Goal: Task Accomplishment & Management: Manage account settings

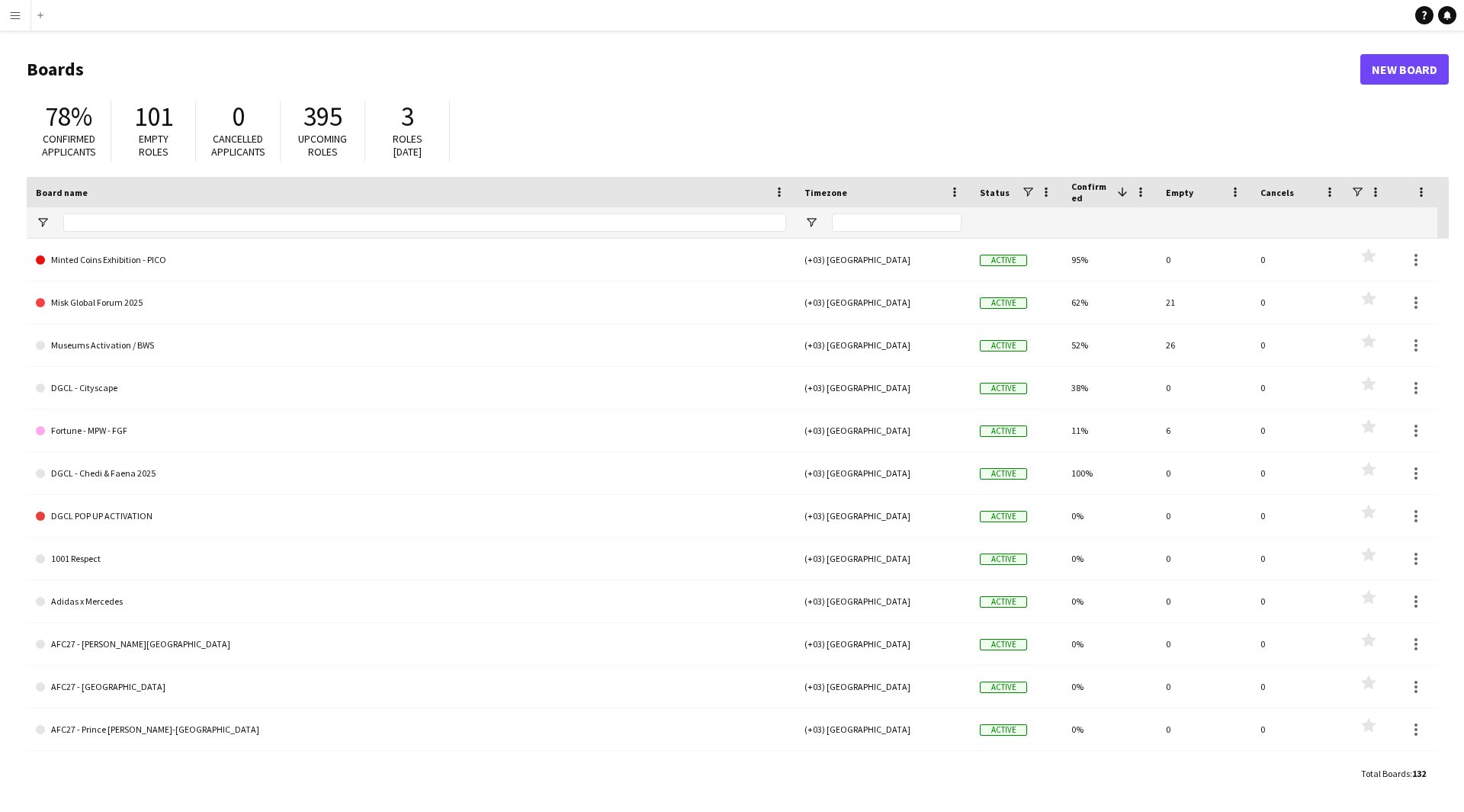
click at [8, 17] on button "Menu" at bounding box center [15, 15] width 30 height 30
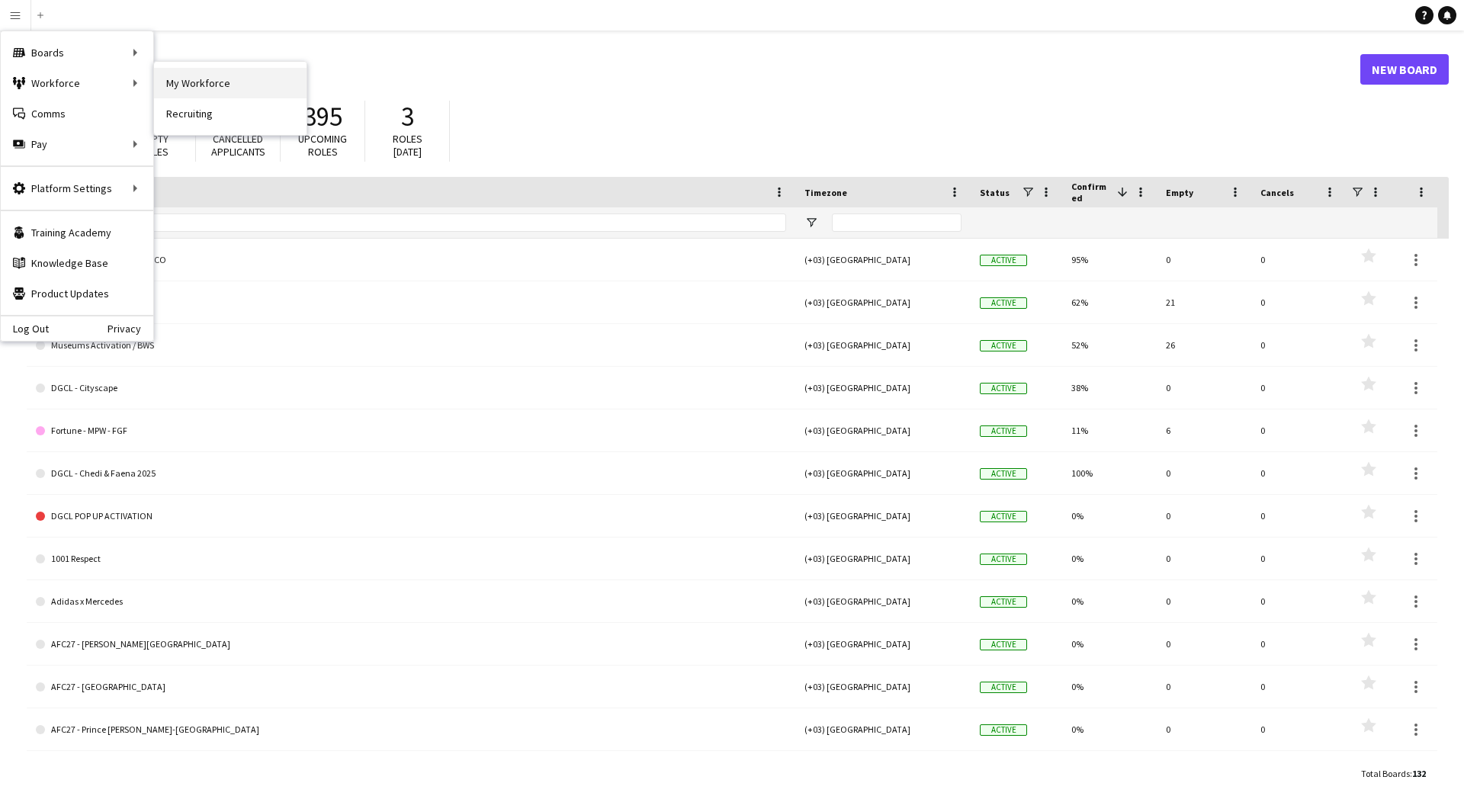
click at [200, 72] on link "My Workforce" at bounding box center [230, 83] width 152 height 30
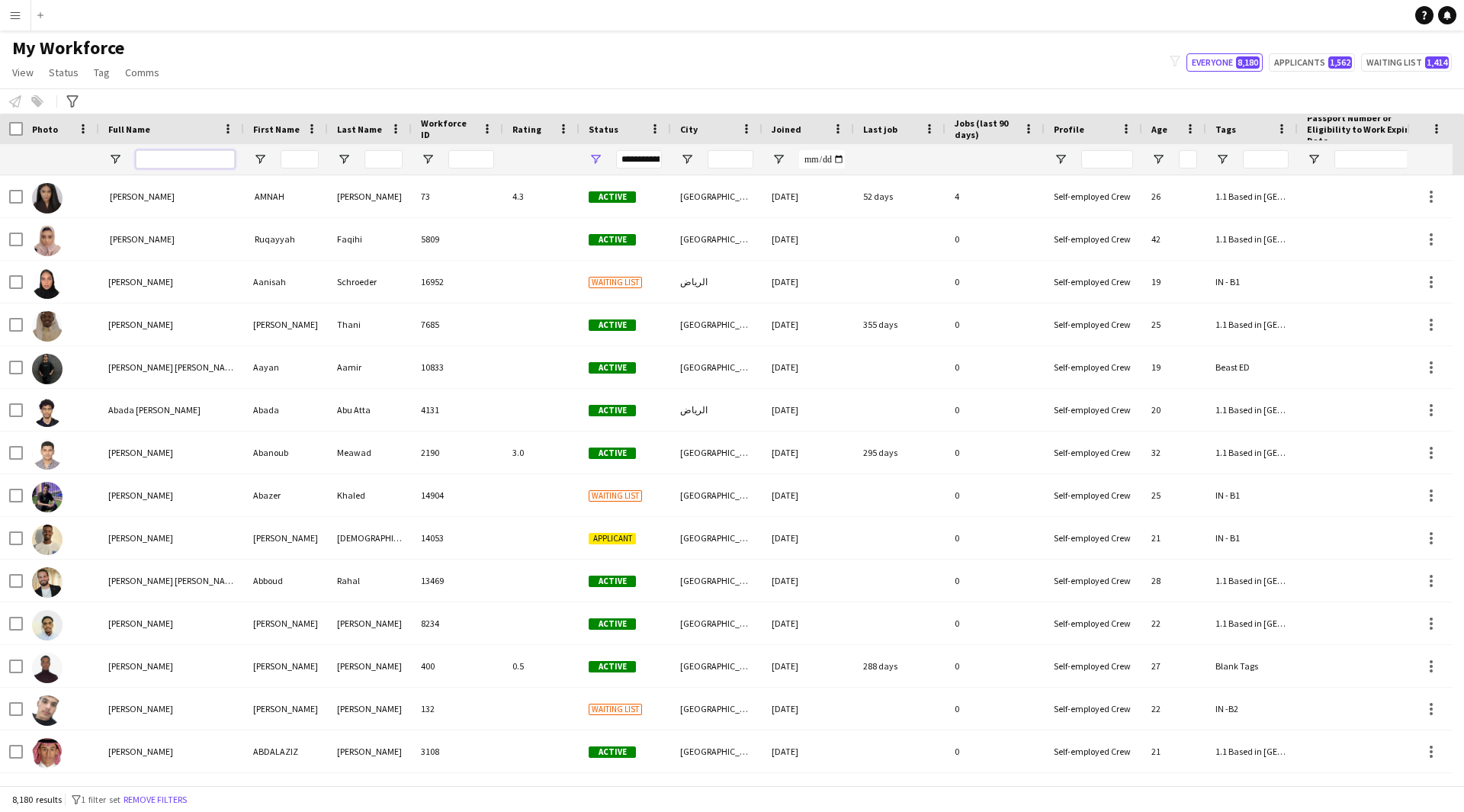
click at [190, 155] on input "Full Name Filter Input" at bounding box center [185, 159] width 99 height 18
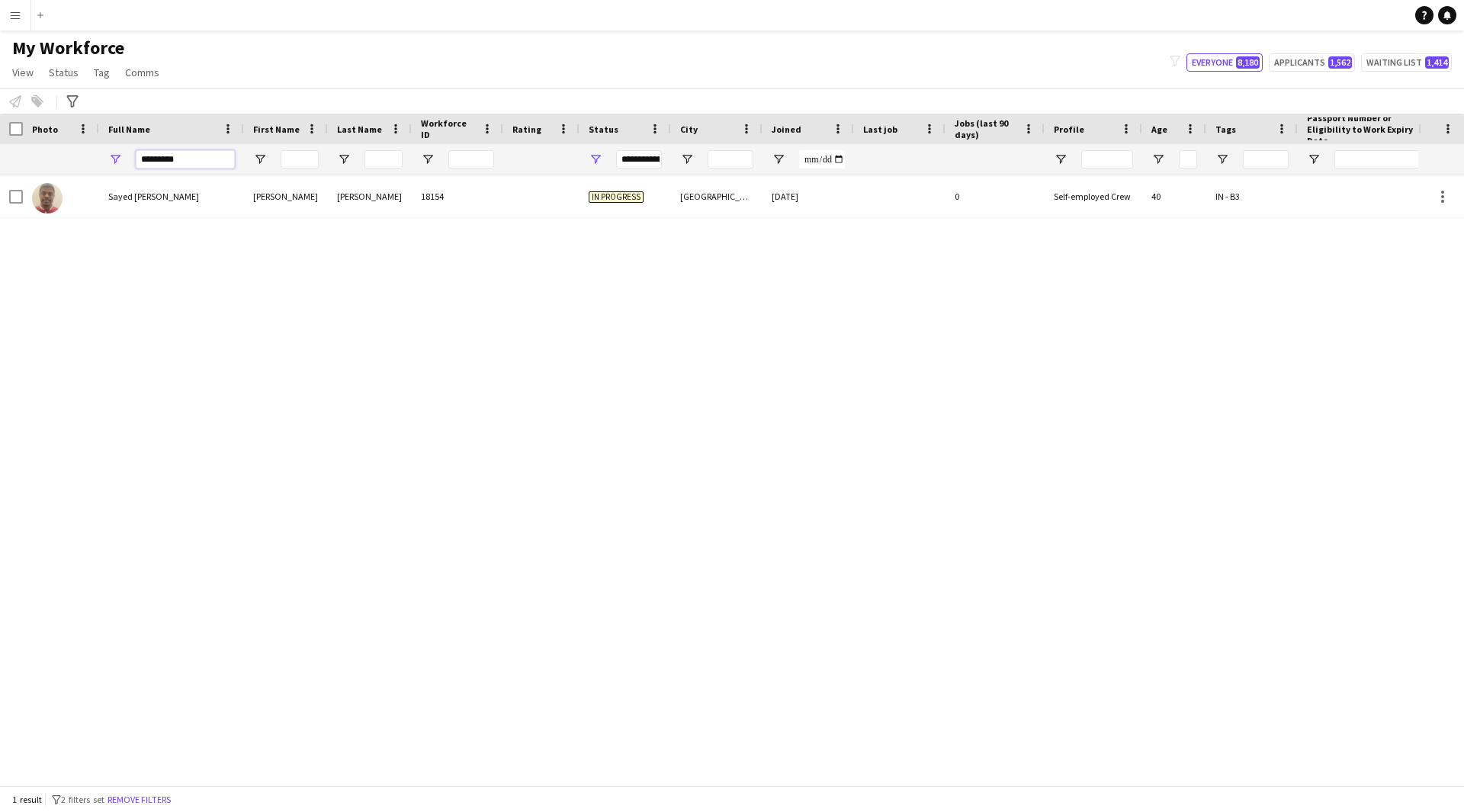
type input "**********"
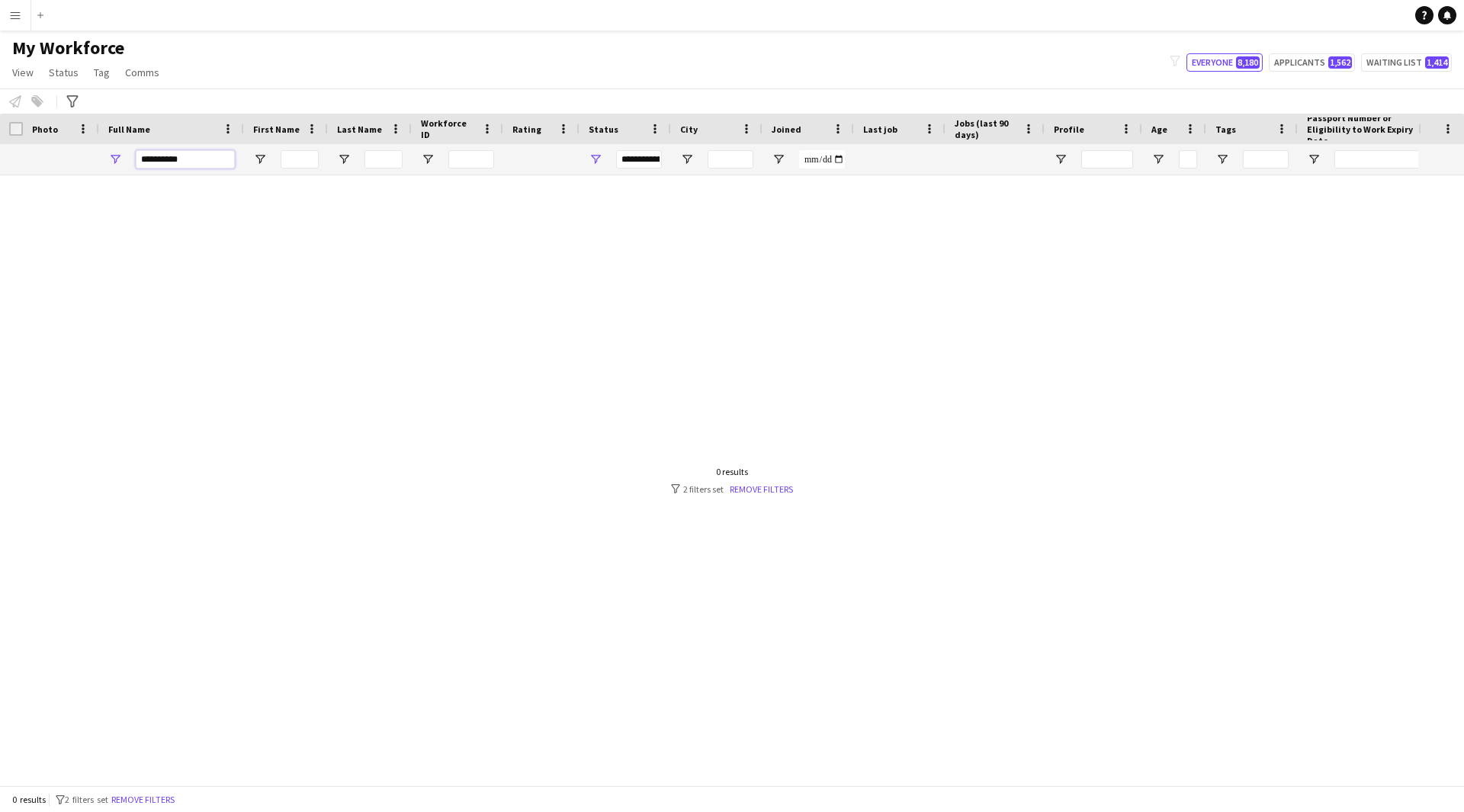
drag, startPoint x: 196, startPoint y: 164, endPoint x: 29, endPoint y: 153, distance: 167.4
click at [29, 153] on div "**********" at bounding box center [801, 160] width 1603 height 30
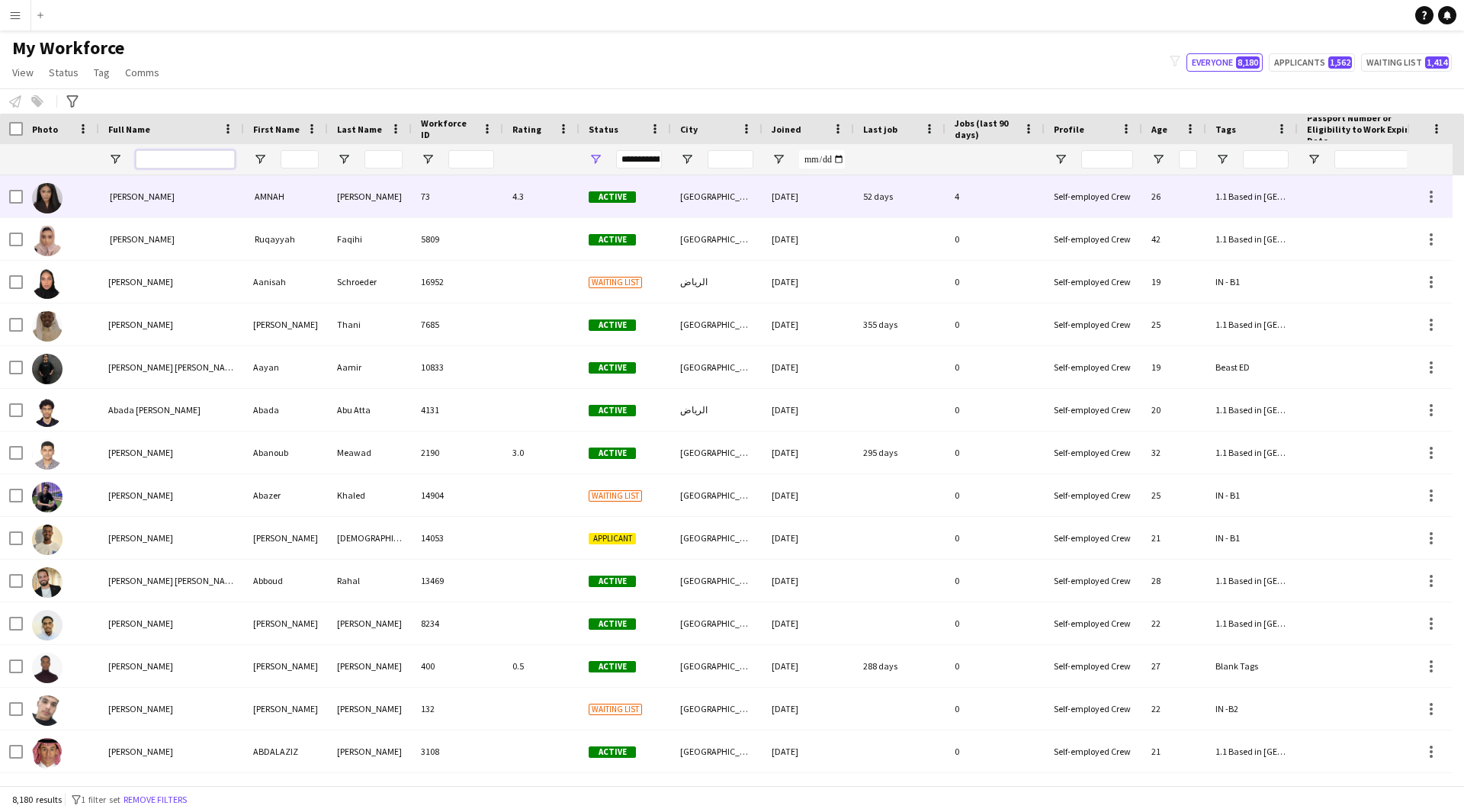
scroll to position [0, 196]
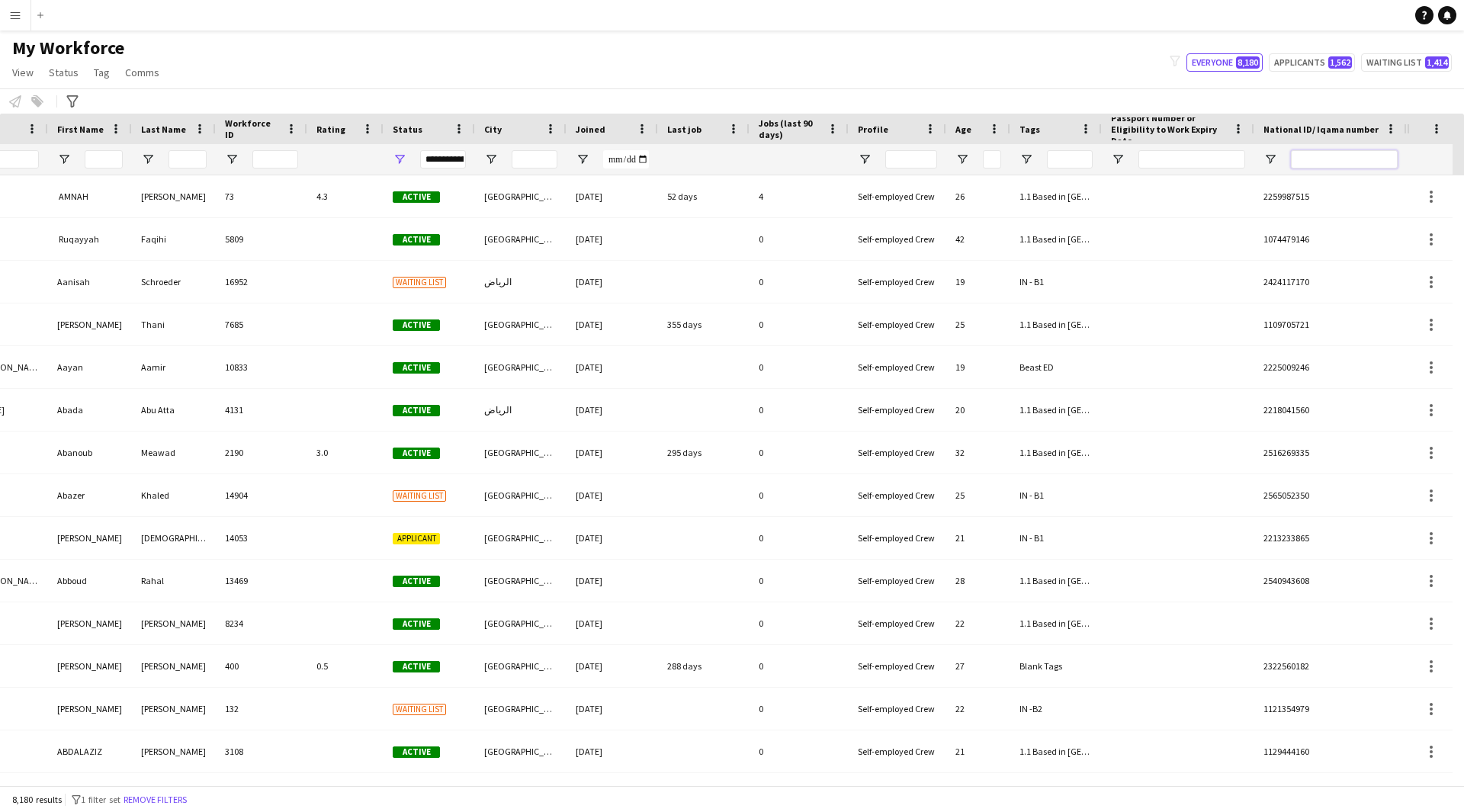
click at [1309, 160] on input "National ID/ Iqama number Filter Input" at bounding box center [1344, 159] width 107 height 18
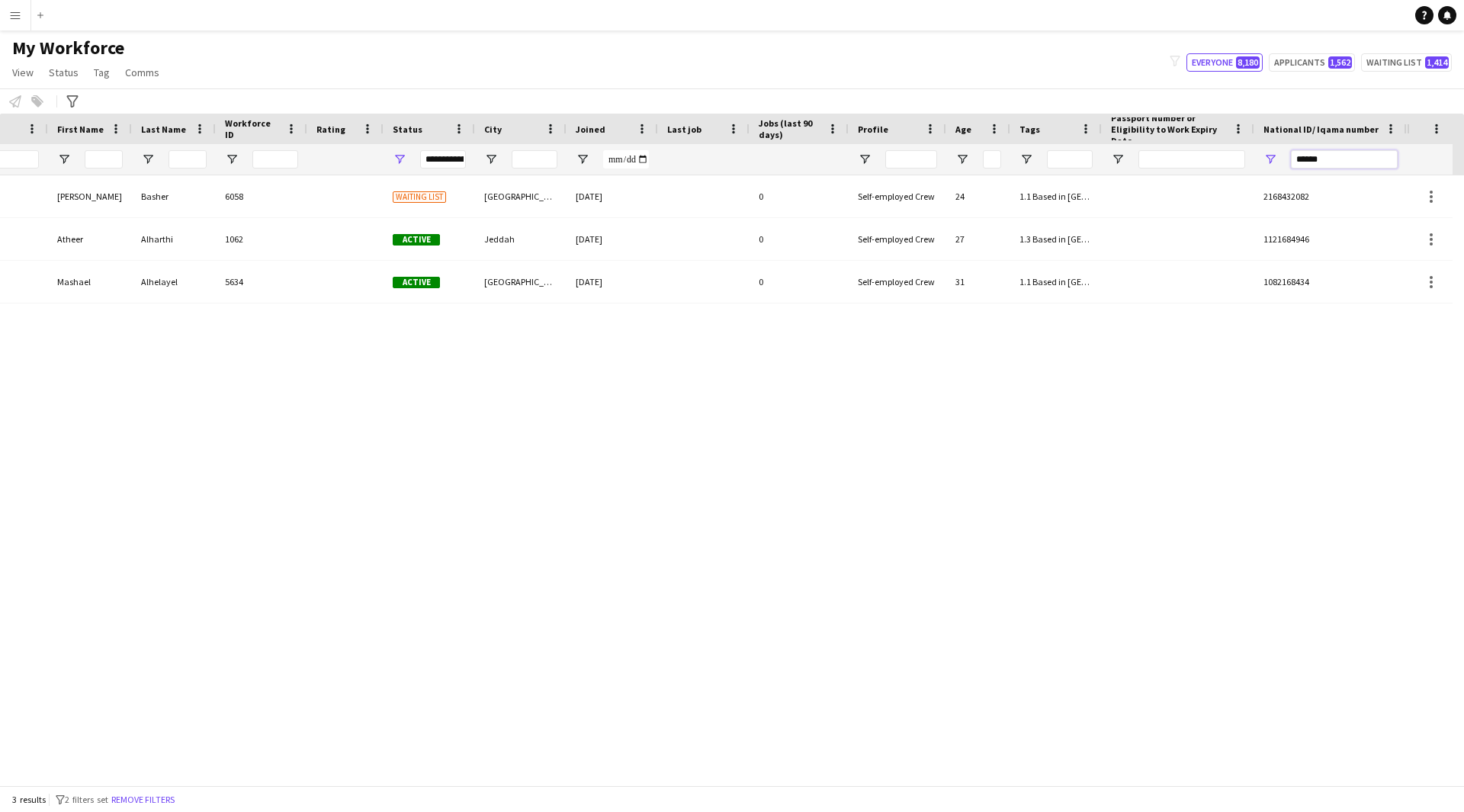
scroll to position [0, 184]
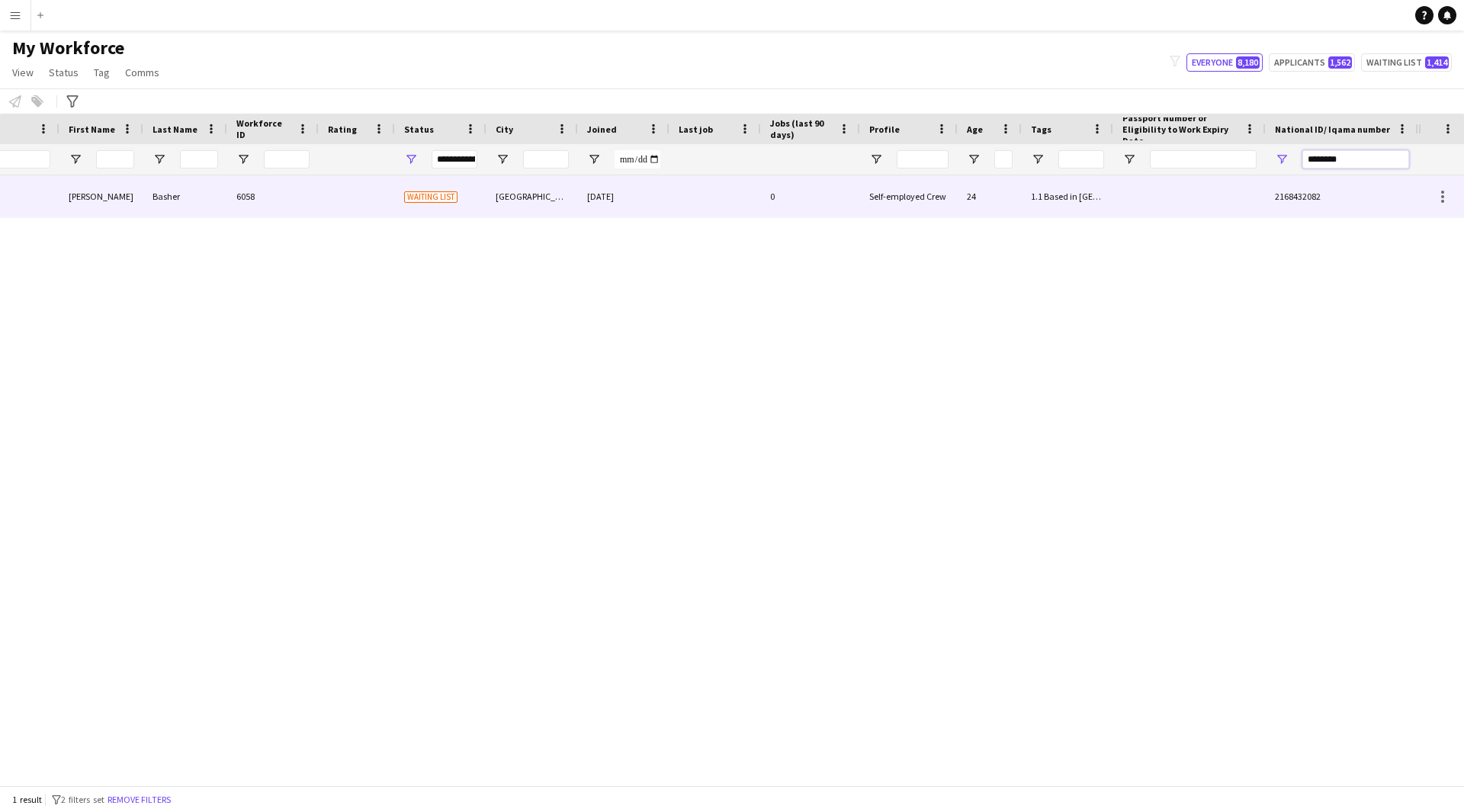
type input "********"
click at [1365, 195] on div "2168432082" at bounding box center [1342, 196] width 152 height 42
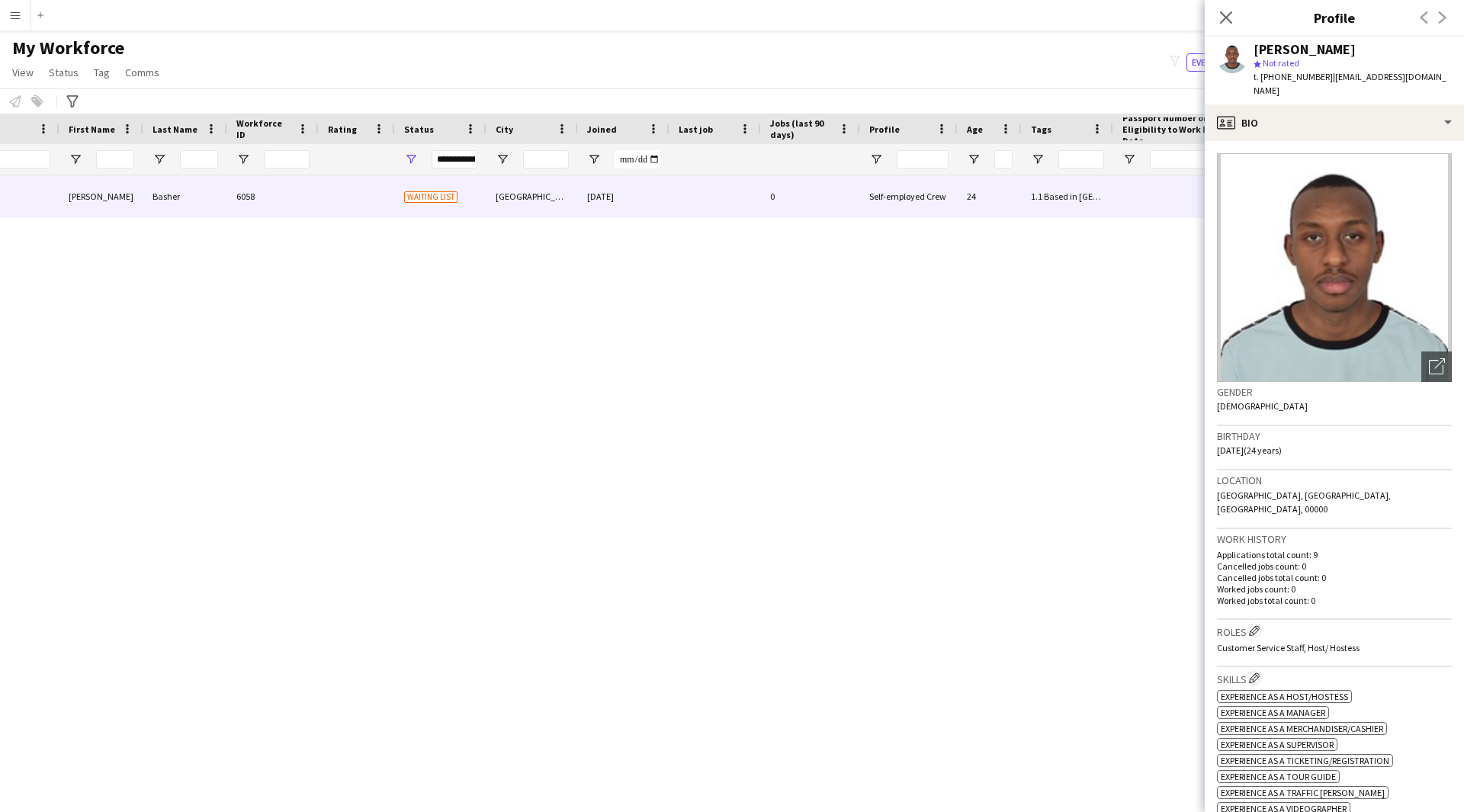
scroll to position [0, 0]
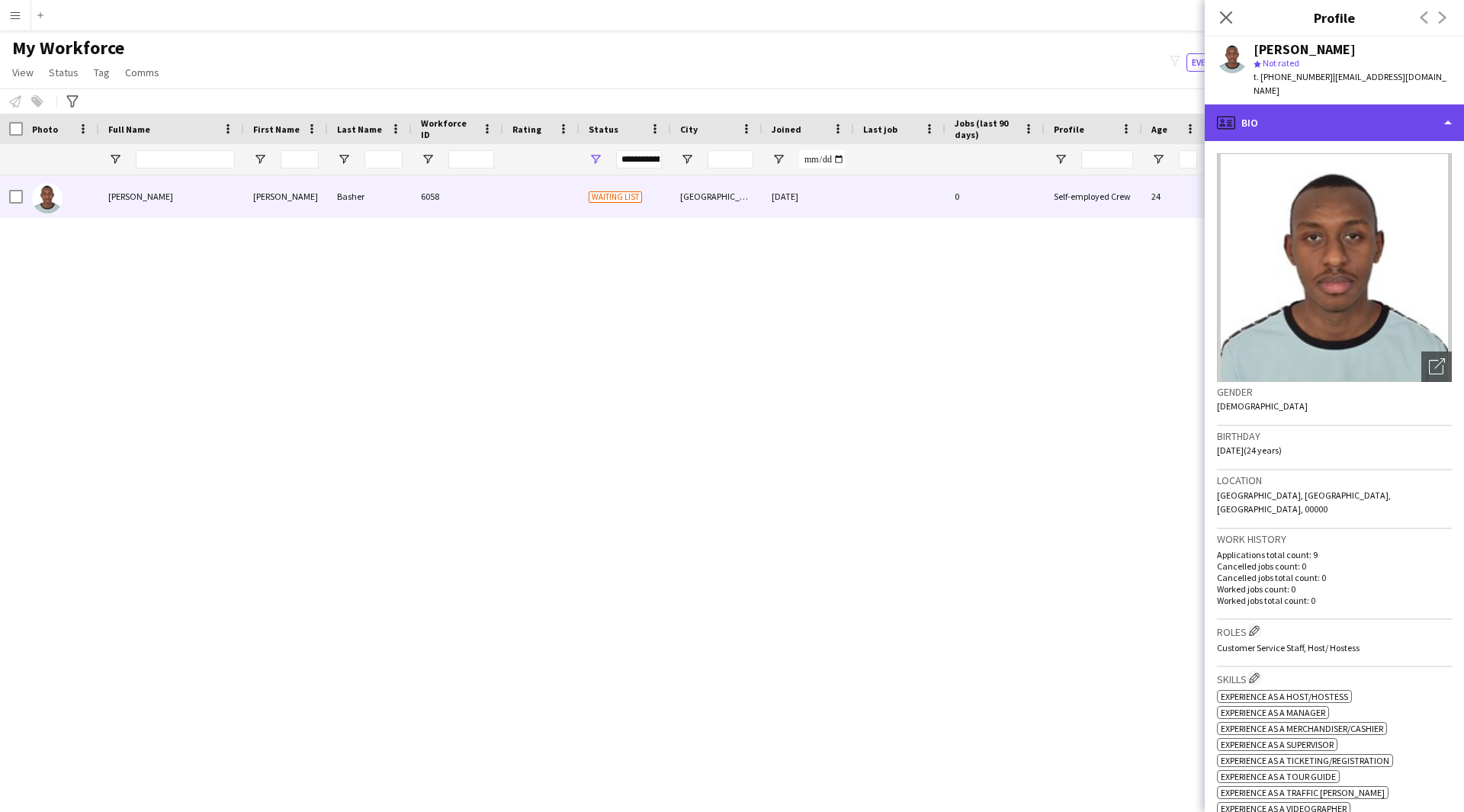
click at [1316, 121] on div "profile Bio" at bounding box center [1334, 123] width 259 height 37
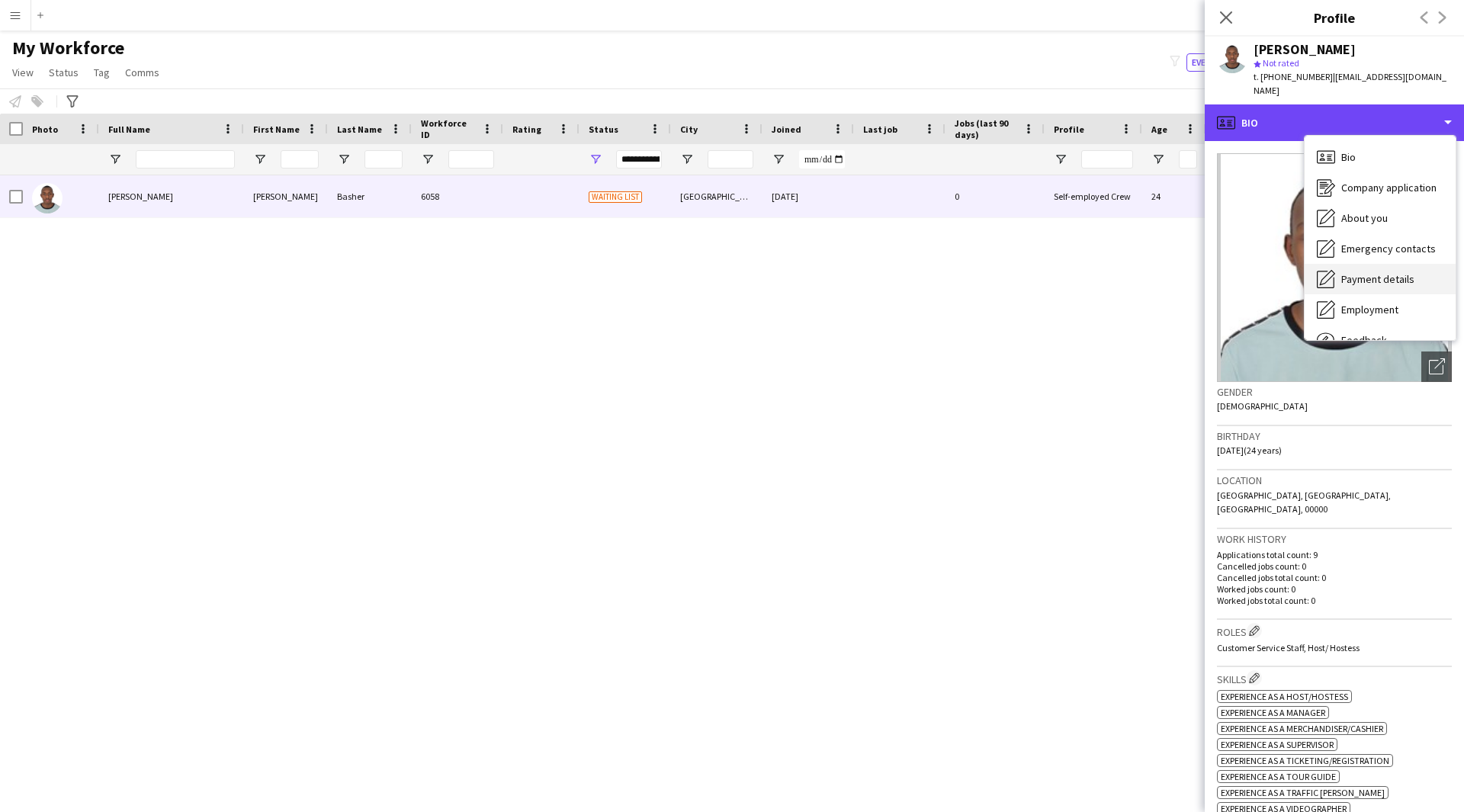
scroll to position [52, 0]
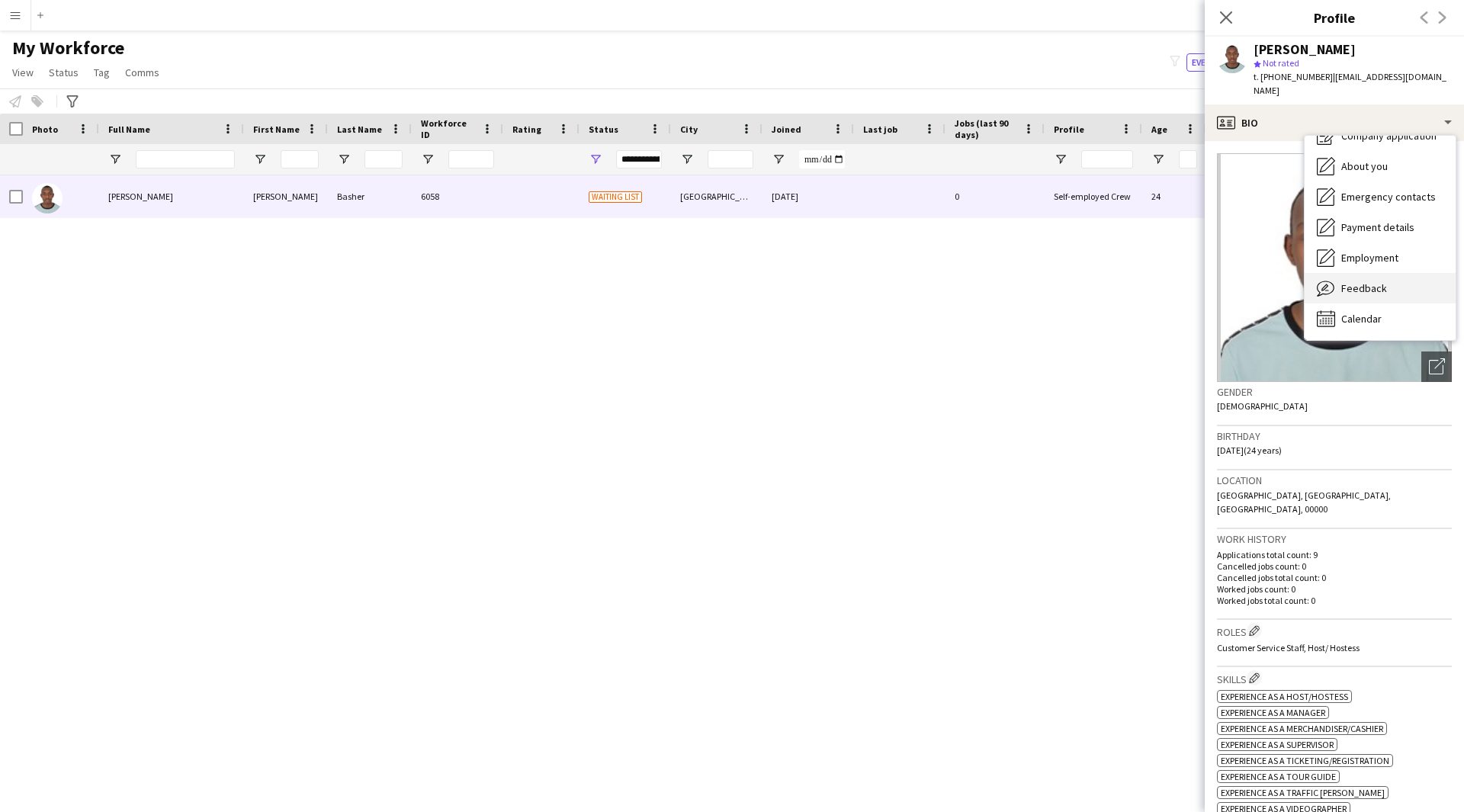
click at [1349, 281] on span "Feedback" at bounding box center [1364, 288] width 46 height 14
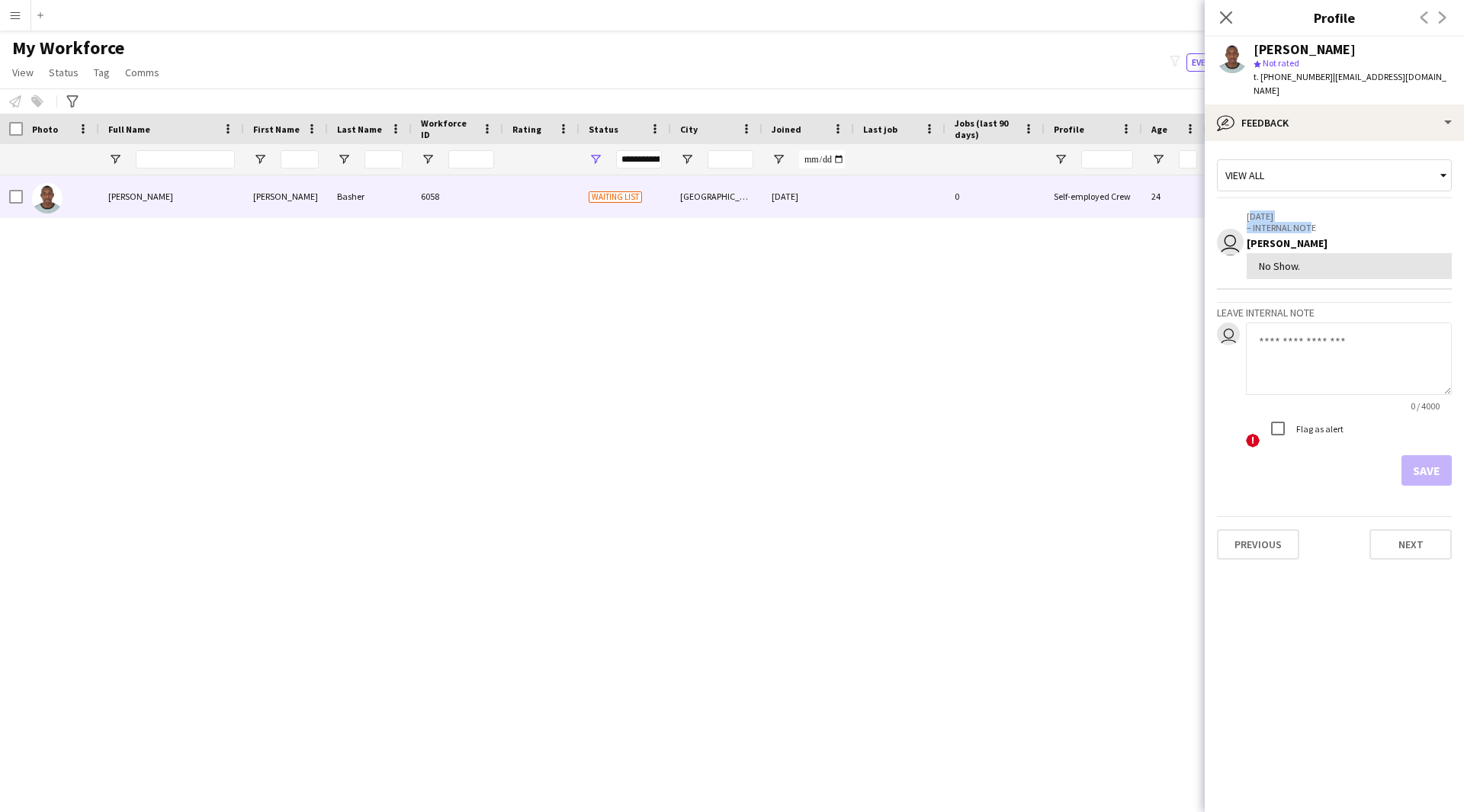
drag, startPoint x: 1309, startPoint y: 211, endPoint x: 1247, endPoint y: 203, distance: 62.5
click at [1247, 211] on div "[DATE] – INTERNAL NOTE" at bounding box center [1349, 222] width 205 height 23
click at [1315, 222] on p "– INTERNAL NOTE" at bounding box center [1349, 228] width 205 height 11
drag, startPoint x: 1325, startPoint y: 218, endPoint x: 1265, endPoint y: 213, distance: 60.2
click at [1265, 222] on p "– INTERNAL NOTE" at bounding box center [1349, 228] width 205 height 11
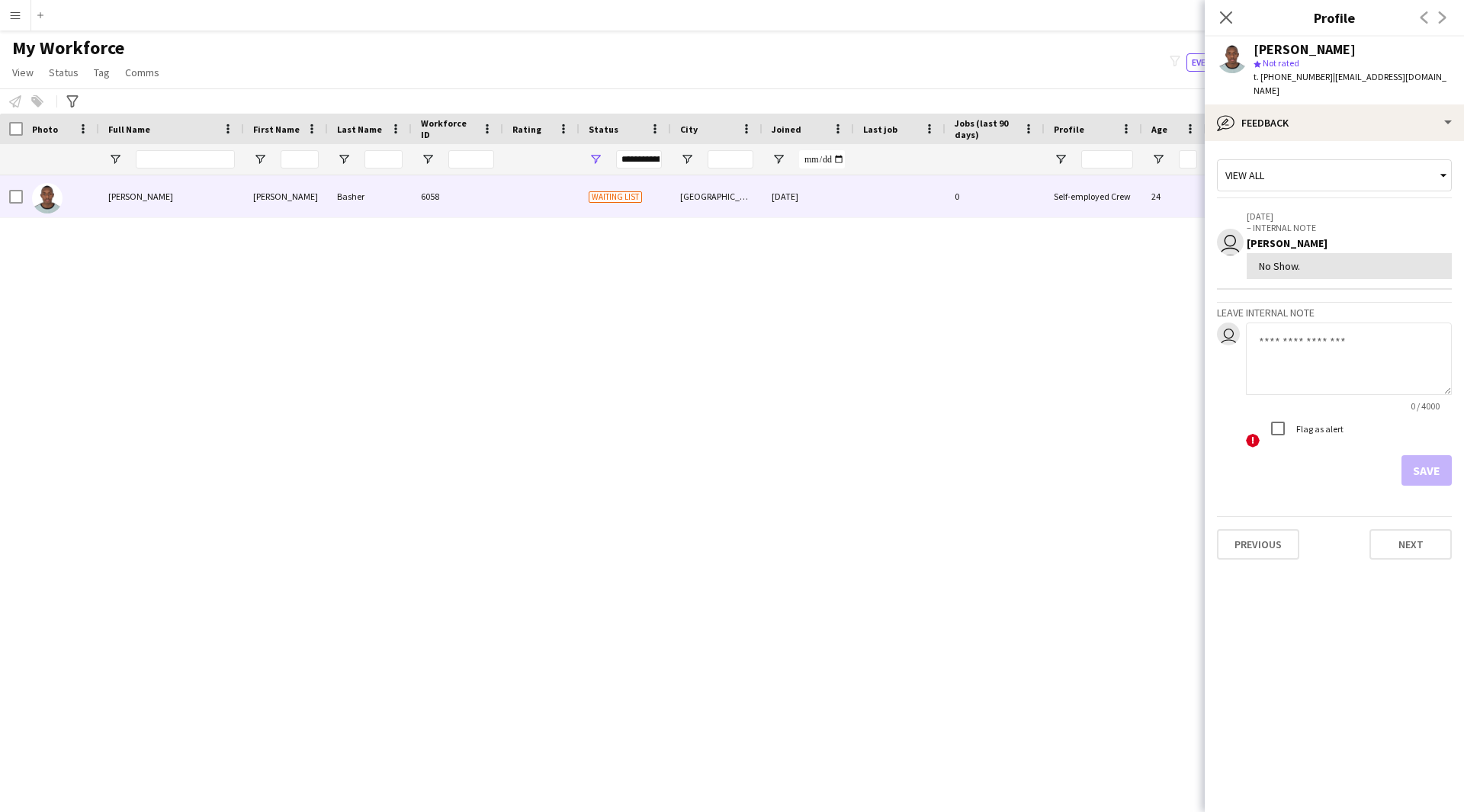
click at [1356, 236] on div "[PERSON_NAME]" at bounding box center [1349, 243] width 205 height 14
click at [1351, 121] on div "bubble-pencil Feedback" at bounding box center [1334, 123] width 259 height 37
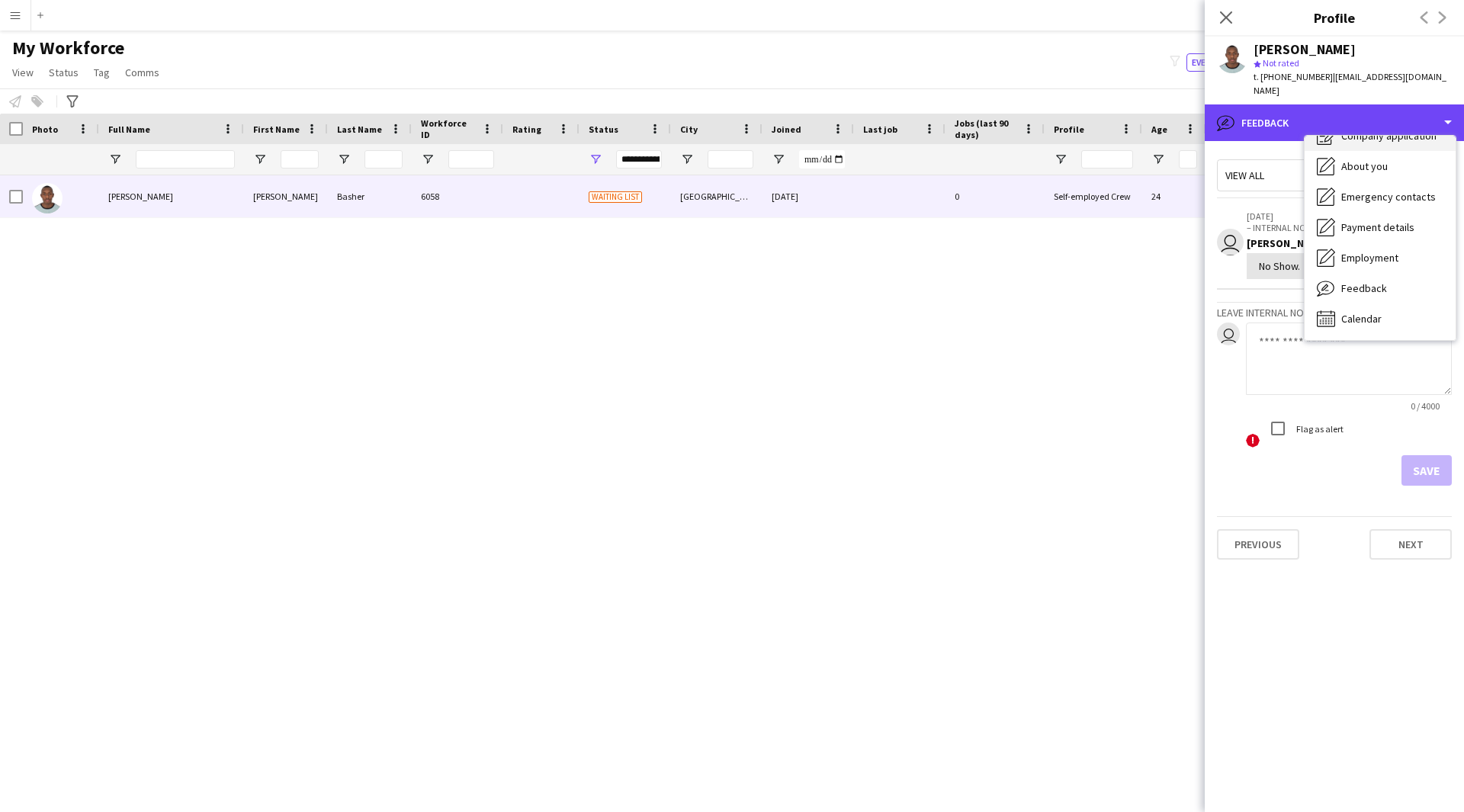
scroll to position [0, 0]
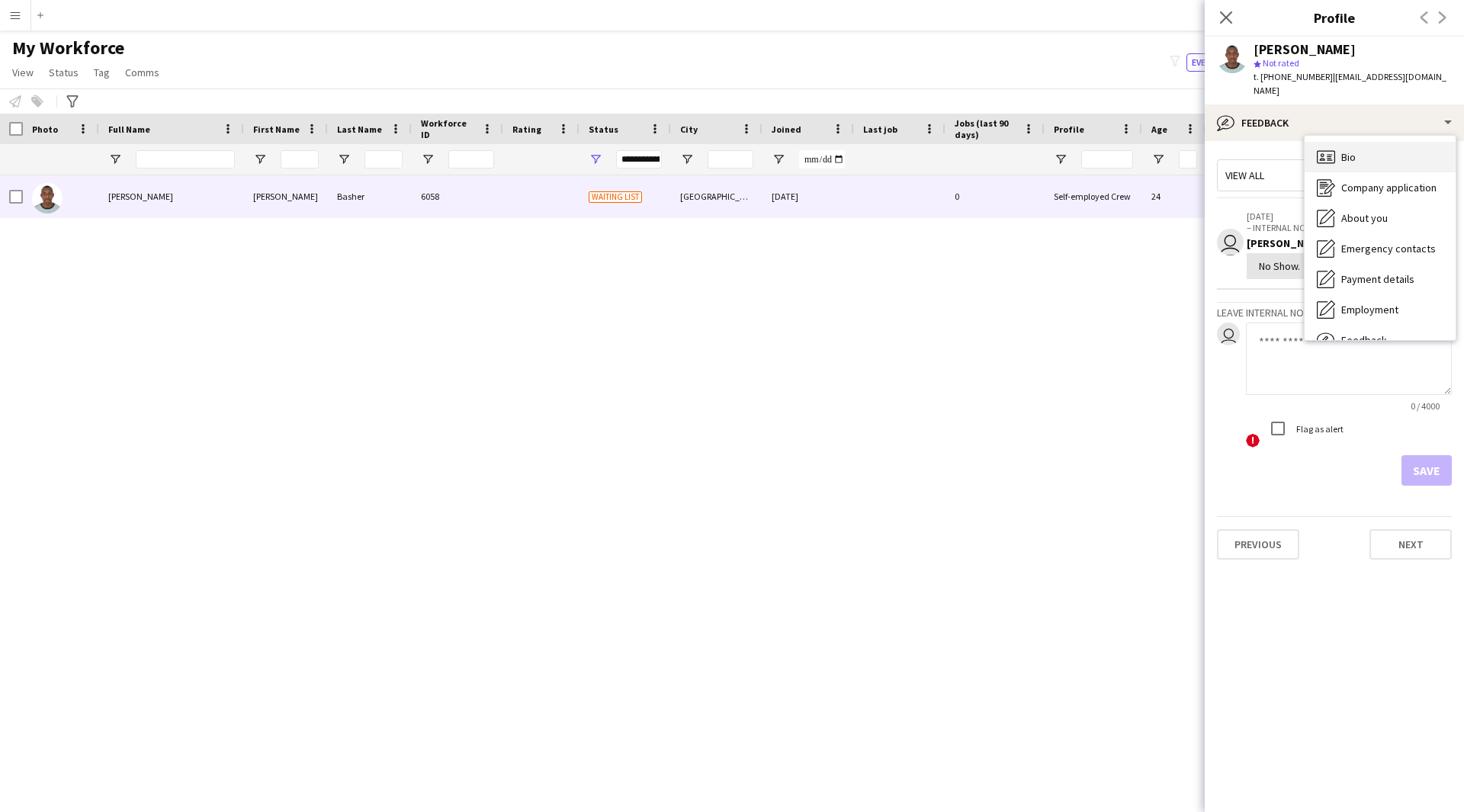
click at [1360, 142] on div "Bio Bio" at bounding box center [1380, 157] width 151 height 30
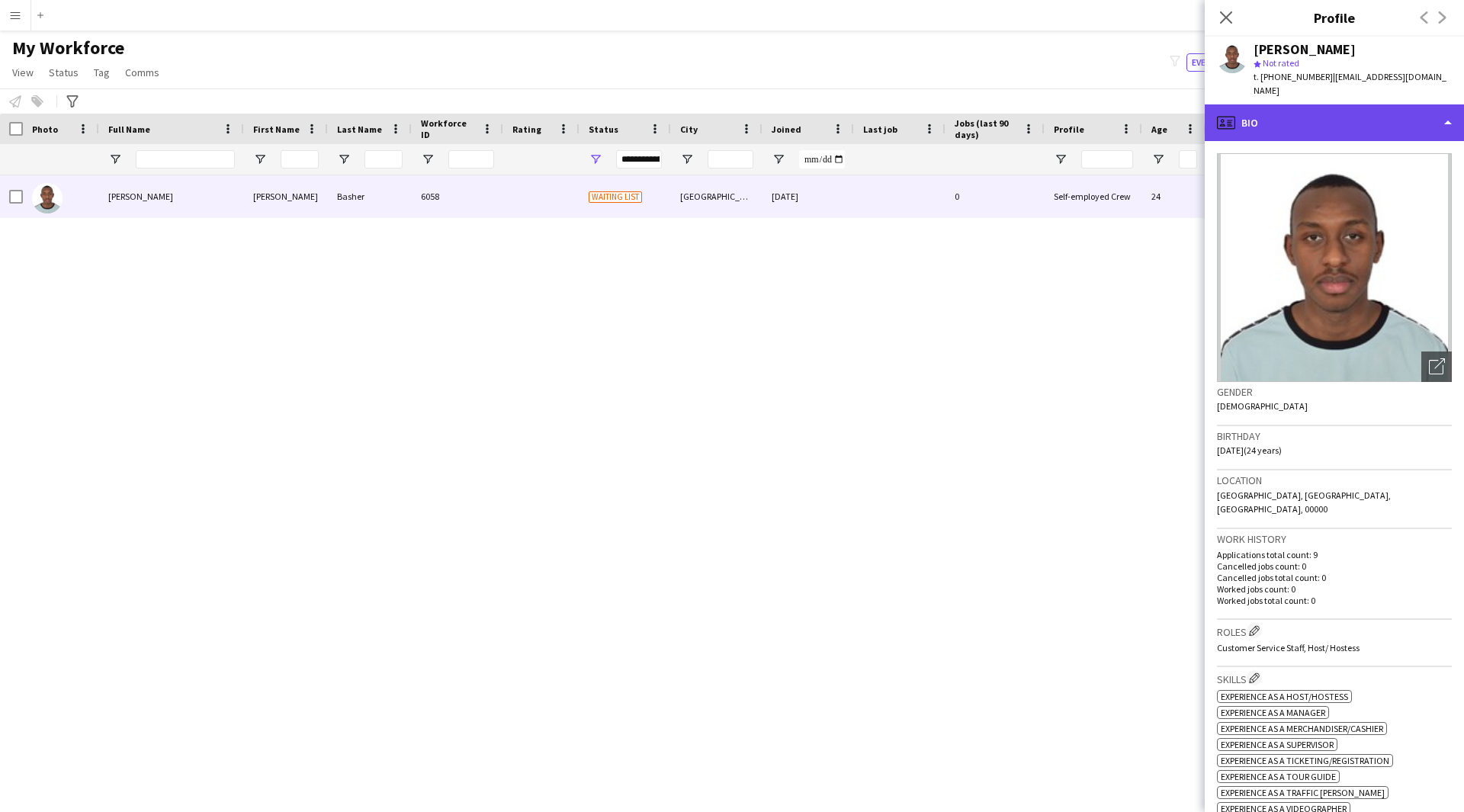
click at [1292, 112] on div "profile Bio" at bounding box center [1334, 123] width 259 height 37
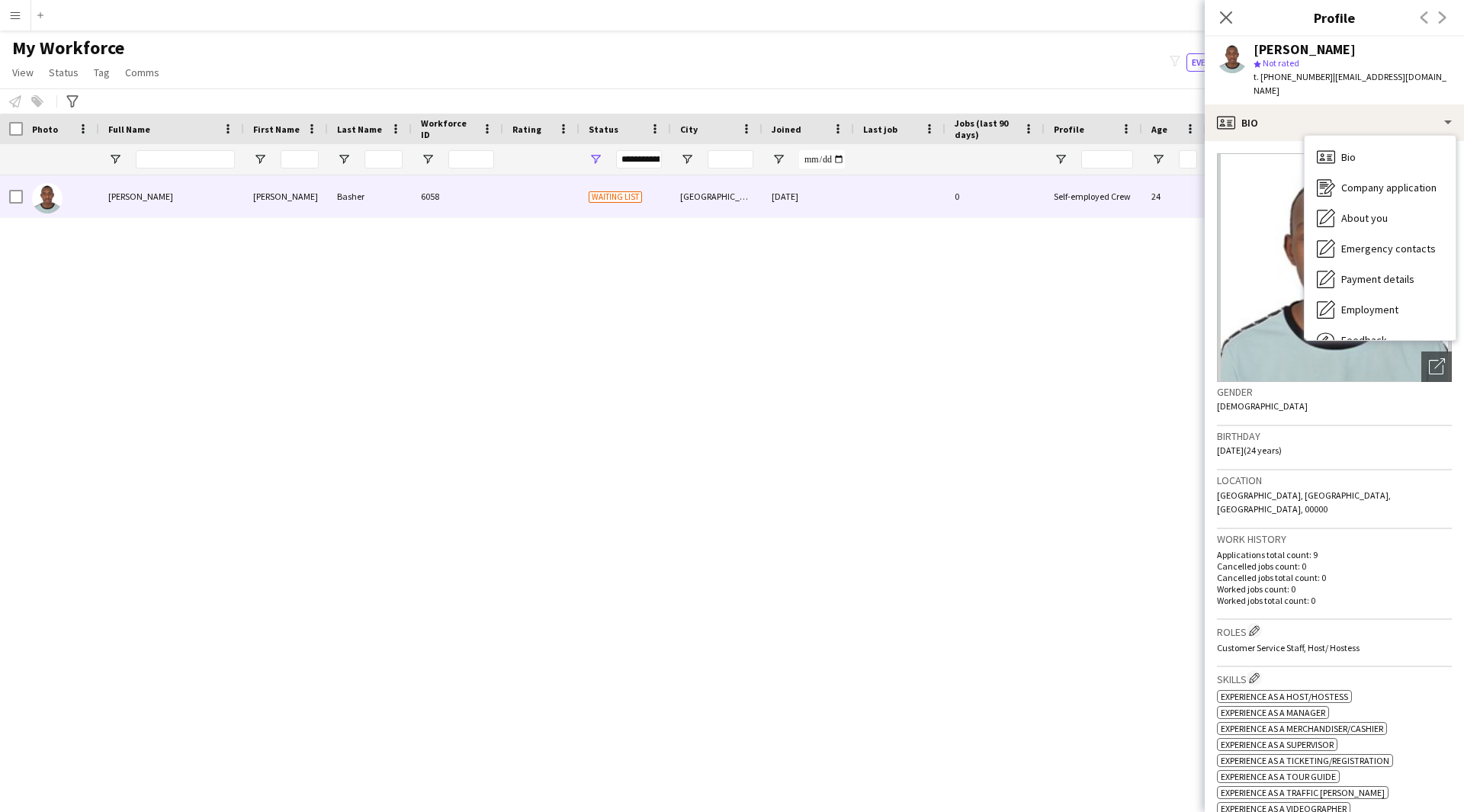
click at [1429, 333] on img at bounding box center [1334, 267] width 235 height 228
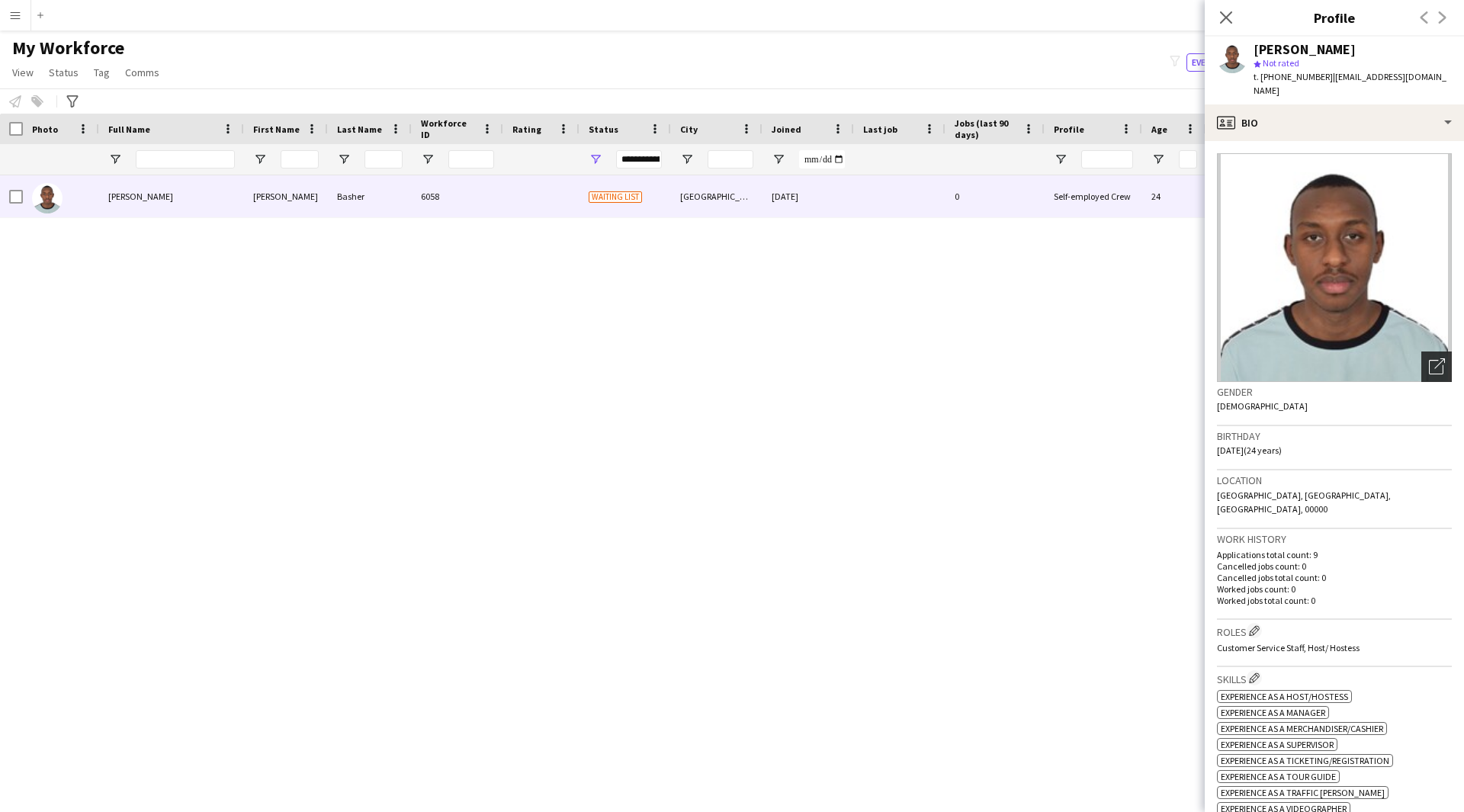
click at [1434, 358] on icon at bounding box center [1439, 363] width 10 height 10
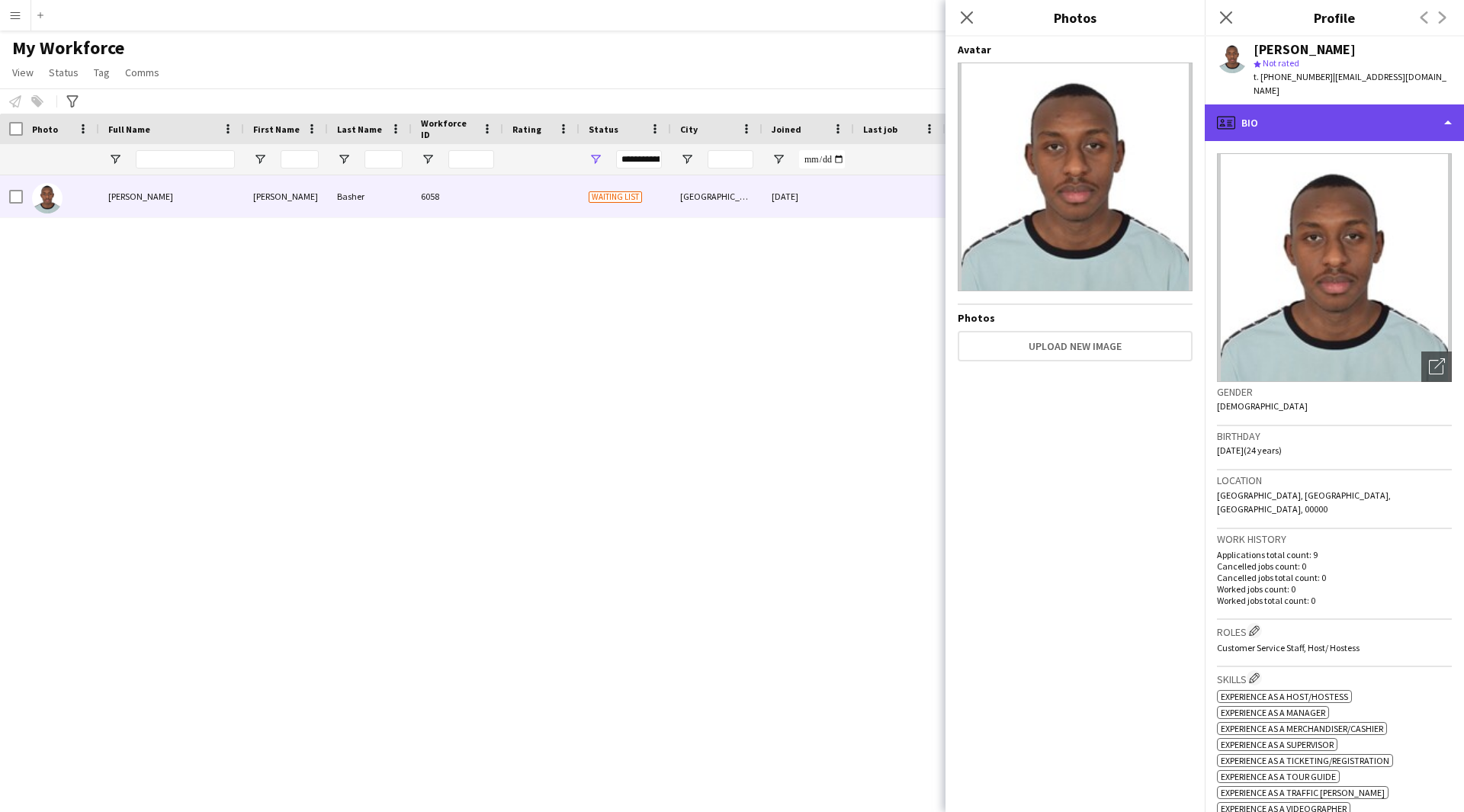
click at [1293, 104] on div "profile Bio" at bounding box center [1334, 123] width 259 height 37
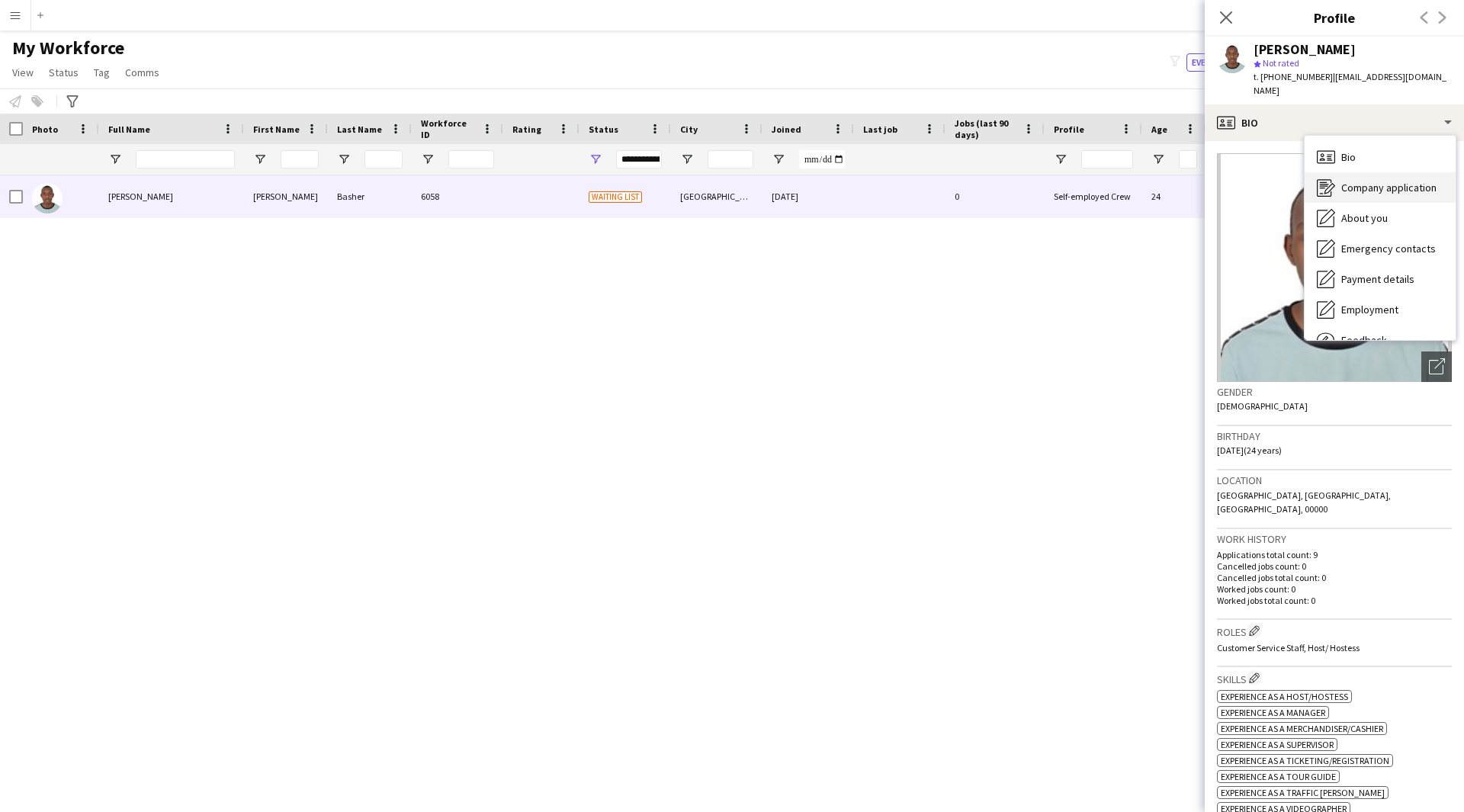
click at [1384, 184] on div "Company application Company application" at bounding box center [1380, 188] width 151 height 30
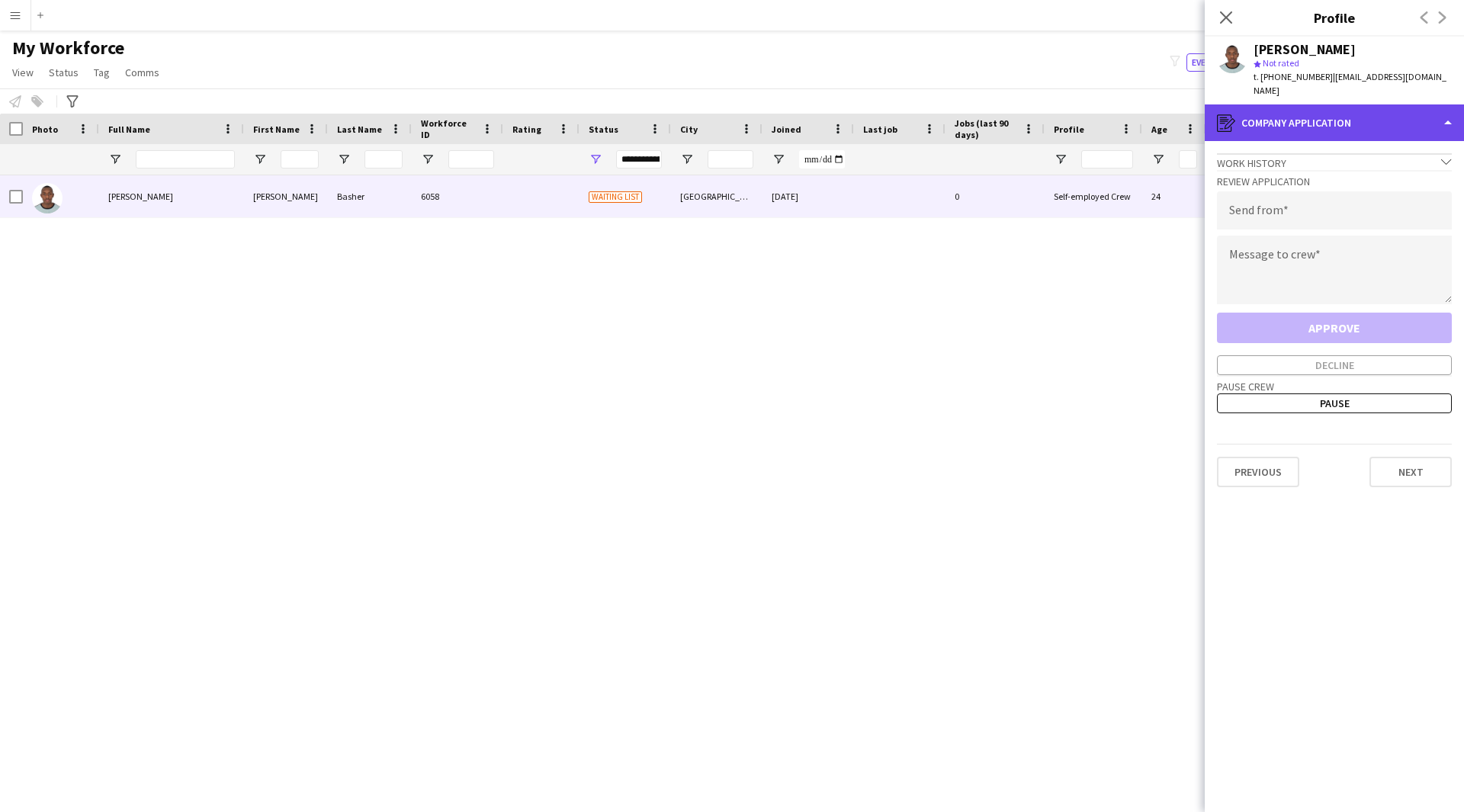
click at [1346, 104] on div "register Company application" at bounding box center [1334, 123] width 259 height 37
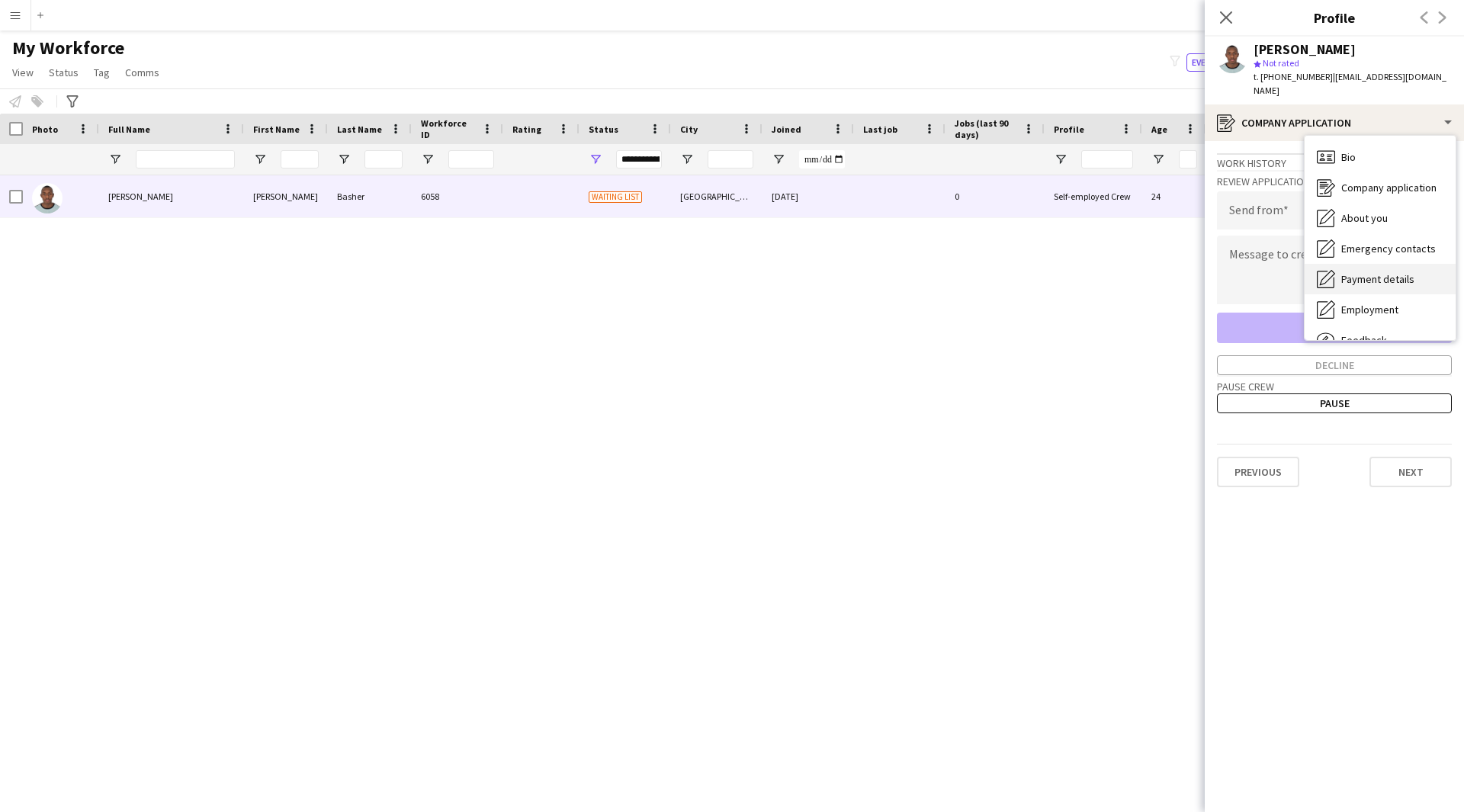
click at [1377, 273] on span "Payment details" at bounding box center [1377, 279] width 73 height 14
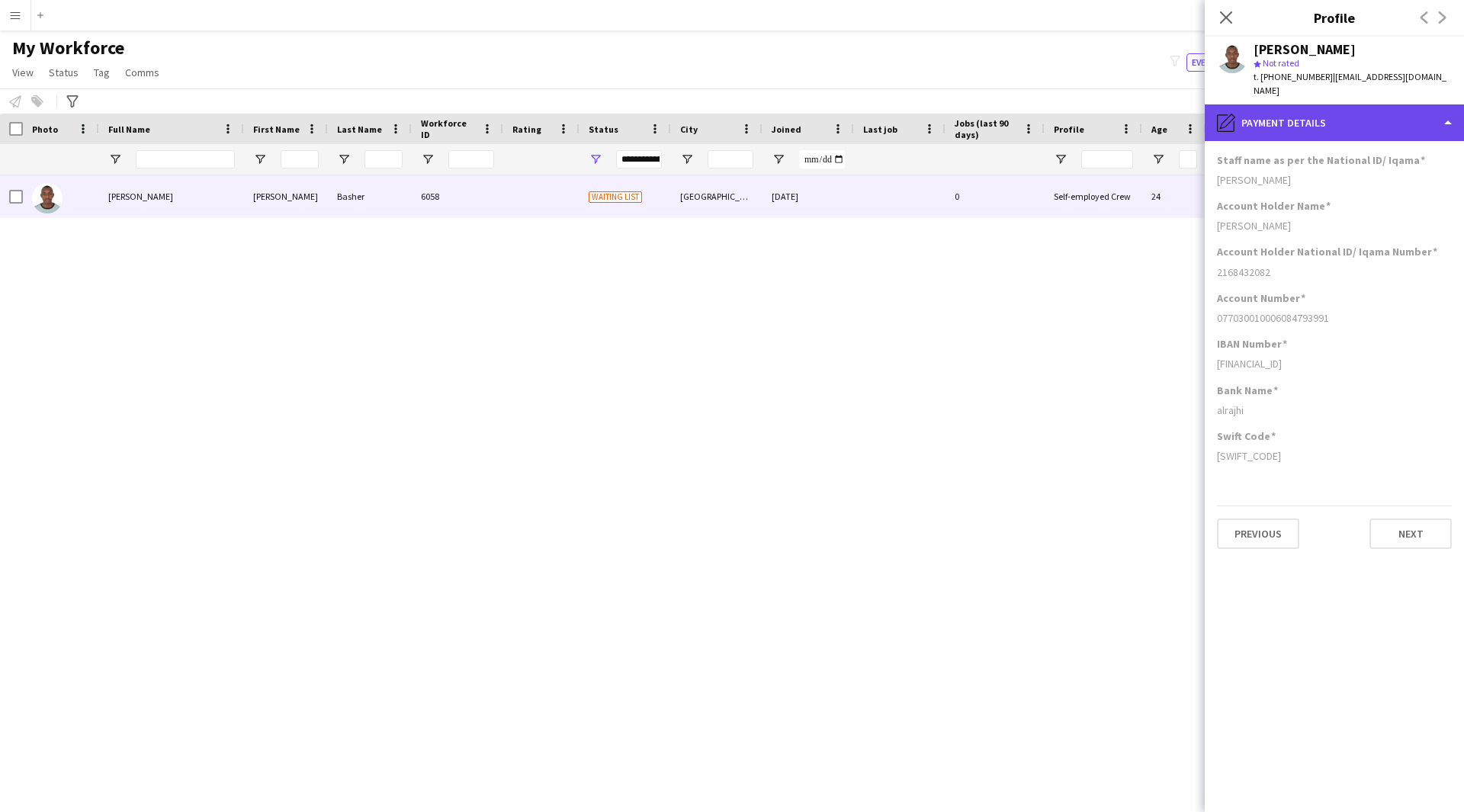
click at [1349, 125] on div "pencil4 Payment details" at bounding box center [1334, 123] width 259 height 37
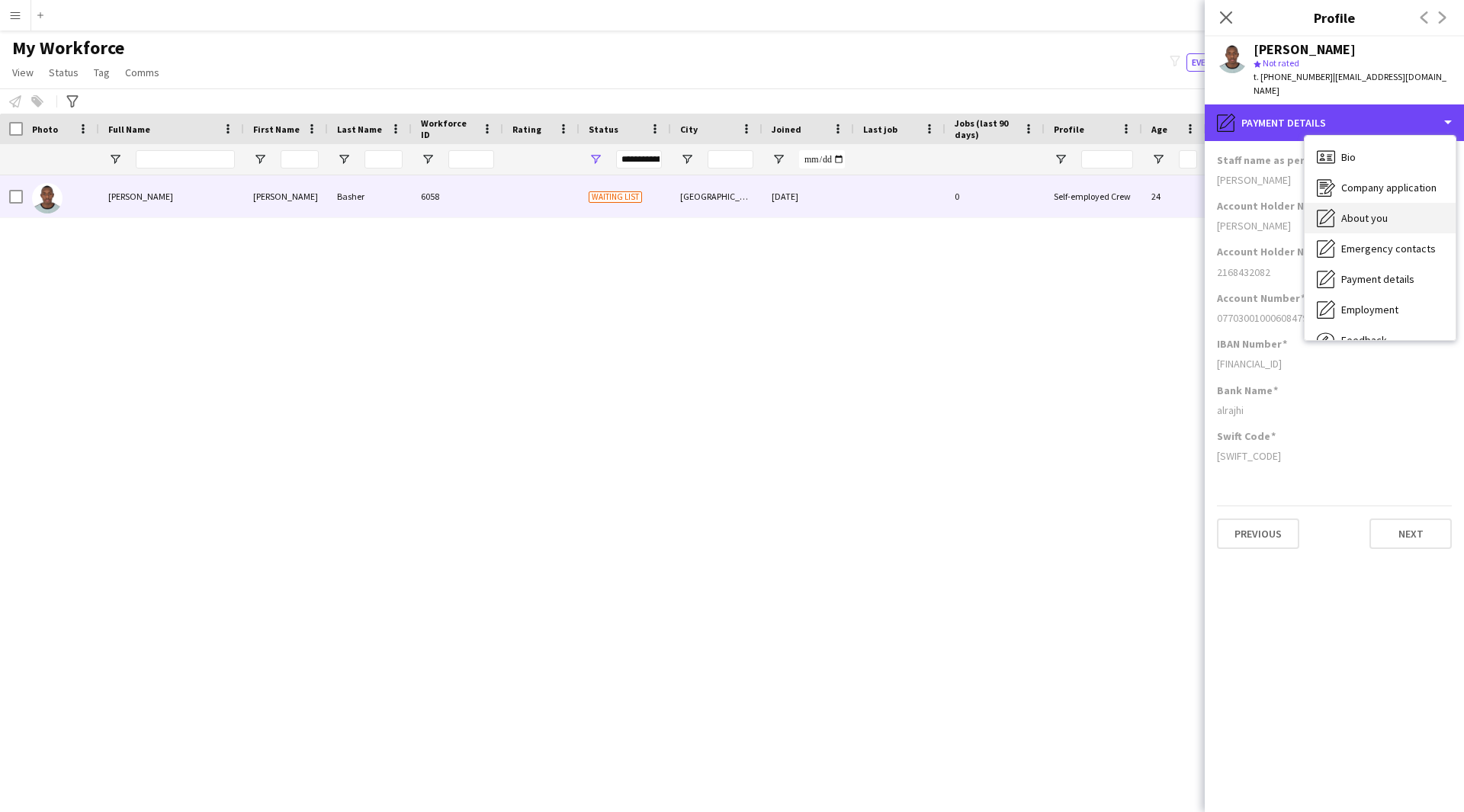
scroll to position [52, 0]
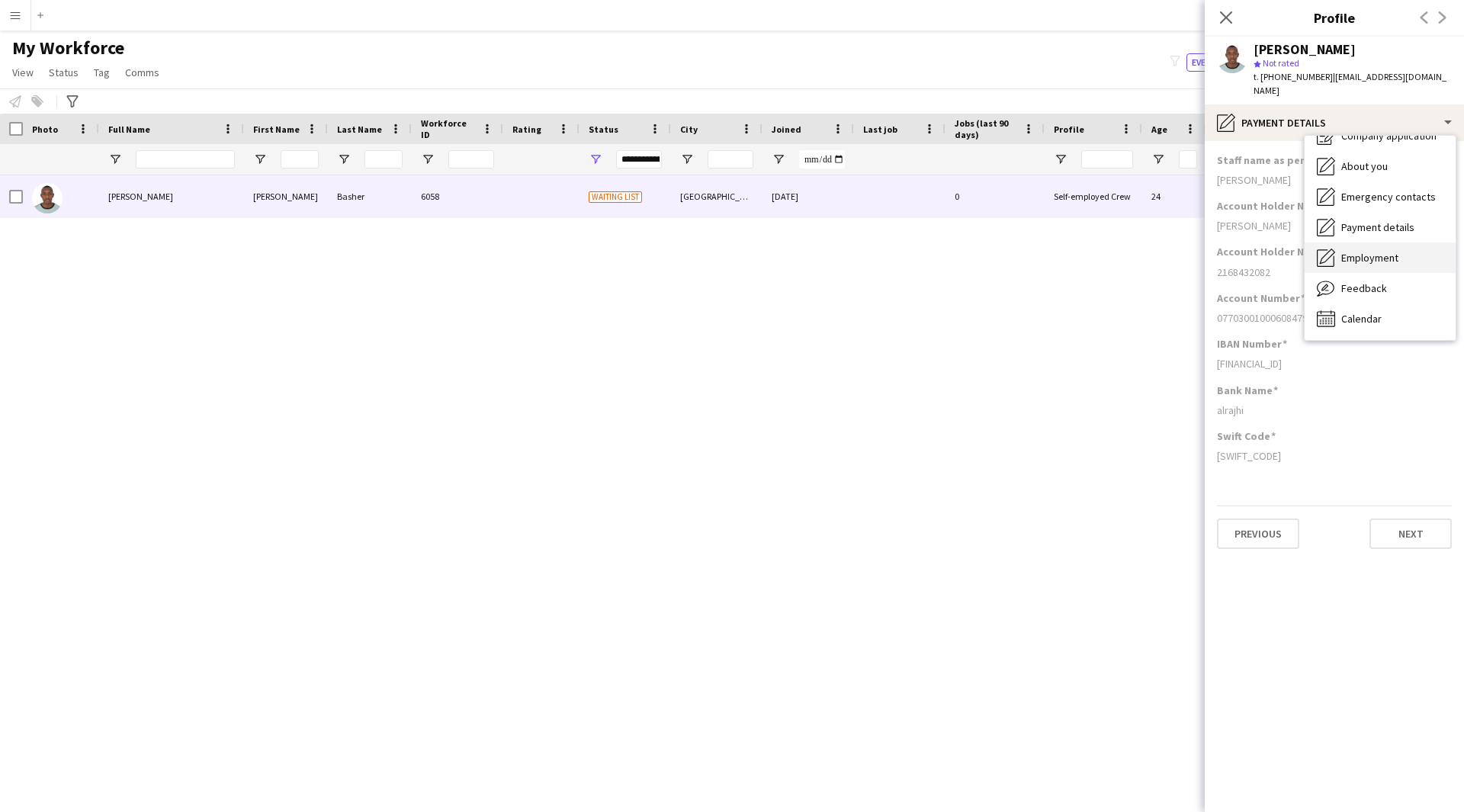
click at [1373, 253] on div "Employment Employment" at bounding box center [1380, 257] width 151 height 30
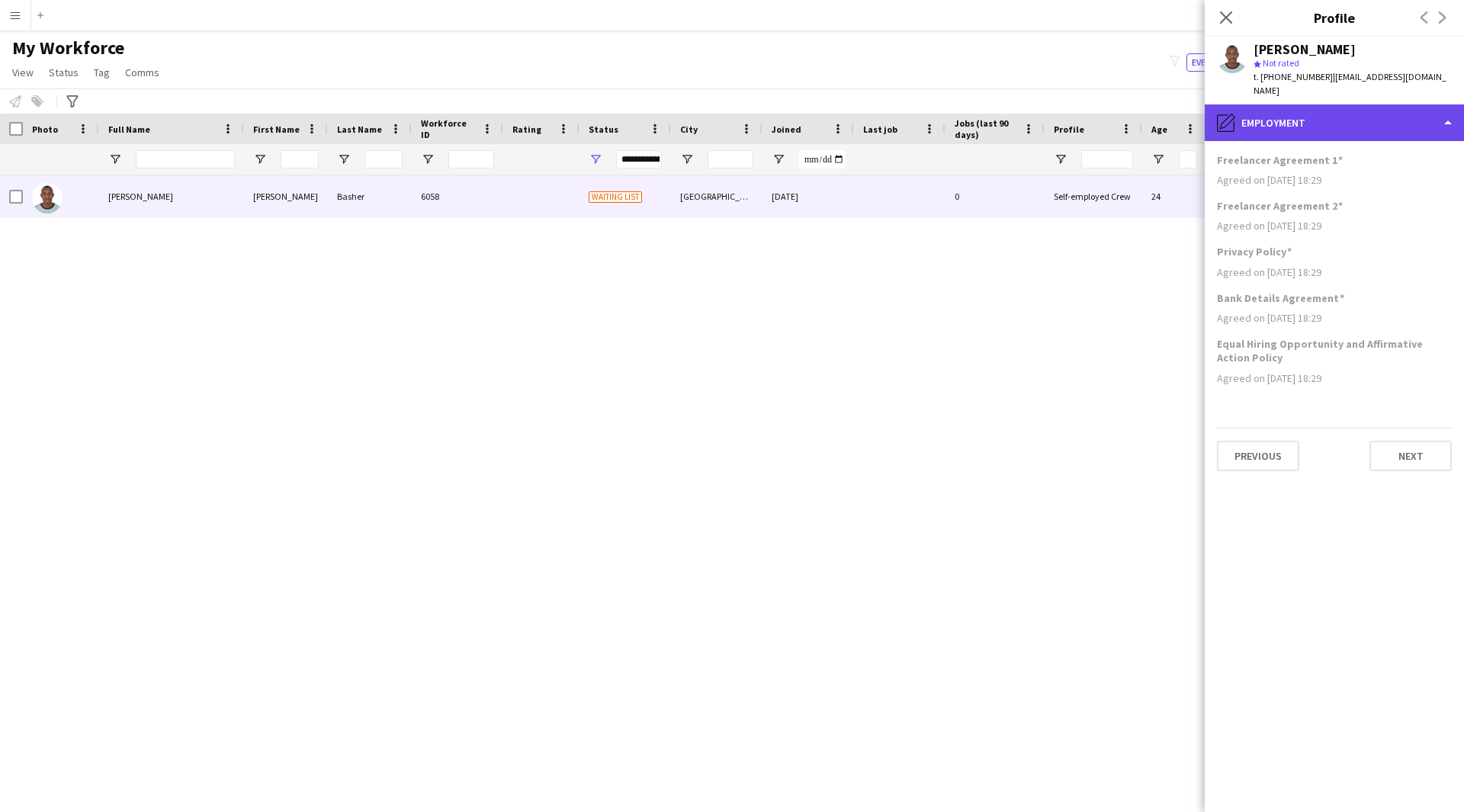
click at [1311, 121] on div "pencil4 Employment" at bounding box center [1334, 123] width 259 height 37
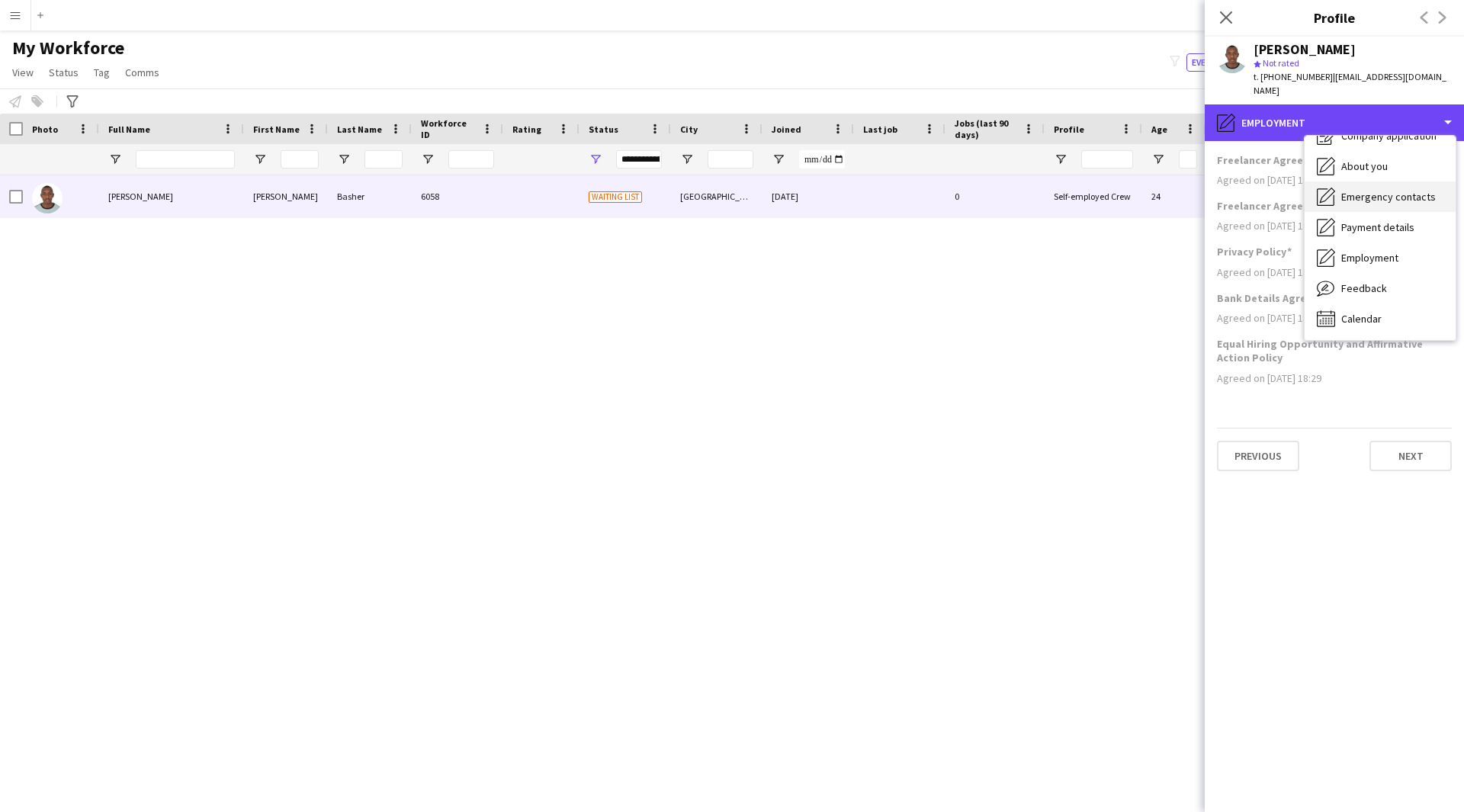
scroll to position [0, 0]
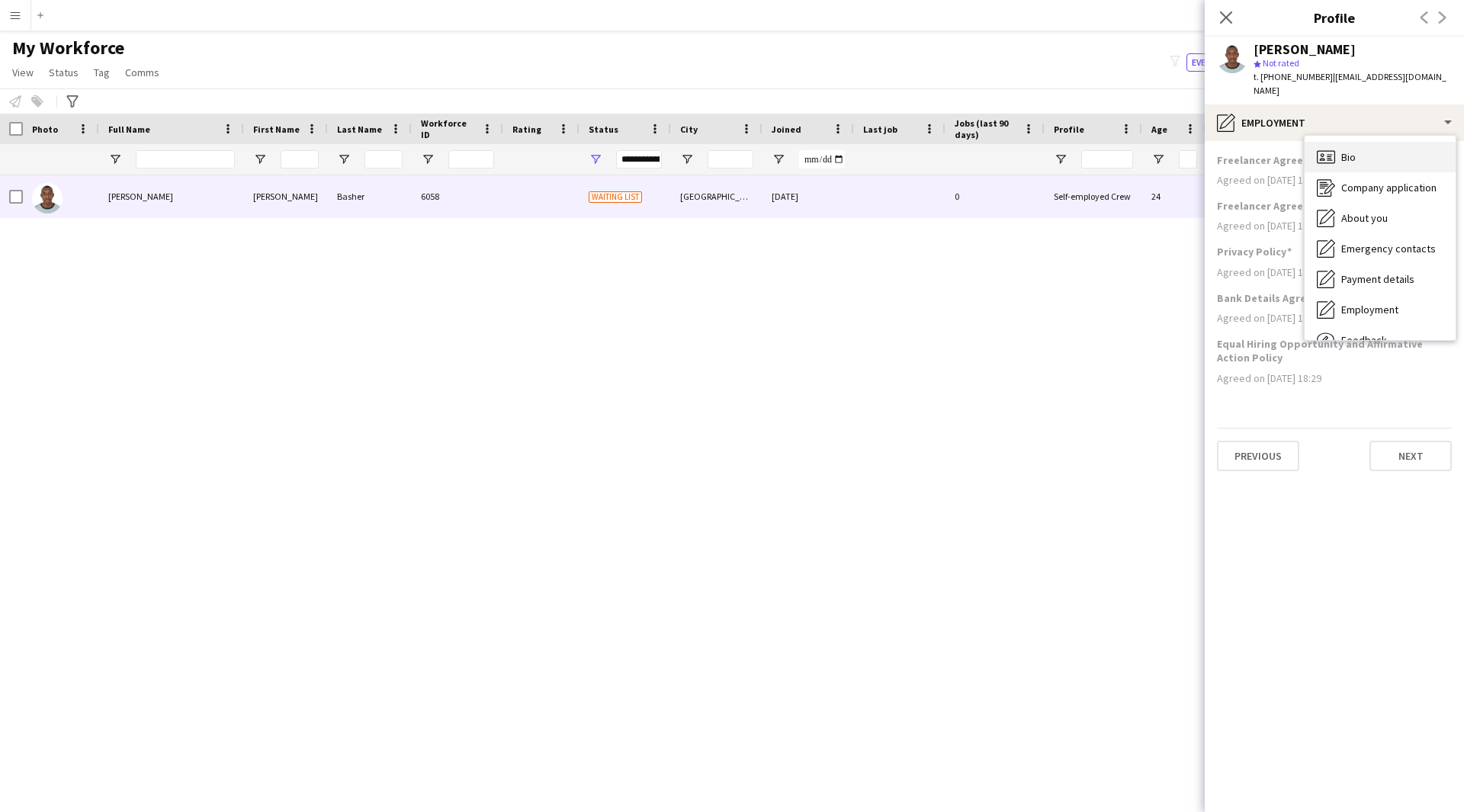
click at [1355, 150] on span "Bio" at bounding box center [1349, 156] width 14 height 14
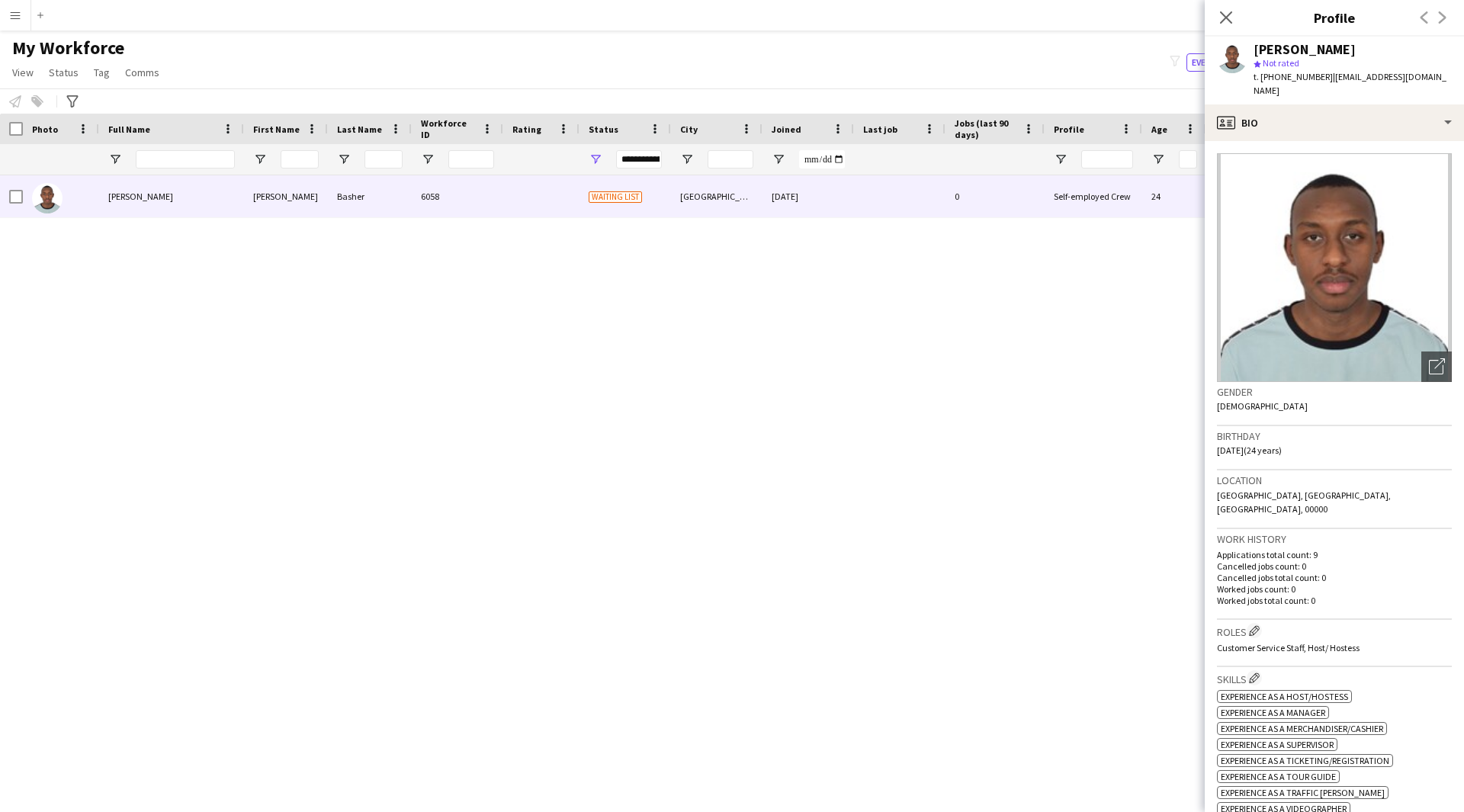
click at [1228, 25] on app-icon "Close pop-in" at bounding box center [1226, 17] width 18 height 18
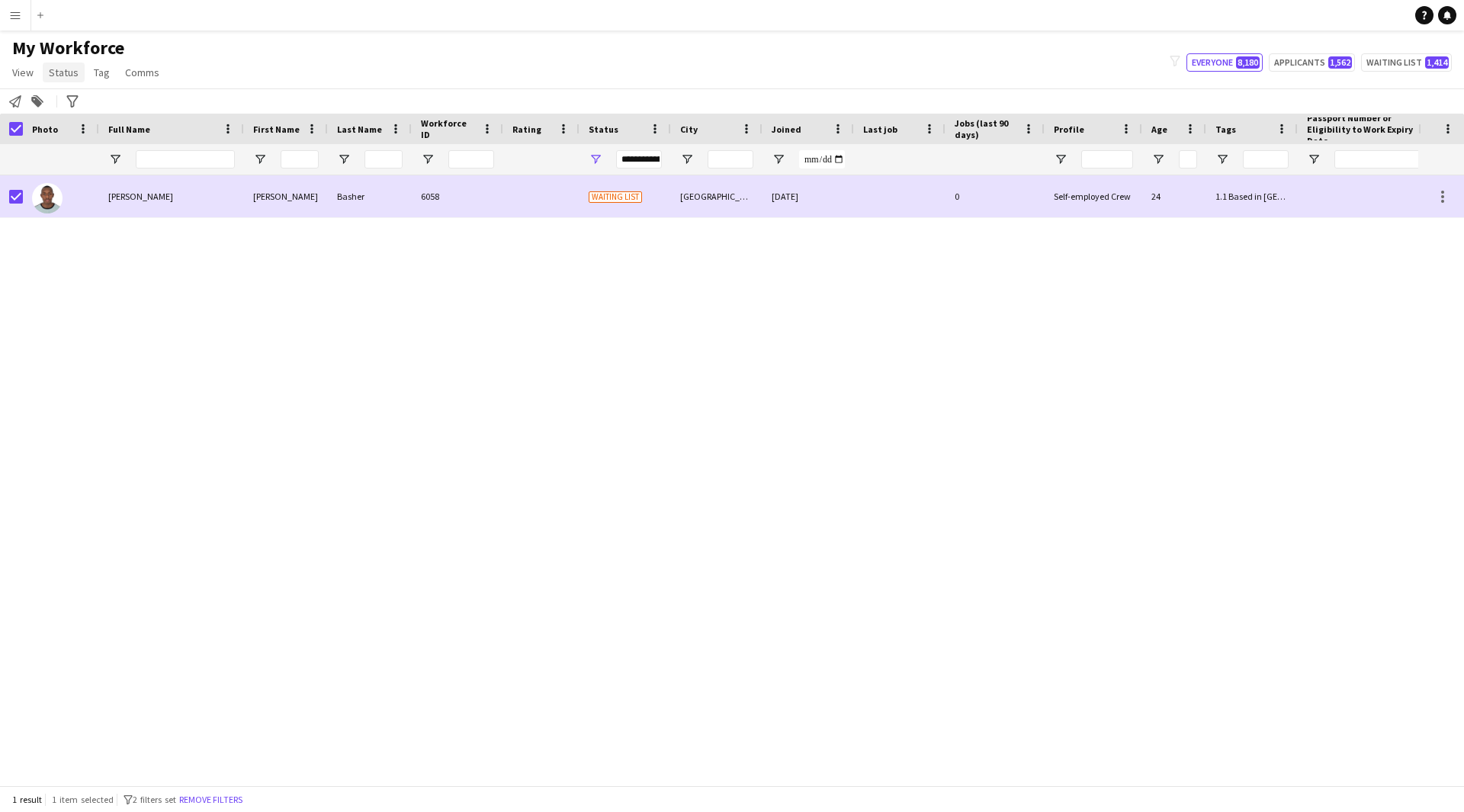
click at [66, 75] on span "Status" at bounding box center [63, 72] width 30 height 14
click at [111, 110] on link "Edit" at bounding box center [96, 105] width 107 height 32
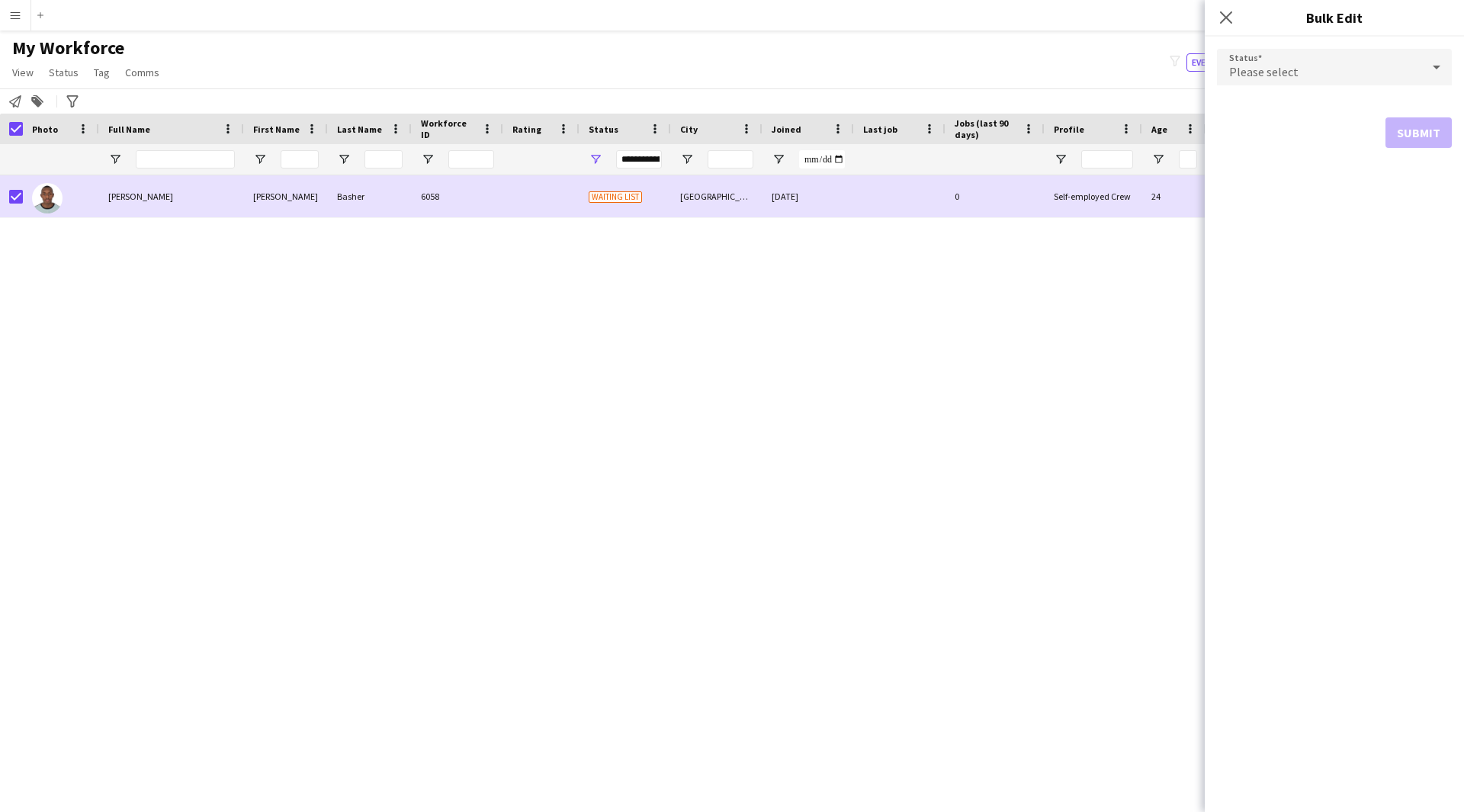
click at [1287, 55] on div "Please select" at bounding box center [1319, 67] width 204 height 37
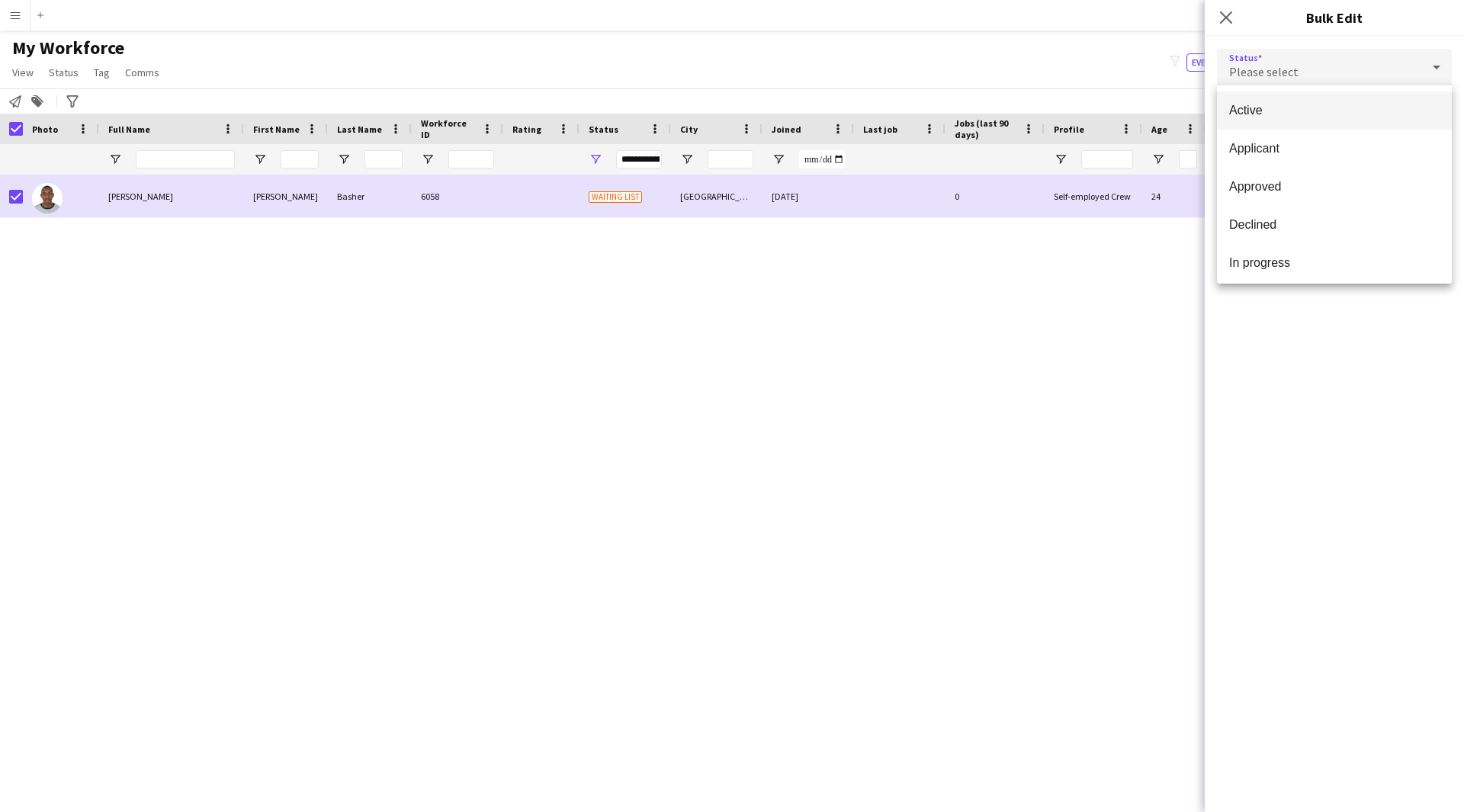
click at [1279, 111] on span "Active" at bounding box center [1334, 110] width 211 height 14
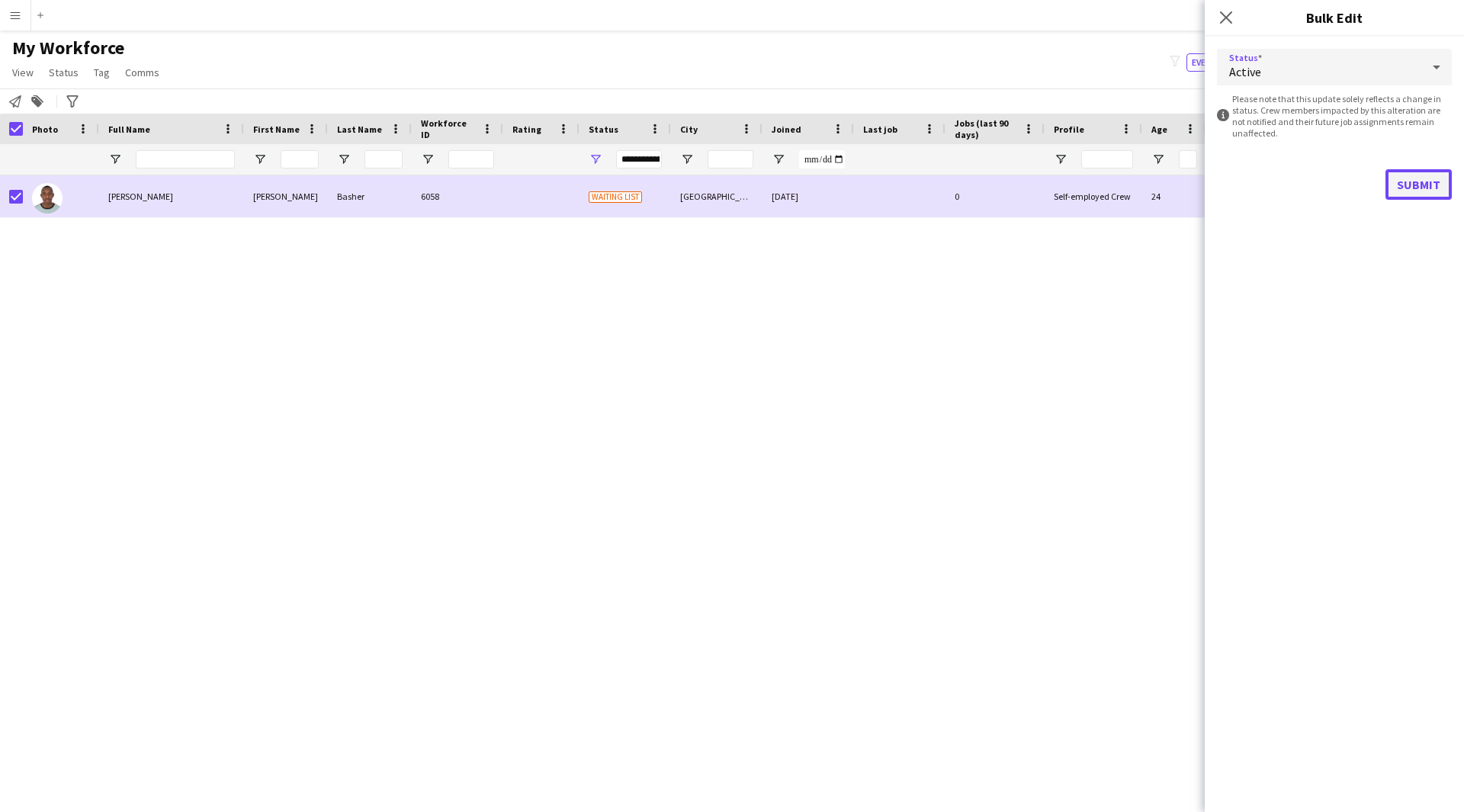
click at [1415, 183] on button "Submit" at bounding box center [1418, 184] width 67 height 30
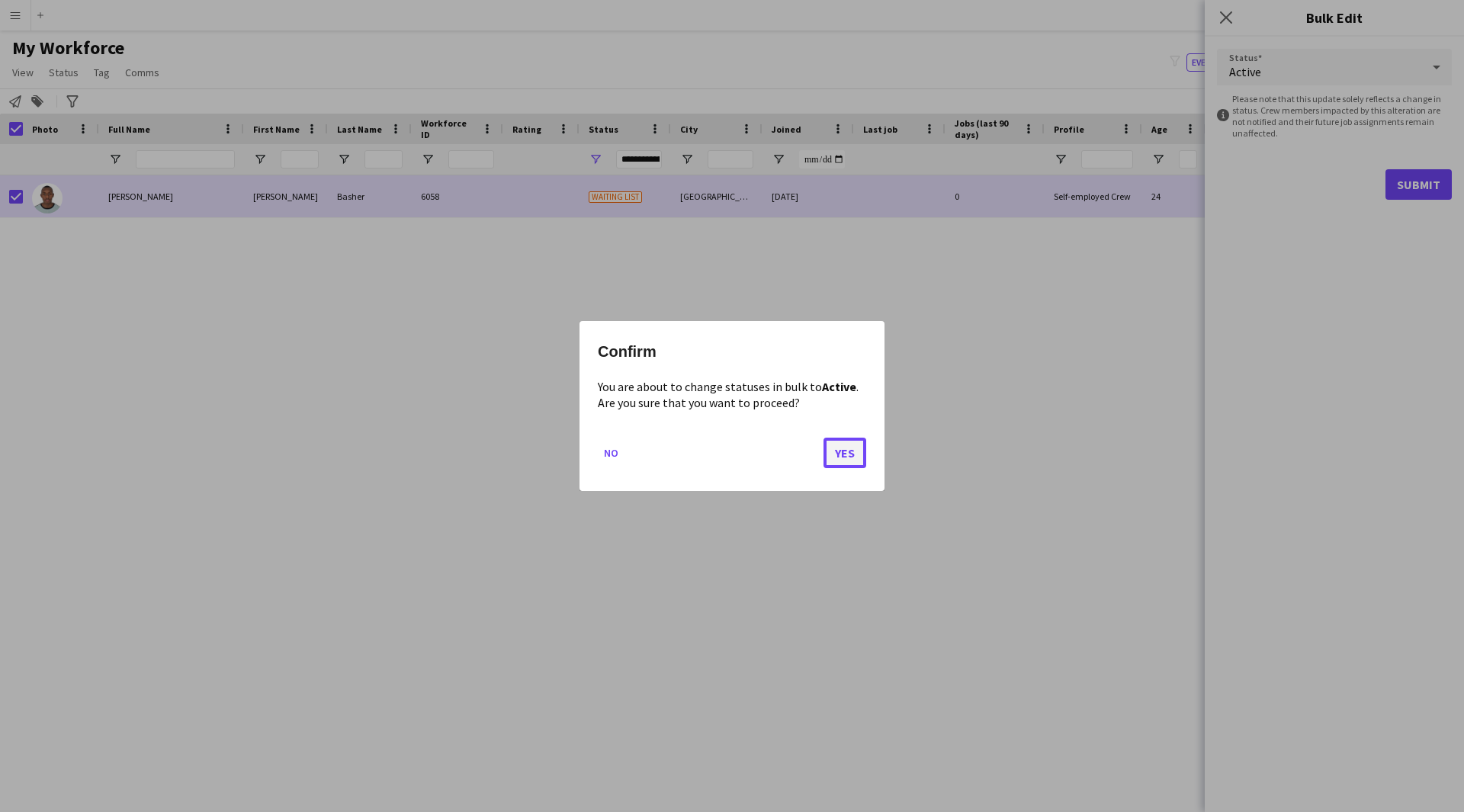
click at [833, 460] on button "Yes" at bounding box center [844, 453] width 42 height 30
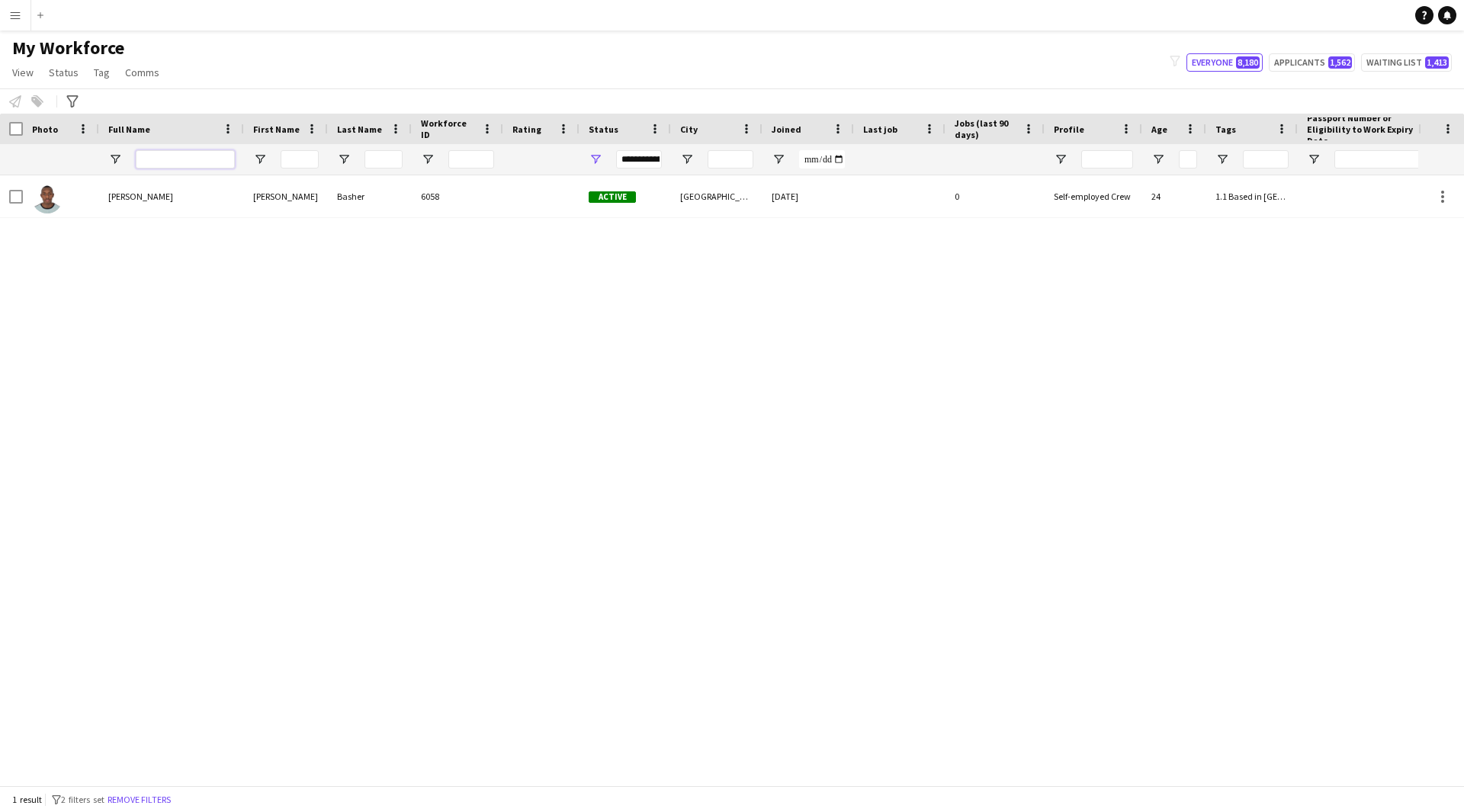
click at [188, 158] on input "Full Name Filter Input" at bounding box center [185, 159] width 99 height 18
paste input "**********"
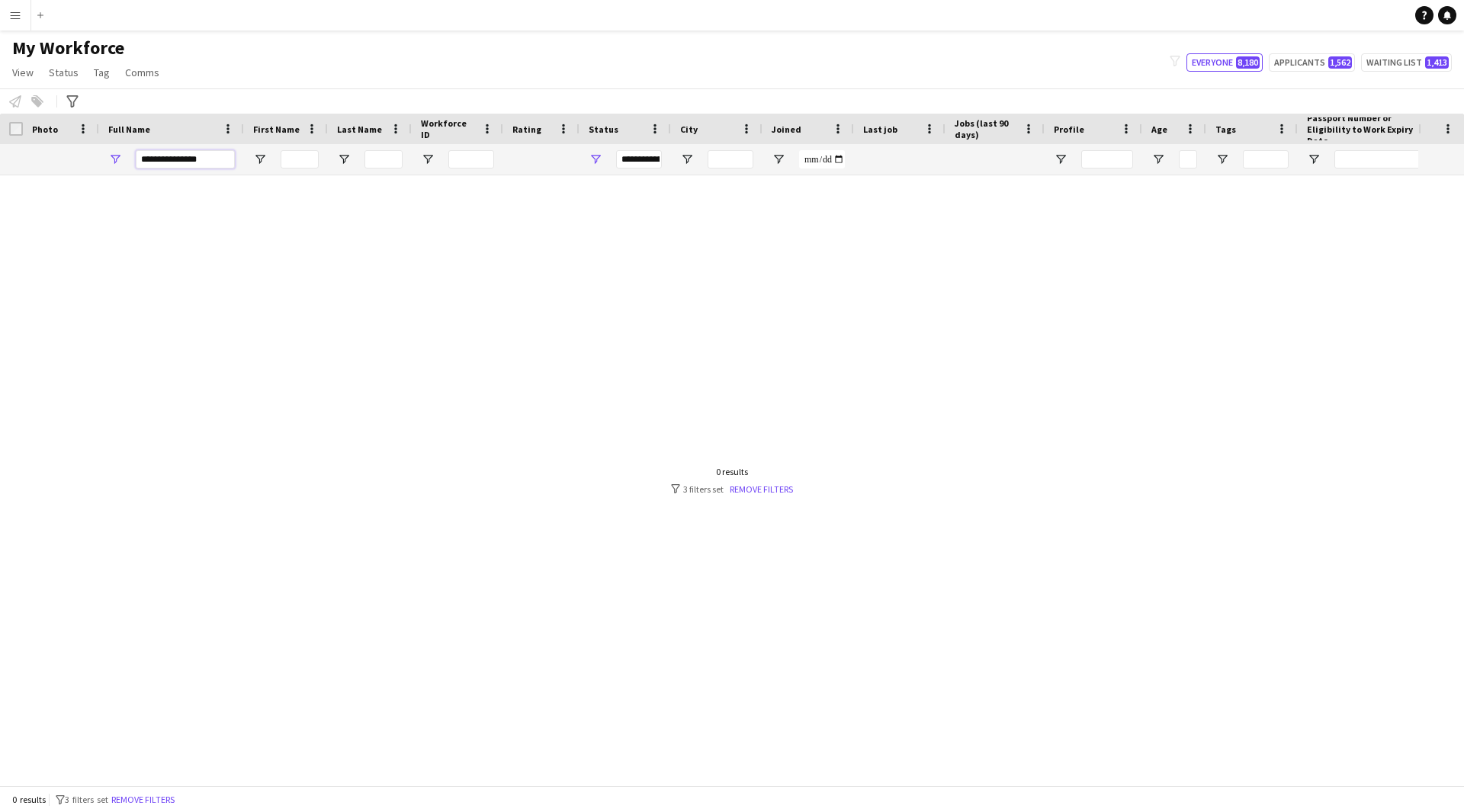
scroll to position [0, 184]
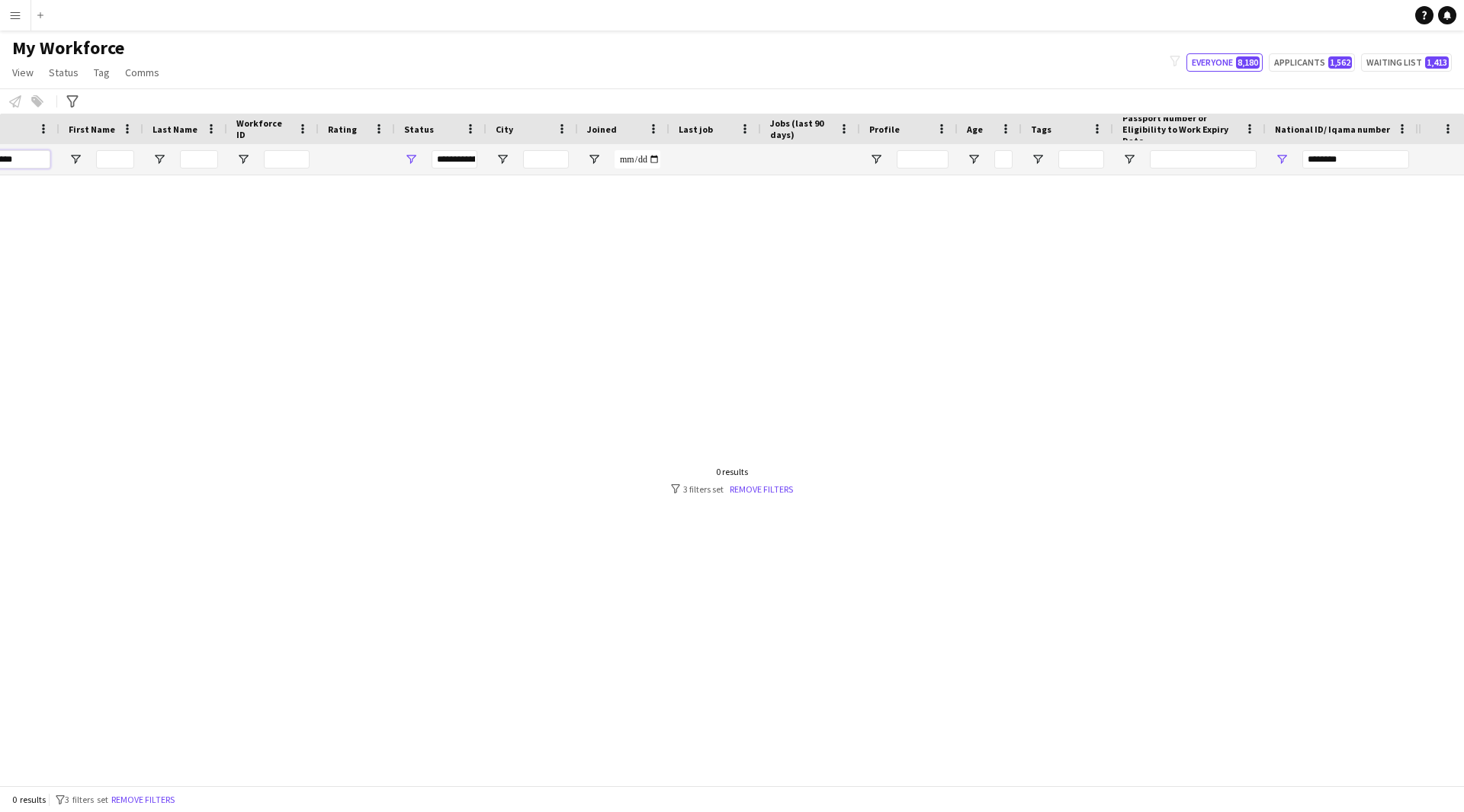
type input "**********"
drag, startPoint x: 1361, startPoint y: 160, endPoint x: 952, endPoint y: 209, distance: 411.9
click at [952, 209] on div "Workforce Details Profile Data Photo Full Name First Name" at bounding box center [732, 450] width 1464 height 672
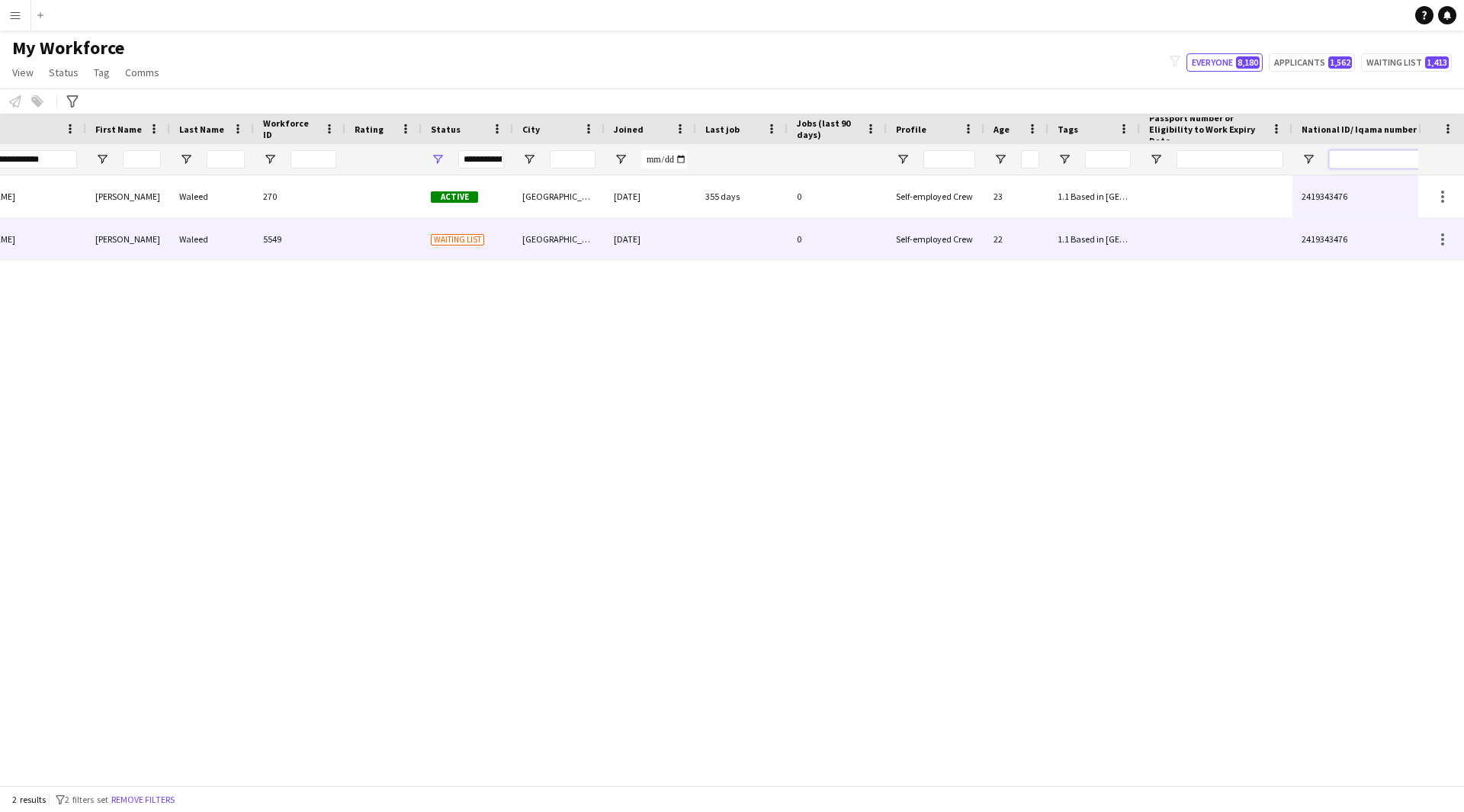
scroll to position [0, 0]
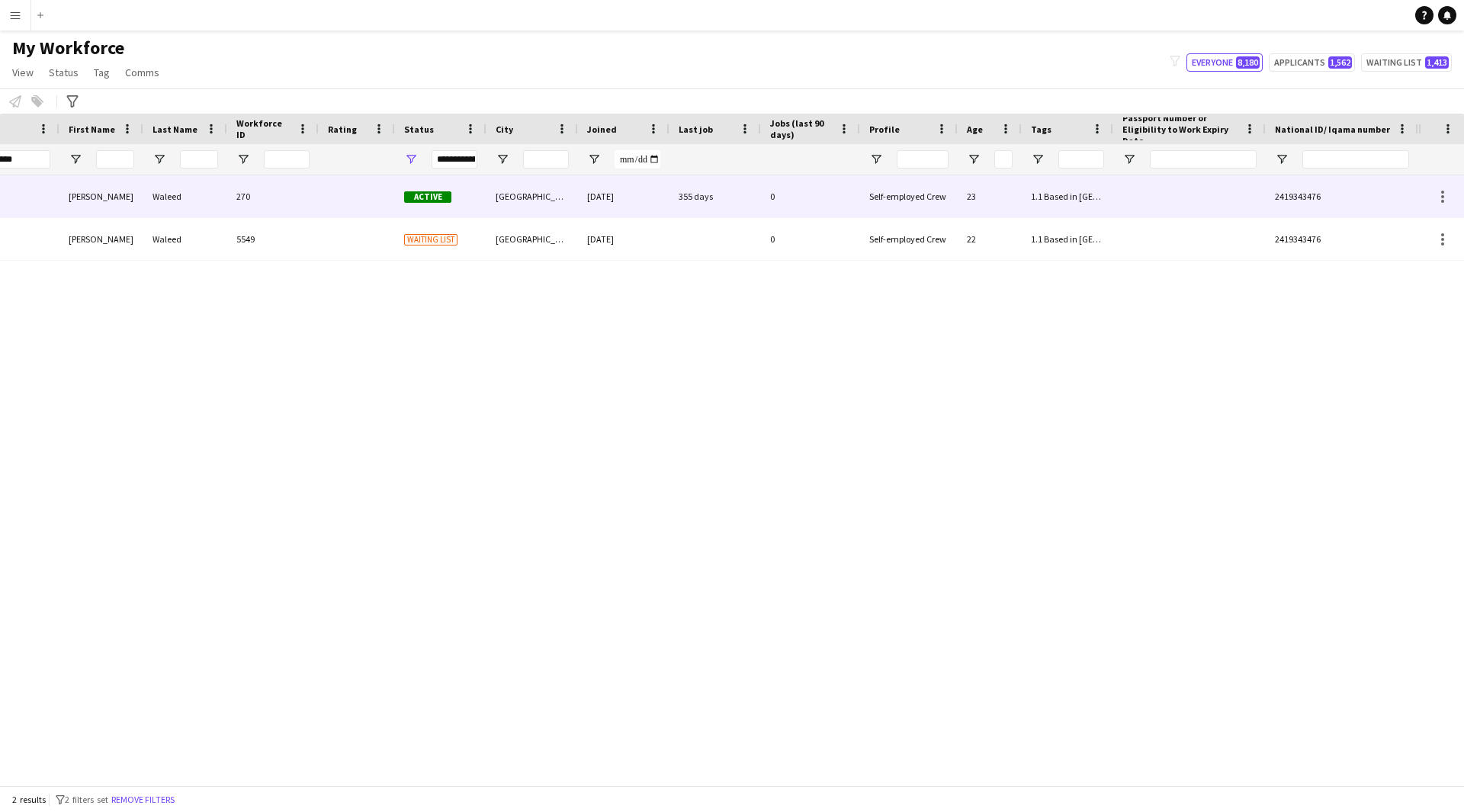
click at [1201, 199] on div at bounding box center [1190, 196] width 152 height 42
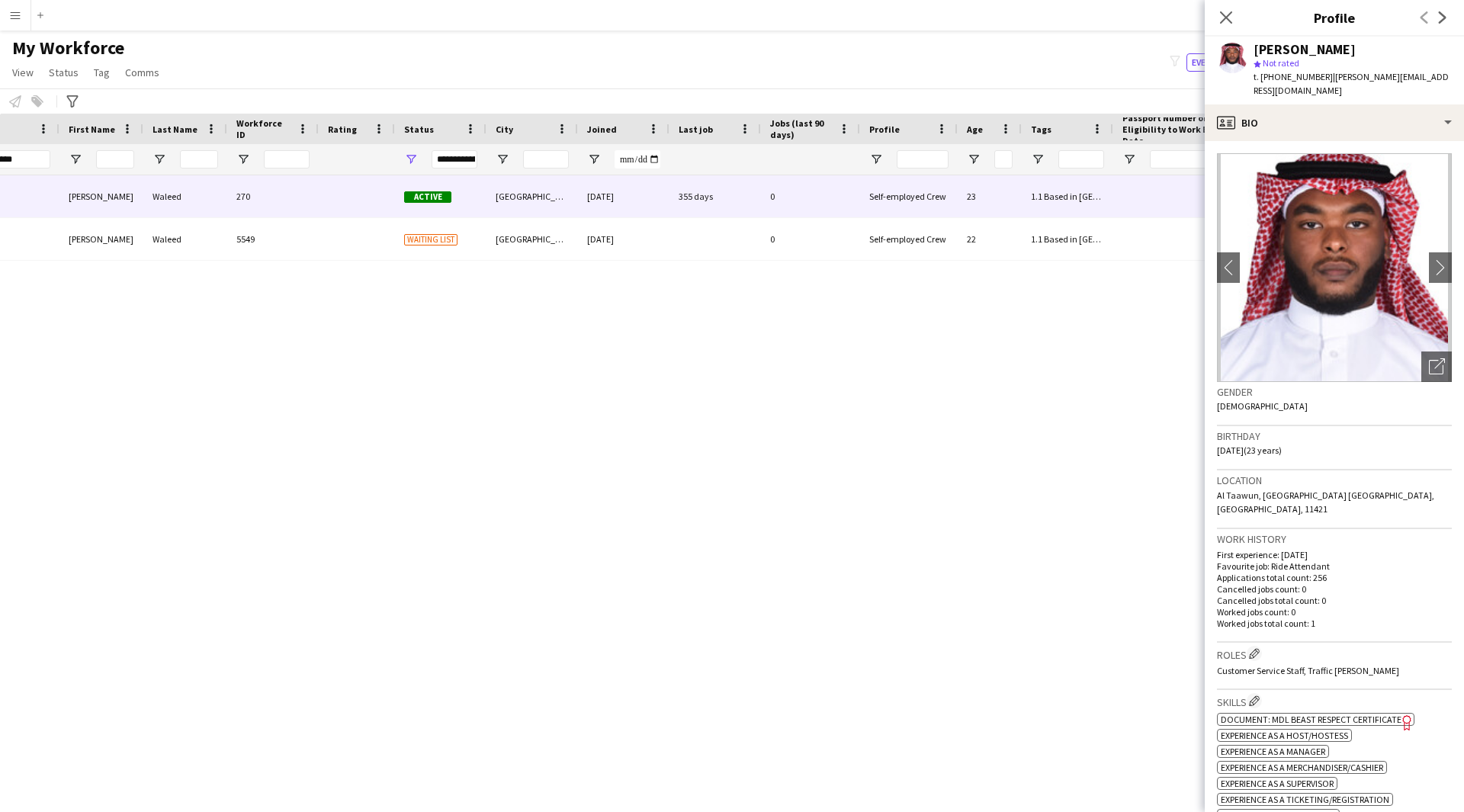
click at [1227, 17] on icon at bounding box center [1226, 17] width 12 height 12
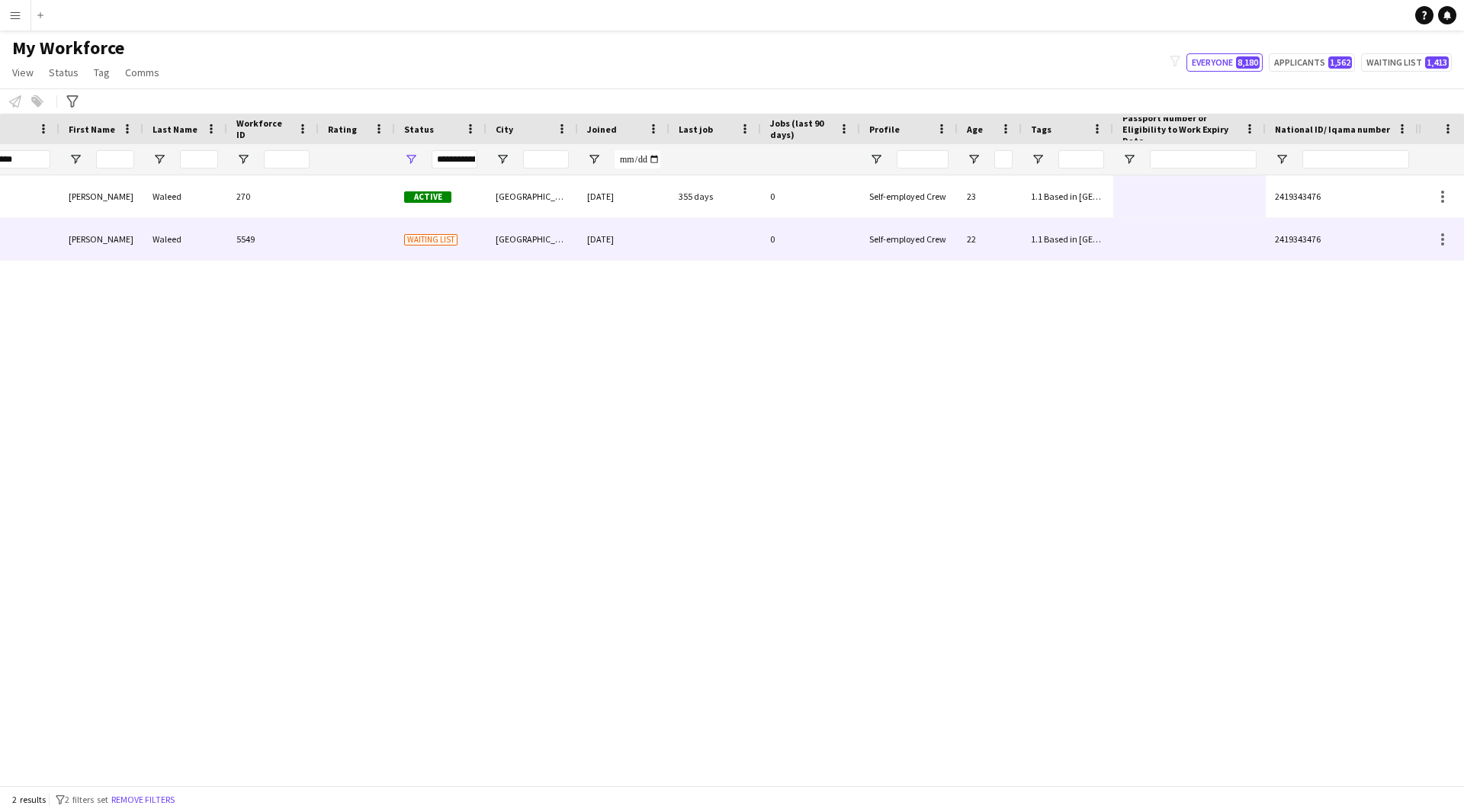
click at [1292, 246] on div "2419343476" at bounding box center [1342, 239] width 152 height 42
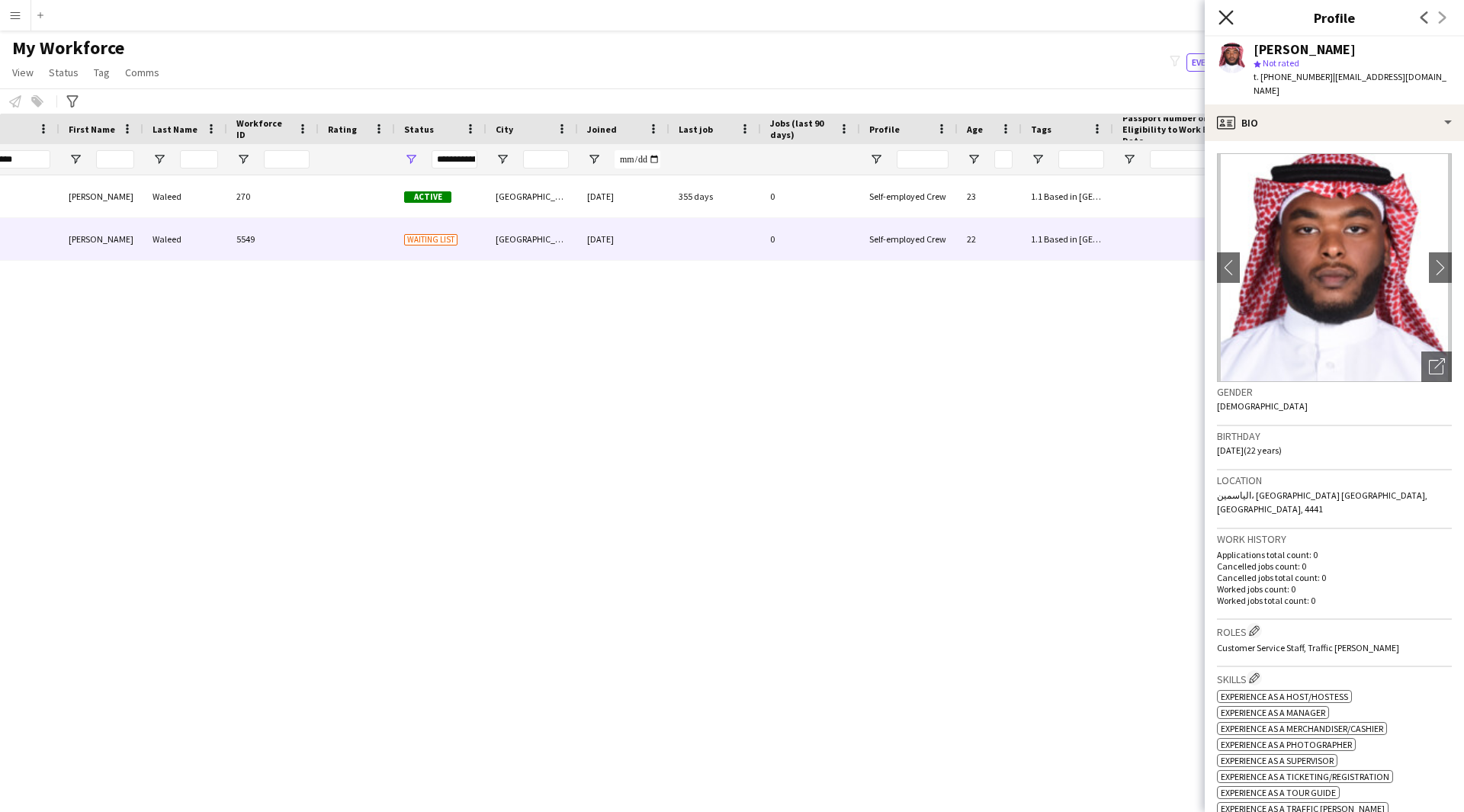
click at [1231, 23] on icon "Close pop-in" at bounding box center [1226, 17] width 14 height 14
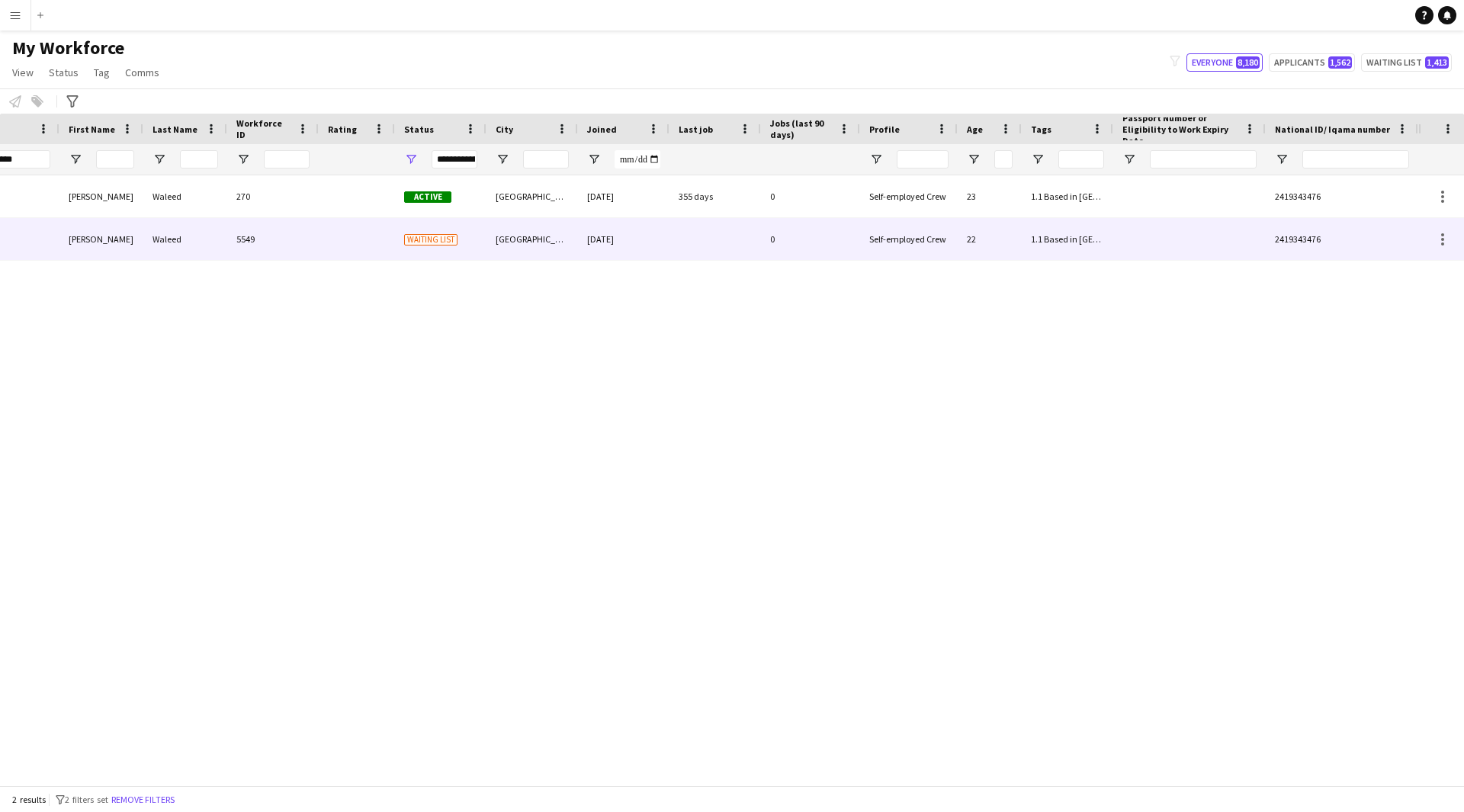
drag, startPoint x: 1331, startPoint y: 244, endPoint x: 1333, endPoint y: 237, distance: 7.3
click at [1333, 237] on div "2419343476" at bounding box center [1342, 239] width 152 height 42
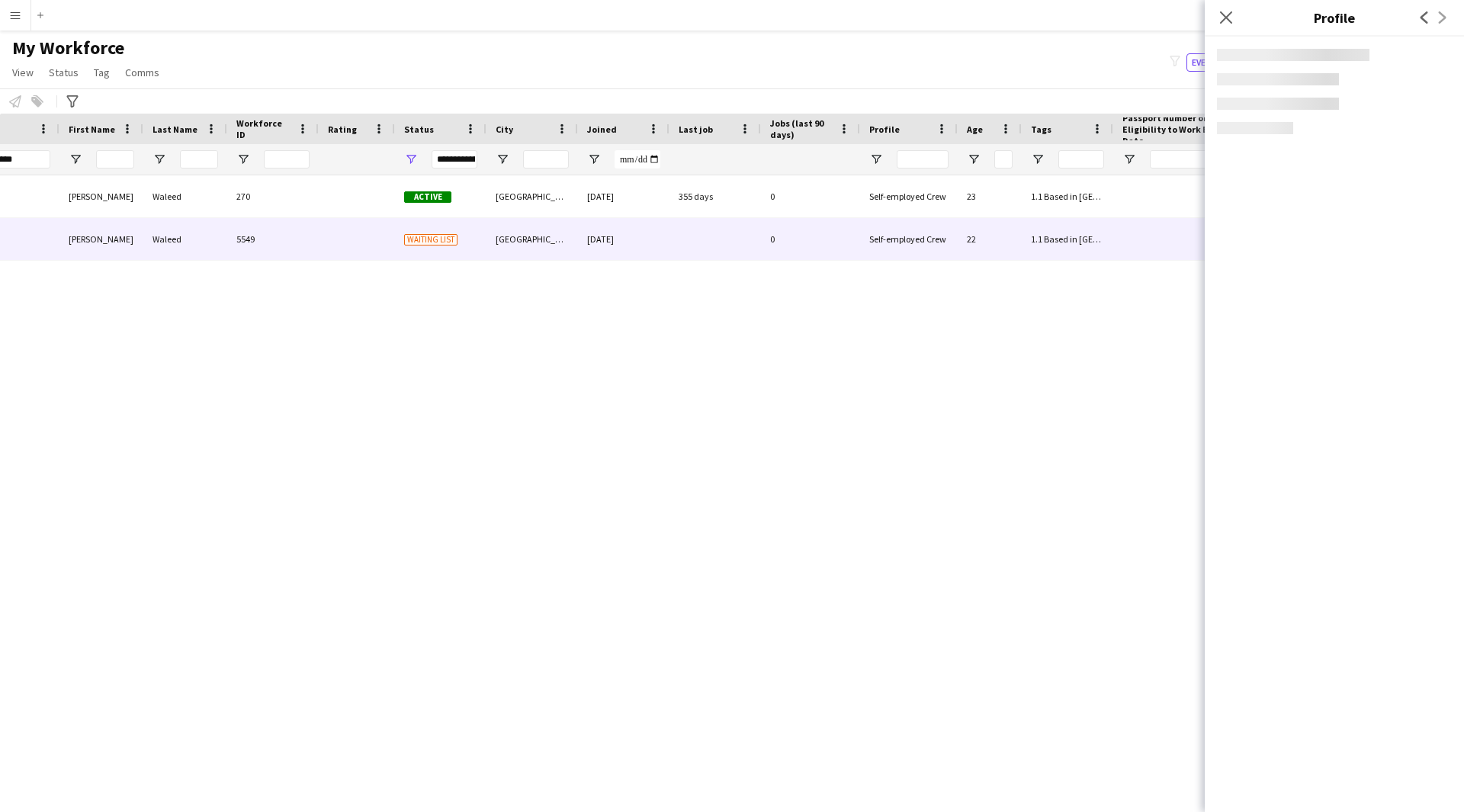
drag, startPoint x: 1333, startPoint y: 237, endPoint x: 1269, endPoint y: 236, distance: 64.0
click at [1269, 236] on body "Menu Boards Boards Boards All jobs Status Workforce Workforce My Workforce Recr…" at bounding box center [732, 406] width 1464 height 812
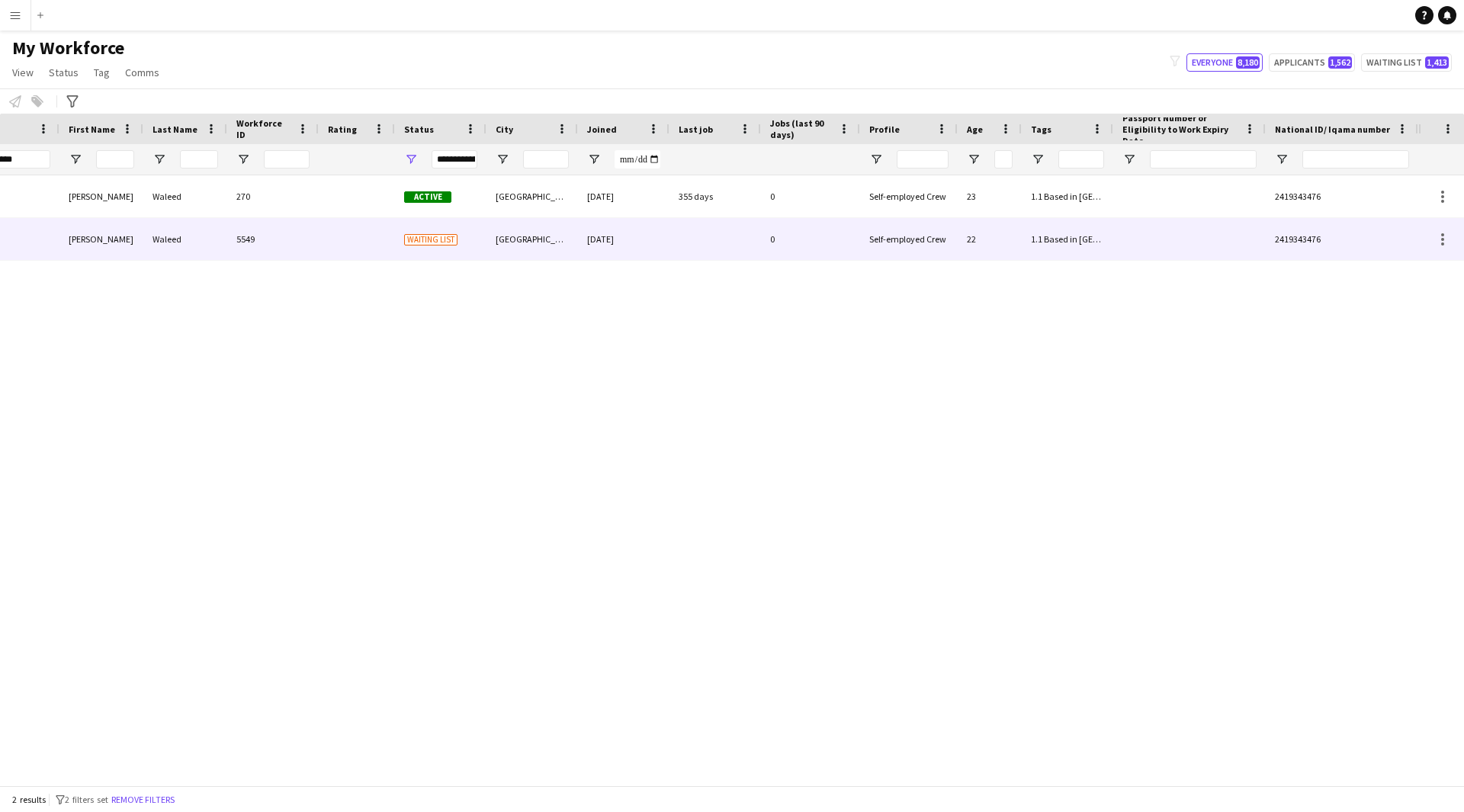
click at [1305, 244] on span "2419343476" at bounding box center [1297, 239] width 46 height 11
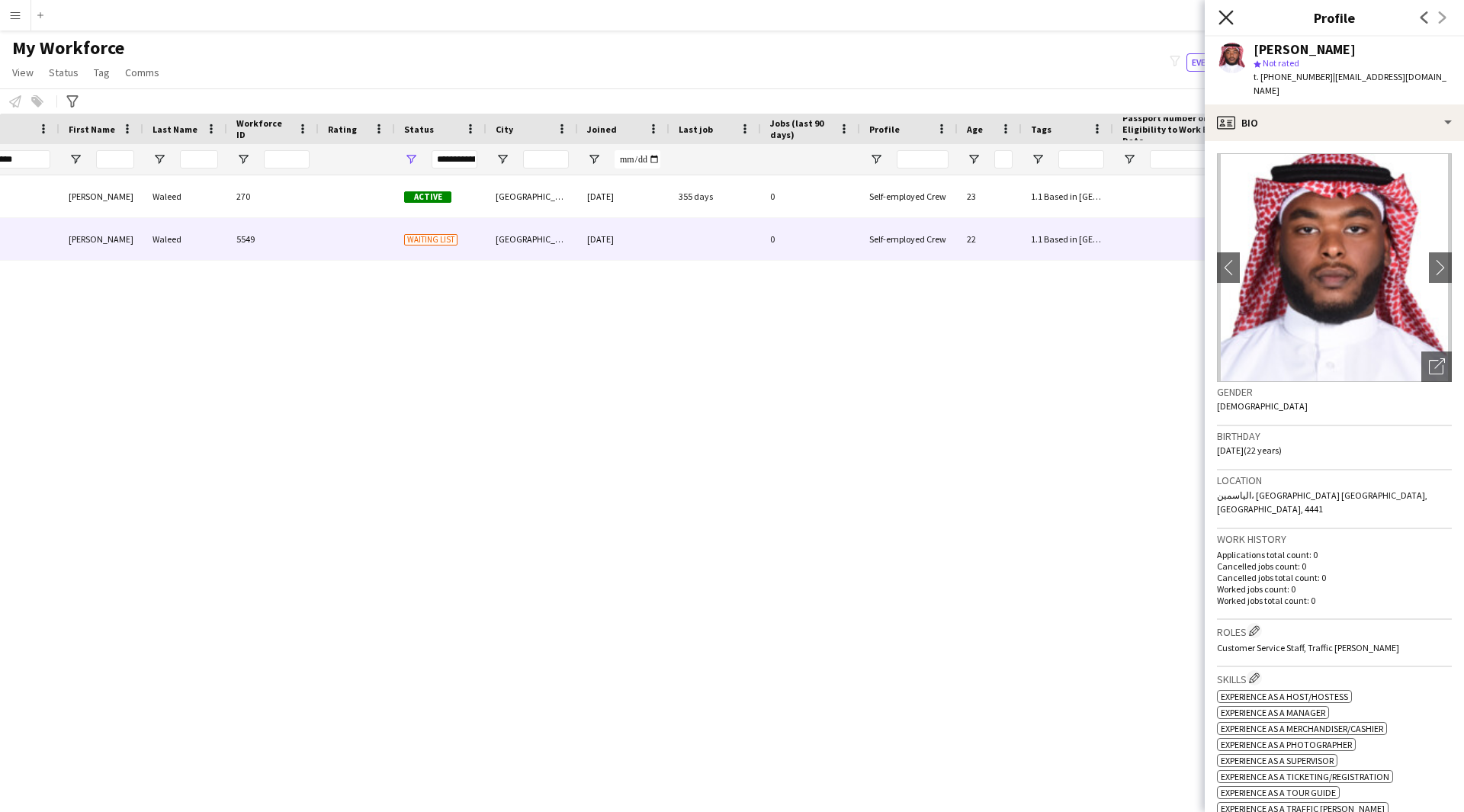
click at [1230, 18] on icon "Close pop-in" at bounding box center [1226, 17] width 14 height 14
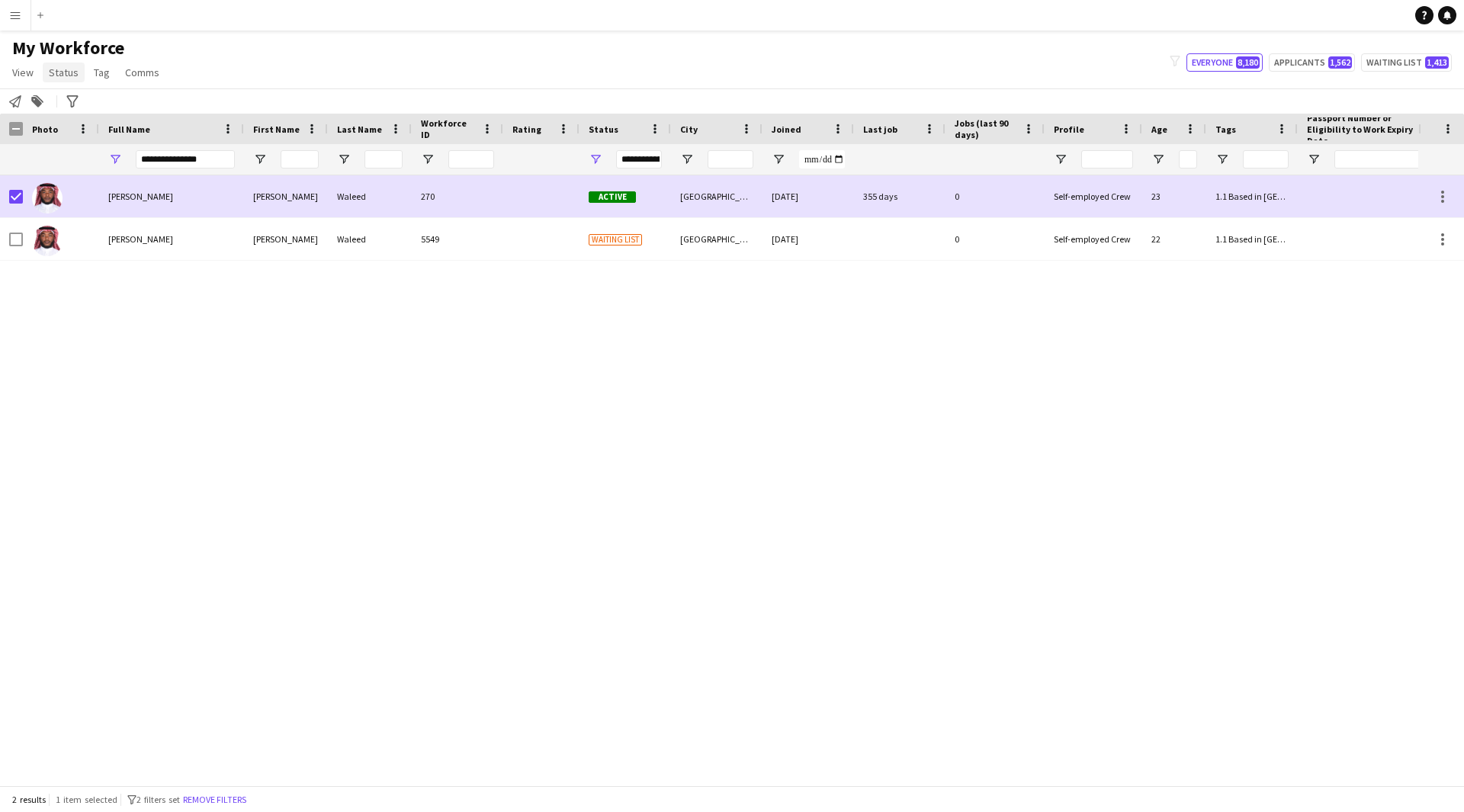
click at [63, 83] on link "Status" at bounding box center [63, 72] width 42 height 20
click at [90, 115] on link "Edit" at bounding box center [96, 105] width 107 height 32
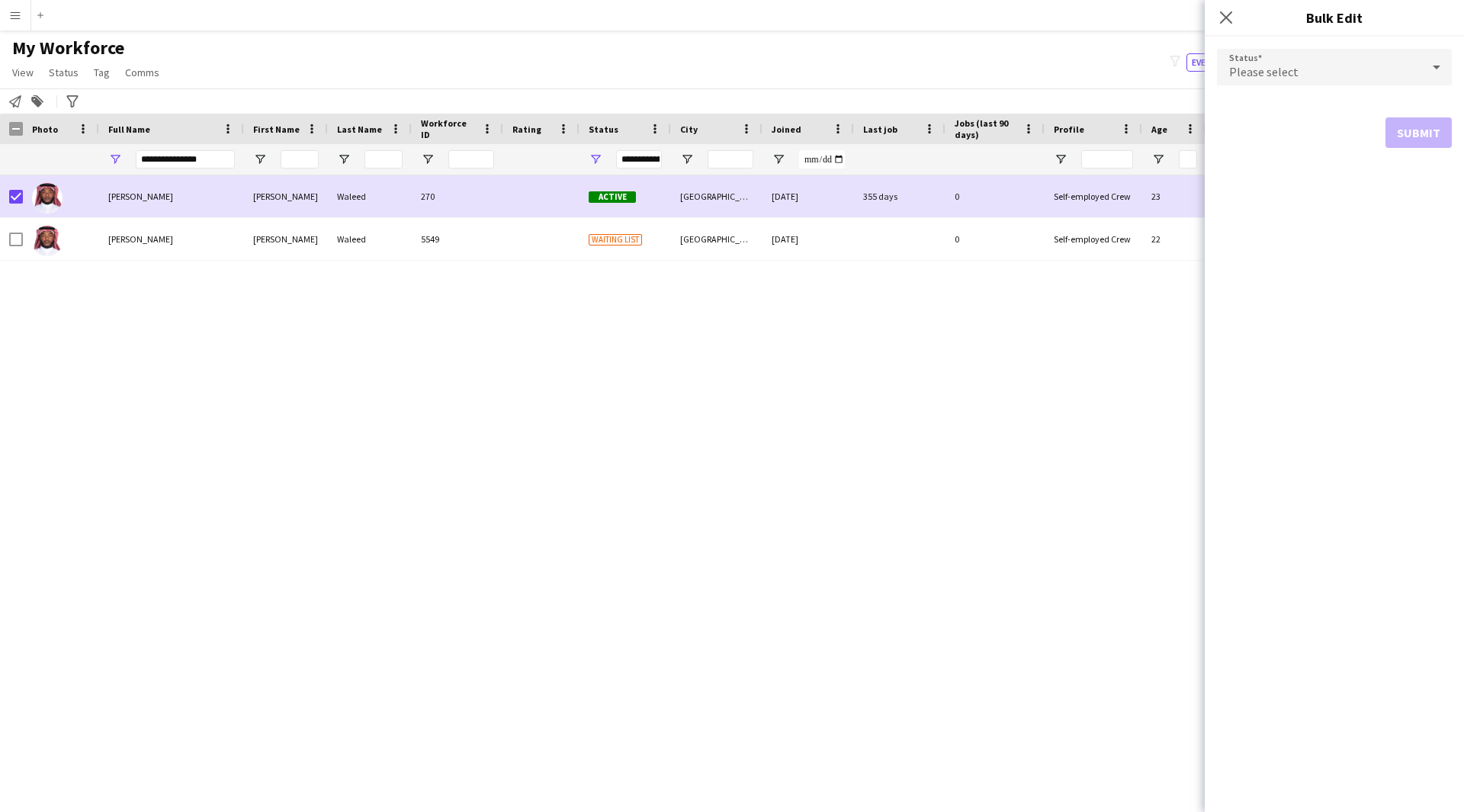
click at [1248, 70] on span "Please select" at bounding box center [1264, 71] width 70 height 15
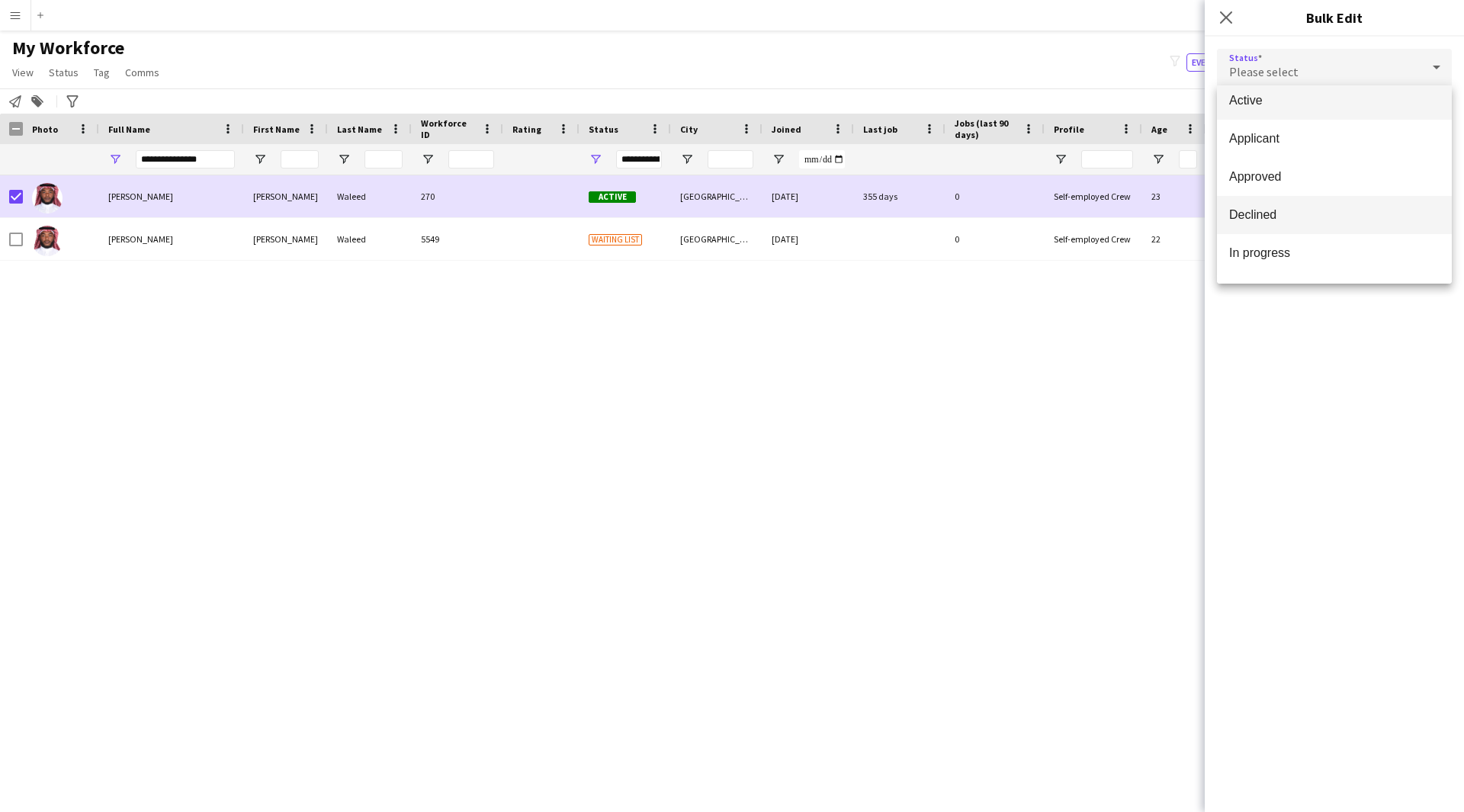
click at [1288, 217] on span "Declined" at bounding box center [1334, 215] width 211 height 14
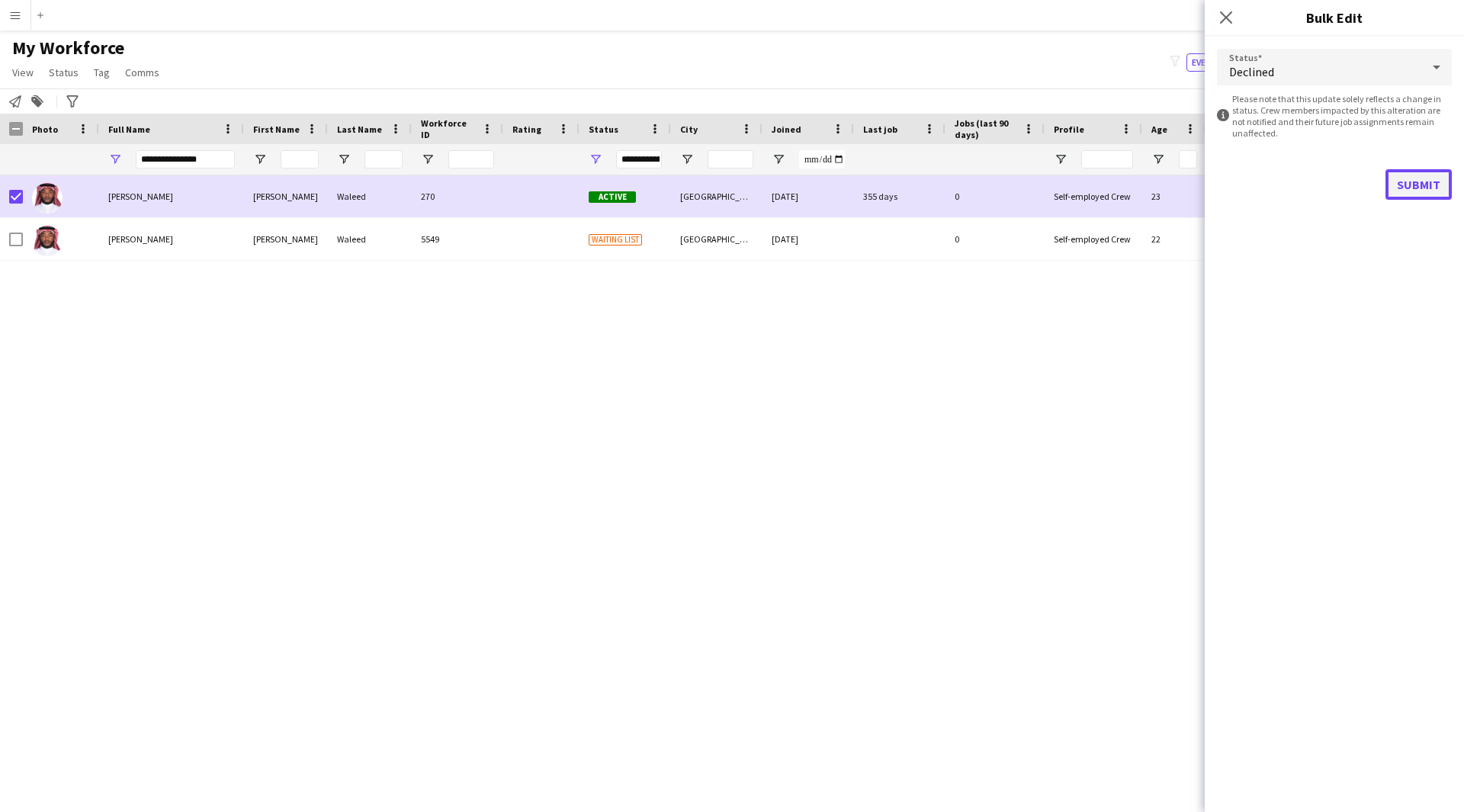
click at [1414, 181] on button "Submit" at bounding box center [1418, 184] width 67 height 30
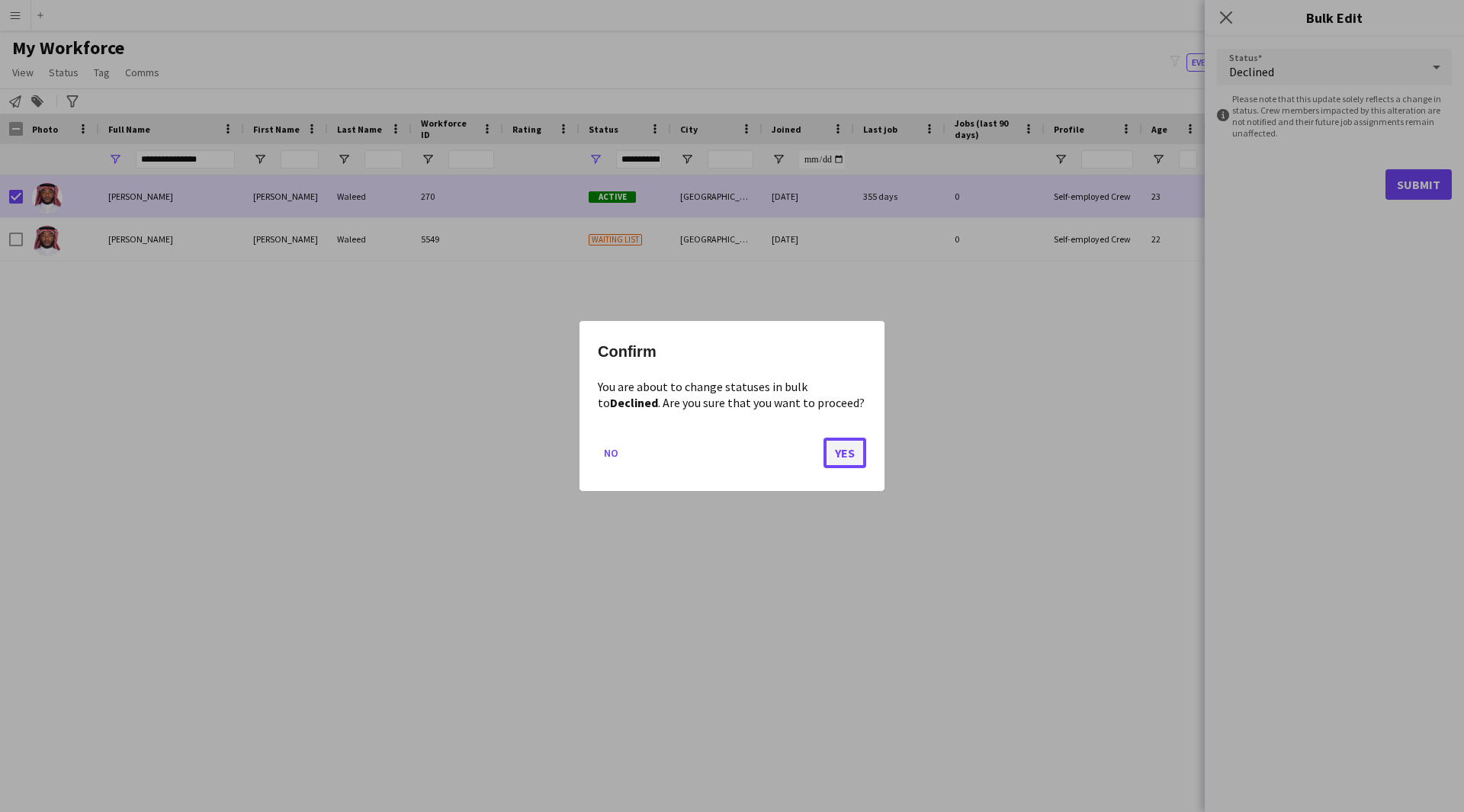
click at [834, 446] on button "Yes" at bounding box center [844, 453] width 42 height 30
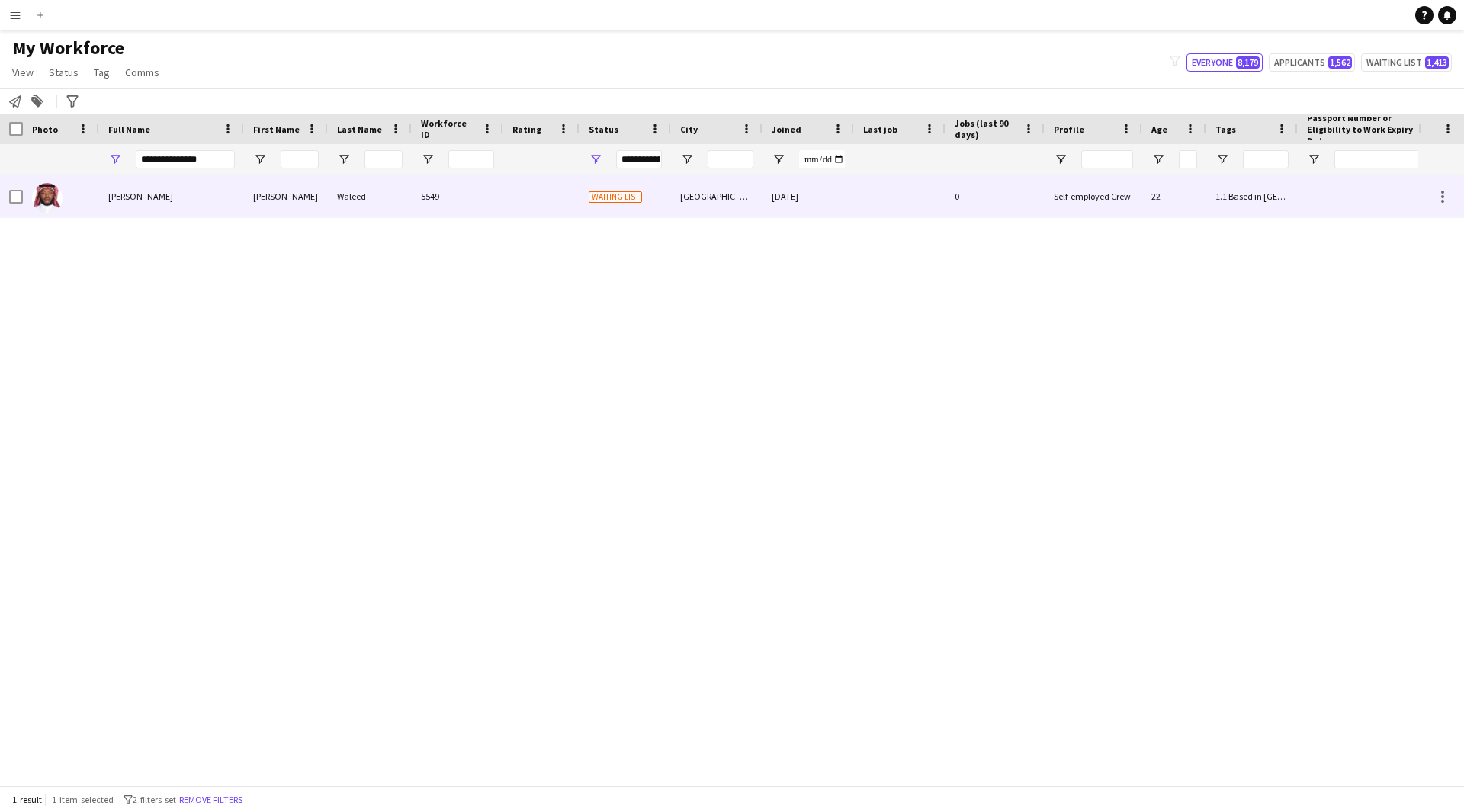
click at [767, 212] on div "[DATE]" at bounding box center [808, 196] width 91 height 42
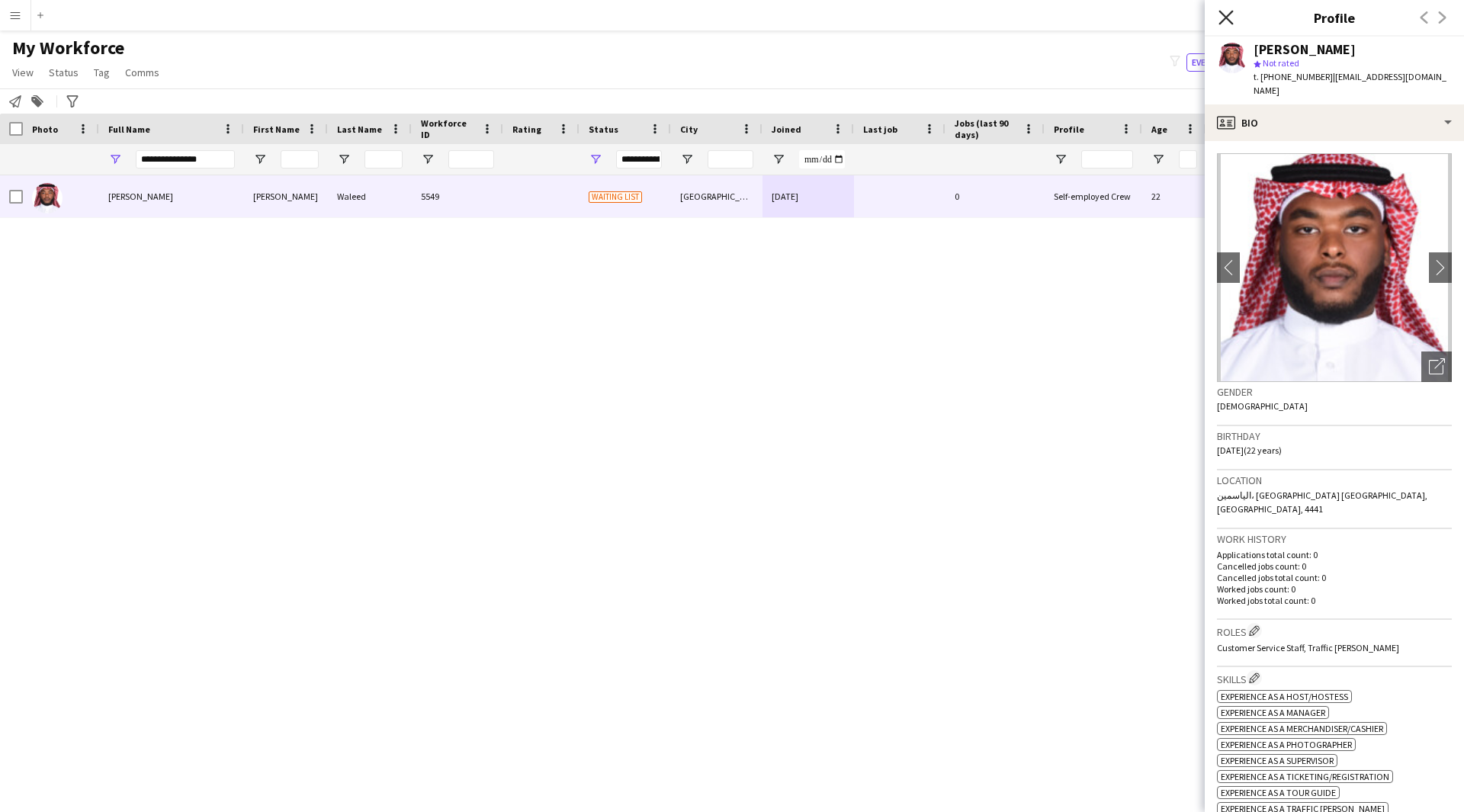
click at [1227, 14] on icon "Close pop-in" at bounding box center [1226, 17] width 14 height 14
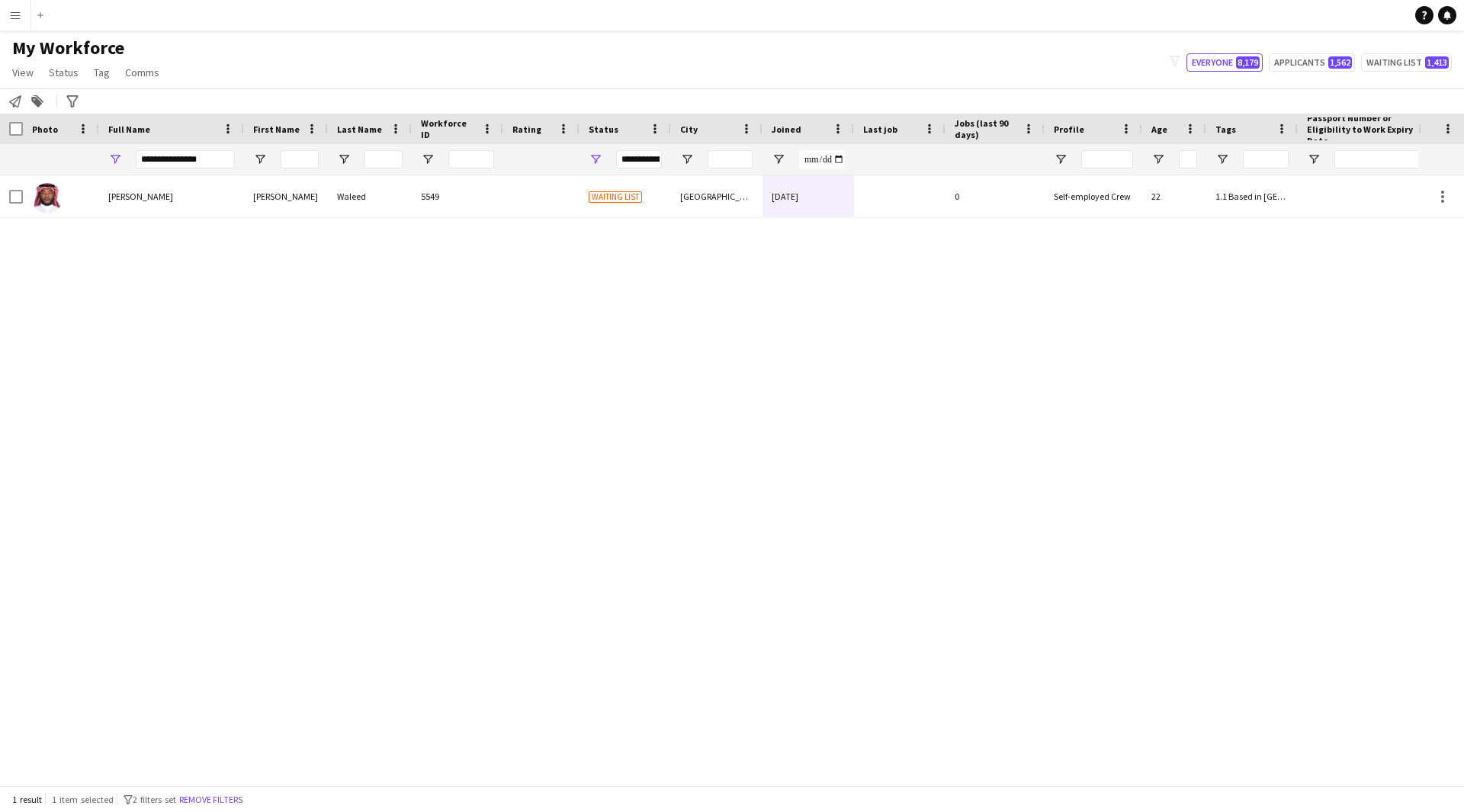
click at [691, 339] on div "[PERSON_NAME] [PERSON_NAME] 5549 Waiting list Riyadh [DATE] 0 Self-employed Cre…" at bounding box center [709, 475] width 1418 height 599
click at [601, 161] on span "Open Filter Menu" at bounding box center [595, 159] width 14 height 14
click at [613, 267] on div "Declined" at bounding box center [666, 265] width 144 height 18
type input "**********"
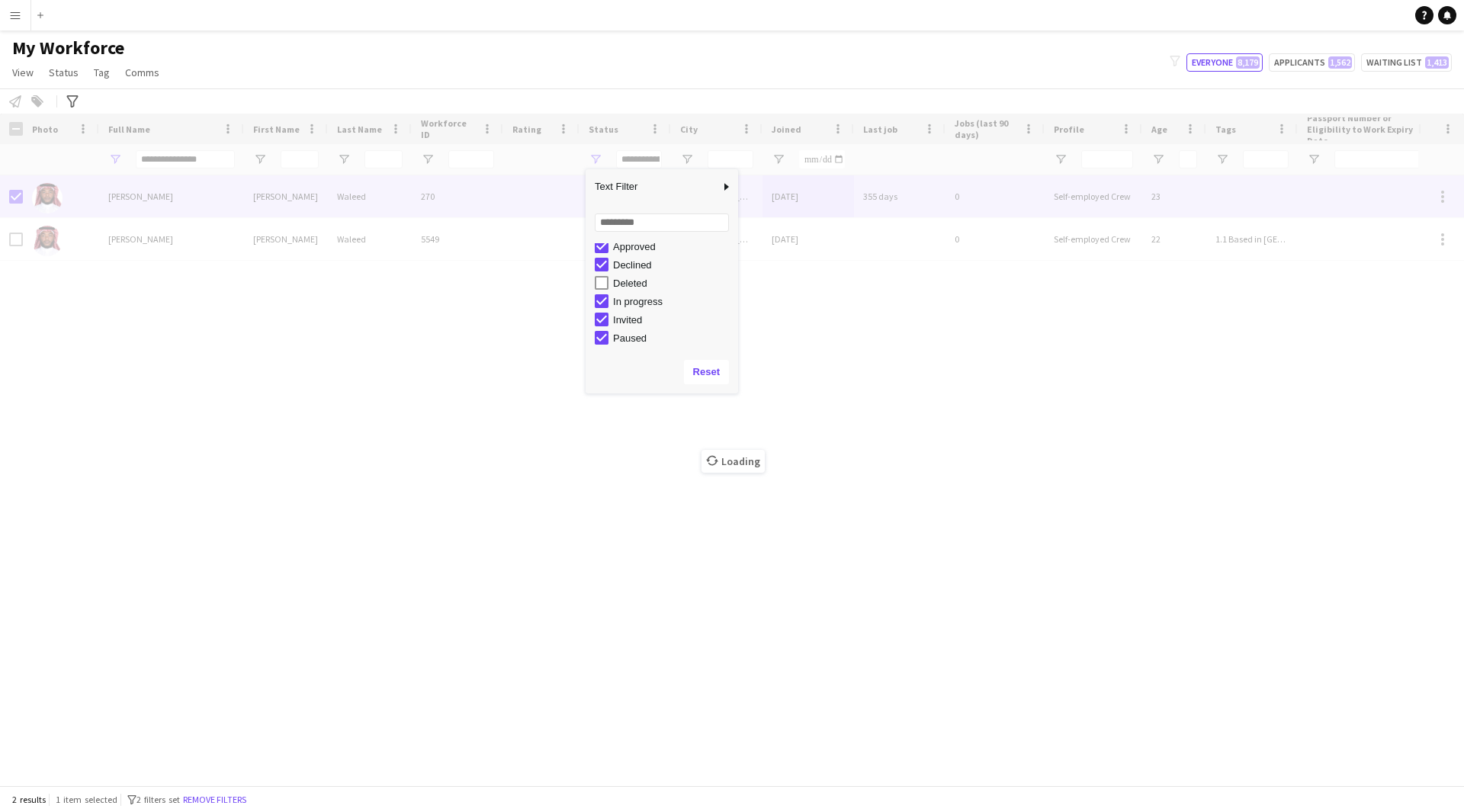
click at [526, 284] on div "Loading" at bounding box center [732, 450] width 1464 height 672
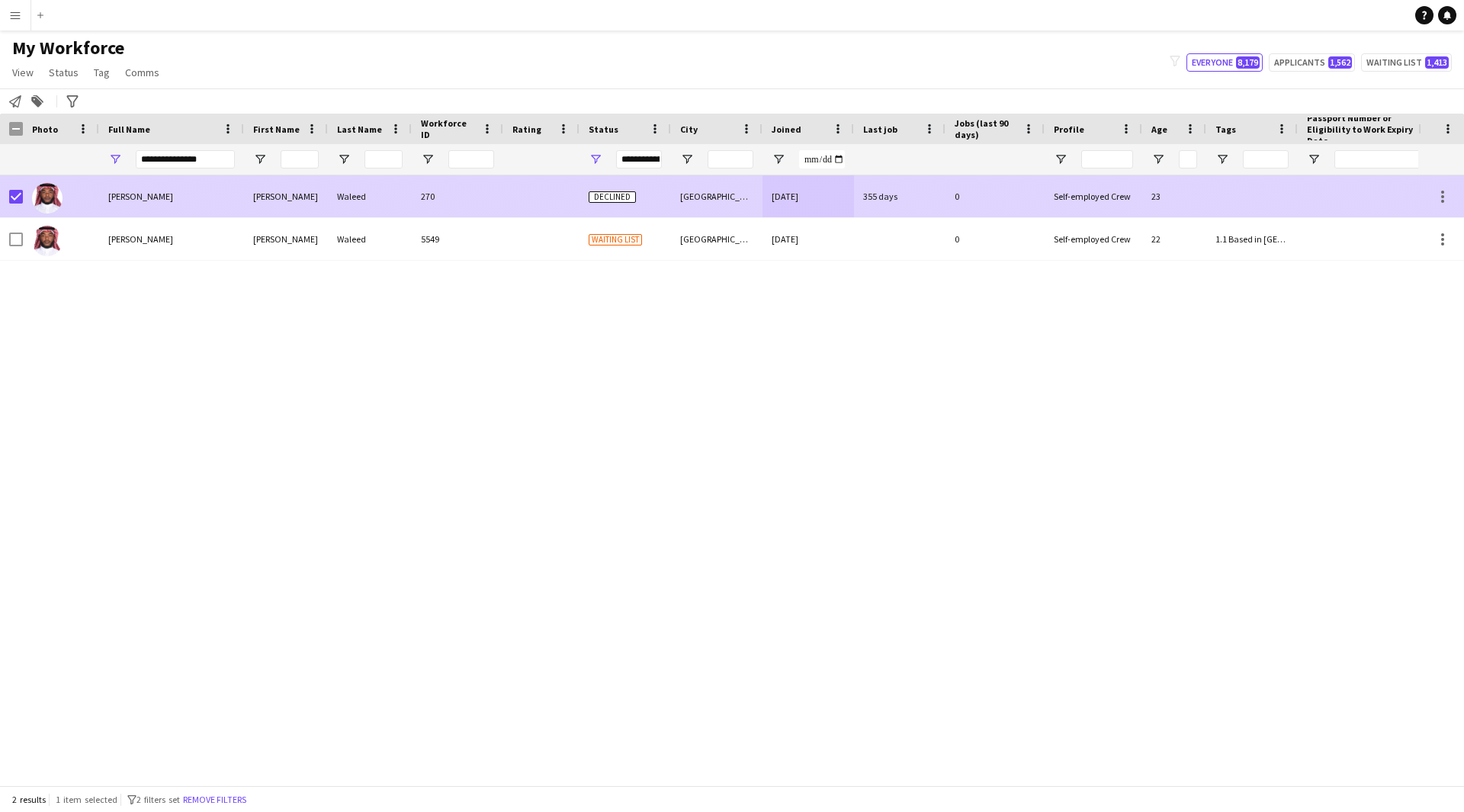
click at [819, 200] on div "[DATE]" at bounding box center [808, 196] width 91 height 42
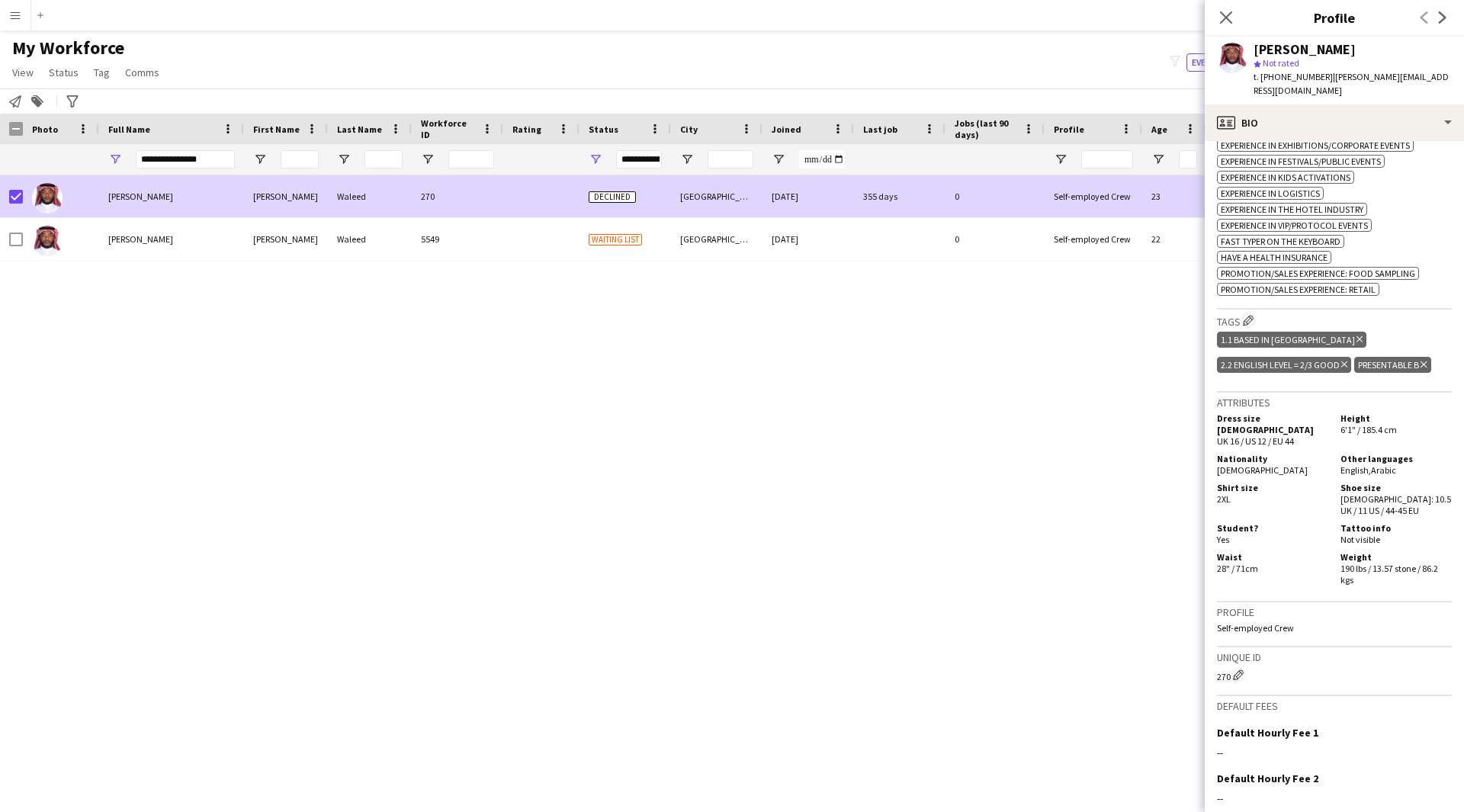
scroll to position [846, 0]
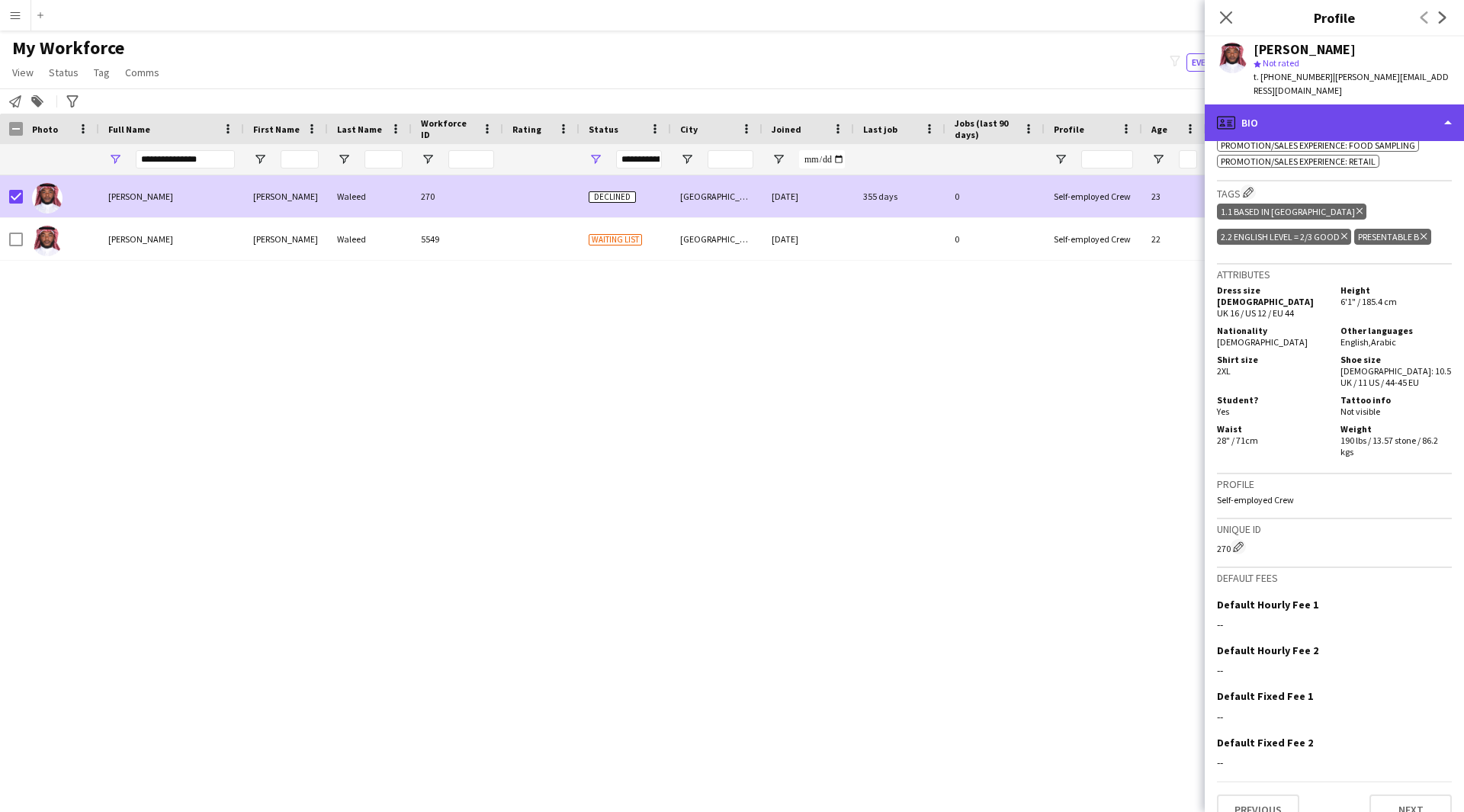
click at [1290, 115] on div "profile Bio" at bounding box center [1334, 123] width 259 height 37
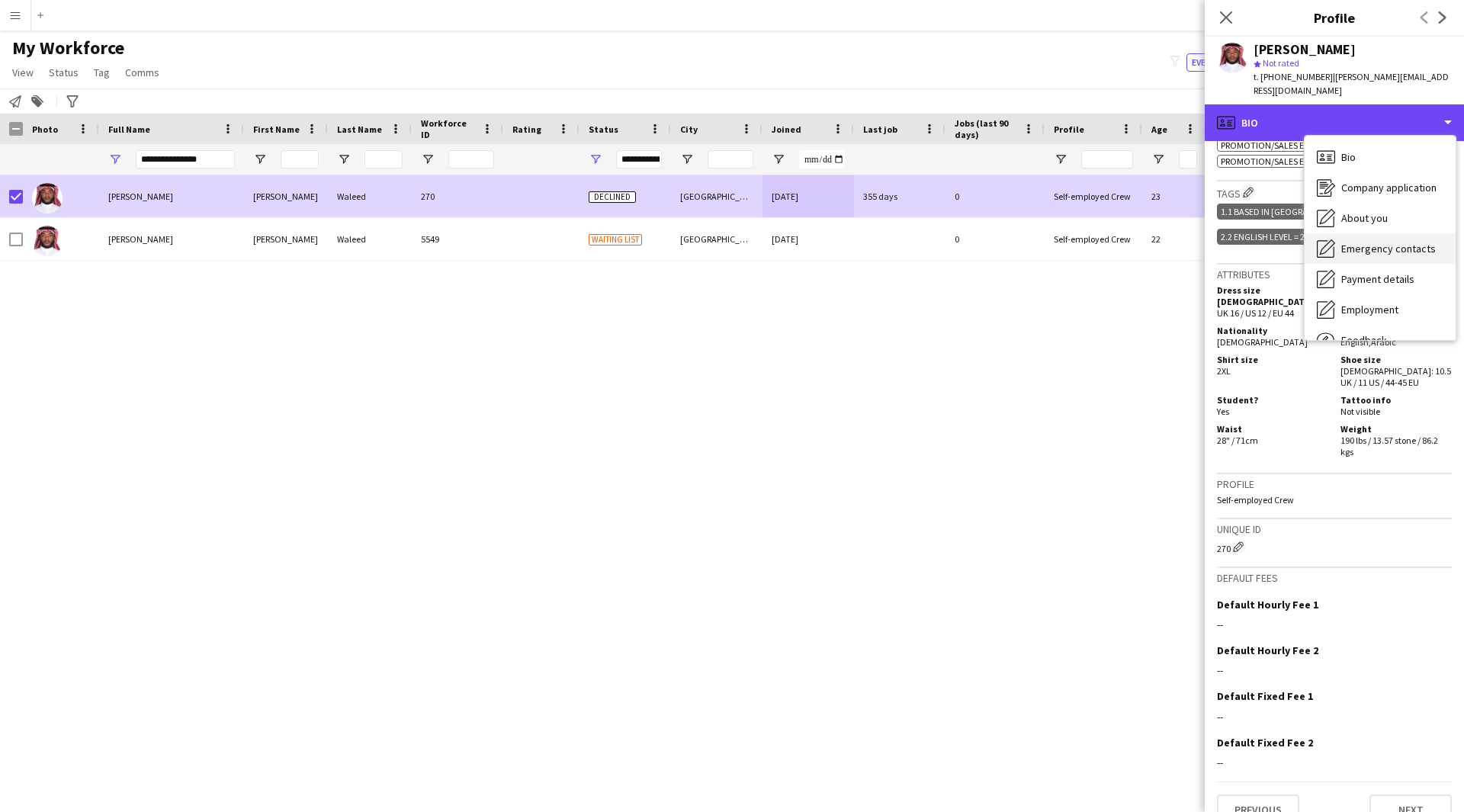
scroll to position [52, 0]
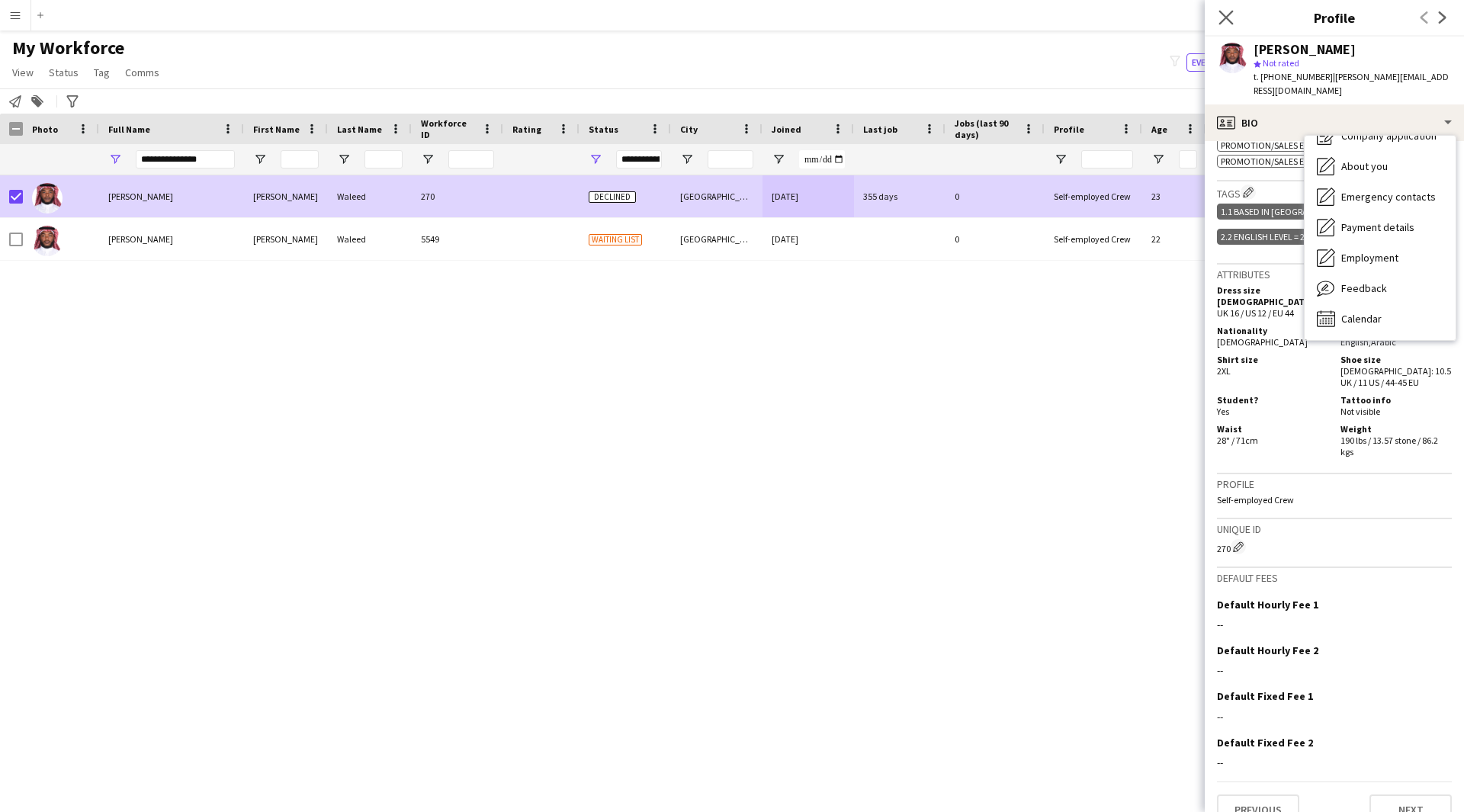
click at [1217, 23] on app-icon "Close pop-in" at bounding box center [1227, 18] width 22 height 22
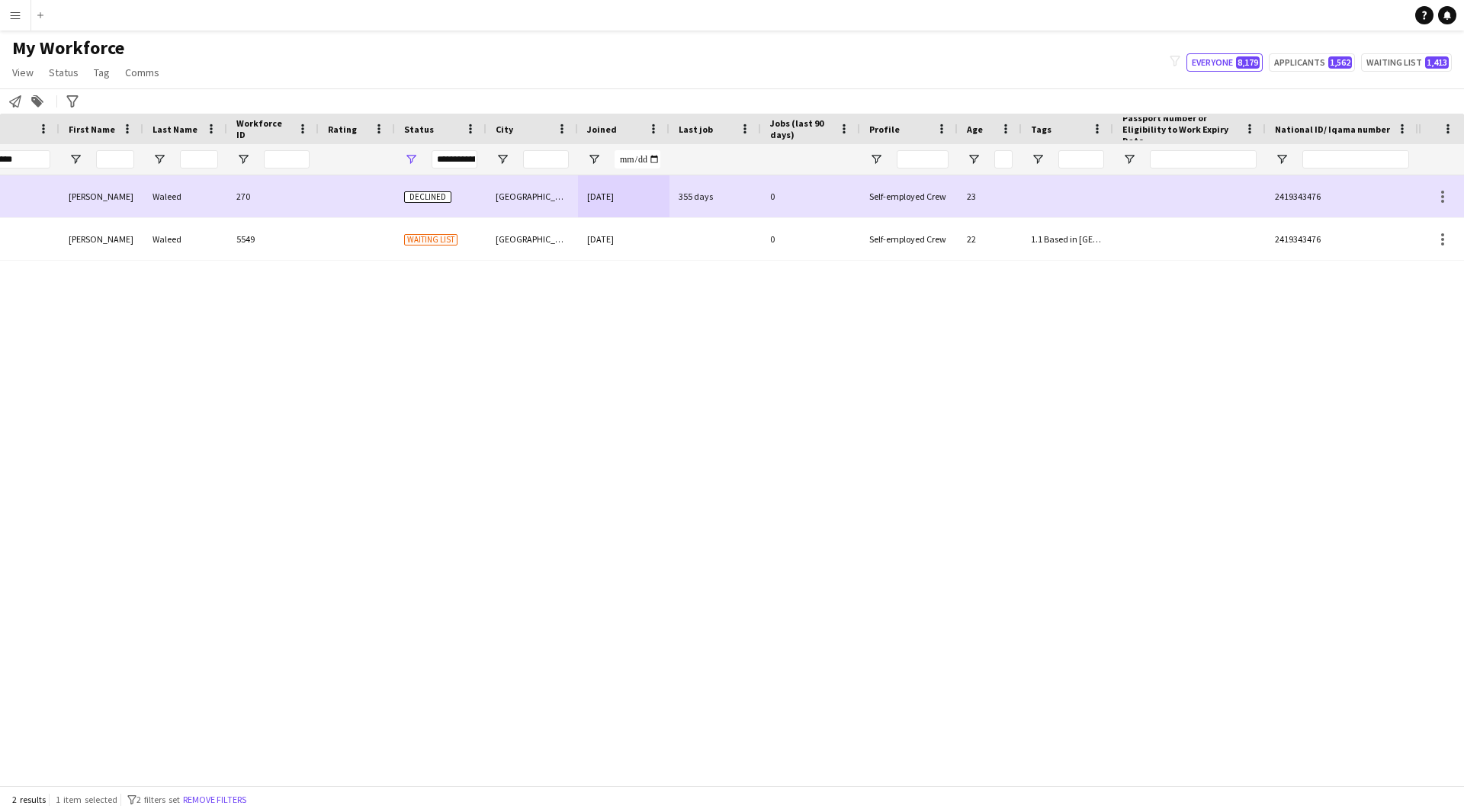
scroll to position [0, 0]
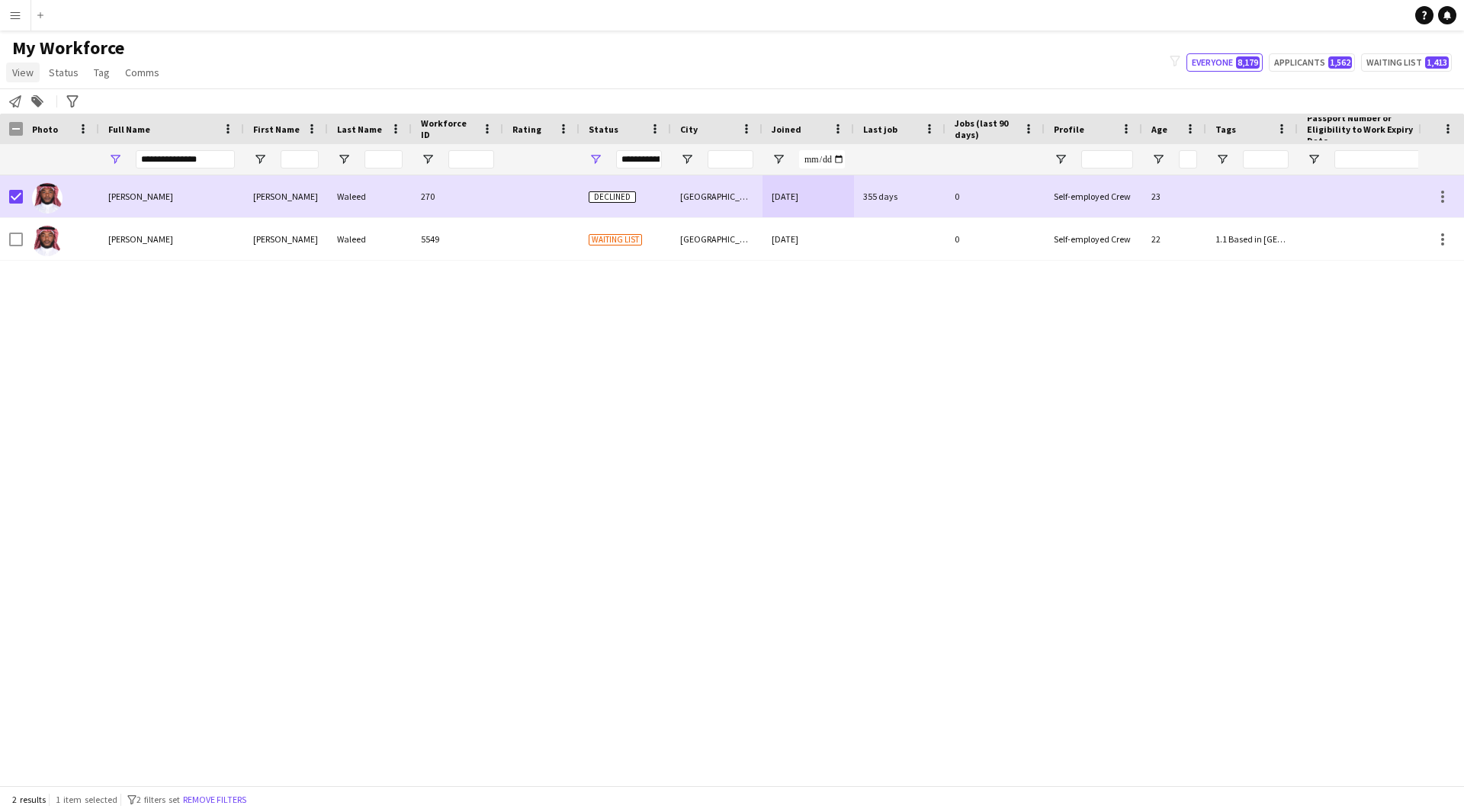
click at [34, 74] on link "View" at bounding box center [23, 72] width 34 height 20
click at [81, 151] on span "Customise view" at bounding box center [55, 150] width 72 height 14
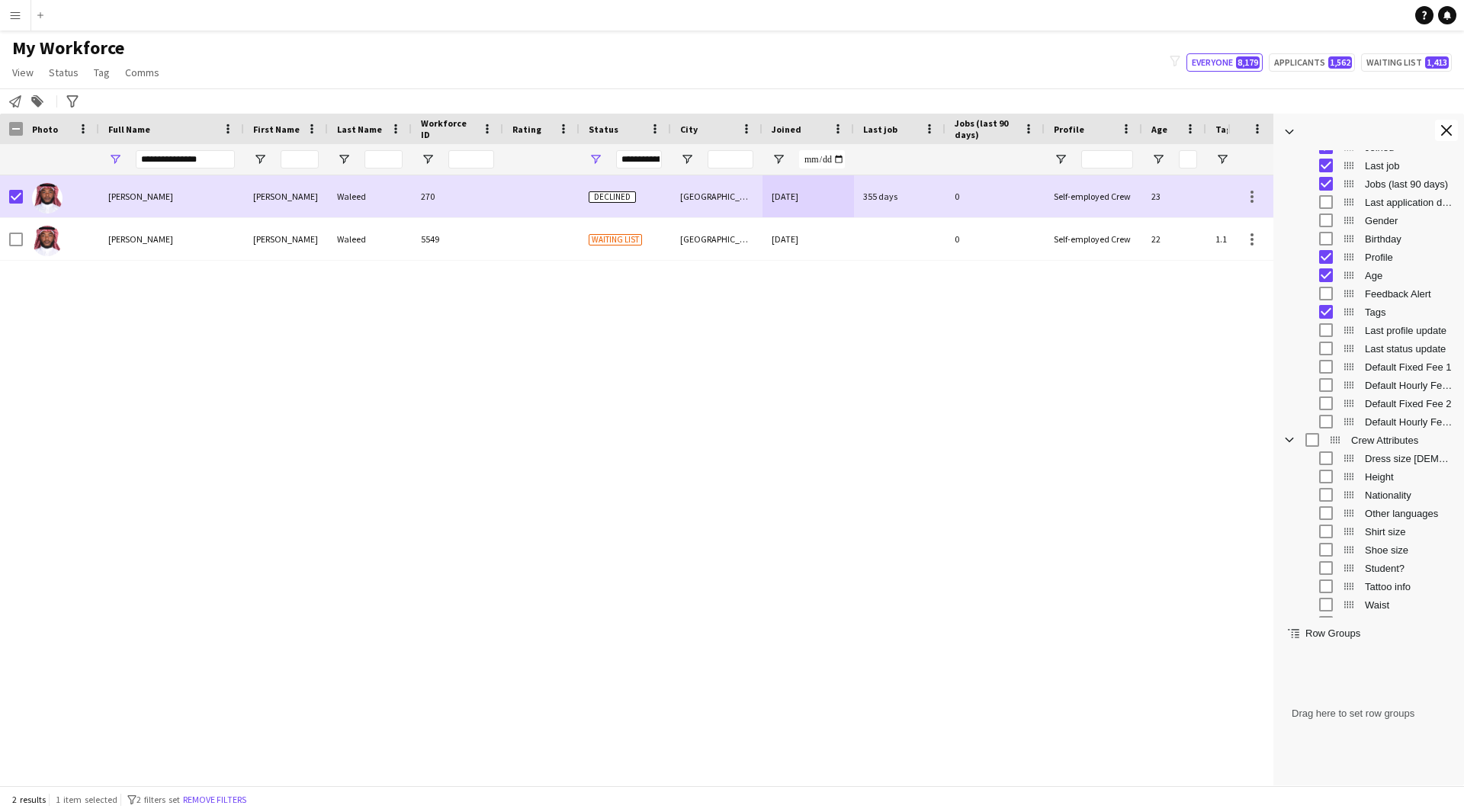
scroll to position [256, 0]
click at [1415, 299] on span "Feedback Alert" at bounding box center [1409, 293] width 90 height 11
click at [1134, 410] on div "[PERSON_NAME] [PERSON_NAME] 5549 Waiting list Riyadh [DATE] 0 Self-employed Cre…" at bounding box center [613, 475] width 1227 height 599
click at [1301, 93] on div "Notify workforce Add to tag Search tags magnifier Add tag Advanced filters Adva…" at bounding box center [732, 100] width 1464 height 25
click at [1450, 123] on button "Close tool panel" at bounding box center [1446, 130] width 23 height 22
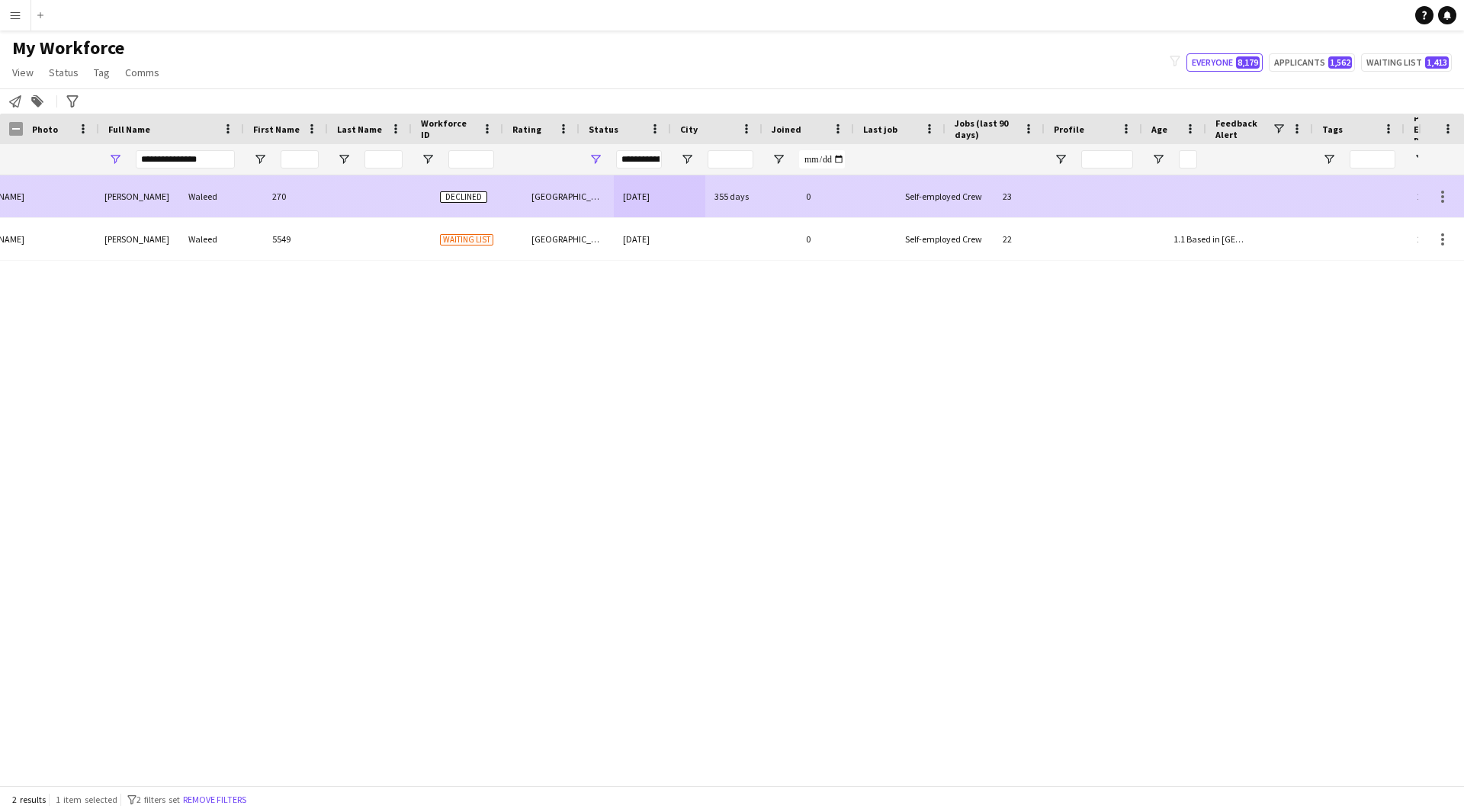
scroll to position [0, 165]
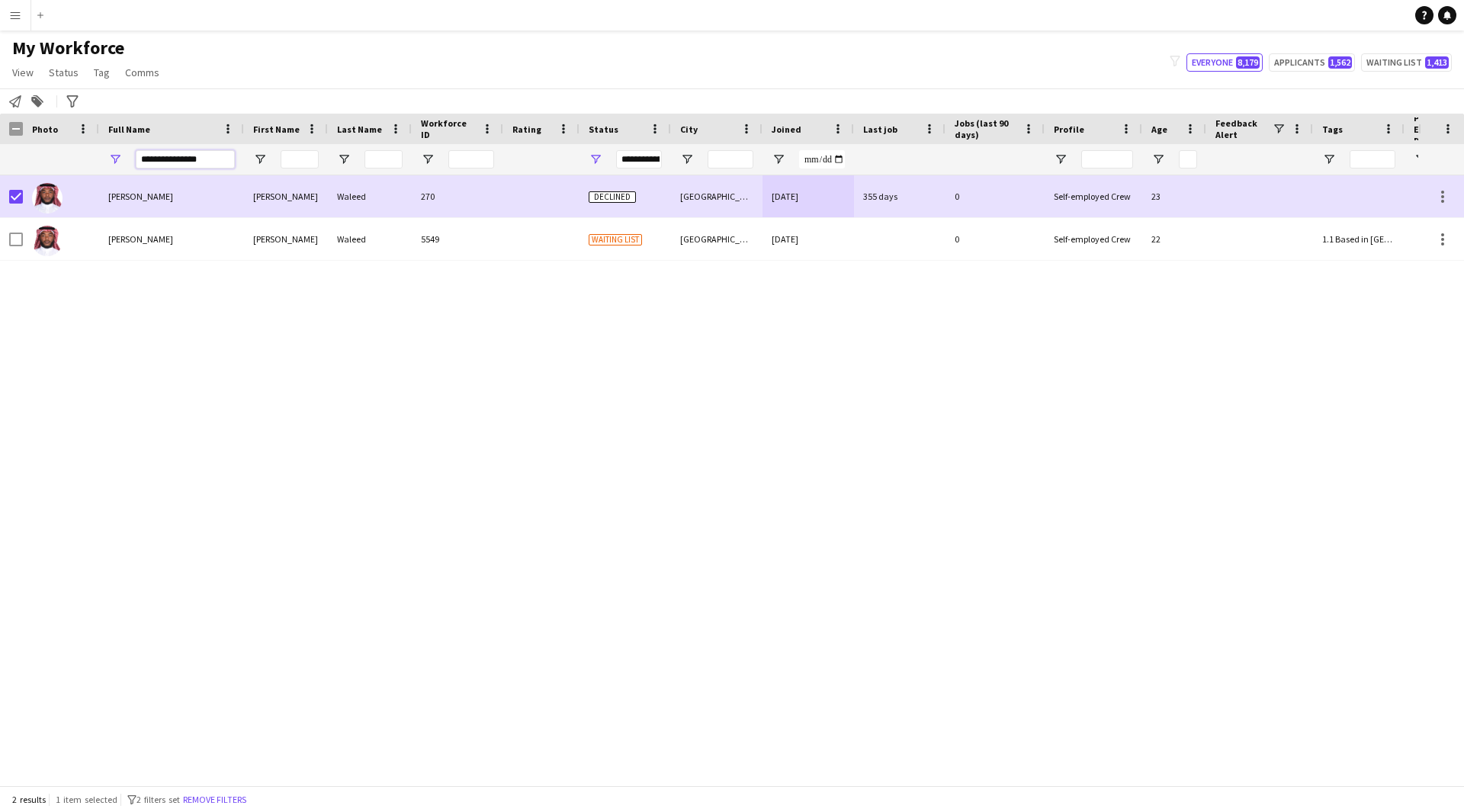
click at [204, 165] on input "**********" at bounding box center [185, 159] width 99 height 18
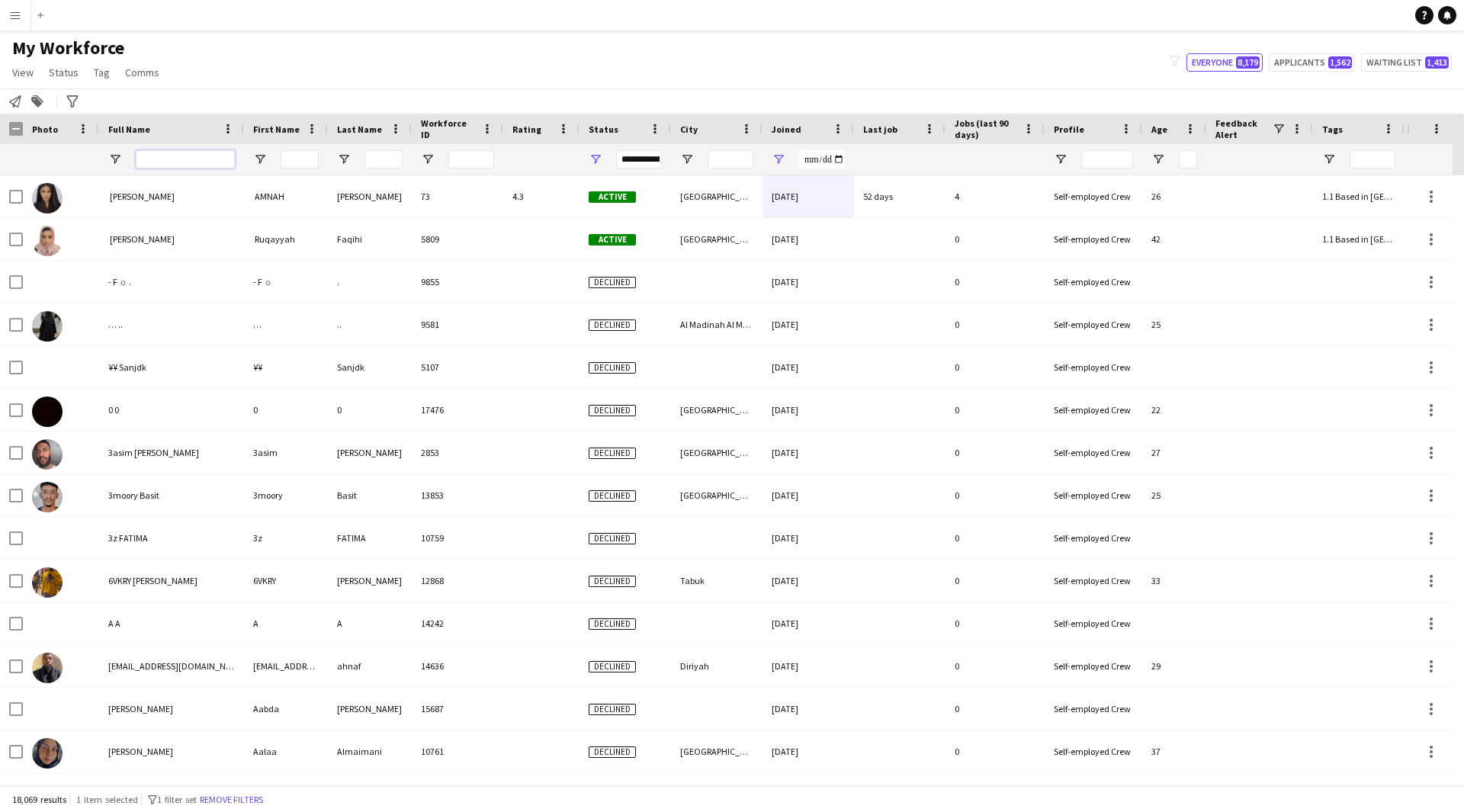
paste input "**********"
type input "**********"
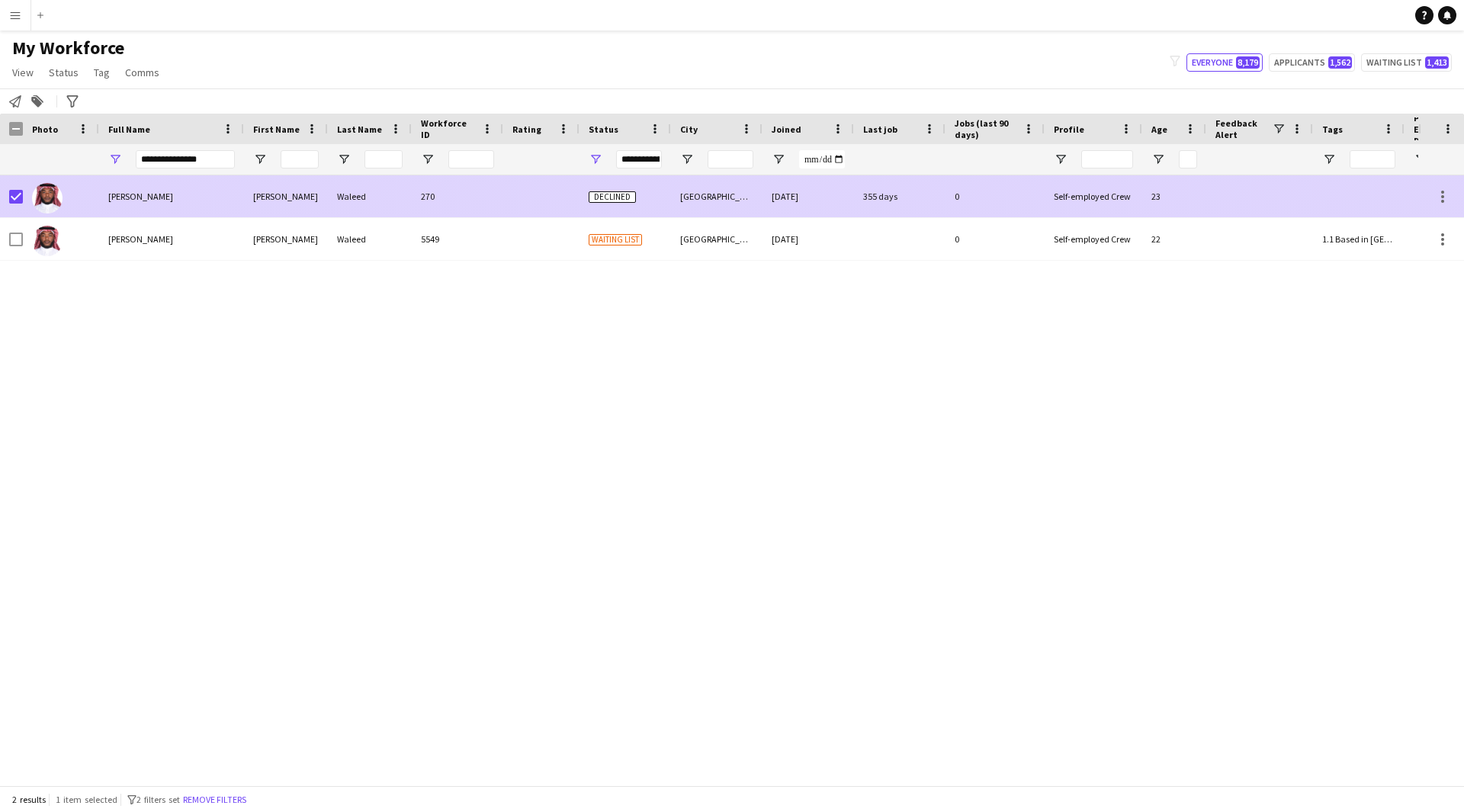
click at [24, 196] on div at bounding box center [61, 196] width 76 height 42
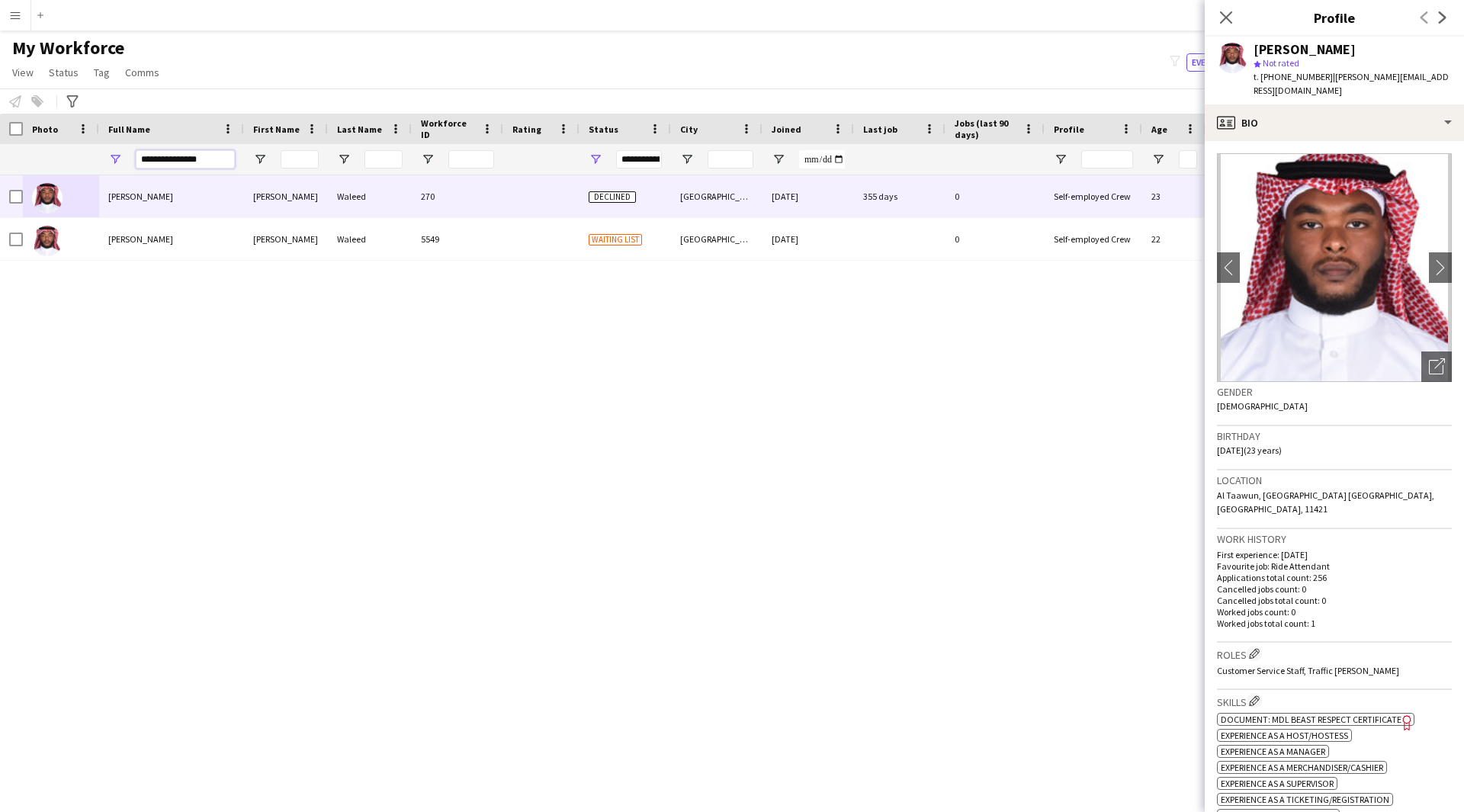
click at [228, 161] on input "**********" at bounding box center [185, 159] width 99 height 18
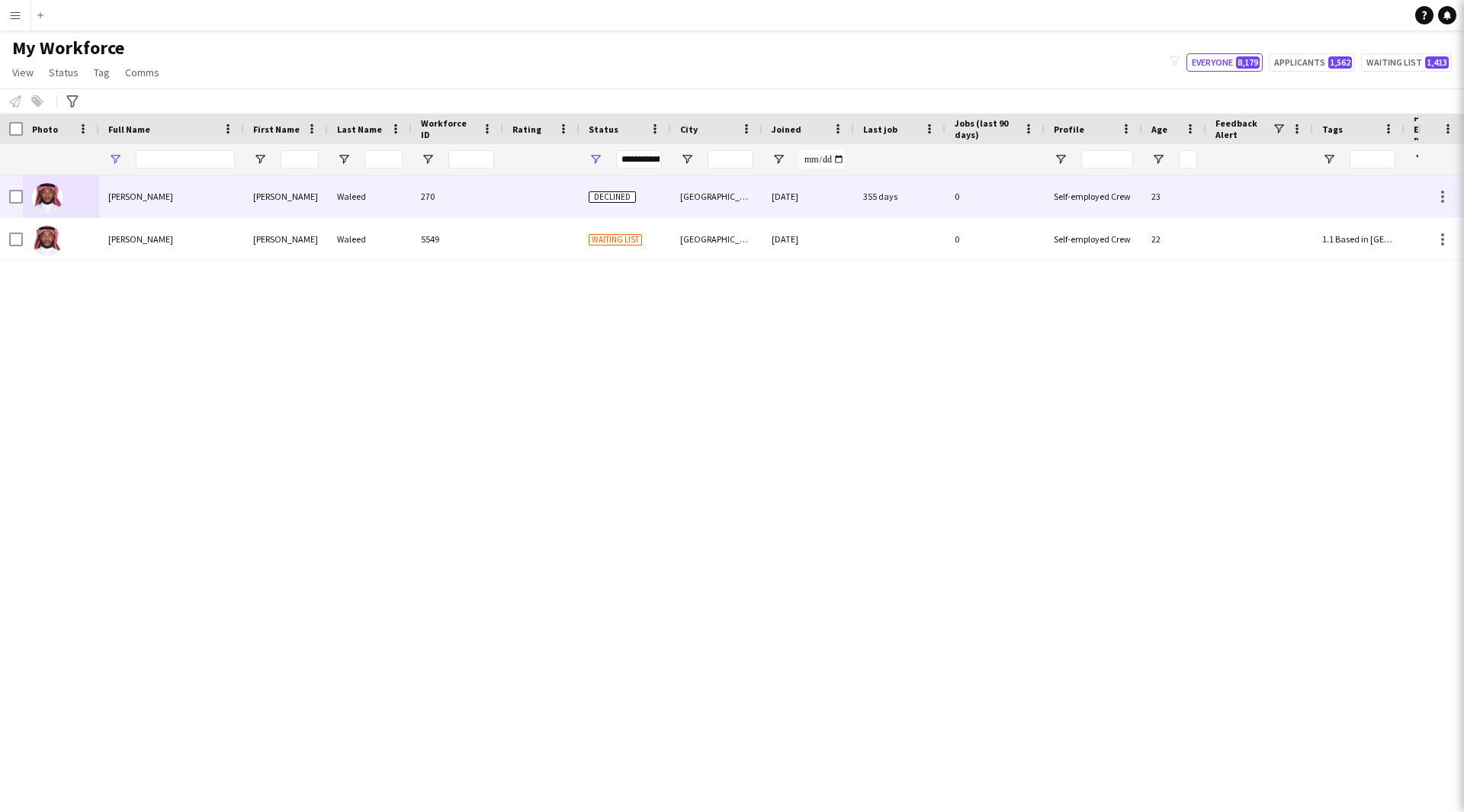
click at [563, 67] on div "My Workforce View Views Default view [PERSON_NAME] [PERSON_NAME] [PERSON_NAME] …" at bounding box center [732, 63] width 1464 height 52
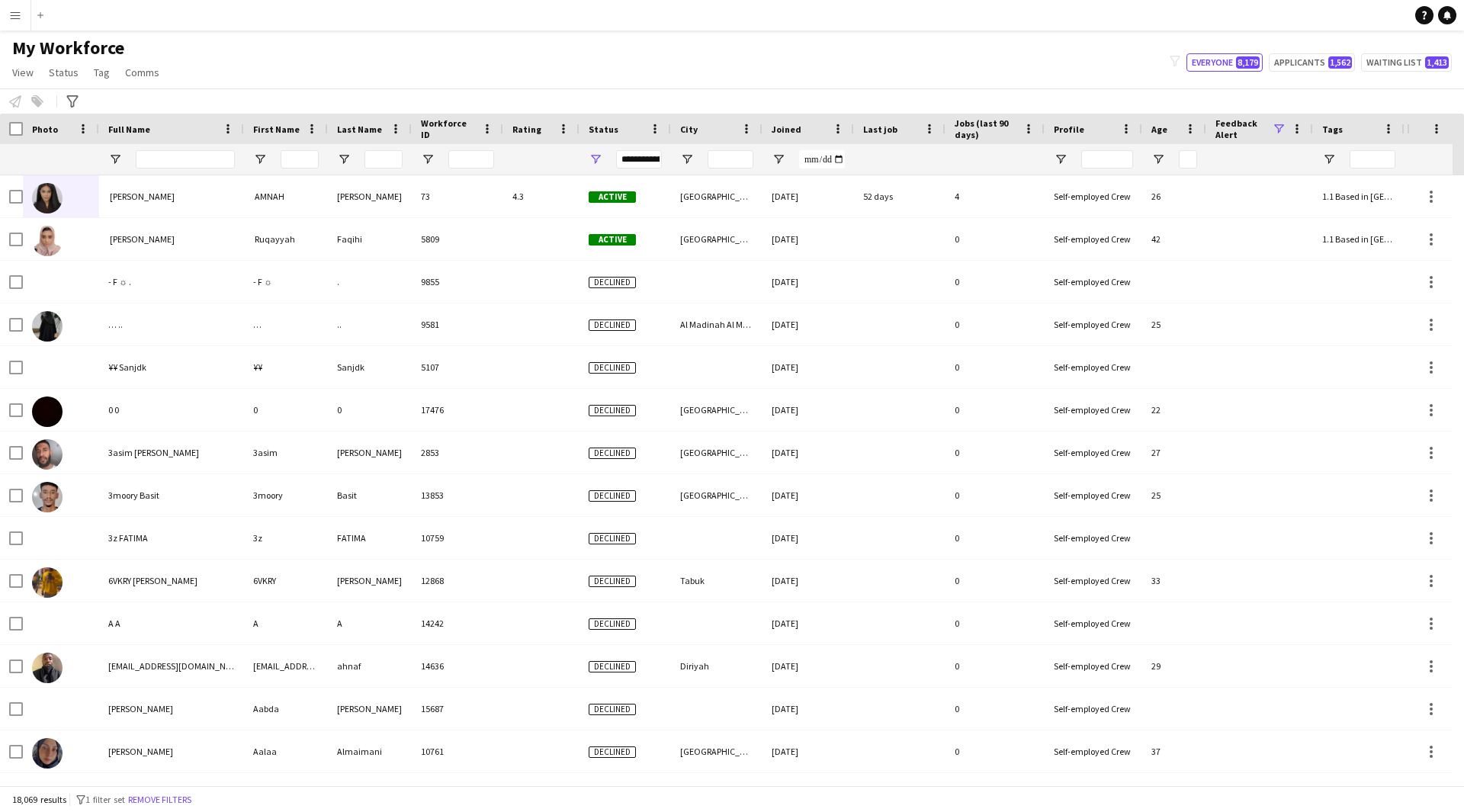
click at [1281, 122] on span at bounding box center [1278, 128] width 14 height 14
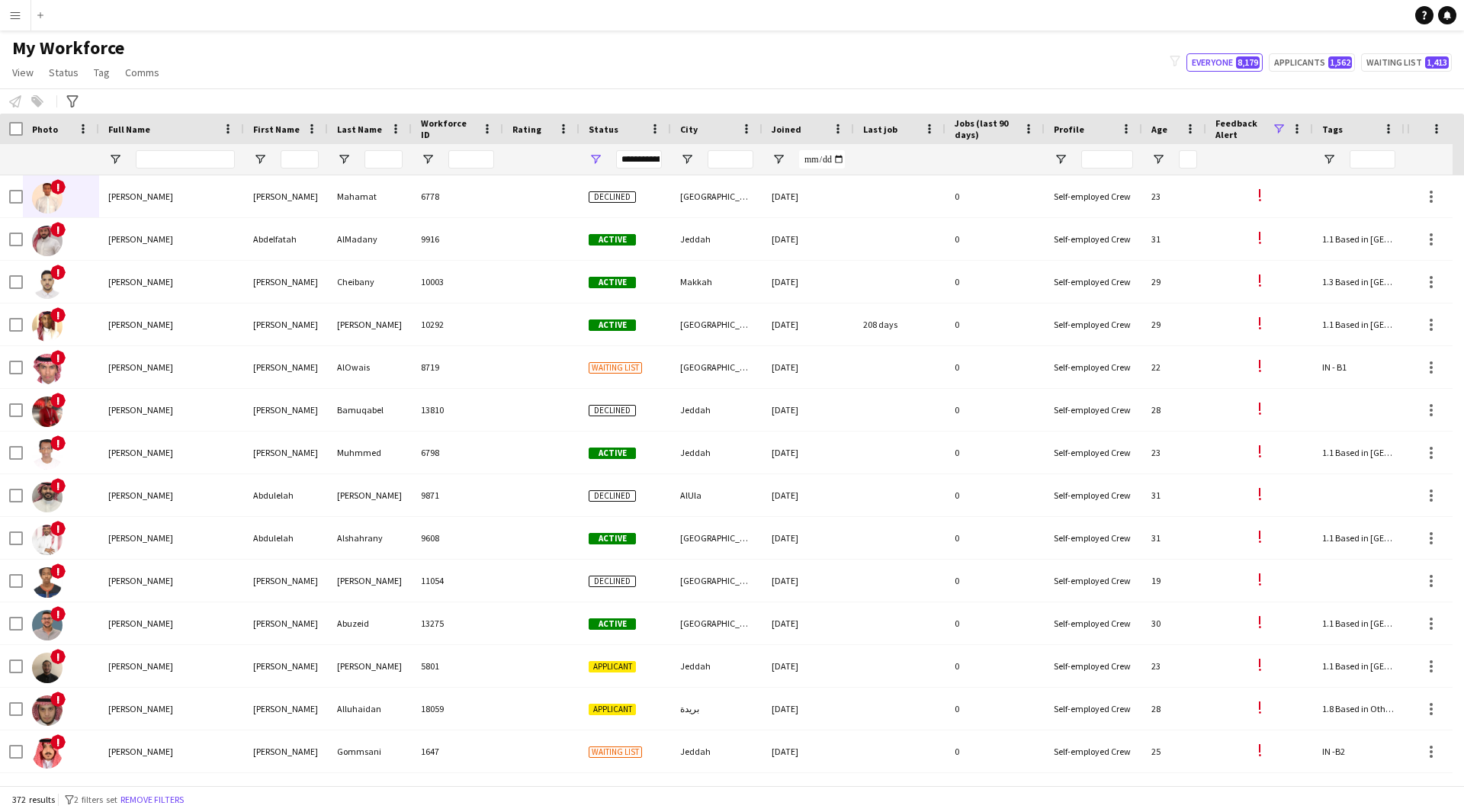
click at [1151, 76] on div "My Workforce View Views Default view [PERSON_NAME] [PERSON_NAME] [PERSON_NAME] …" at bounding box center [732, 63] width 1464 height 52
click at [601, 158] on div "**********" at bounding box center [625, 160] width 91 height 30
click at [601, 158] on span "Open Filter Menu" at bounding box center [595, 159] width 14 height 14
click at [613, 271] on div "Active" at bounding box center [673, 271] width 120 height 11
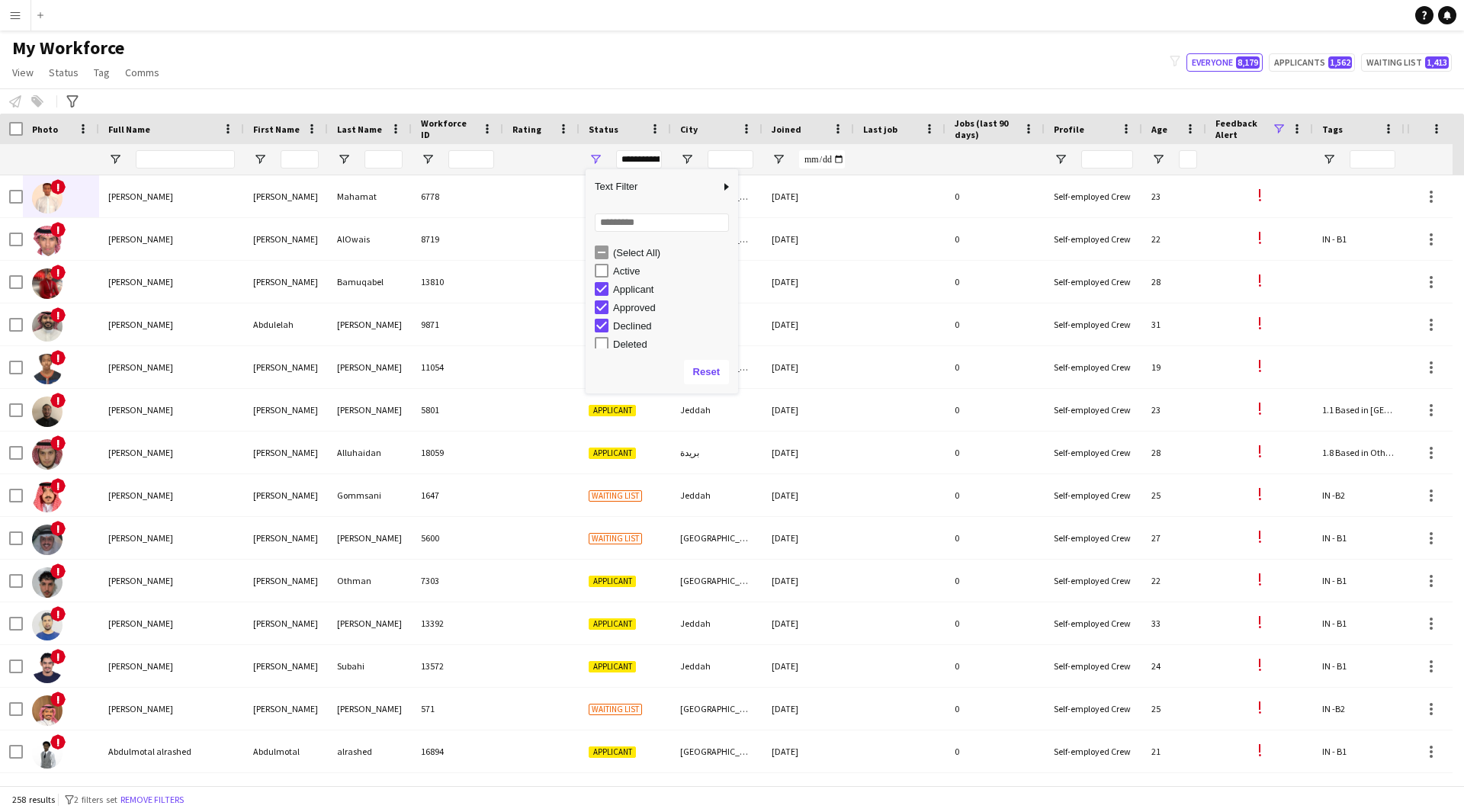
click at [635, 326] on div "Declined" at bounding box center [673, 325] width 120 height 11
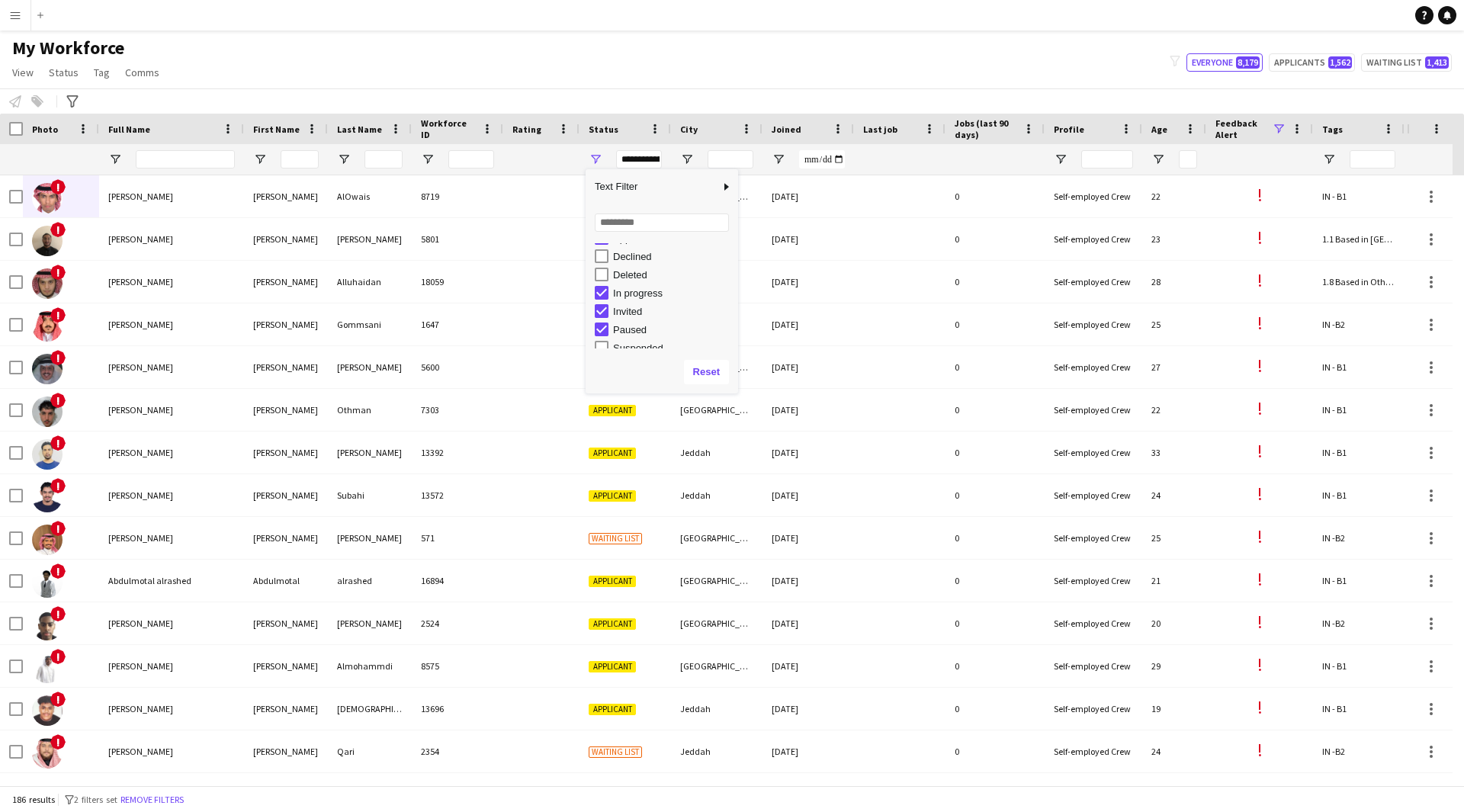
click at [631, 288] on div "In progress" at bounding box center [673, 293] width 120 height 11
click at [631, 311] on div "Invited" at bounding box center [673, 311] width 120 height 11
click at [631, 326] on div "Paused" at bounding box center [673, 329] width 120 height 11
type input "**********"
click at [489, 71] on div "My Workforce View Views Default view [PERSON_NAME] [PERSON_NAME] [PERSON_NAME] …" at bounding box center [732, 63] width 1464 height 52
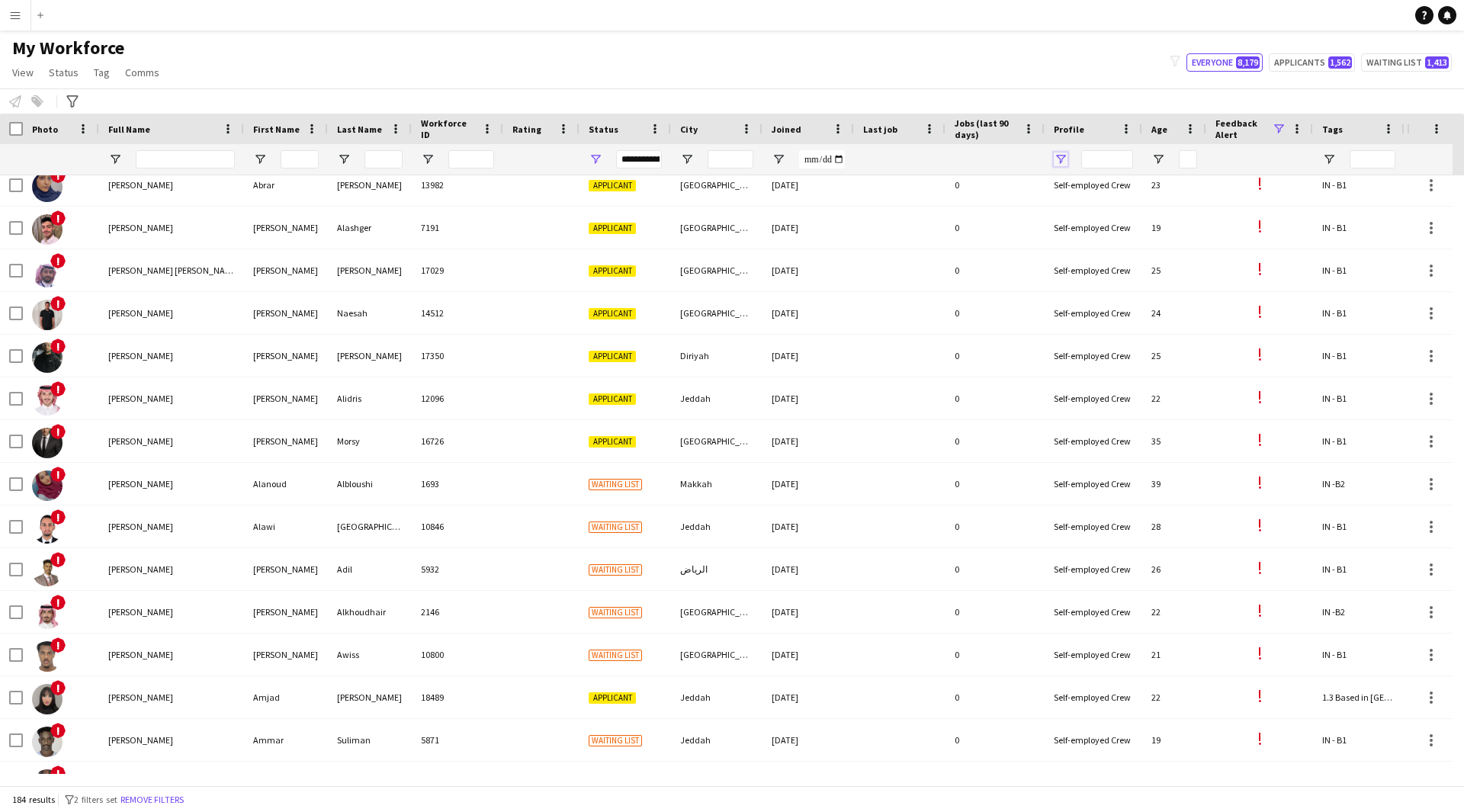
click at [1058, 161] on span "Open Filter Menu" at bounding box center [1060, 159] width 14 height 14
click at [1064, 158] on span "Open Filter Menu" at bounding box center [1060, 159] width 14 height 14
click at [596, 157] on span "Open Filter Menu" at bounding box center [595, 159] width 14 height 14
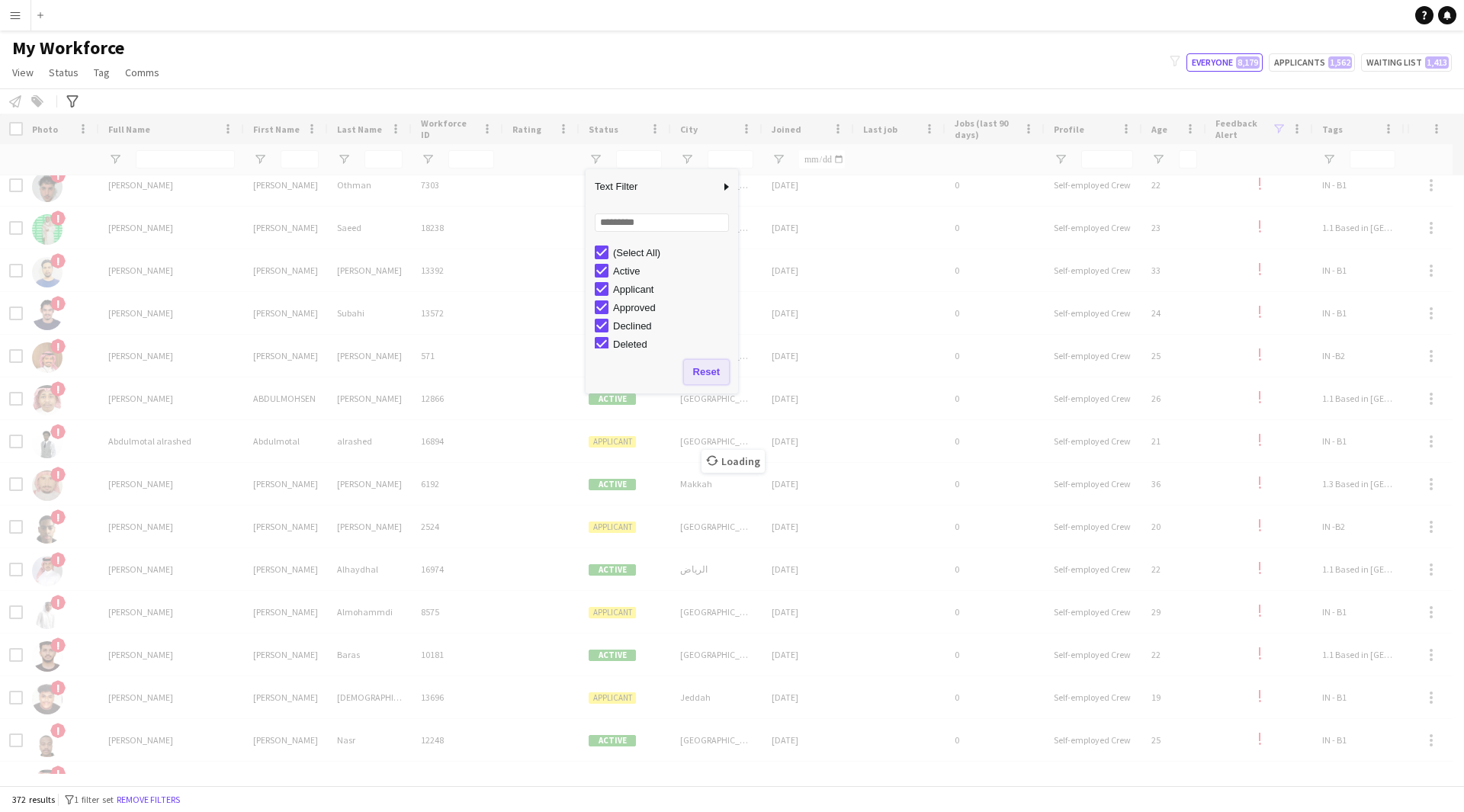
click at [714, 369] on button "Reset" at bounding box center [706, 372] width 45 height 24
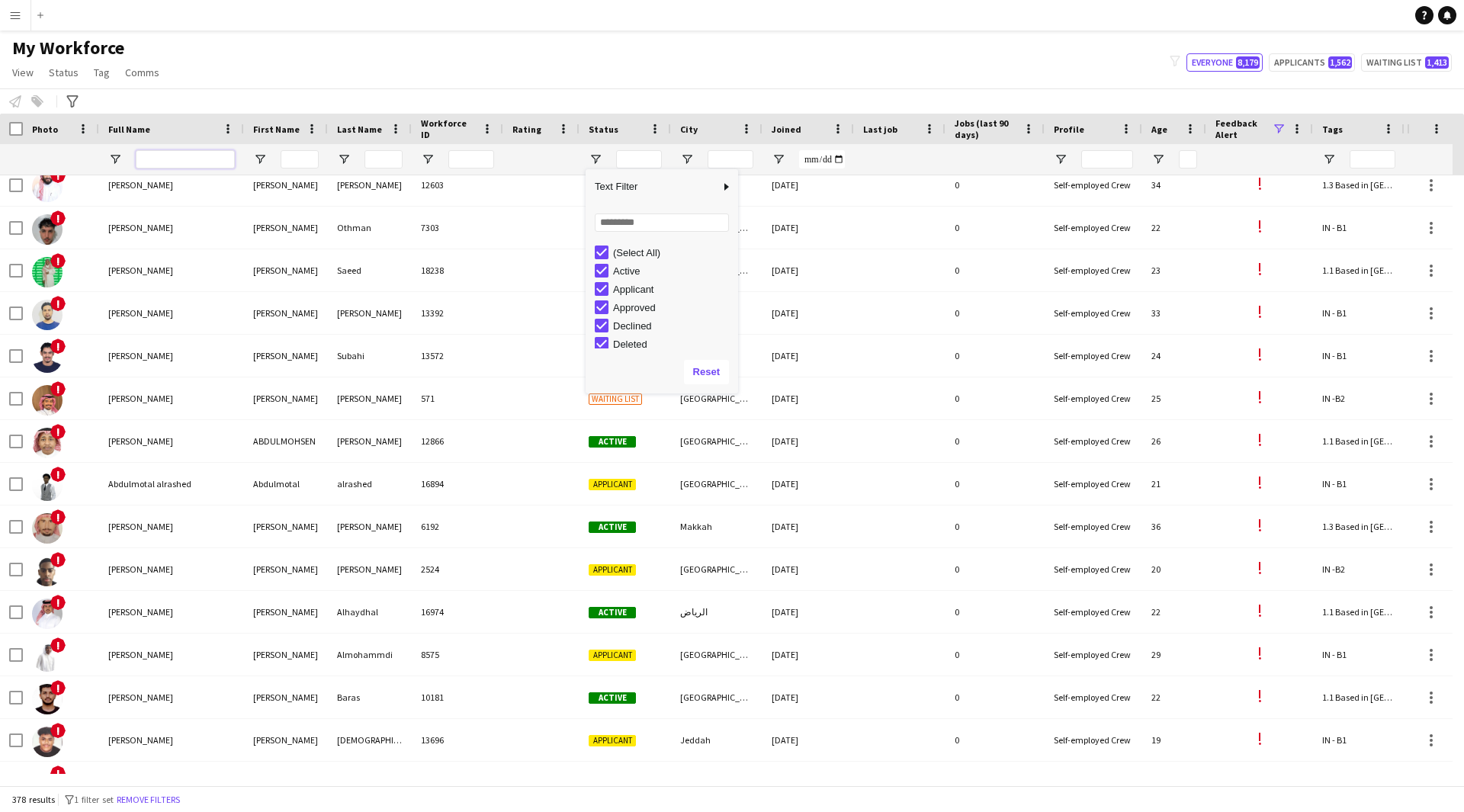
click at [191, 156] on input "Full Name Filter Input" at bounding box center [185, 159] width 99 height 18
paste input "**********"
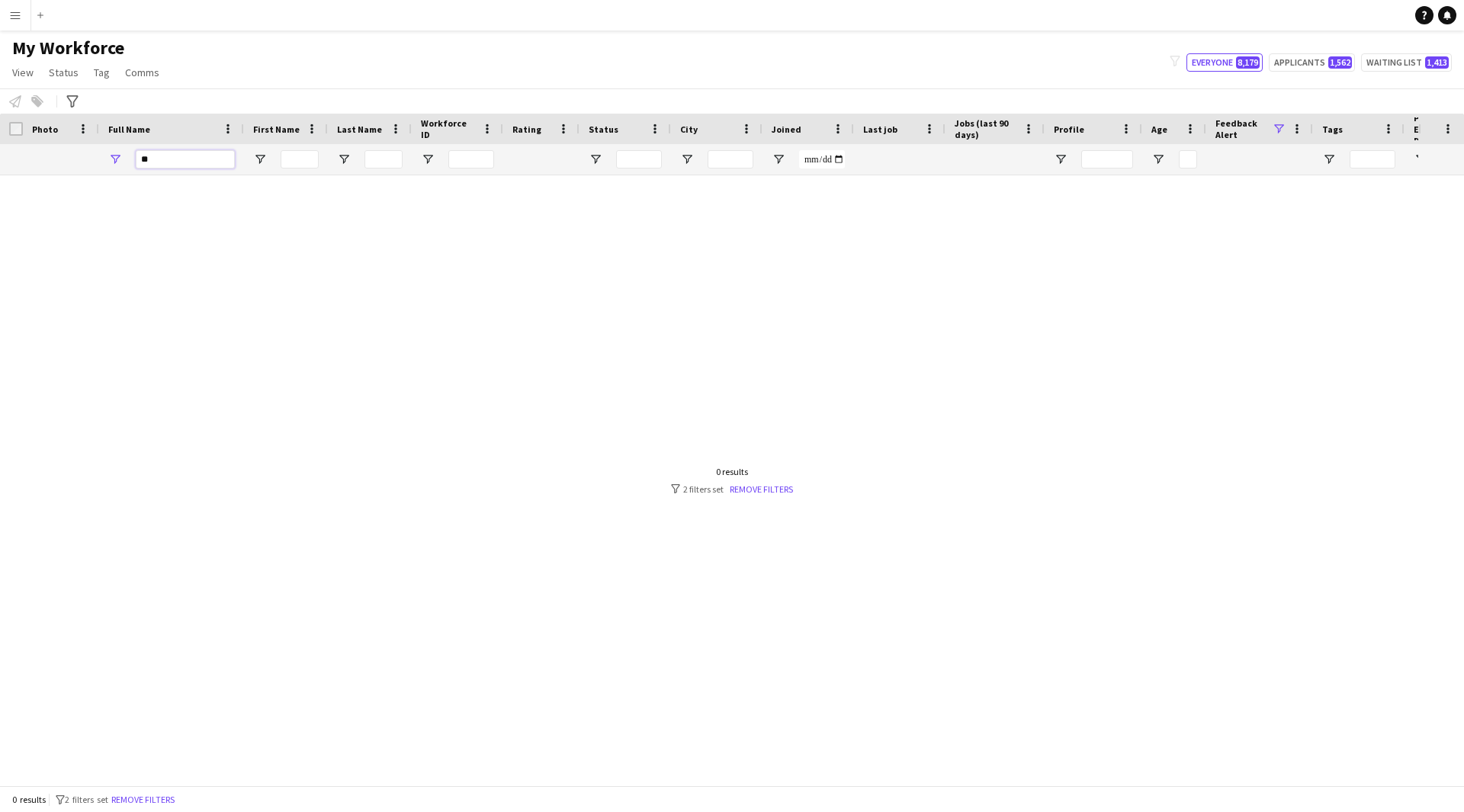
type input "*"
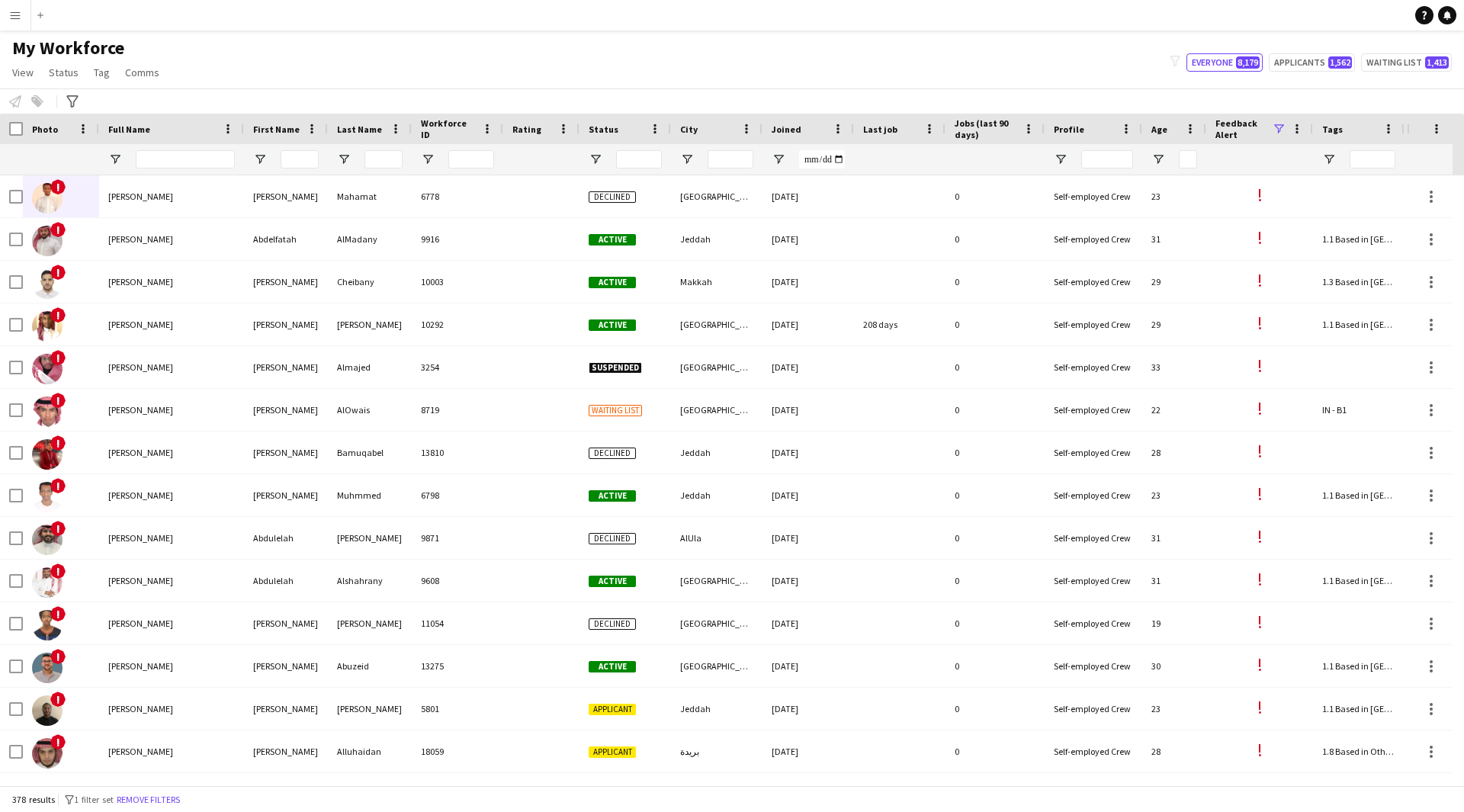
click at [1282, 131] on span at bounding box center [1278, 128] width 14 height 14
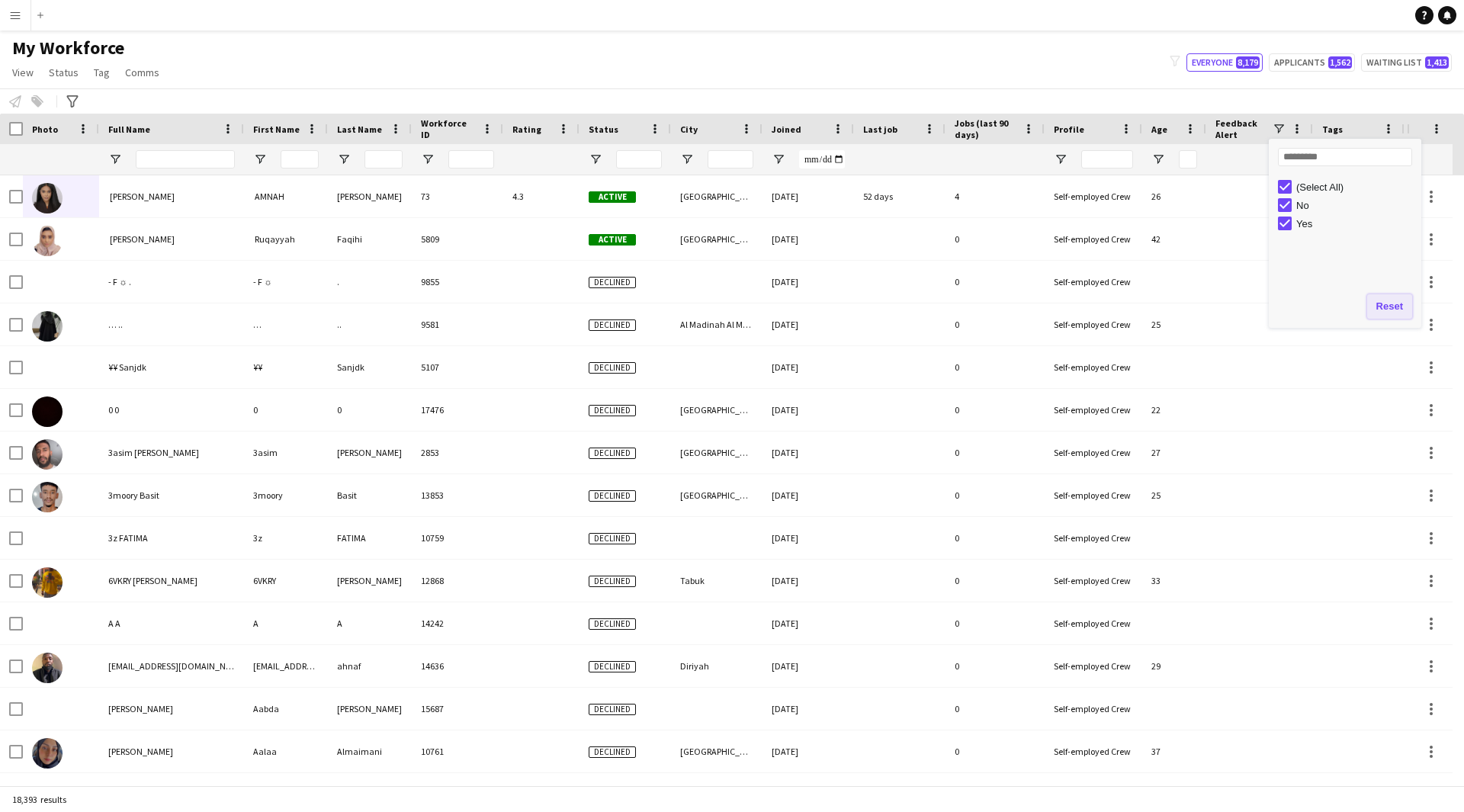
click at [1387, 313] on button "Reset" at bounding box center [1389, 306] width 45 height 24
click at [190, 158] on input "Full Name Filter Input" at bounding box center [185, 159] width 99 height 18
paste input "**********"
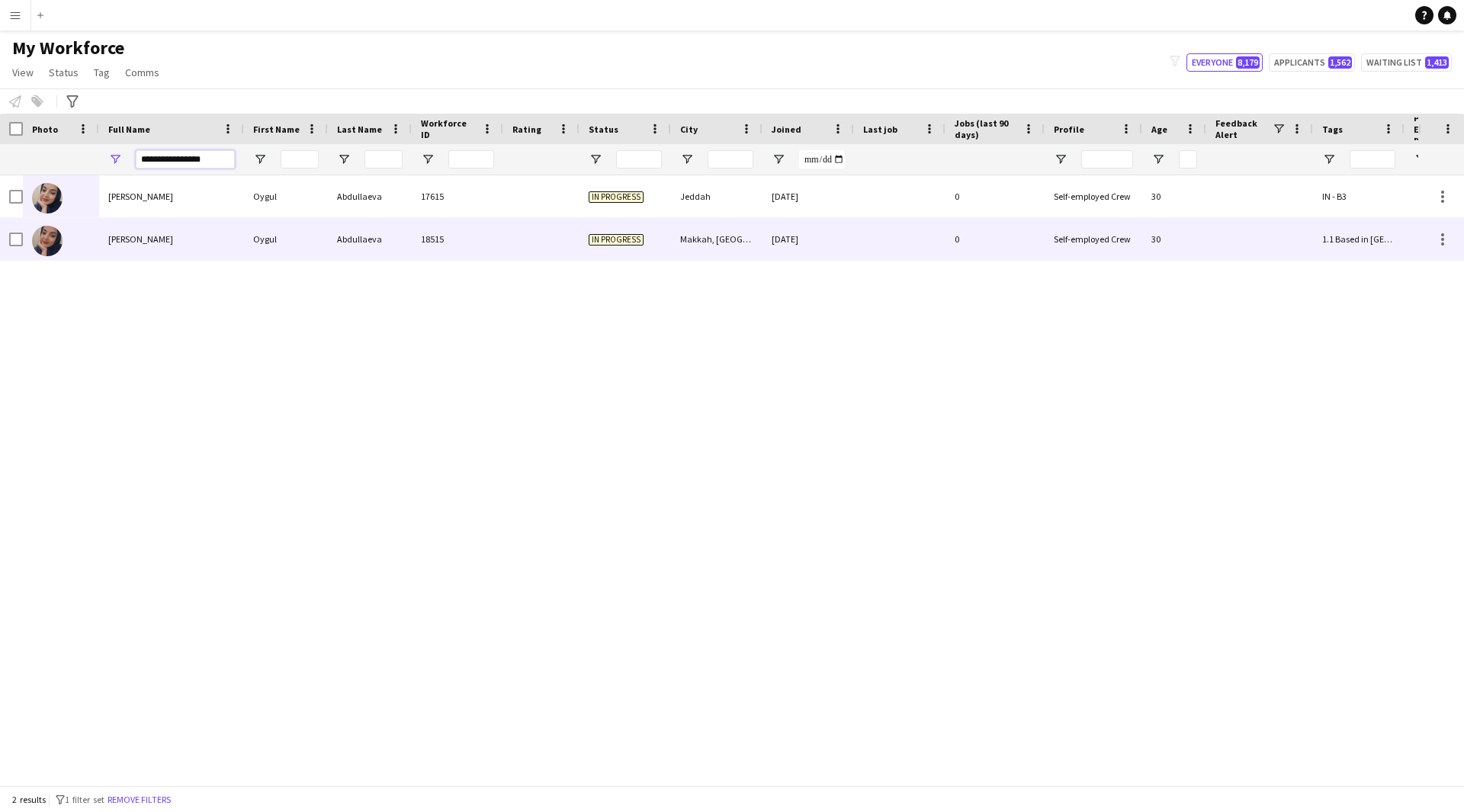
type input "**********"
click at [557, 222] on div at bounding box center [541, 239] width 76 height 42
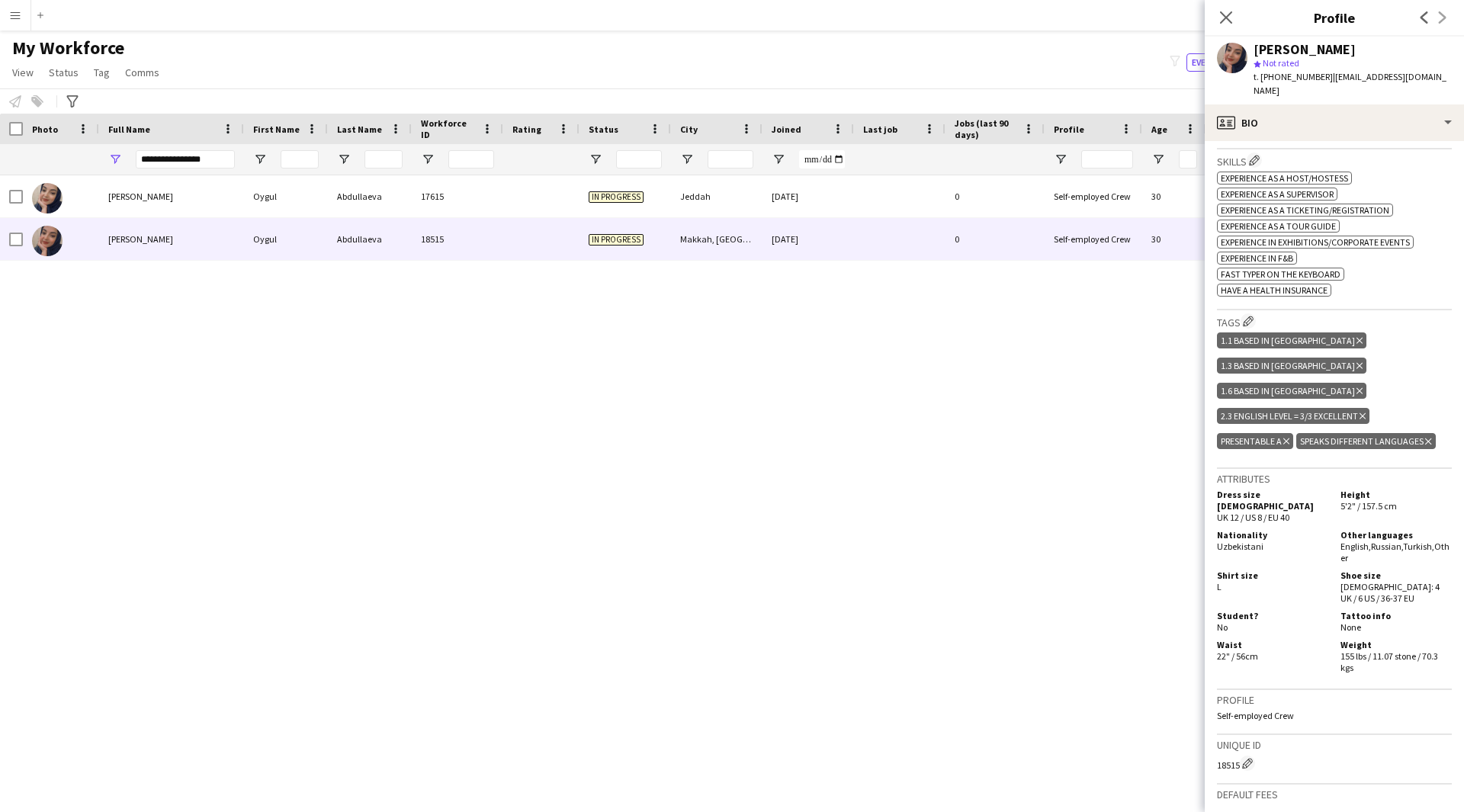
scroll to position [693, 0]
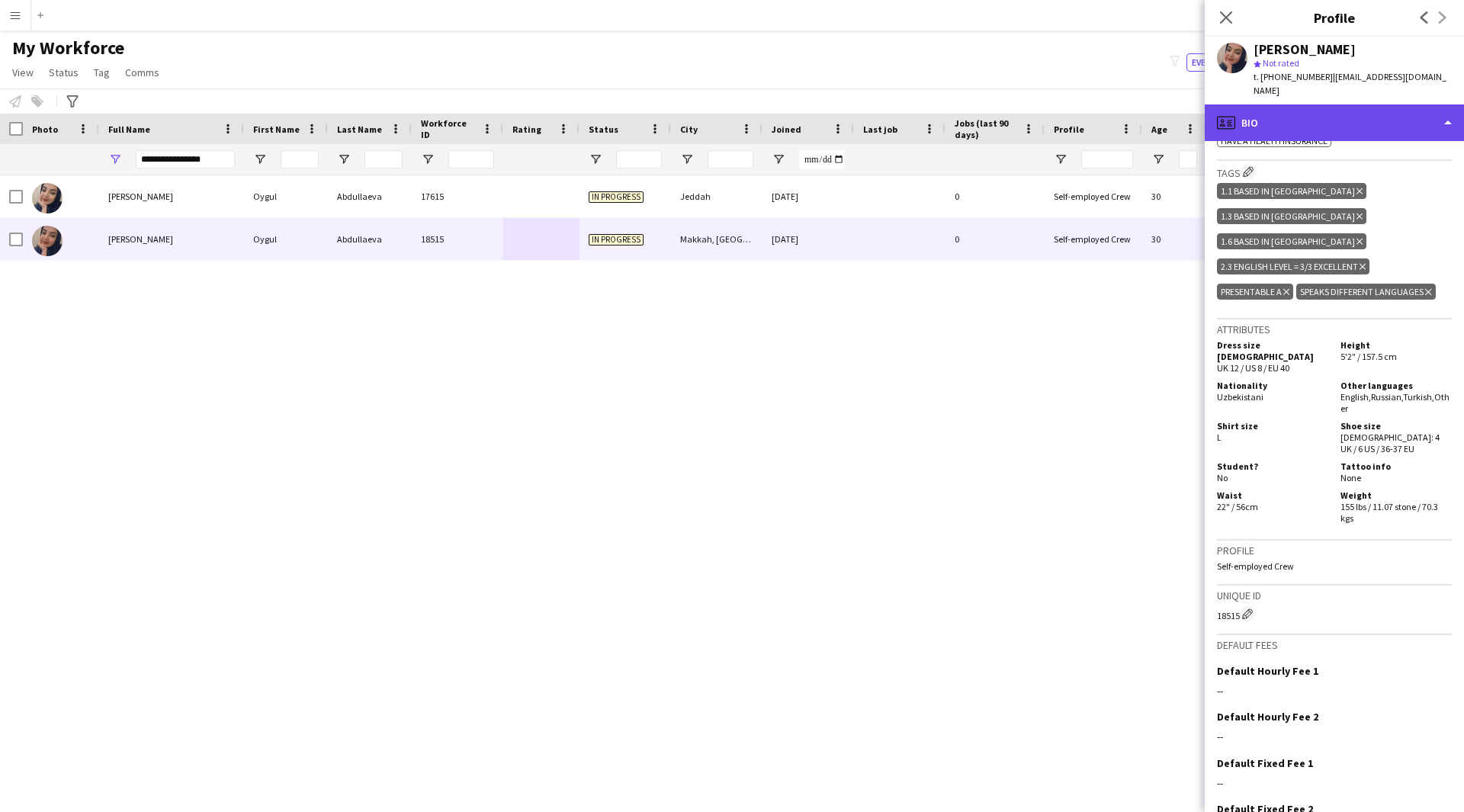
click at [1349, 111] on div "profile Bio" at bounding box center [1334, 123] width 259 height 37
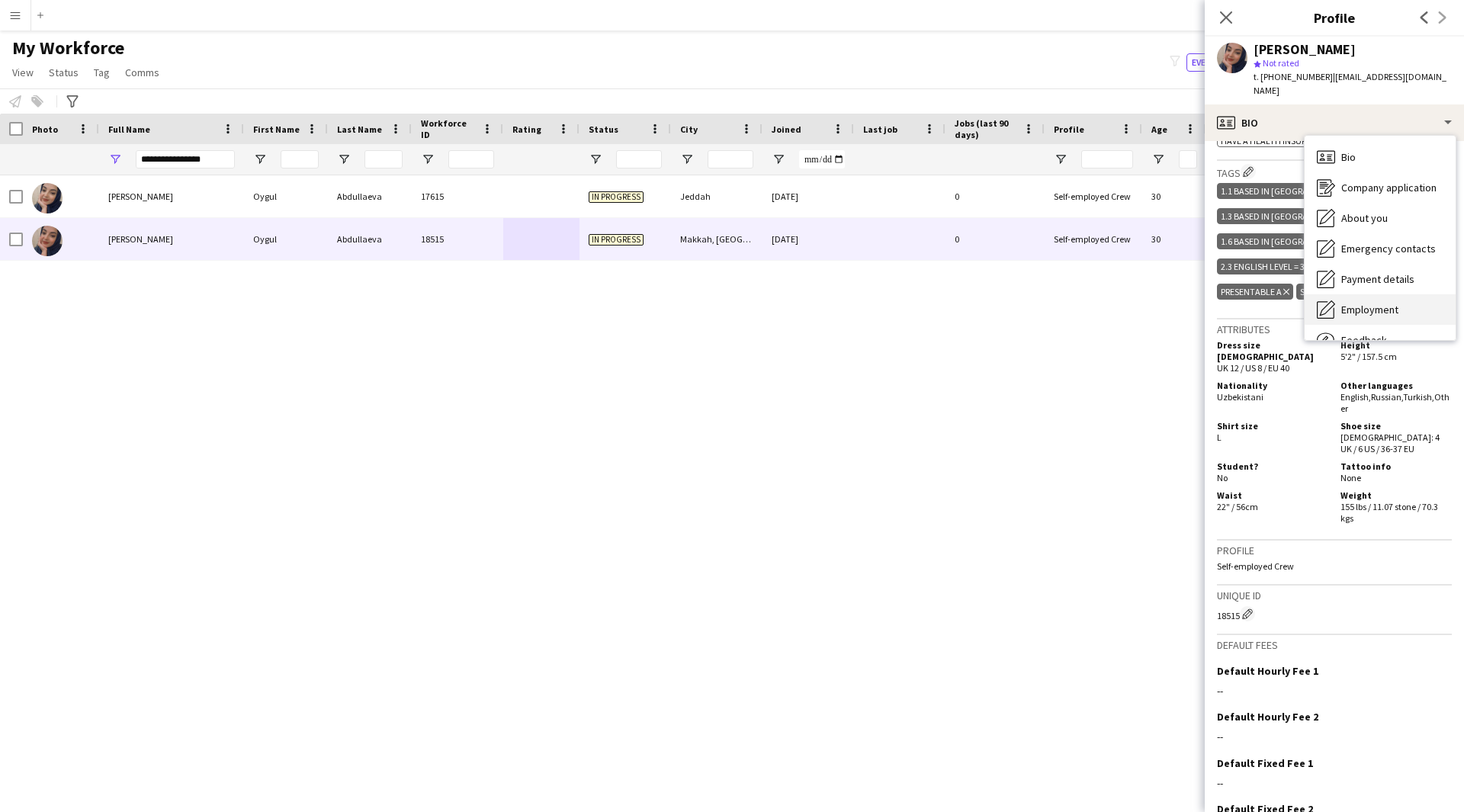
click at [1382, 303] on span "Employment" at bounding box center [1369, 309] width 57 height 14
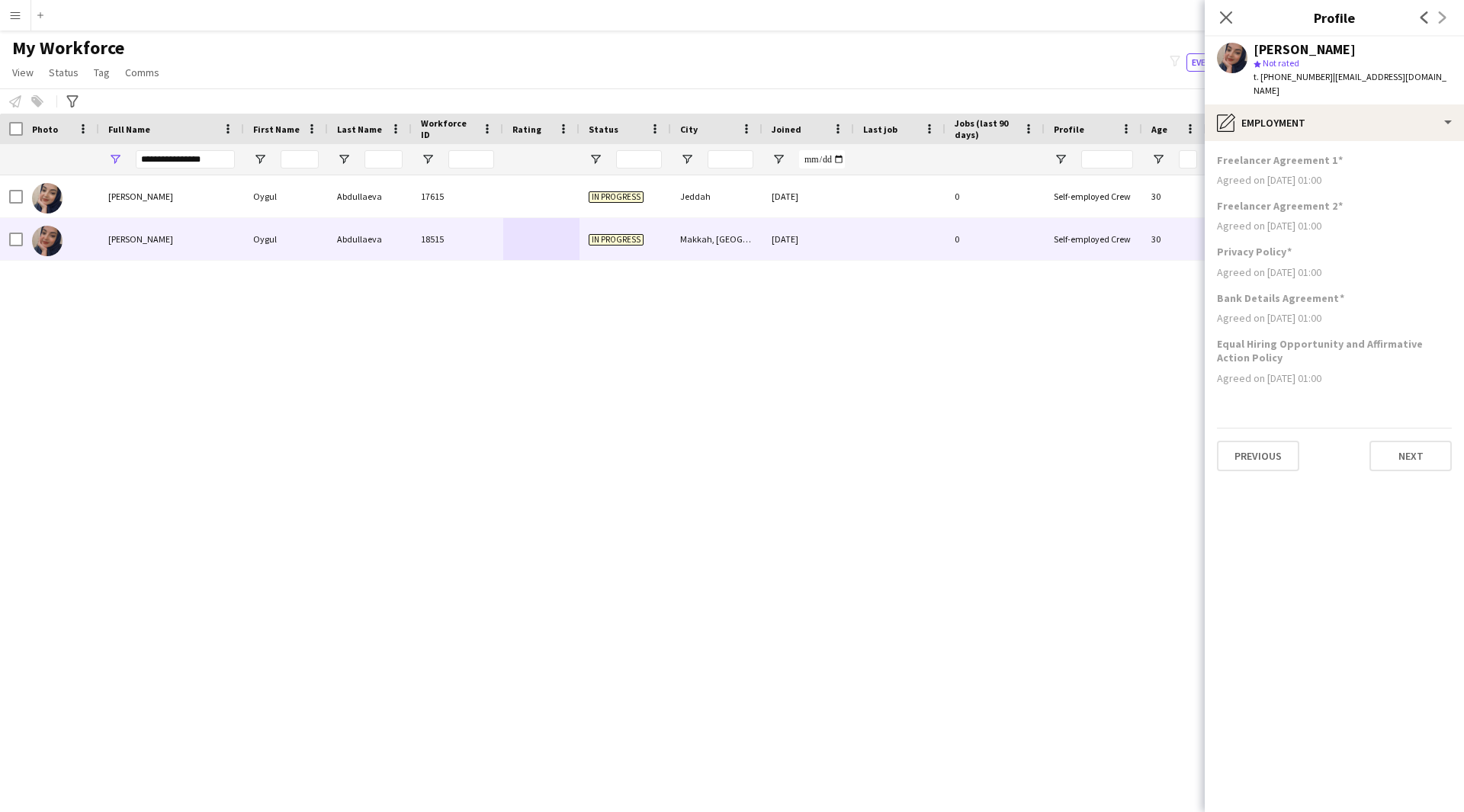
click at [1344, 141] on app-section-data-types "Freelancer Agreement 1 Agreed on [DATE] 01:00 Freelancer Agreement 2 Agreed on …" at bounding box center [1334, 476] width 259 height 671
click at [1339, 126] on div "pencil4 Employment" at bounding box center [1334, 123] width 259 height 37
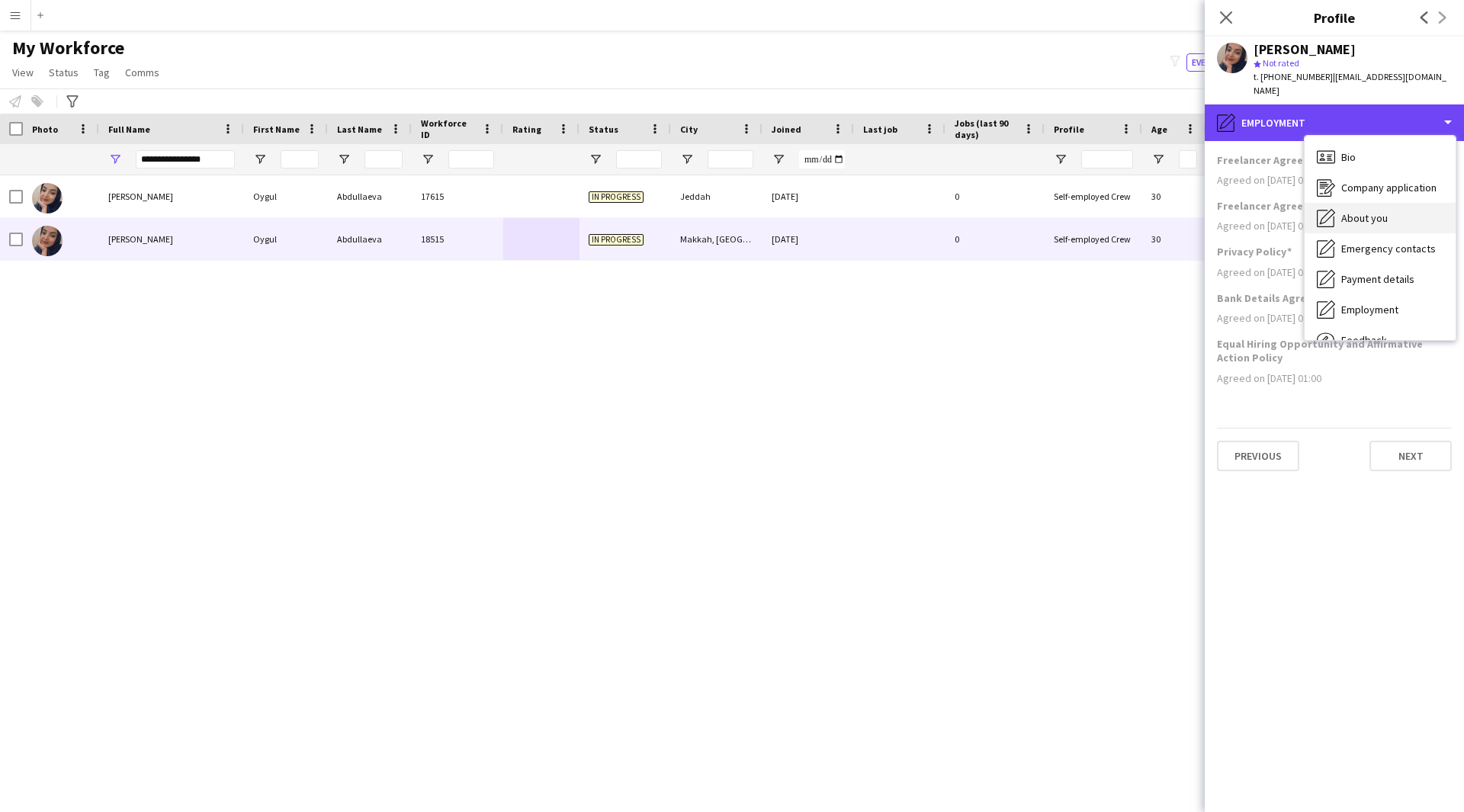
scroll to position [52, 0]
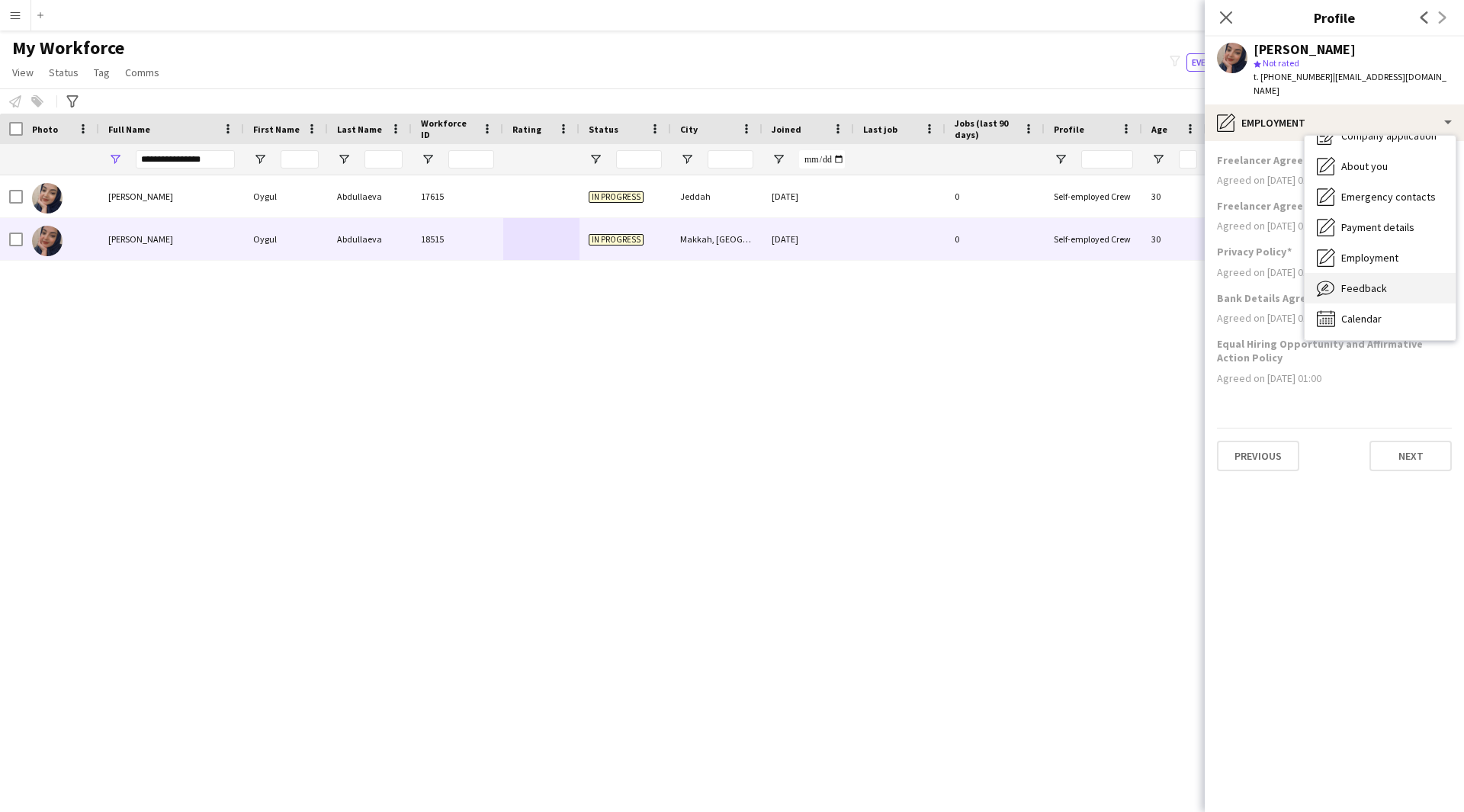
click at [1361, 273] on div "Feedback Feedback" at bounding box center [1380, 288] width 151 height 30
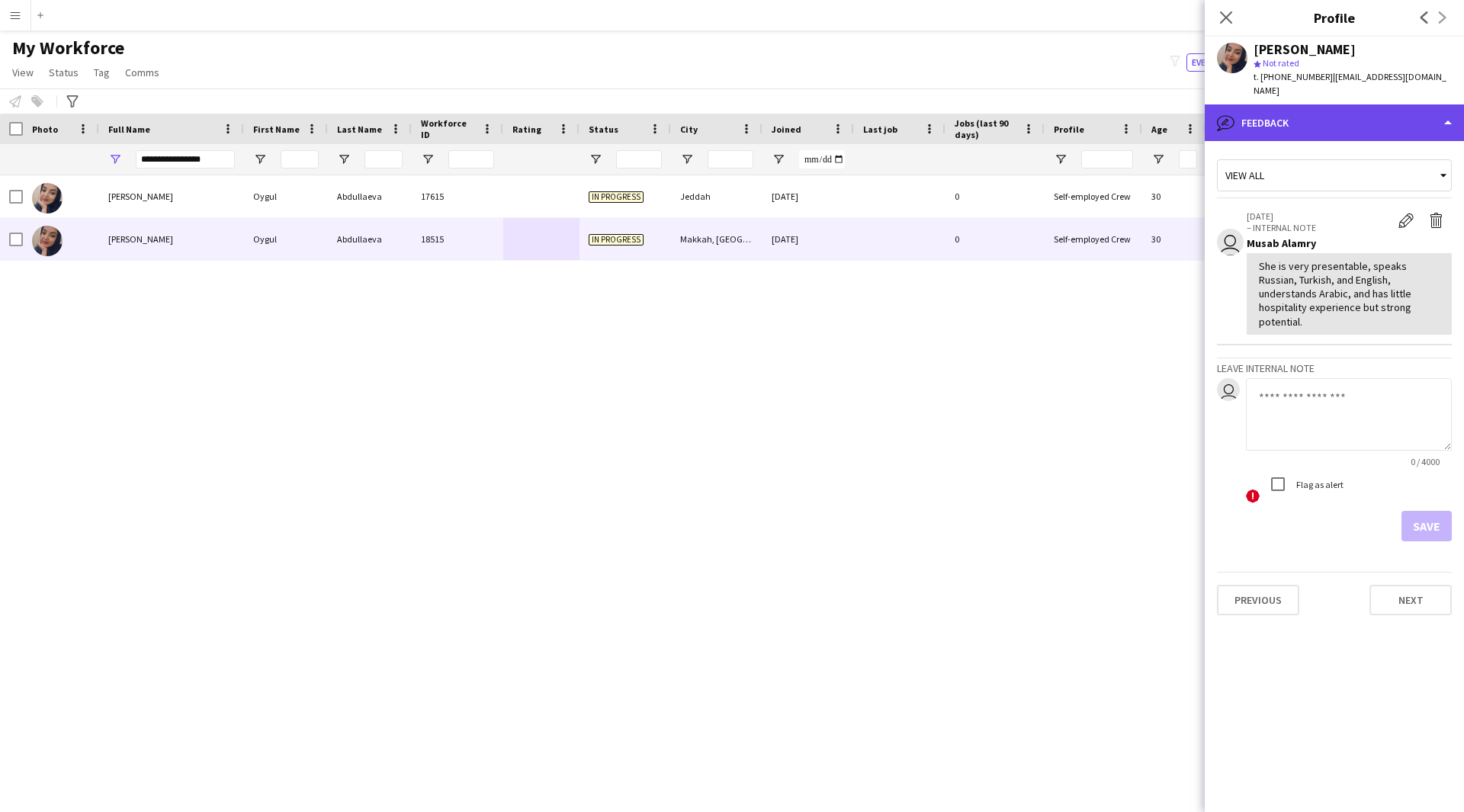
click at [1286, 118] on div "bubble-pencil Feedback" at bounding box center [1334, 123] width 259 height 37
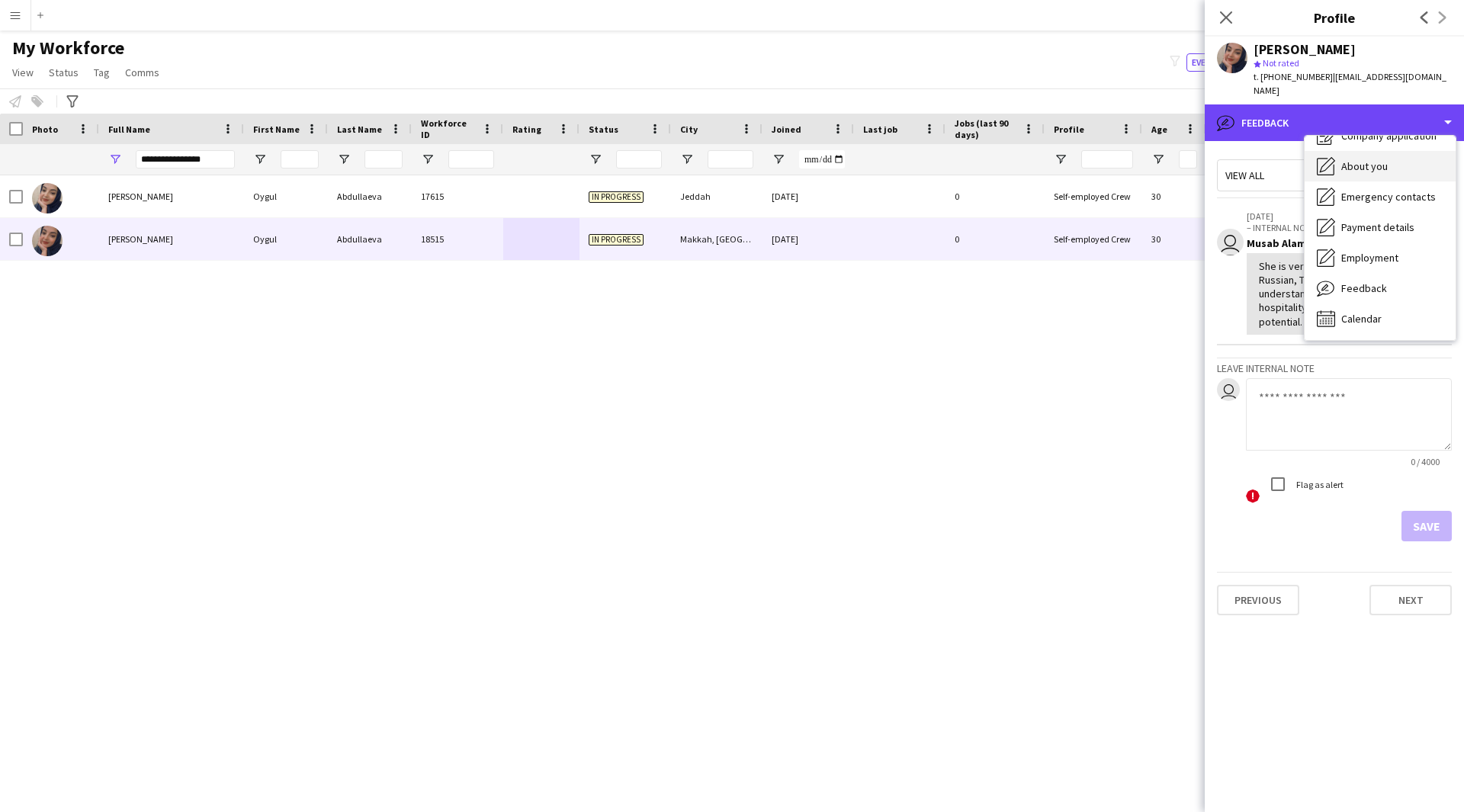
scroll to position [0, 0]
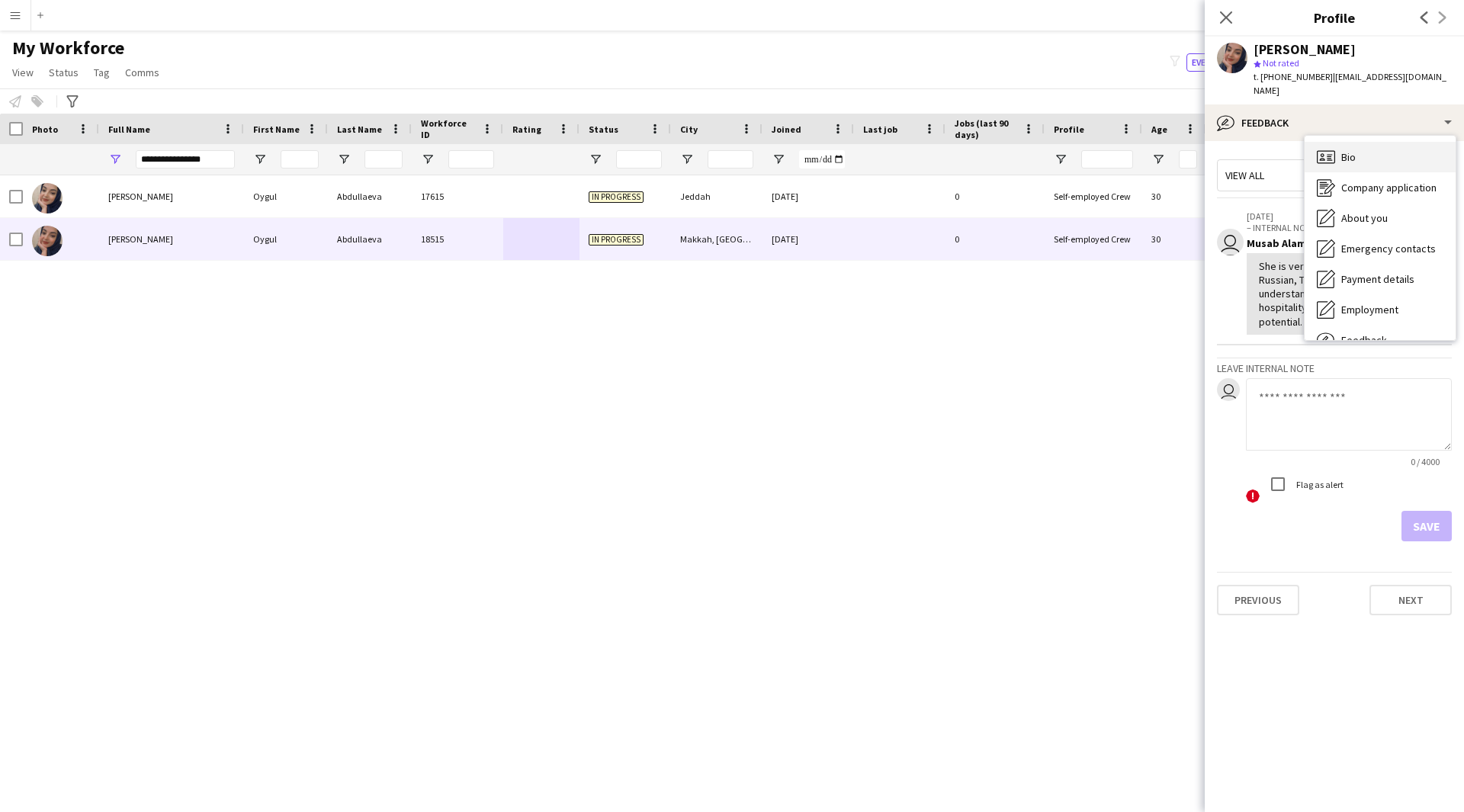
click at [1353, 150] on span "Bio" at bounding box center [1349, 156] width 14 height 14
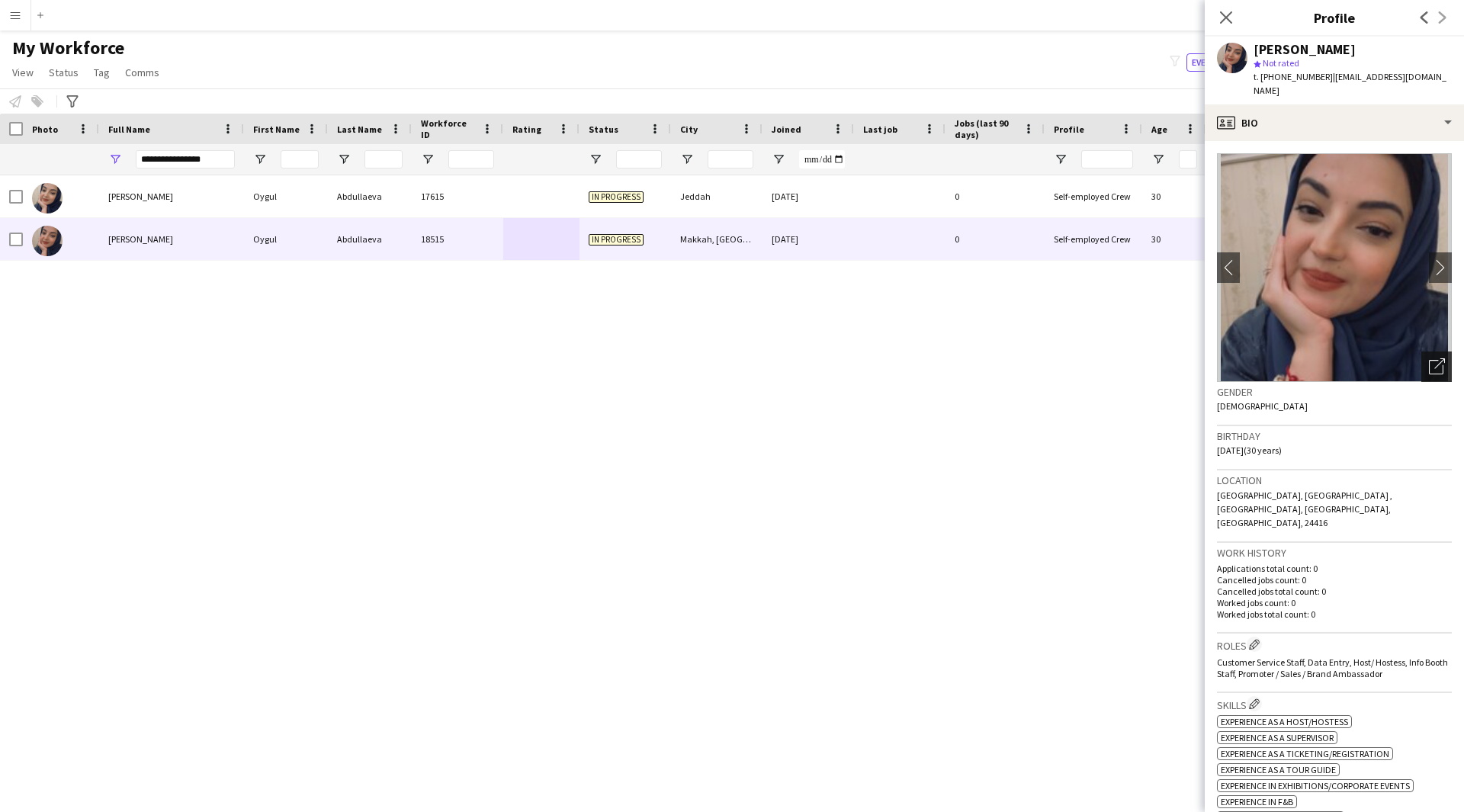
click at [1429, 358] on icon "Open photos pop-in" at bounding box center [1437, 366] width 16 height 16
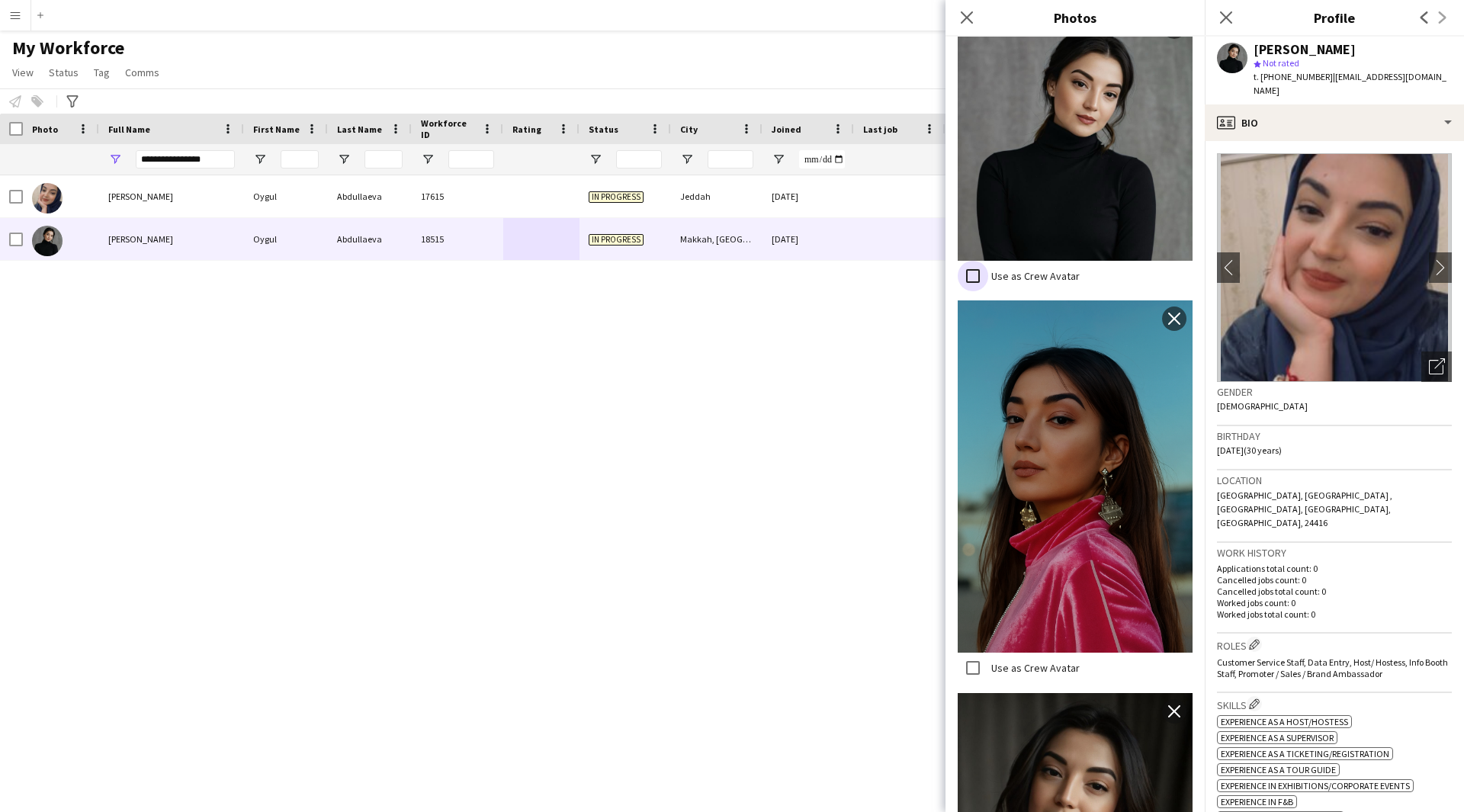
scroll to position [210, 0]
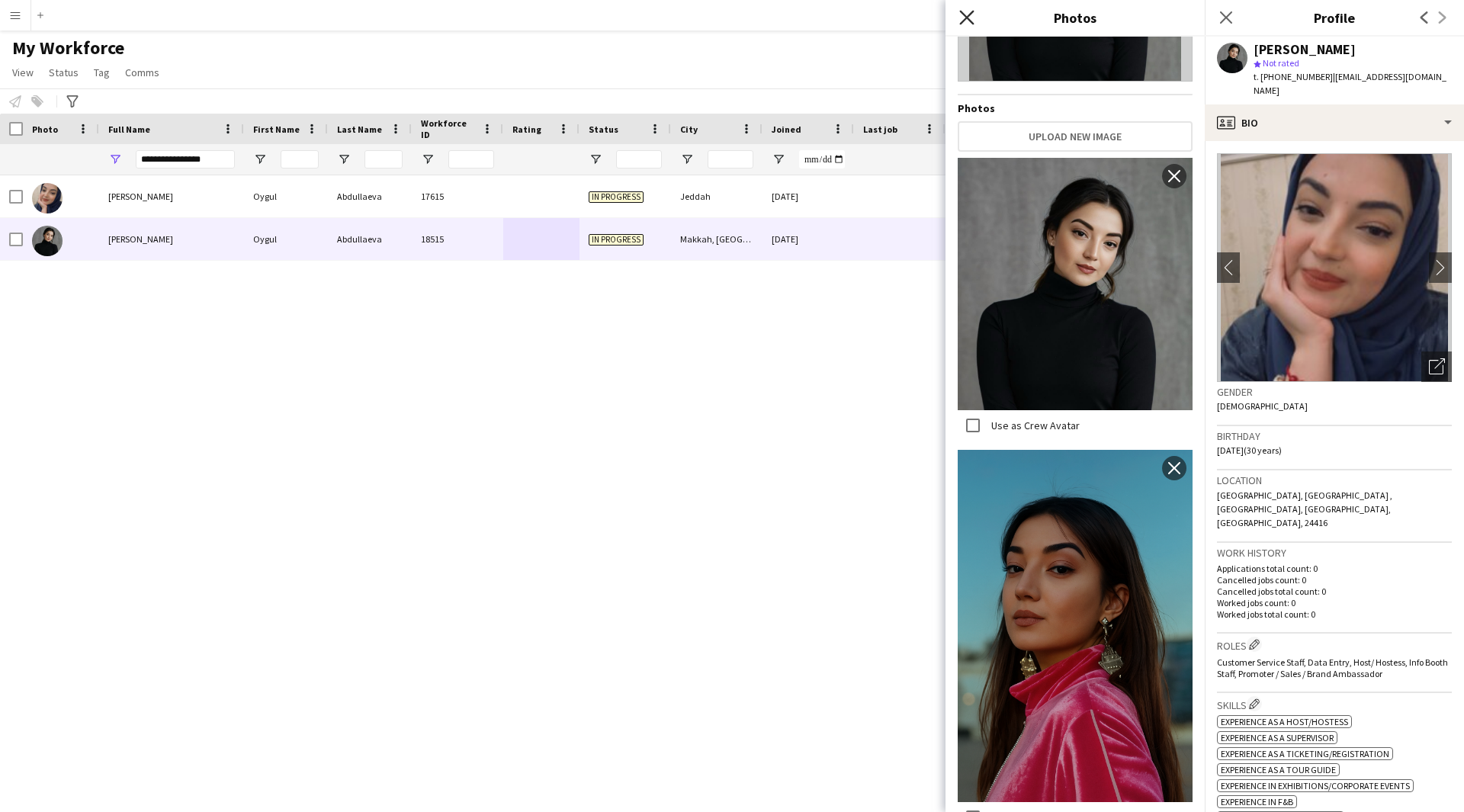
click at [965, 16] on icon at bounding box center [966, 17] width 14 height 14
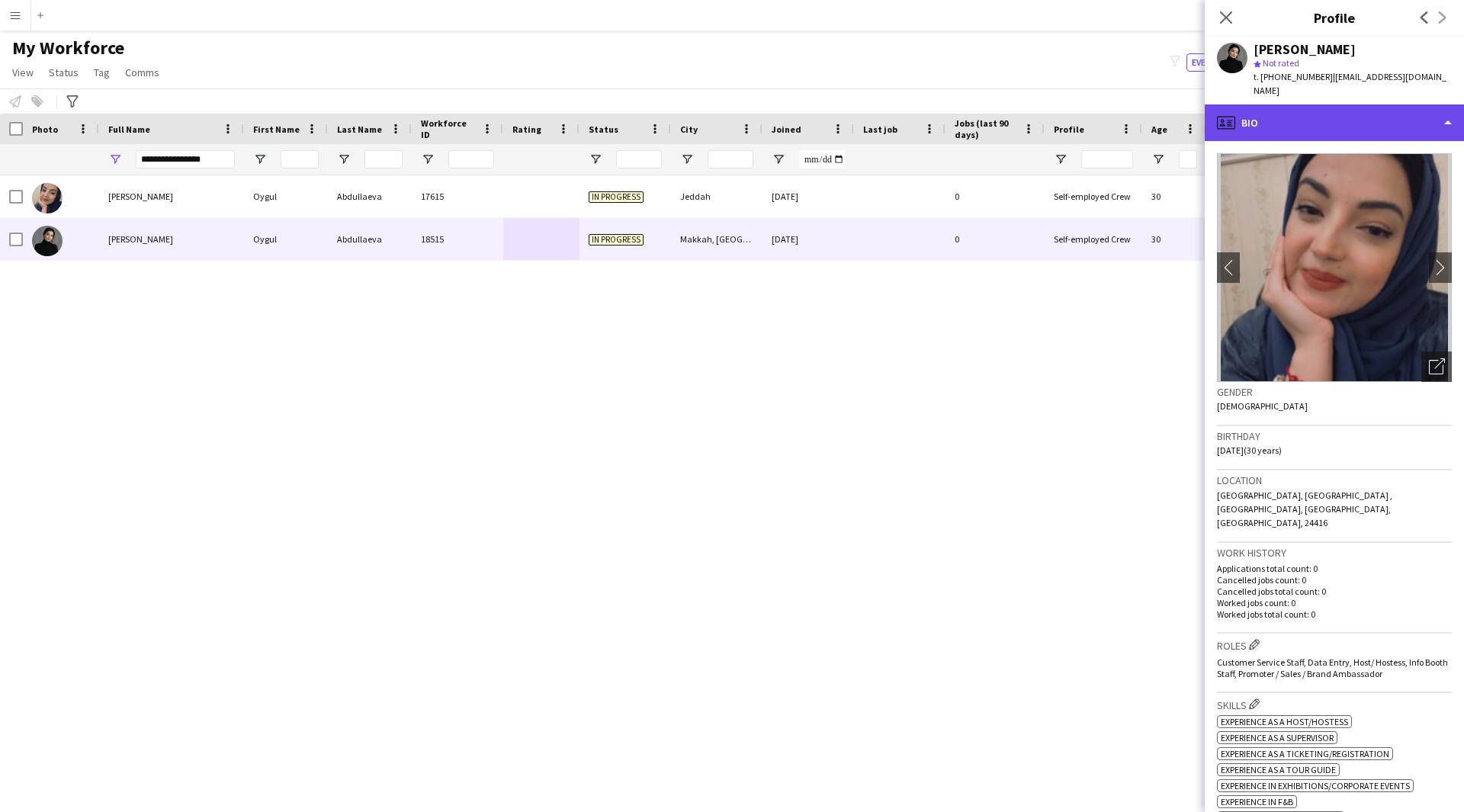
click at [1297, 104] on div "profile Bio" at bounding box center [1334, 123] width 259 height 37
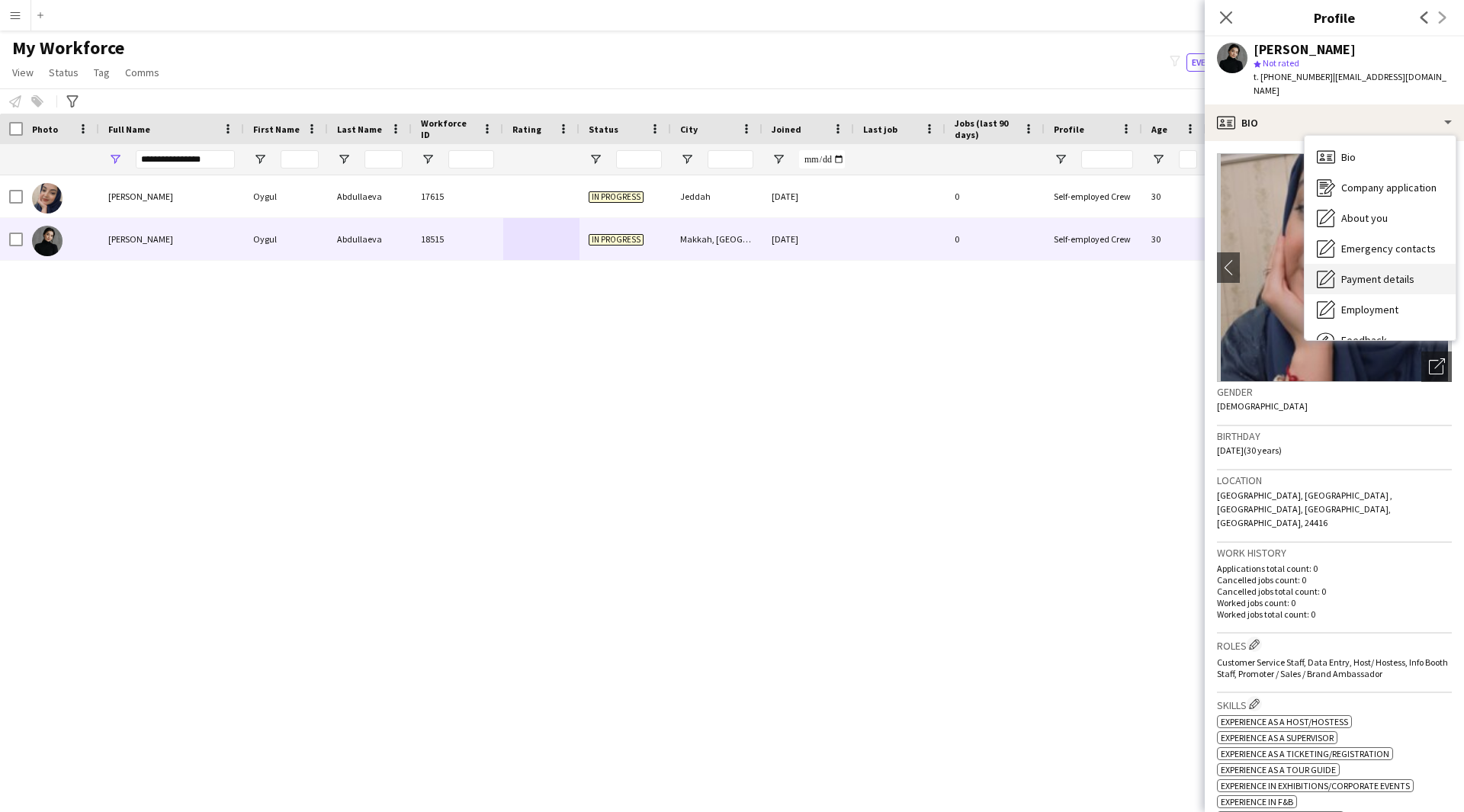
click at [1368, 273] on span "Payment details" at bounding box center [1377, 279] width 73 height 14
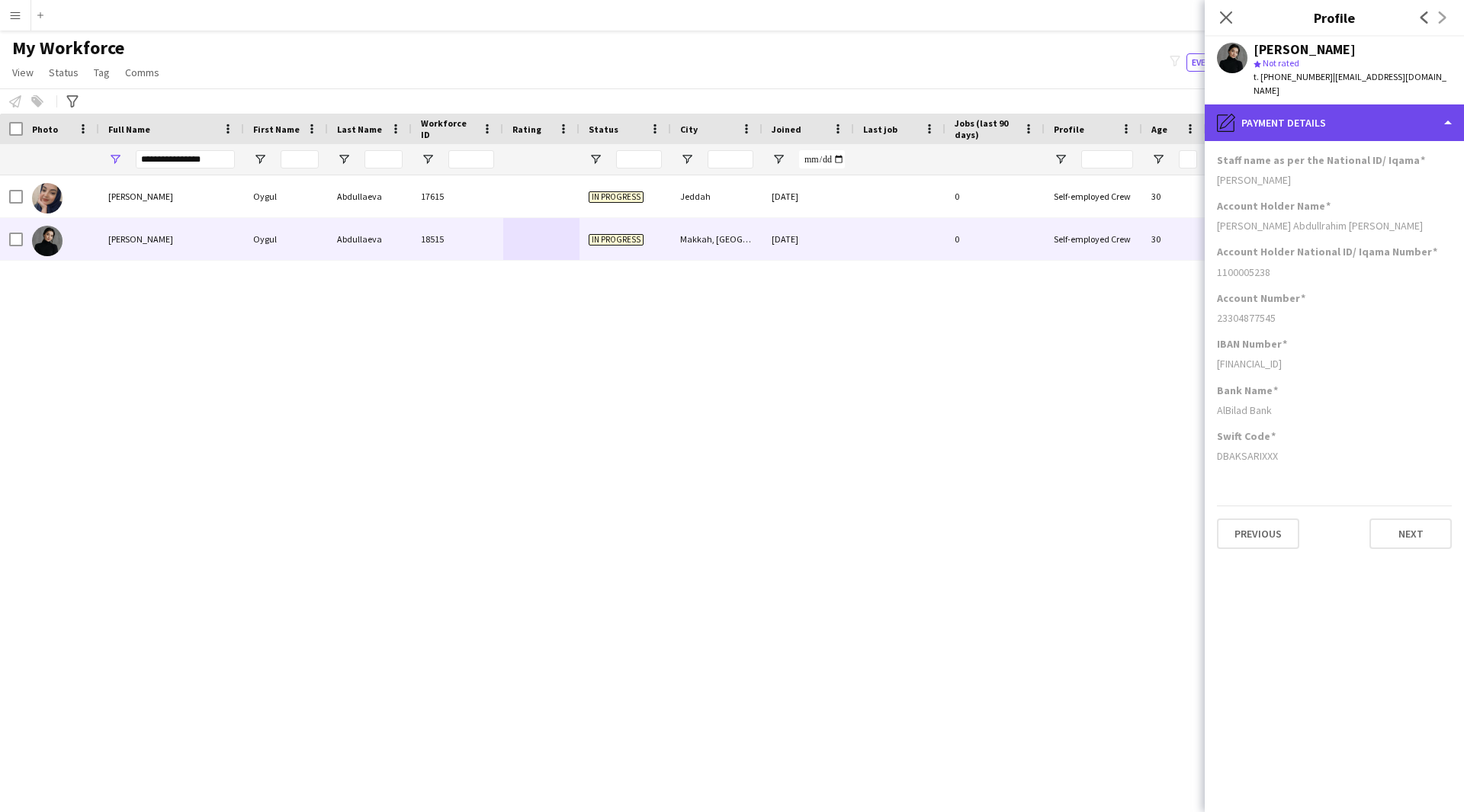
click at [1316, 104] on div "pencil4 Payment details" at bounding box center [1334, 123] width 259 height 37
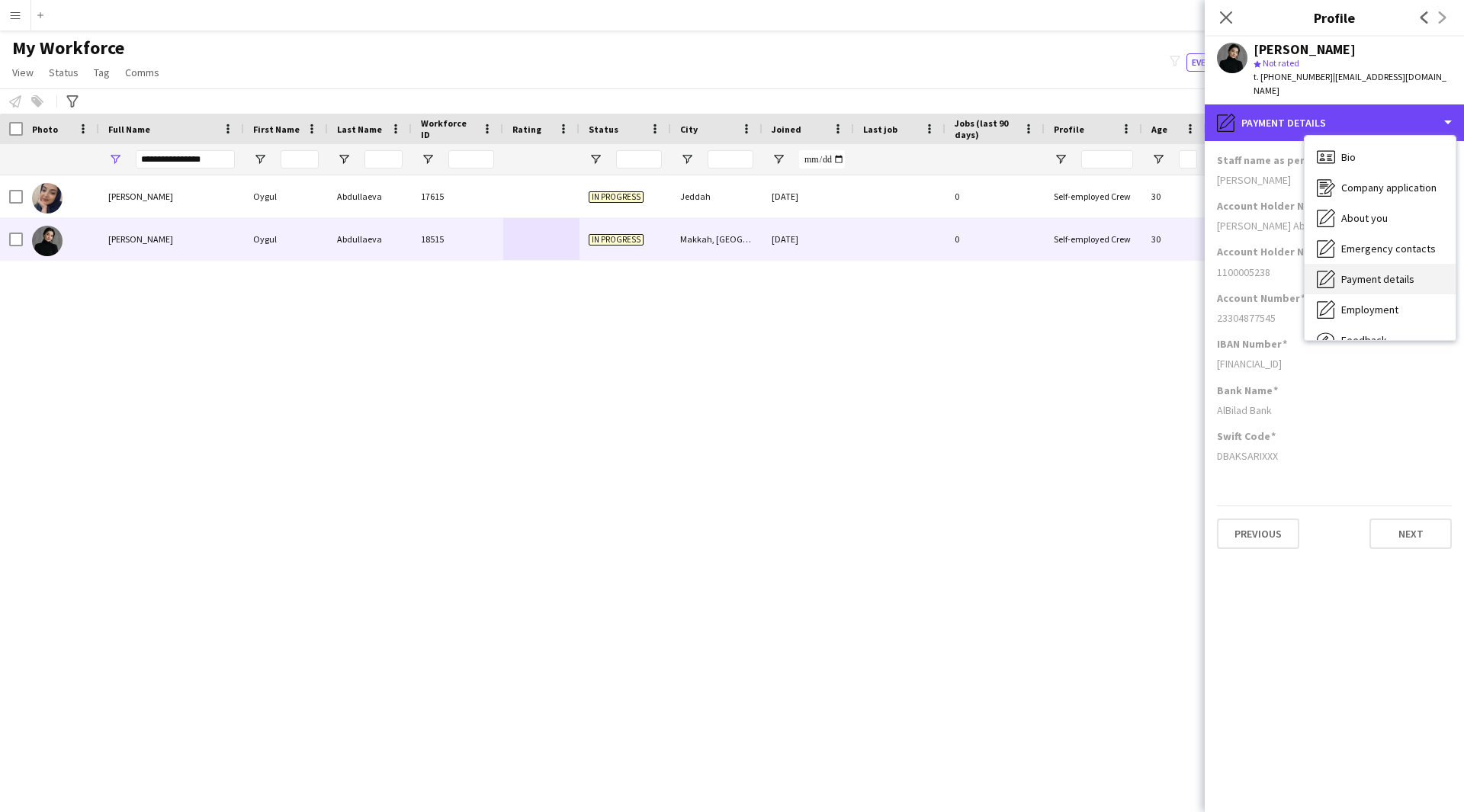
scroll to position [52, 0]
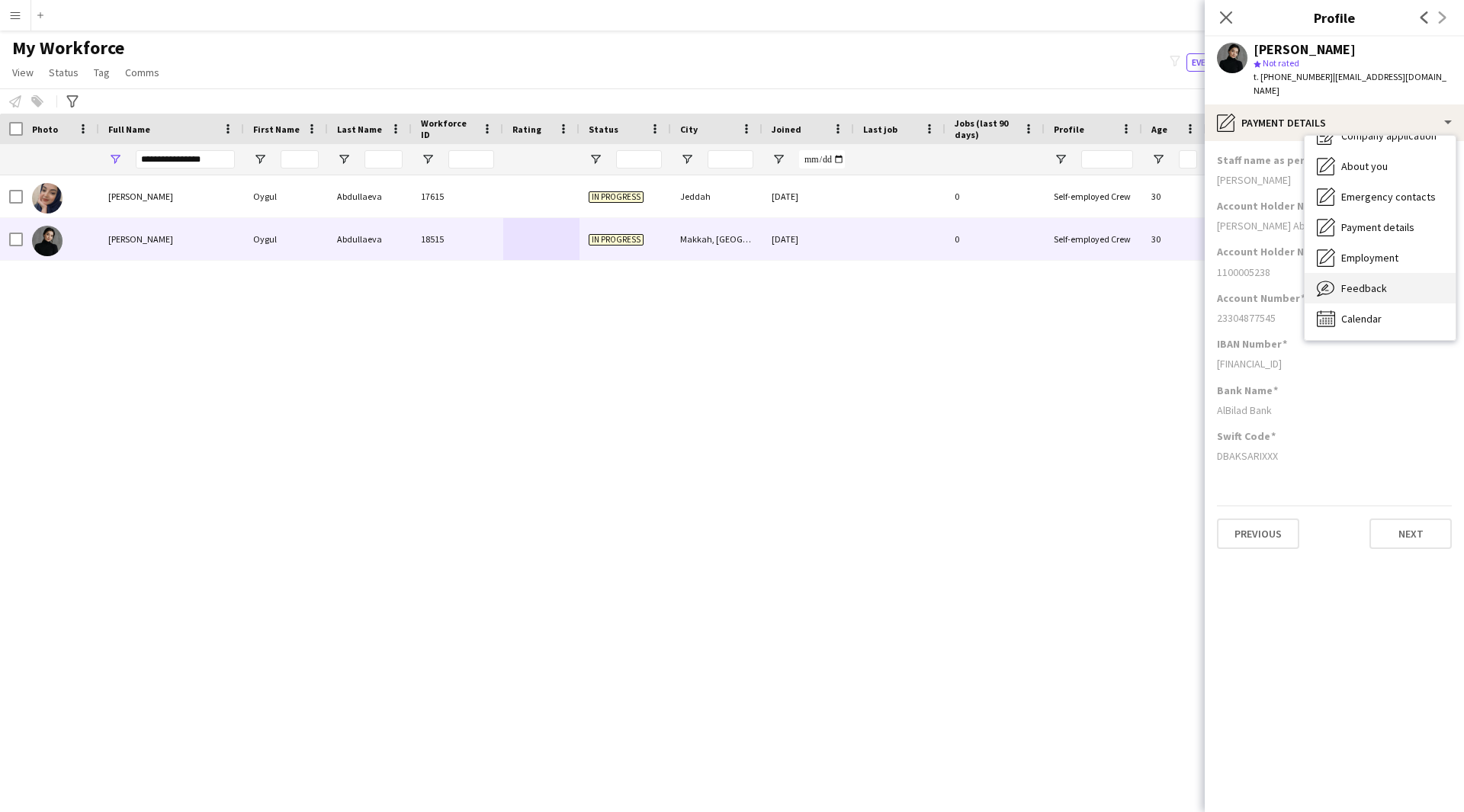
click at [1375, 281] on span "Feedback" at bounding box center [1364, 288] width 46 height 14
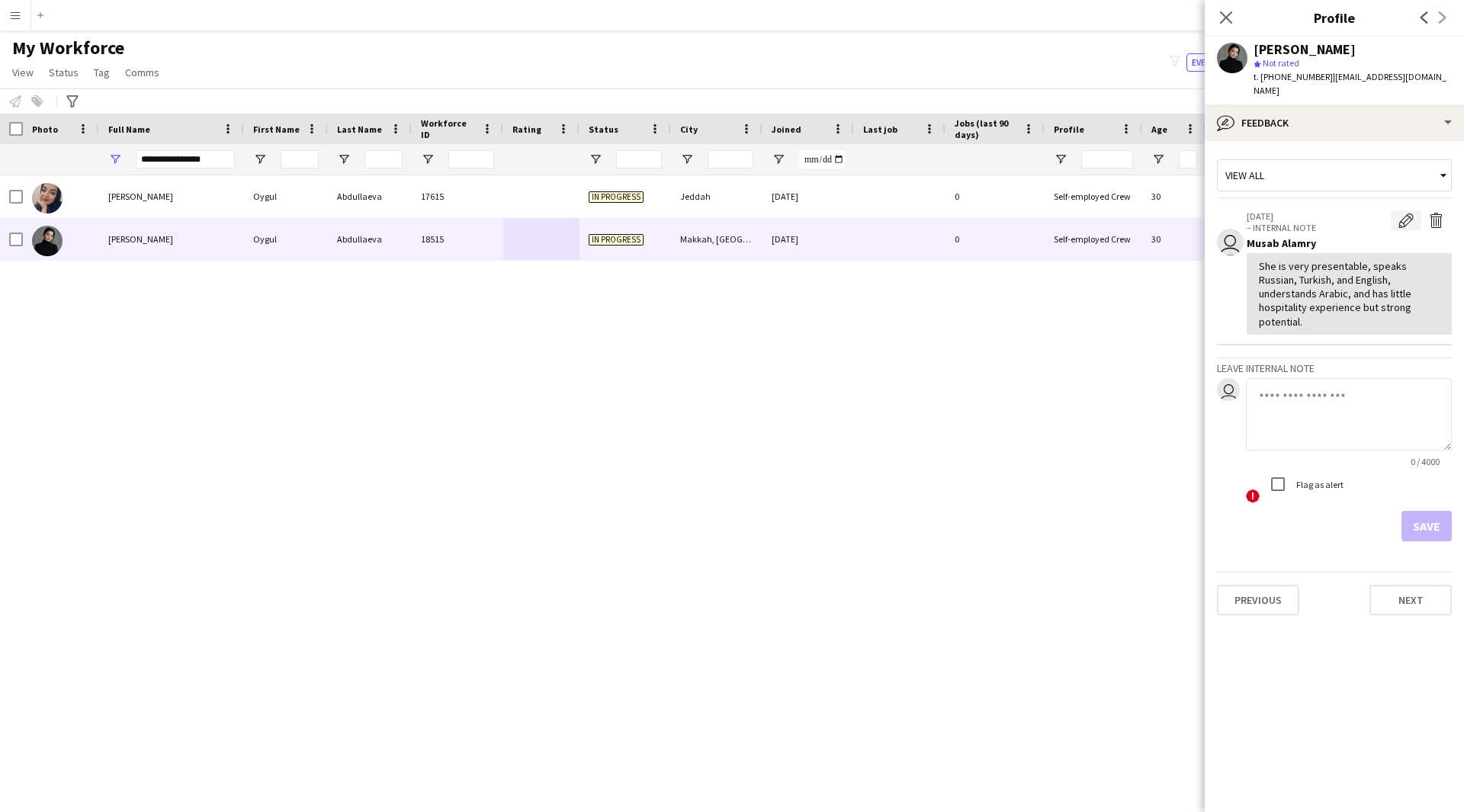
click at [1409, 211] on button "Edit internal note" at bounding box center [1406, 220] width 30 height 20
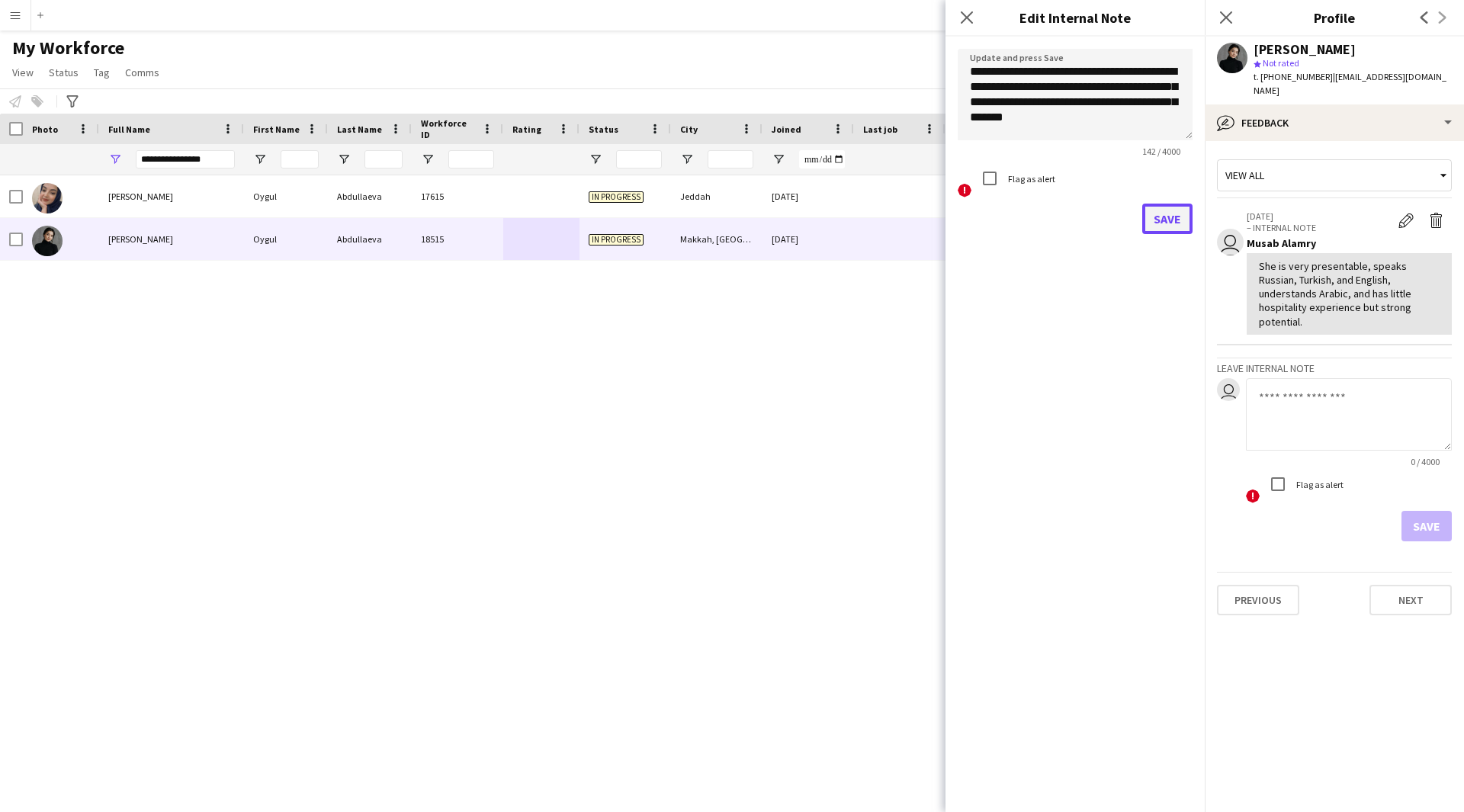
click at [1179, 221] on button "Save" at bounding box center [1167, 219] width 51 height 30
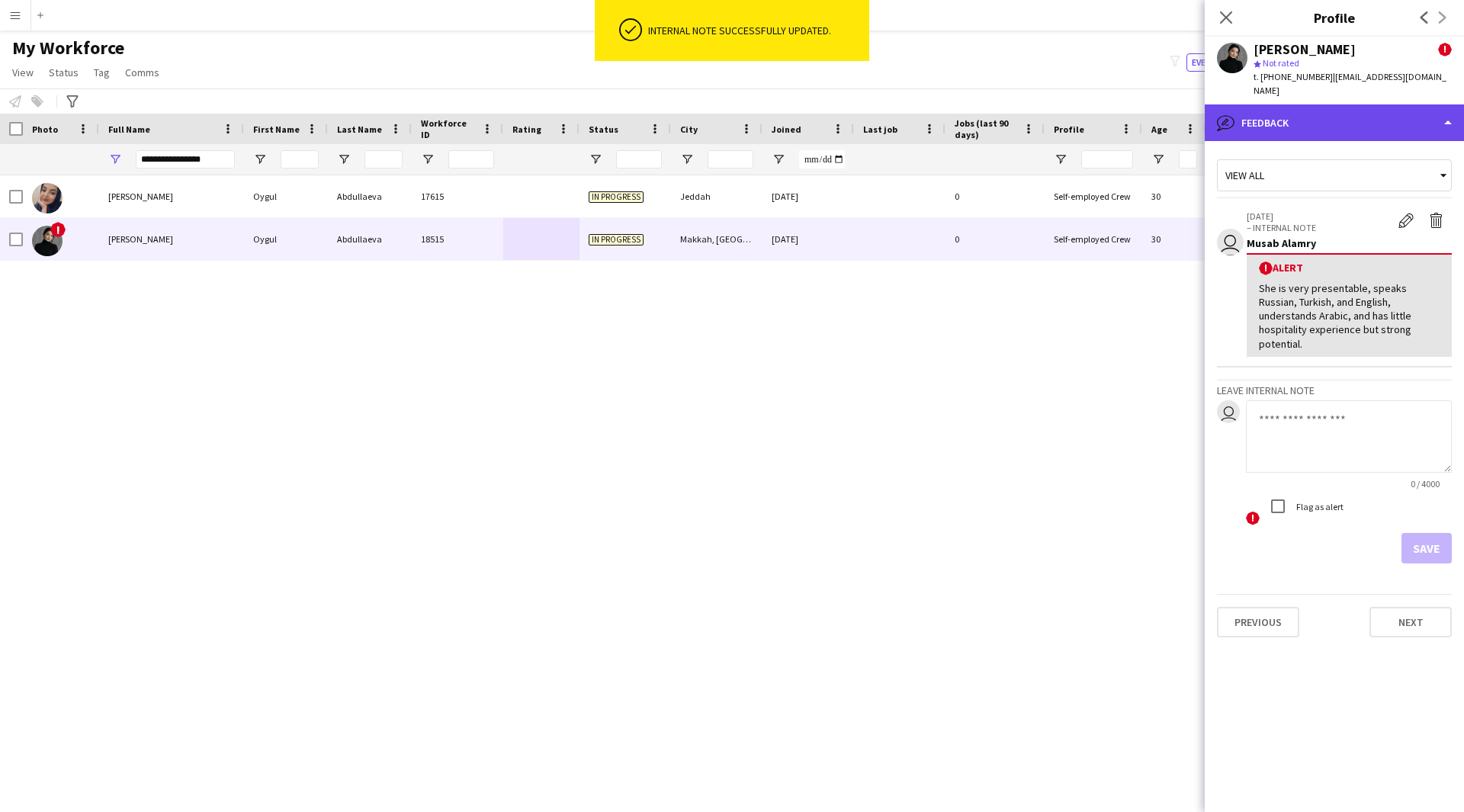
click at [1280, 106] on div "bubble-pencil Feedback" at bounding box center [1334, 123] width 259 height 37
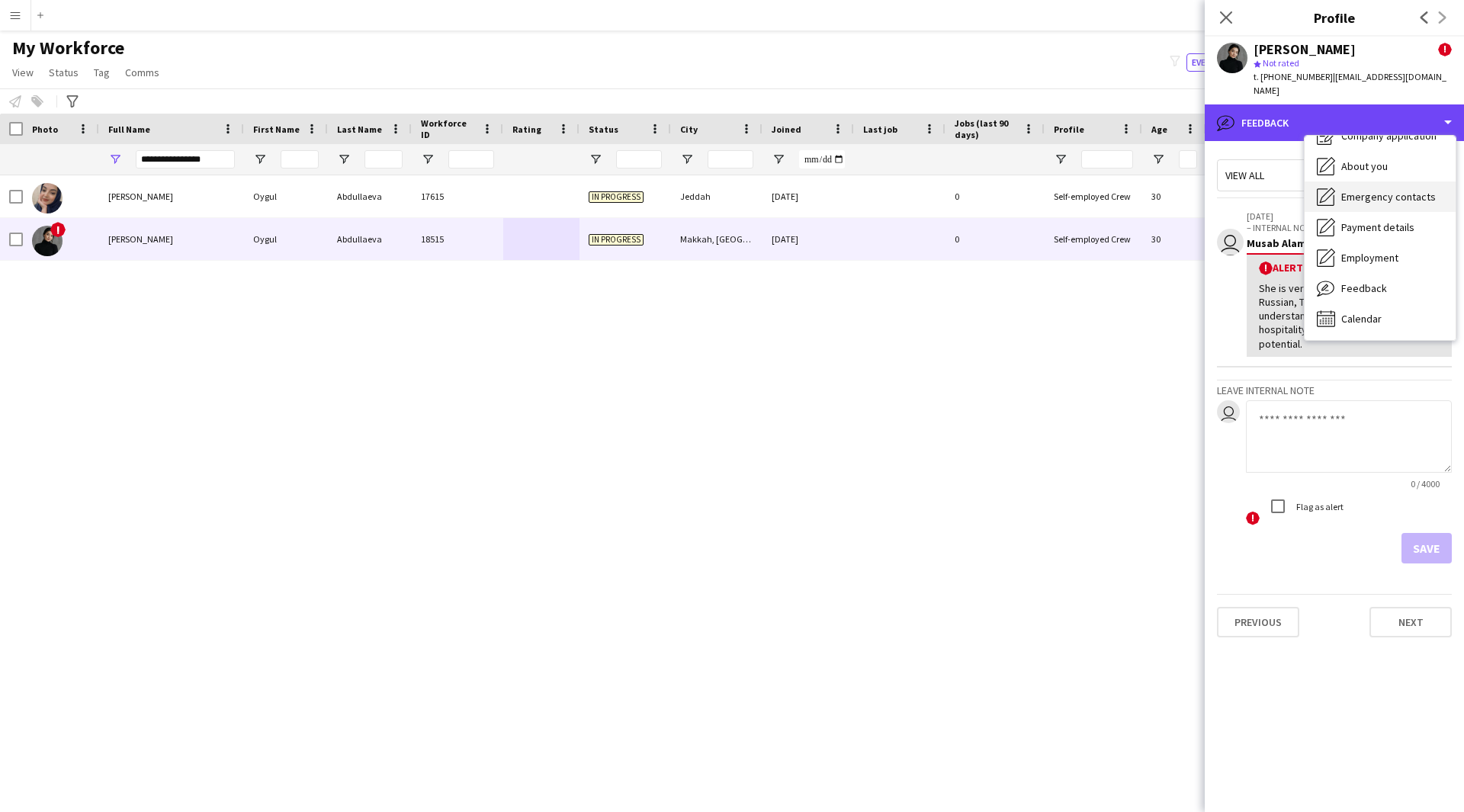
scroll to position [0, 0]
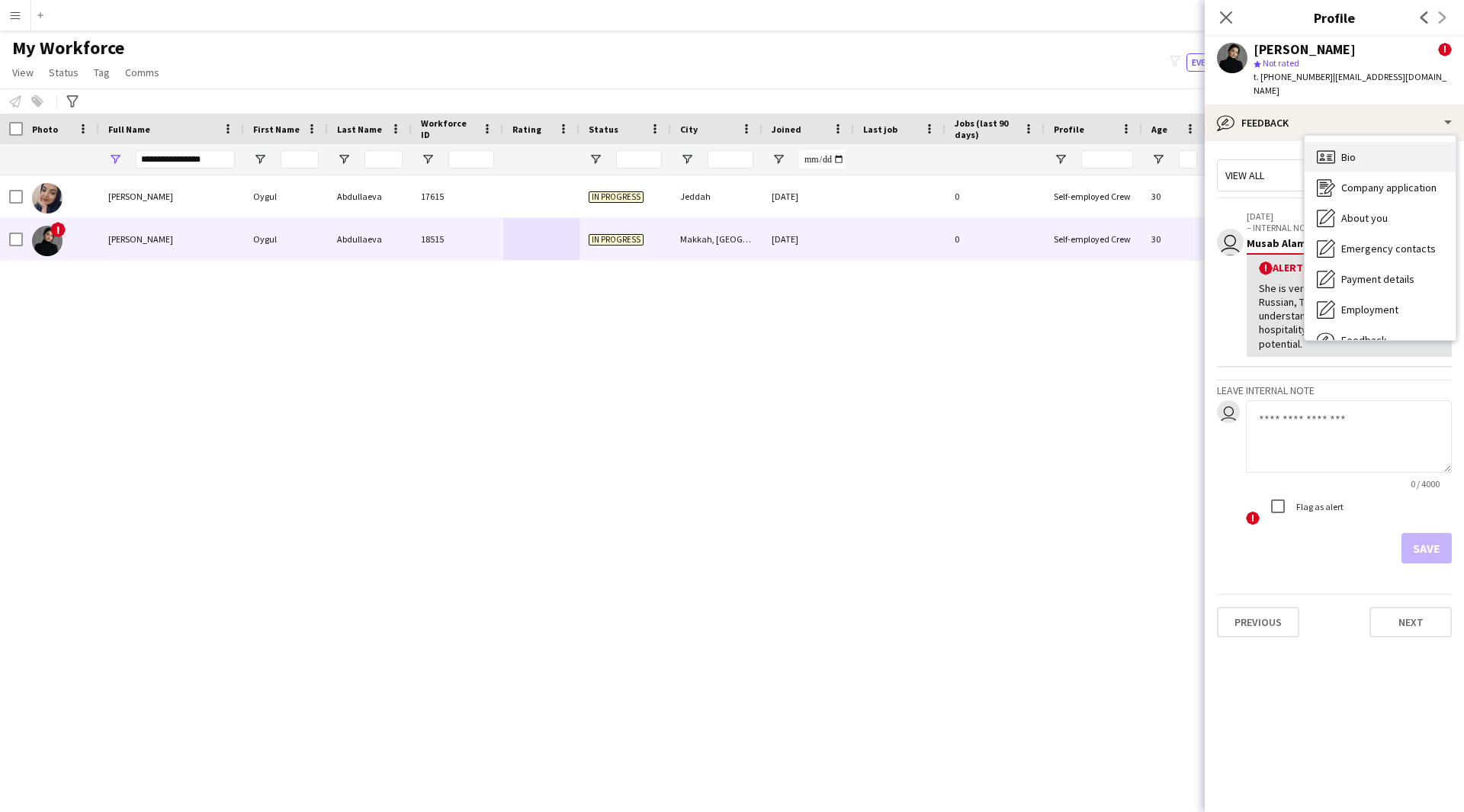
click at [1374, 148] on div "Bio Bio" at bounding box center [1380, 157] width 151 height 30
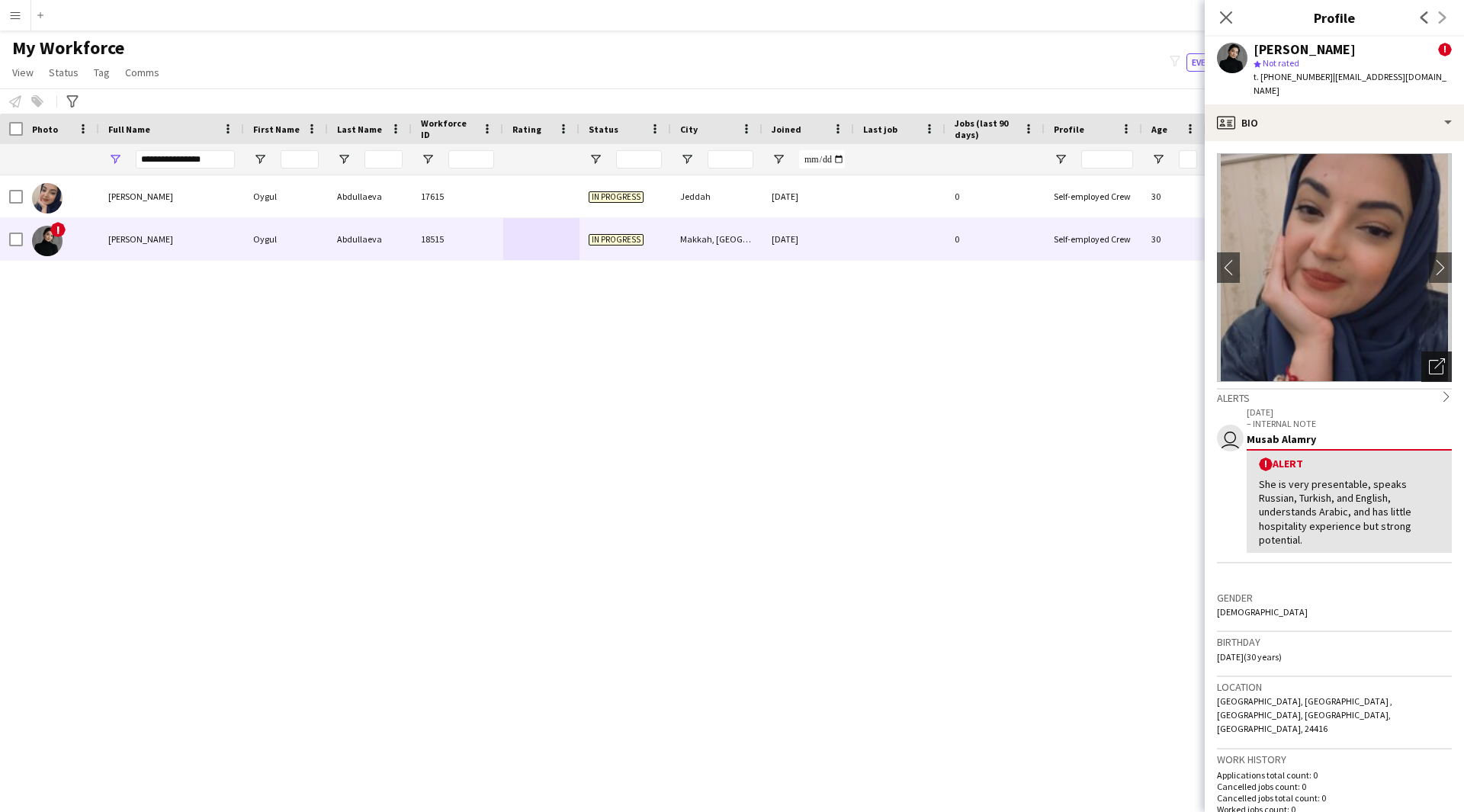
click at [1429, 358] on icon "Open photos pop-in" at bounding box center [1437, 366] width 16 height 16
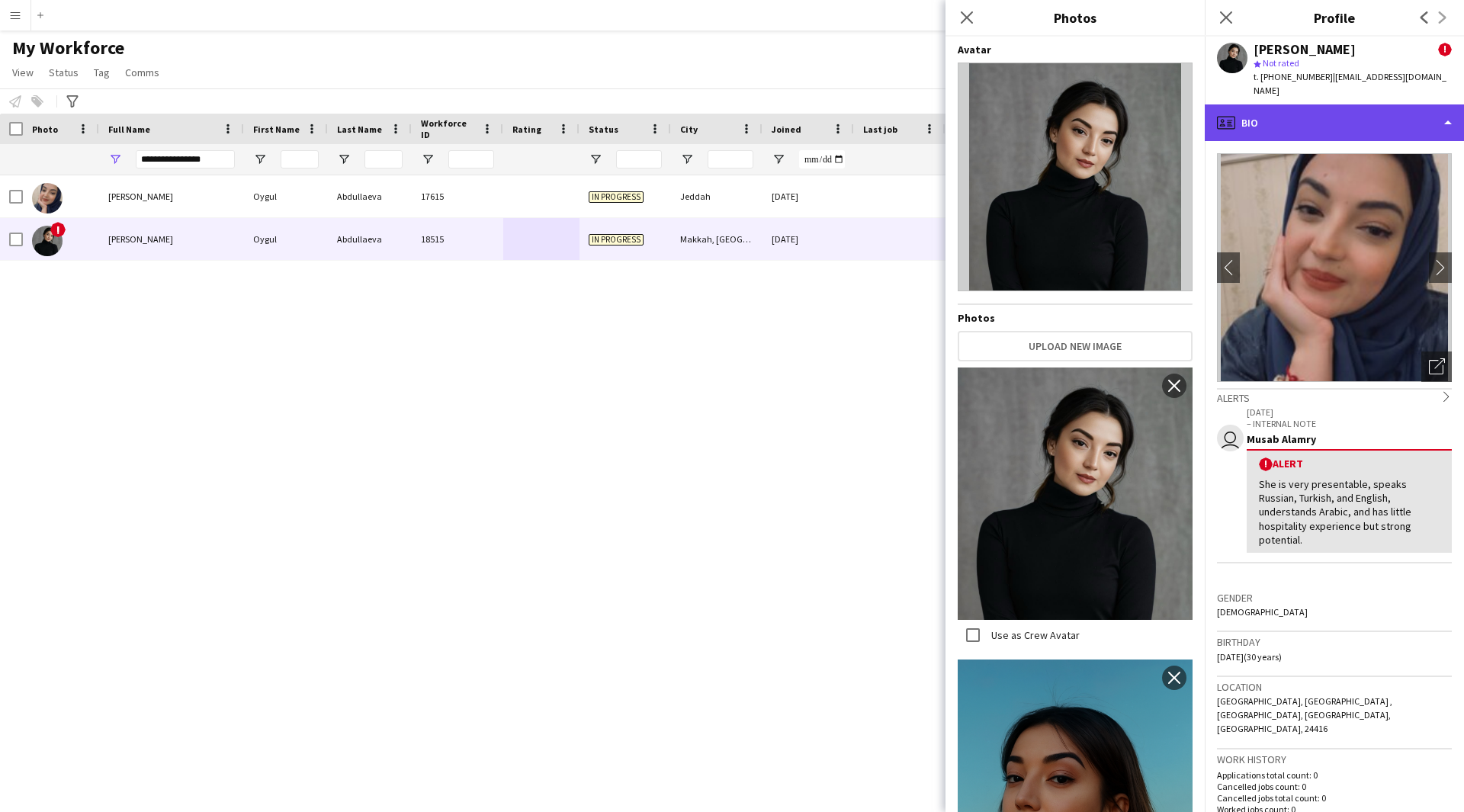
click at [1288, 115] on div "profile Bio" at bounding box center [1334, 123] width 259 height 37
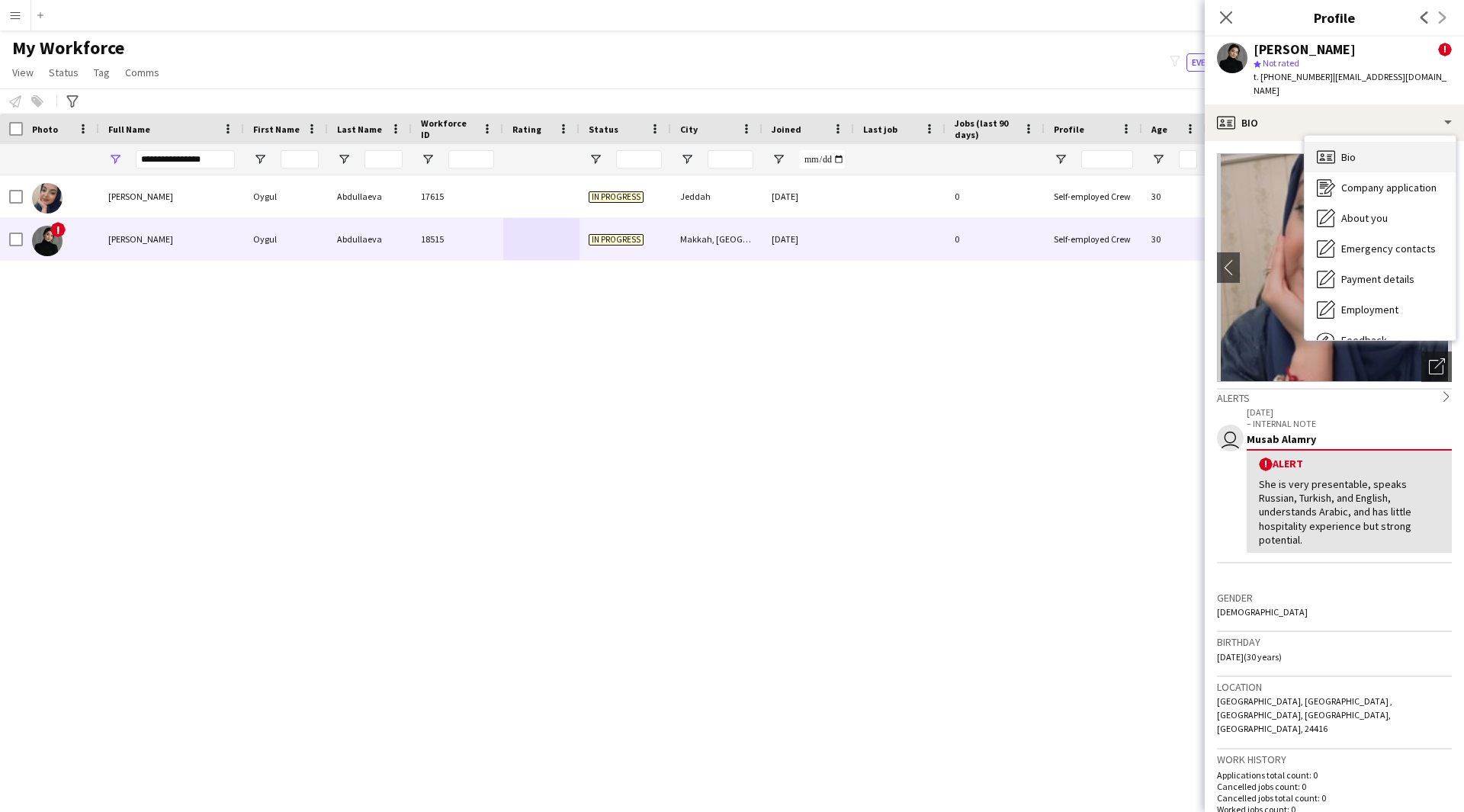
click at [1341, 150] on span "Bio" at bounding box center [1349, 156] width 14 height 14
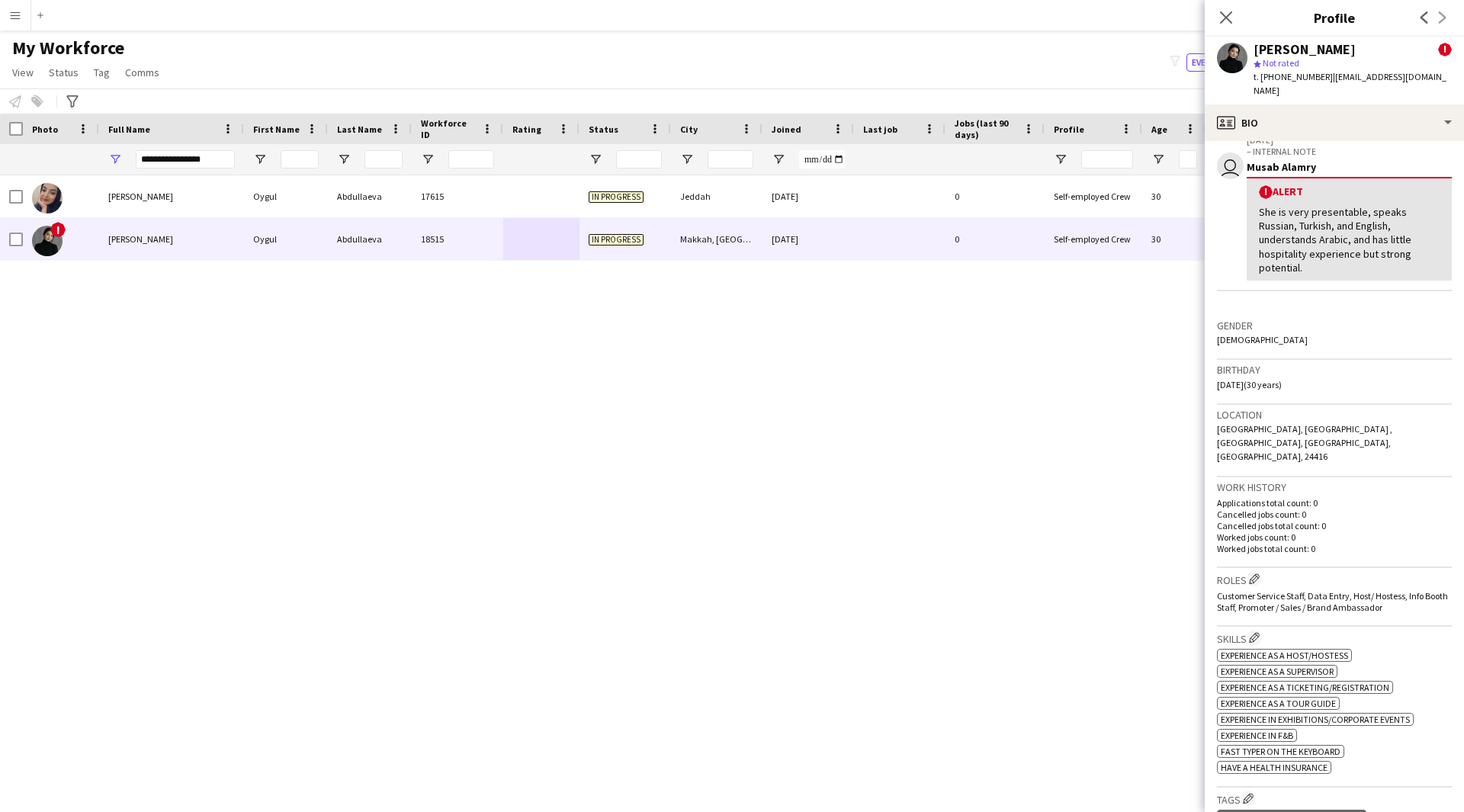
scroll to position [273, 0]
click at [1256, 572] on app-icon "Edit crew company roles" at bounding box center [1254, 577] width 10 height 10
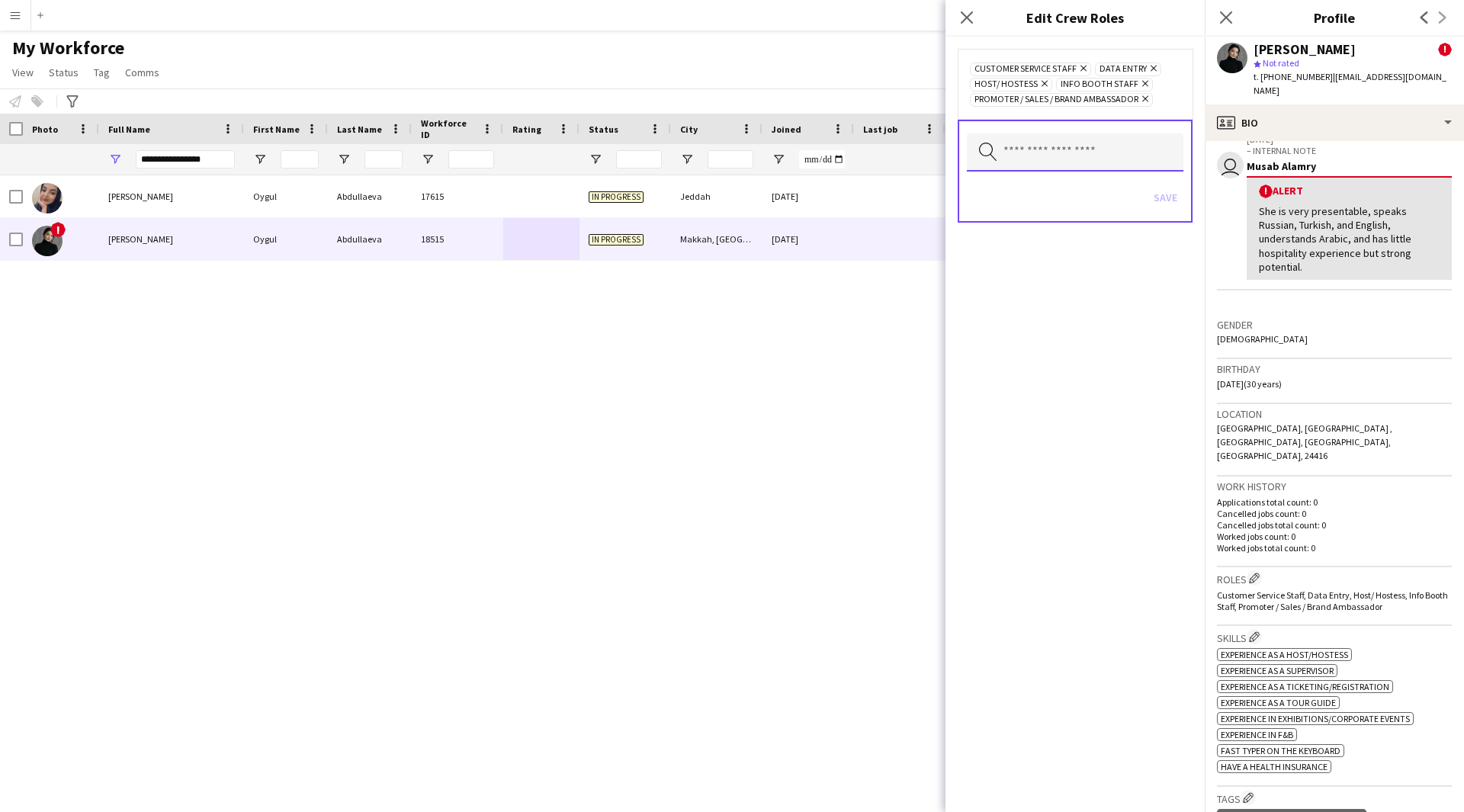
click at [1074, 158] on input "text" at bounding box center [1075, 152] width 216 height 38
type input "***"
click at [1060, 191] on span "Model" at bounding box center [1075, 196] width 192 height 14
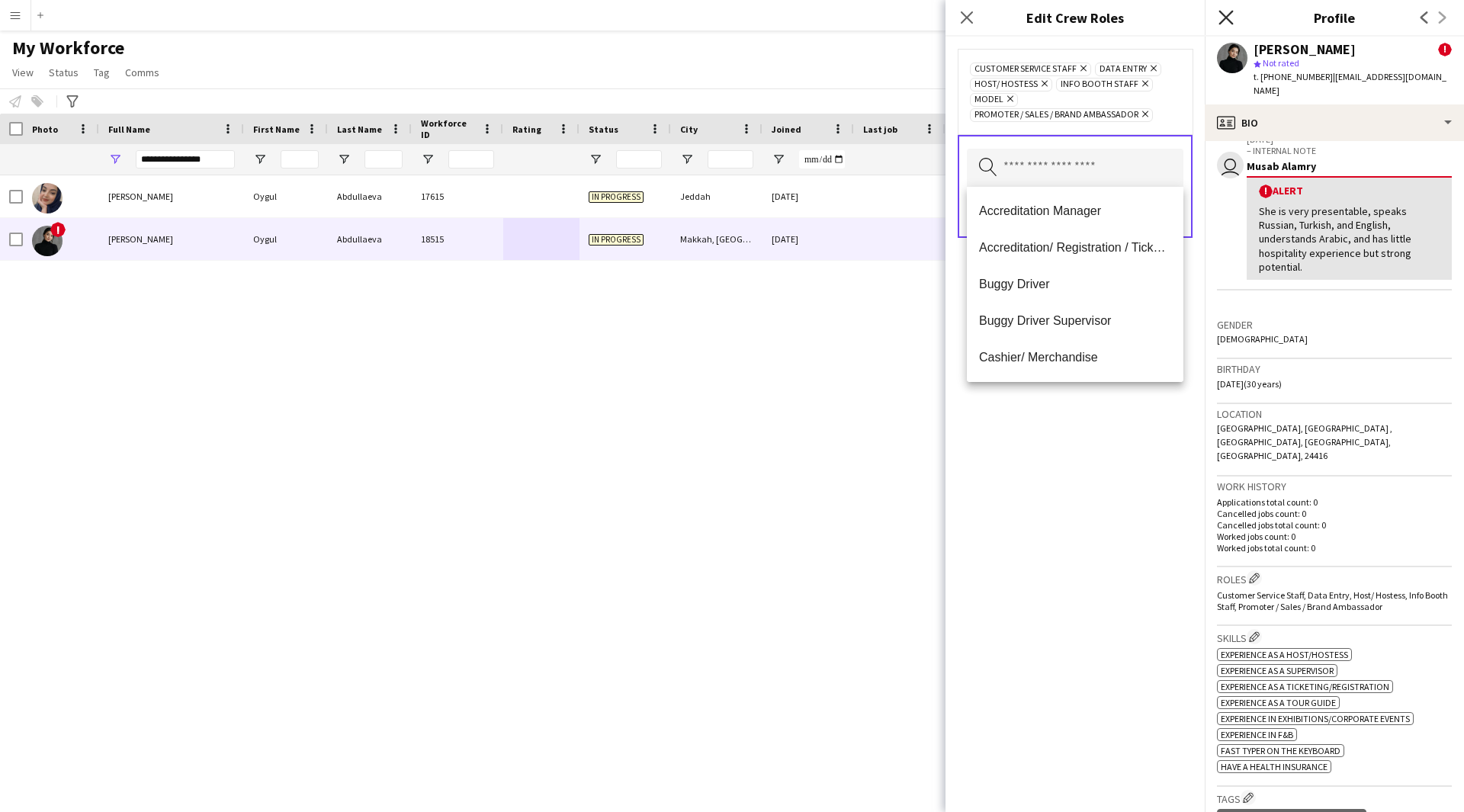
click at [1226, 18] on icon at bounding box center [1226, 17] width 14 height 14
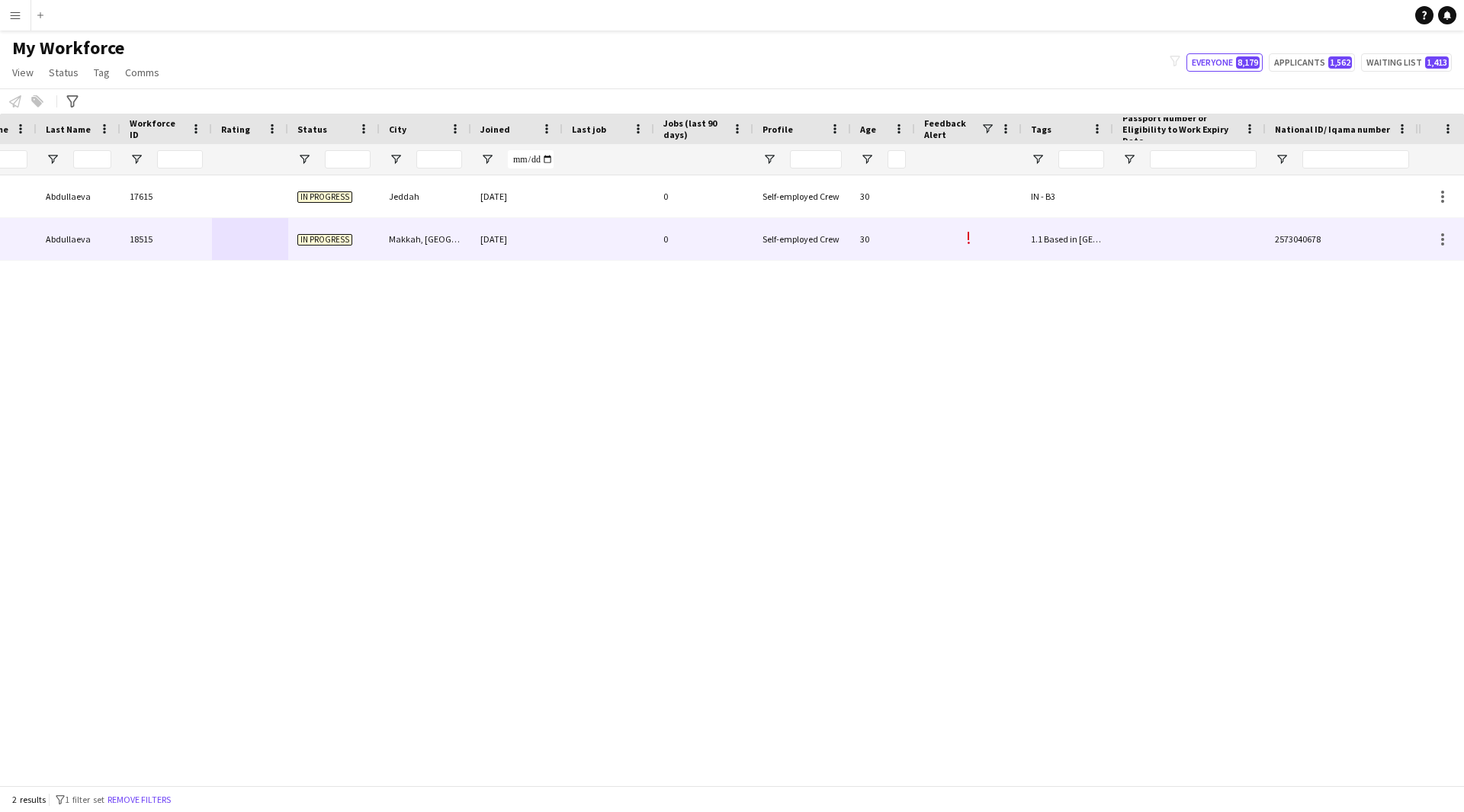
scroll to position [0, 0]
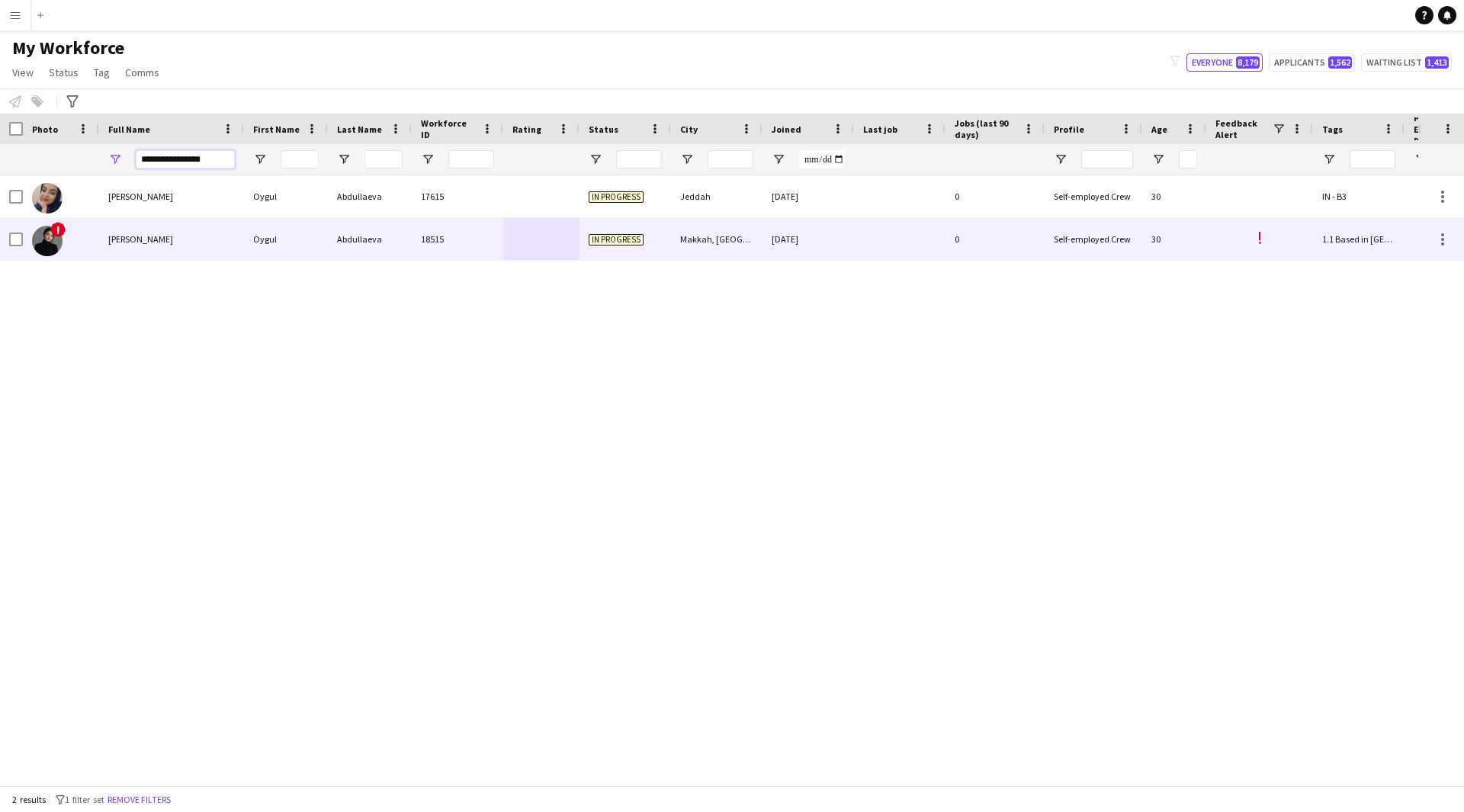
drag, startPoint x: 225, startPoint y: 168, endPoint x: 0, endPoint y: 246, distance: 238.1
click at [0, 246] on div "Workforce Details Profile Data Full Name First Name" at bounding box center [732, 450] width 1464 height 672
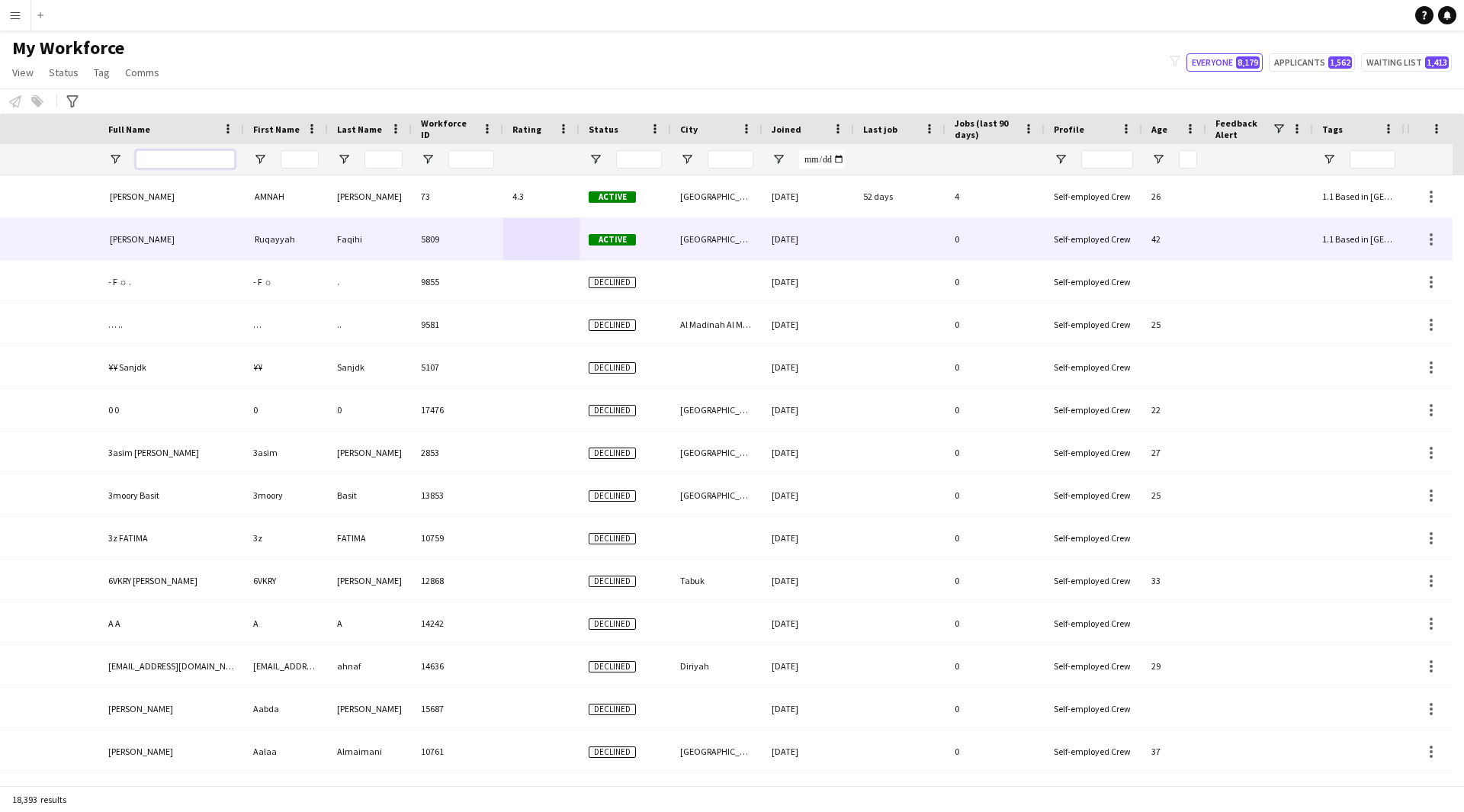
scroll to position [0, 303]
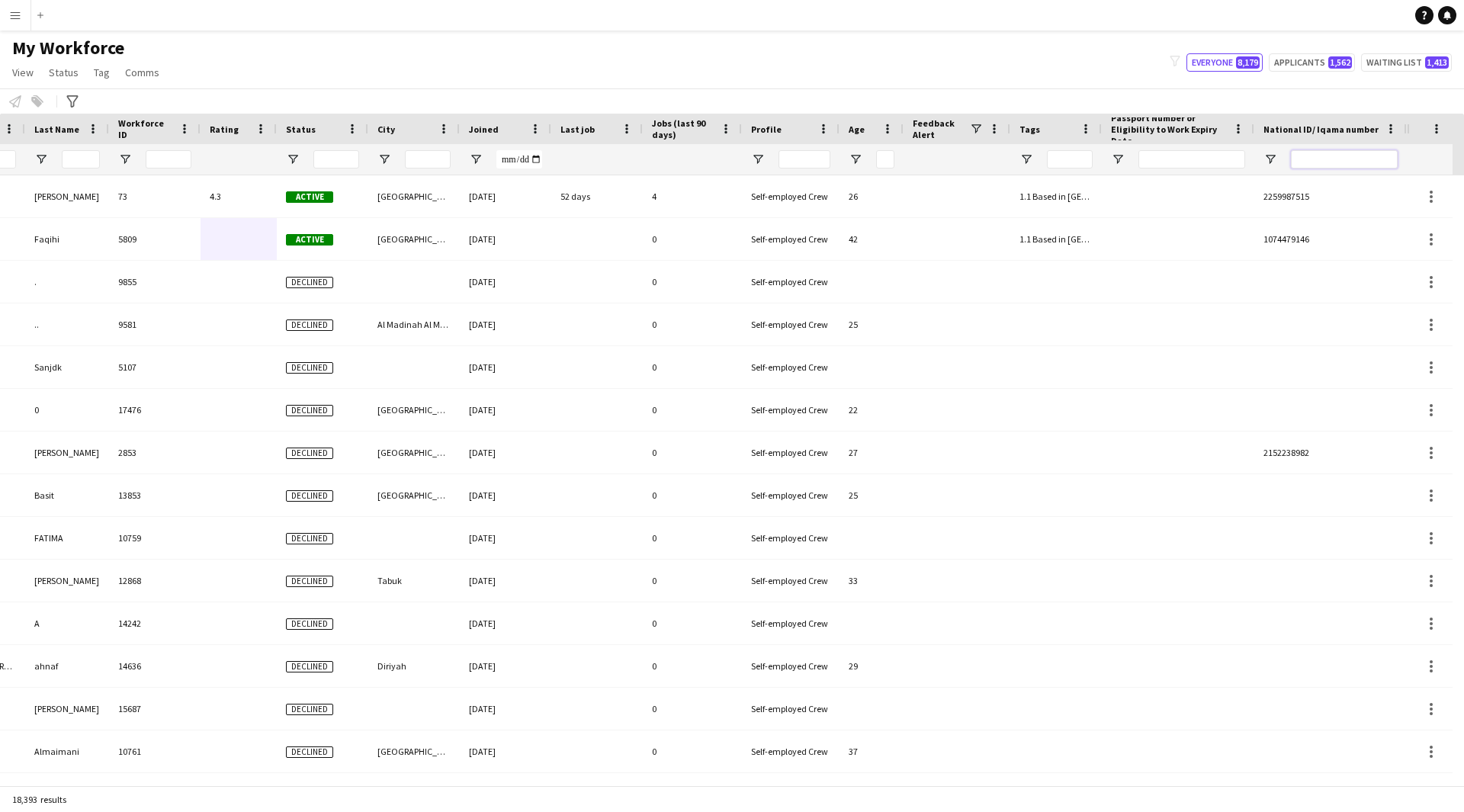
click at [1331, 156] on input "National ID/ Iqama number Filter Input" at bounding box center [1344, 159] width 107 height 18
paste input "**********"
type input "**********"
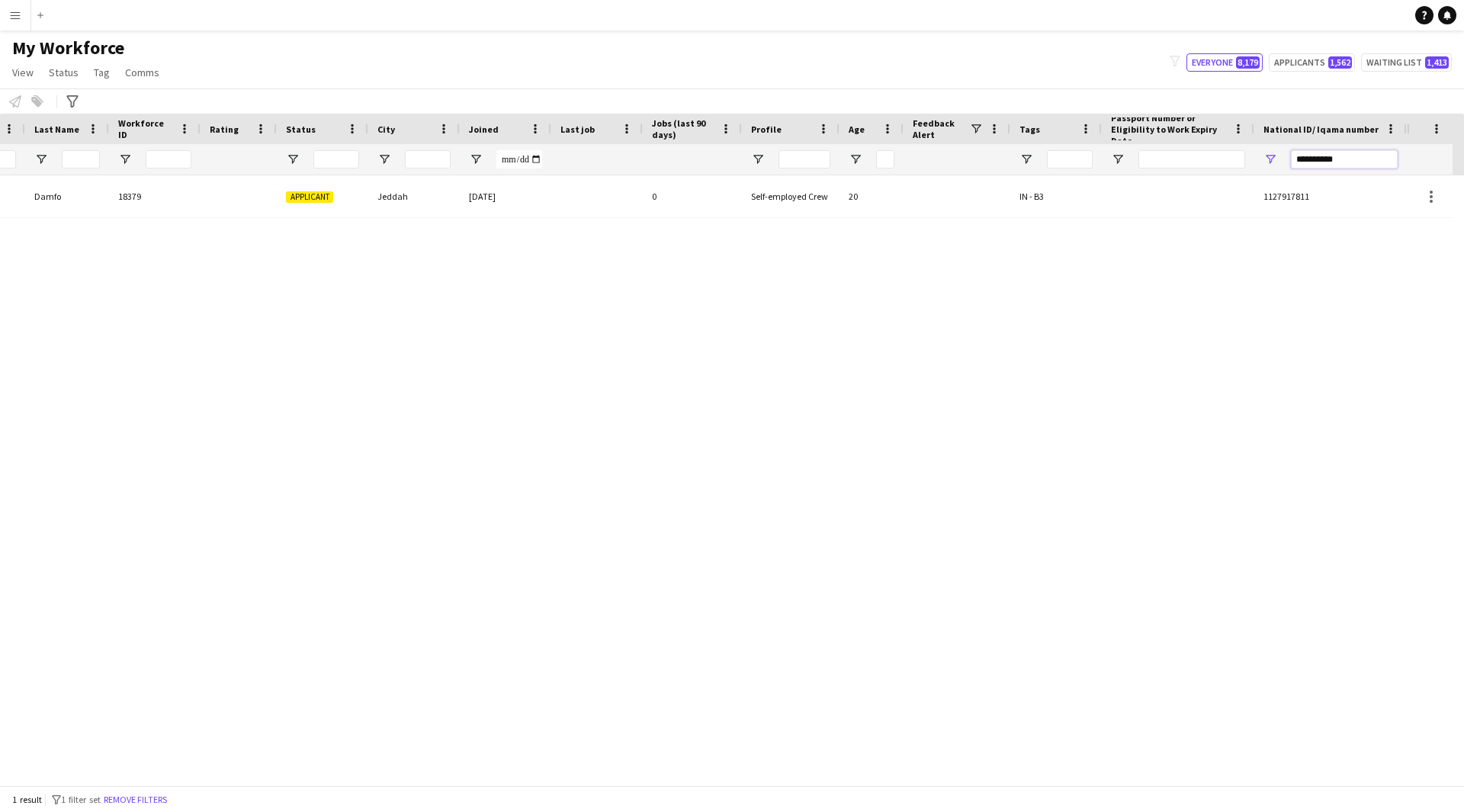
scroll to position [0, 291]
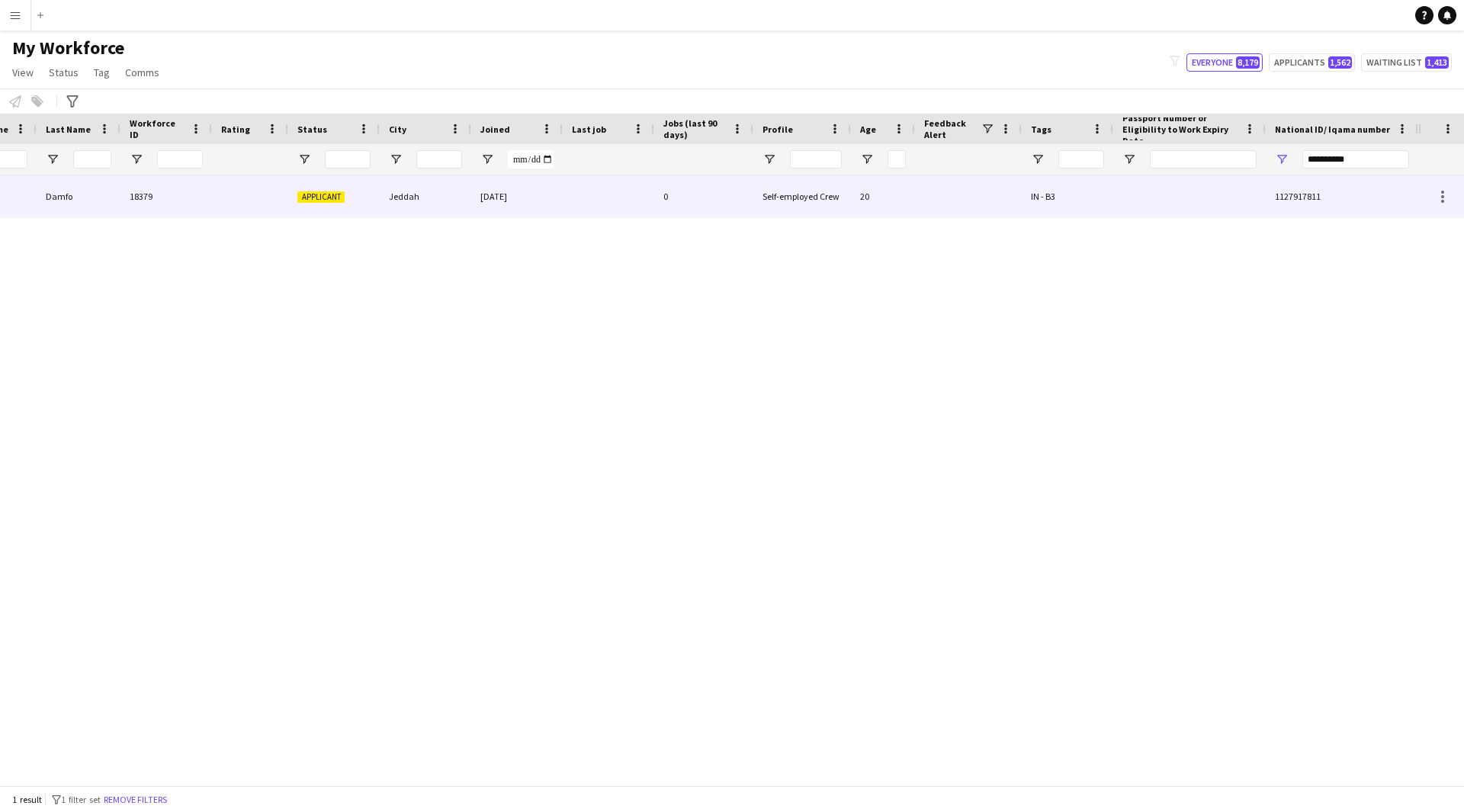
click at [827, 207] on div "Self-employed Crew" at bounding box center [803, 196] width 98 height 42
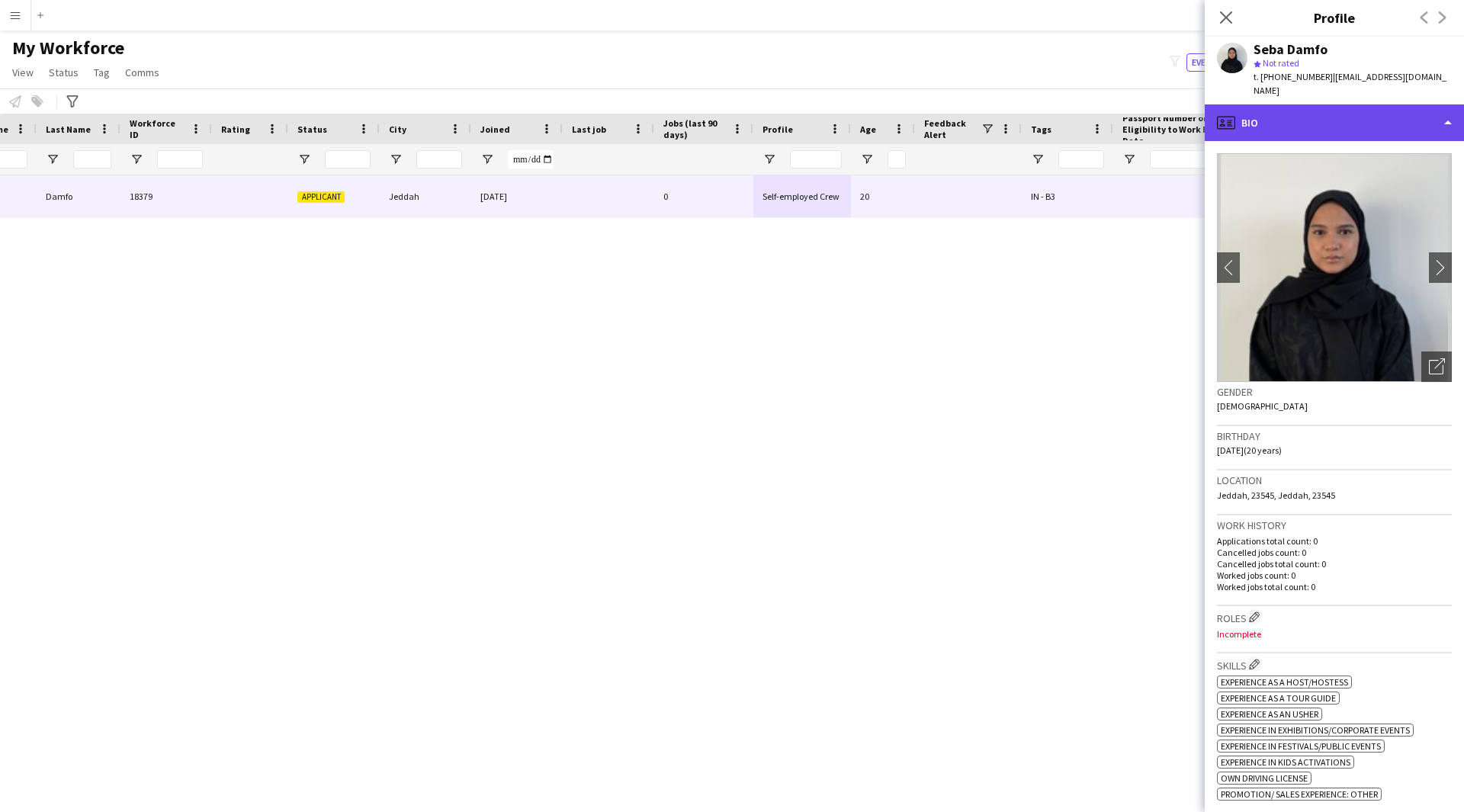
click at [1346, 112] on div "profile Bio" at bounding box center [1334, 123] width 259 height 37
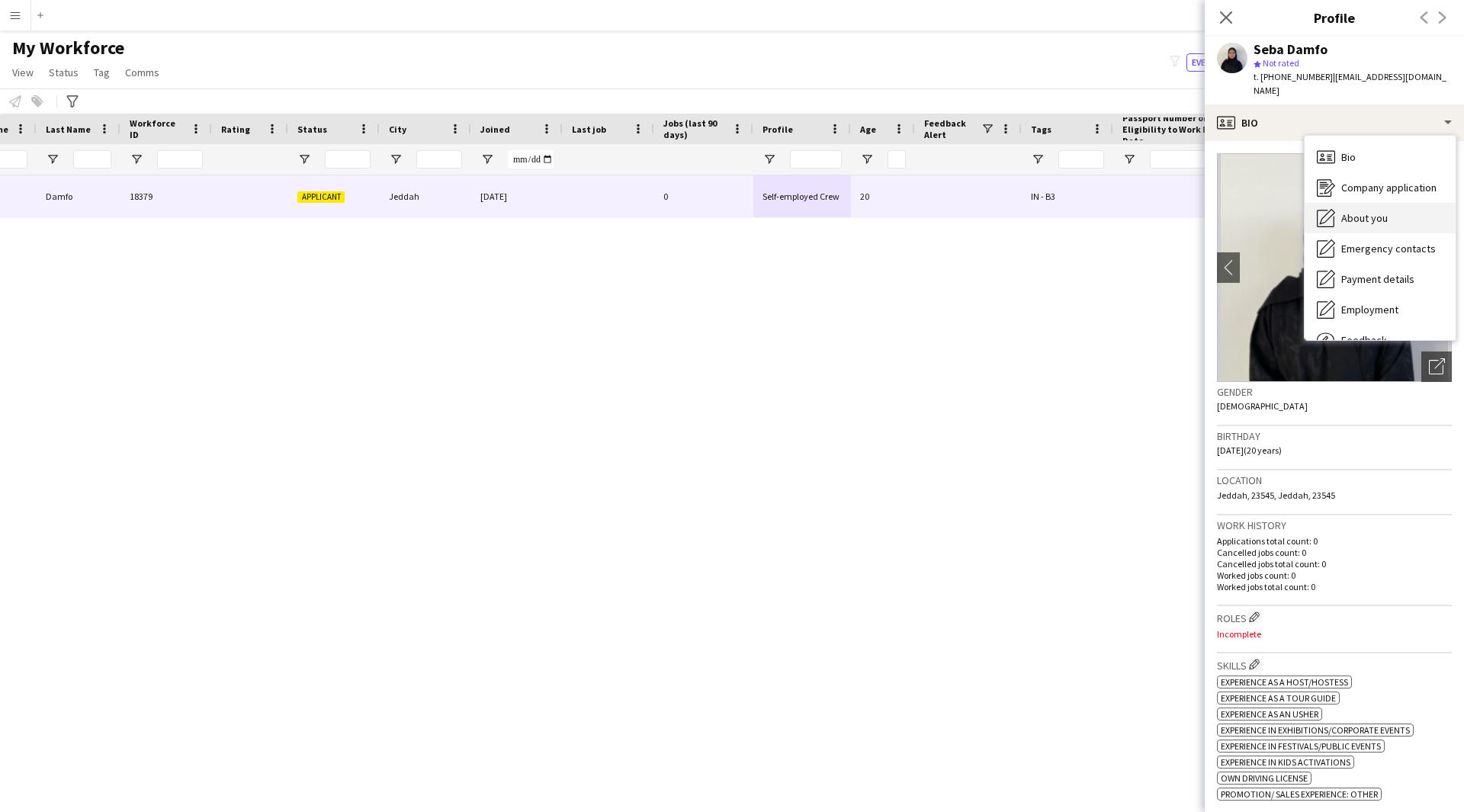
click at [1369, 211] on span "About you" at bounding box center [1365, 217] width 47 height 14
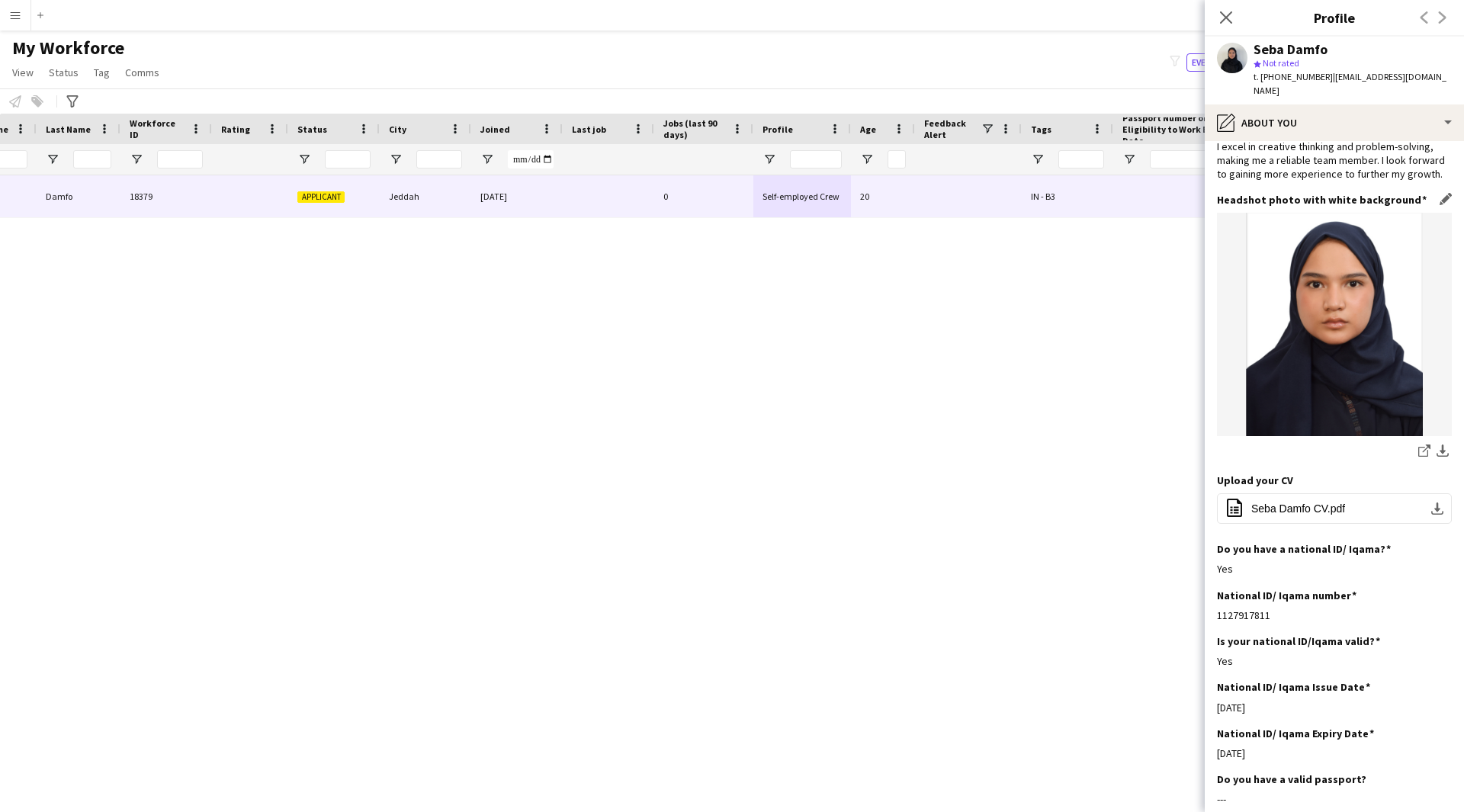
scroll to position [163, 0]
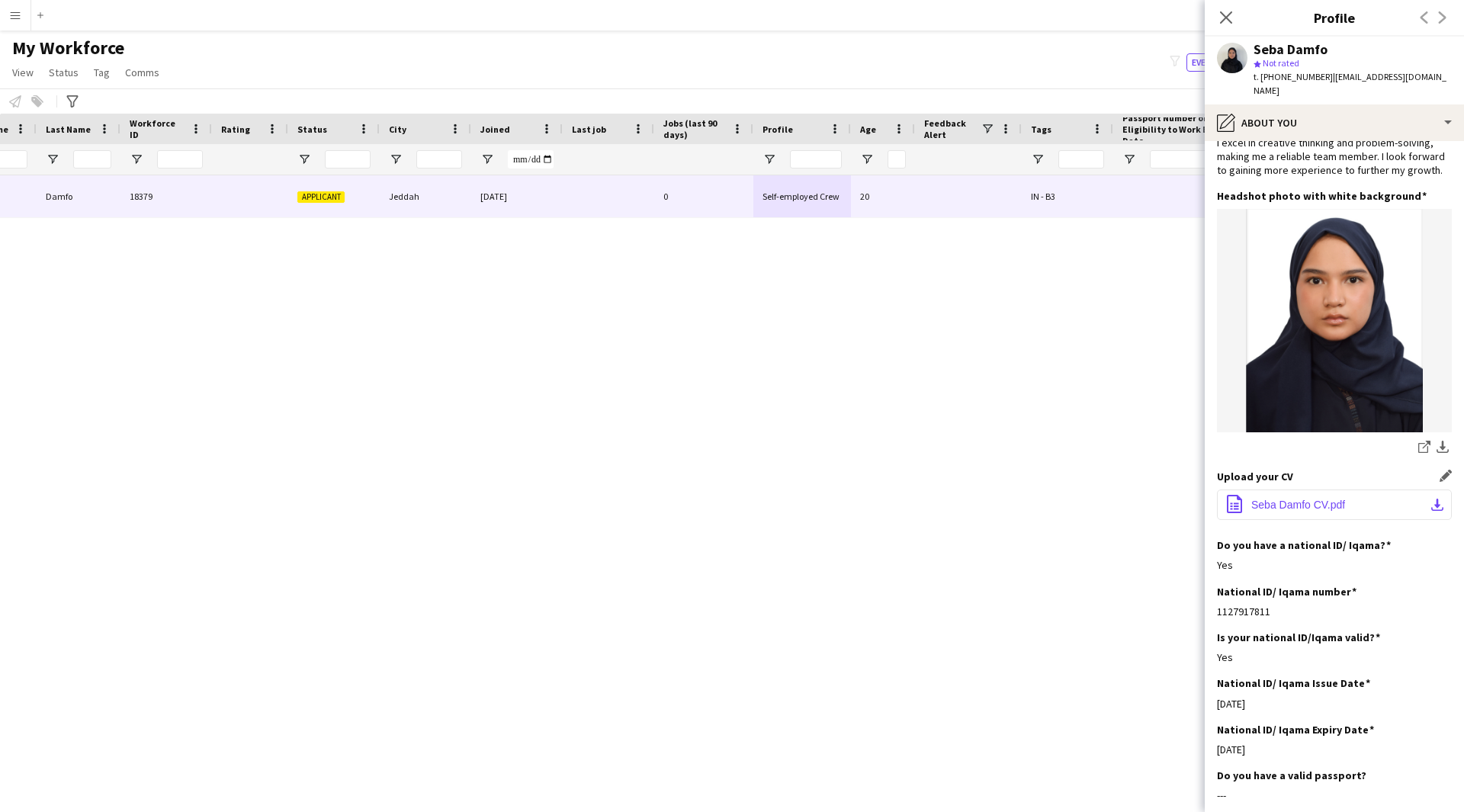
click at [1329, 499] on span "Seba Damfo CV.pdf" at bounding box center [1298, 504] width 94 height 12
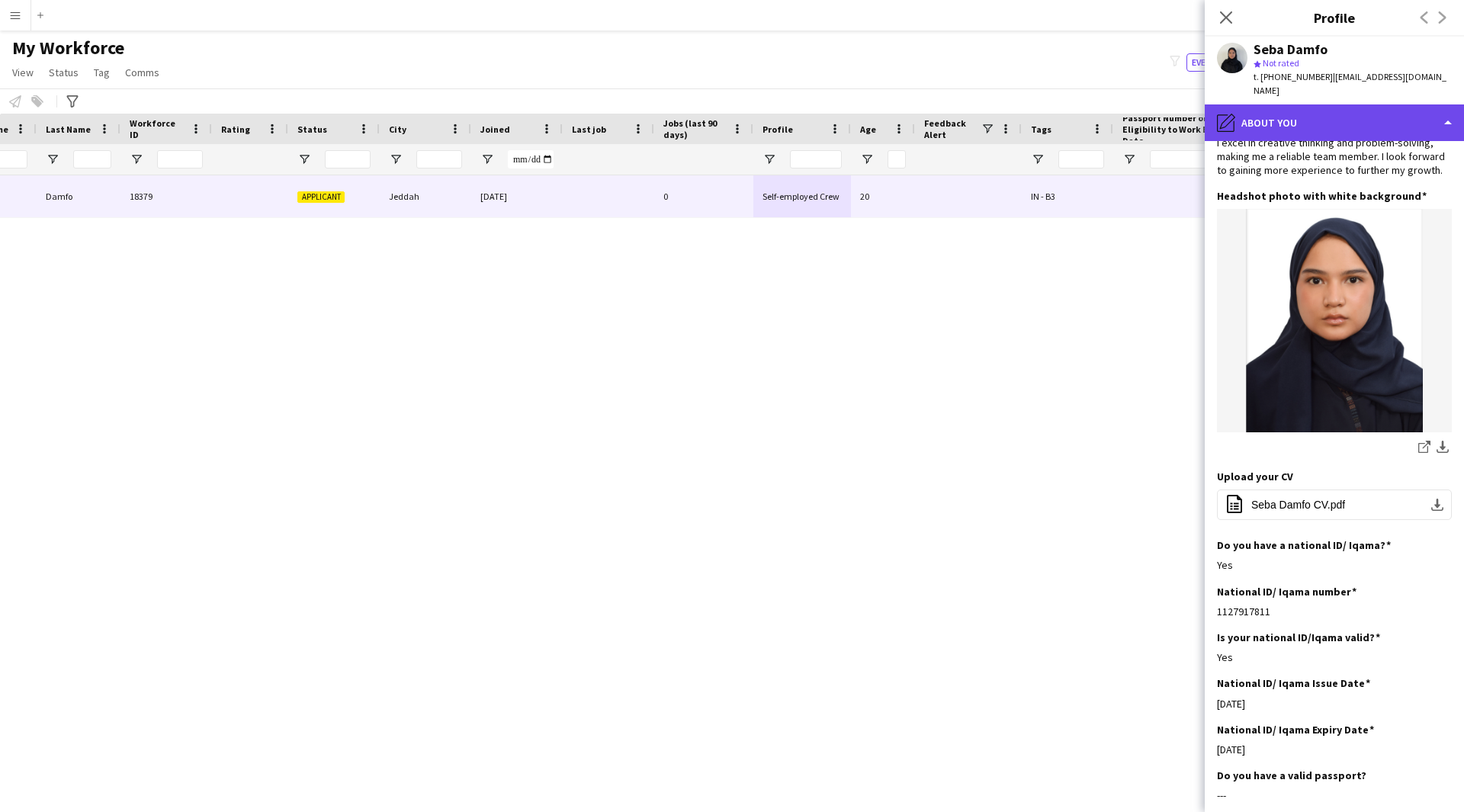
click at [1324, 104] on div "pencil4 About you" at bounding box center [1334, 123] width 259 height 37
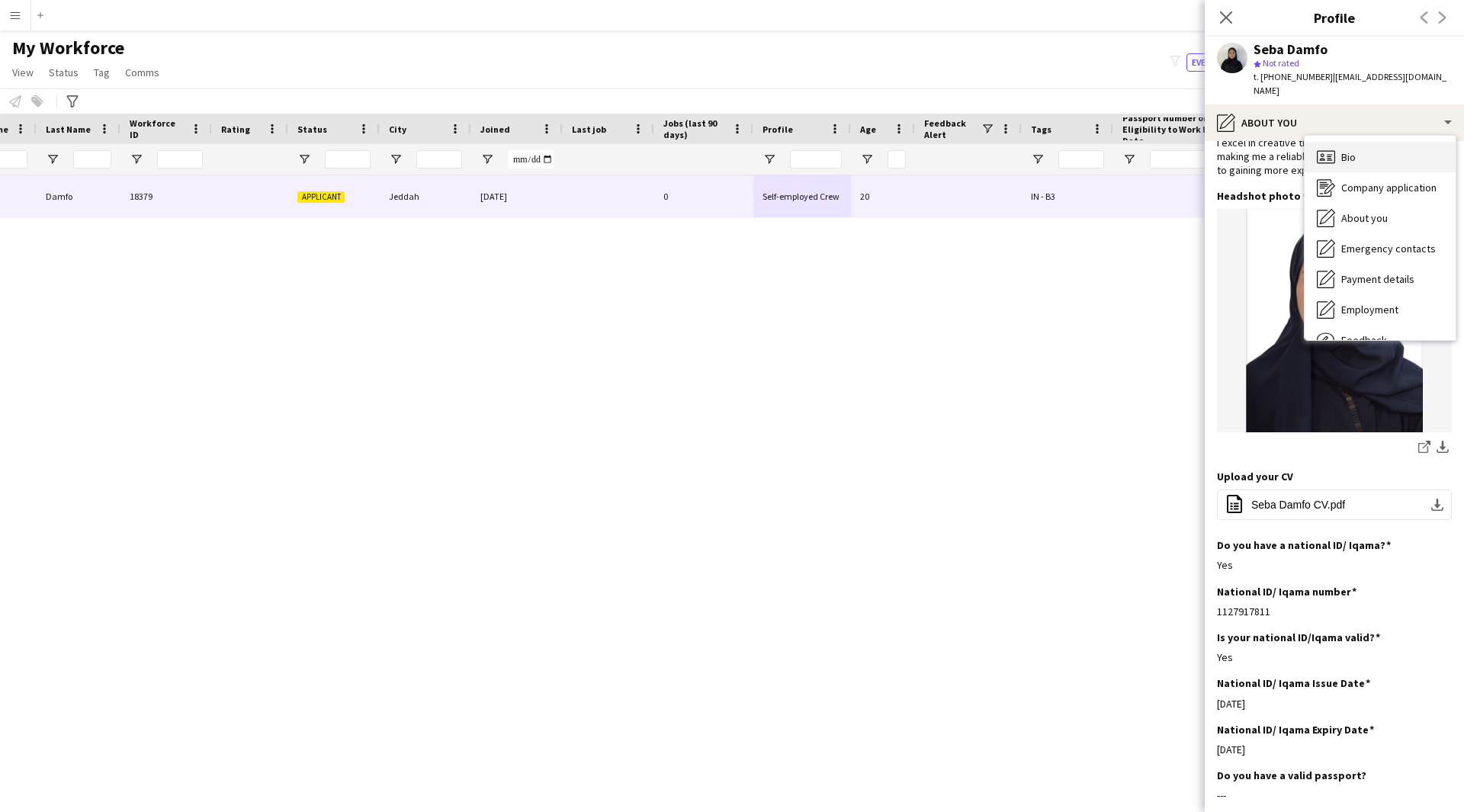
click at [1377, 142] on div "Bio Bio" at bounding box center [1380, 157] width 151 height 30
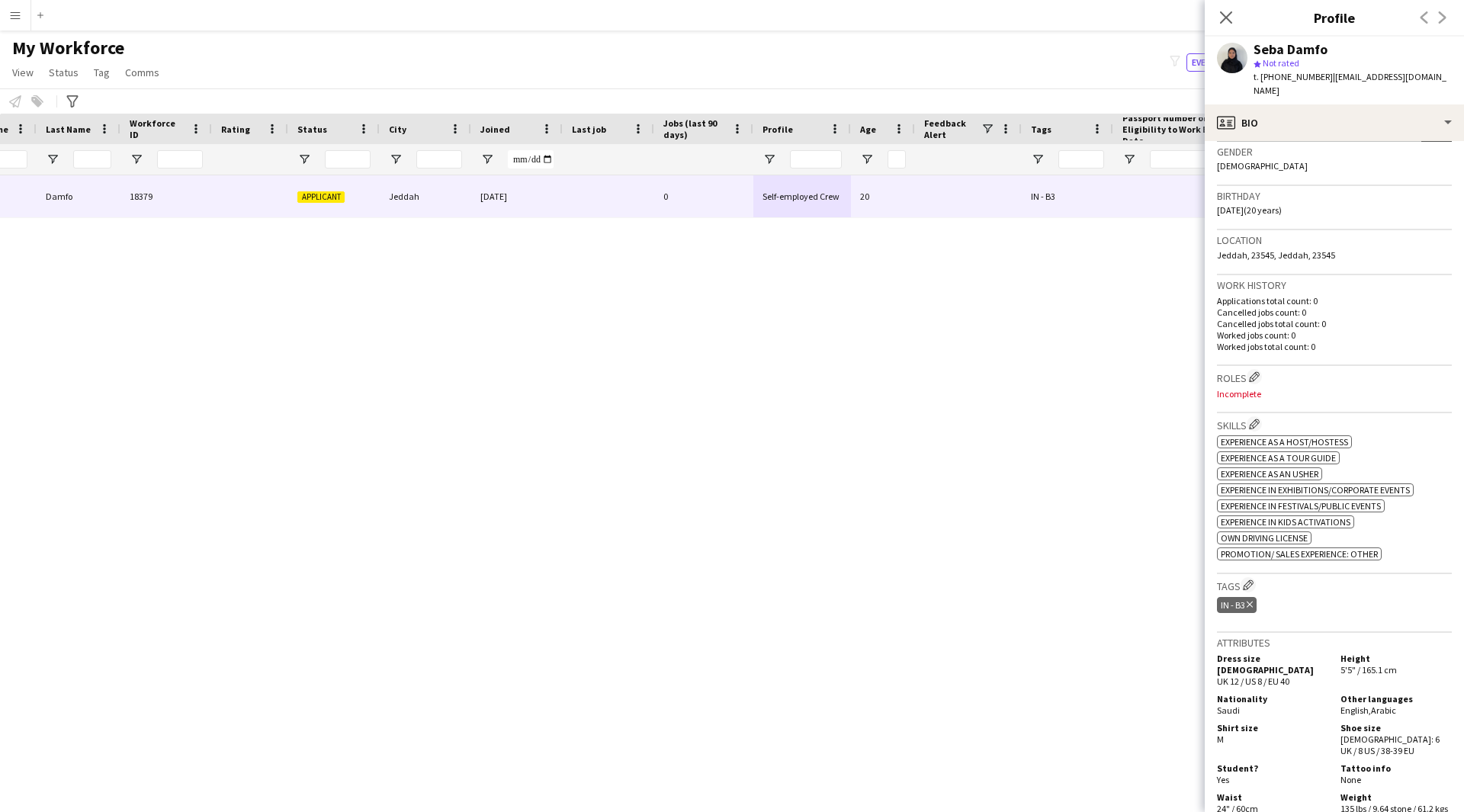
scroll to position [245, 0]
click at [1258, 366] on app-icon "Edit crew company roles" at bounding box center [1254, 371] width 10 height 10
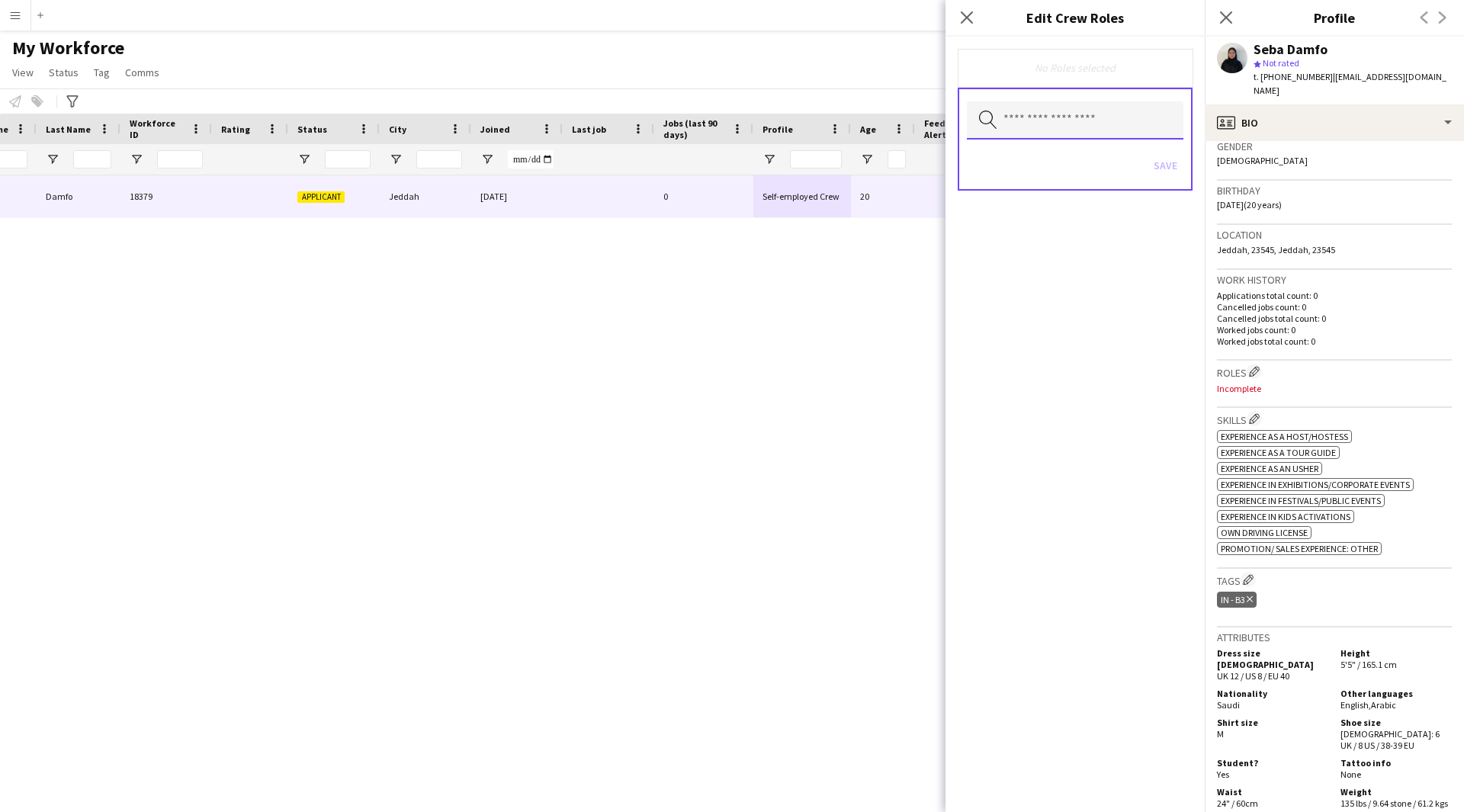
click at [1072, 119] on input "text" at bounding box center [1075, 120] width 216 height 38
type input "***"
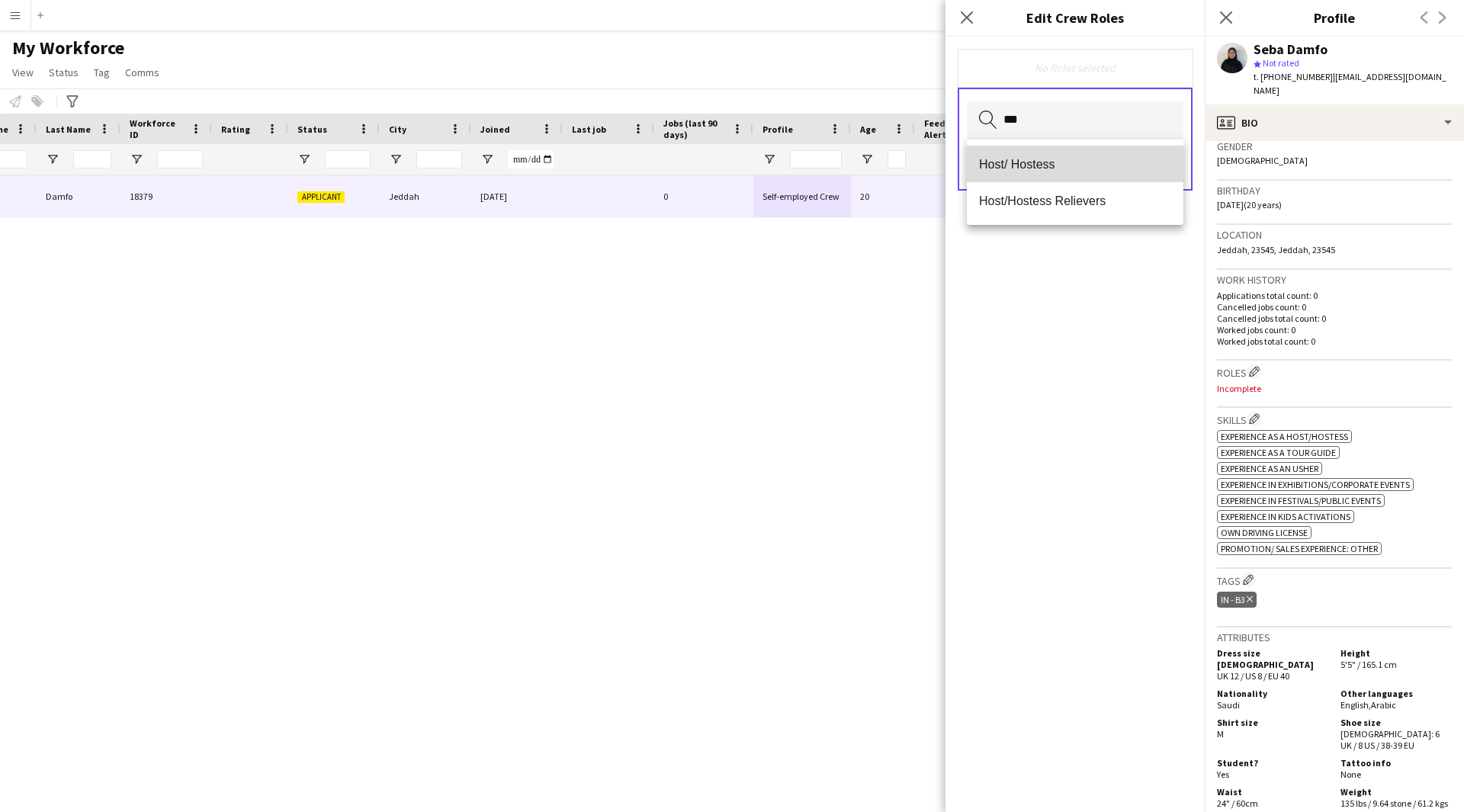
click at [1059, 160] on span "Host/ Hostess" at bounding box center [1075, 164] width 192 height 14
type input "**"
click at [1059, 160] on span "Customer Service Staff" at bounding box center [1075, 165] width 192 height 14
type input "***"
click at [1088, 157] on mat-option "Ride Attendant" at bounding box center [1075, 166] width 216 height 37
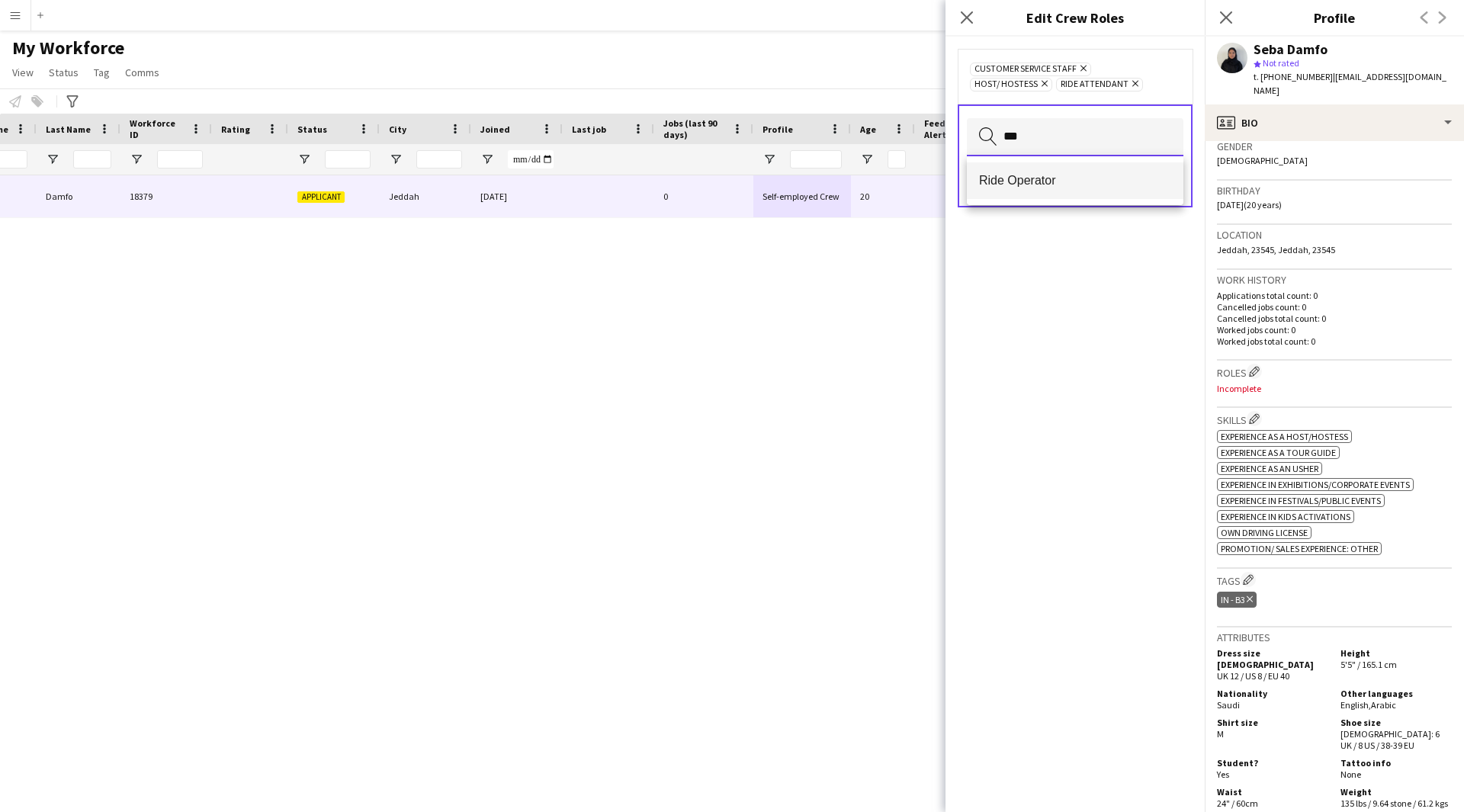
type input "***"
click at [1051, 196] on mat-option "Ride Operator" at bounding box center [1075, 181] width 216 height 37
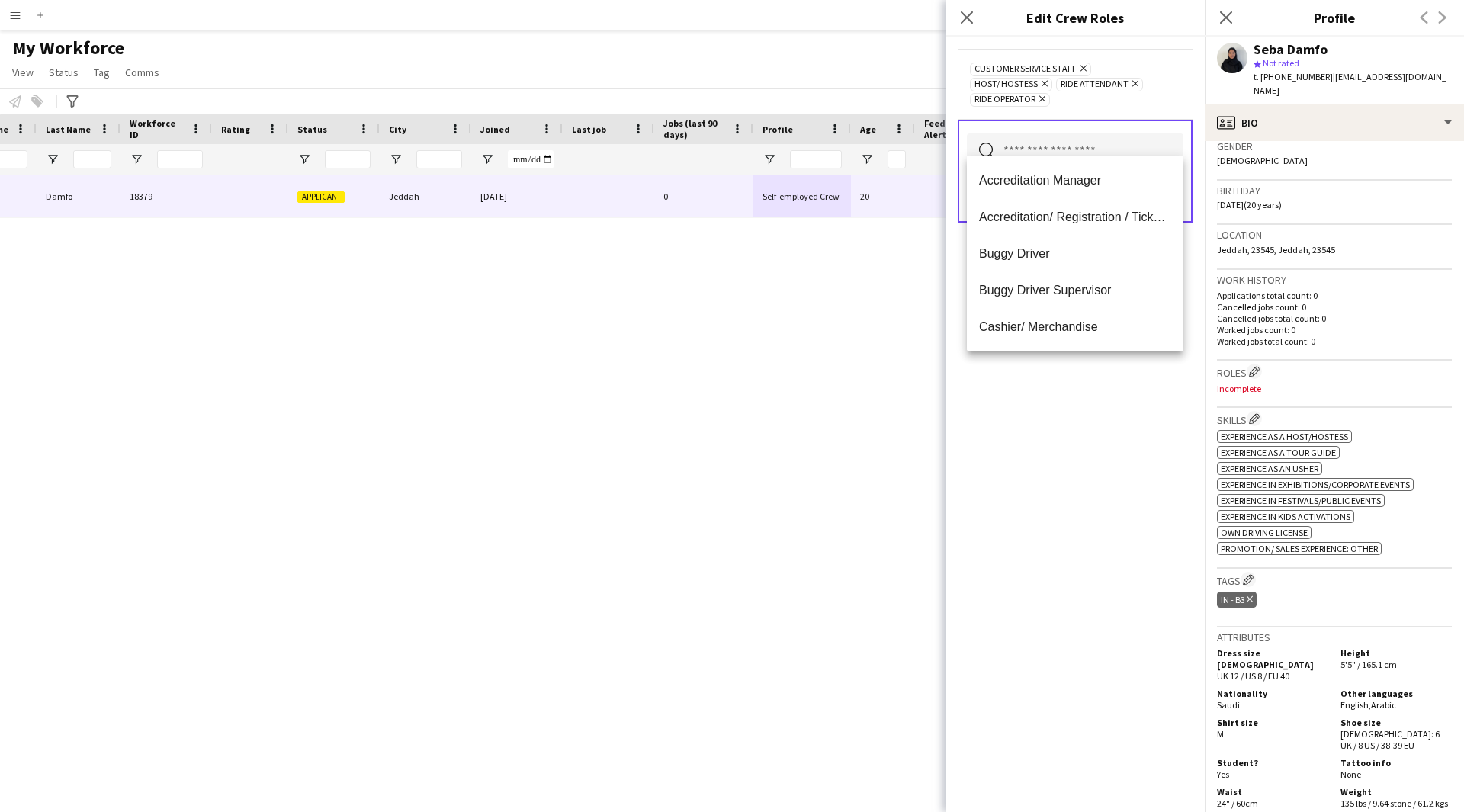
click at [1005, 665] on div "Customer Service Staff Remove Host/ Hostess Remove Ride Attendant Remove Ride O…" at bounding box center [1074, 424] width 259 height 775
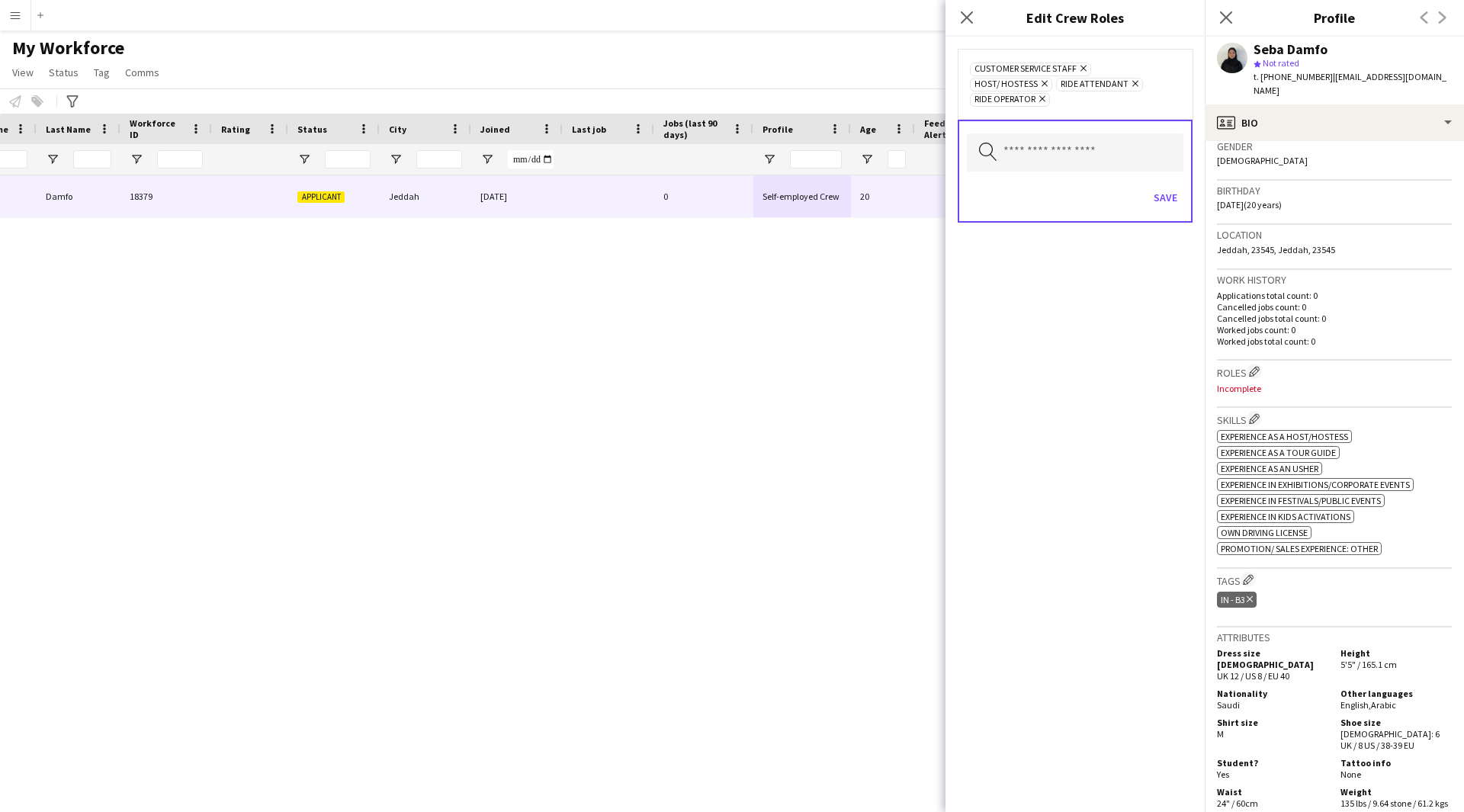
click at [1008, 402] on div "Customer Service Staff Remove Host/ Hostess Remove Ride Attendant Remove Ride O…" at bounding box center [1074, 424] width 259 height 775
click at [1132, 143] on input "text" at bounding box center [1075, 152] width 216 height 38
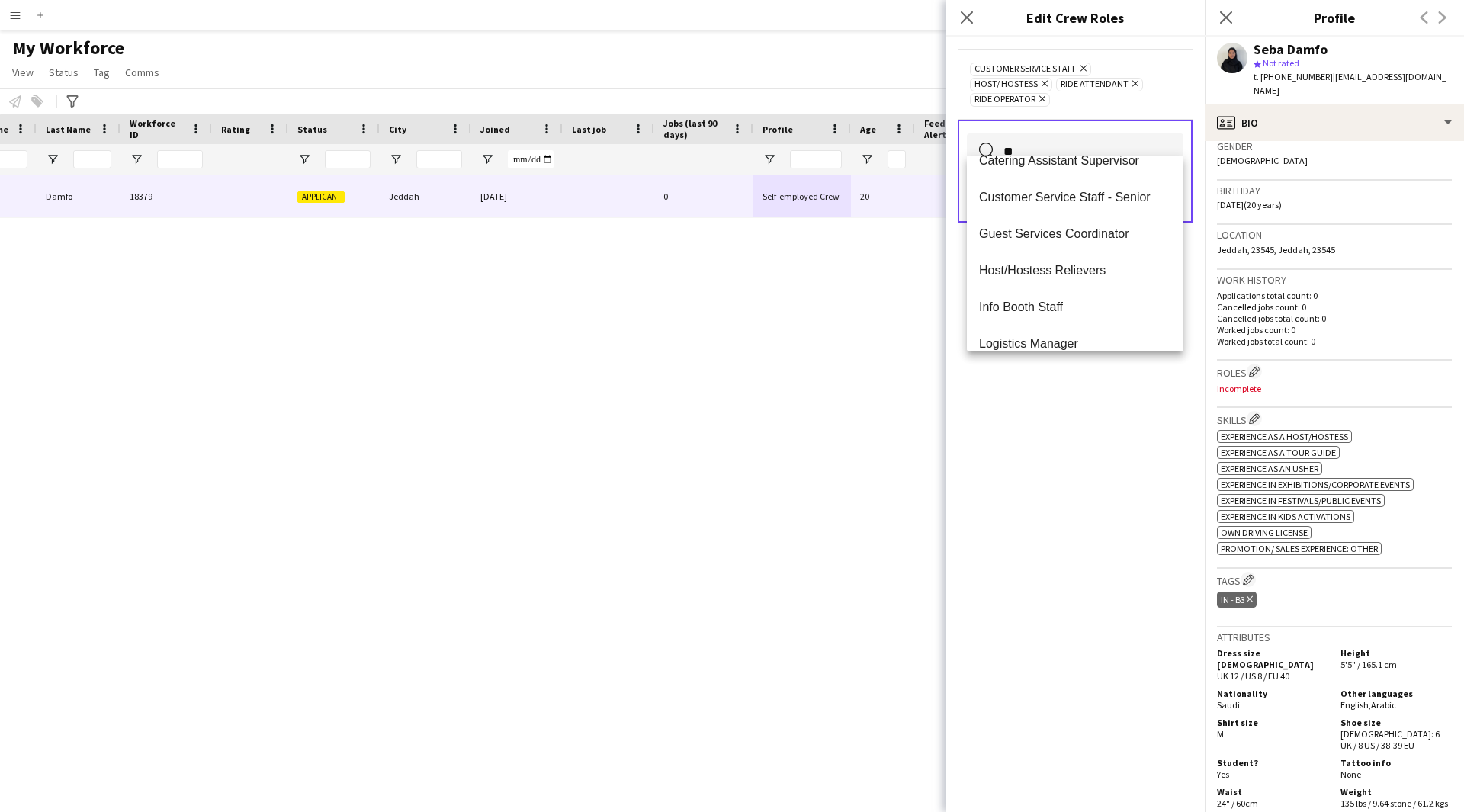
scroll to position [0, 0]
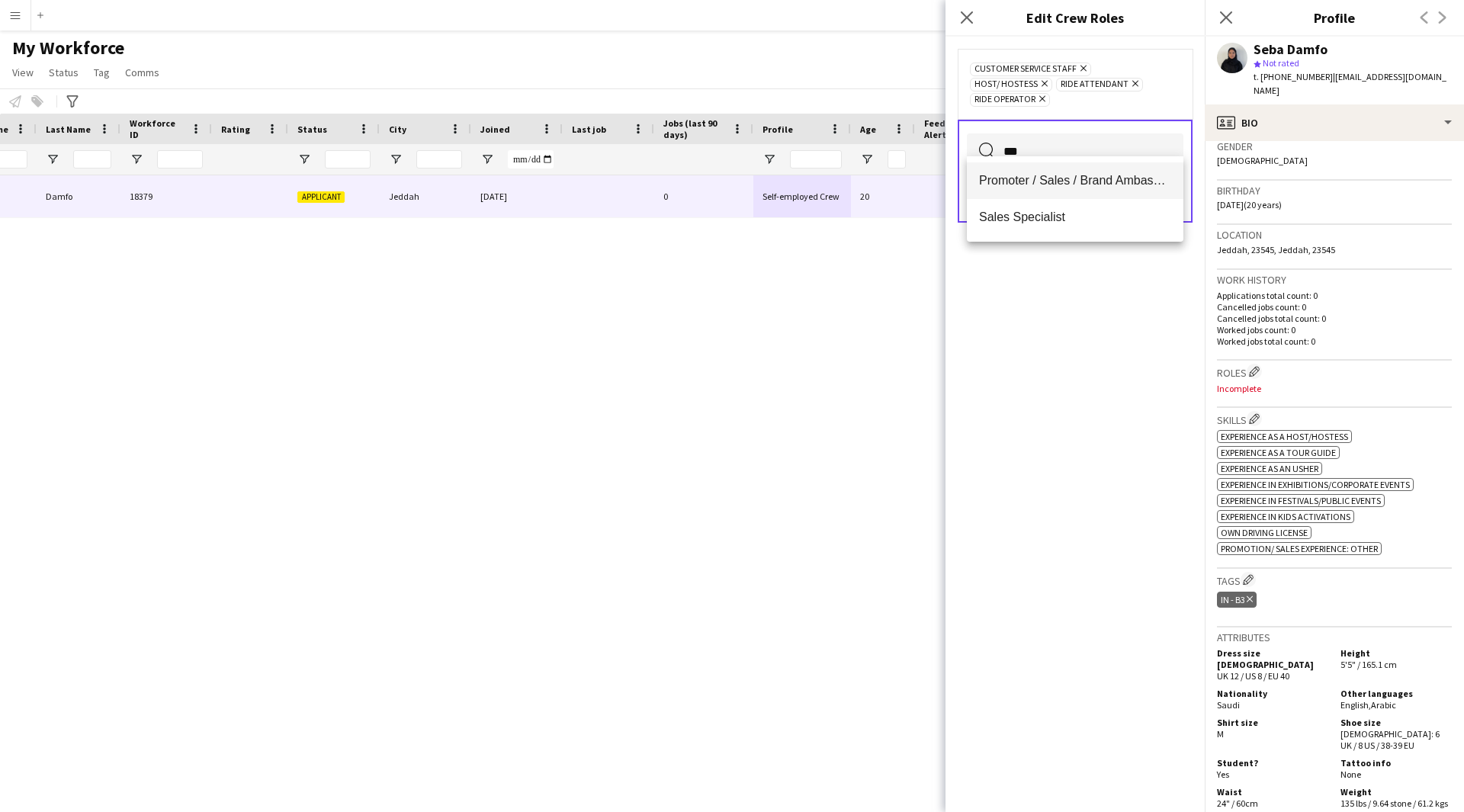
type input "***"
click at [1082, 181] on span "Promoter / Sales / Brand Ambassador" at bounding box center [1075, 180] width 192 height 14
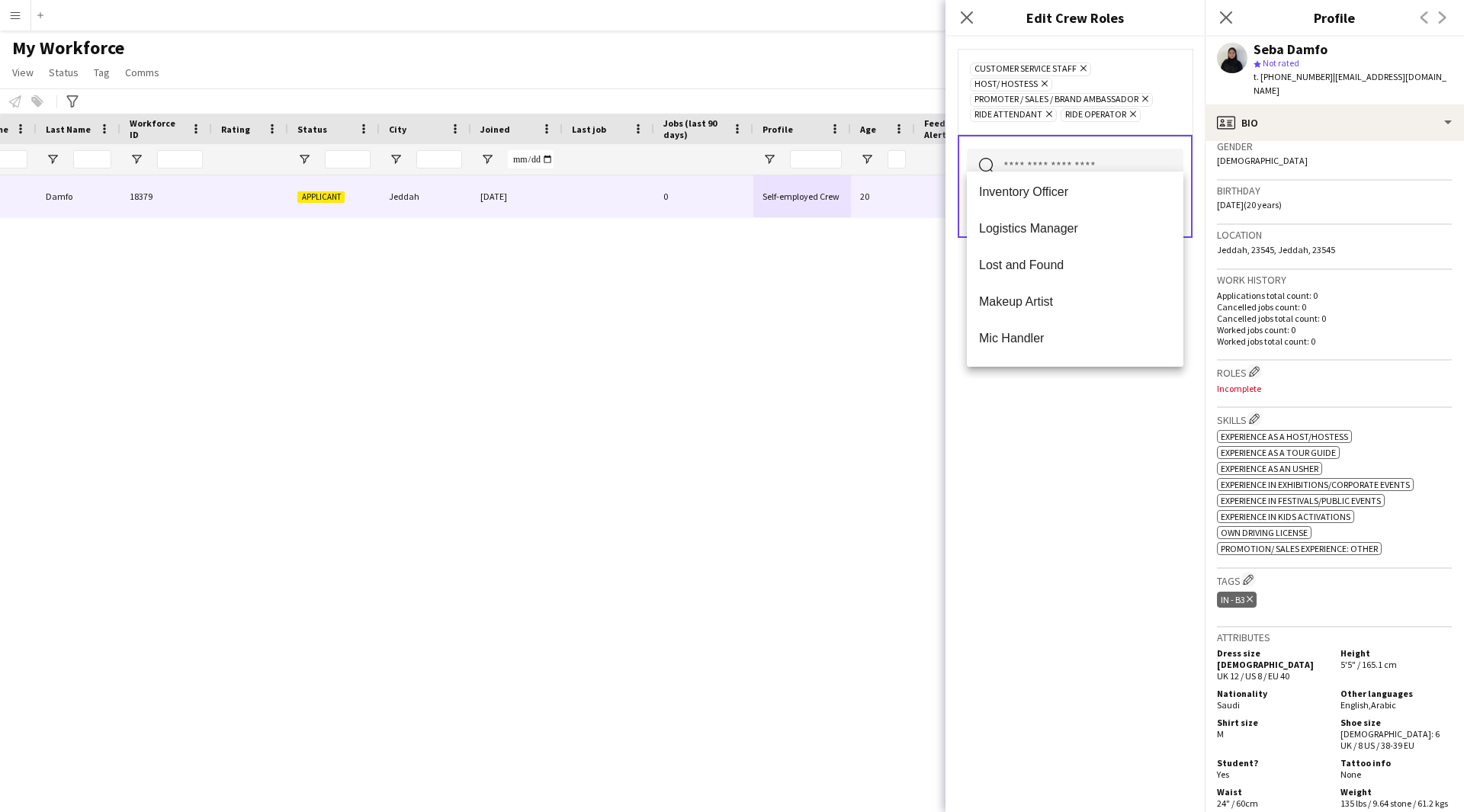
scroll to position [482, 0]
click at [1068, 270] on span "Lost and Found" at bounding box center [1075, 263] width 192 height 14
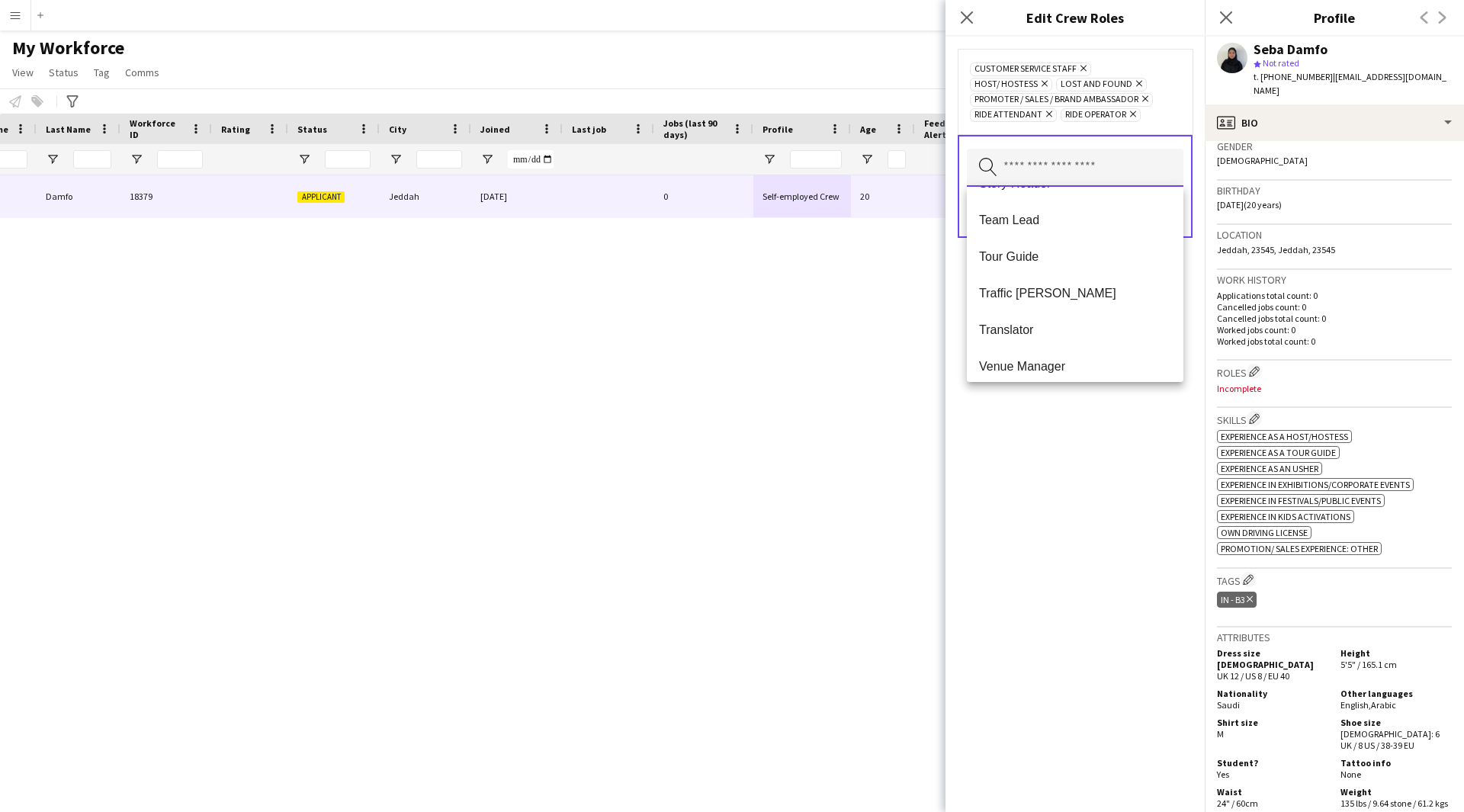
scroll to position [1309, 0]
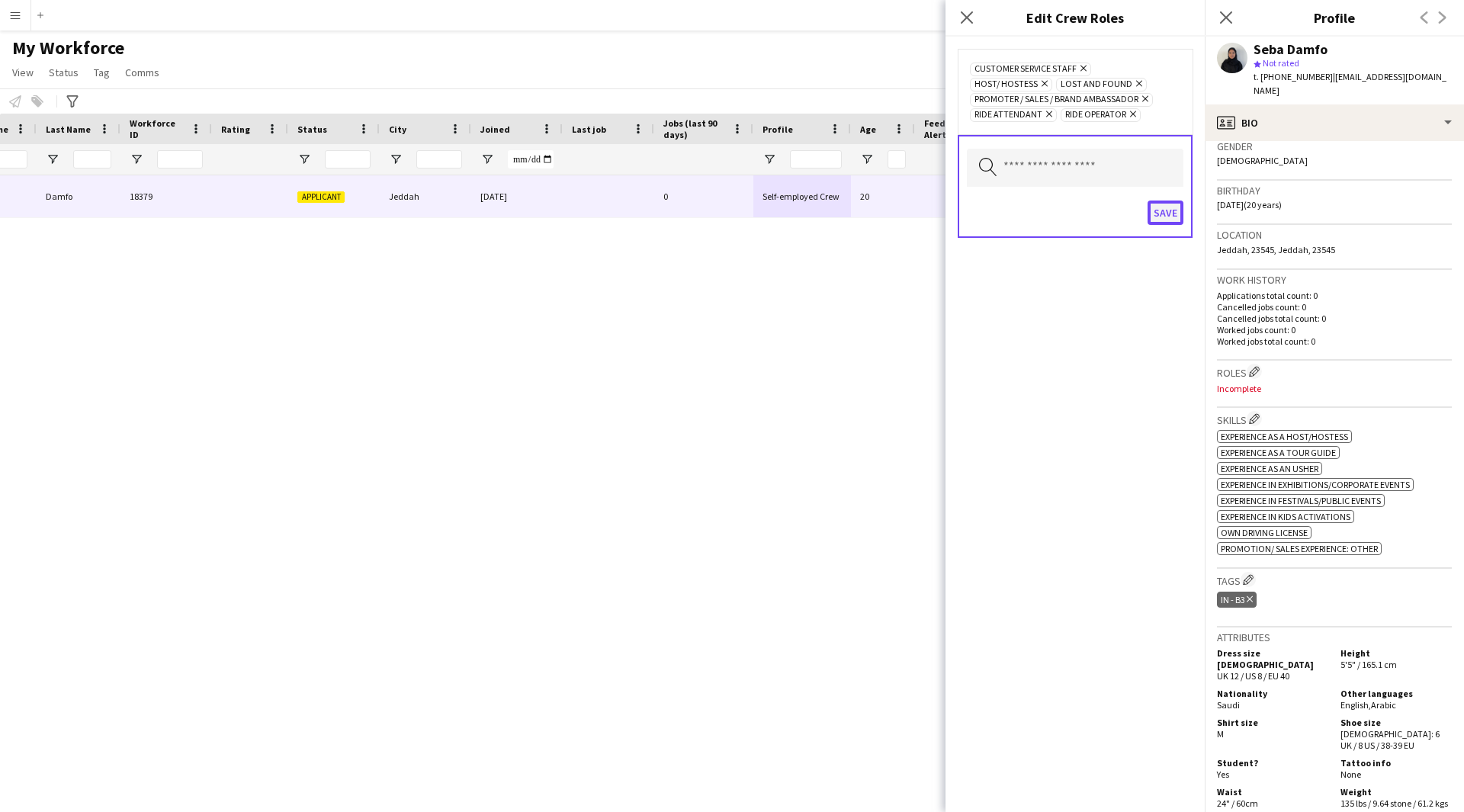
drag, startPoint x: 1050, startPoint y: 452, endPoint x: 1170, endPoint y: 202, distance: 277.3
click at [1170, 202] on button "Save" at bounding box center [1165, 212] width 36 height 24
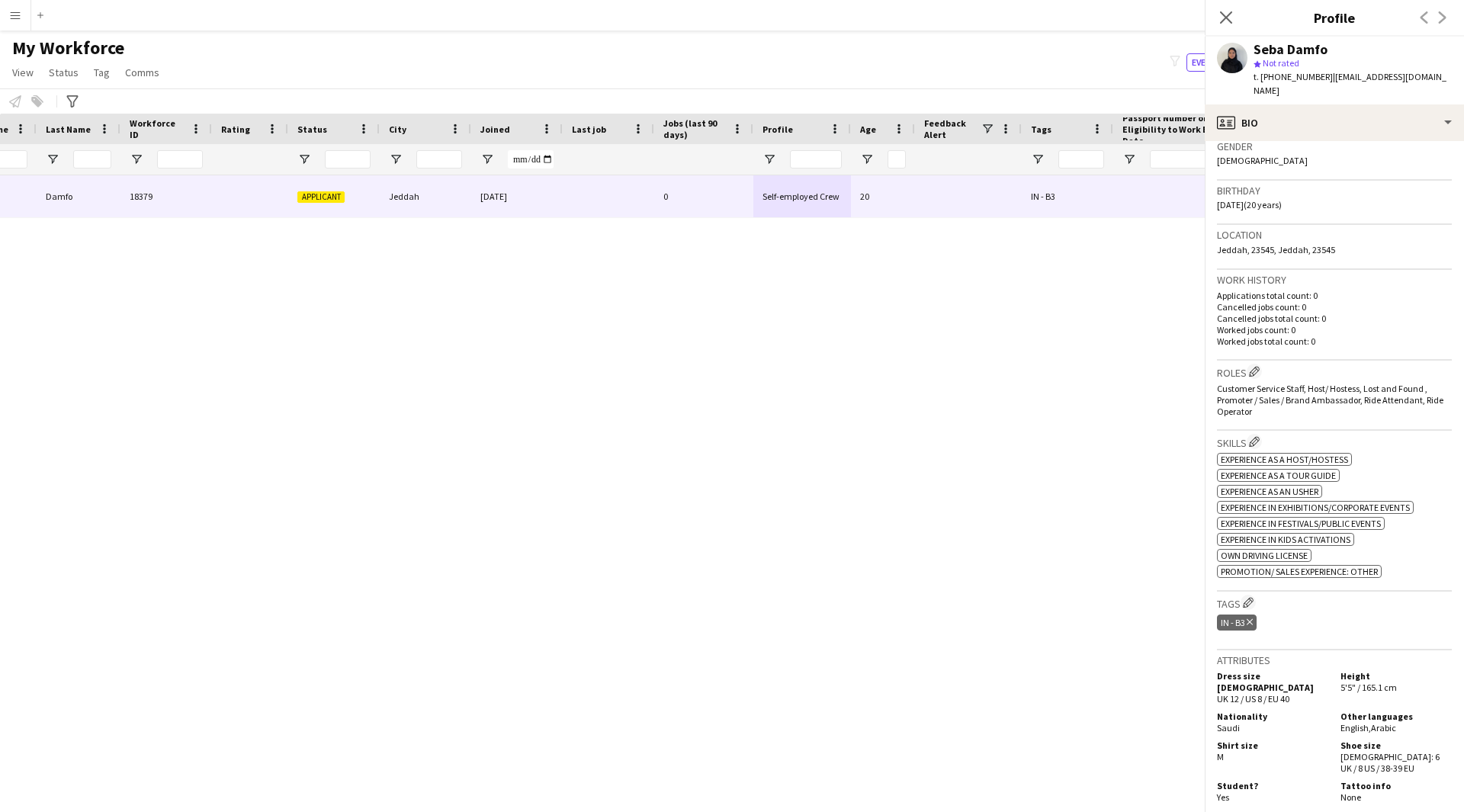
scroll to position [631, 0]
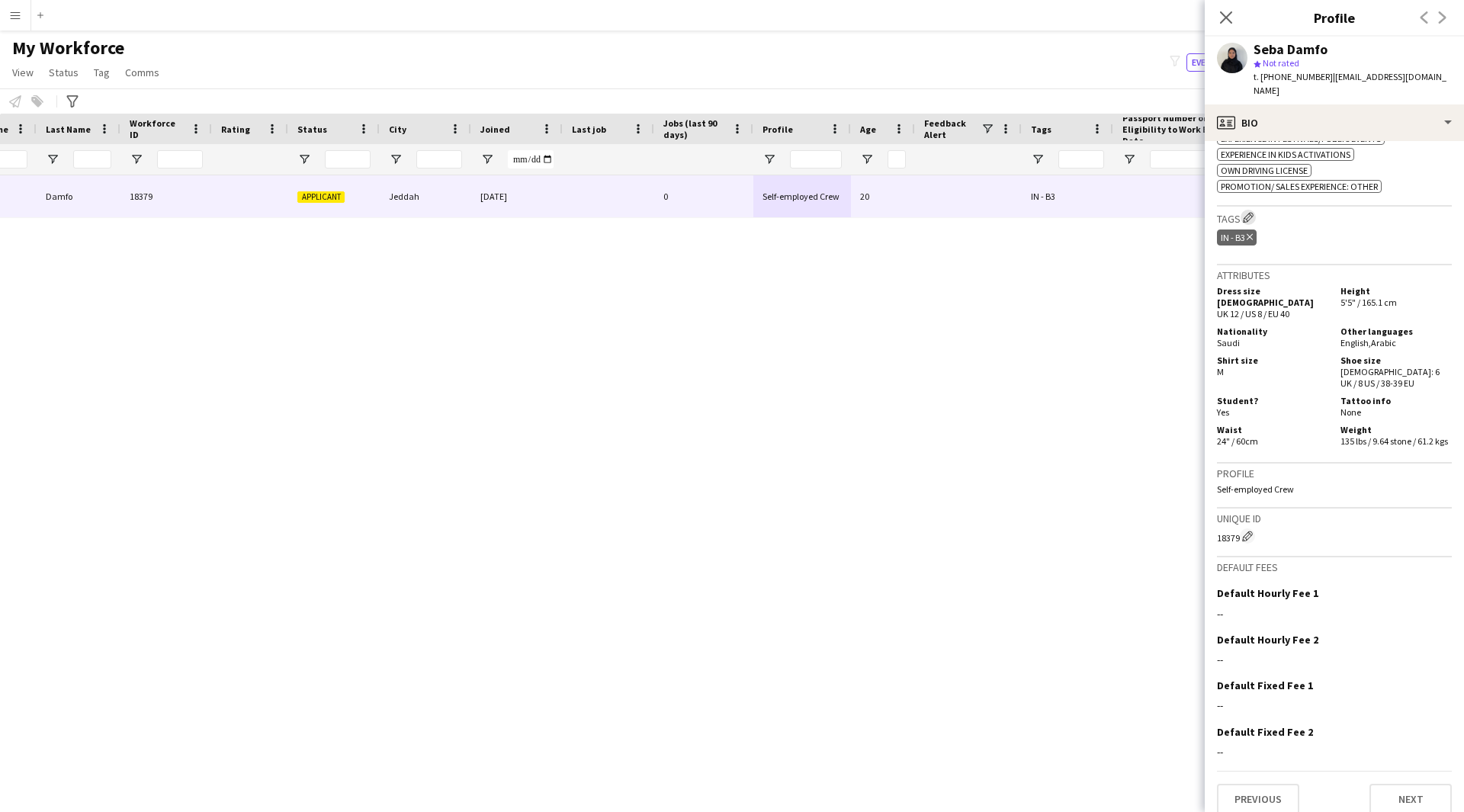
click at [1251, 212] on app-icon "Edit crew company tags" at bounding box center [1248, 216] width 10 height 10
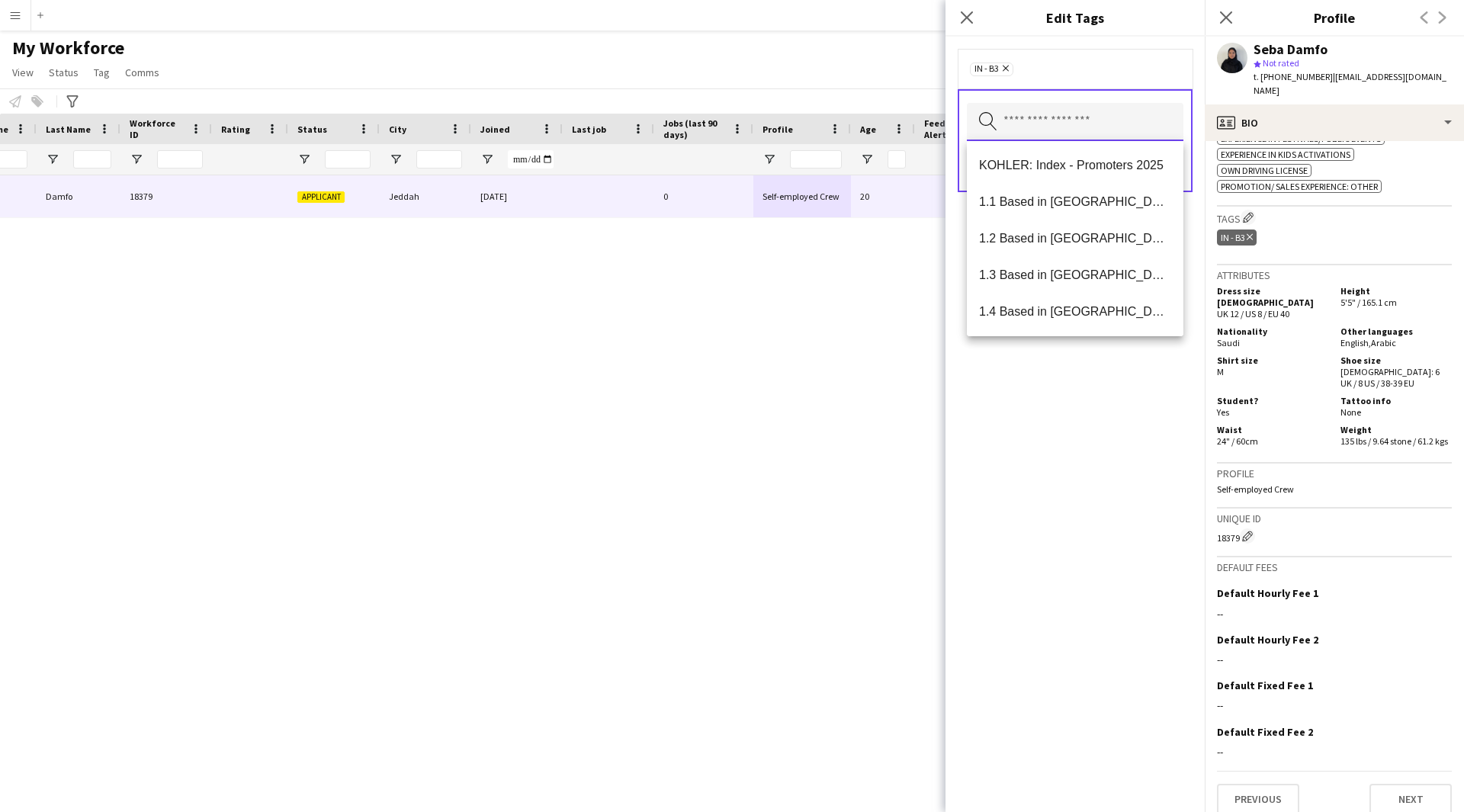
click at [1041, 110] on input "text" at bounding box center [1075, 122] width 216 height 38
type input "*"
click at [1063, 198] on span "1.1 Based in [GEOGRAPHIC_DATA]" at bounding box center [1075, 202] width 192 height 14
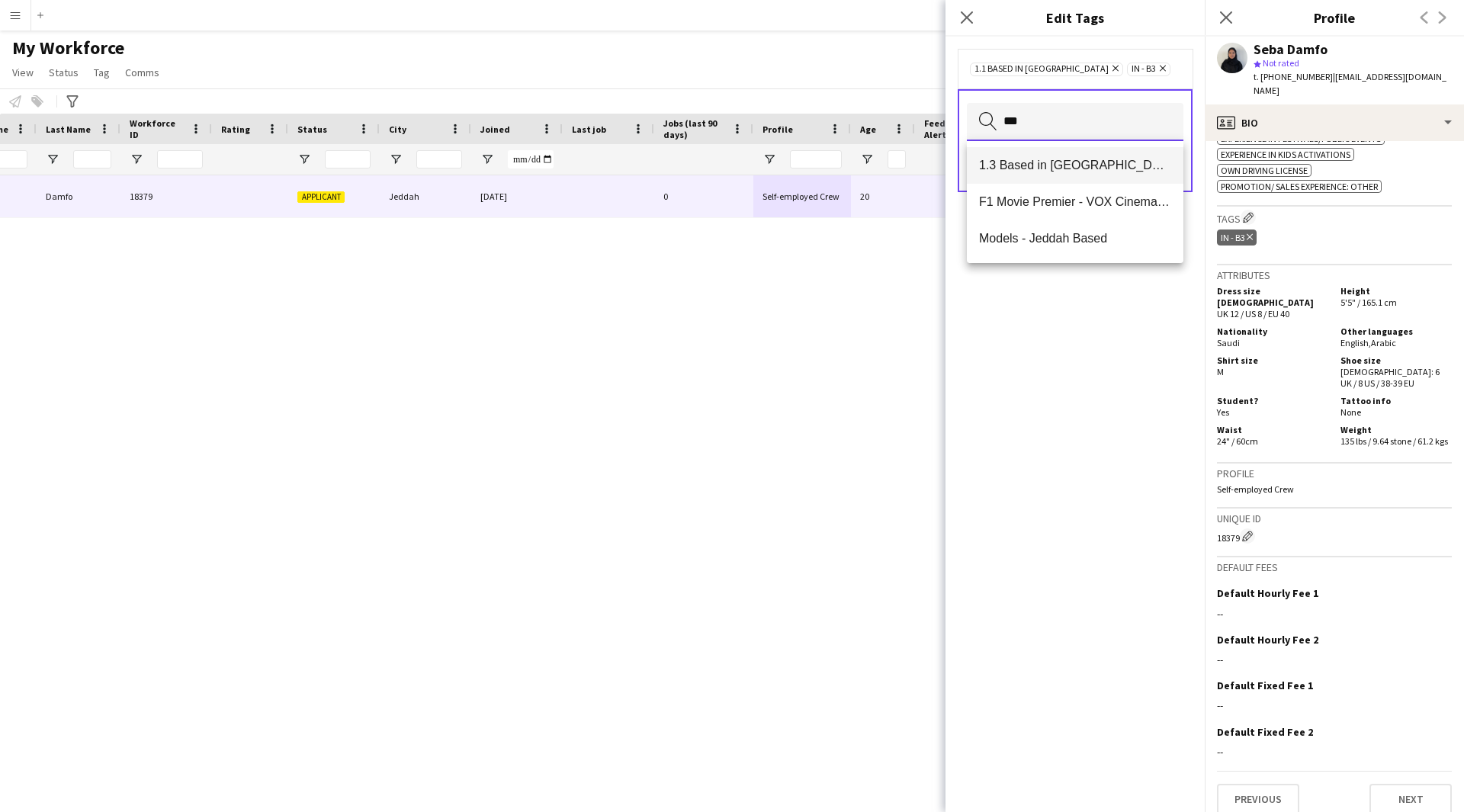
type input "***"
click at [1081, 163] on span "1.3 Based in [GEOGRAPHIC_DATA]" at bounding box center [1075, 165] width 192 height 14
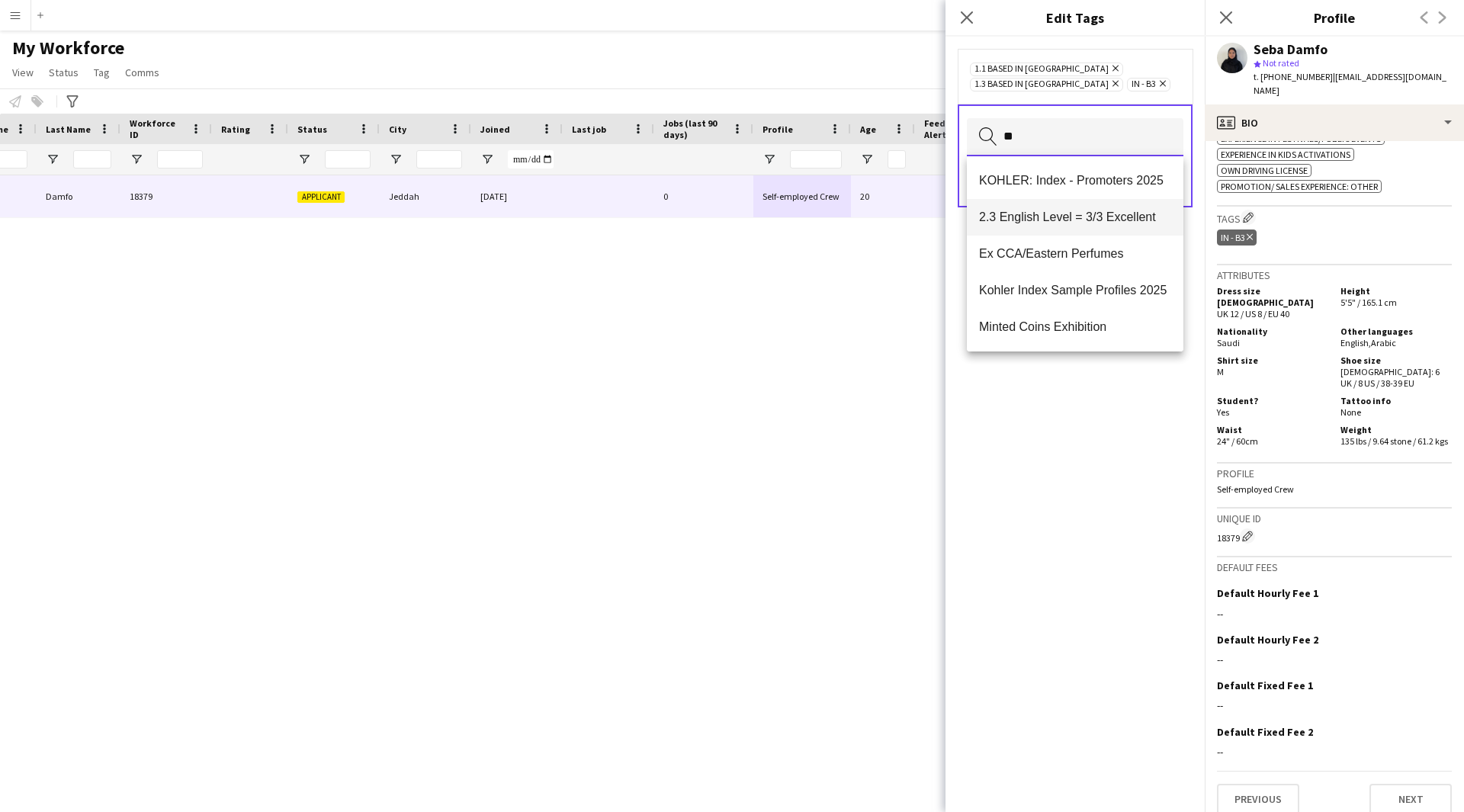
type input "**"
click at [1063, 222] on span "2.3 English Level = 3/3 Excellent" at bounding box center [1075, 217] width 192 height 14
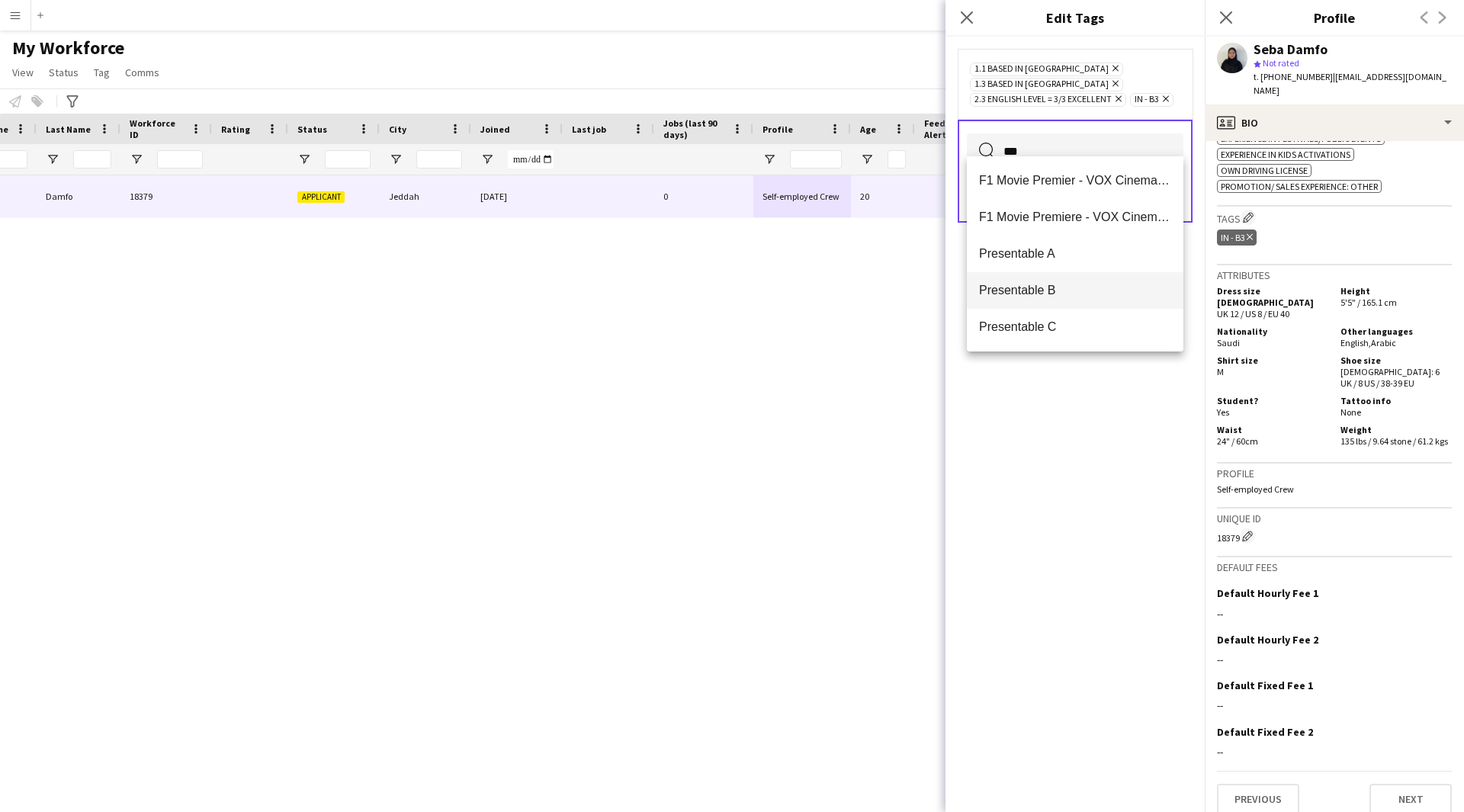
type input "***"
click at [1069, 295] on span "Presentable B" at bounding box center [1075, 290] width 192 height 14
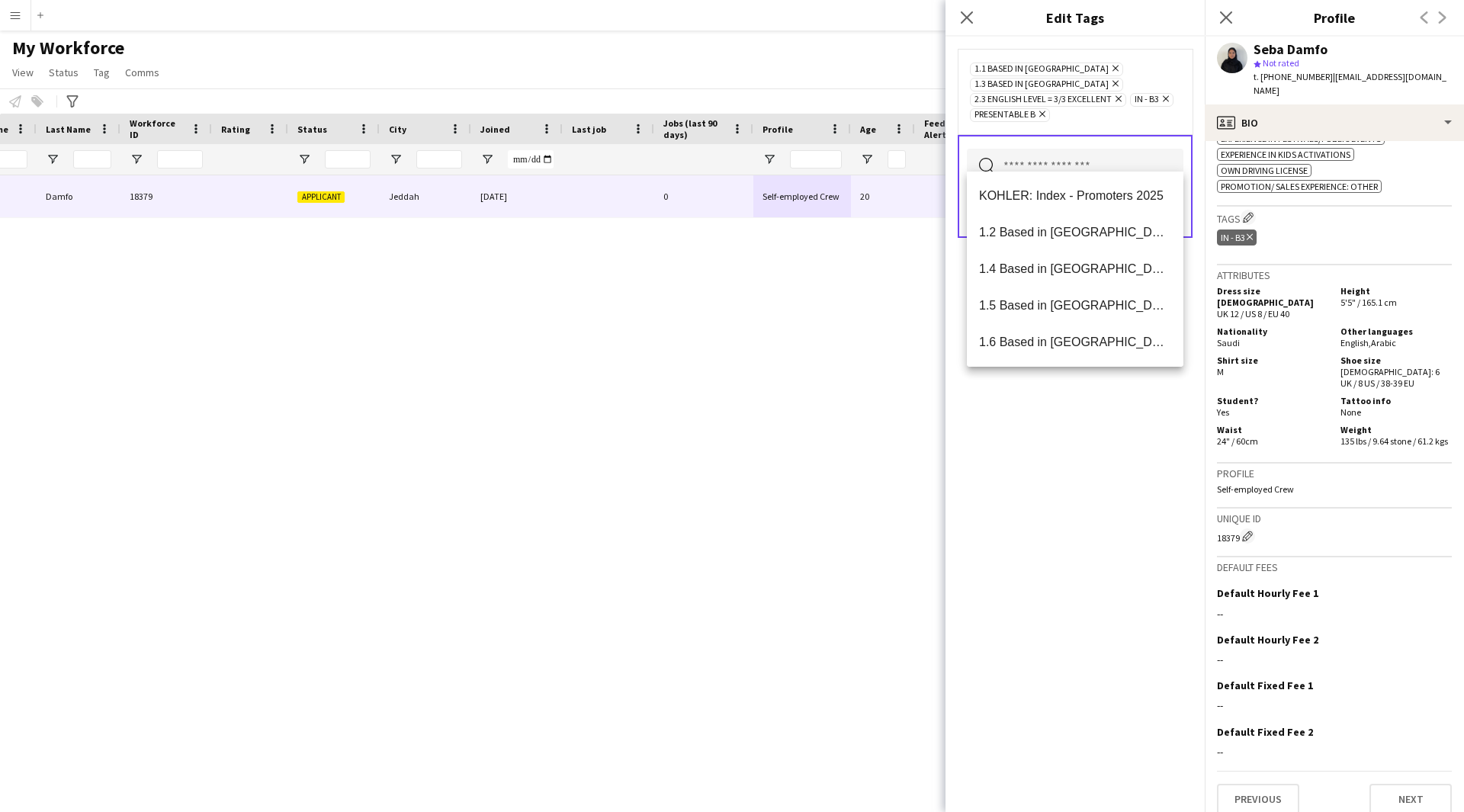
click at [1086, 693] on div "1.1 Based in [GEOGRAPHIC_DATA] Remove 1.3 Based in [GEOGRAPHIC_DATA] Remove 2.3…" at bounding box center [1074, 424] width 259 height 775
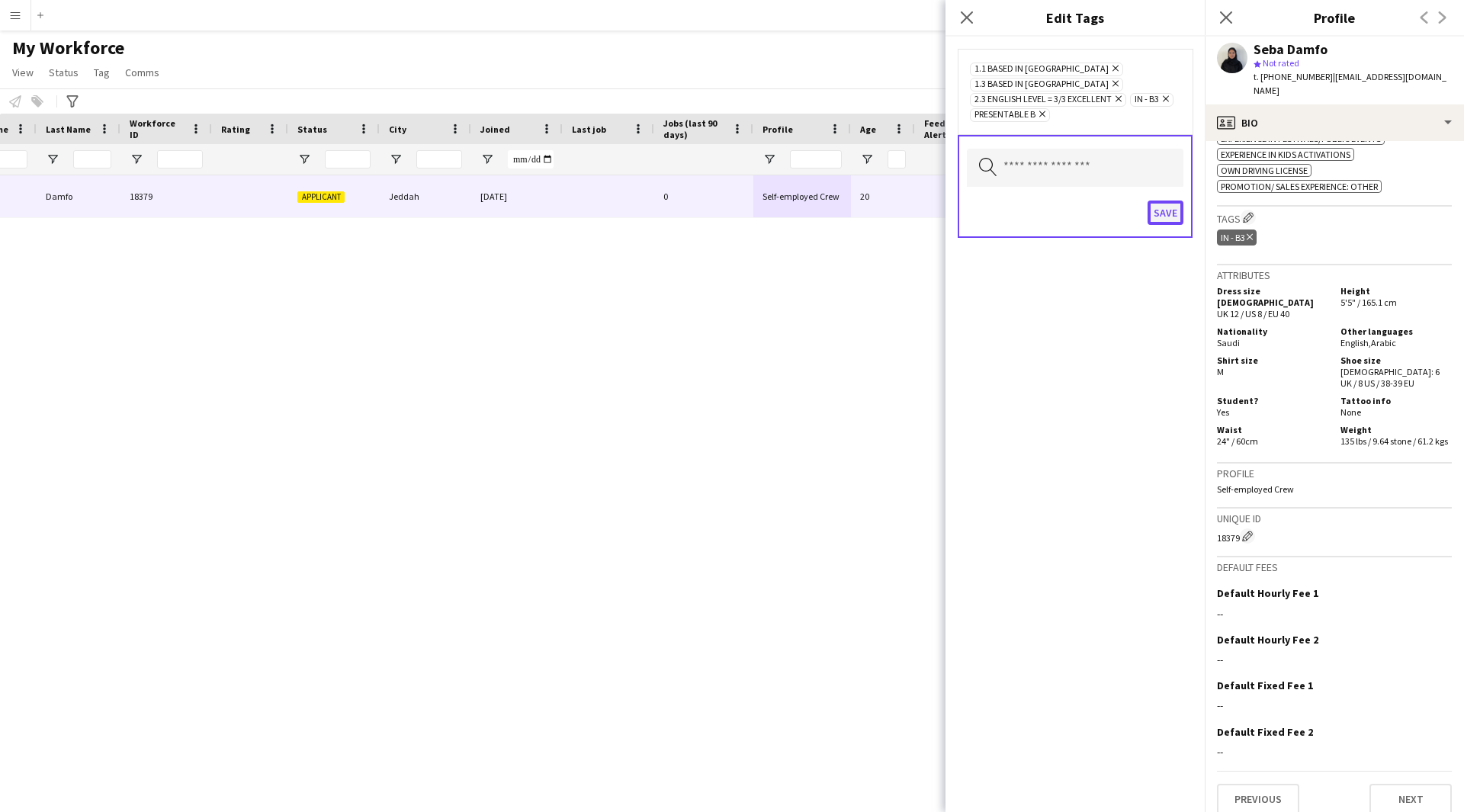
click at [1176, 200] on button "Save" at bounding box center [1165, 212] width 36 height 24
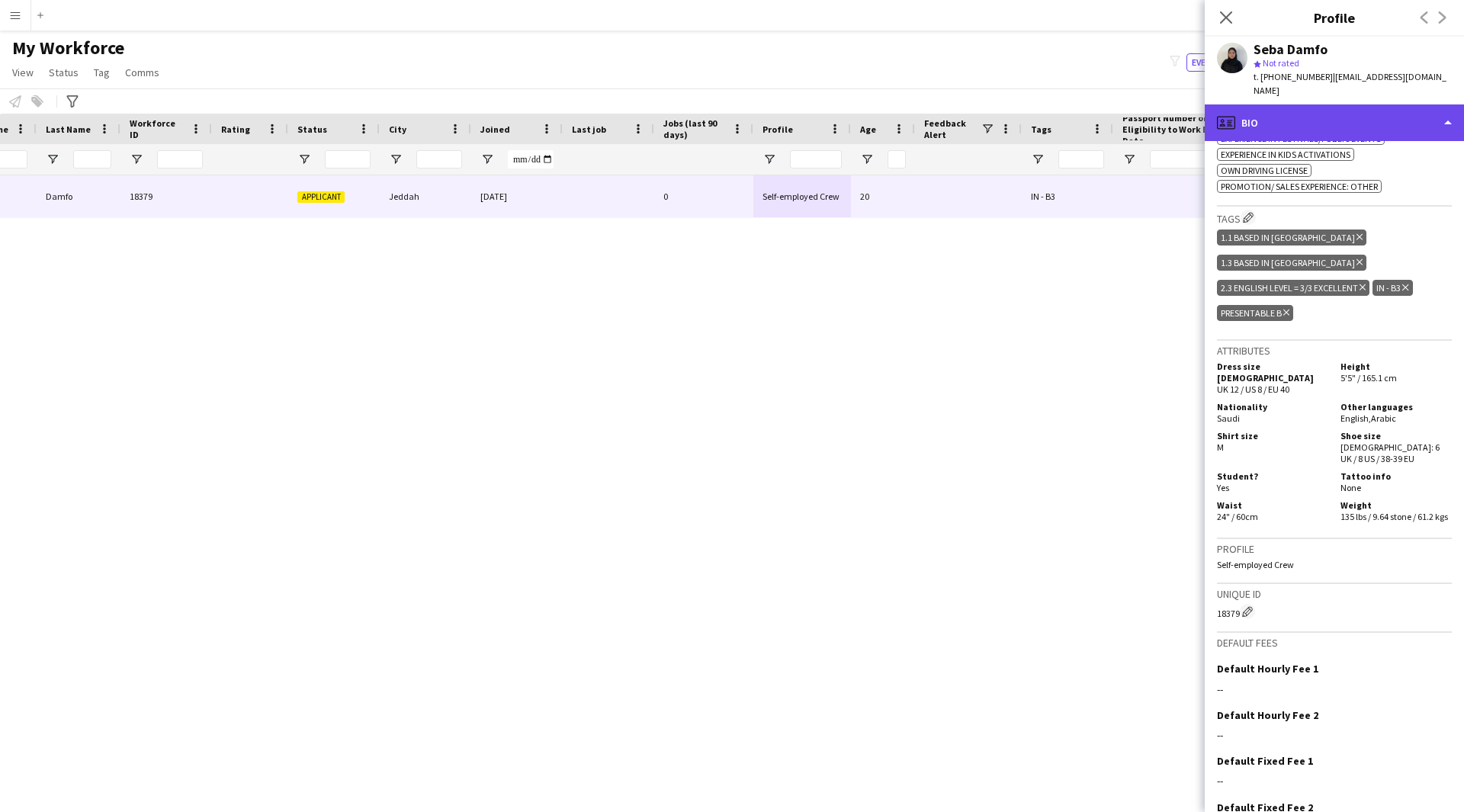
click at [1254, 115] on div "profile Bio" at bounding box center [1334, 123] width 259 height 37
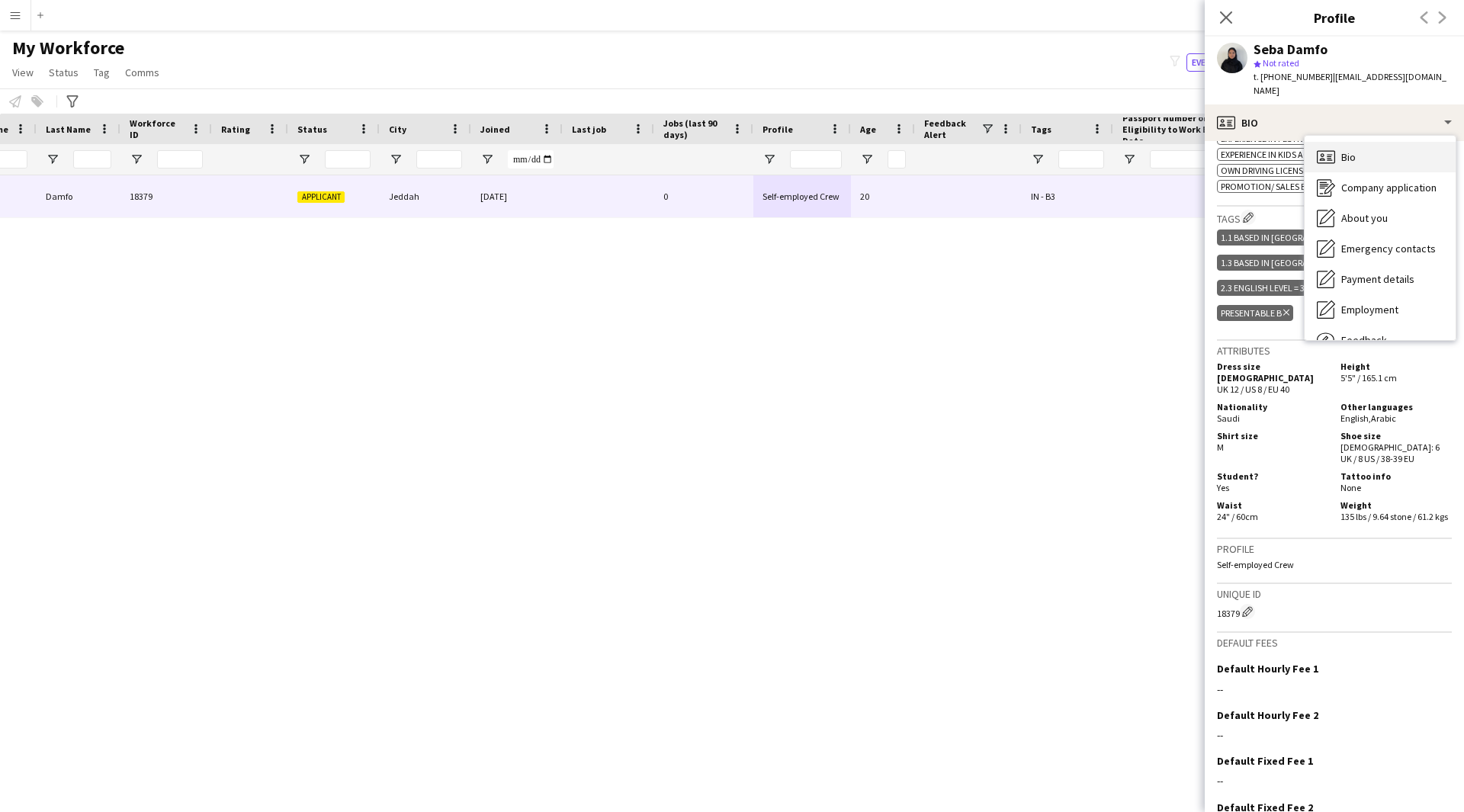
click at [1356, 150] on span "Bio" at bounding box center [1349, 156] width 14 height 14
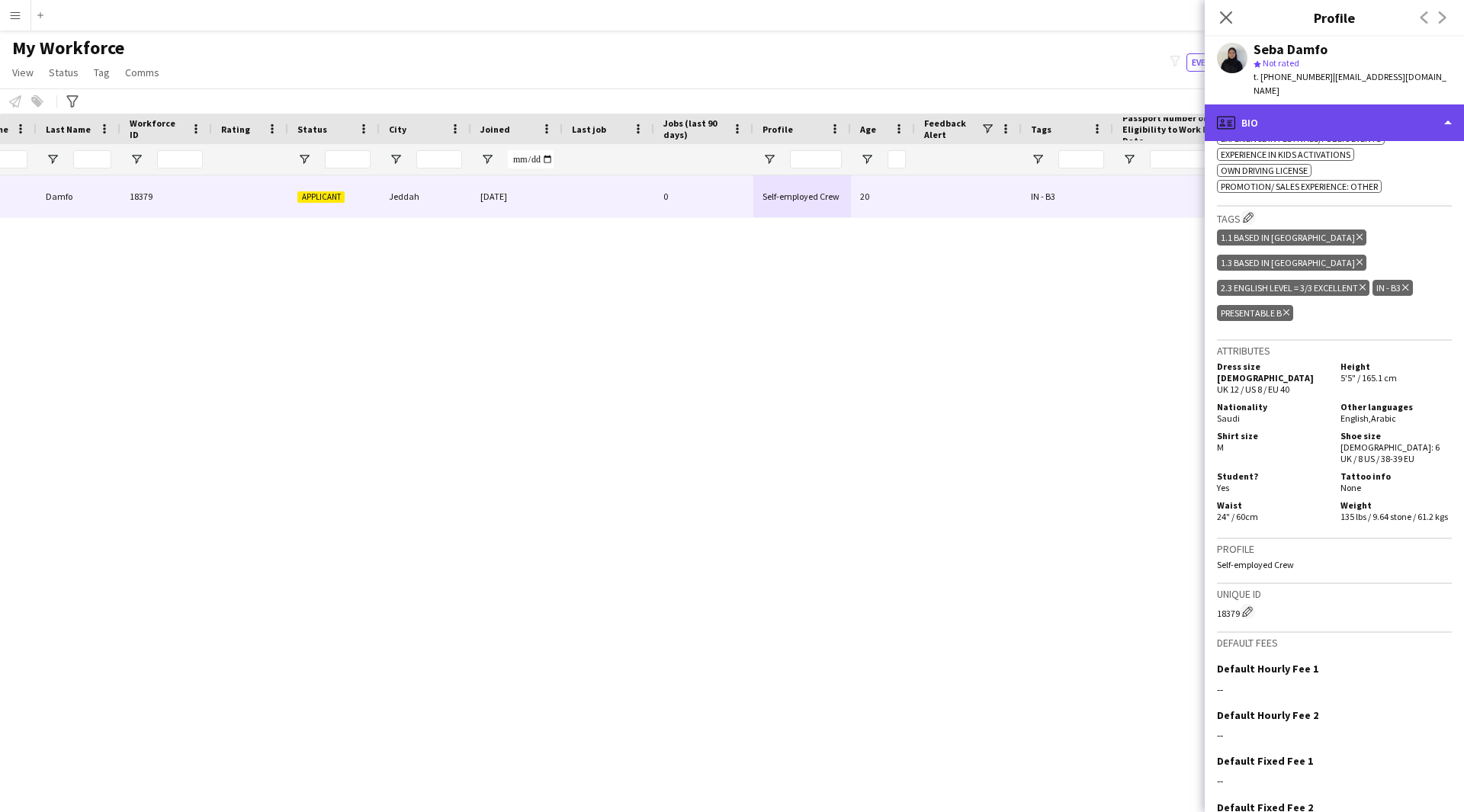
drag, startPoint x: 1378, startPoint y: 103, endPoint x: 1413, endPoint y: 96, distance: 35.7
click at [1413, 104] on div "profile Bio" at bounding box center [1334, 123] width 259 height 37
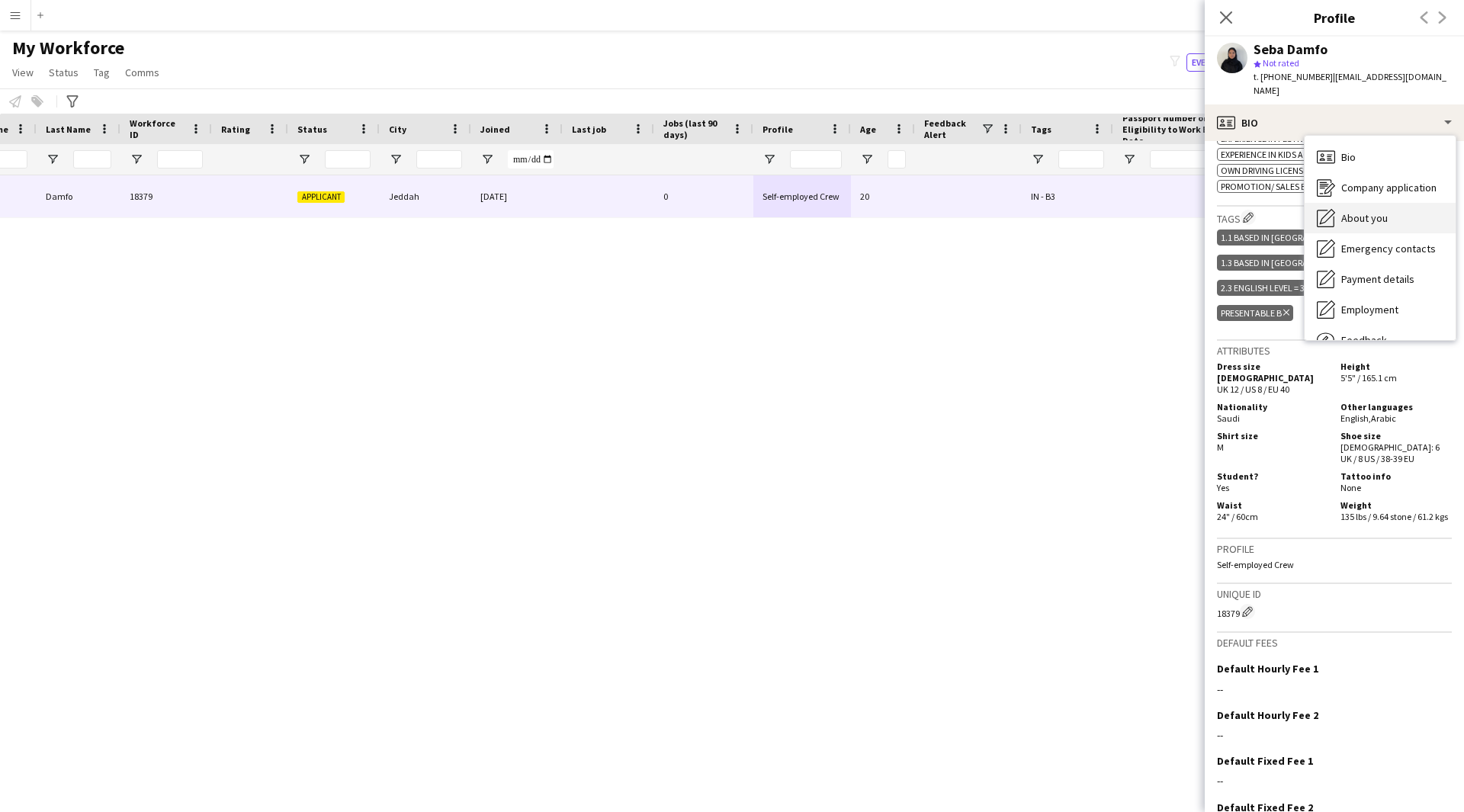
click at [1388, 204] on div "About you About you" at bounding box center [1380, 218] width 151 height 30
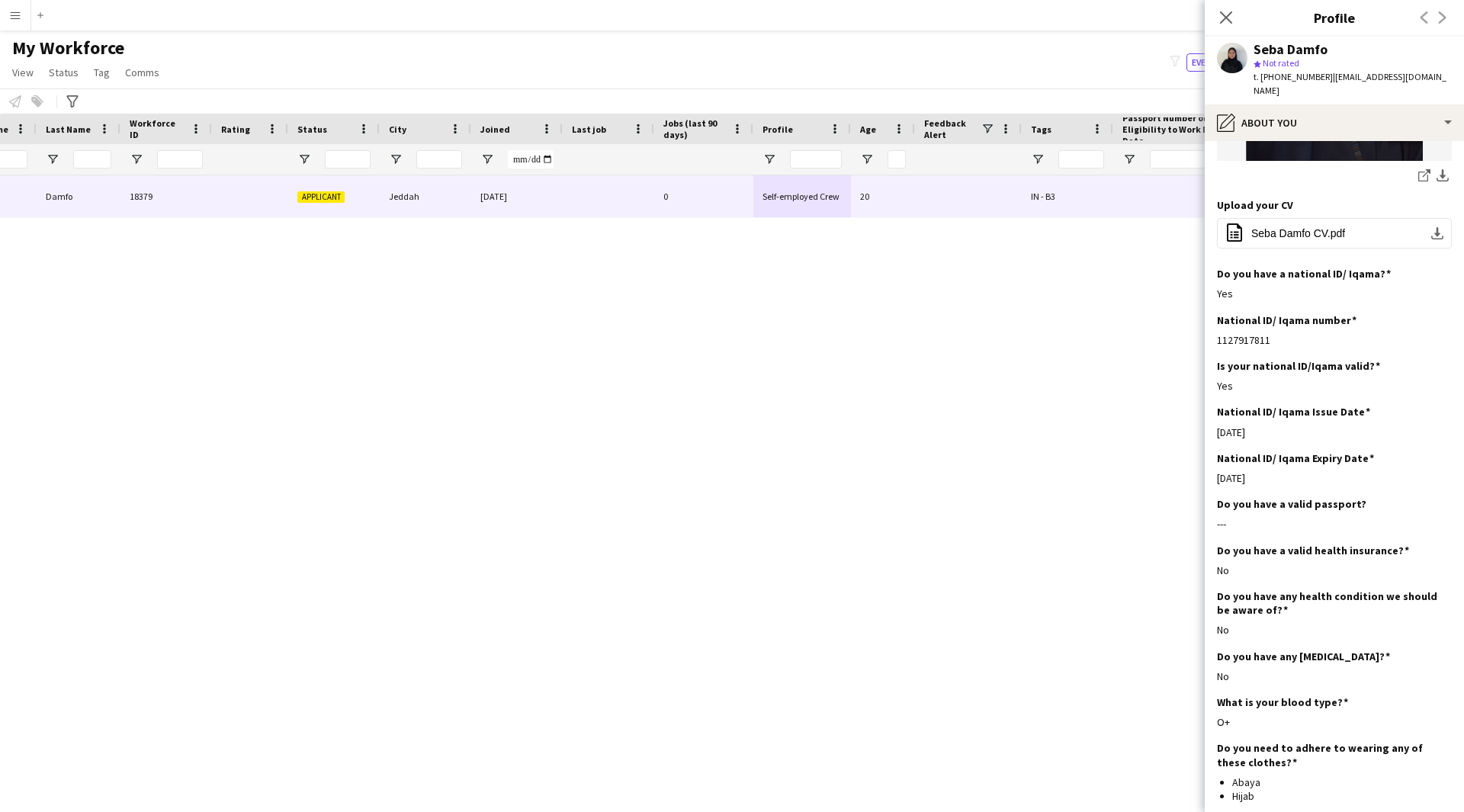
scroll to position [434, 0]
drag, startPoint x: 1356, startPoint y: 479, endPoint x: 1314, endPoint y: 483, distance: 42.2
click at [1314, 496] on div "Do you have a valid passport? Edit this field" at bounding box center [1334, 503] width 235 height 14
click at [1322, 471] on div "[DATE]" at bounding box center [1334, 477] width 235 height 14
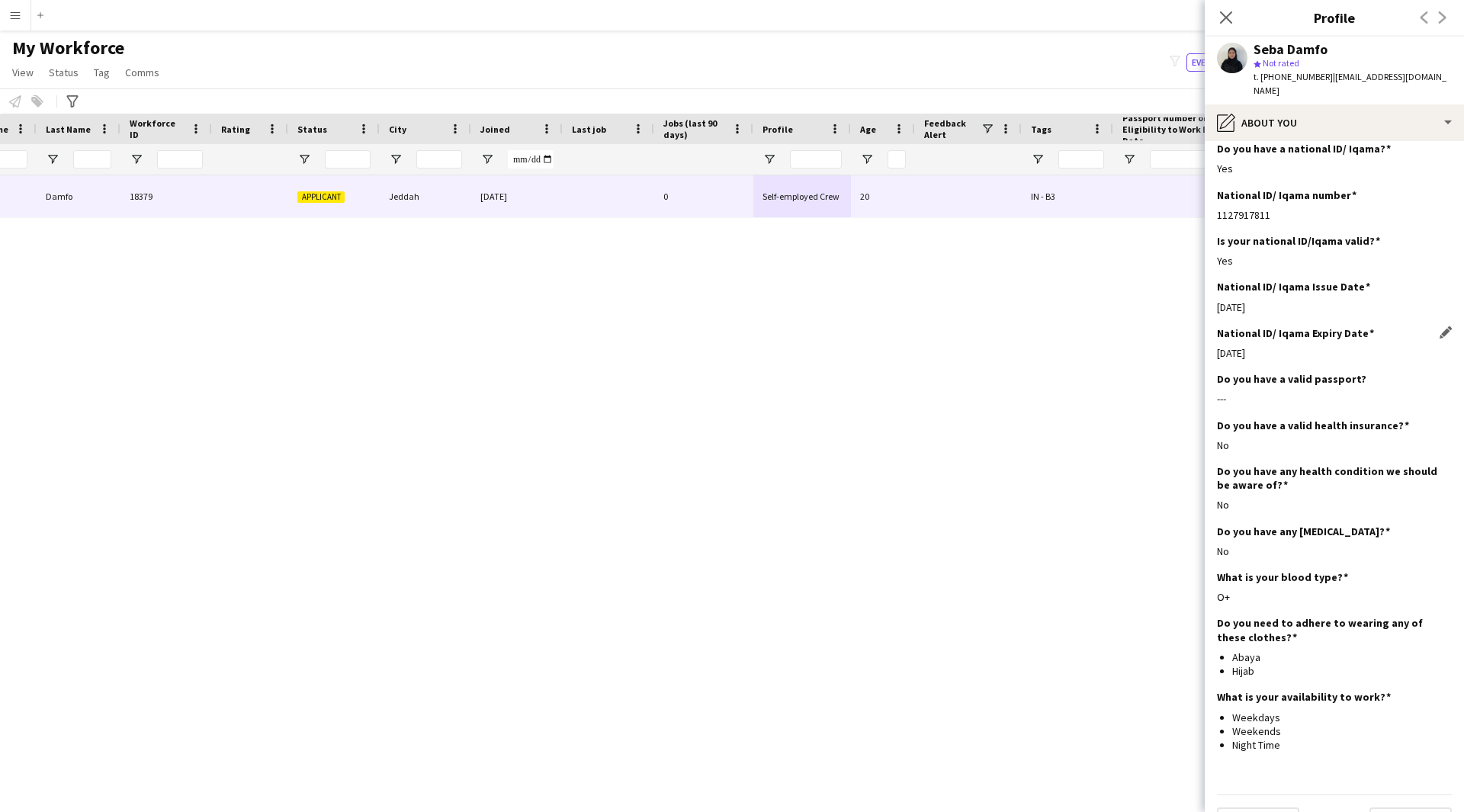
scroll to position [564, 0]
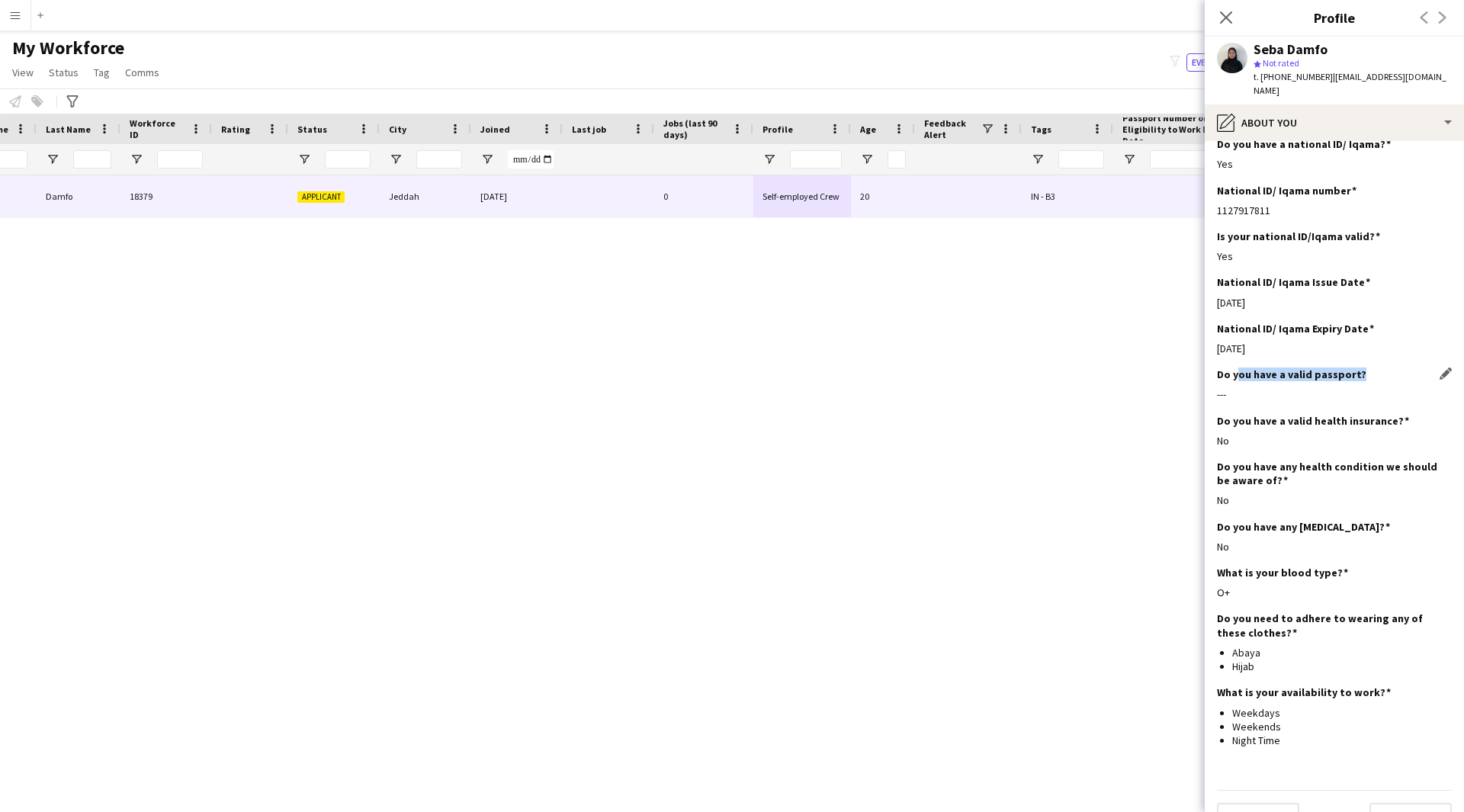
drag, startPoint x: 1357, startPoint y: 347, endPoint x: 1237, endPoint y: 351, distance: 120.1
click at [1237, 367] on div "Do you have a valid passport? Edit this field" at bounding box center [1334, 374] width 235 height 14
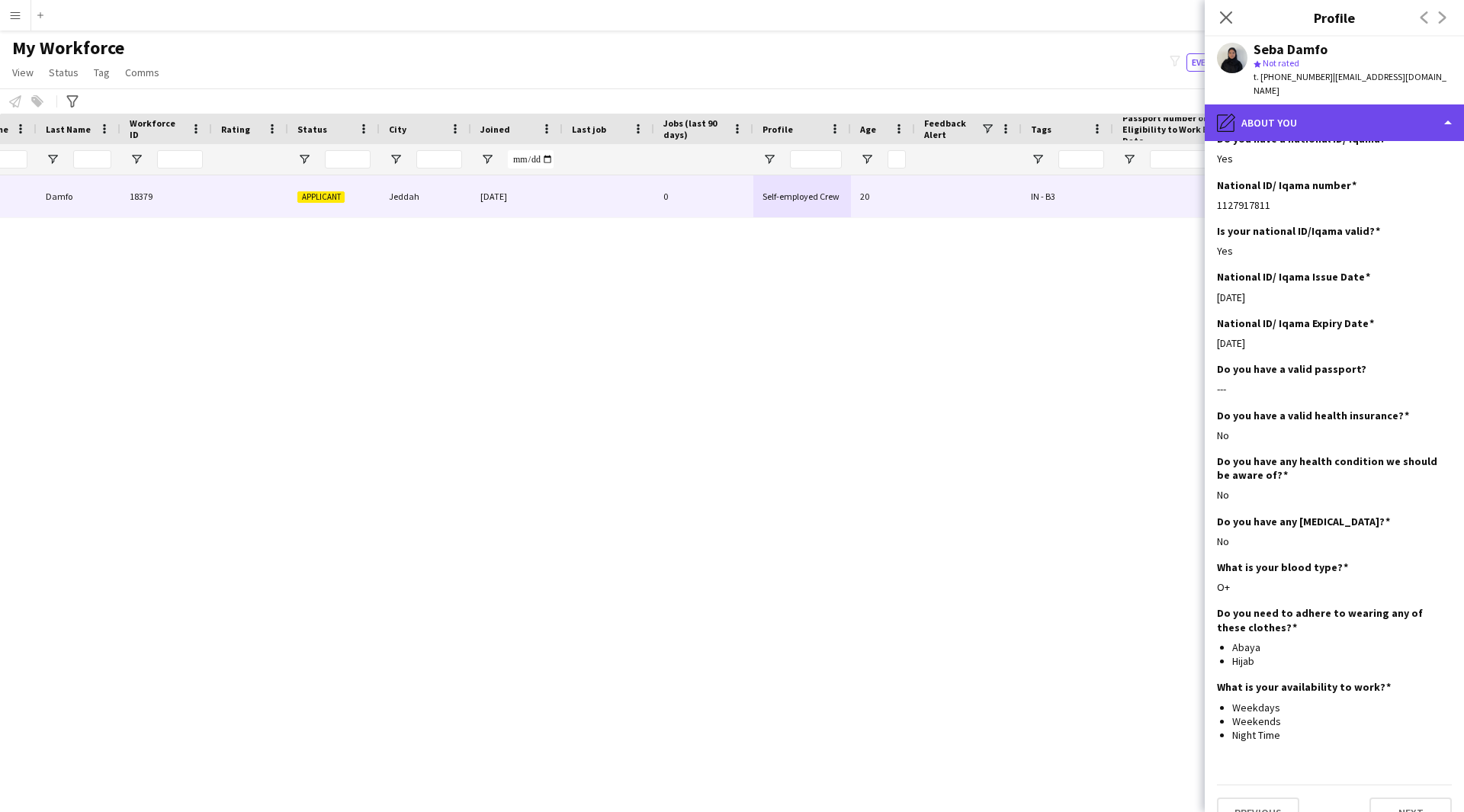
click at [1272, 105] on div "pencil4 About you" at bounding box center [1334, 123] width 259 height 37
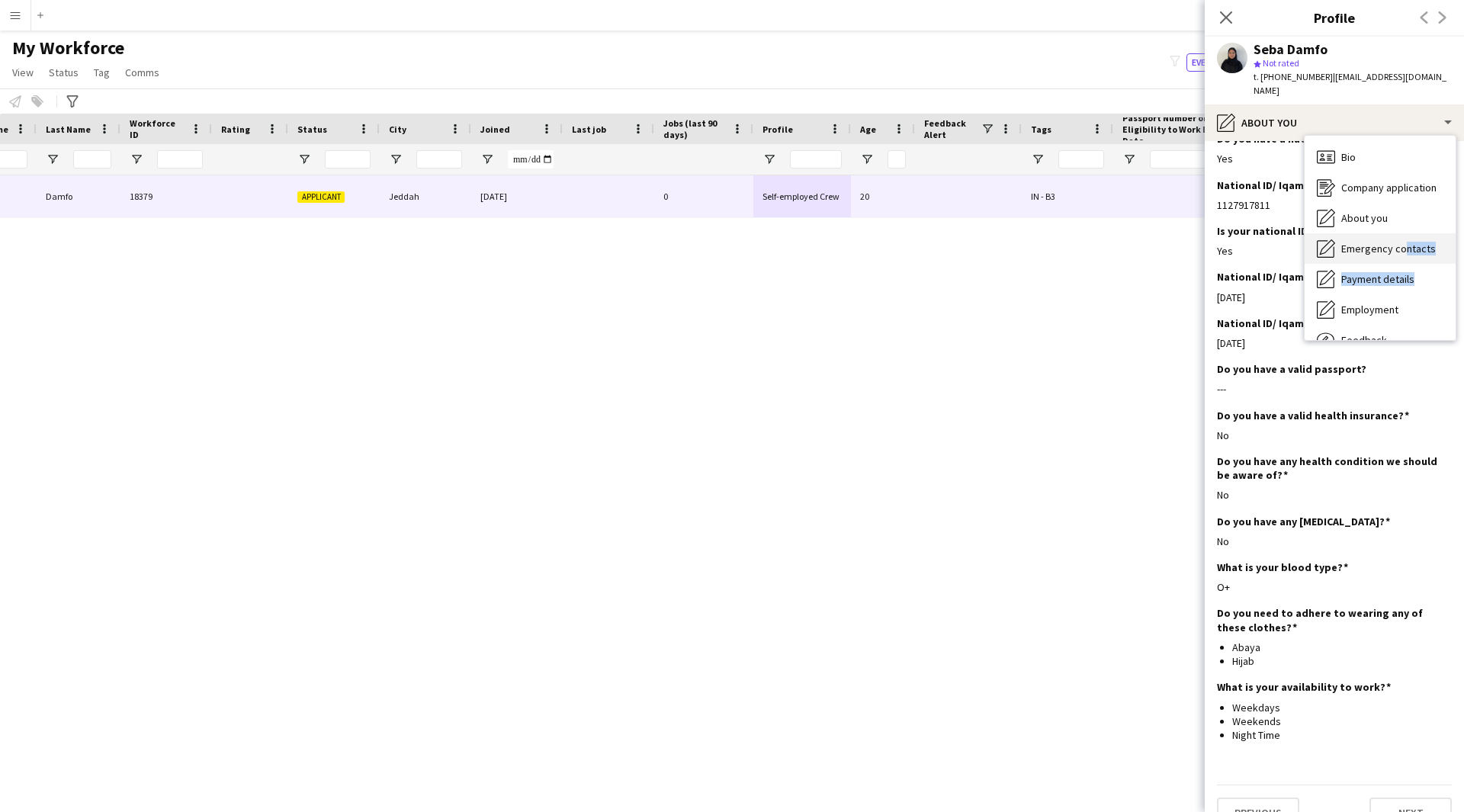
drag, startPoint x: 1410, startPoint y: 254, endPoint x: 1396, endPoint y: 246, distance: 16.1
click at [1396, 246] on div "Bio Bio Company application Company application About you About you Emergency c…" at bounding box center [1380, 237] width 151 height 204
click at [1385, 242] on div "Emergency contacts Emergency contacts" at bounding box center [1380, 248] width 151 height 30
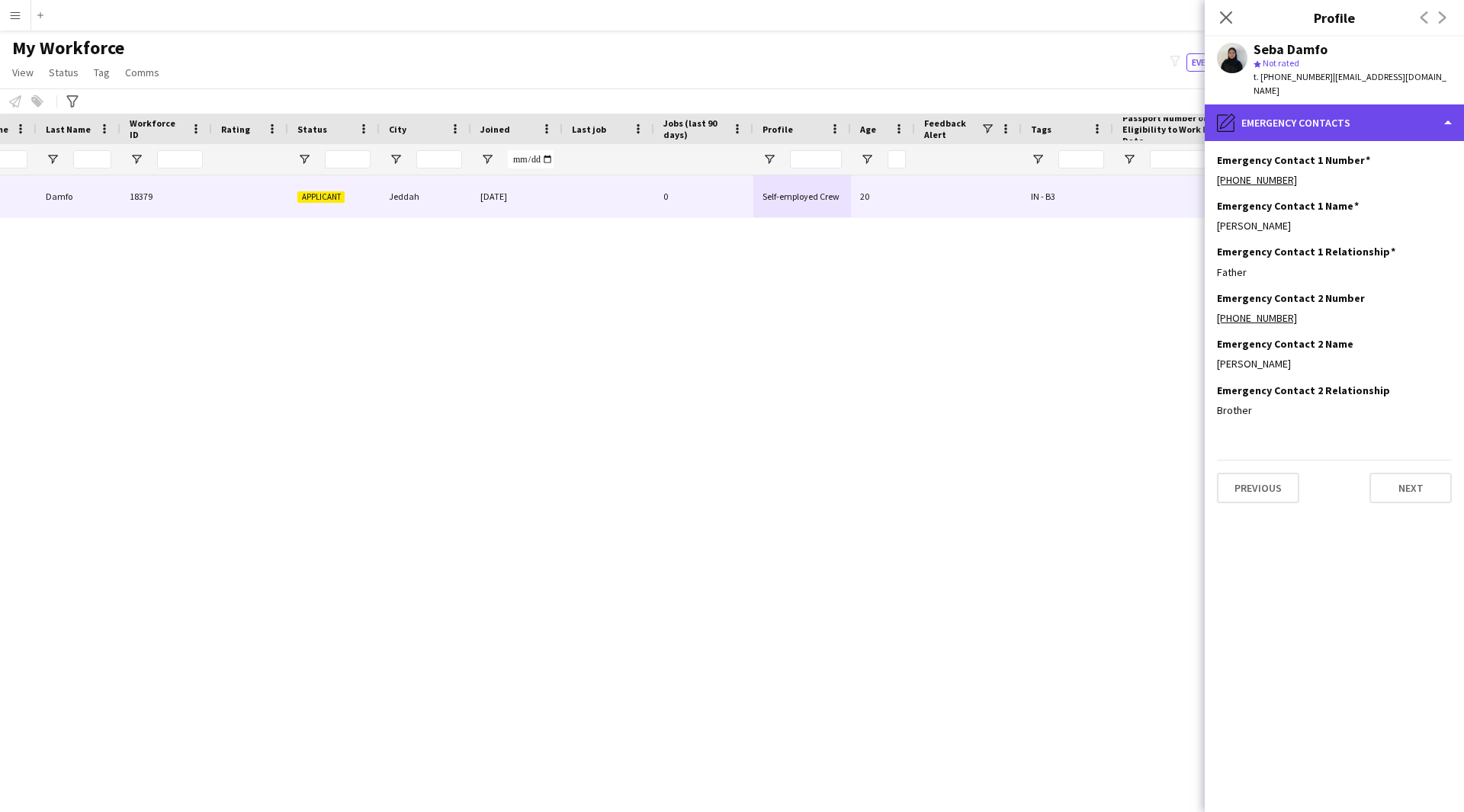
click at [1337, 104] on div "pencil4 Emergency contacts" at bounding box center [1334, 123] width 259 height 37
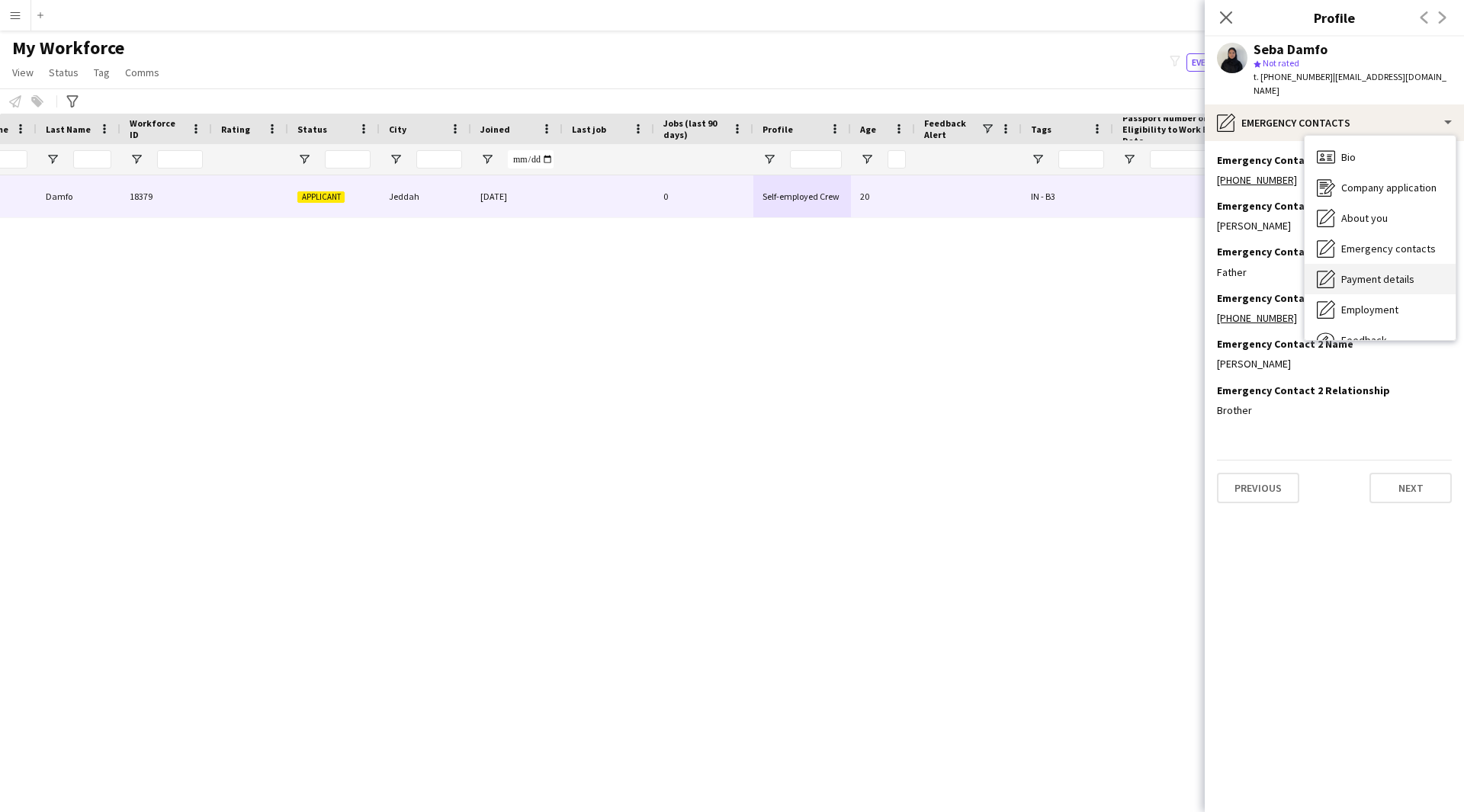
click at [1379, 275] on div "Payment details Payment details" at bounding box center [1380, 279] width 151 height 30
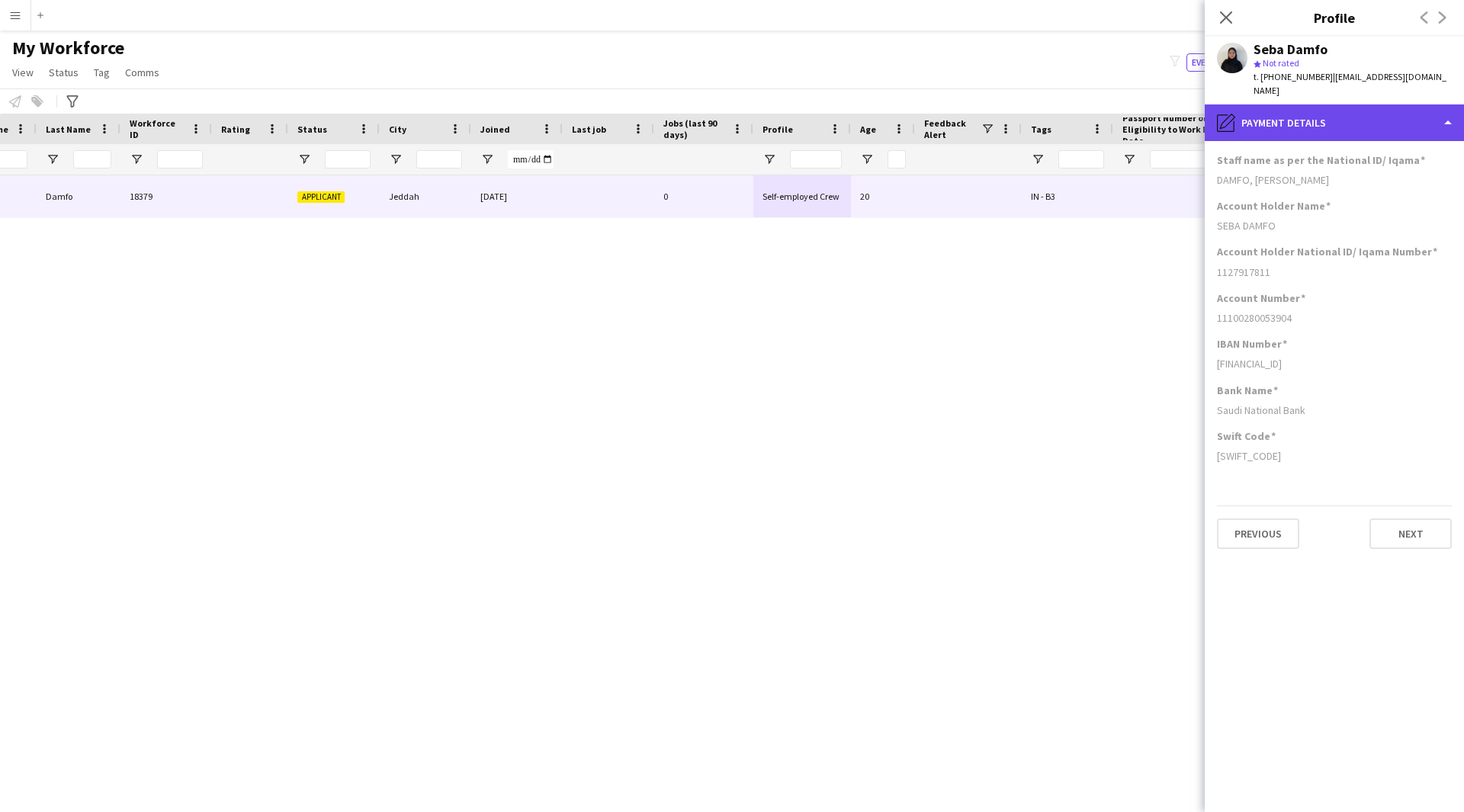
click at [1350, 109] on div "pencil4 Payment details" at bounding box center [1334, 123] width 259 height 37
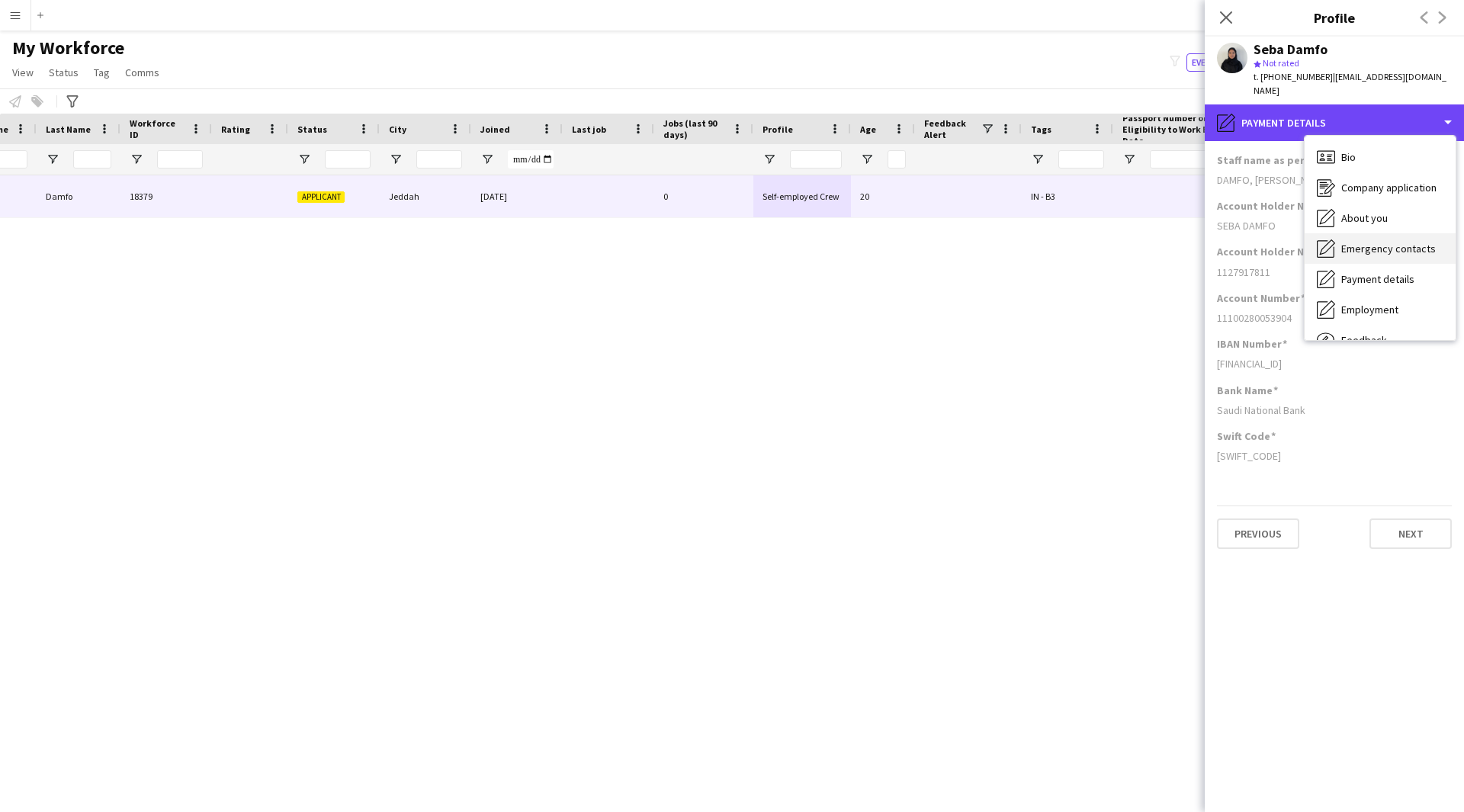
scroll to position [52, 0]
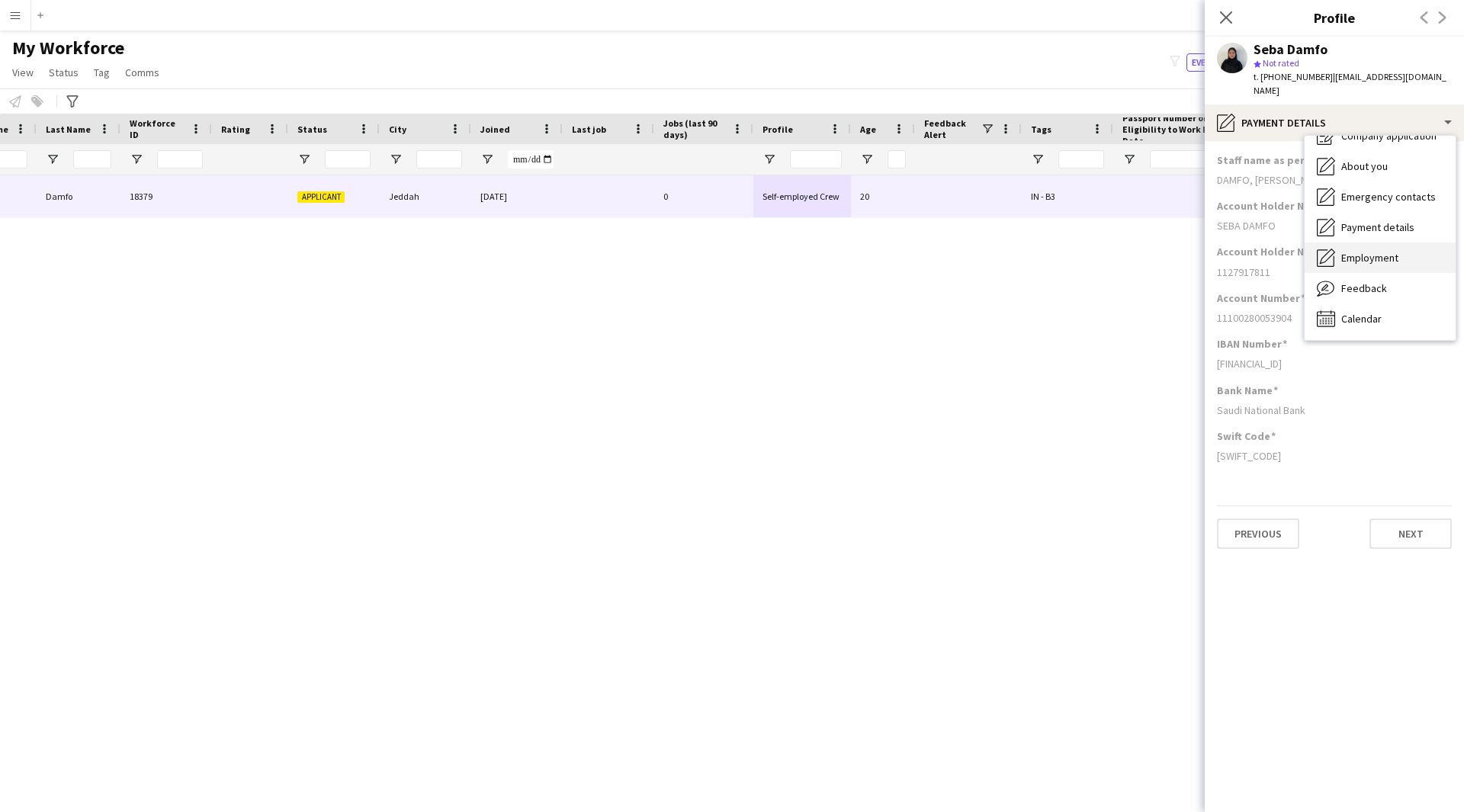
click at [1402, 242] on div "Employment Employment" at bounding box center [1380, 257] width 151 height 30
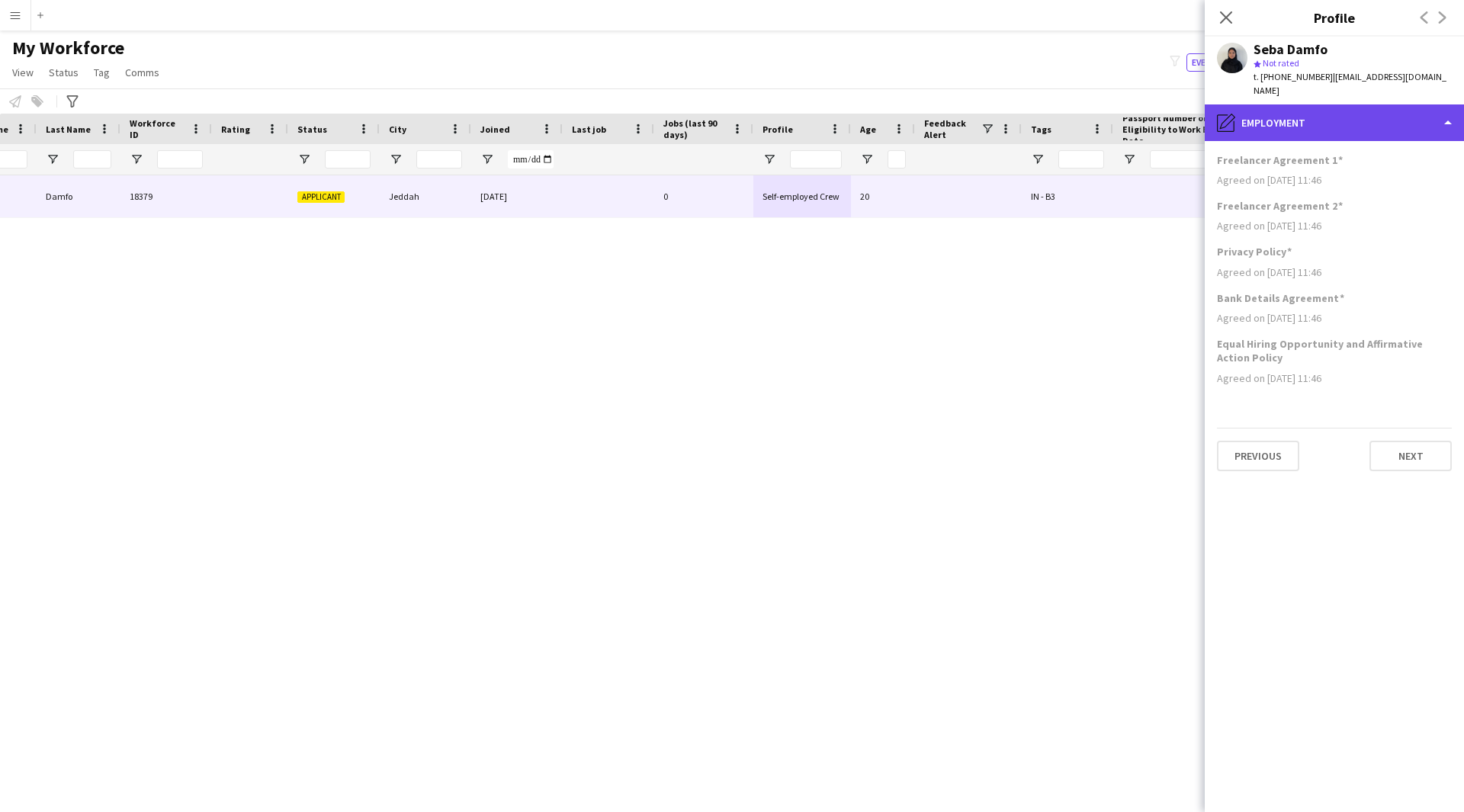
click at [1316, 104] on div "pencil4 Employment" at bounding box center [1334, 123] width 259 height 37
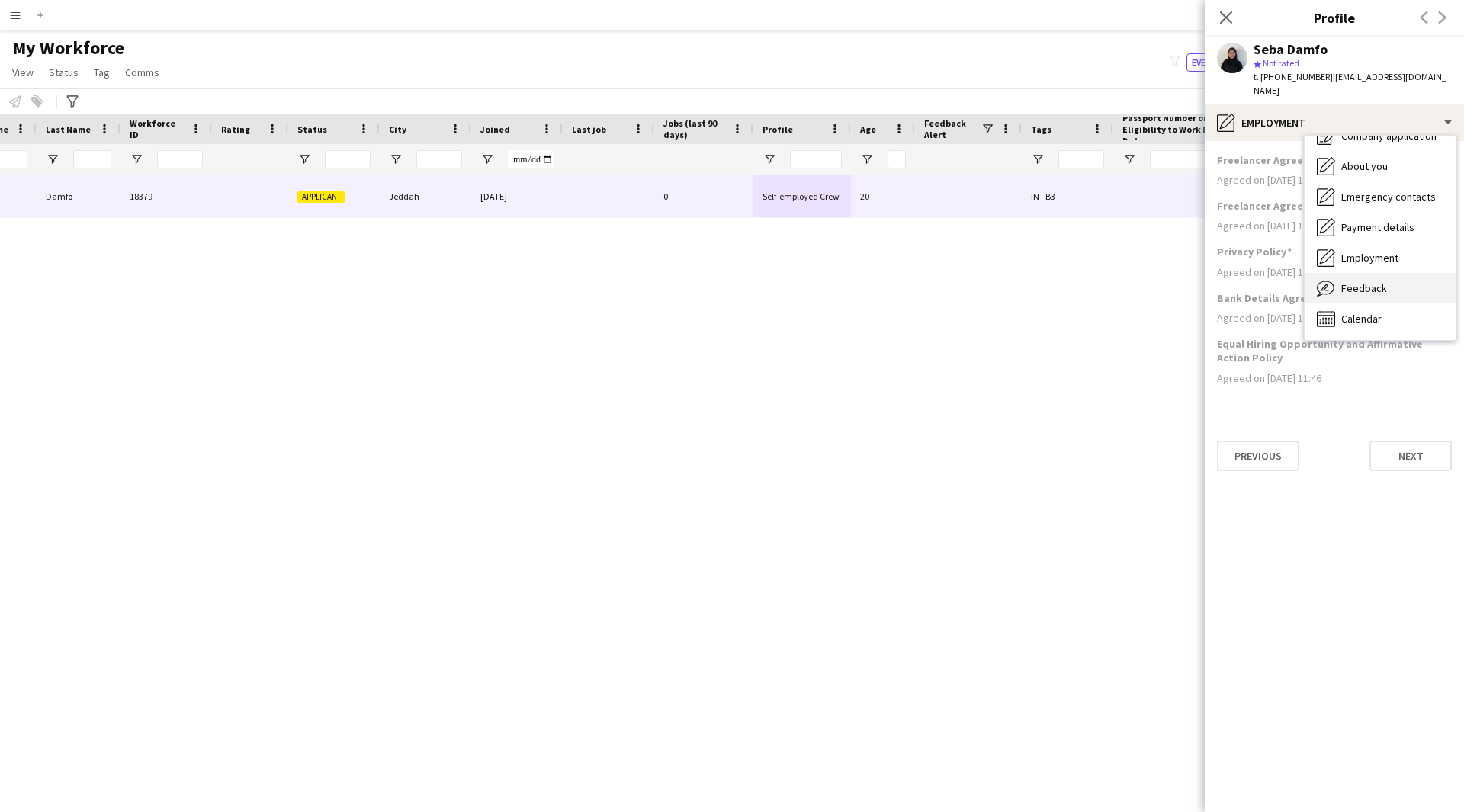
click at [1361, 287] on div "Feedback Feedback" at bounding box center [1380, 288] width 151 height 30
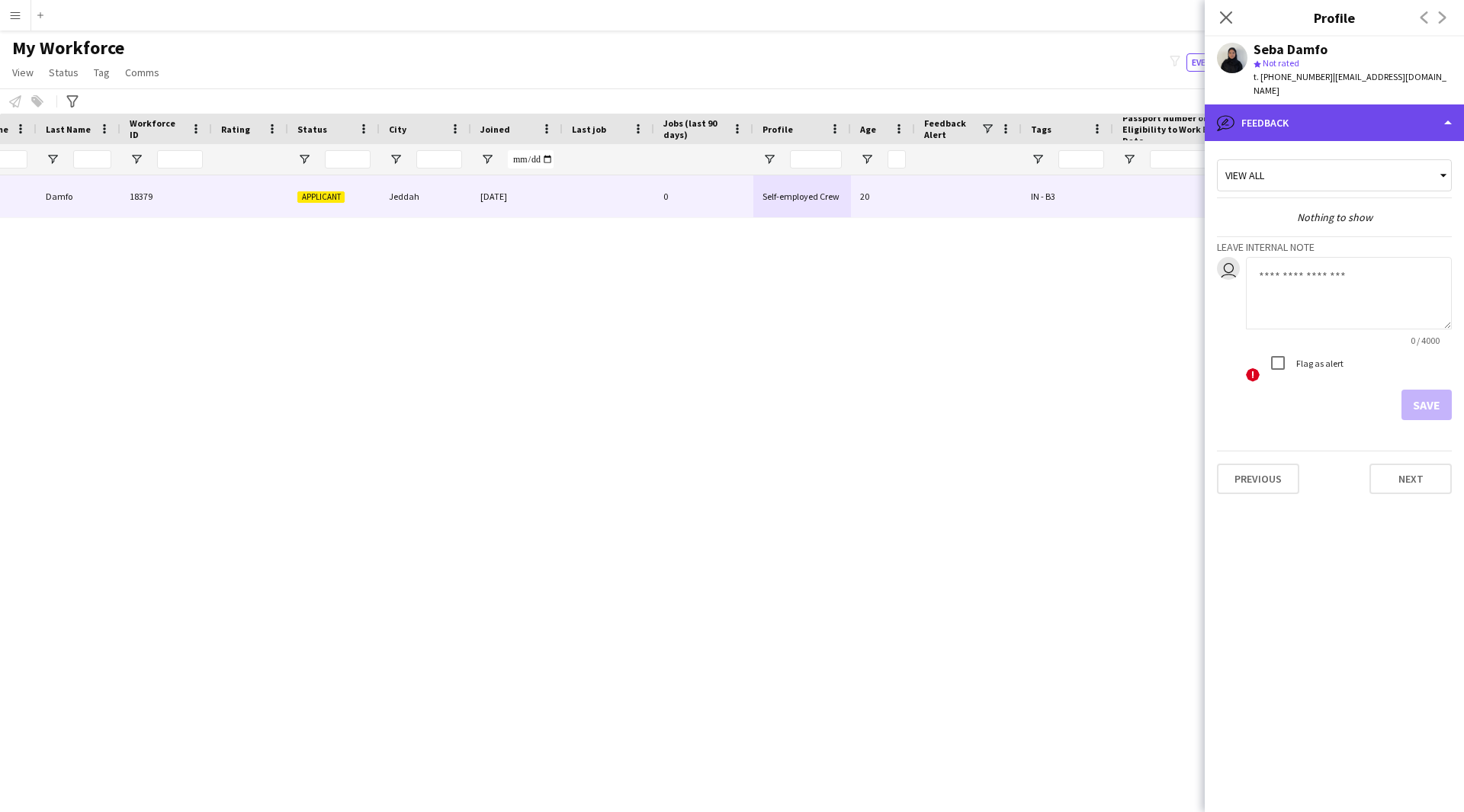
click at [1299, 121] on div "bubble-pencil Feedback" at bounding box center [1334, 123] width 259 height 37
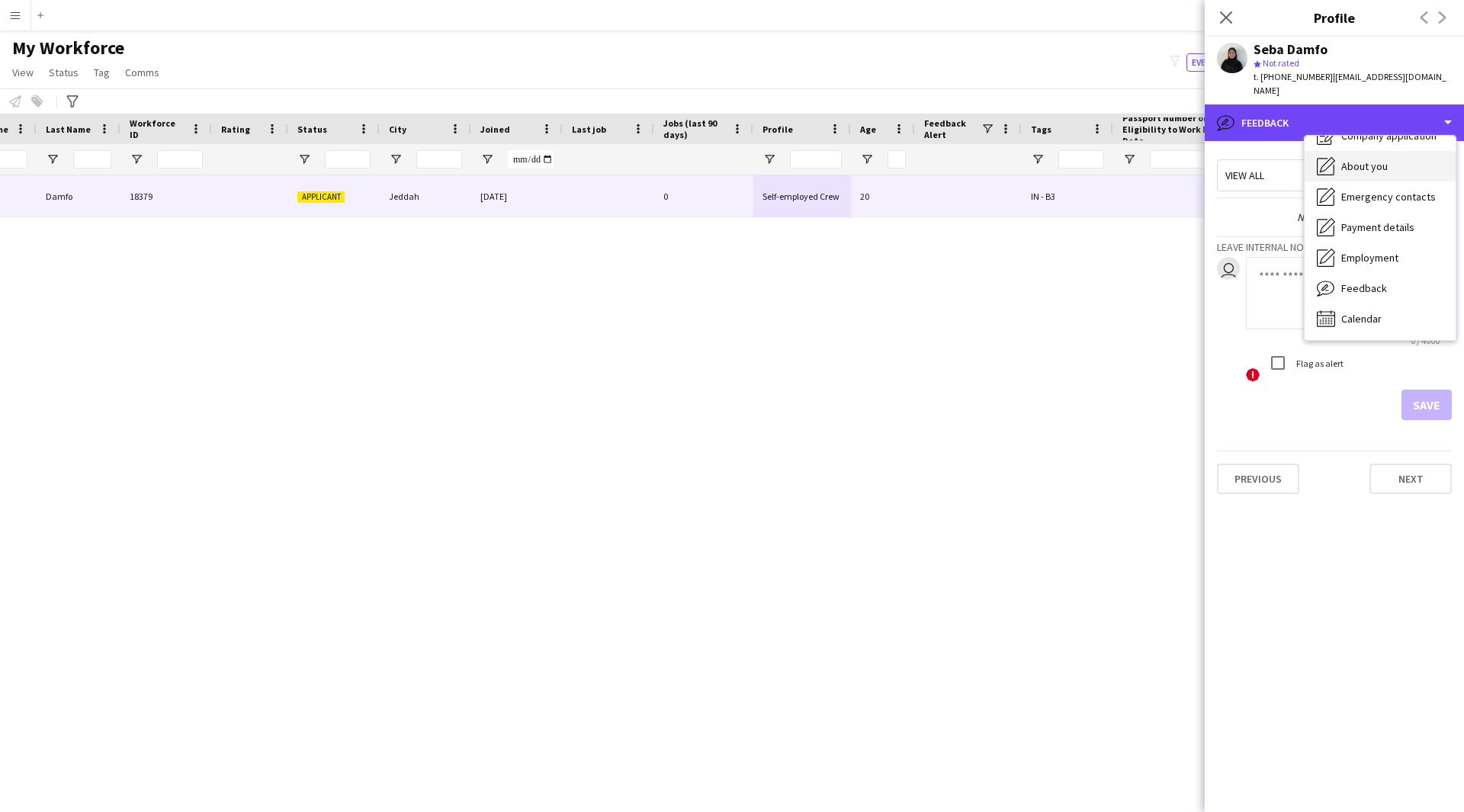
scroll to position [0, 0]
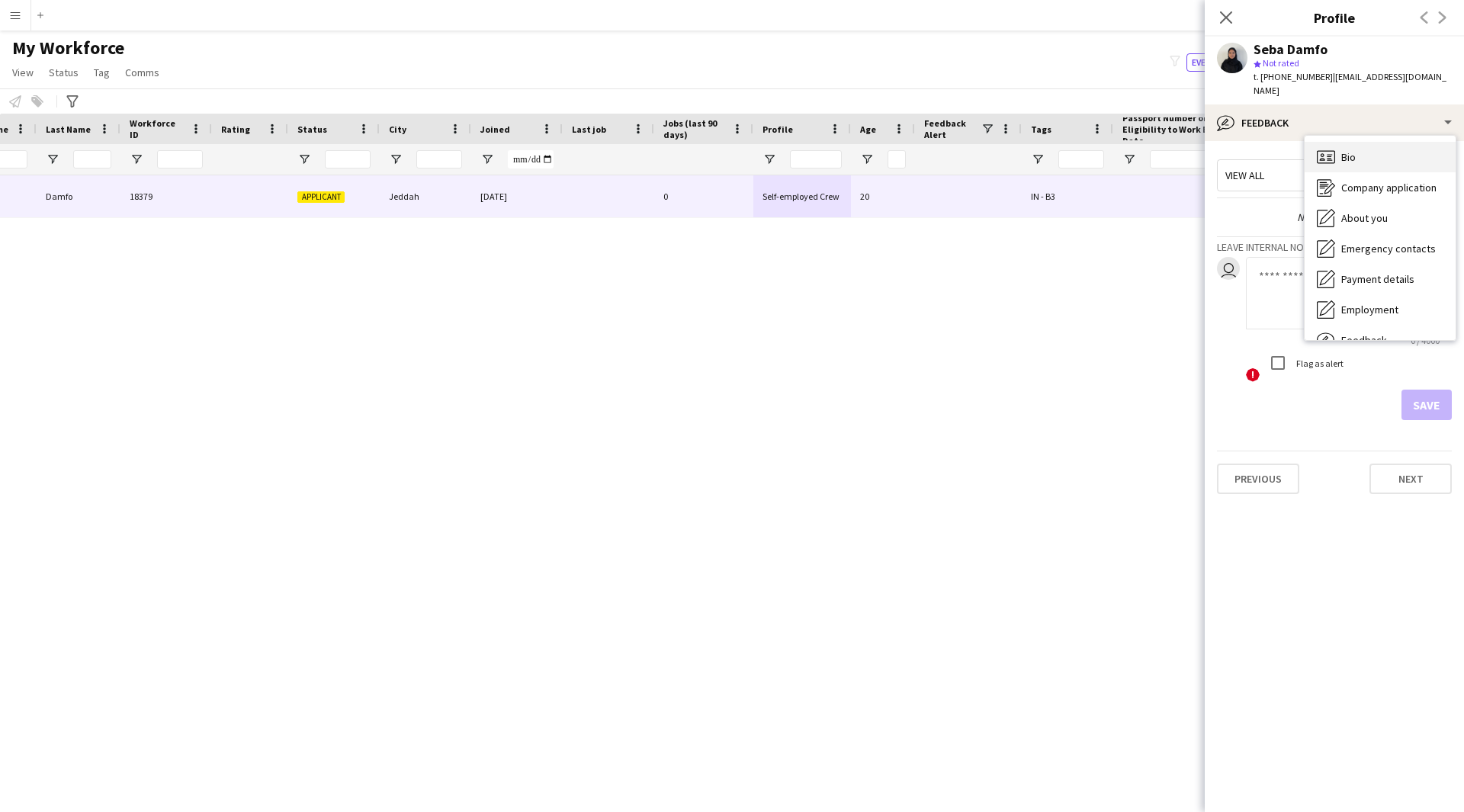
click at [1373, 147] on div "Bio Bio" at bounding box center [1380, 157] width 151 height 30
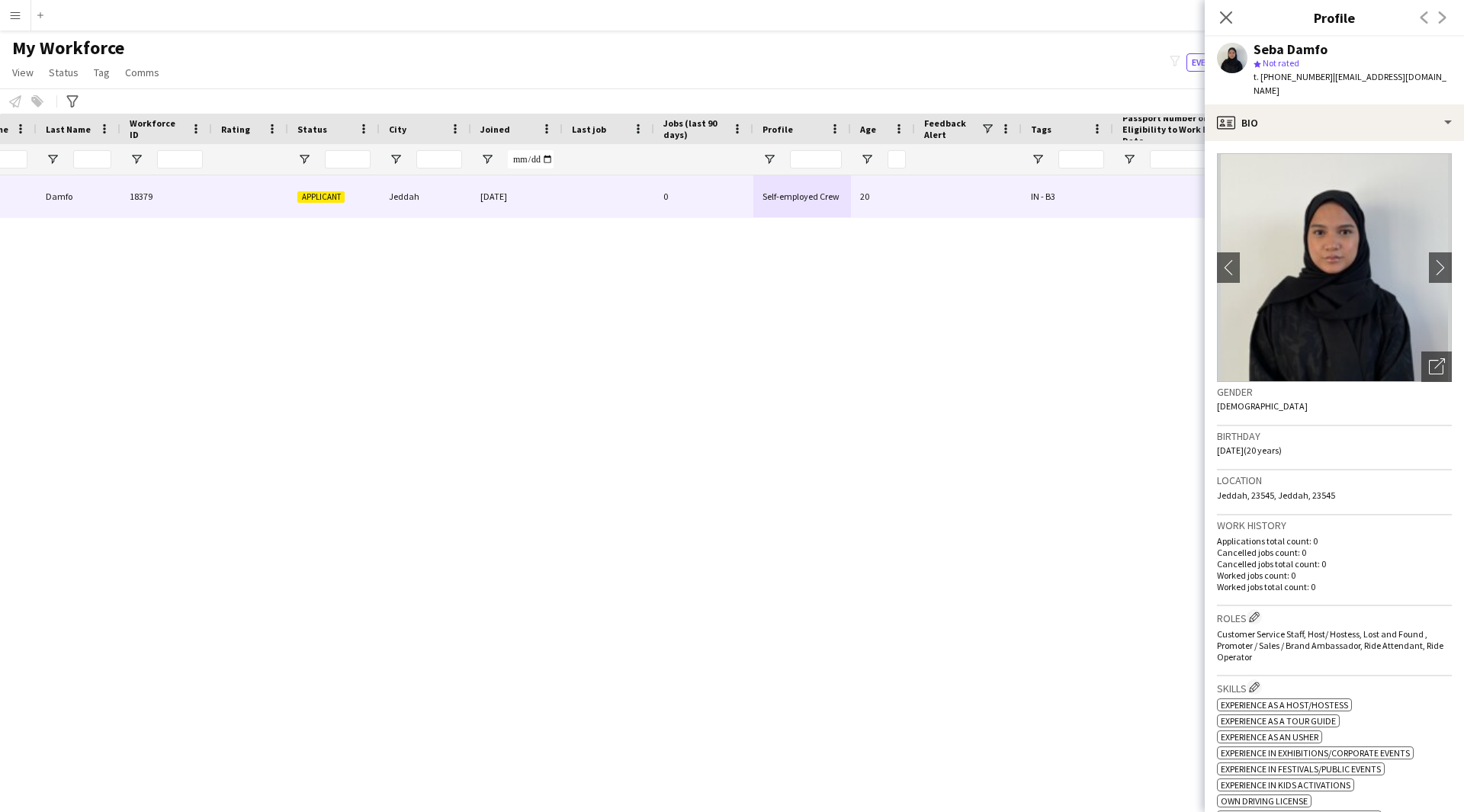
click at [1229, 5] on div "Close pop-in" at bounding box center [1226, 18] width 42 height 35
click at [1228, 10] on icon "Close pop-in" at bounding box center [1226, 17] width 14 height 14
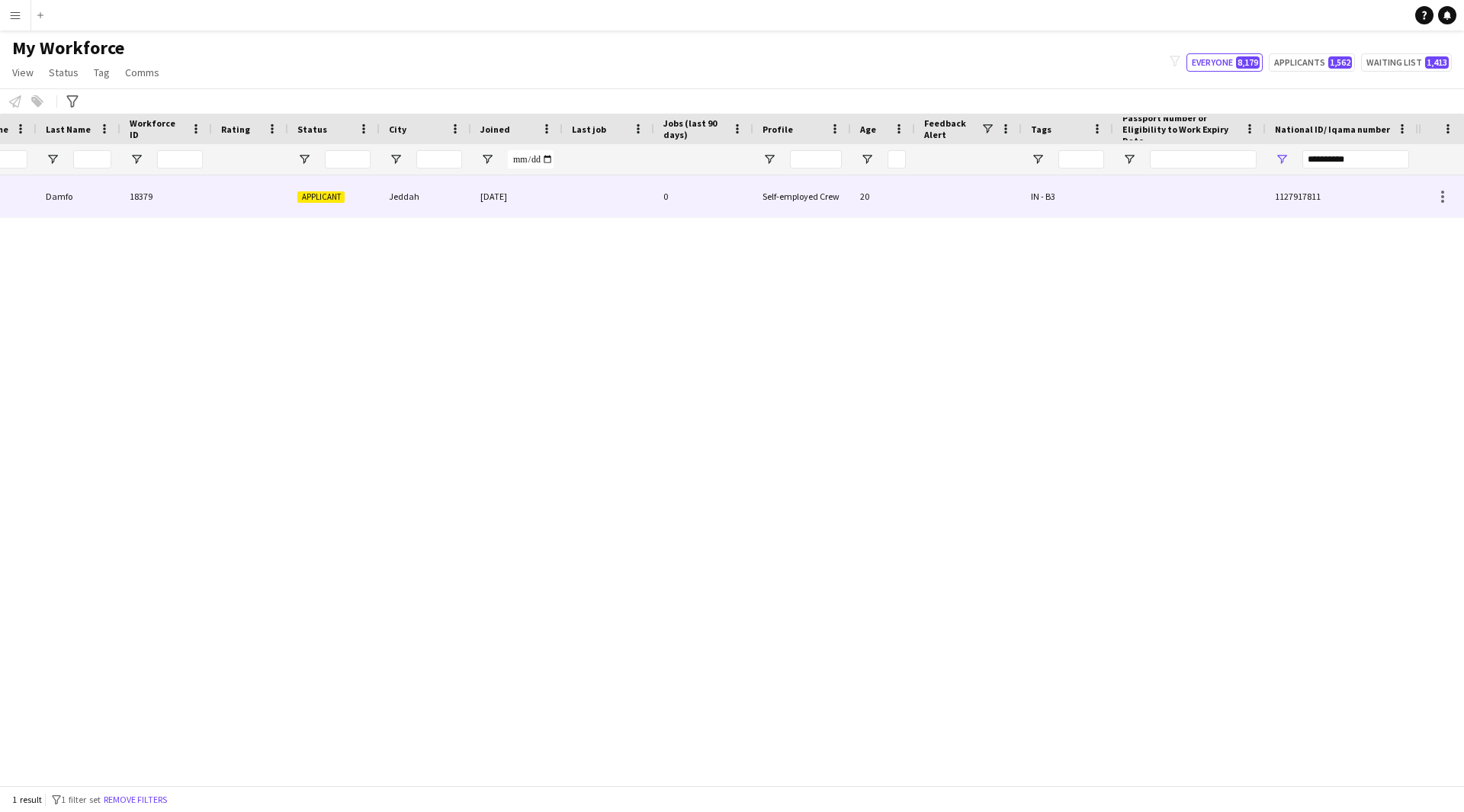
click at [978, 198] on div at bounding box center [968, 196] width 107 height 42
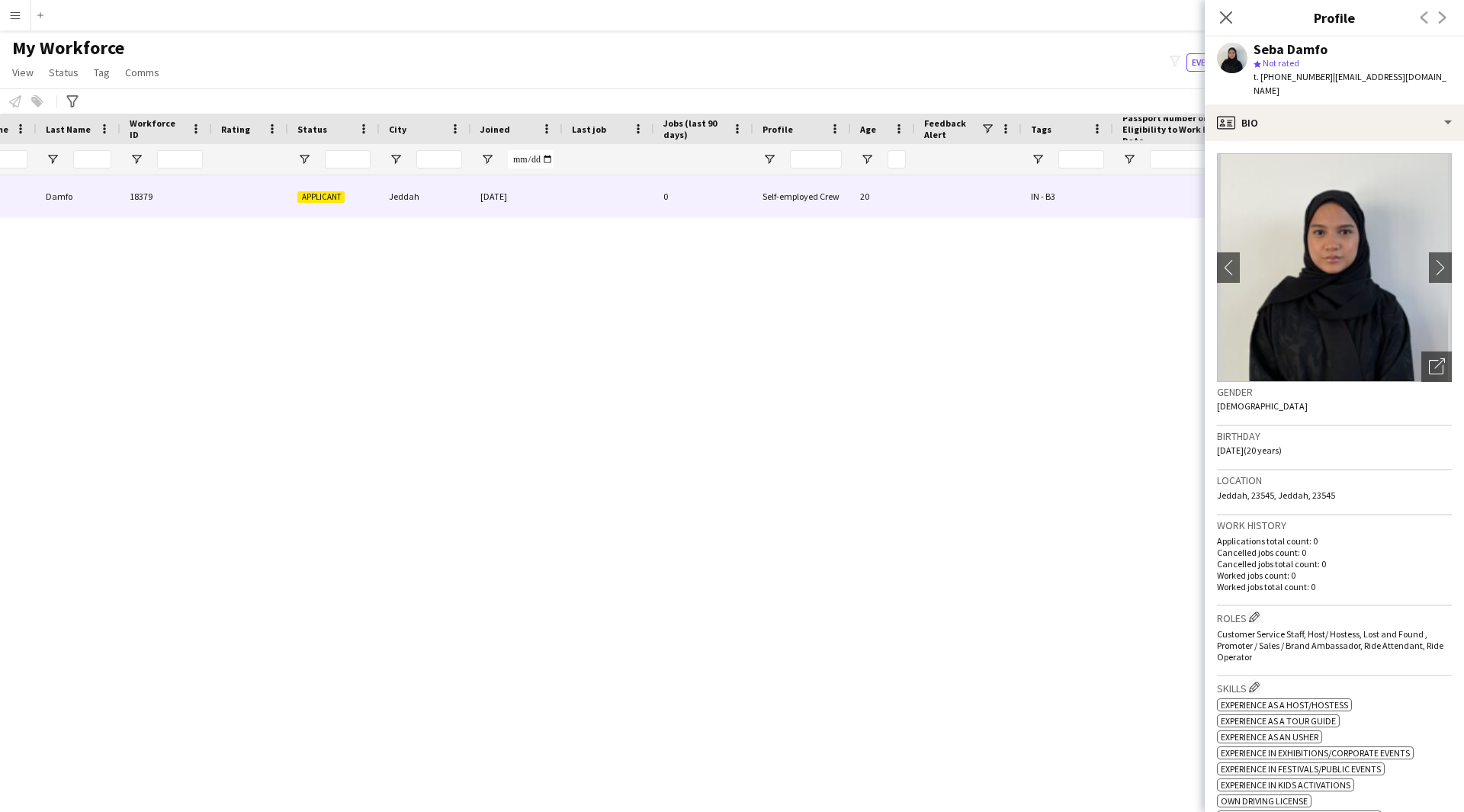
click at [1227, 27] on div "Close pop-in" at bounding box center [1226, 18] width 42 height 35
click at [1229, 17] on icon "Close pop-in" at bounding box center [1226, 17] width 12 height 12
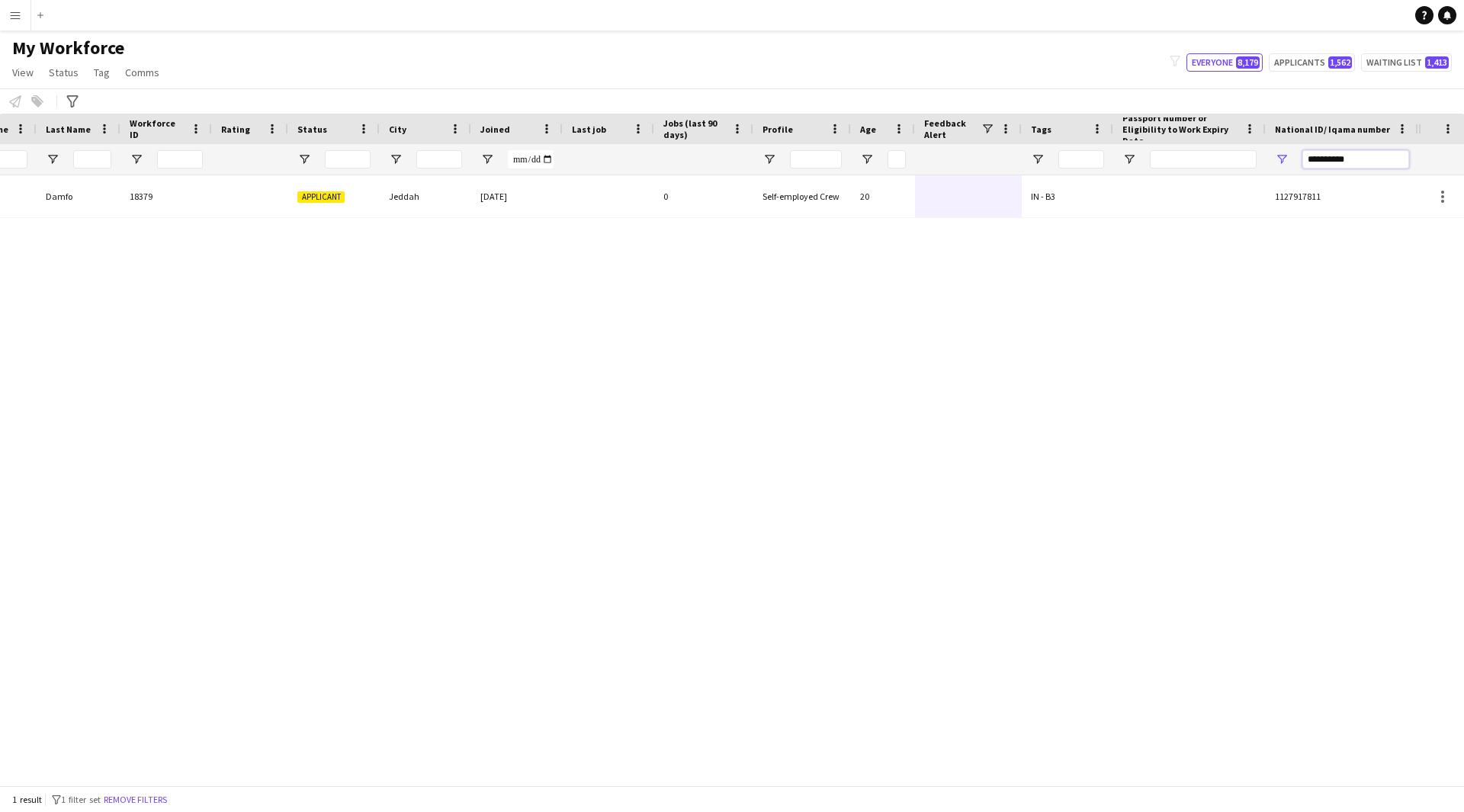
drag, startPoint x: 1373, startPoint y: 164, endPoint x: 1046, endPoint y: 202, distance: 329.2
click at [1046, 202] on div "Workforce Details Profile Data Full Name First Name Last Name 0" at bounding box center [732, 450] width 1464 height 672
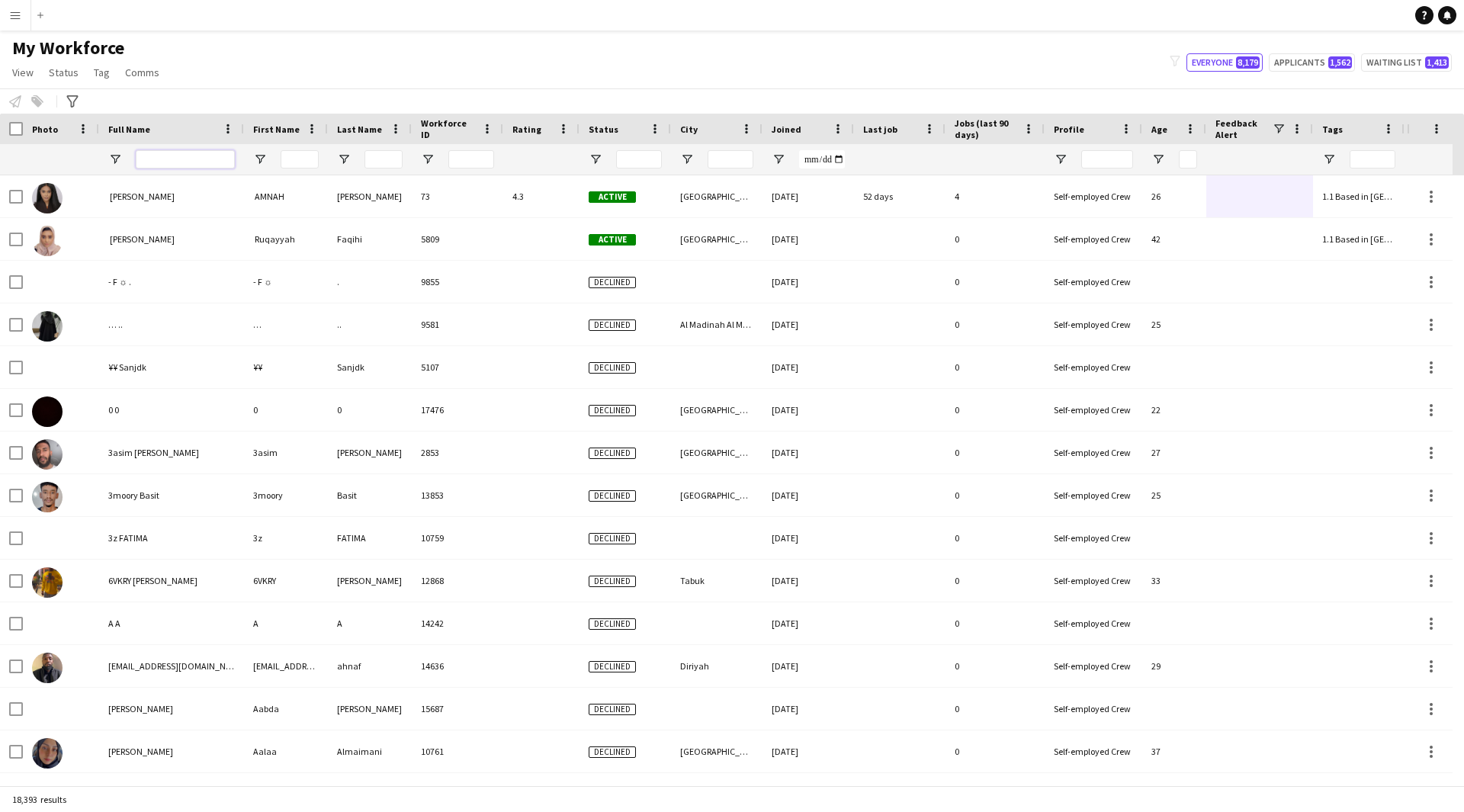
click at [182, 158] on input "Full Name Filter Input" at bounding box center [185, 159] width 99 height 18
paste input "**********"
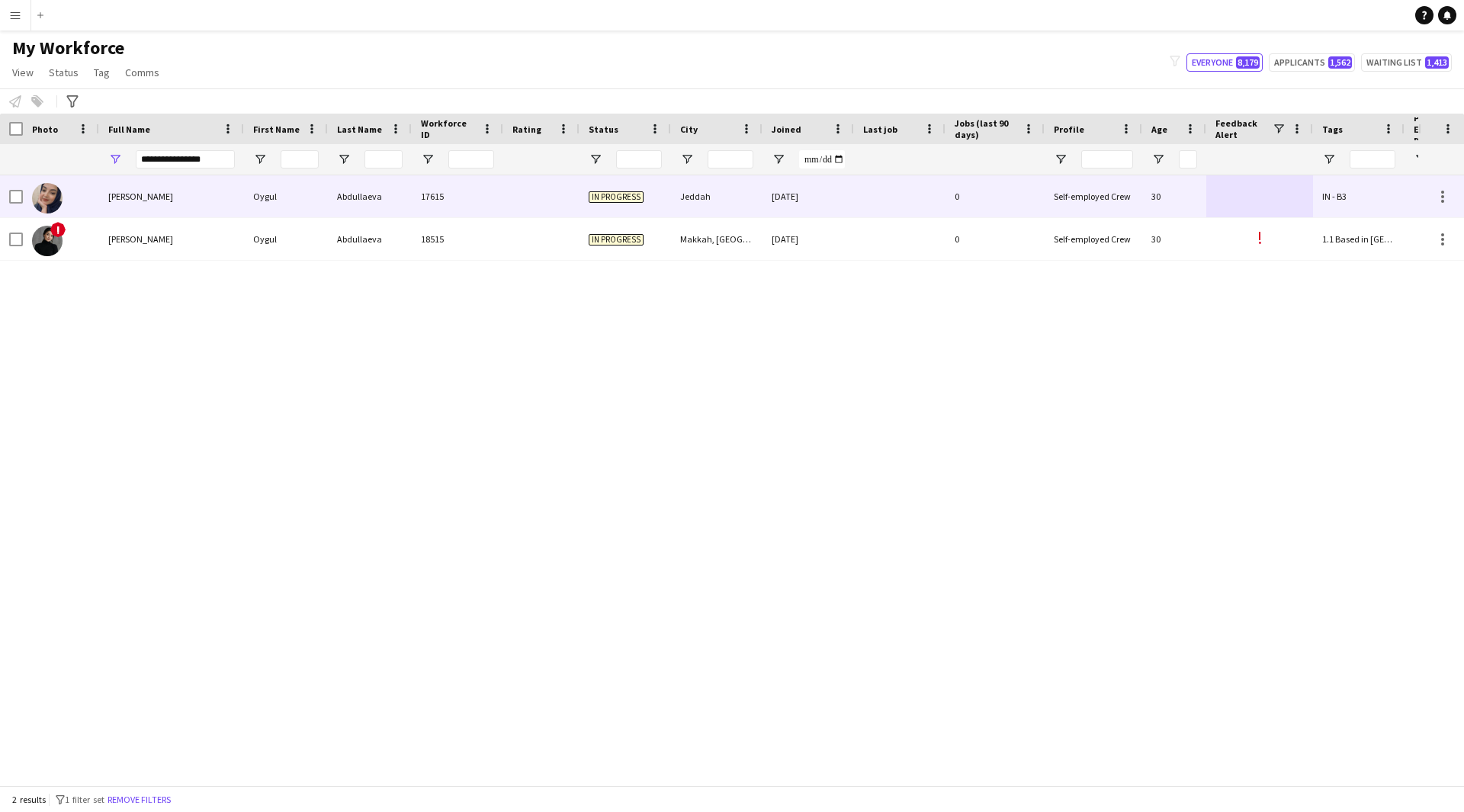
click at [1114, 202] on div "Self-employed Crew" at bounding box center [1094, 196] width 98 height 42
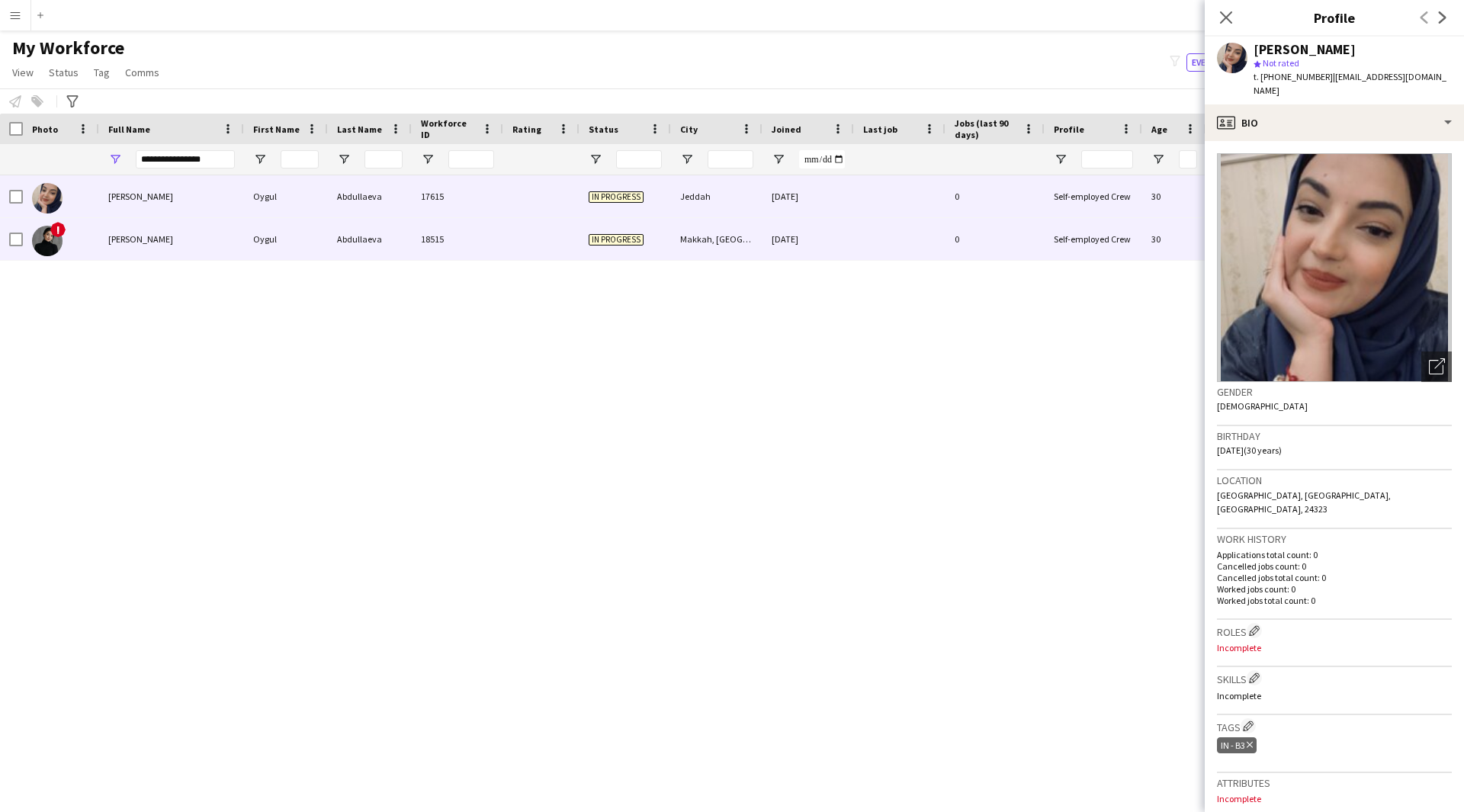
click at [1114, 244] on div "Self-employed Crew" at bounding box center [1094, 239] width 98 height 42
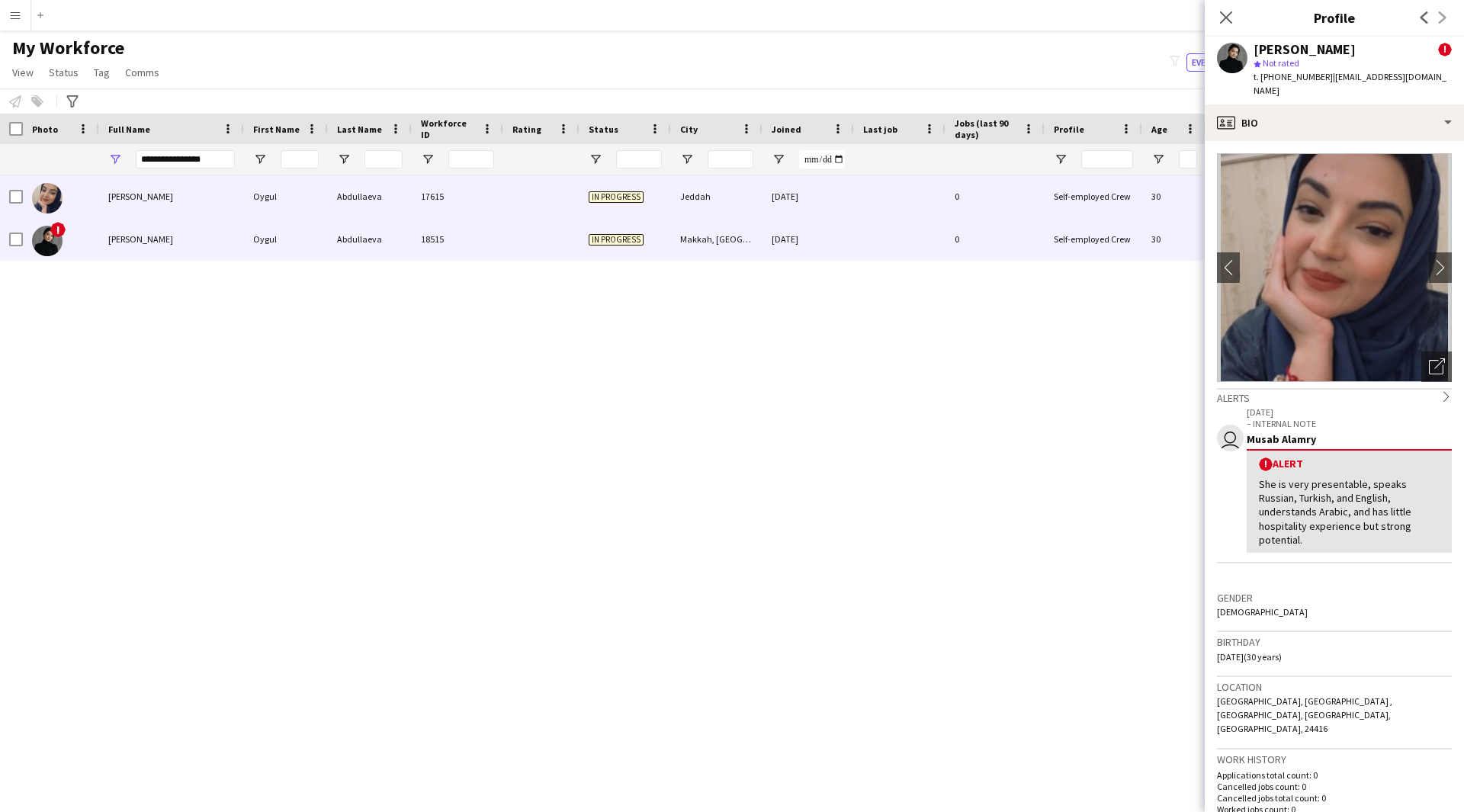
click at [1094, 203] on div "Self-employed Crew" at bounding box center [1094, 196] width 98 height 42
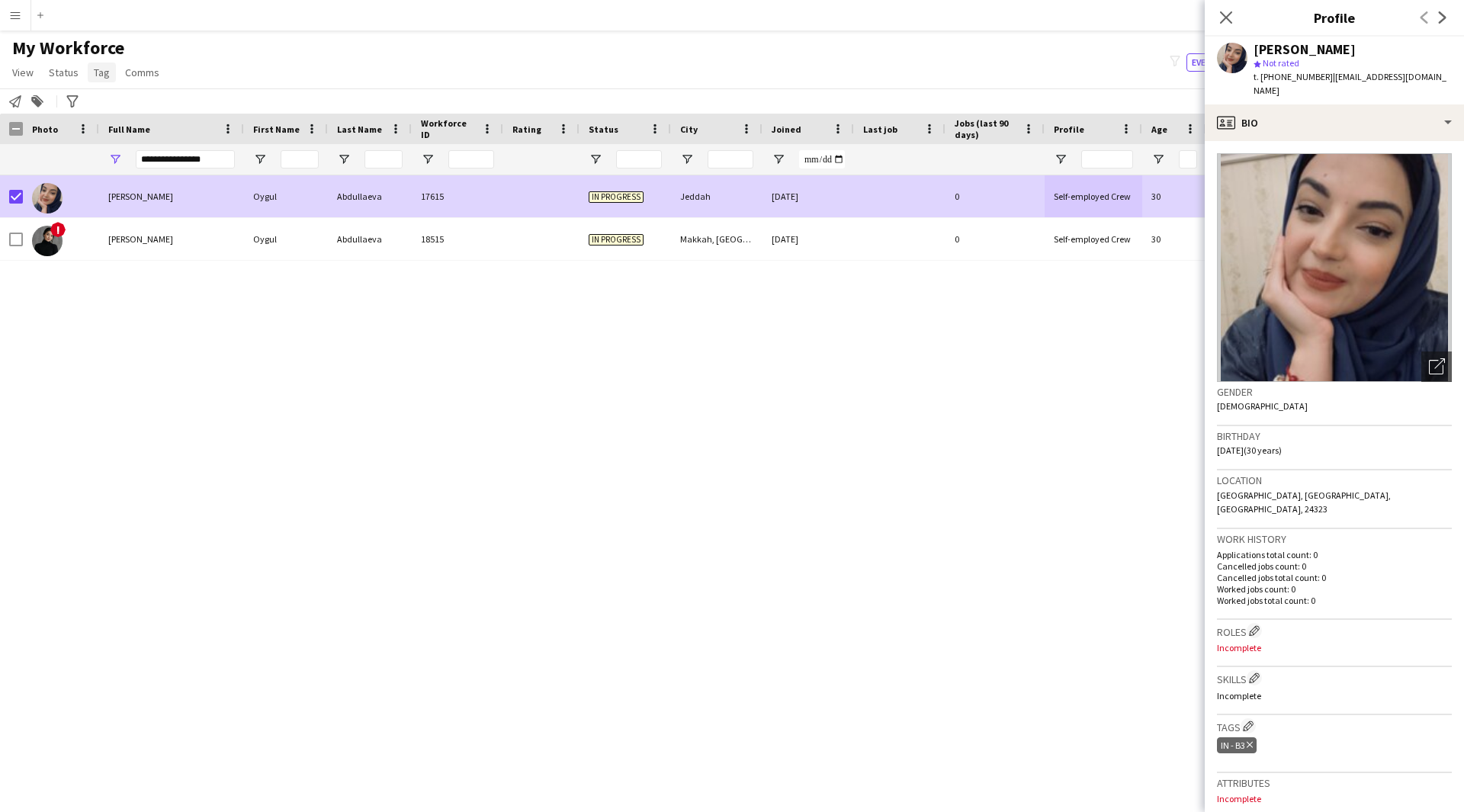
drag, startPoint x: 57, startPoint y: 77, endPoint x: 93, endPoint y: 79, distance: 36.1
click at [57, 77] on span "Status" at bounding box center [63, 72] width 30 height 14
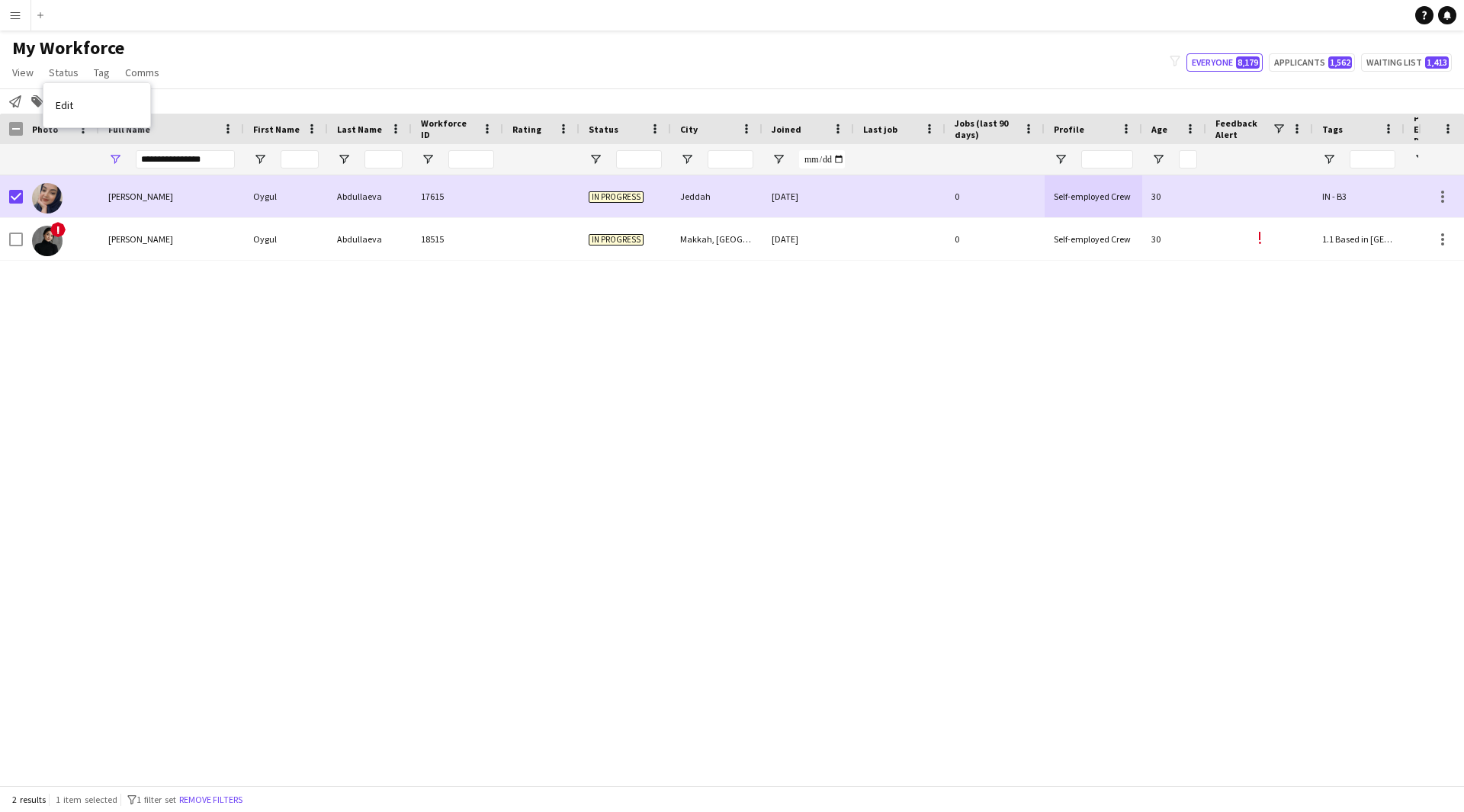
click at [355, 42] on div "My Workforce View Views Default view [PERSON_NAME] [PERSON_NAME] [PERSON_NAME] …" at bounding box center [732, 63] width 1464 height 52
click at [69, 73] on span "Status" at bounding box center [63, 72] width 30 height 14
click at [115, 112] on link "Edit" at bounding box center [96, 105] width 107 height 32
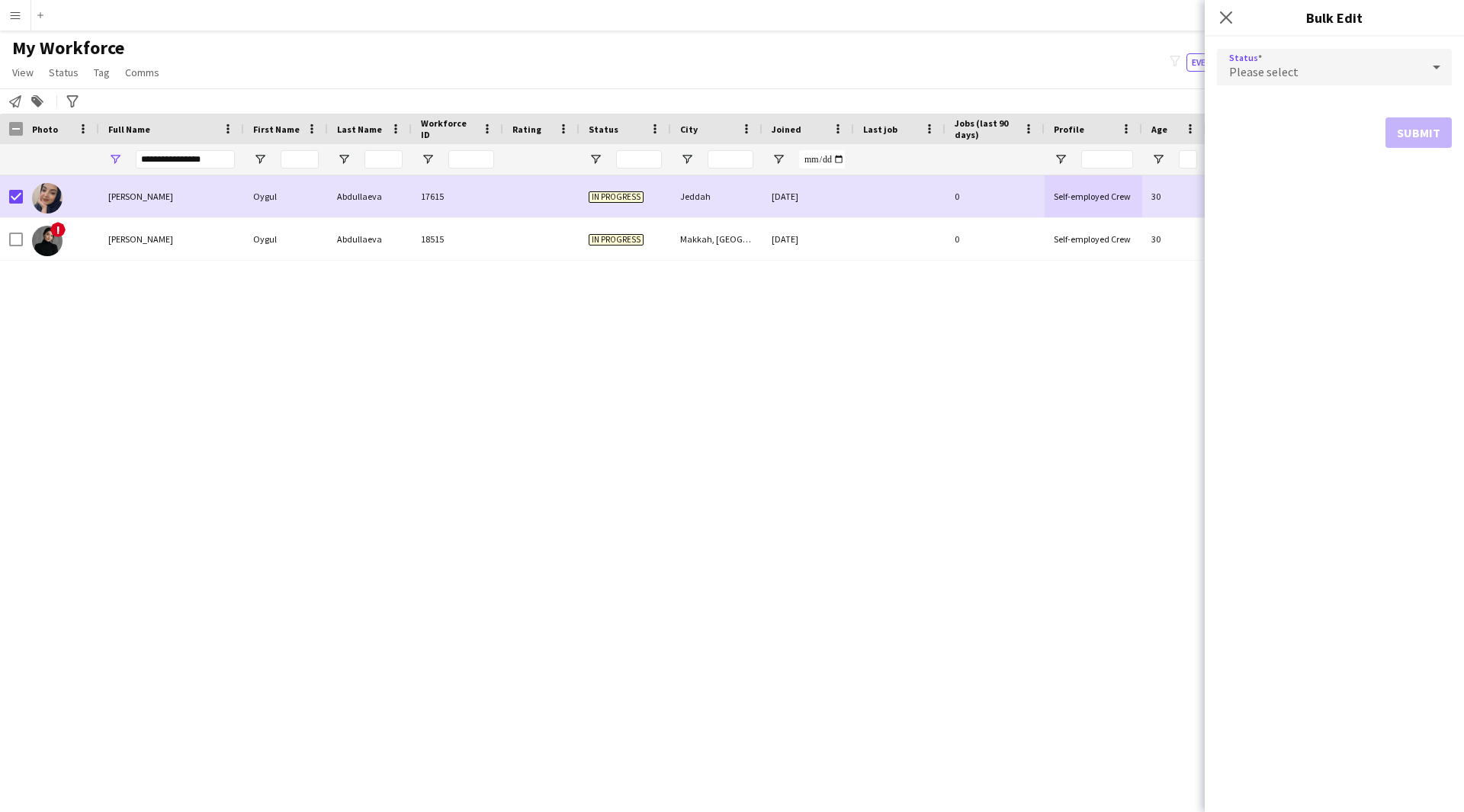
click at [1302, 71] on div "Please select" at bounding box center [1319, 67] width 204 height 37
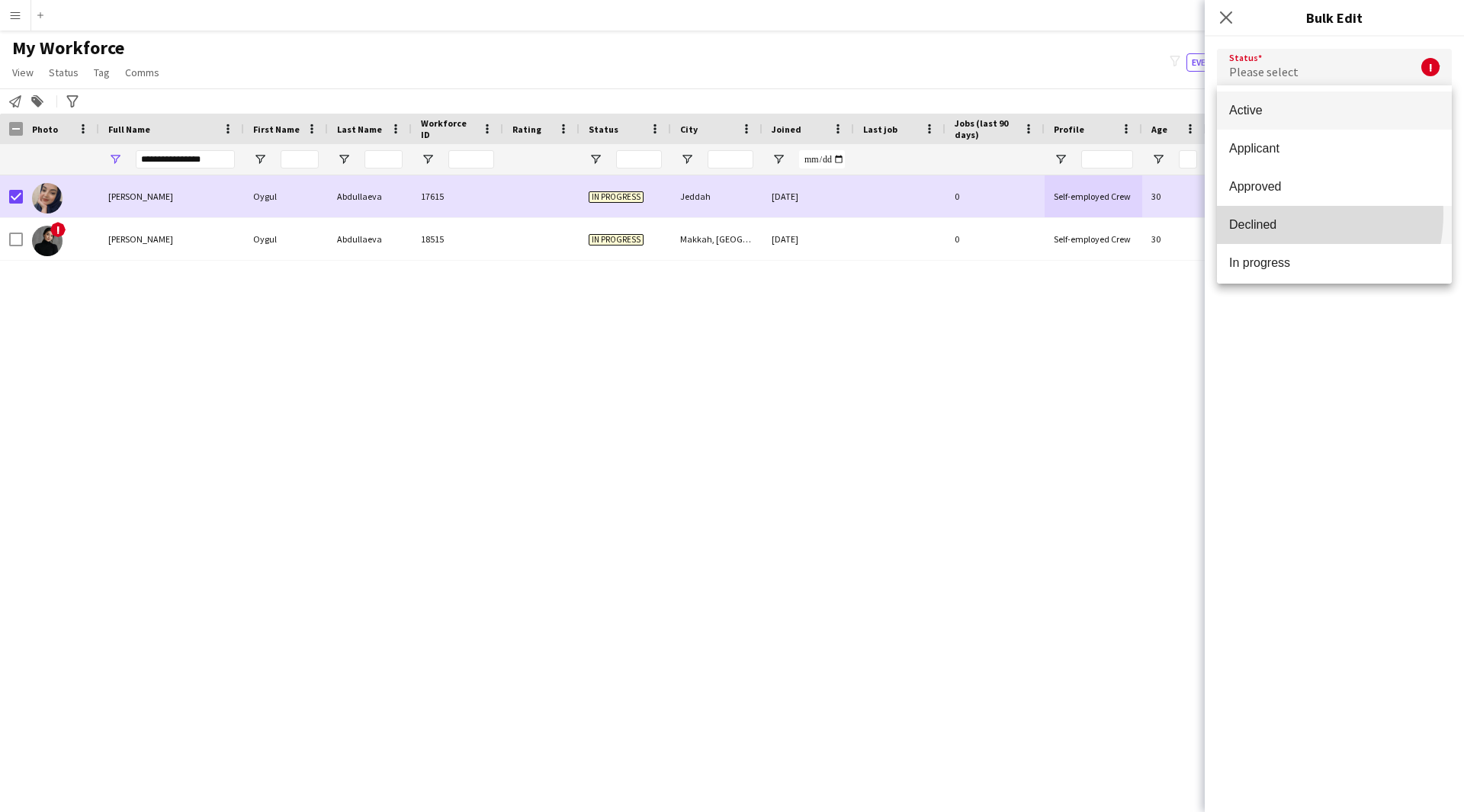
click at [1272, 213] on mat-option "Declined" at bounding box center [1334, 225] width 235 height 38
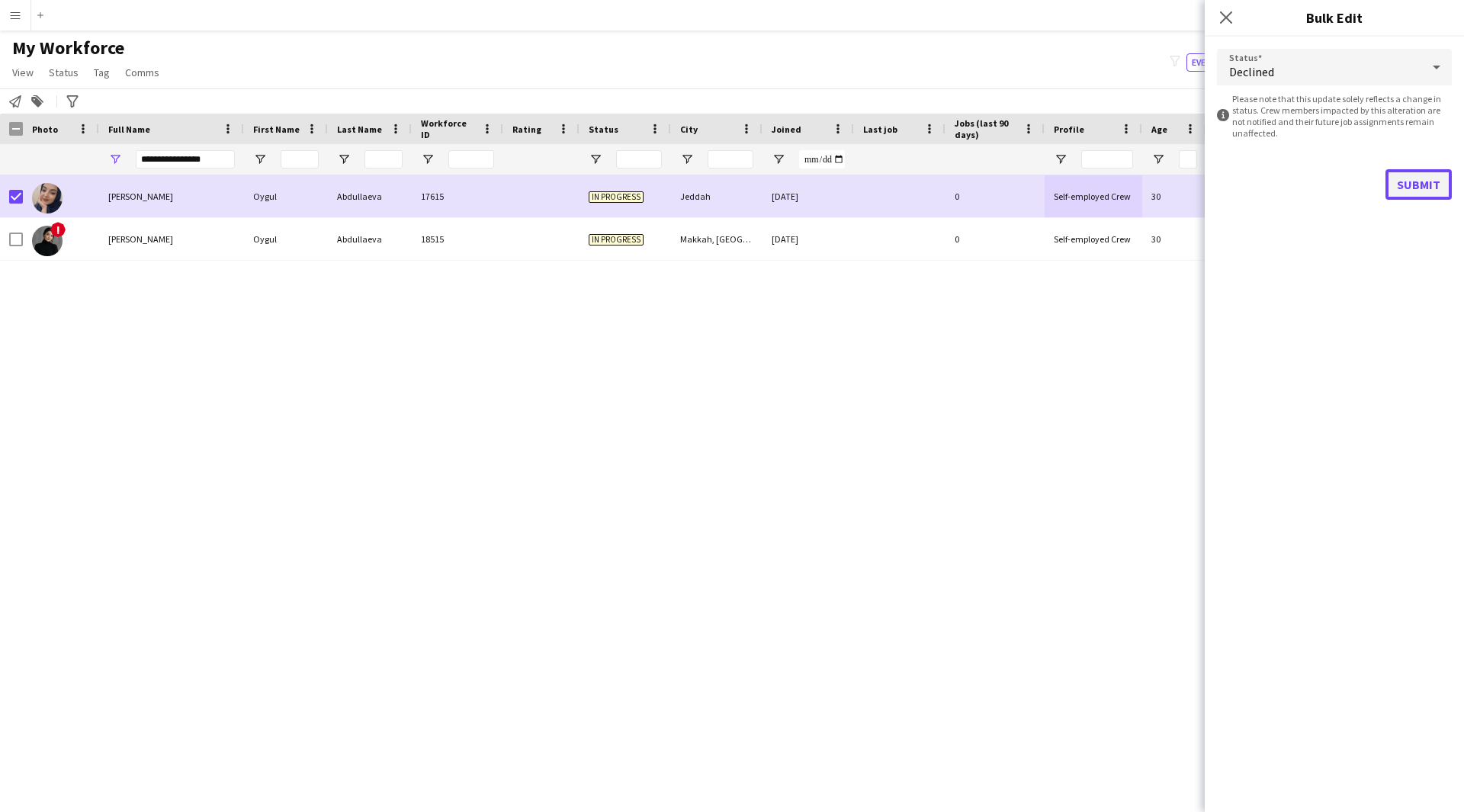
click at [1411, 183] on button "Submit" at bounding box center [1418, 184] width 67 height 30
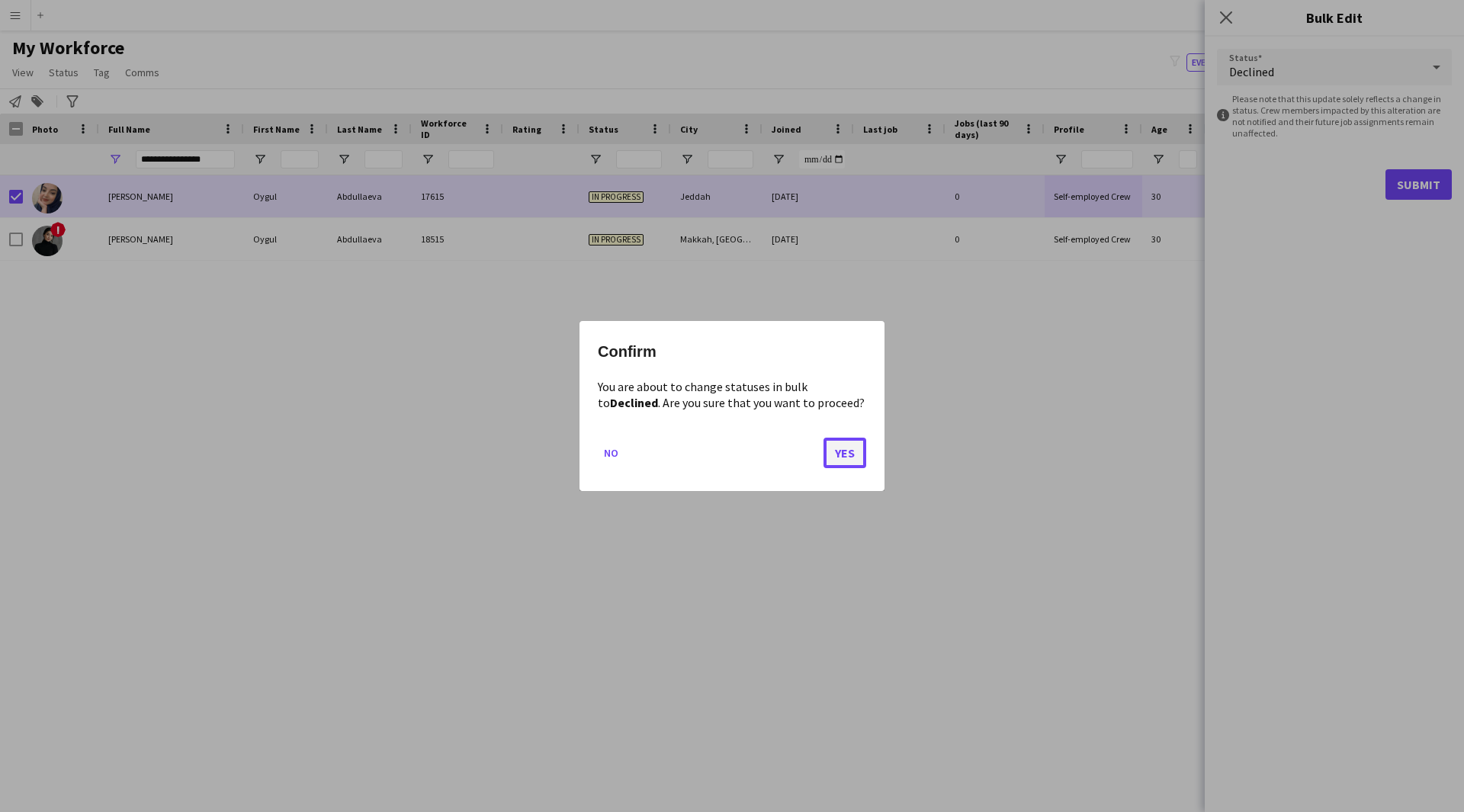
click at [844, 450] on button "Yes" at bounding box center [844, 453] width 42 height 30
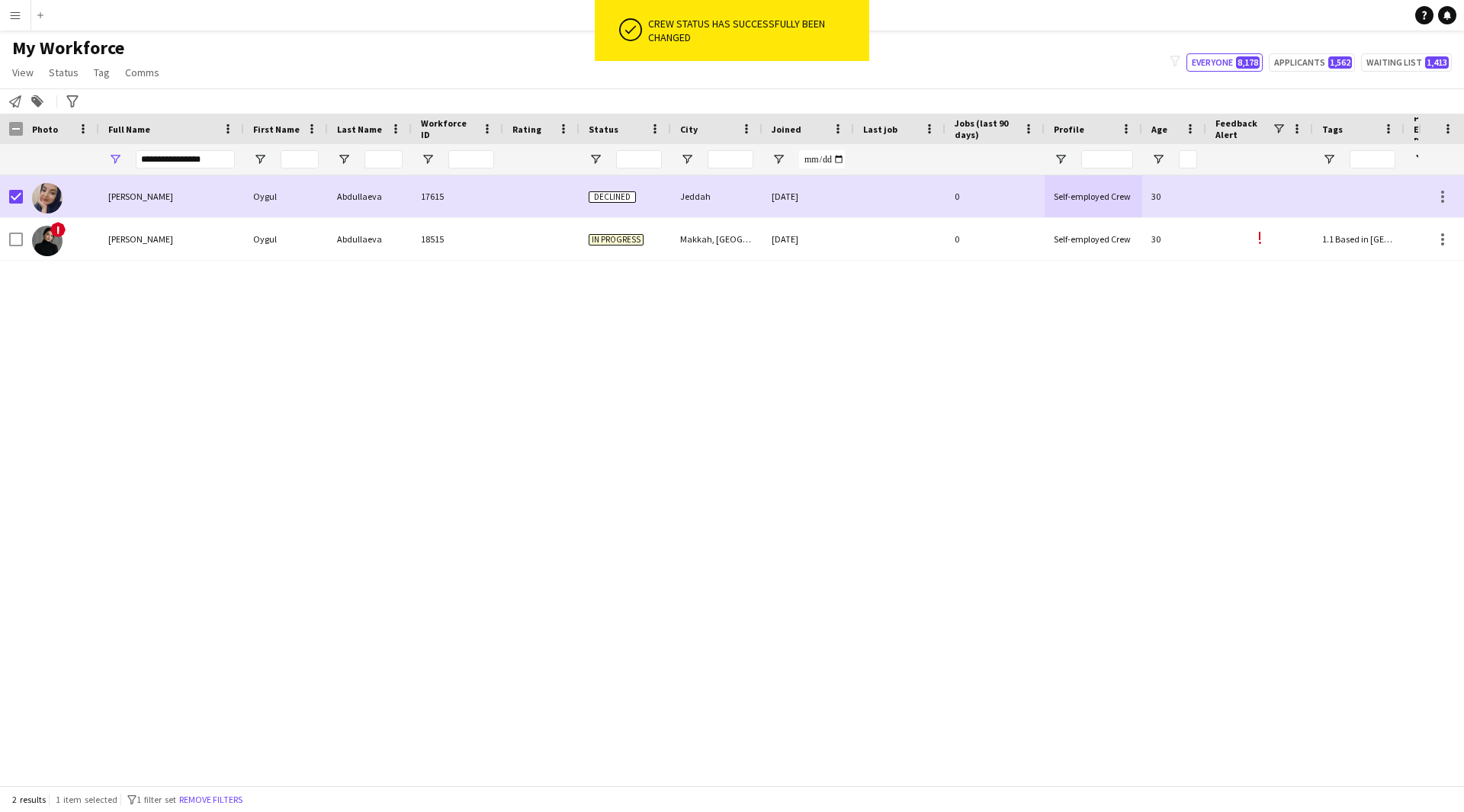
click at [136, 304] on div "[PERSON_NAME] [PERSON_NAME] 17615 Declined Jeddah [DATE] 0 Self-employed Crew 3…" at bounding box center [709, 475] width 1418 height 599
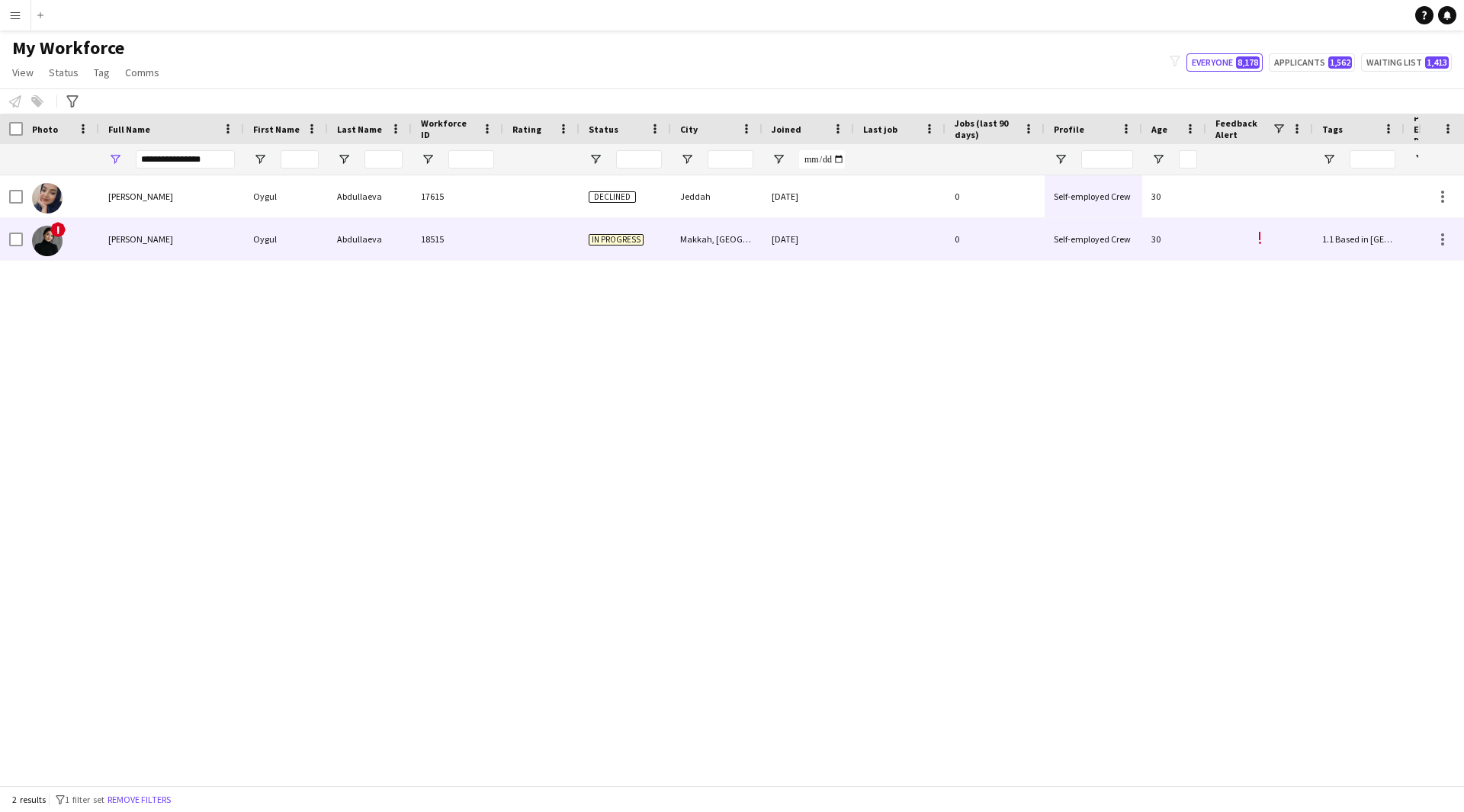
click at [25, 240] on div "!" at bounding box center [61, 239] width 76 height 42
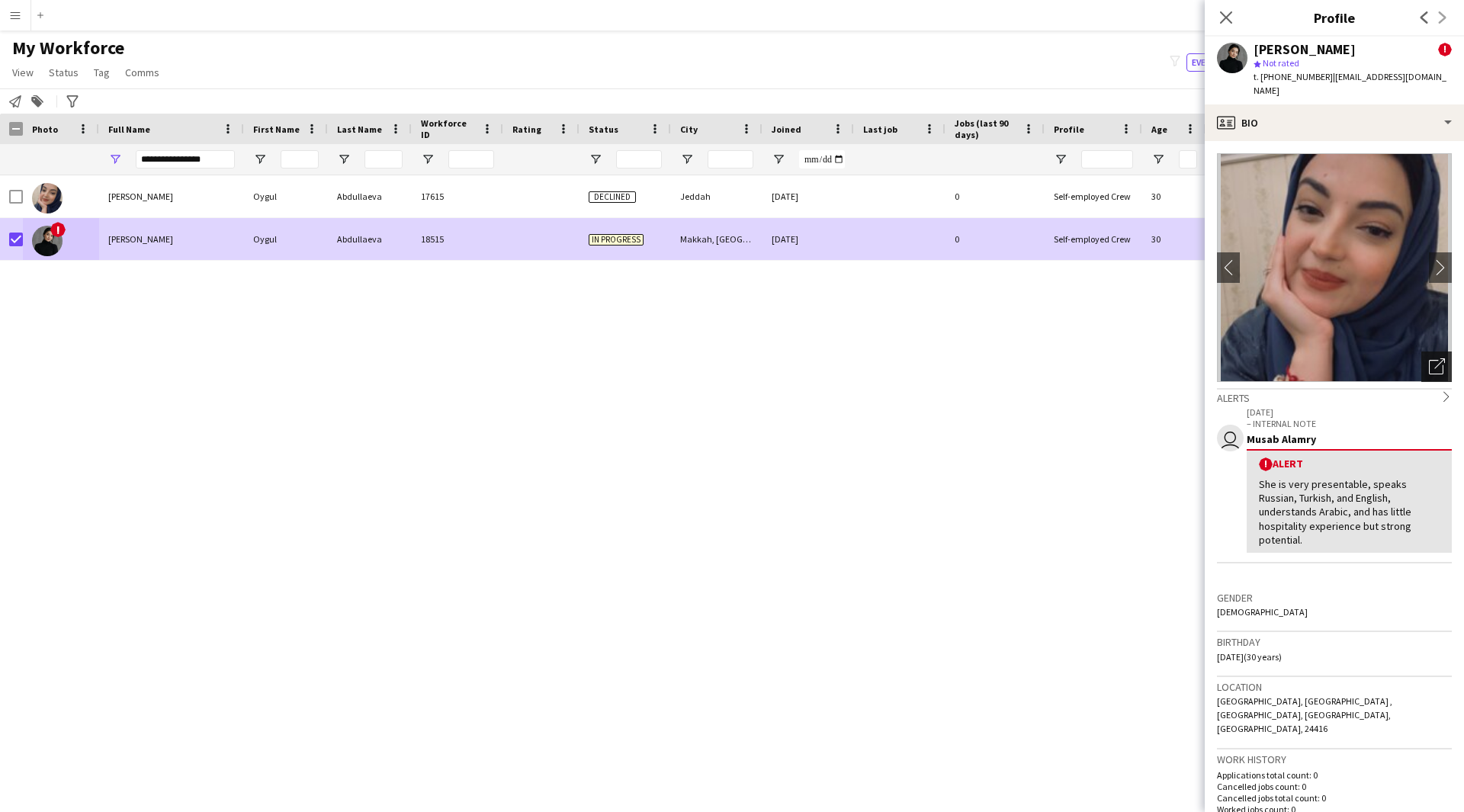
click at [1429, 358] on icon "Open photos pop-in" at bounding box center [1437, 366] width 16 height 16
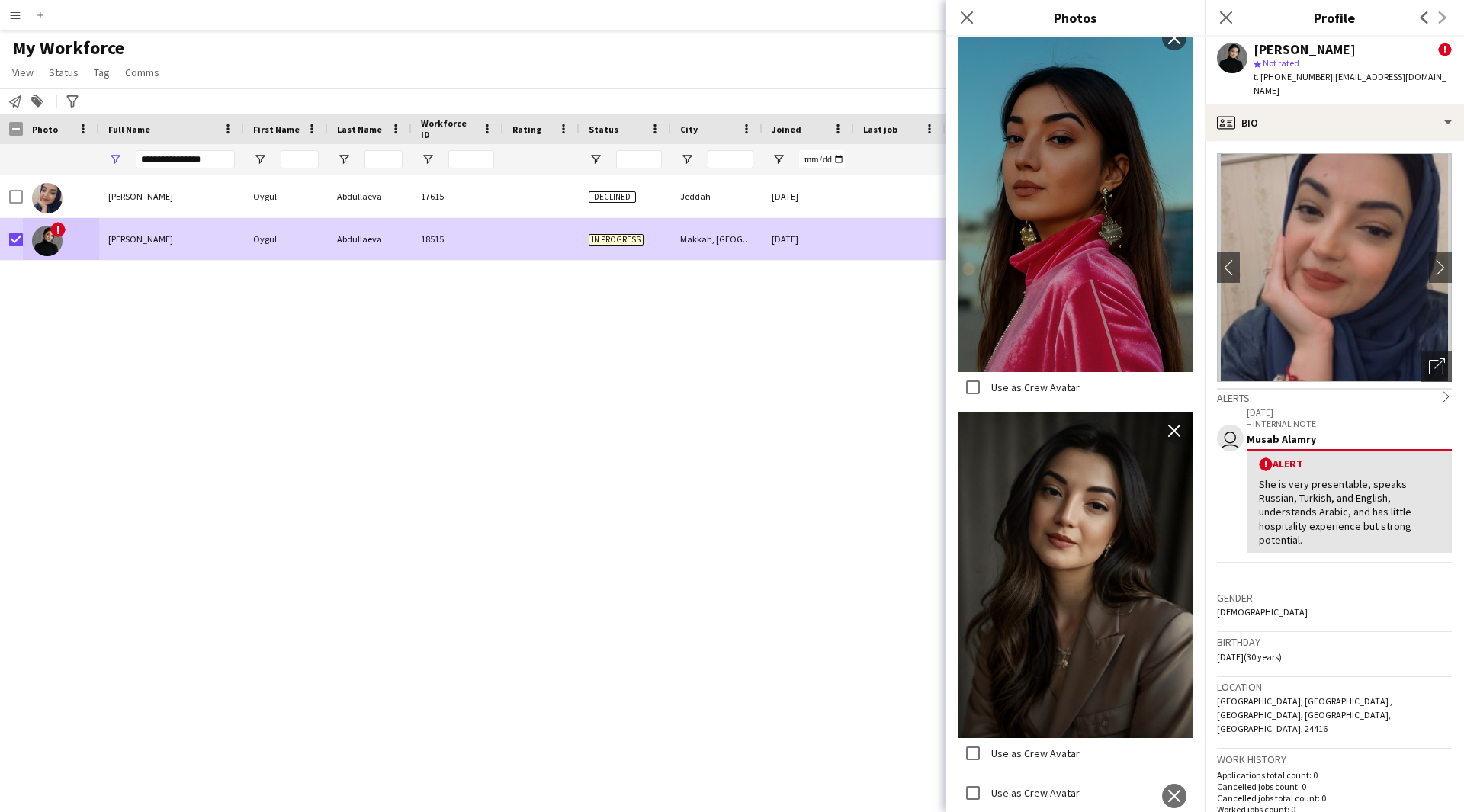
scroll to position [991, 0]
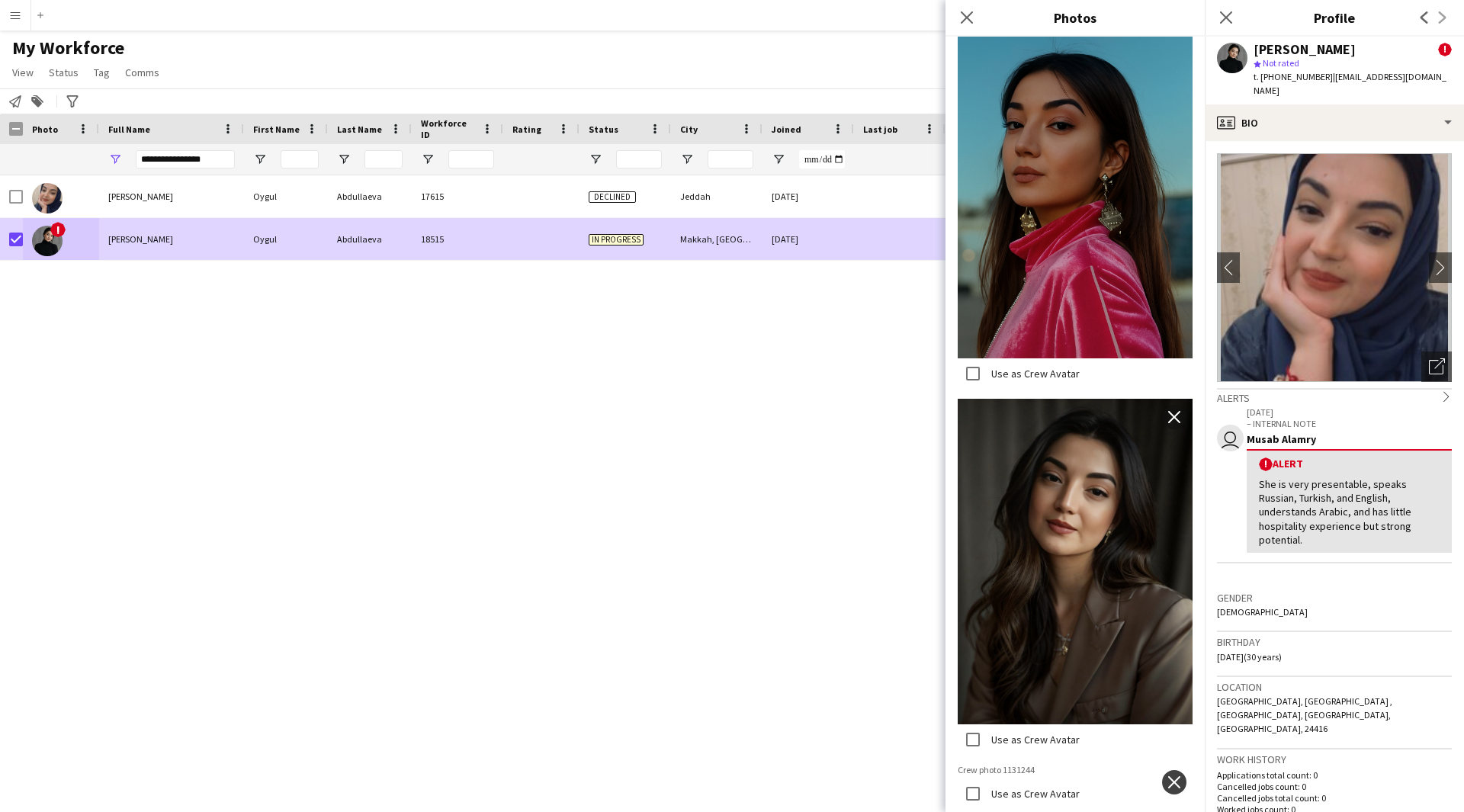
click at [1167, 776] on app-icon "close" at bounding box center [1174, 782] width 15 height 12
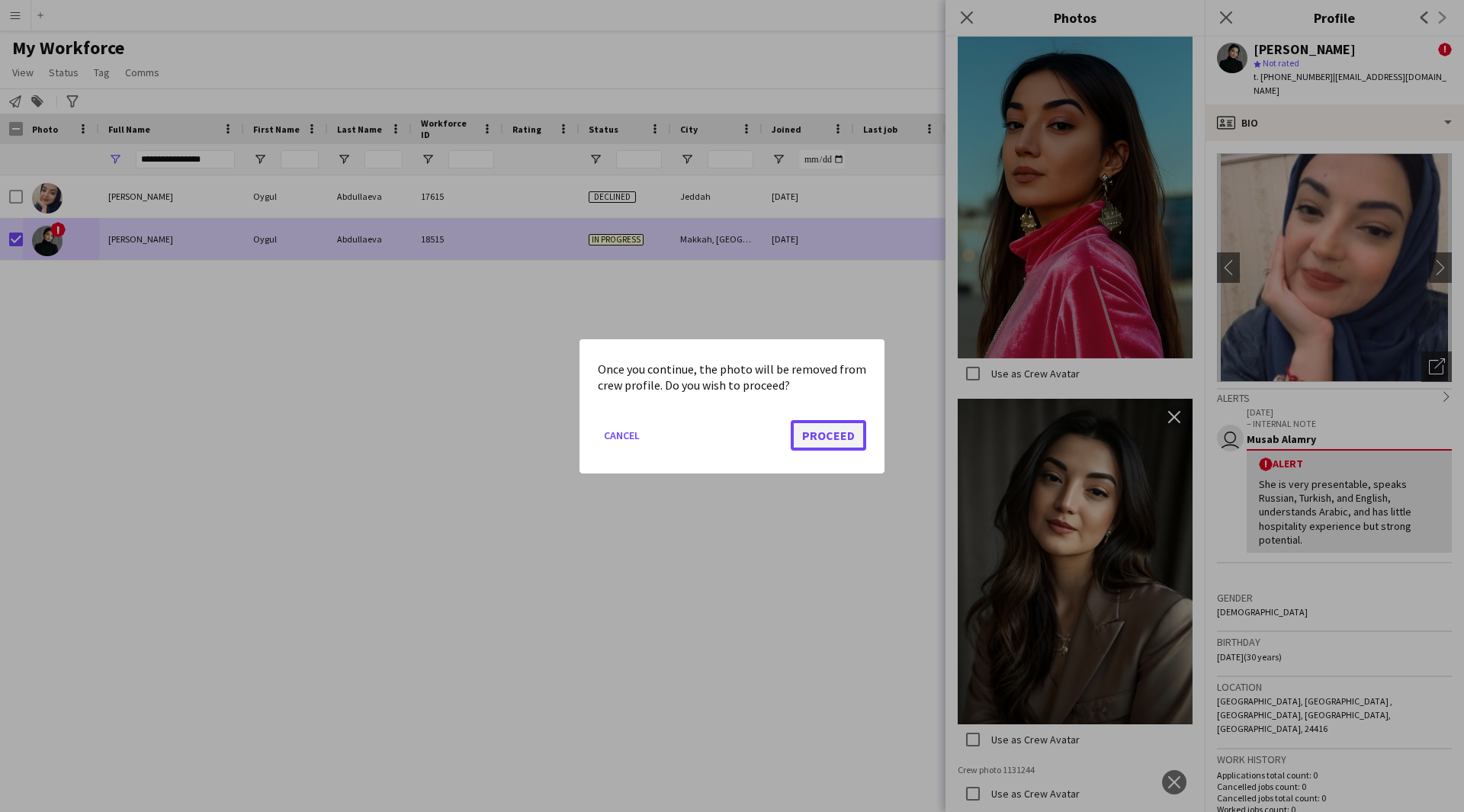
click at [848, 437] on button "Proceed" at bounding box center [828, 434] width 75 height 30
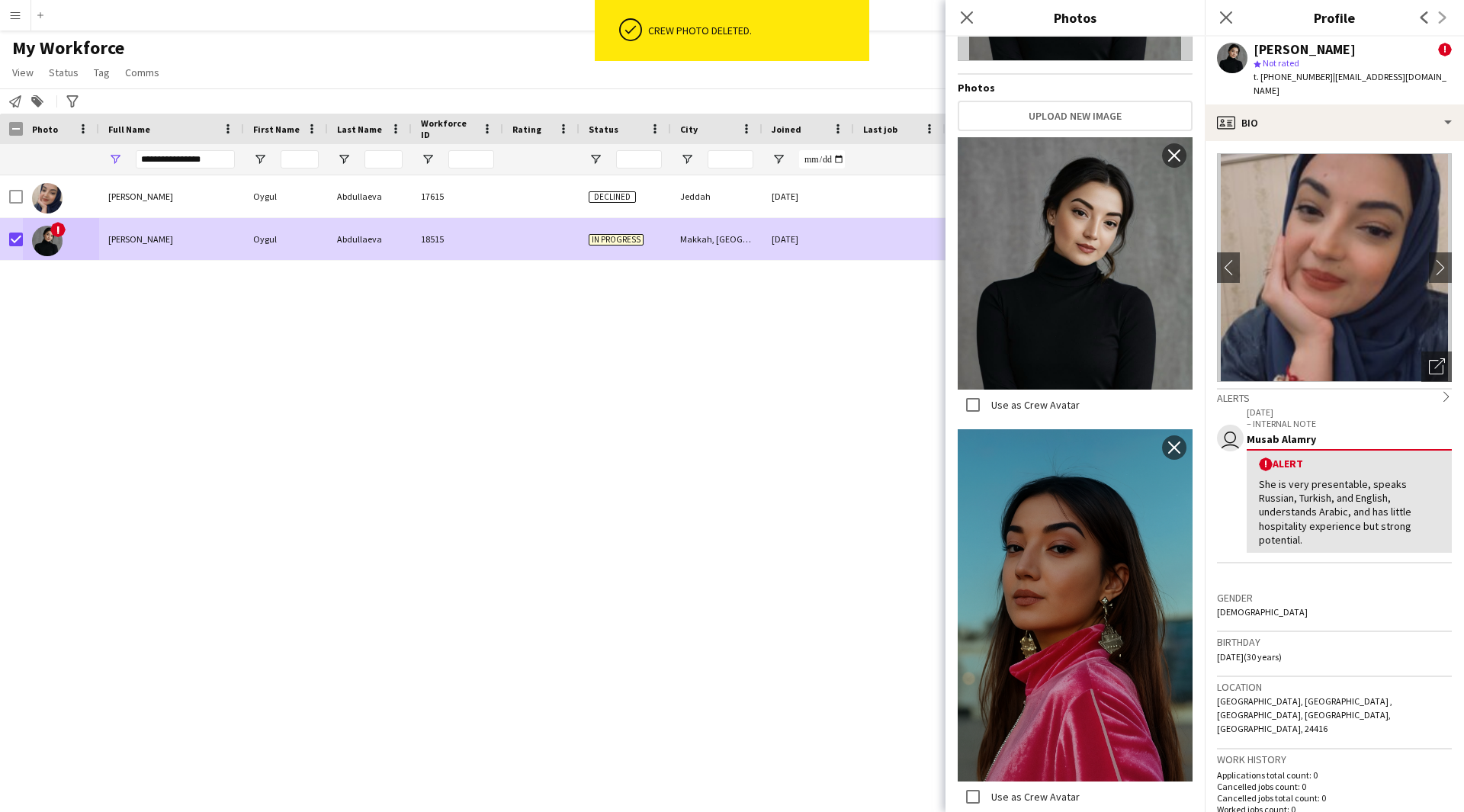
scroll to position [0, 0]
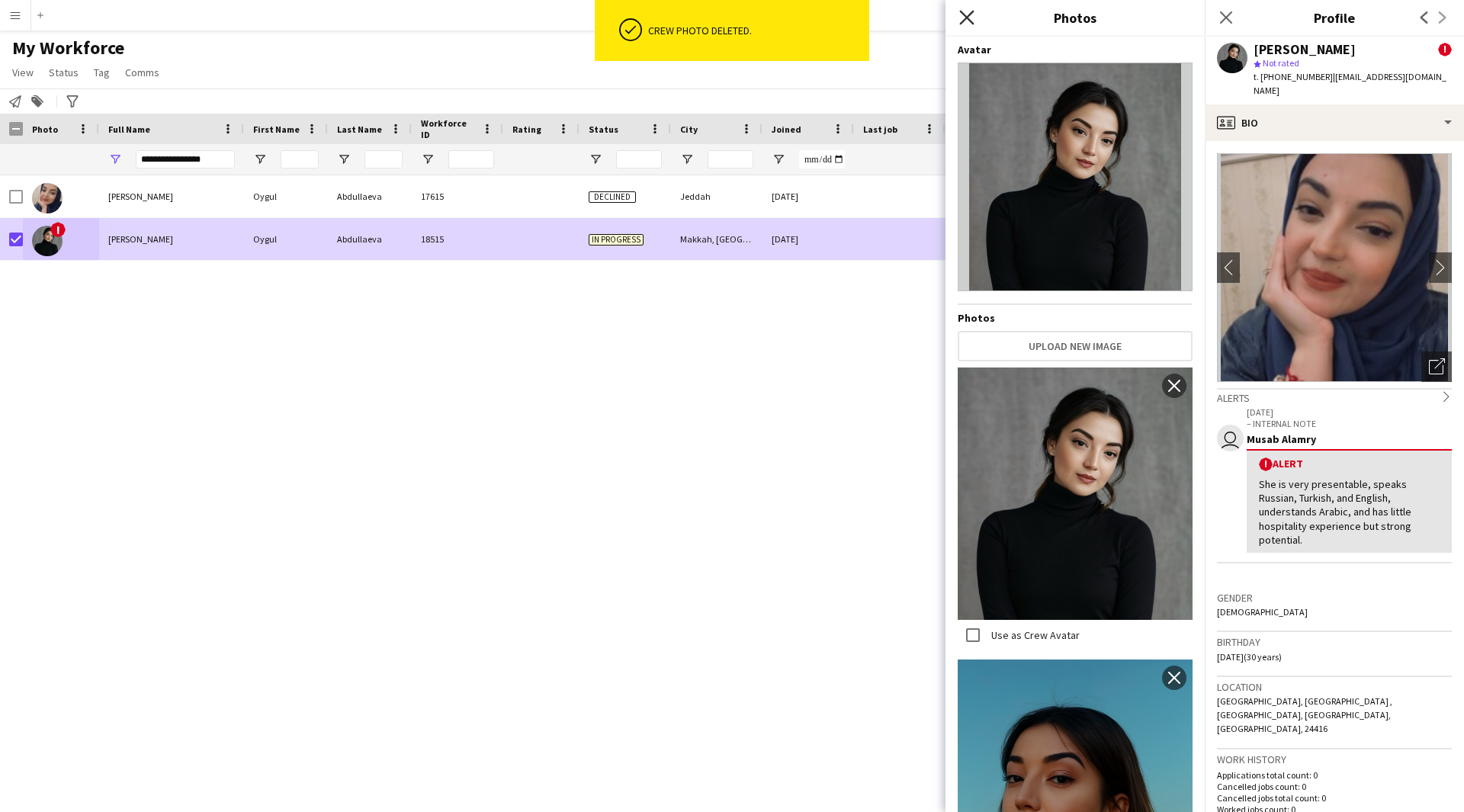
click at [966, 23] on icon "Close pop-in" at bounding box center [966, 17] width 14 height 14
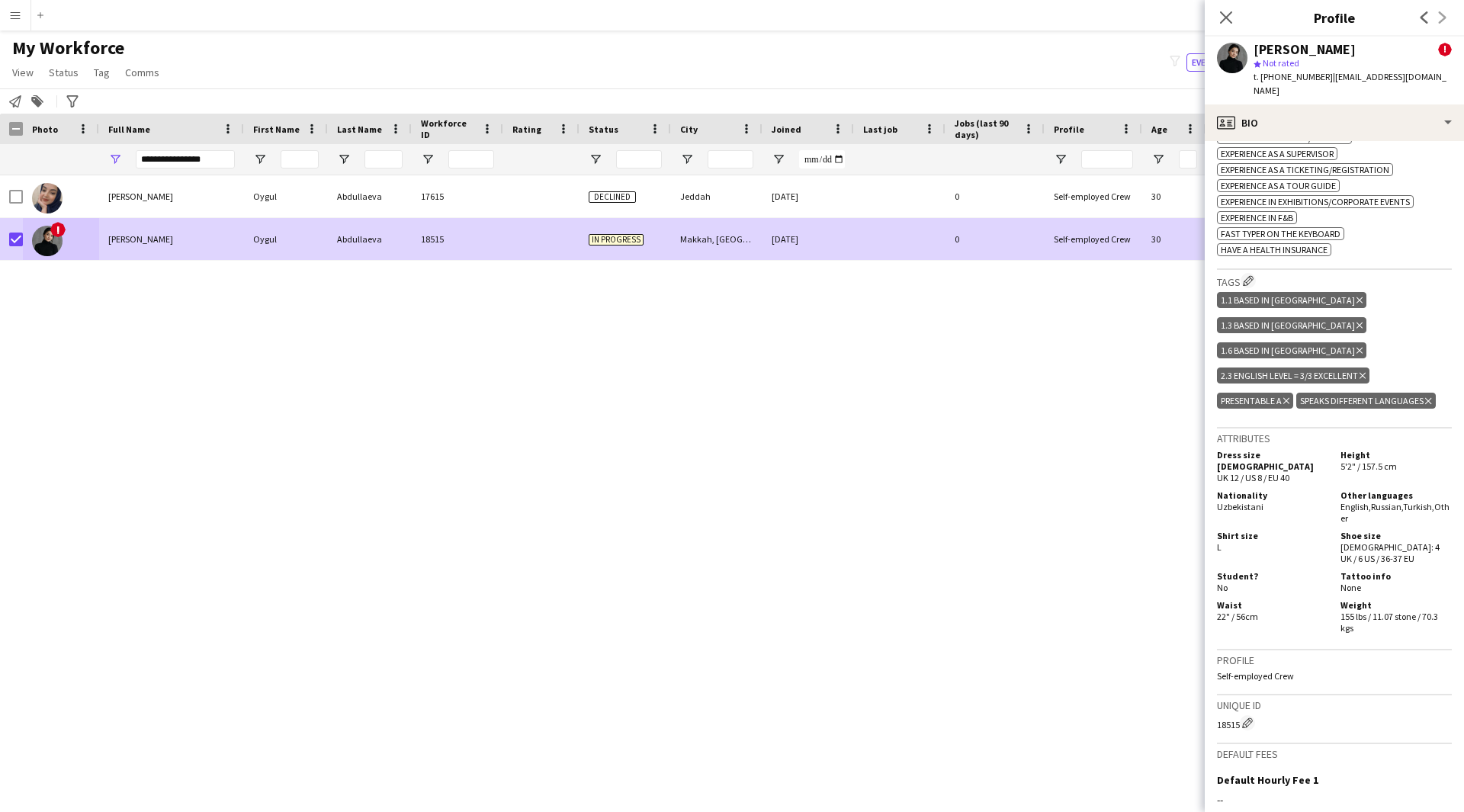
scroll to position [927, 0]
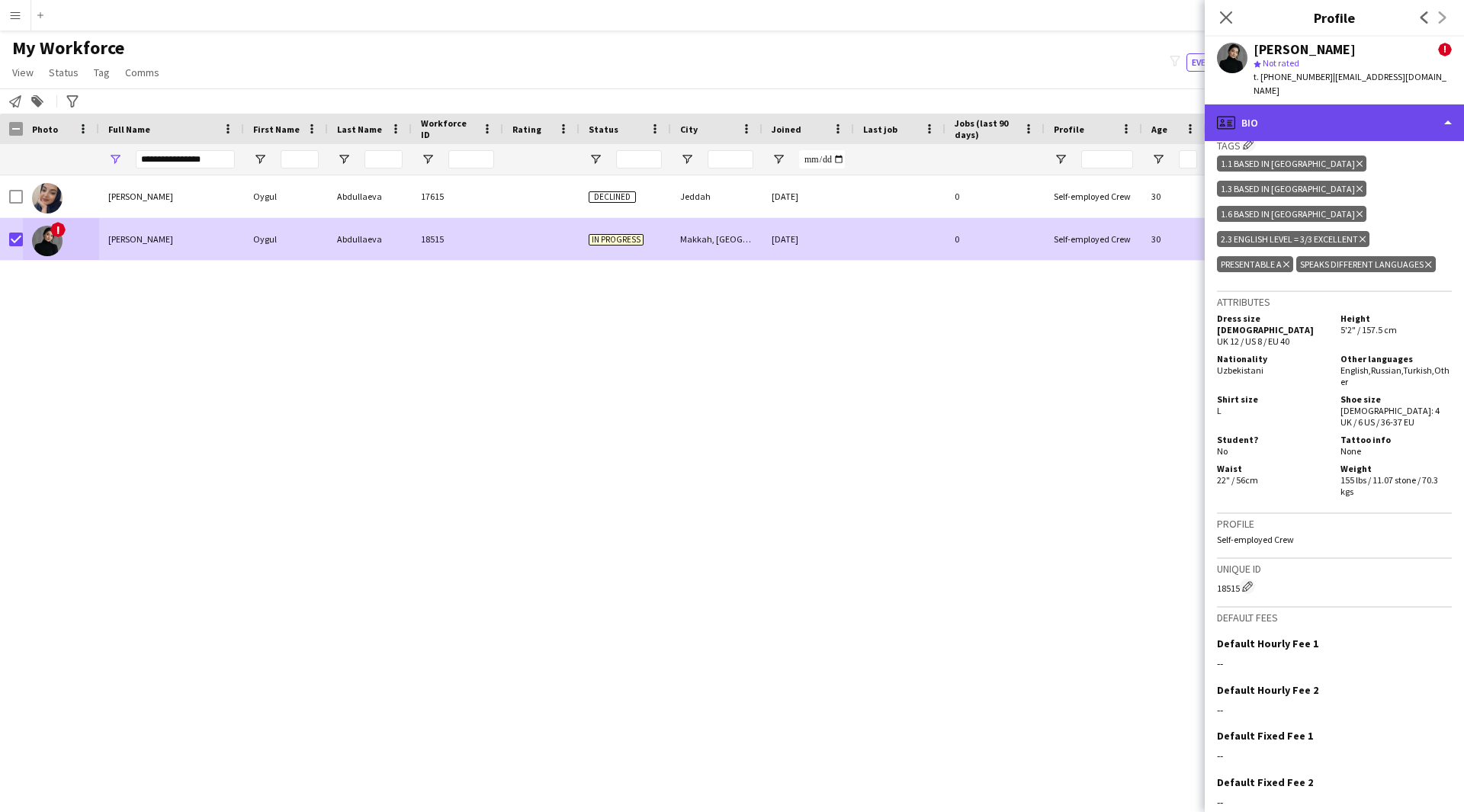
click at [1341, 104] on div "profile Bio" at bounding box center [1334, 123] width 259 height 37
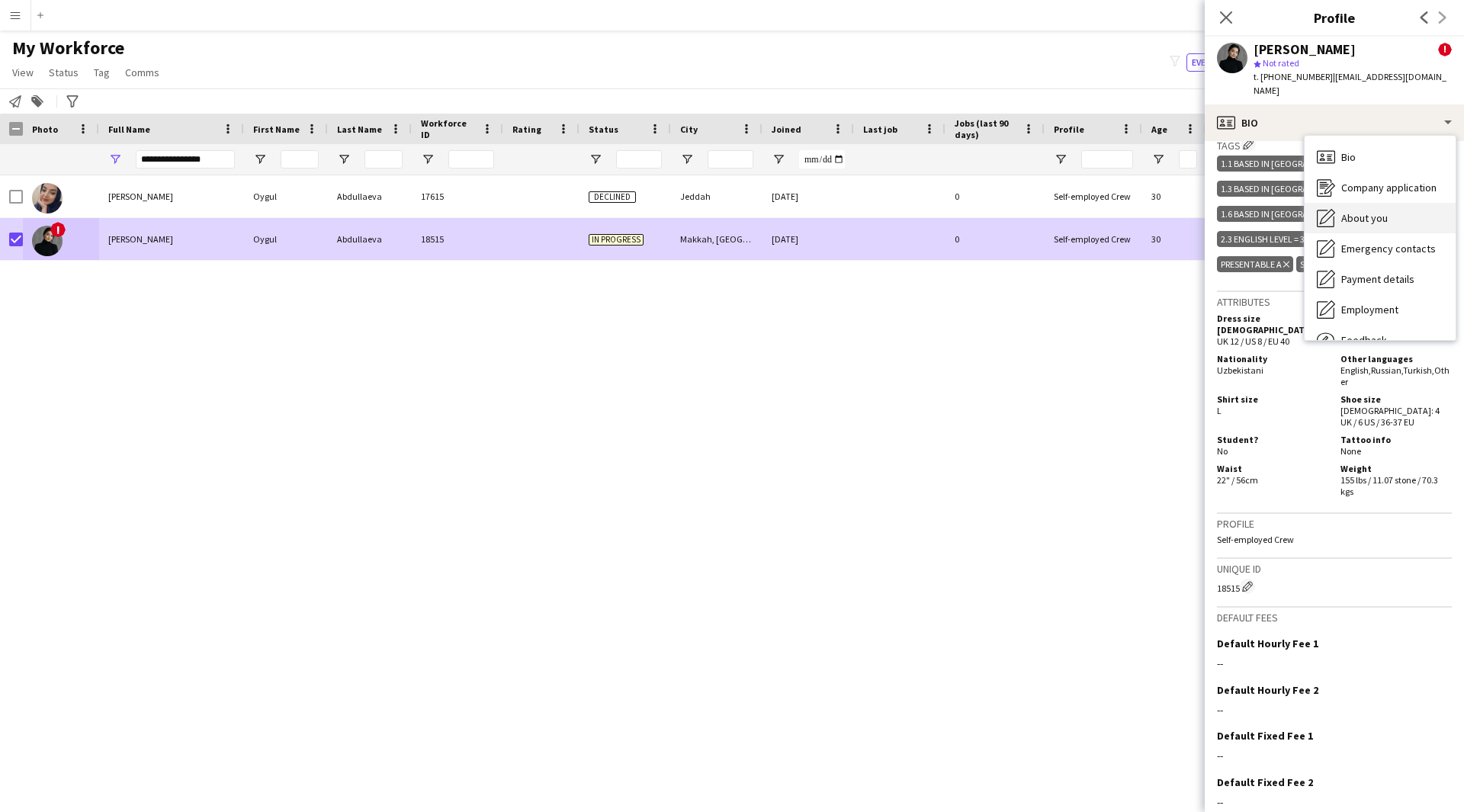
click at [1376, 211] on span "About you" at bounding box center [1365, 217] width 47 height 14
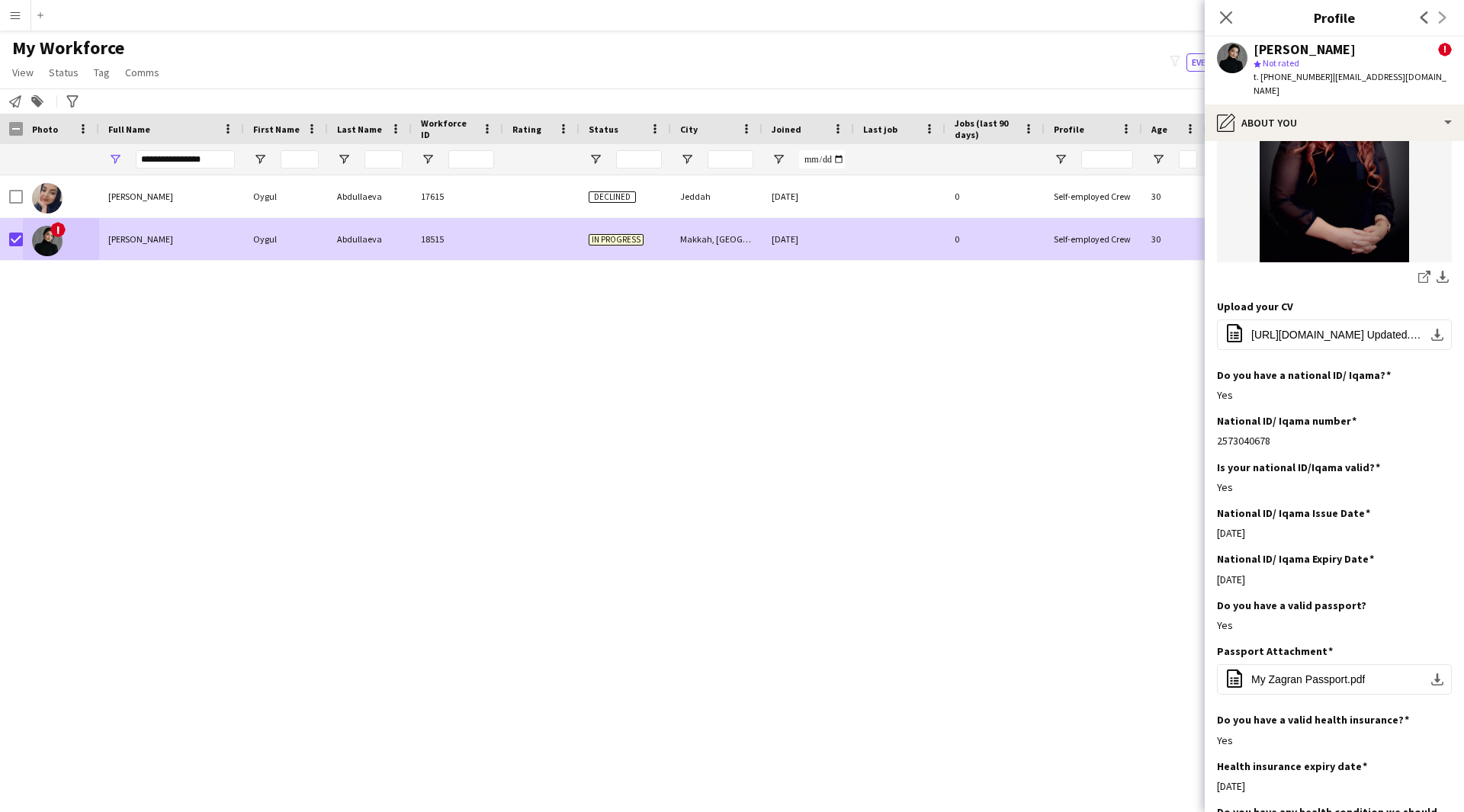
scroll to position [305, 0]
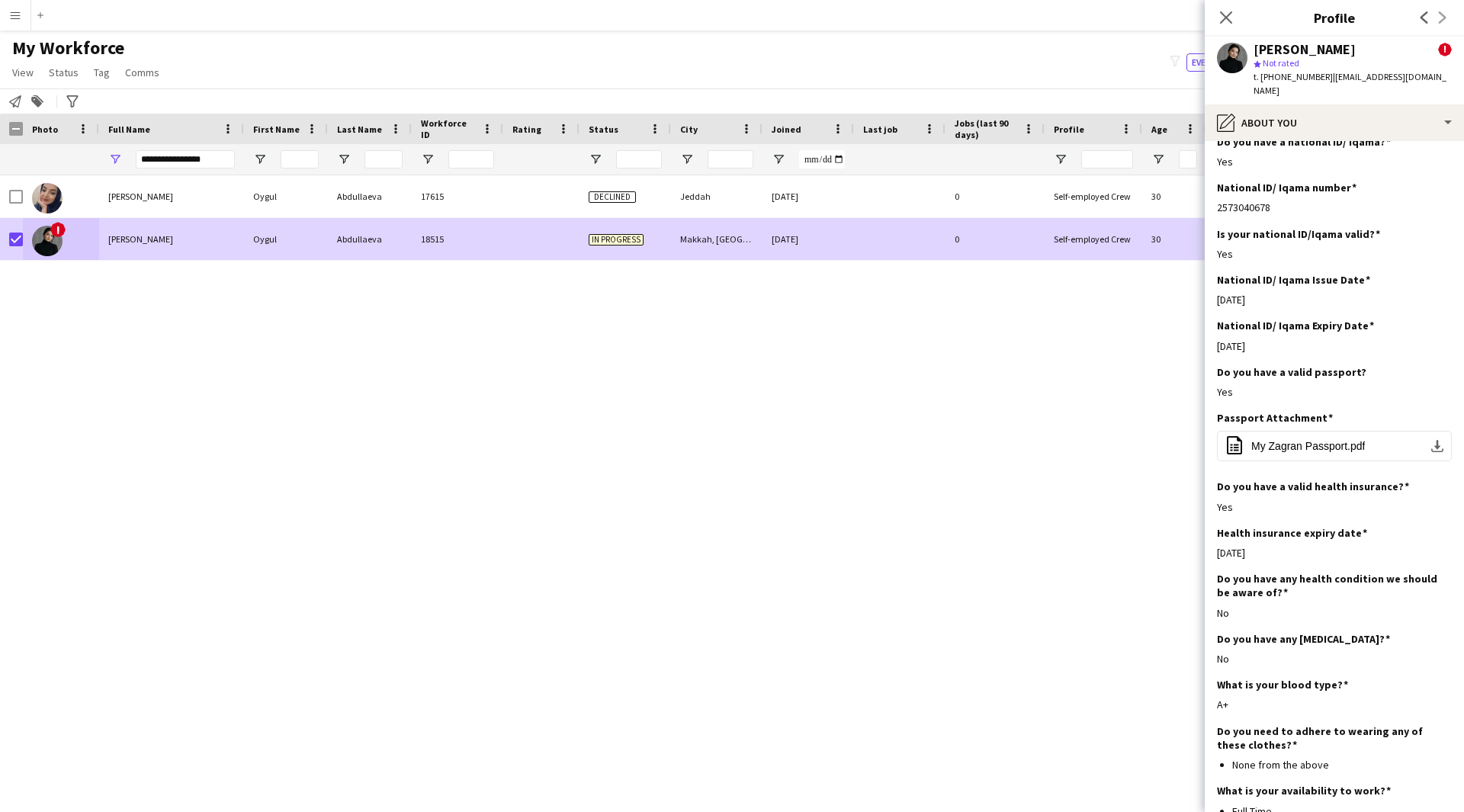
click at [1336, 411] on div "Passport Attachment Edit this field" at bounding box center [1334, 418] width 235 height 14
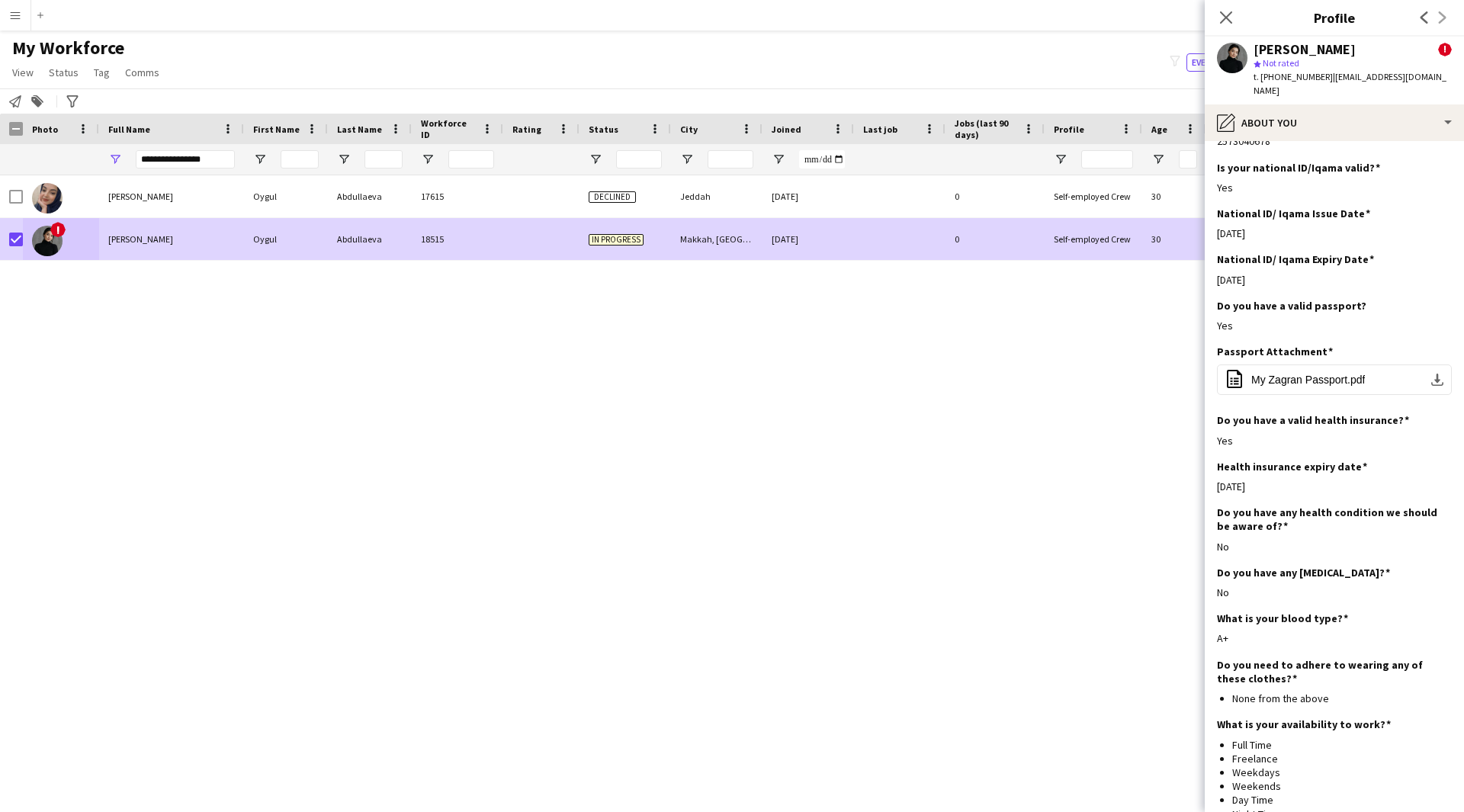
scroll to position [697, 0]
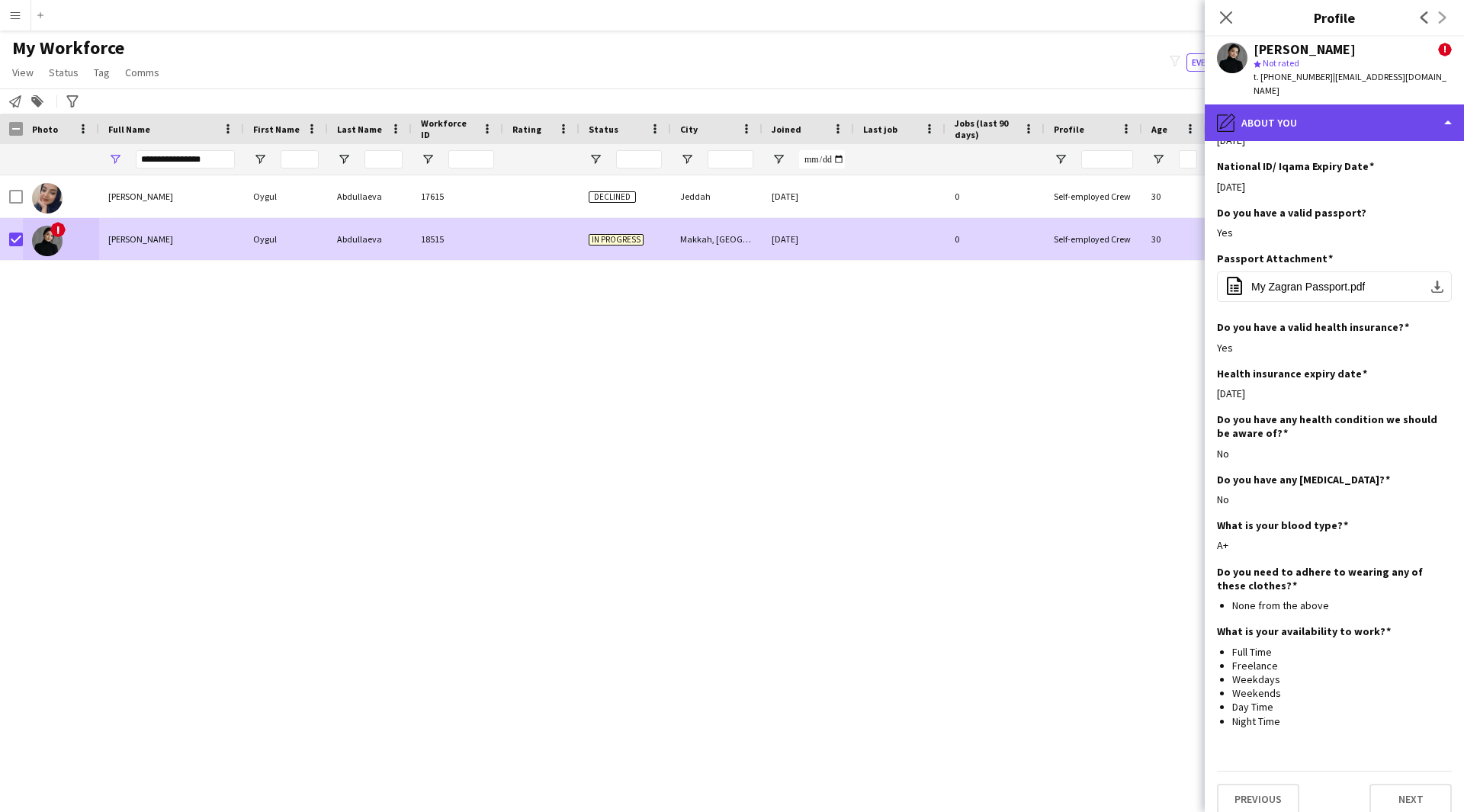
click at [1326, 104] on div "pencil4 About you" at bounding box center [1334, 123] width 259 height 37
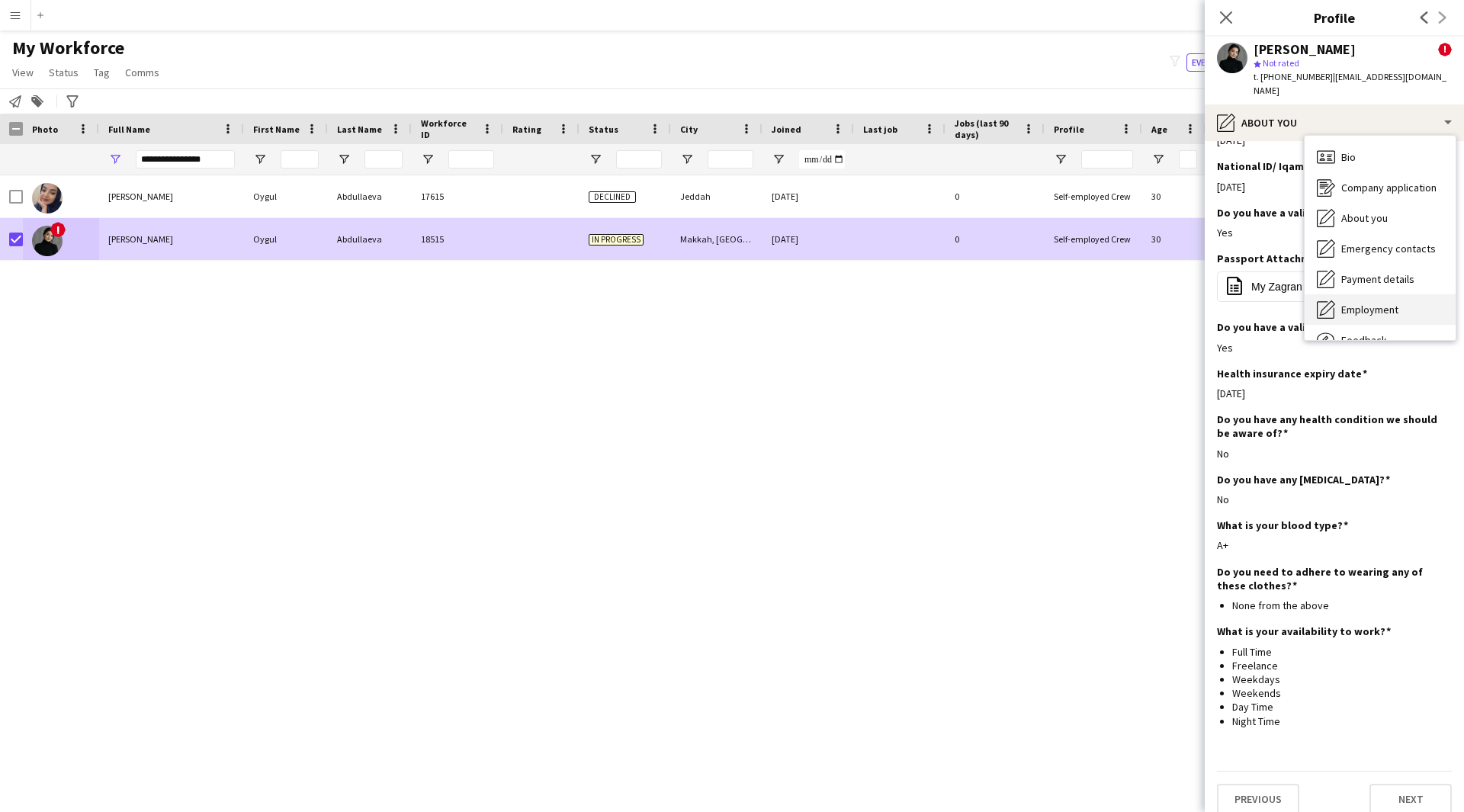
click at [1396, 303] on span "Employment" at bounding box center [1369, 309] width 57 height 14
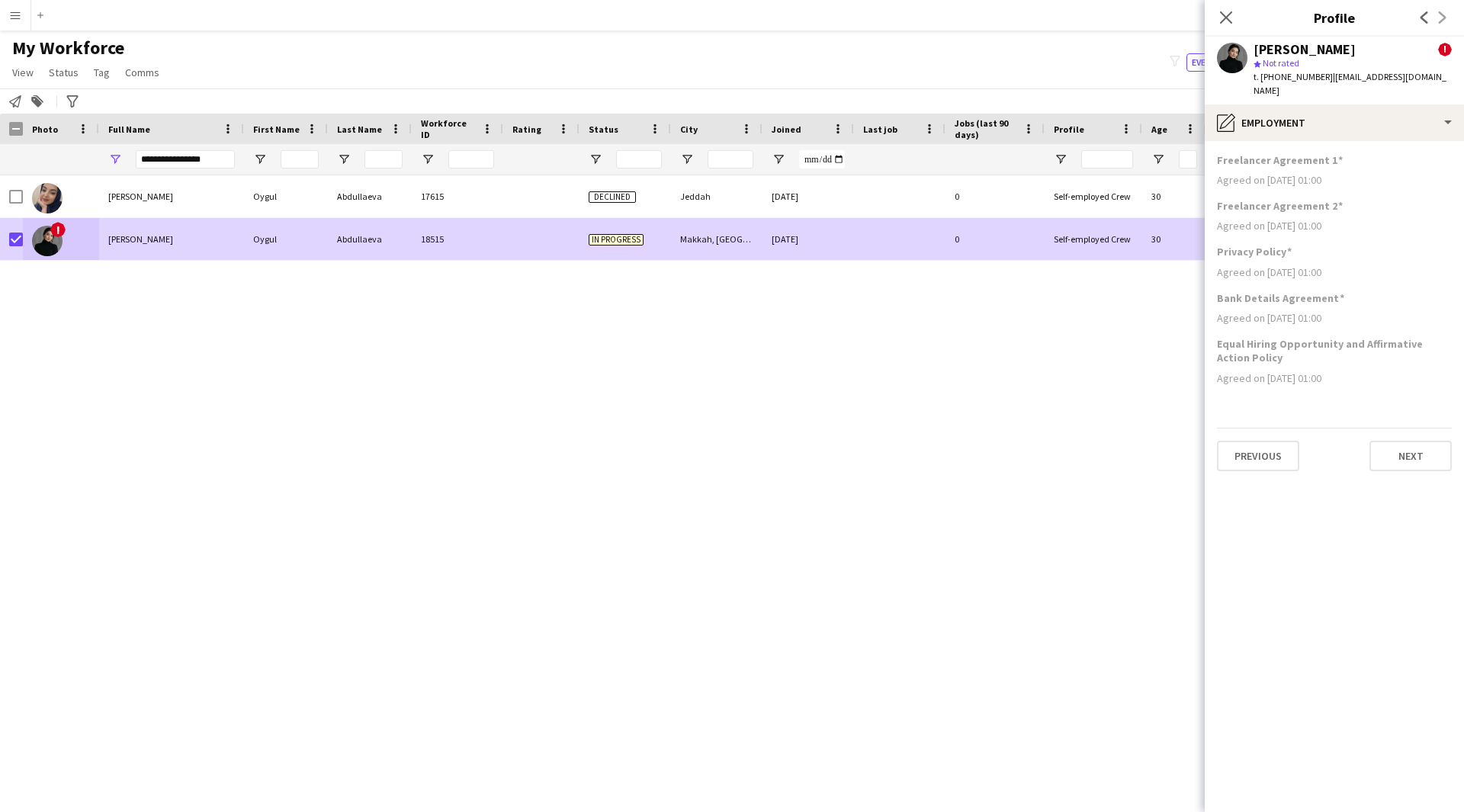
click at [1352, 141] on app-section-data-types "Freelancer Agreement 1 Agreed on [DATE] 01:00 Freelancer Agreement 2 Agreed on …" at bounding box center [1334, 476] width 259 height 671
click at [1349, 114] on div "pencil4 Employment" at bounding box center [1334, 123] width 259 height 37
click at [1393, 273] on span "Payment details" at bounding box center [1377, 279] width 73 height 14
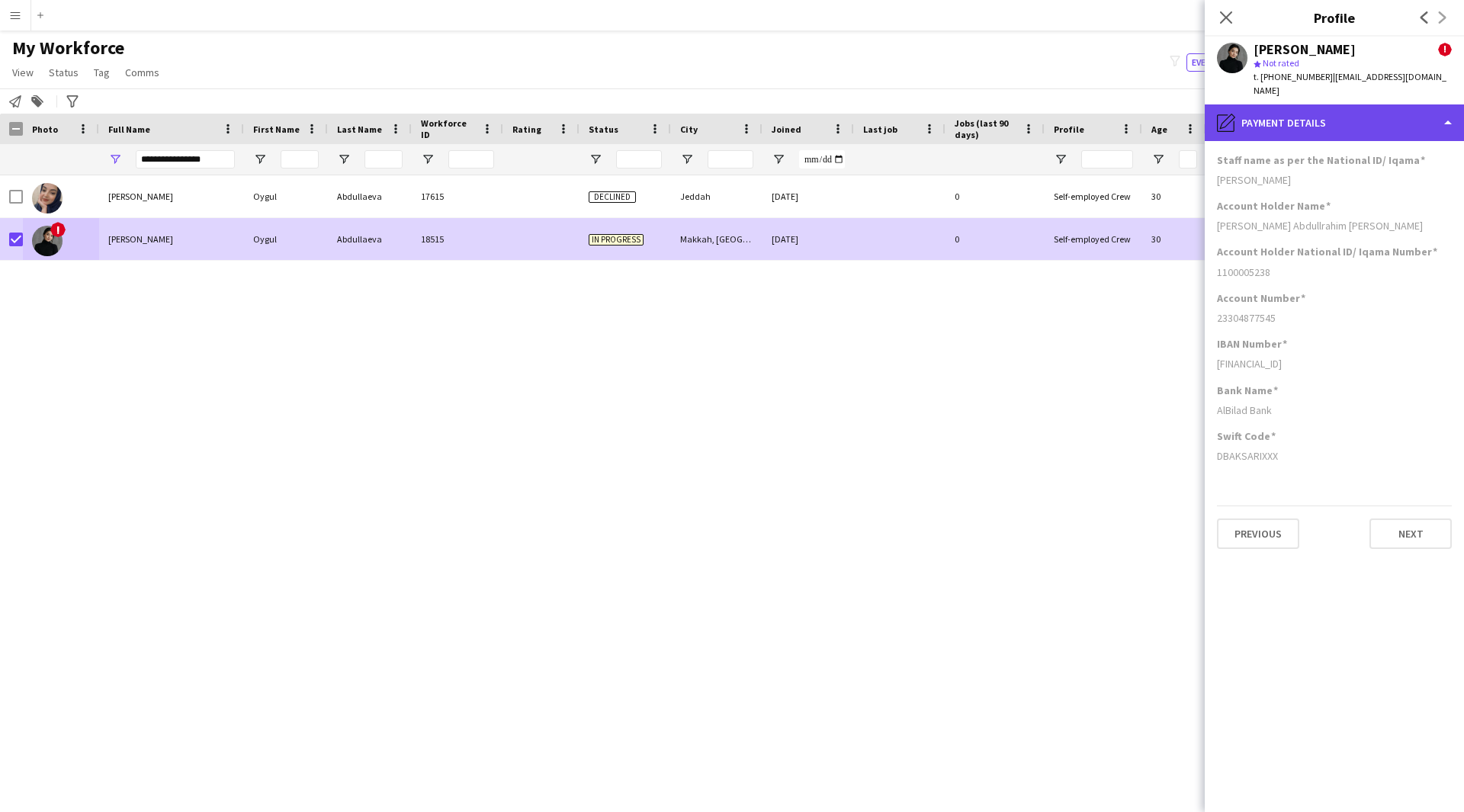
click at [1362, 124] on div "pencil4 Payment details" at bounding box center [1334, 123] width 259 height 37
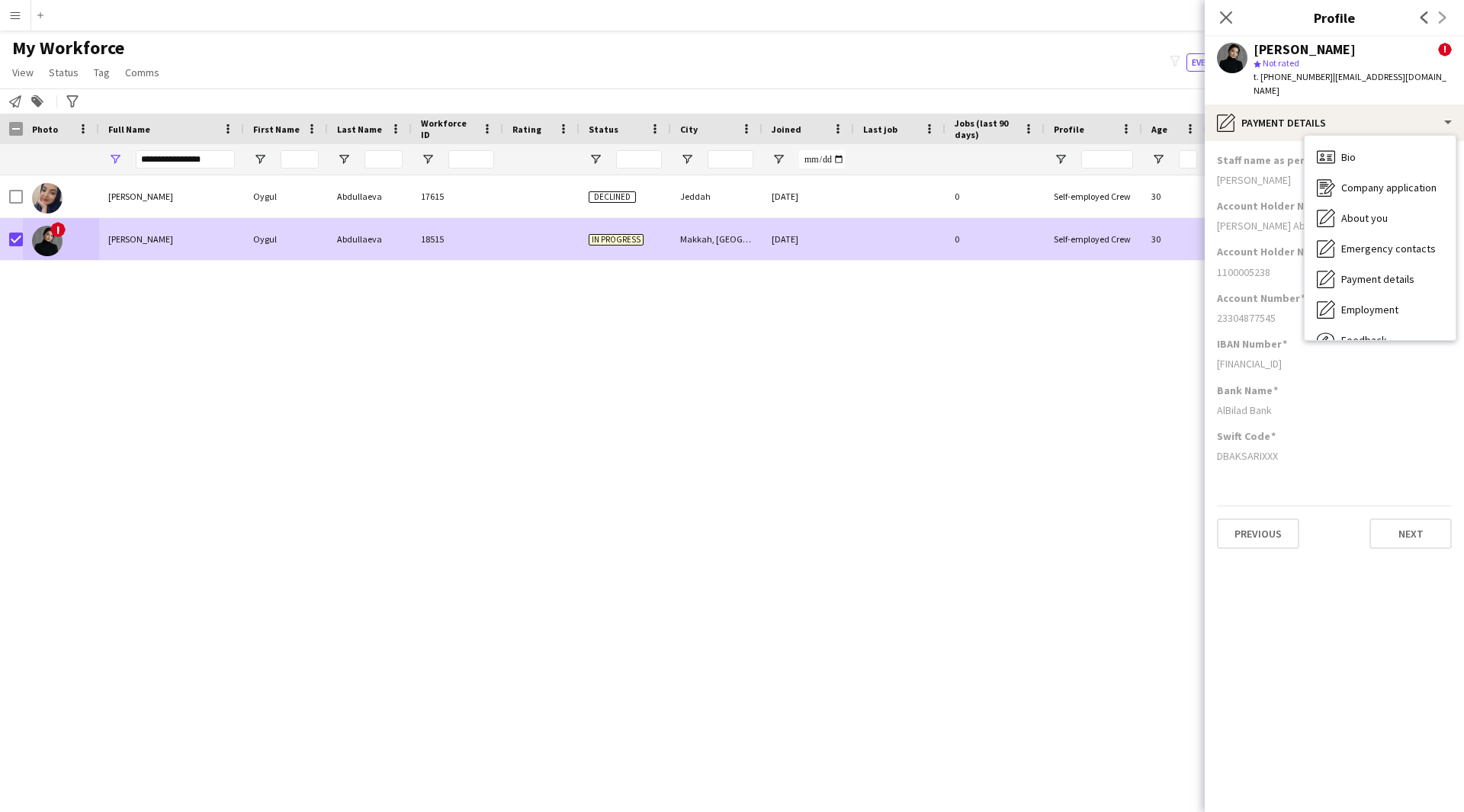
click at [1296, 383] on div "Bank Name AlBilad Bank" at bounding box center [1334, 406] width 235 height 46
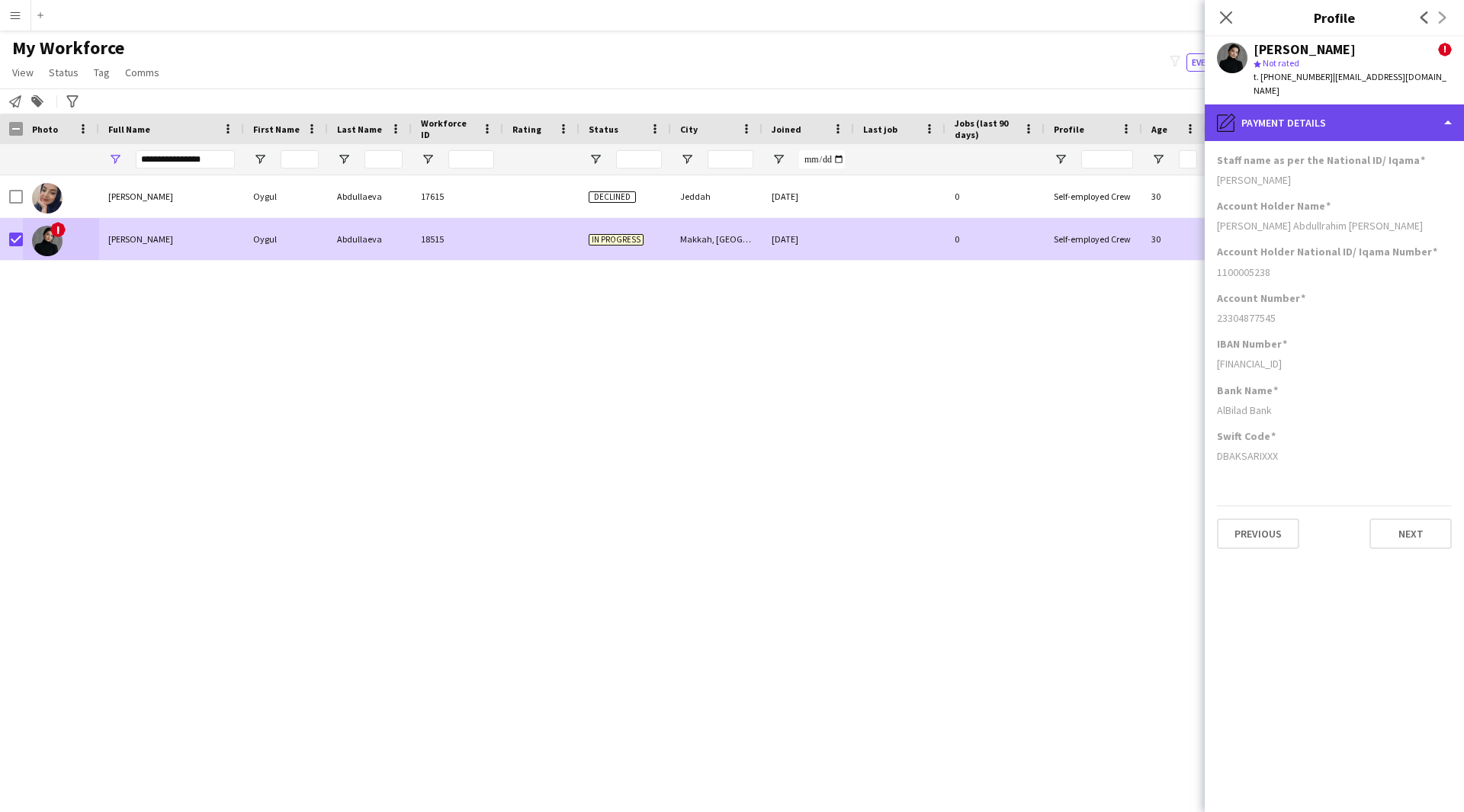
drag, startPoint x: 1305, startPoint y: 122, endPoint x: 1370, endPoint y: 99, distance: 68.9
click at [1370, 104] on div "pencil4 Payment details" at bounding box center [1334, 123] width 259 height 37
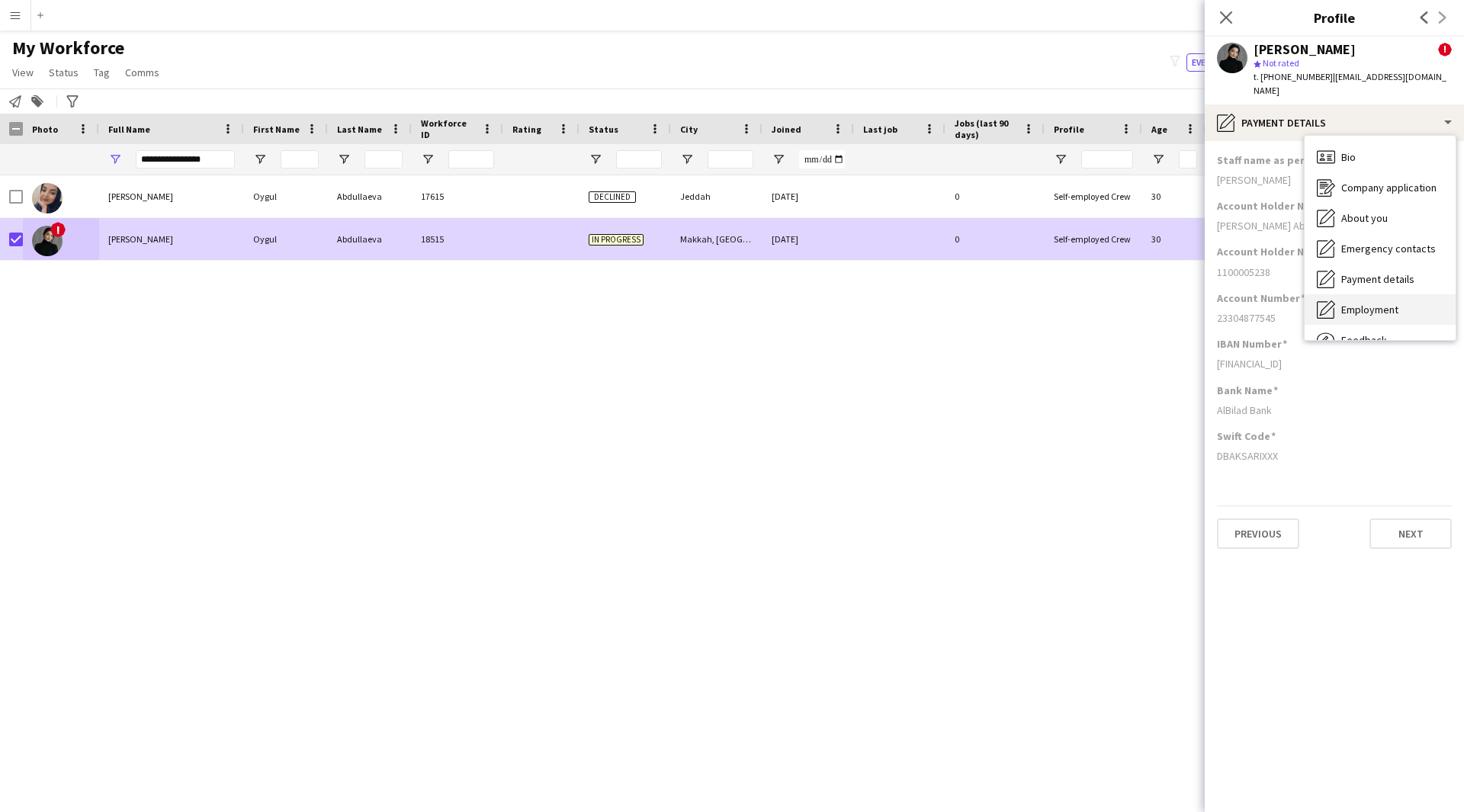
click at [1370, 303] on span "Employment" at bounding box center [1369, 309] width 57 height 14
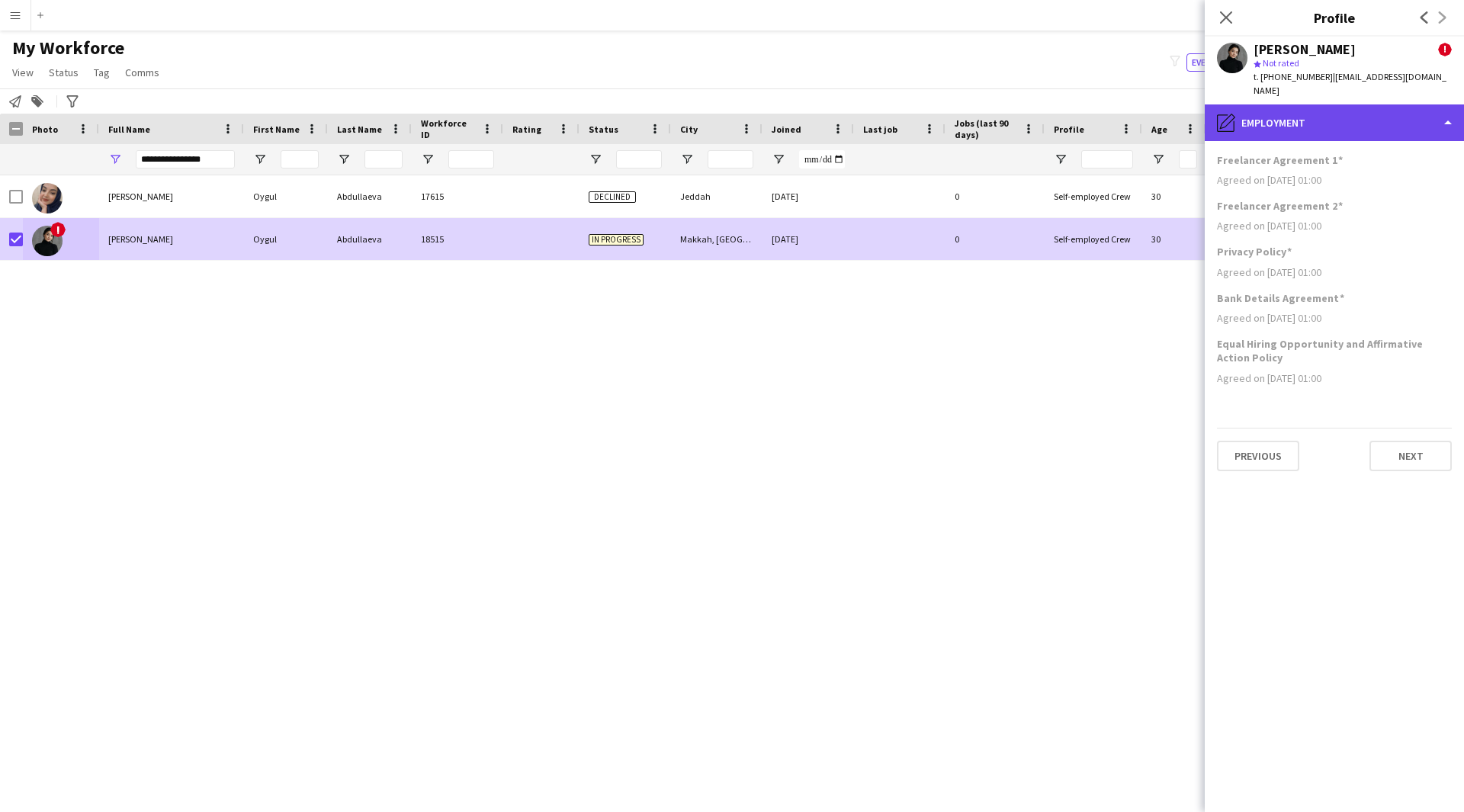
drag, startPoint x: 1366, startPoint y: 110, endPoint x: 1405, endPoint y: 115, distance: 39.3
click at [1405, 115] on div "pencil4 Employment" at bounding box center [1334, 123] width 259 height 37
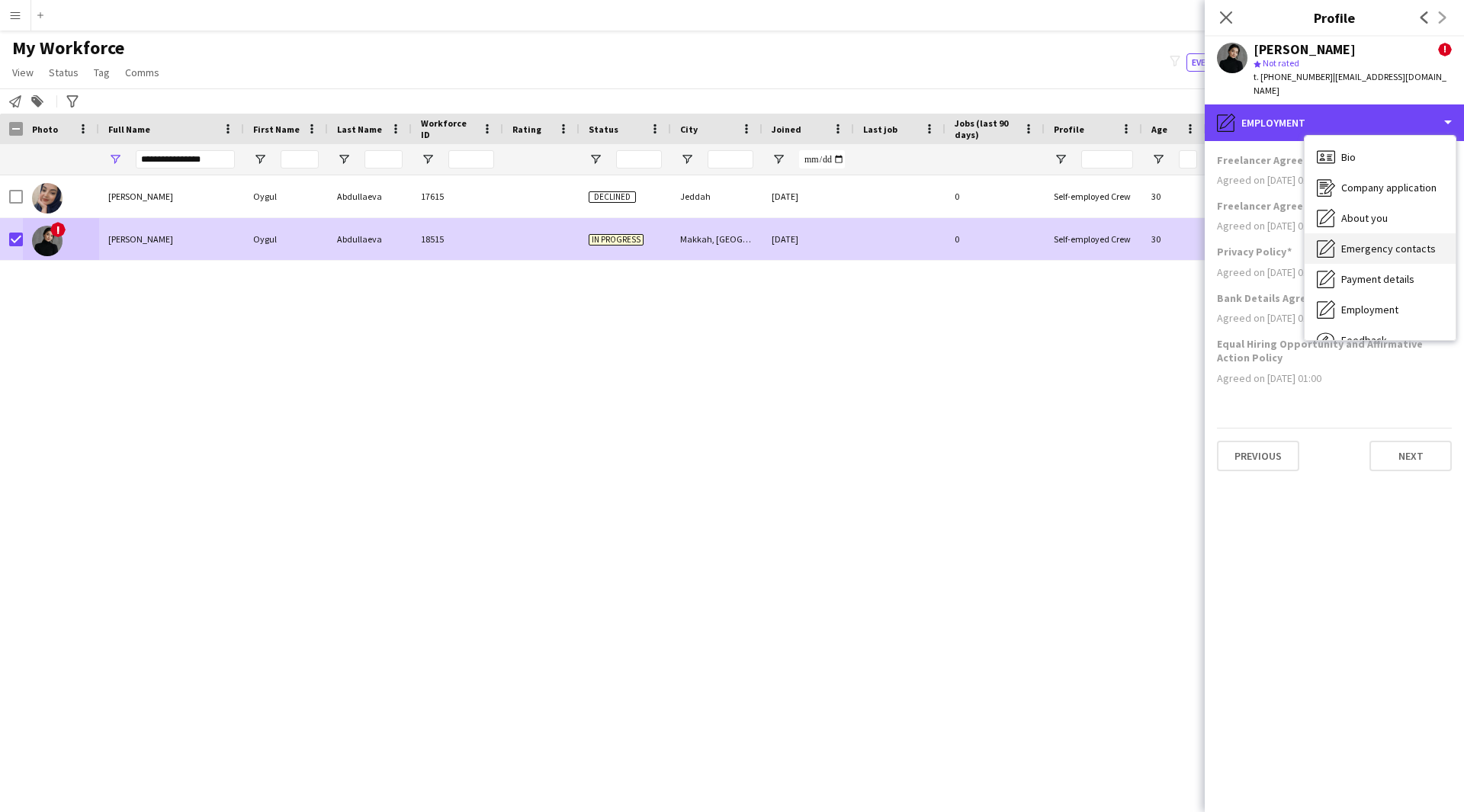
scroll to position [52, 0]
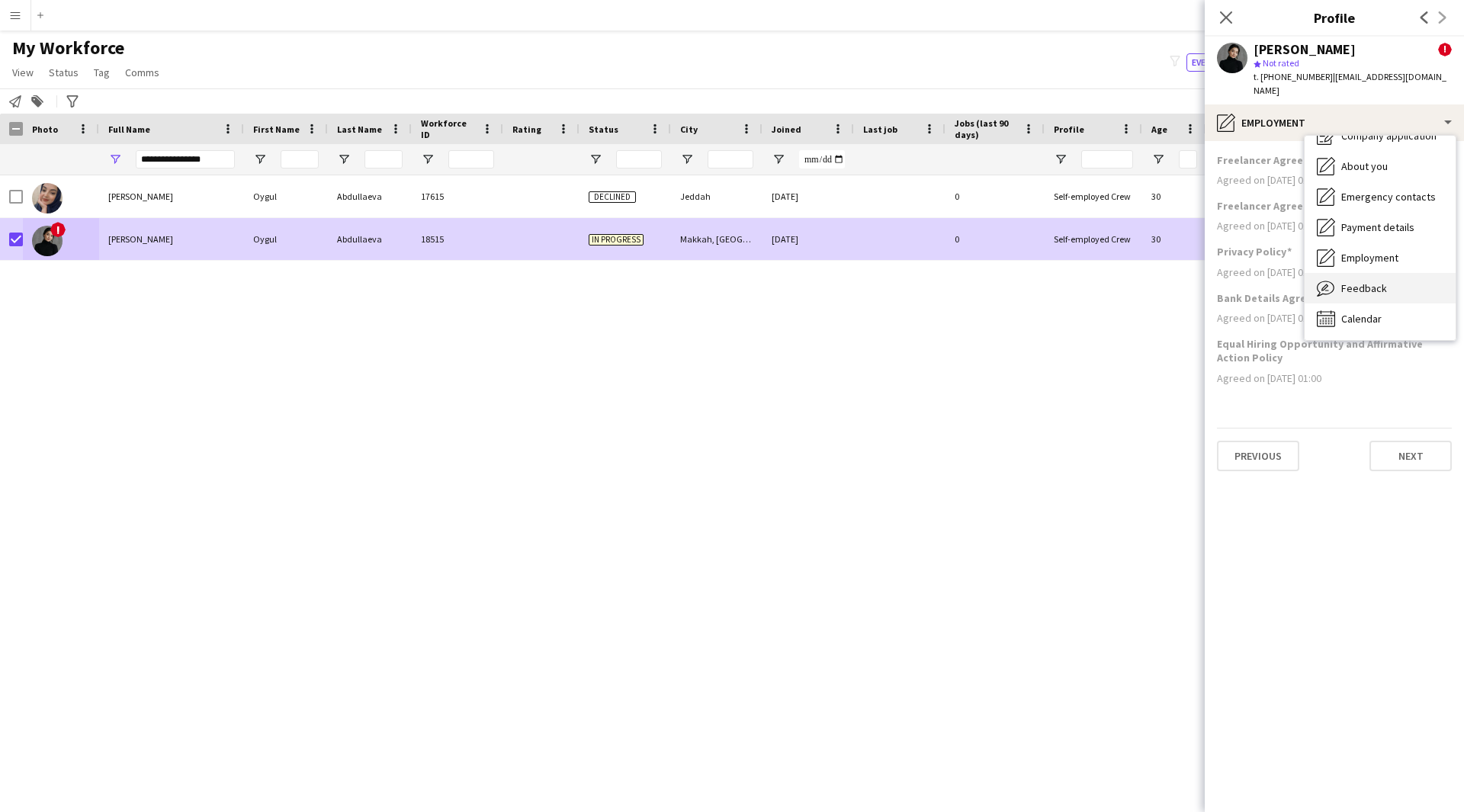
drag, startPoint x: 1377, startPoint y: 270, endPoint x: 1418, endPoint y: 268, distance: 41.0
click at [1418, 273] on div "Feedback Feedback" at bounding box center [1380, 288] width 151 height 30
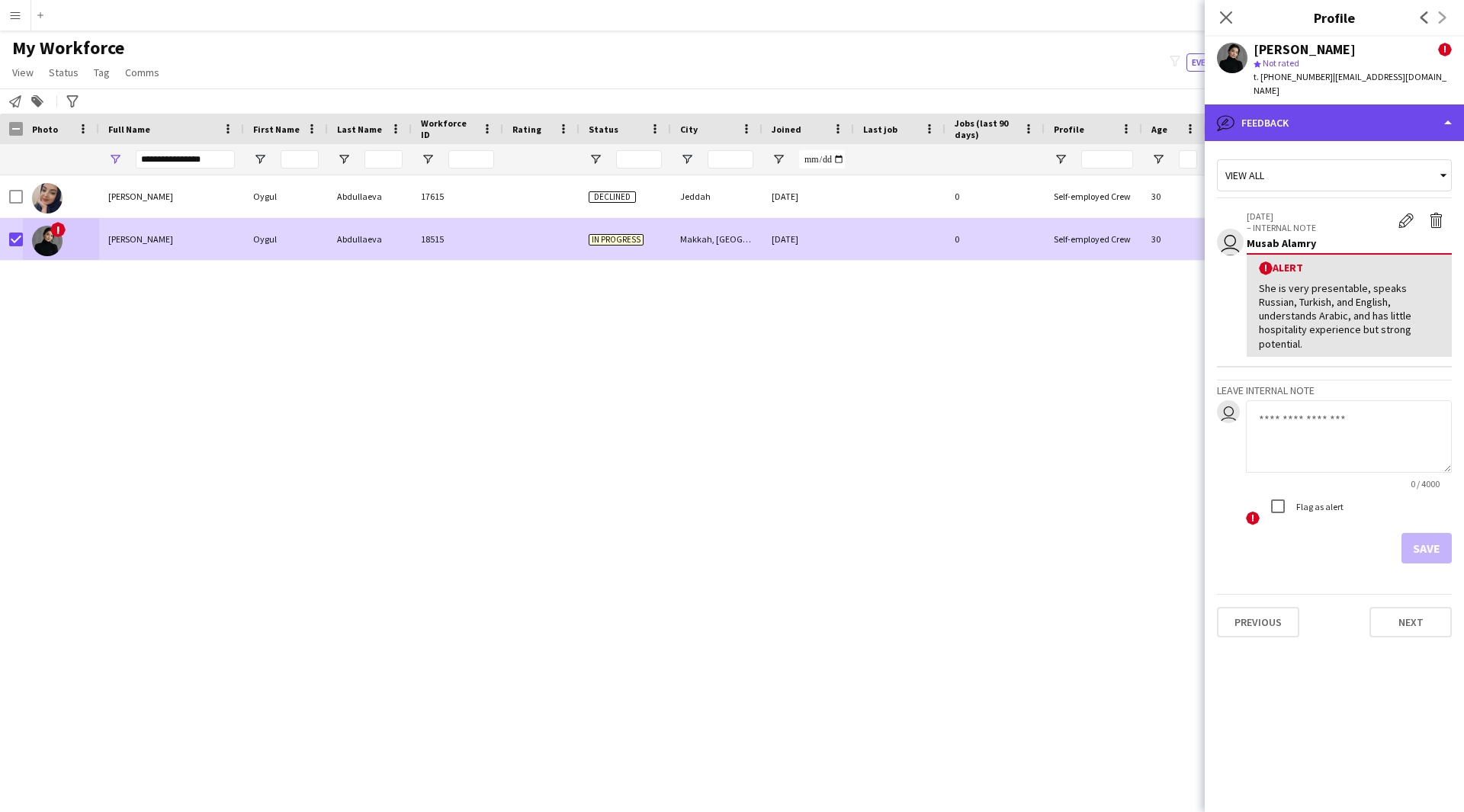
click at [1378, 117] on div "bubble-pencil Feedback" at bounding box center [1334, 123] width 259 height 37
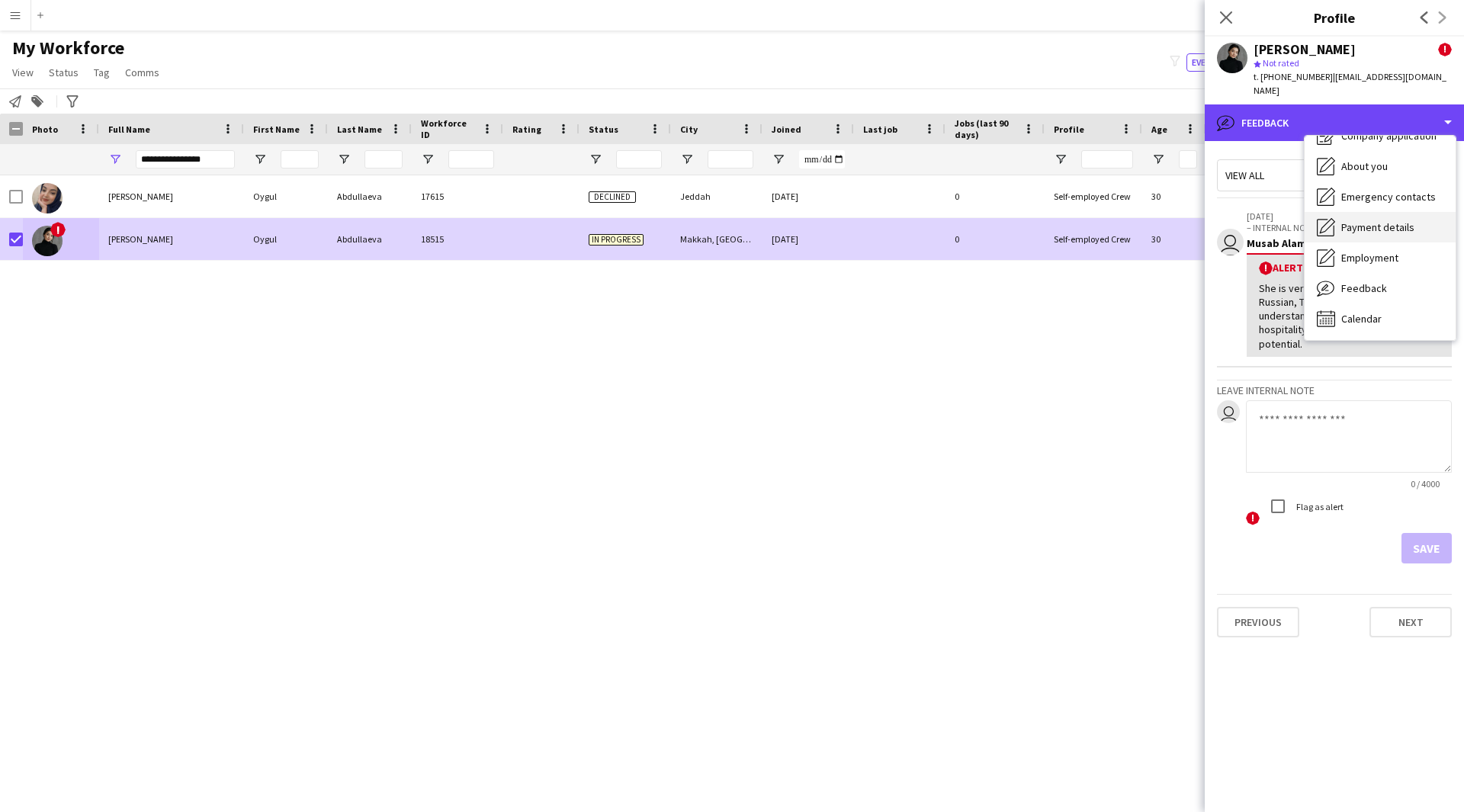
scroll to position [0, 0]
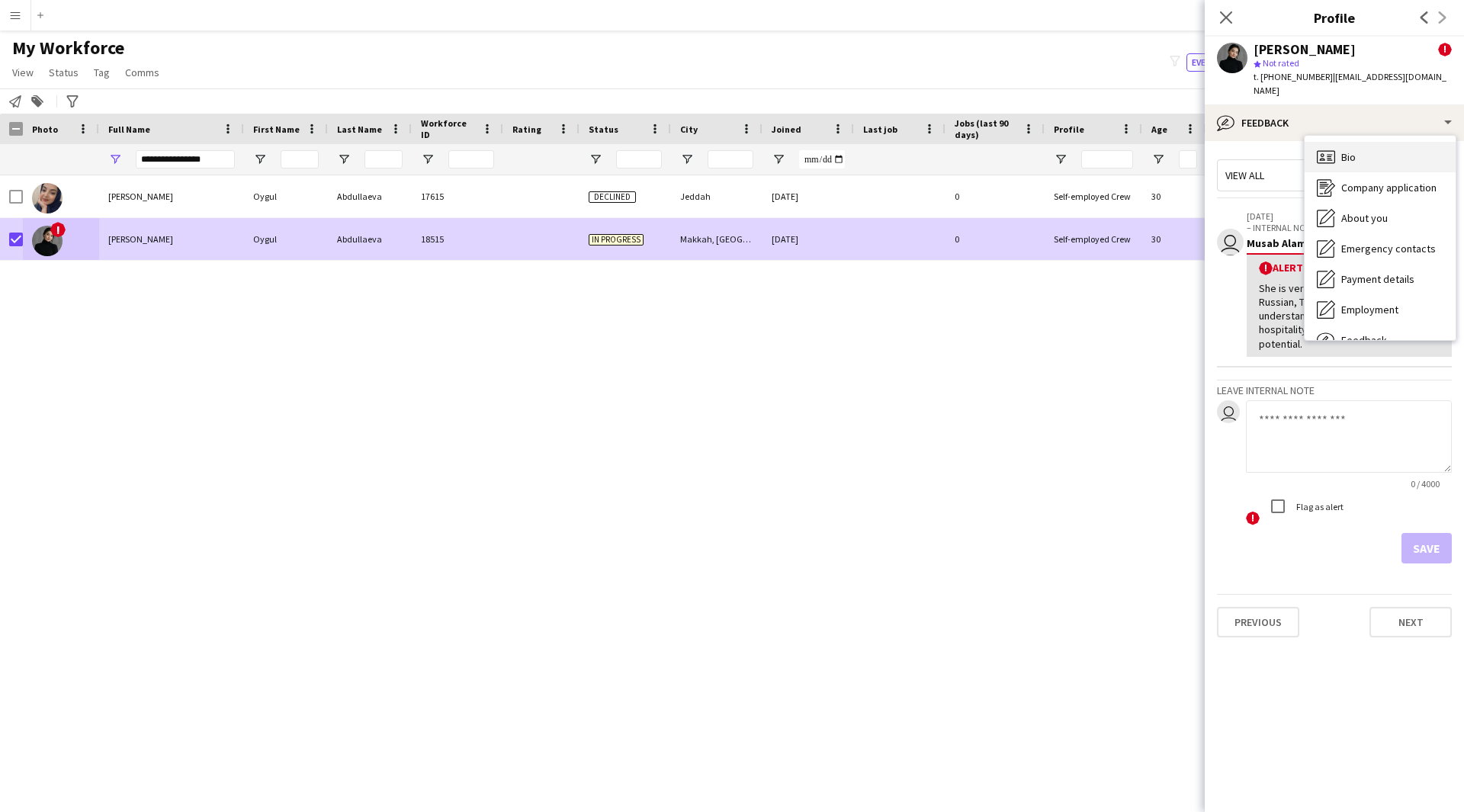
click at [1363, 148] on div "Bio Bio" at bounding box center [1380, 157] width 151 height 30
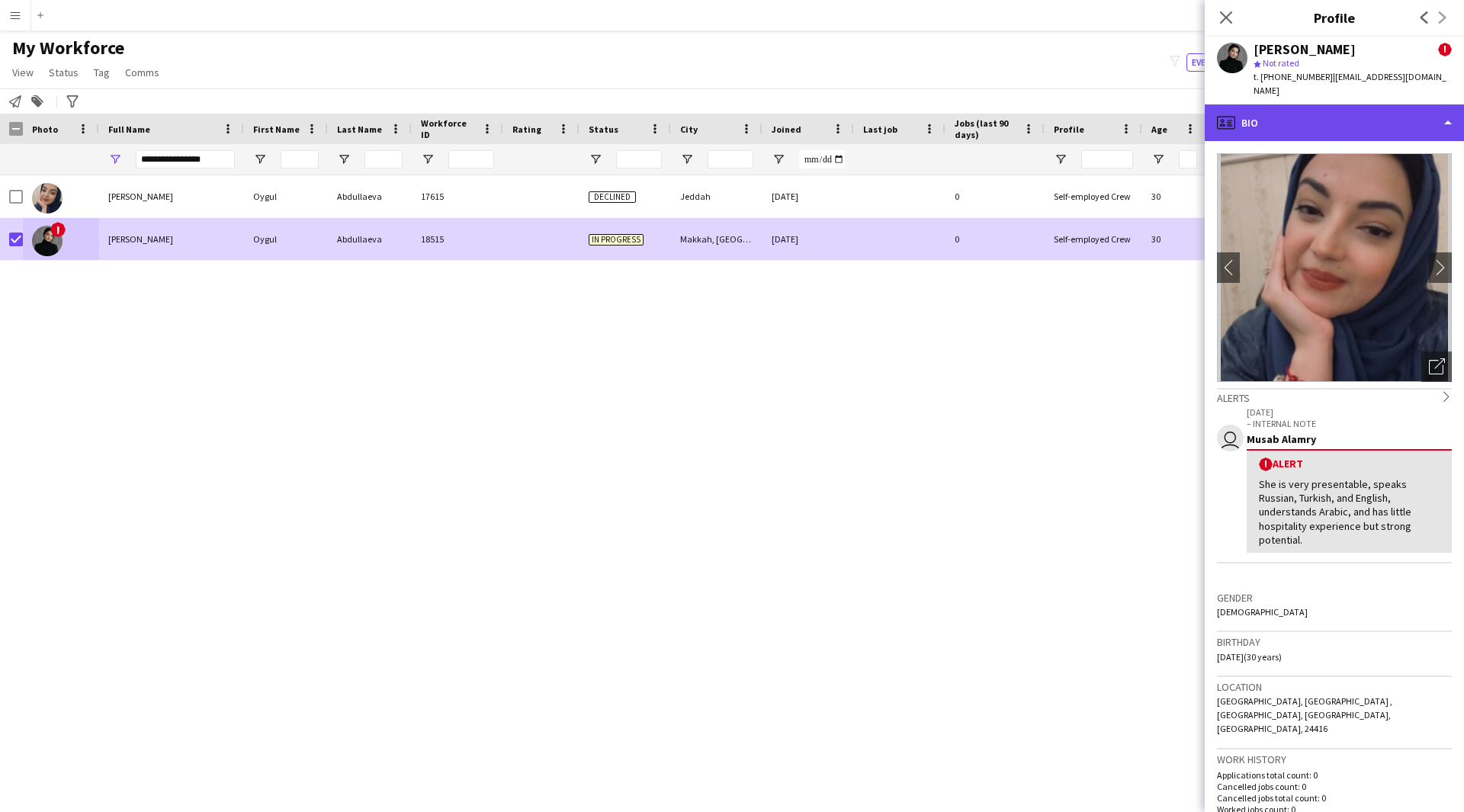
click at [1344, 119] on div "profile Bio" at bounding box center [1334, 123] width 259 height 37
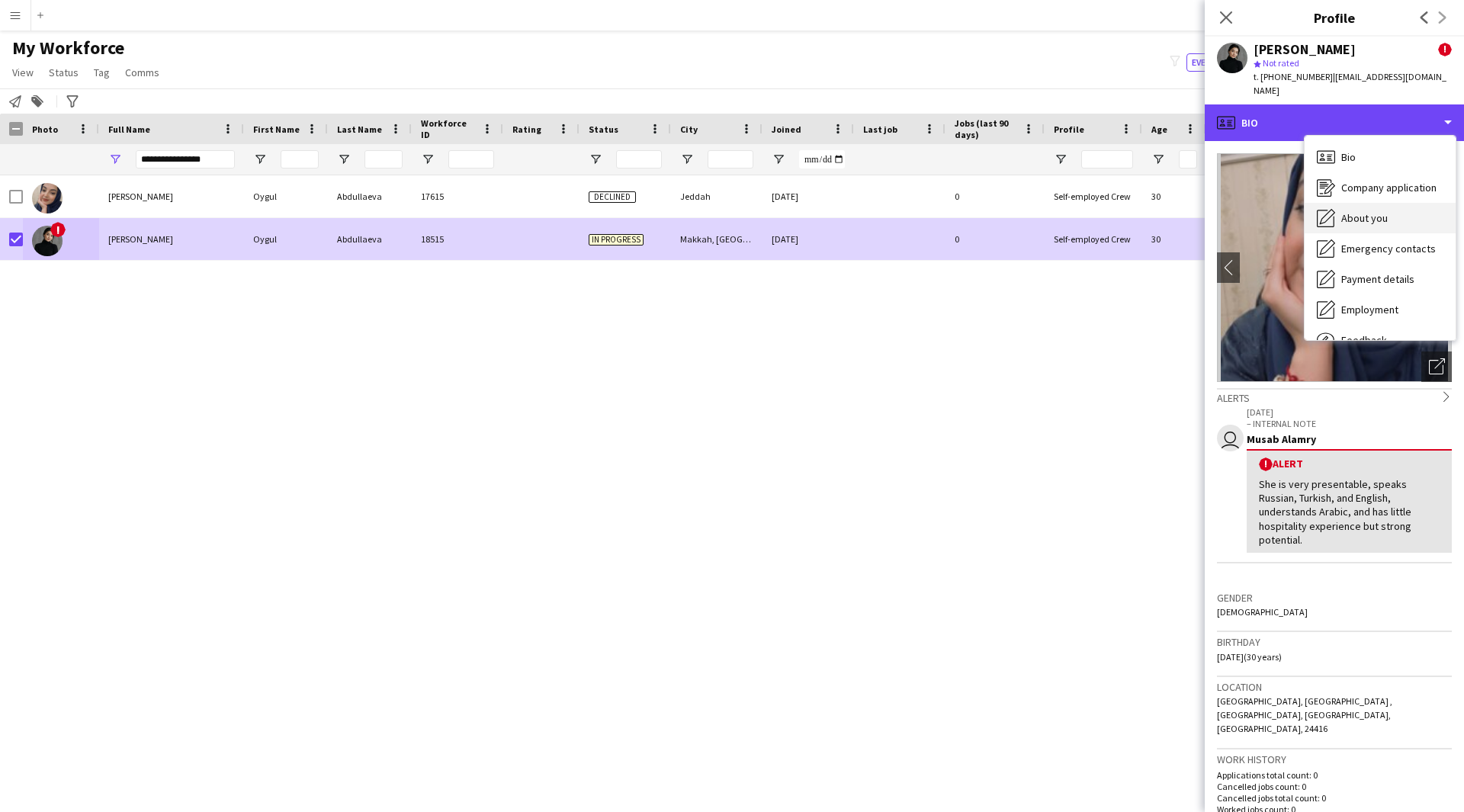
scroll to position [52, 0]
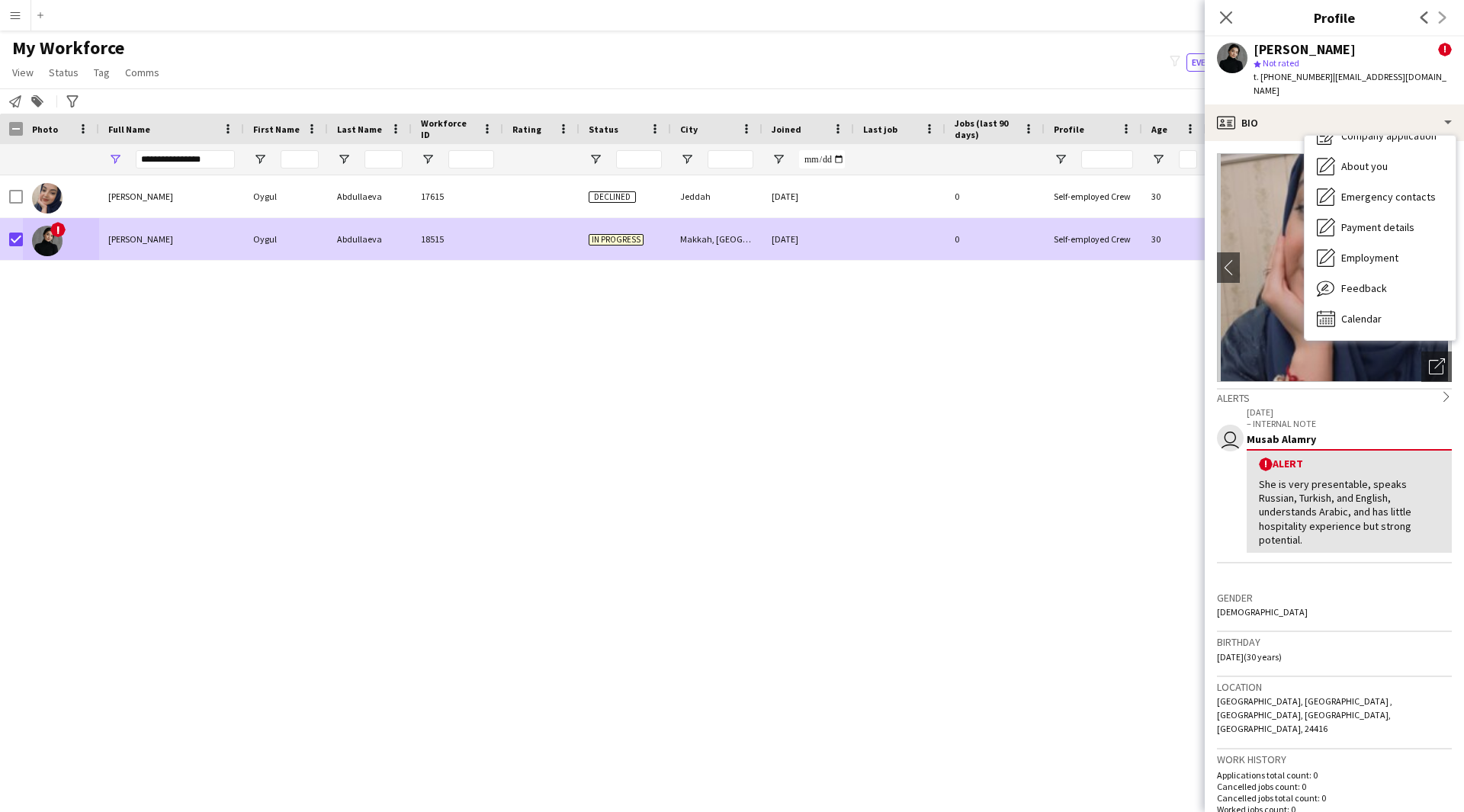
click at [193, 432] on div "[PERSON_NAME] [PERSON_NAME] 17615 Declined Jeddah [DATE] 0 Self-employed Crew 3…" at bounding box center [709, 475] width 1418 height 599
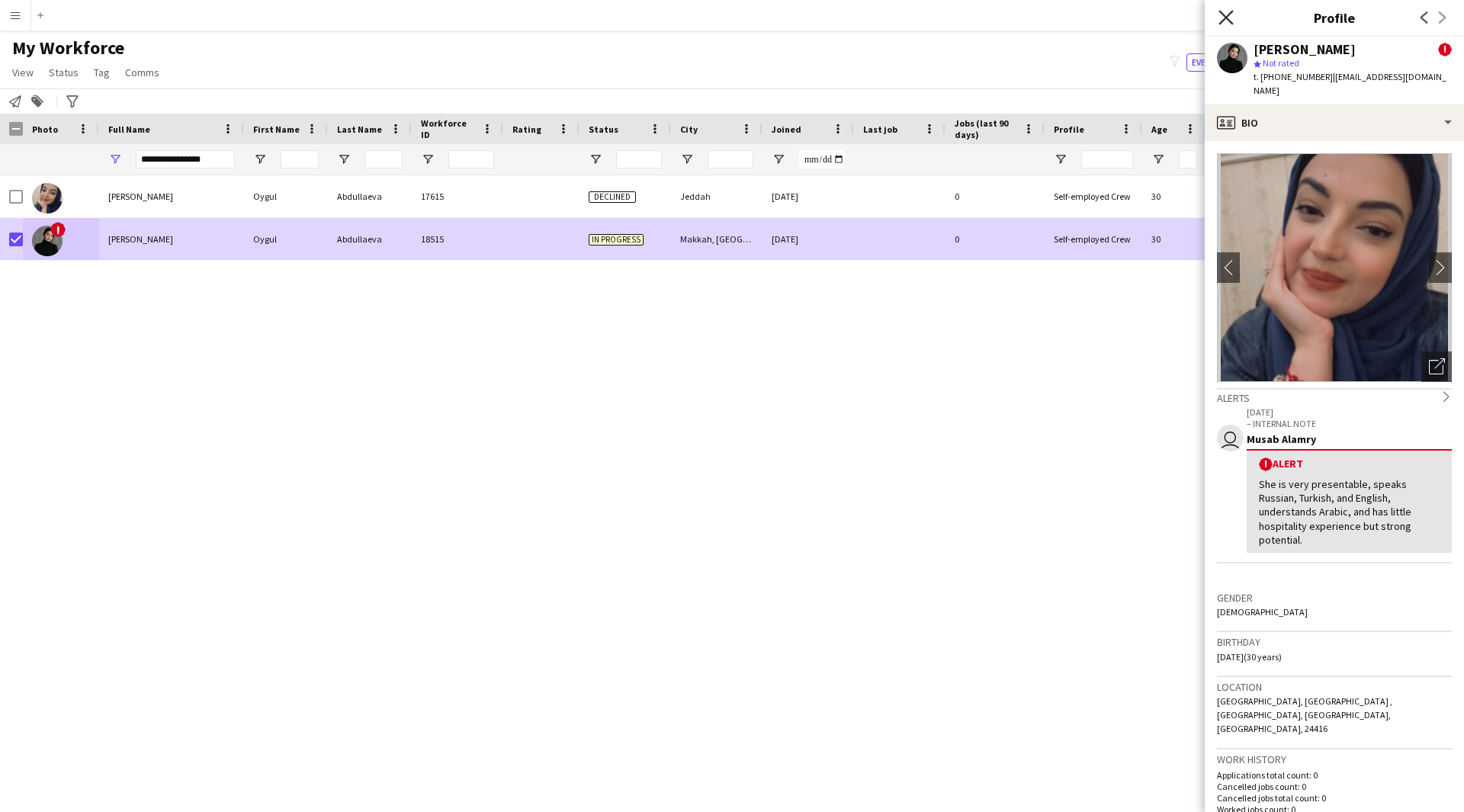
click at [1228, 22] on icon "Close pop-in" at bounding box center [1226, 17] width 14 height 14
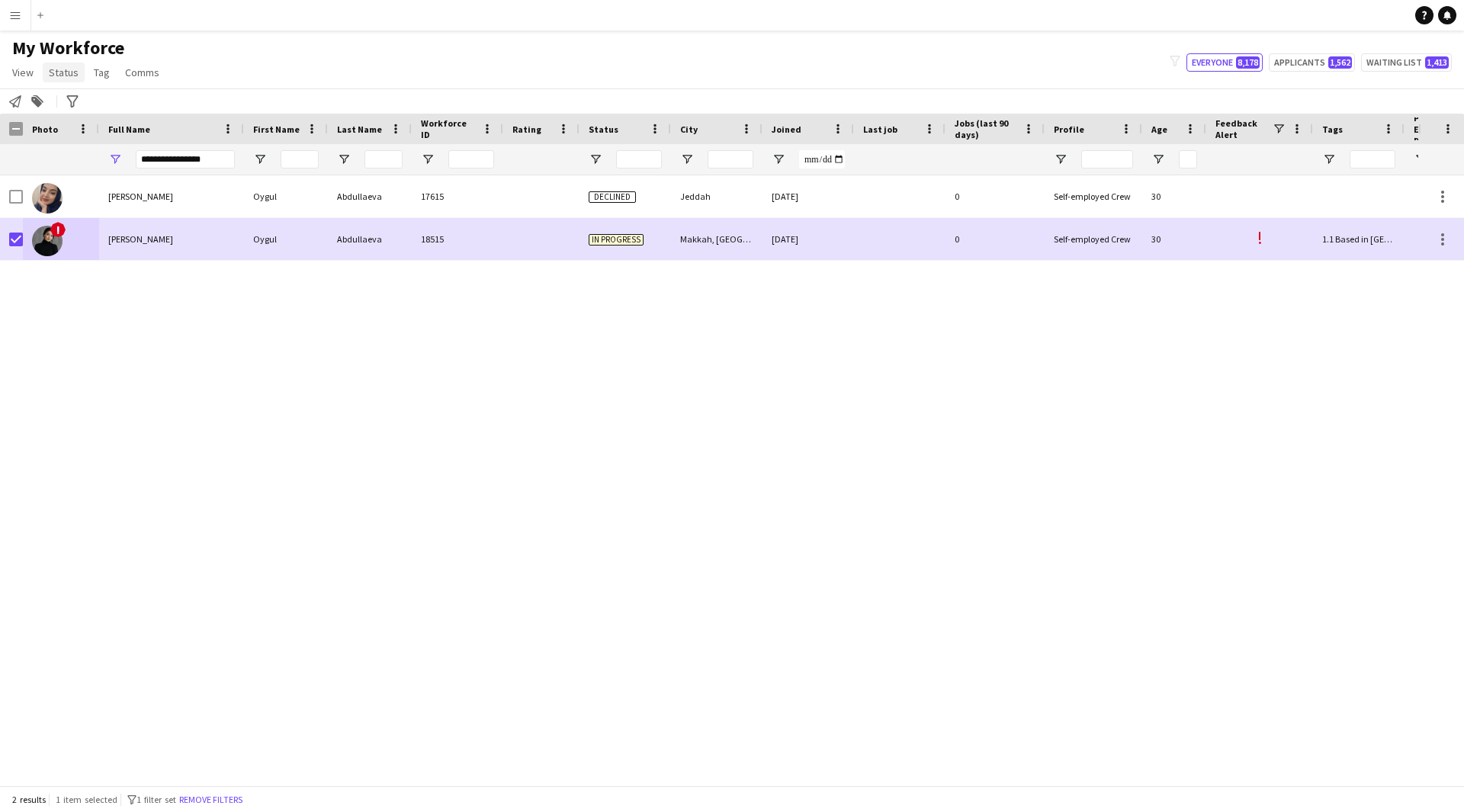
click at [78, 73] on link "Status" at bounding box center [63, 72] width 42 height 20
click at [113, 100] on link "Edit" at bounding box center [96, 105] width 107 height 32
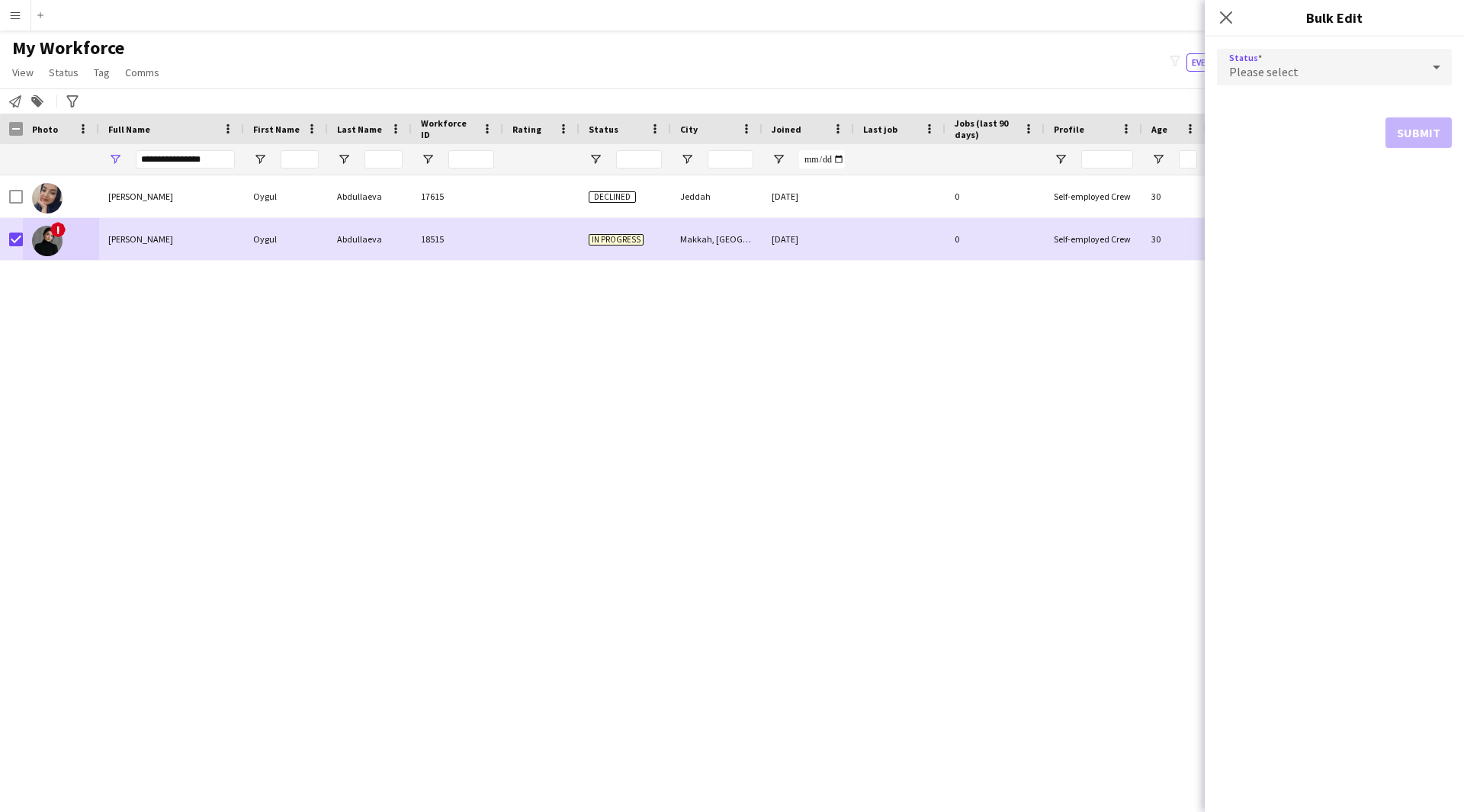
click at [1373, 63] on div "Please select" at bounding box center [1319, 67] width 204 height 37
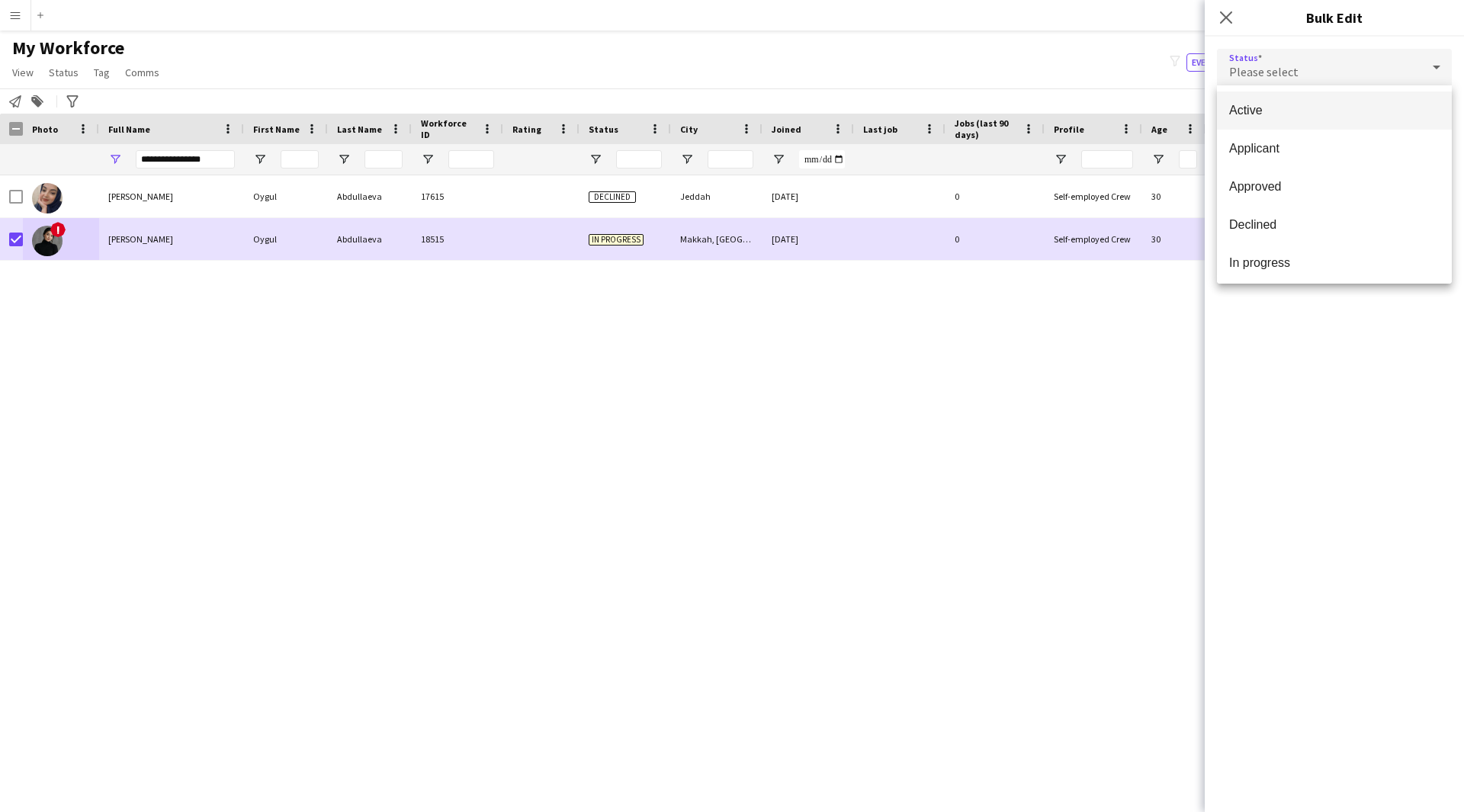
click at [1341, 107] on span "Active" at bounding box center [1334, 110] width 211 height 14
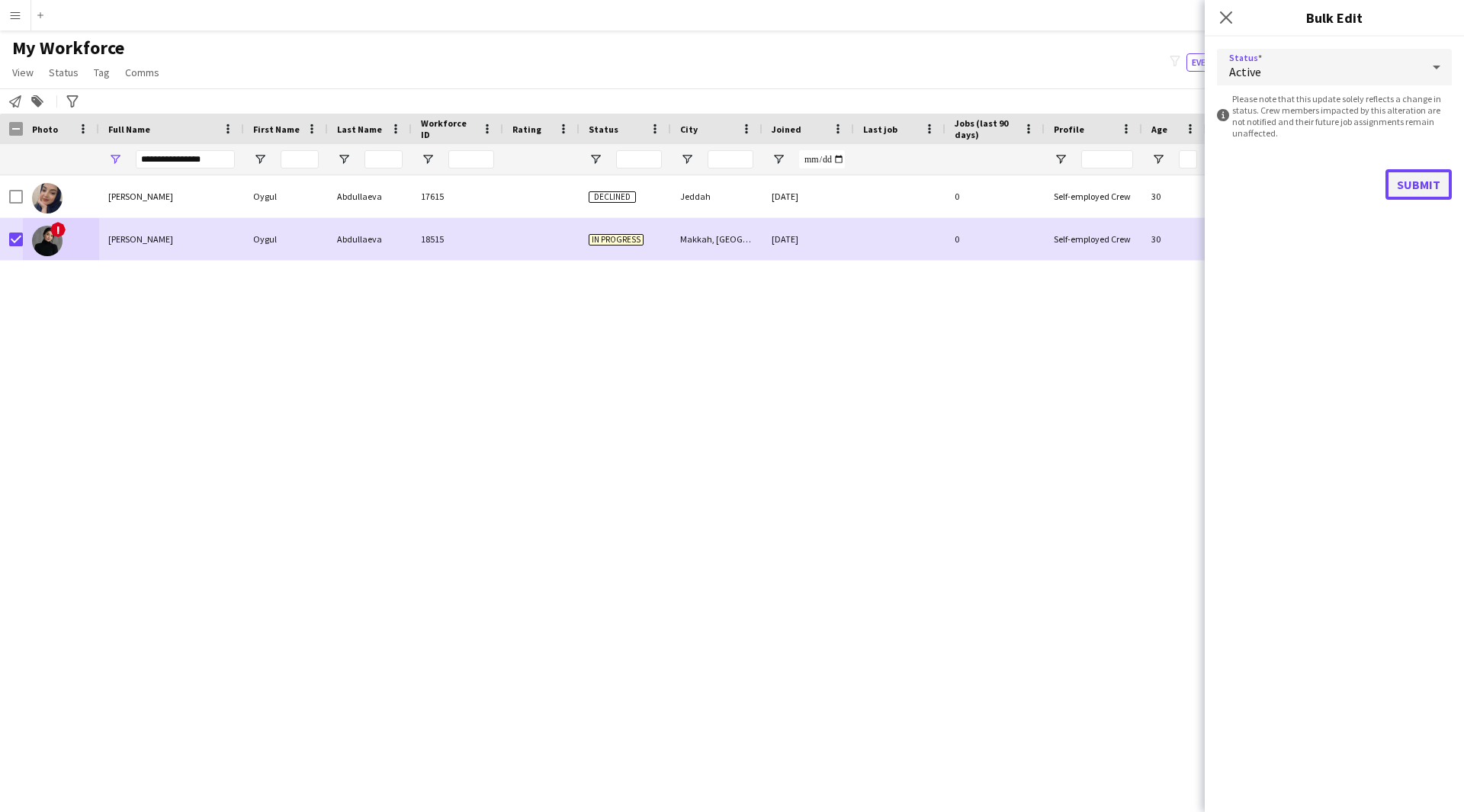
click at [1422, 180] on button "Submit" at bounding box center [1418, 184] width 67 height 30
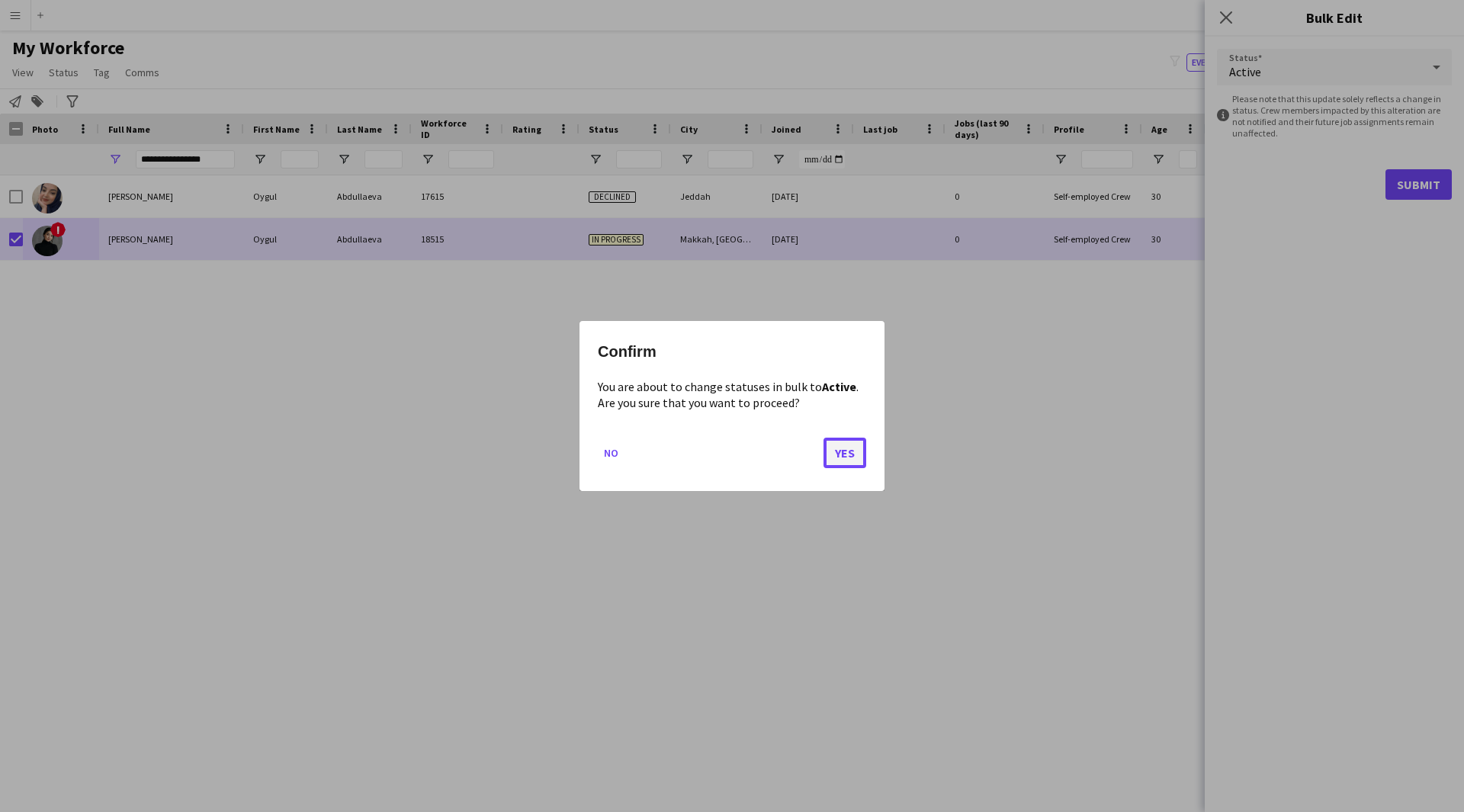
click at [824, 452] on button "Yes" at bounding box center [844, 453] width 42 height 30
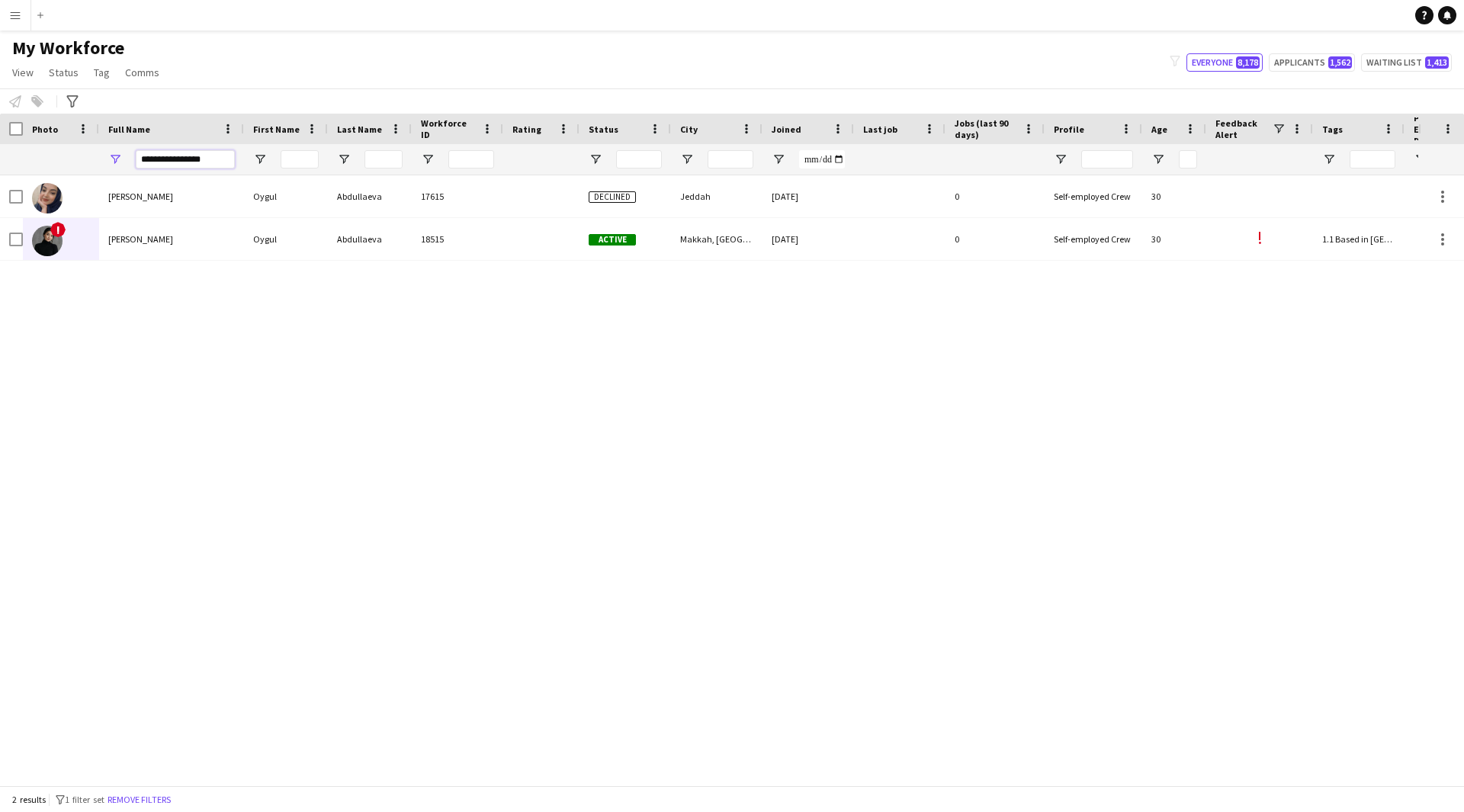
drag, startPoint x: 228, startPoint y: 151, endPoint x: 18, endPoint y: 185, distance: 212.7
click at [18, 185] on div "Workforce Details Profile Data Full Name First Name" at bounding box center [732, 450] width 1464 height 672
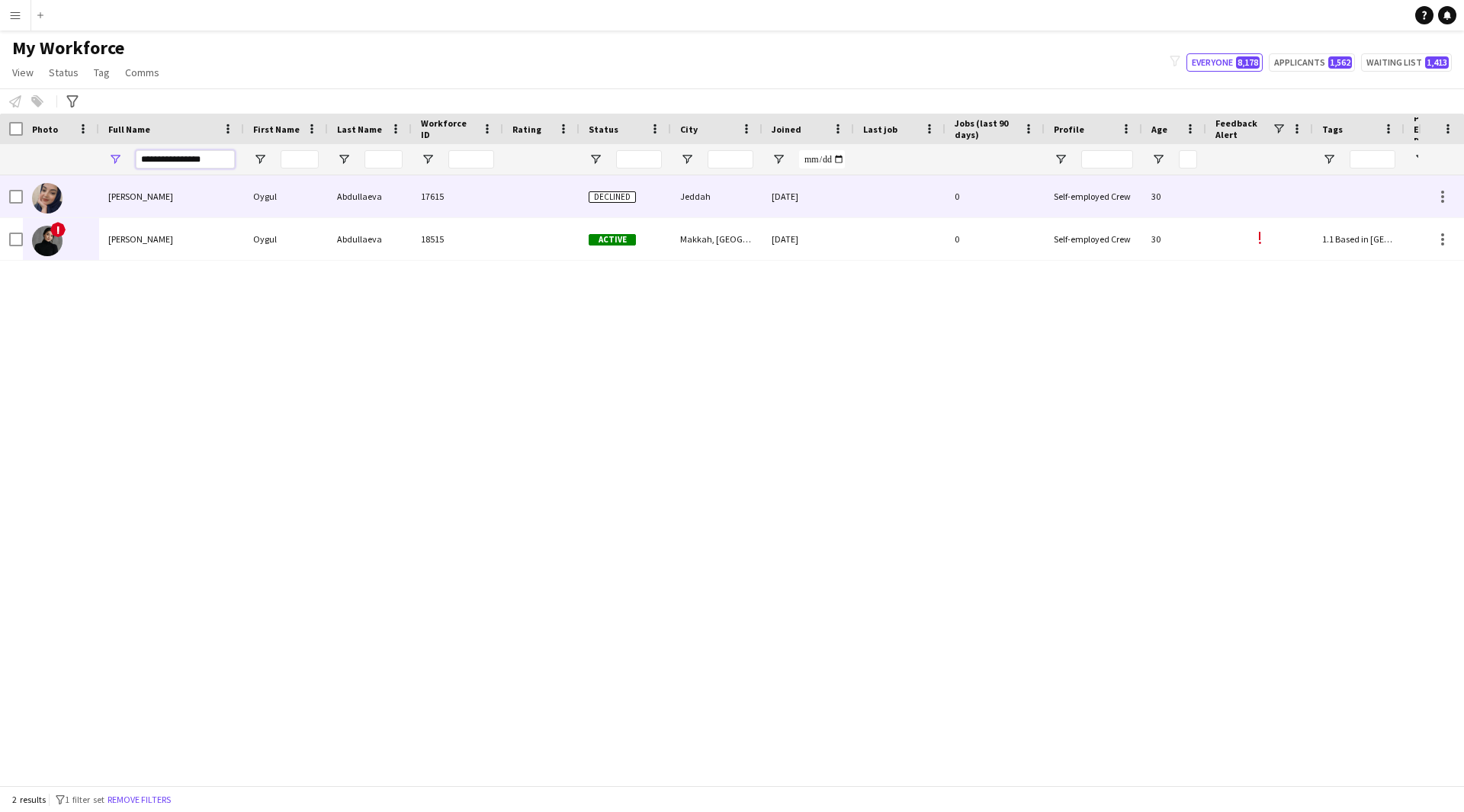
paste input "Full Name Filter Input"
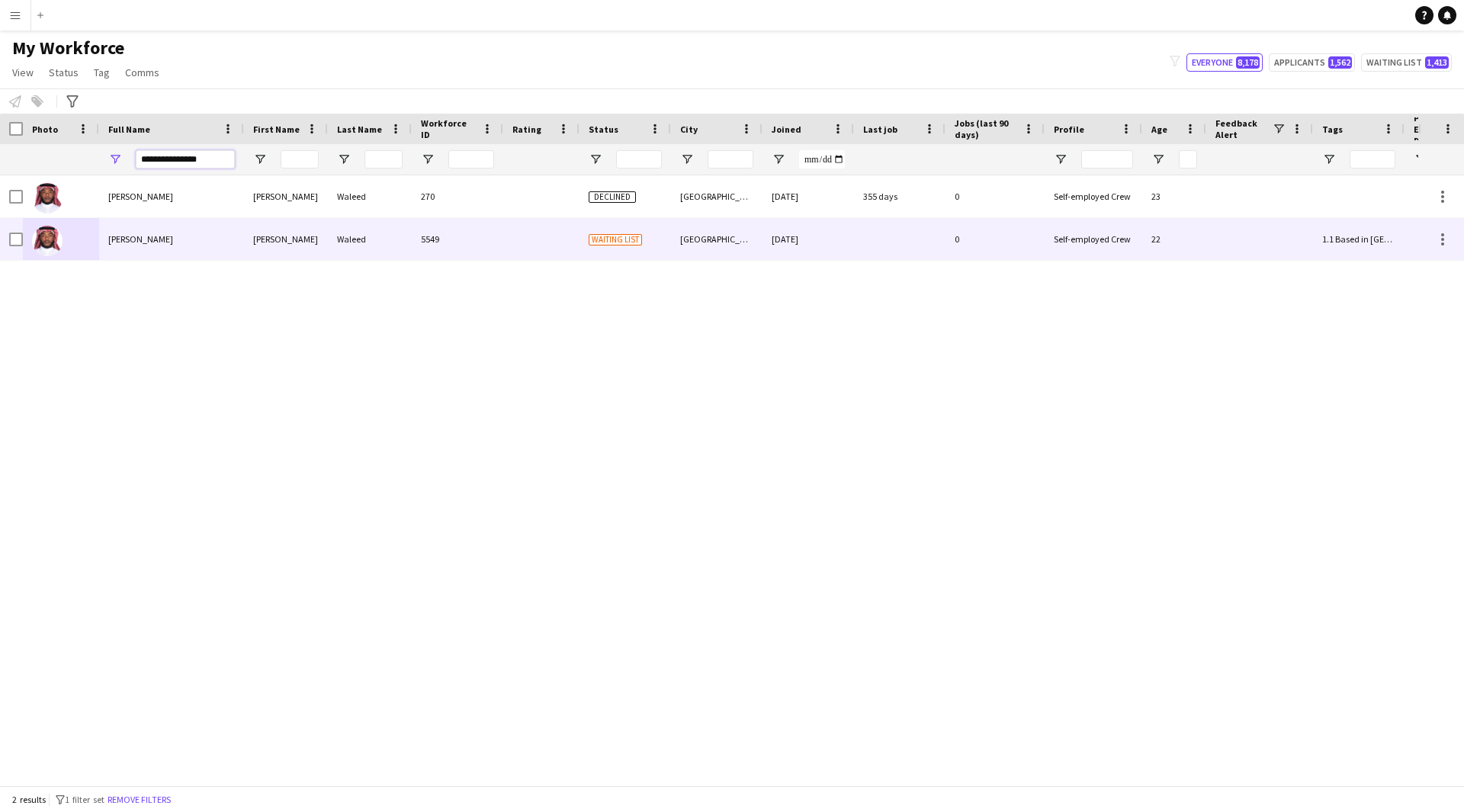
type input "**********"
click at [190, 255] on div "[PERSON_NAME]" at bounding box center [172, 239] width 145 height 42
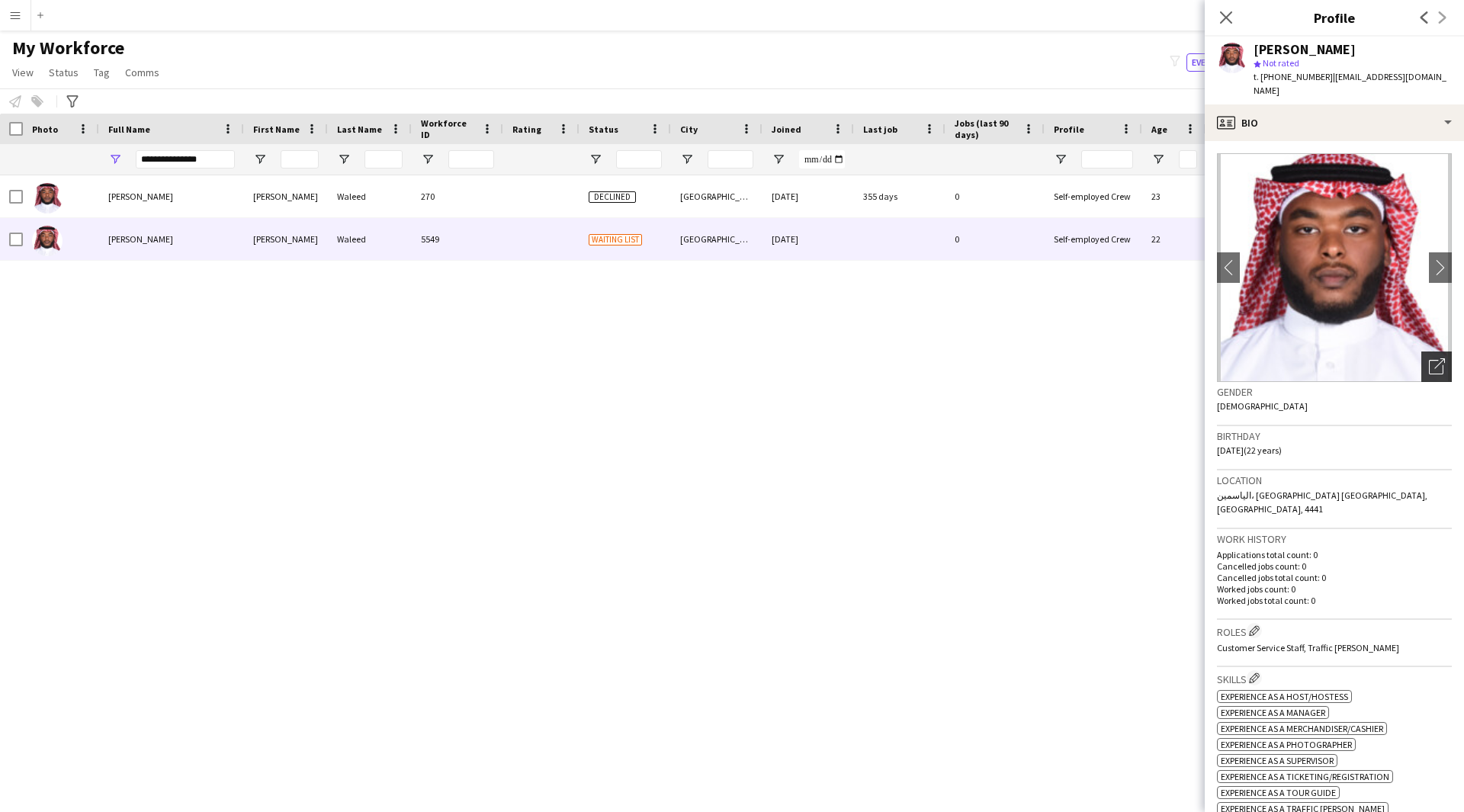
click at [1429, 358] on icon "Open photos pop-in" at bounding box center [1437, 366] width 16 height 16
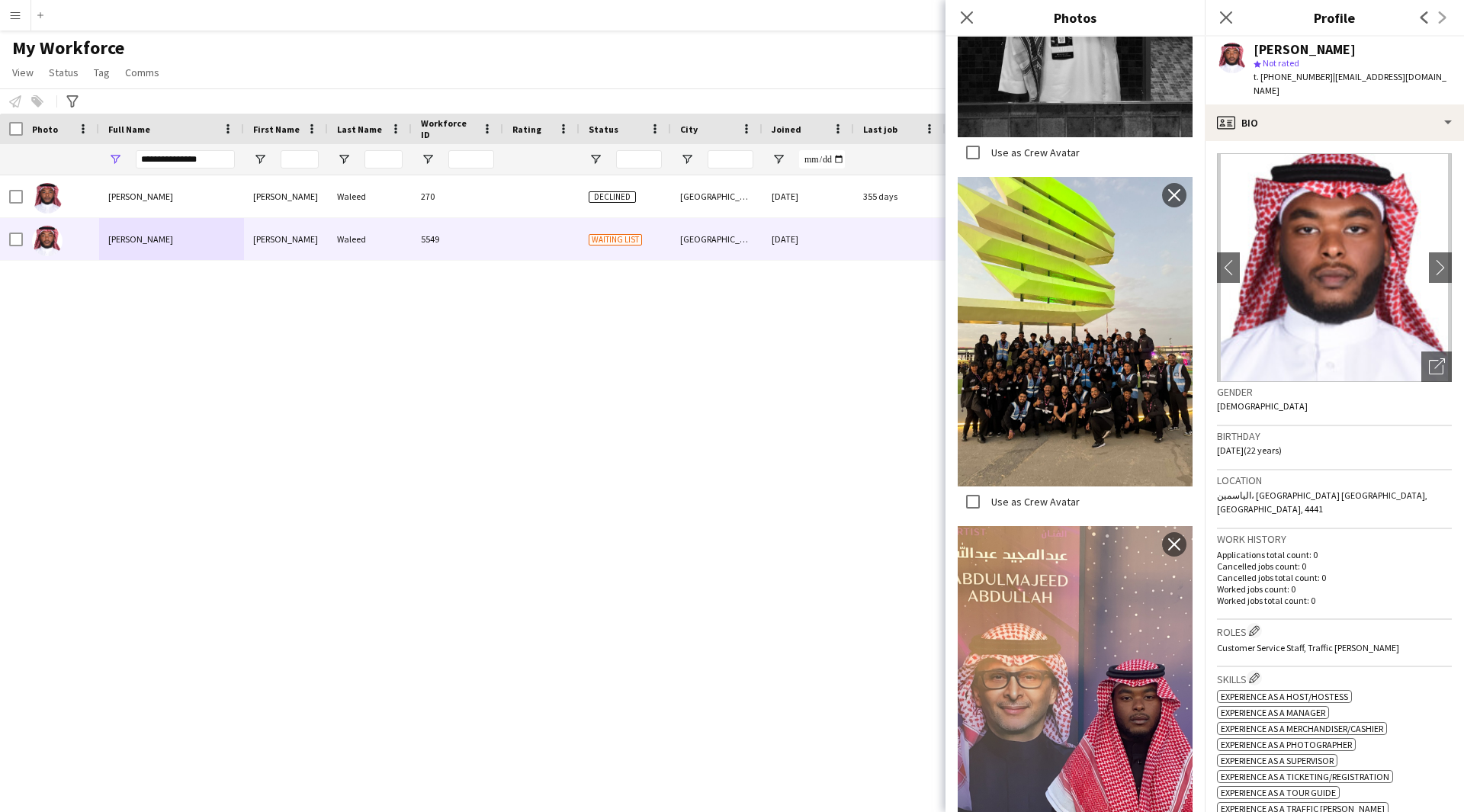
scroll to position [2491, 0]
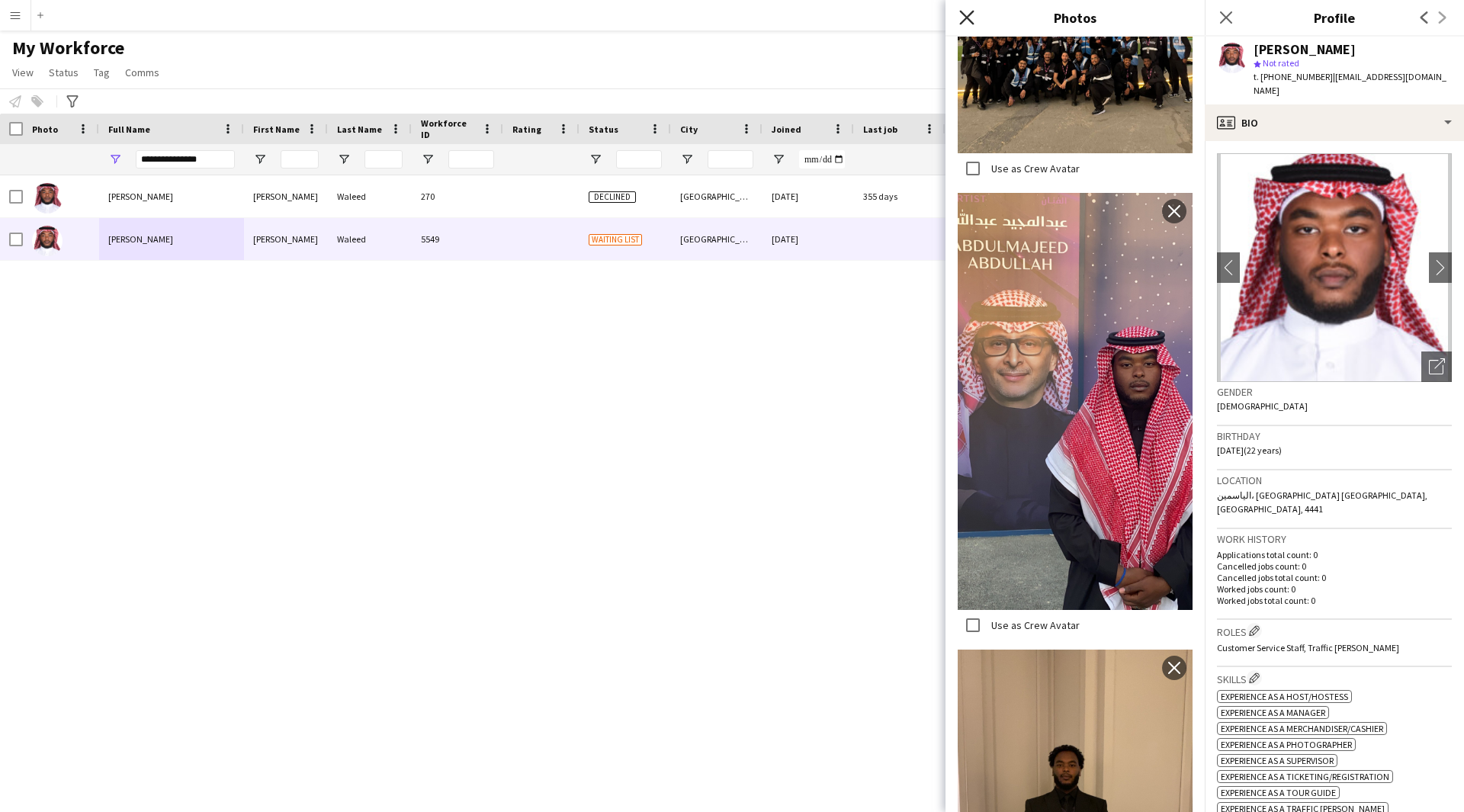
click at [971, 14] on icon at bounding box center [966, 17] width 14 height 14
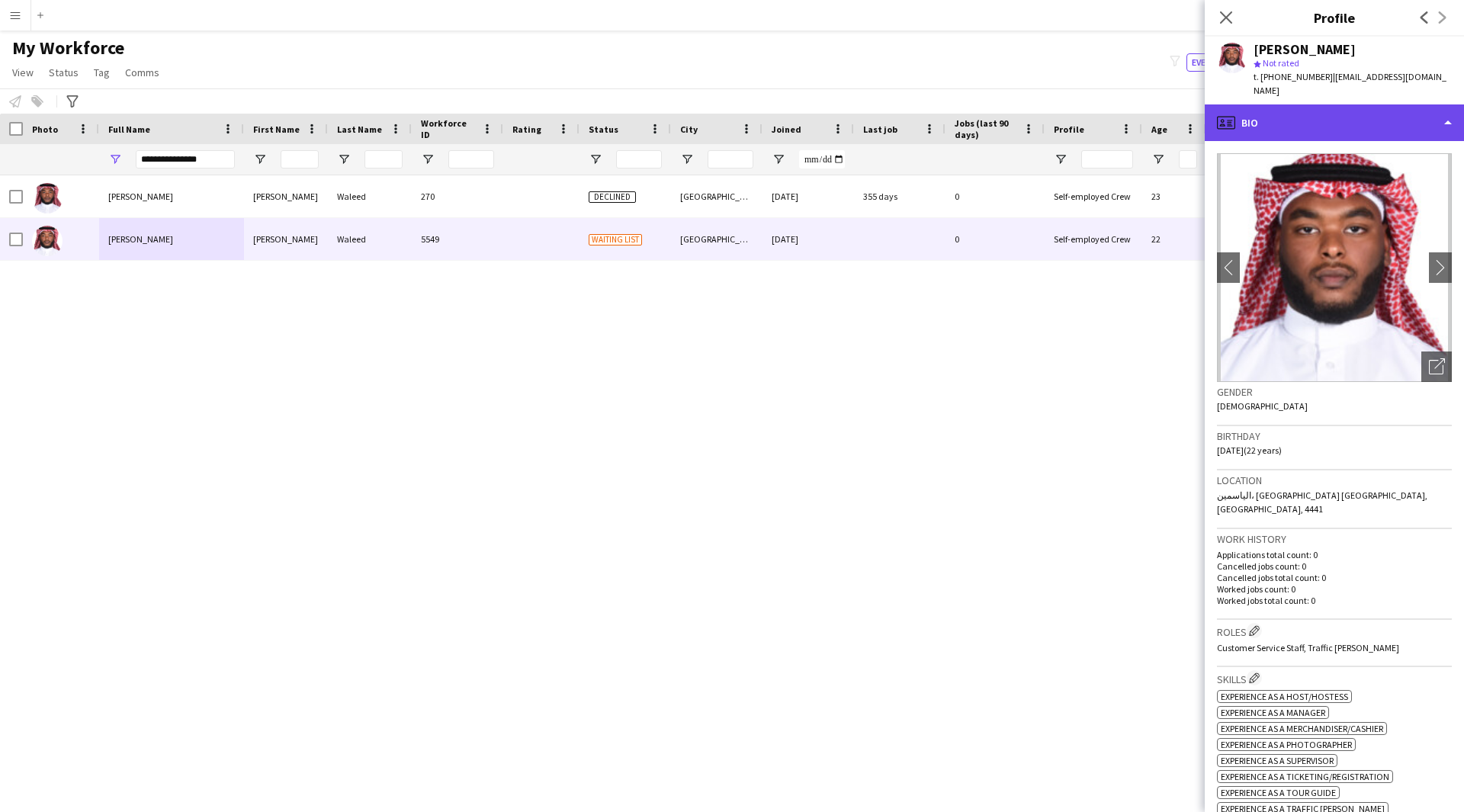
click at [1248, 105] on div "profile Bio" at bounding box center [1334, 123] width 259 height 37
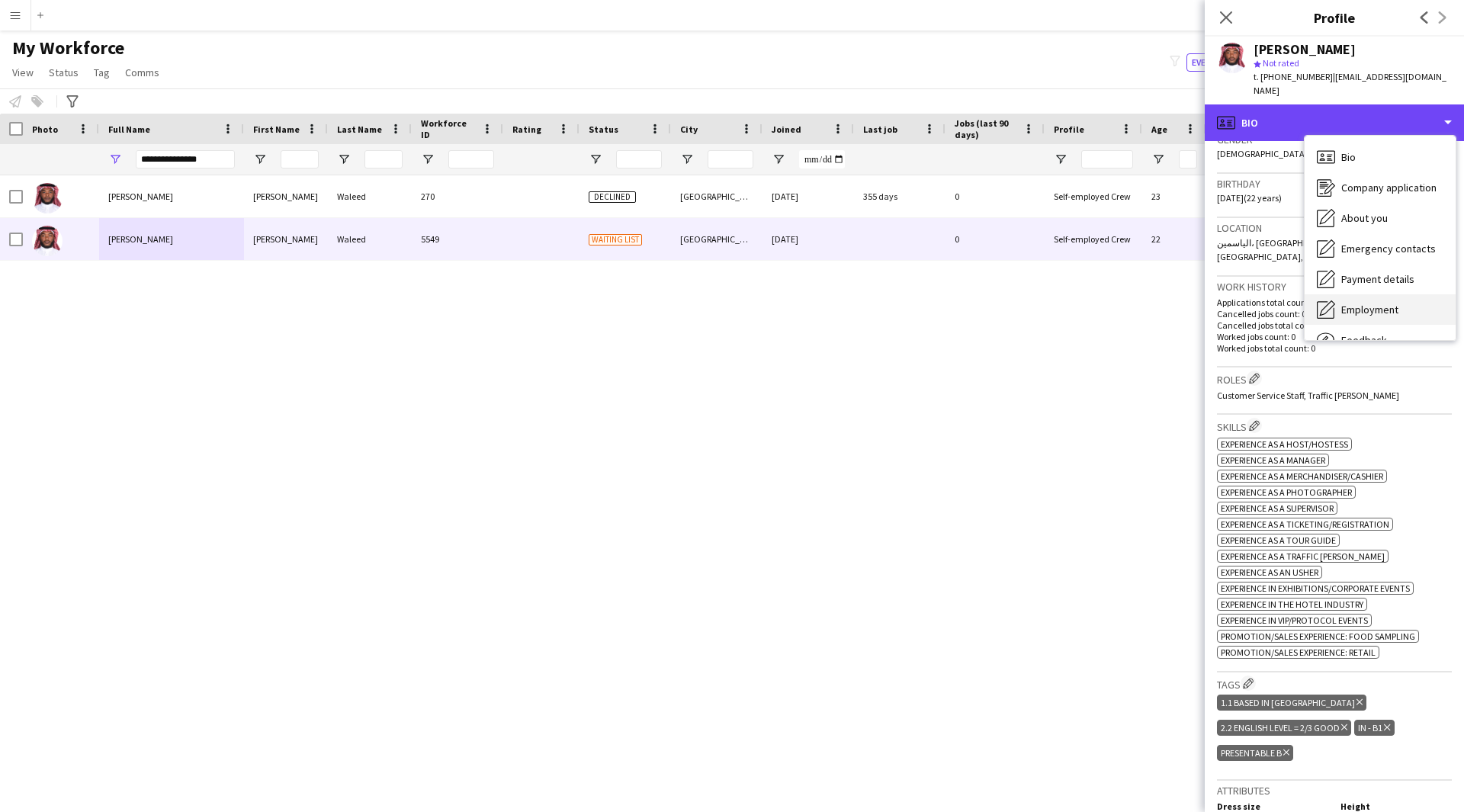
scroll to position [52, 0]
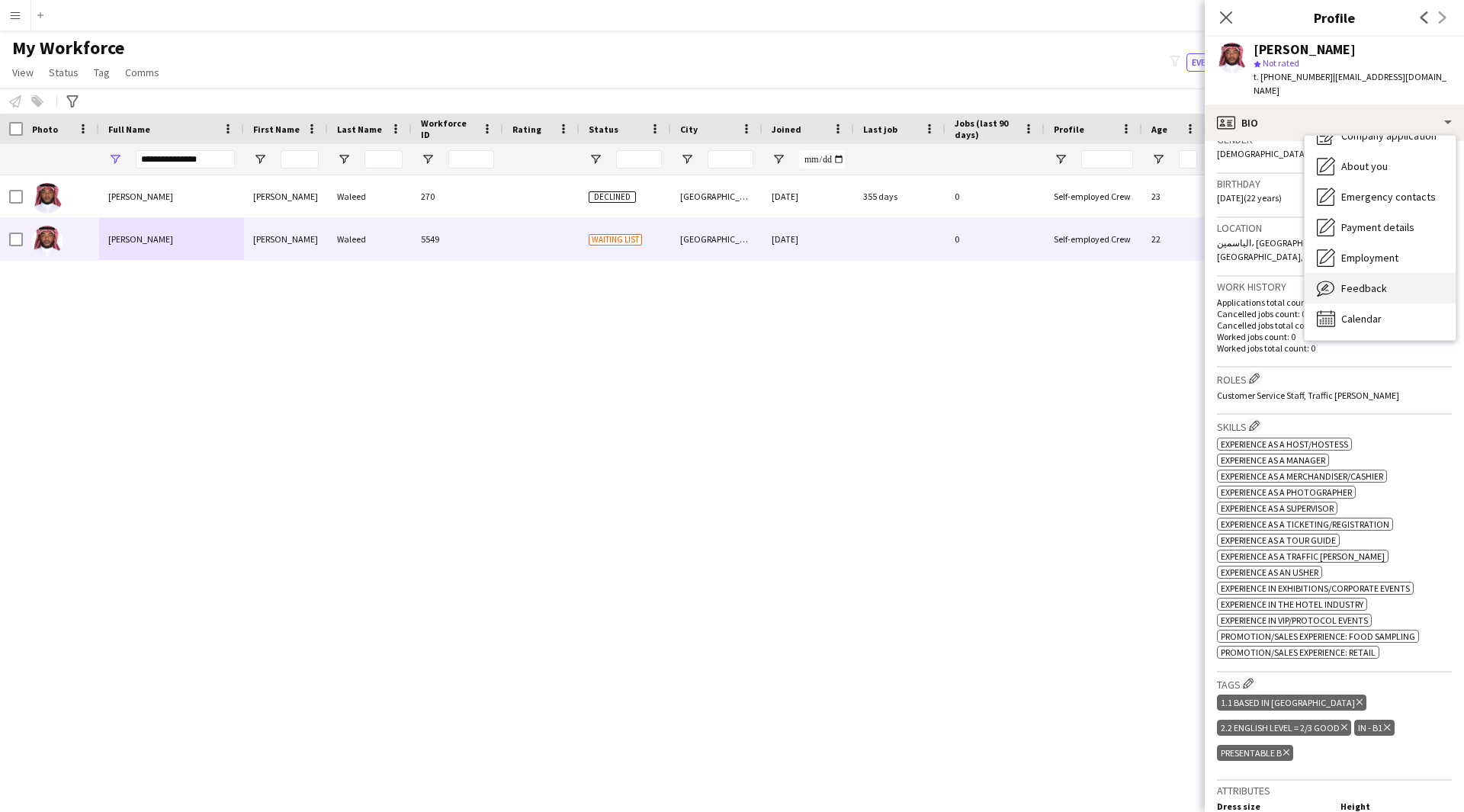
click at [1369, 281] on span "Feedback" at bounding box center [1364, 288] width 46 height 14
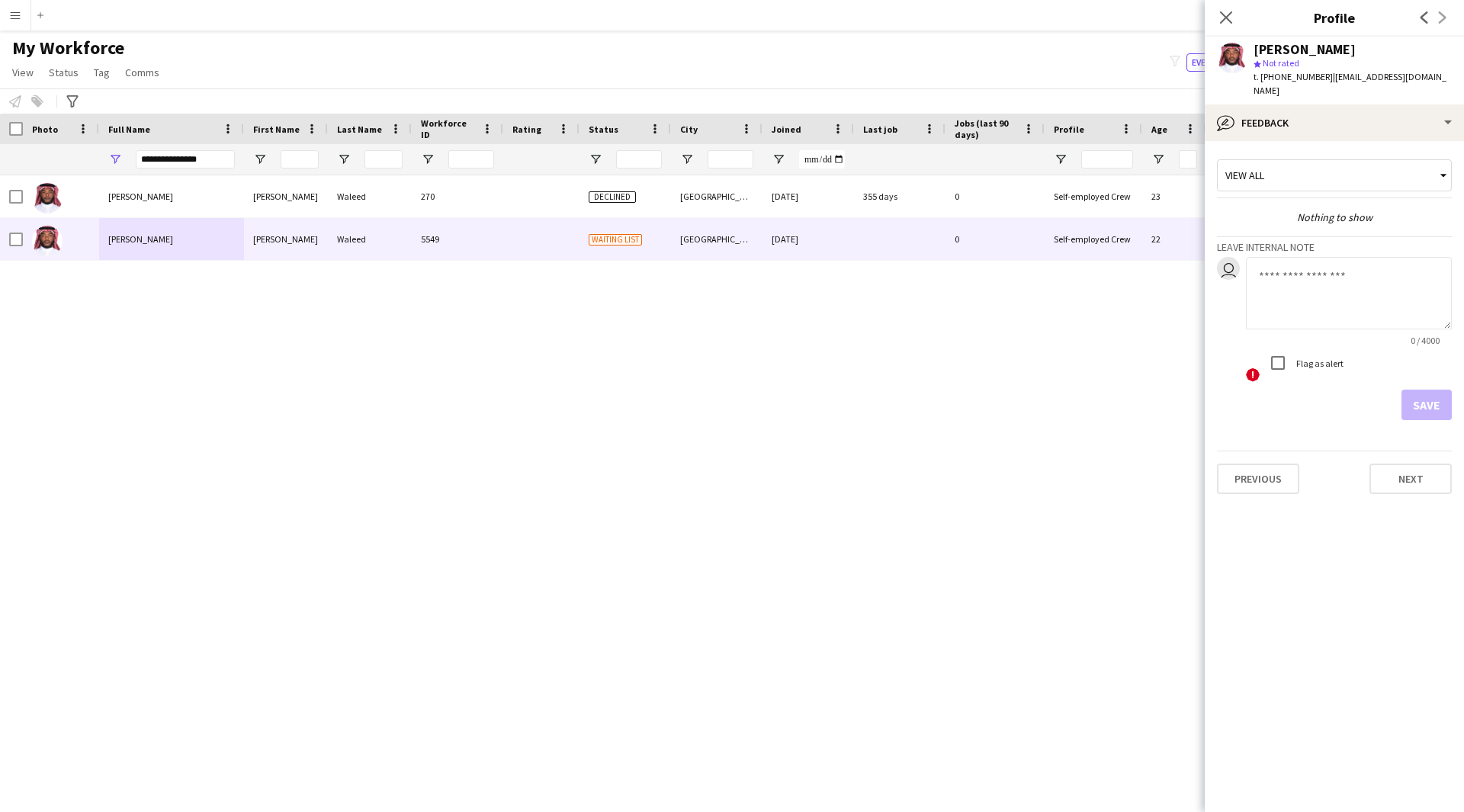
click at [1325, 269] on textarea at bounding box center [1349, 293] width 206 height 72
type textarea "*"
paste textarea "**********"
type textarea "**********"
click at [1434, 394] on button "Save" at bounding box center [1426, 405] width 51 height 30
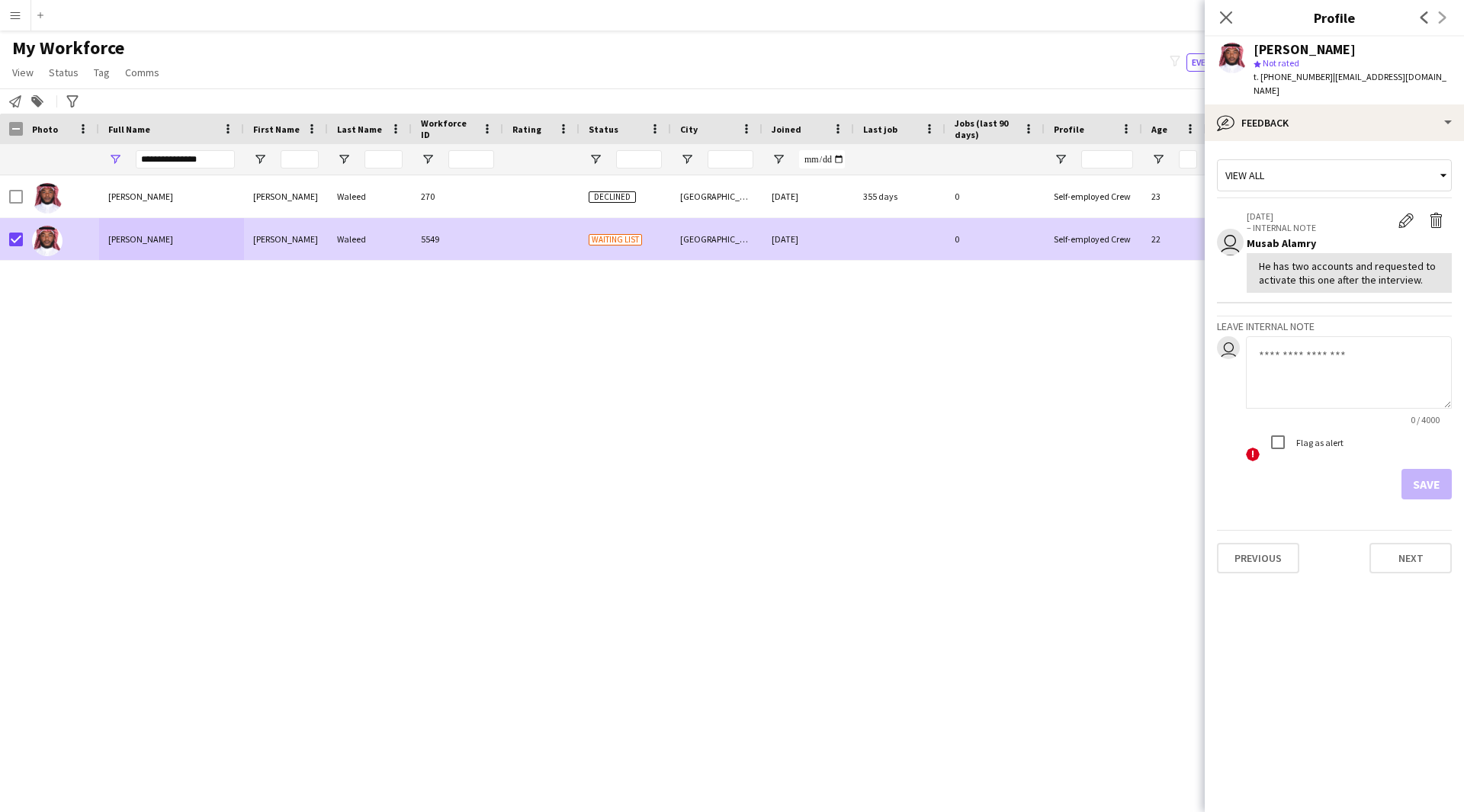
click at [64, 74] on span "Status" at bounding box center [63, 72] width 30 height 14
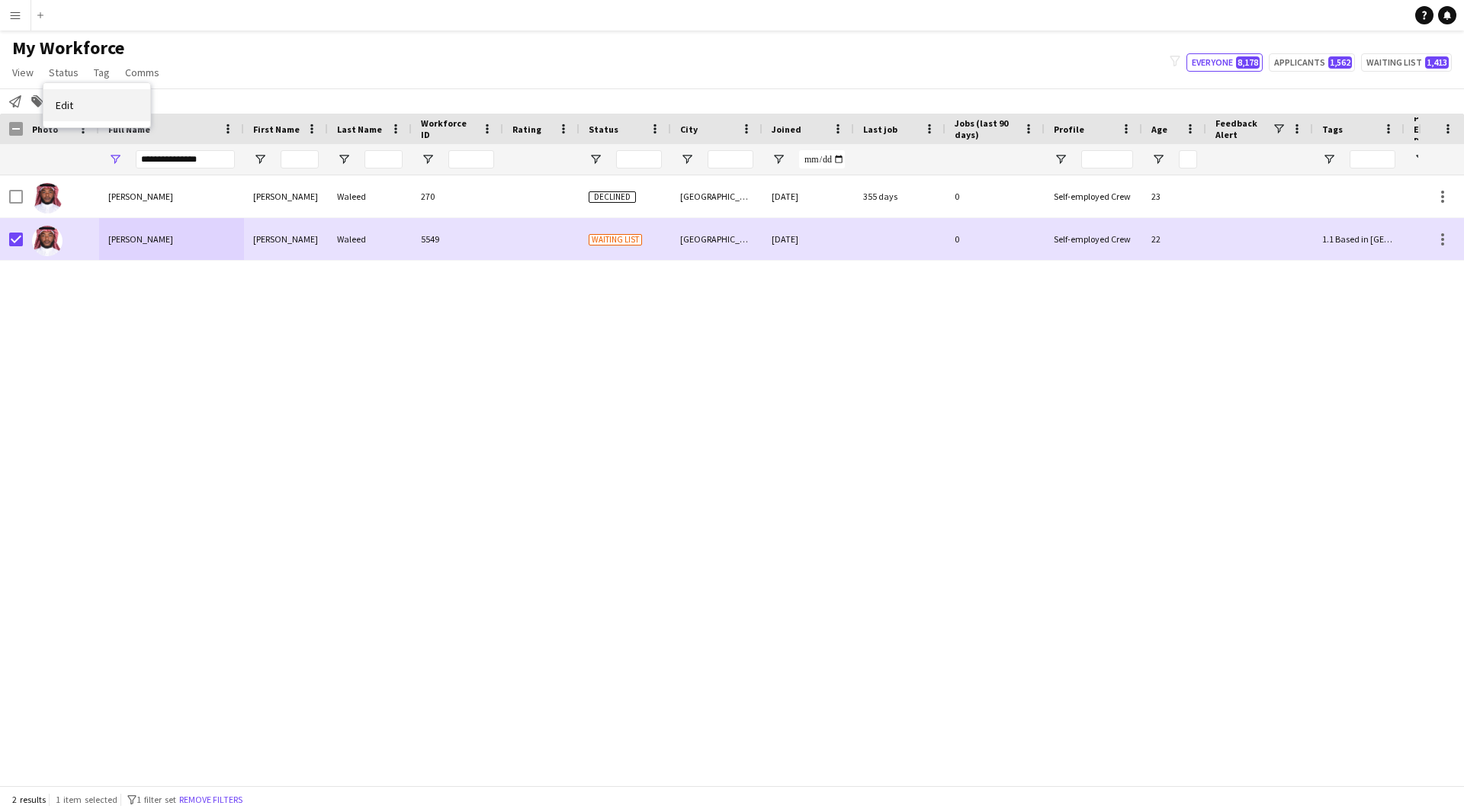
click at [113, 106] on link "Edit" at bounding box center [96, 105] width 107 height 32
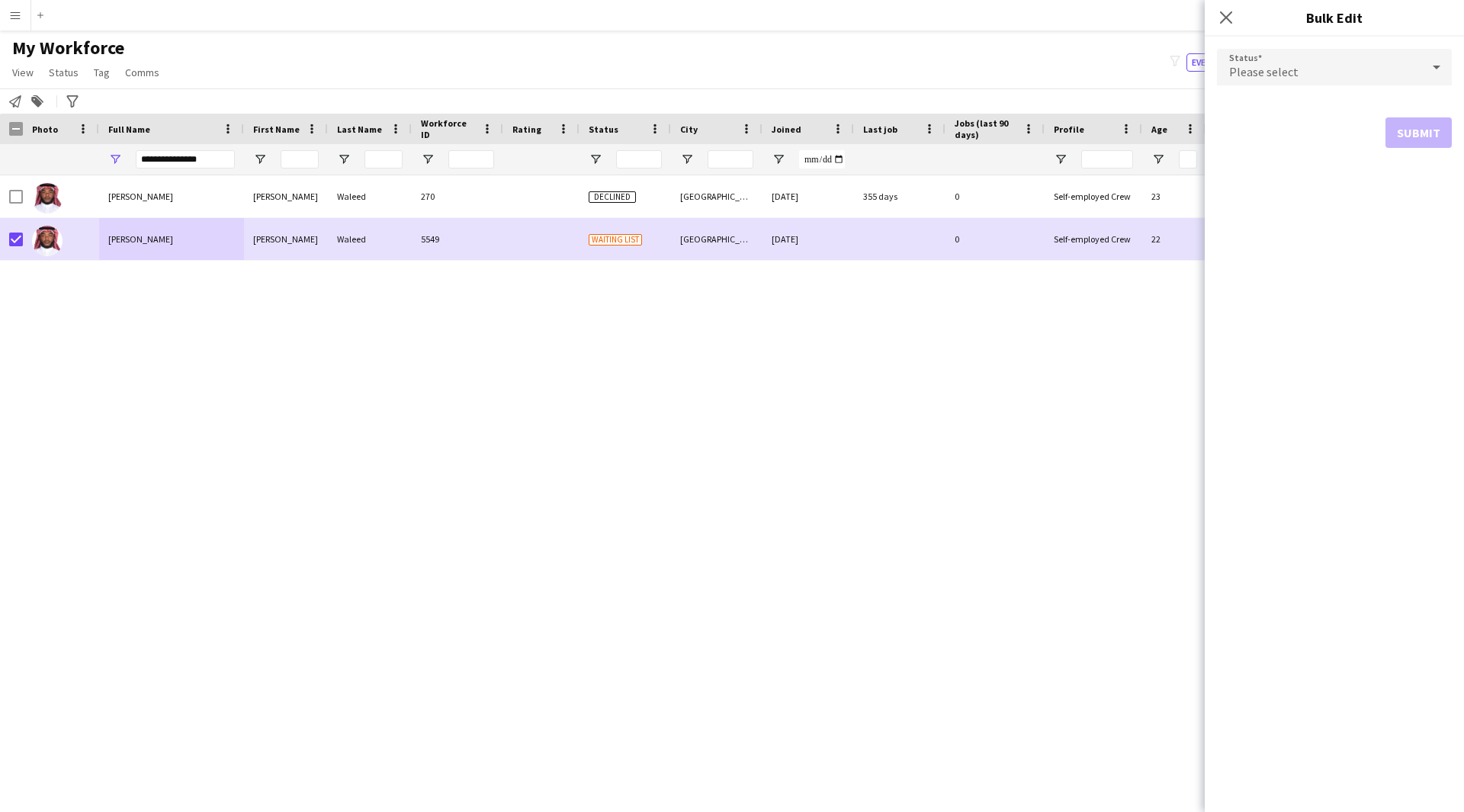
click at [1262, 69] on span "Please select" at bounding box center [1264, 71] width 70 height 15
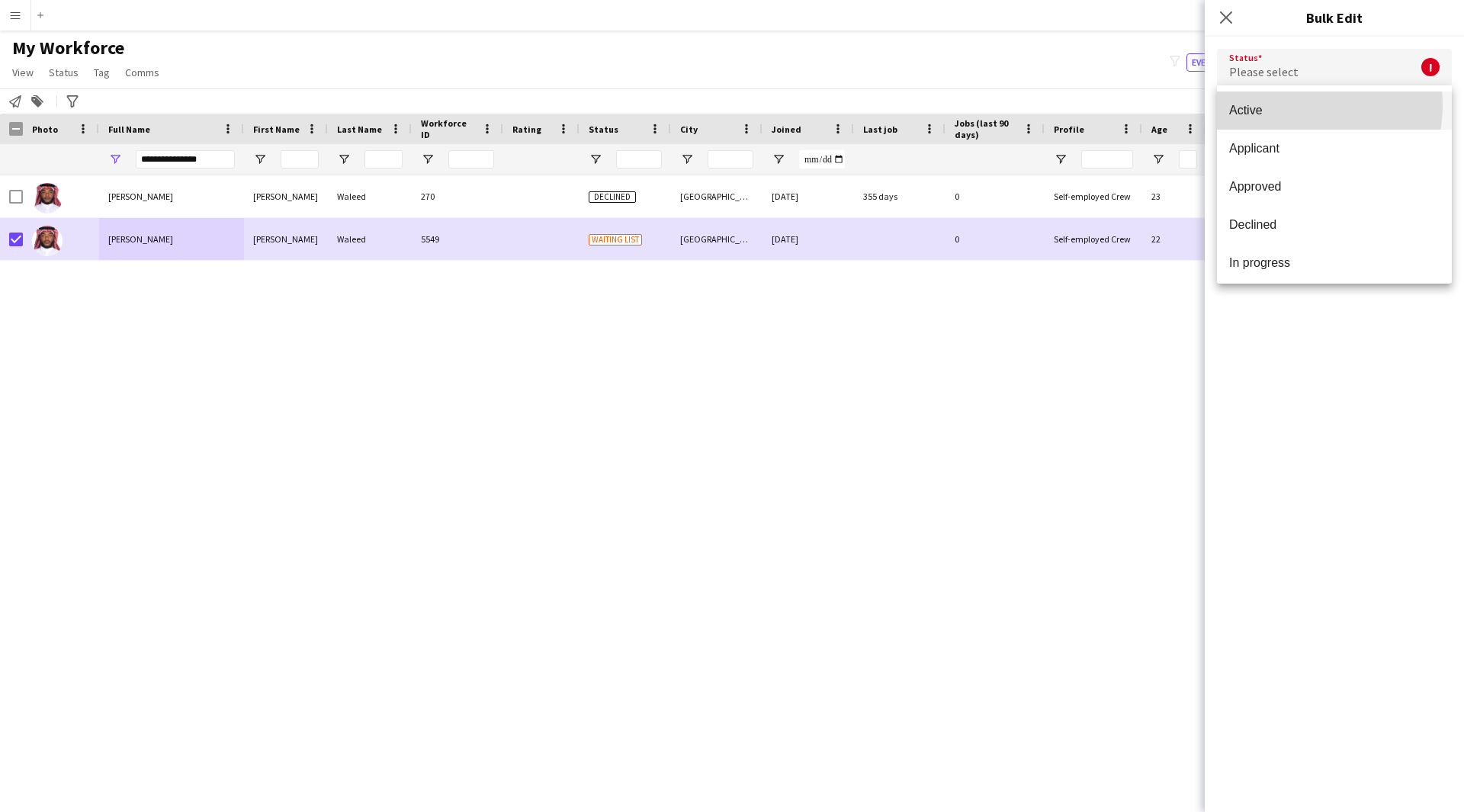
click at [1294, 105] on span "Active" at bounding box center [1334, 110] width 211 height 14
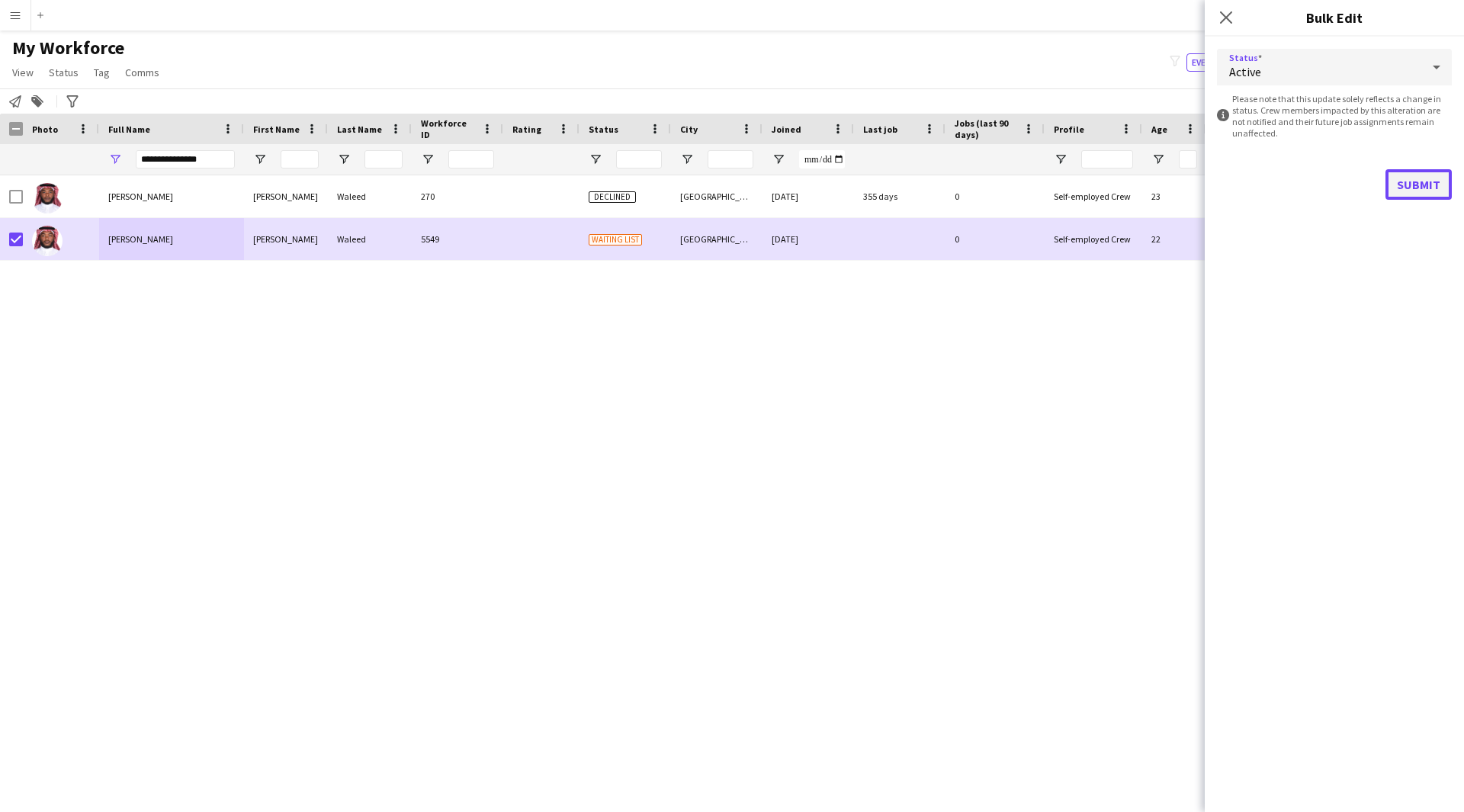
click at [1429, 180] on button "Submit" at bounding box center [1418, 184] width 67 height 30
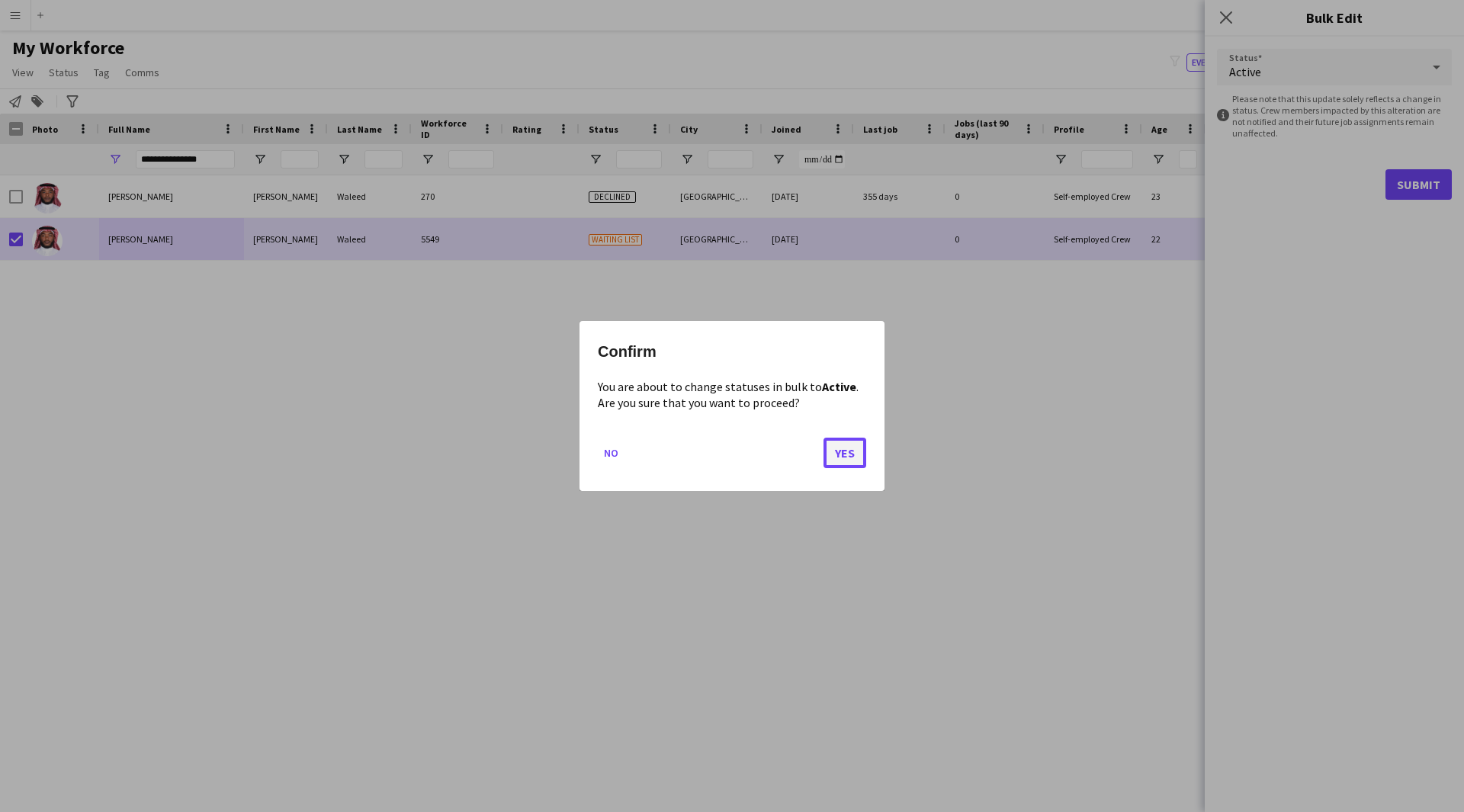
click at [848, 451] on button "Yes" at bounding box center [844, 453] width 42 height 30
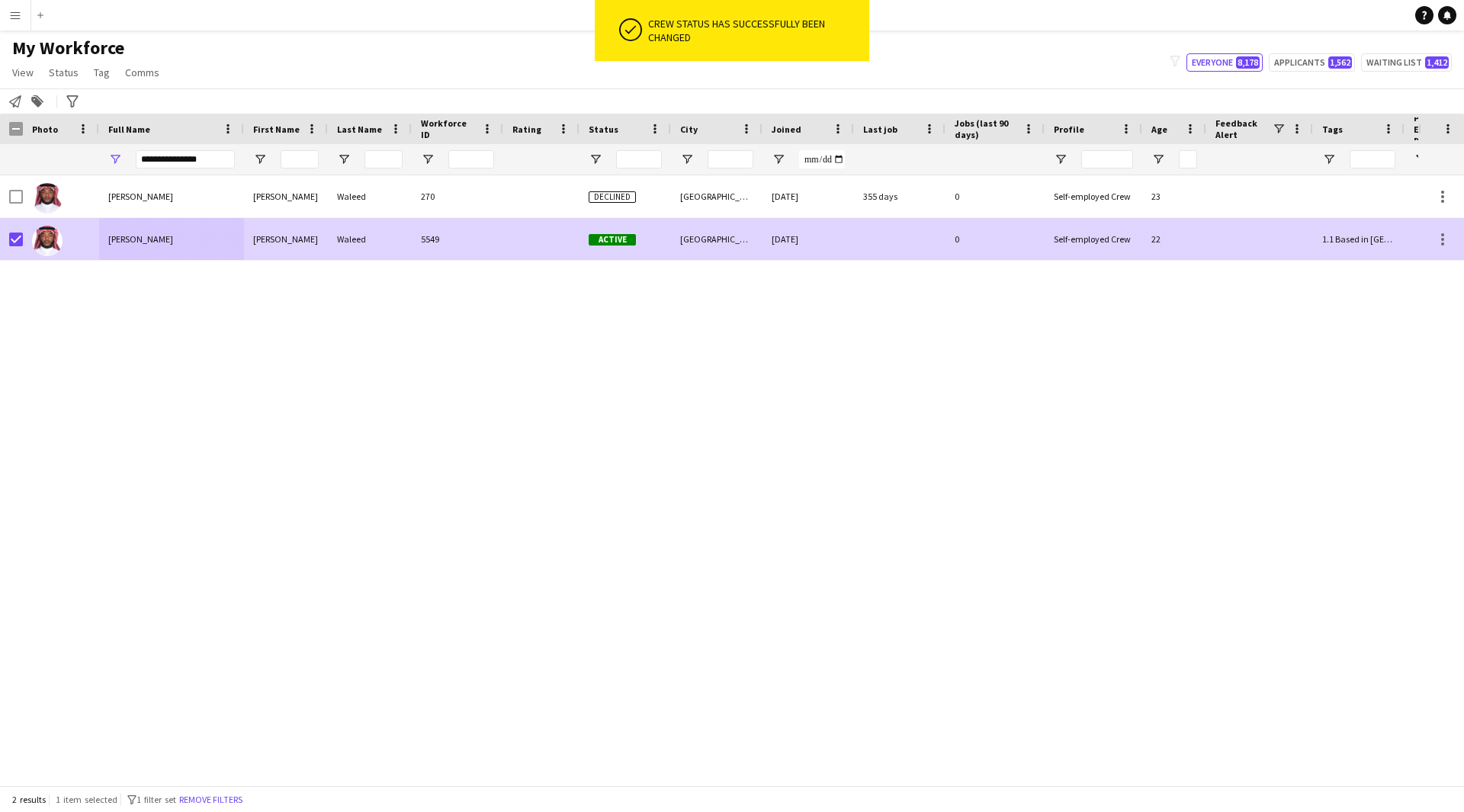
click at [17, 248] on div at bounding box center [15, 239] width 14 height 42
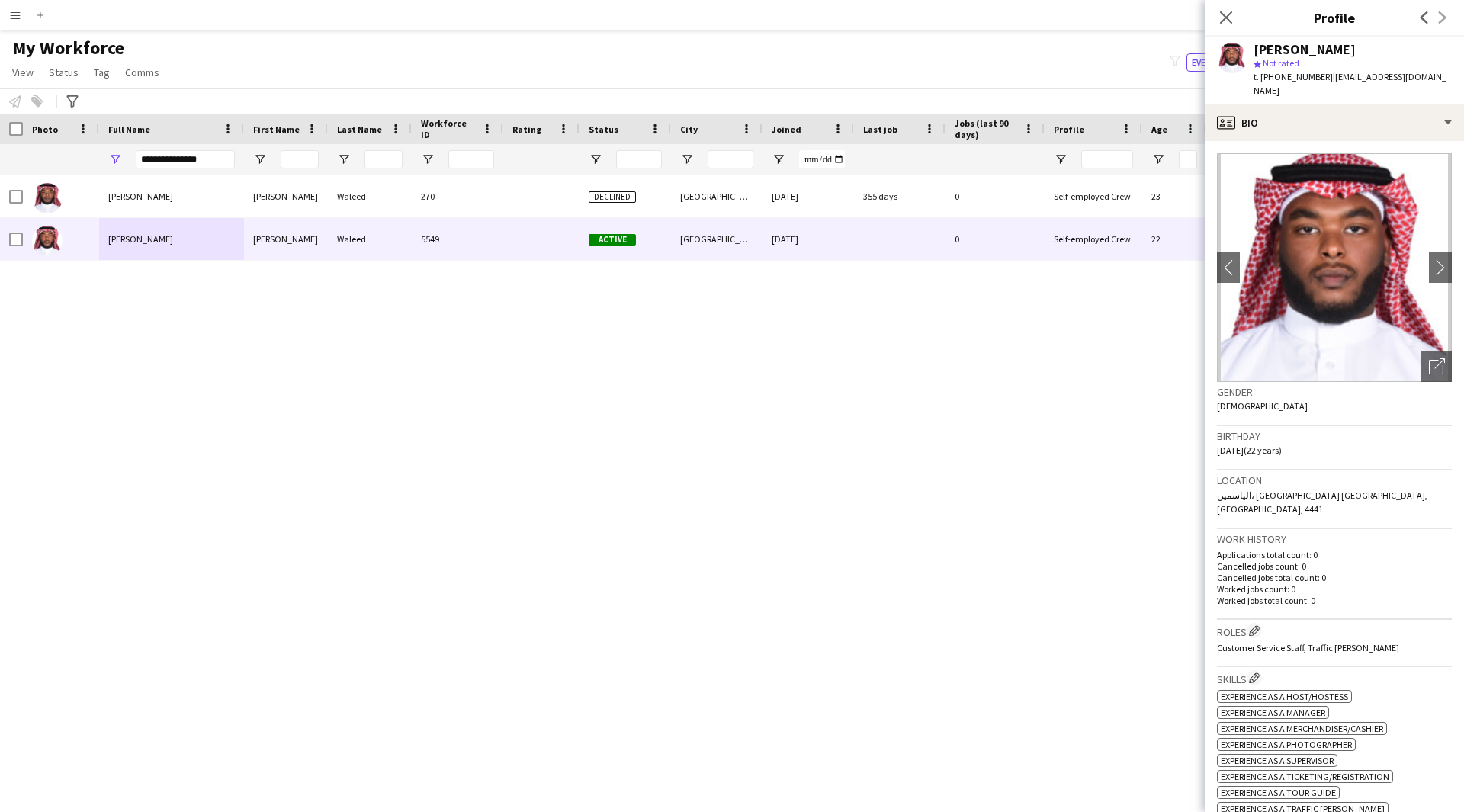
click at [1227, 19] on icon at bounding box center [1226, 17] width 12 height 12
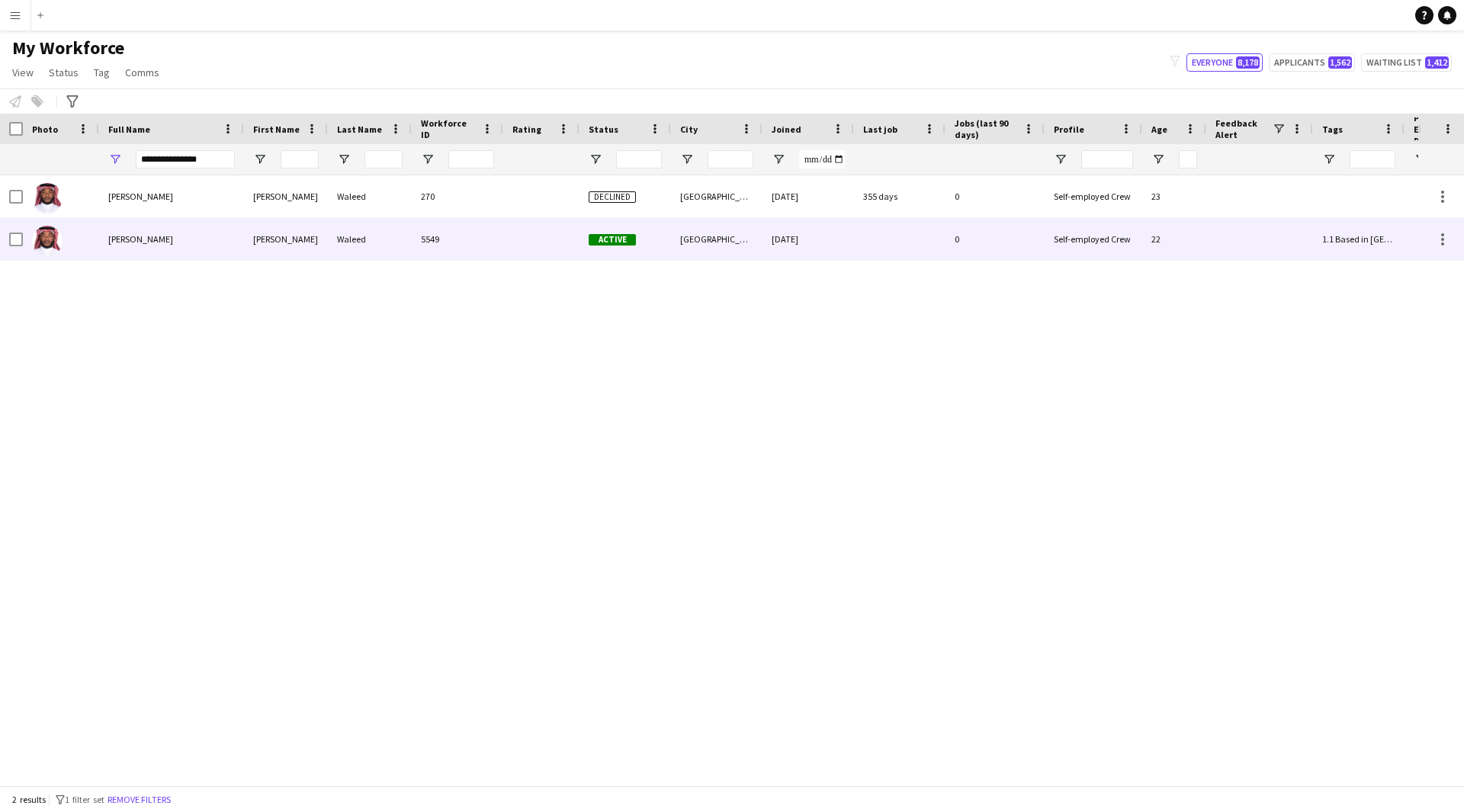
click at [864, 253] on div at bounding box center [900, 239] width 91 height 42
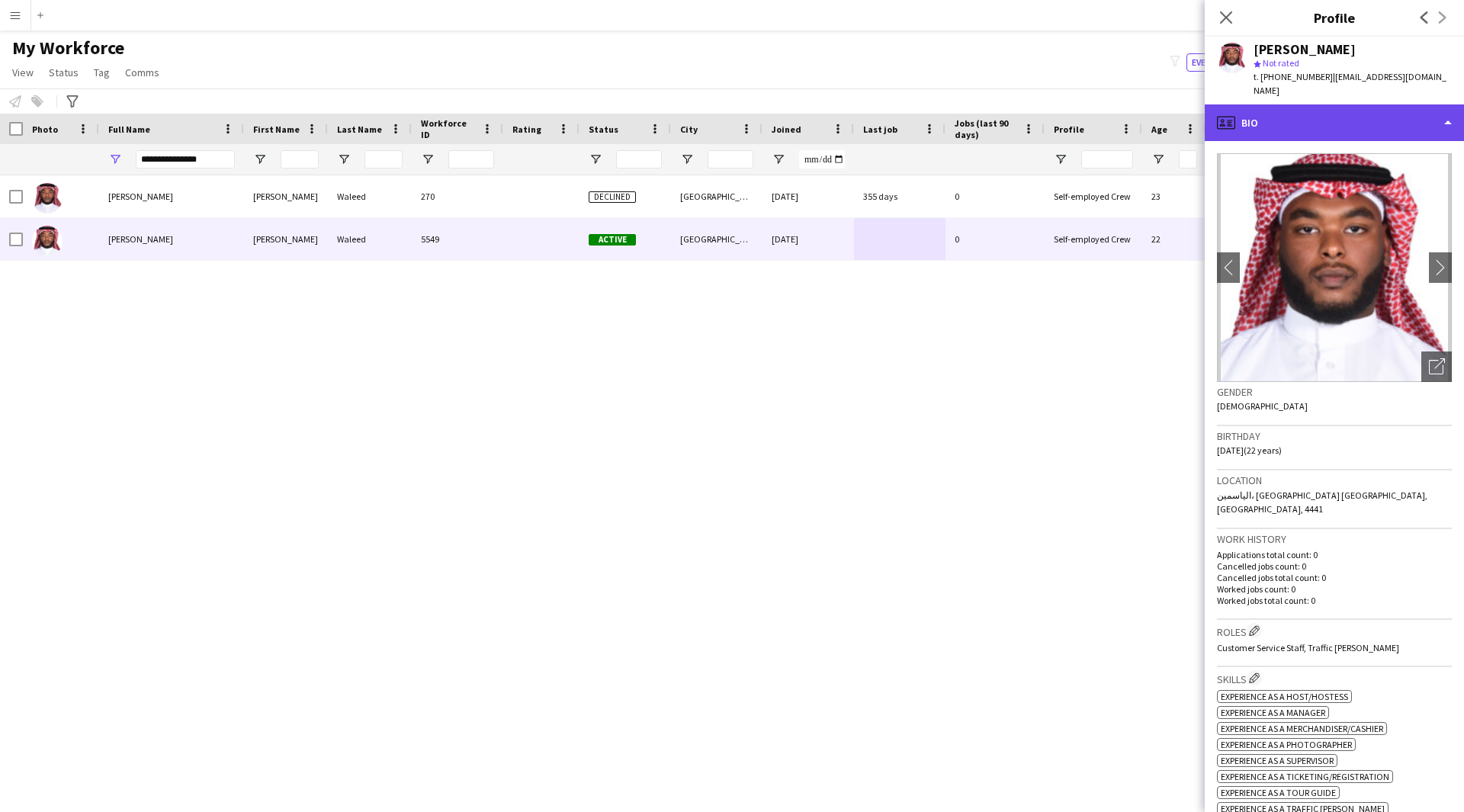
click at [1386, 112] on div "profile Bio" at bounding box center [1334, 123] width 259 height 37
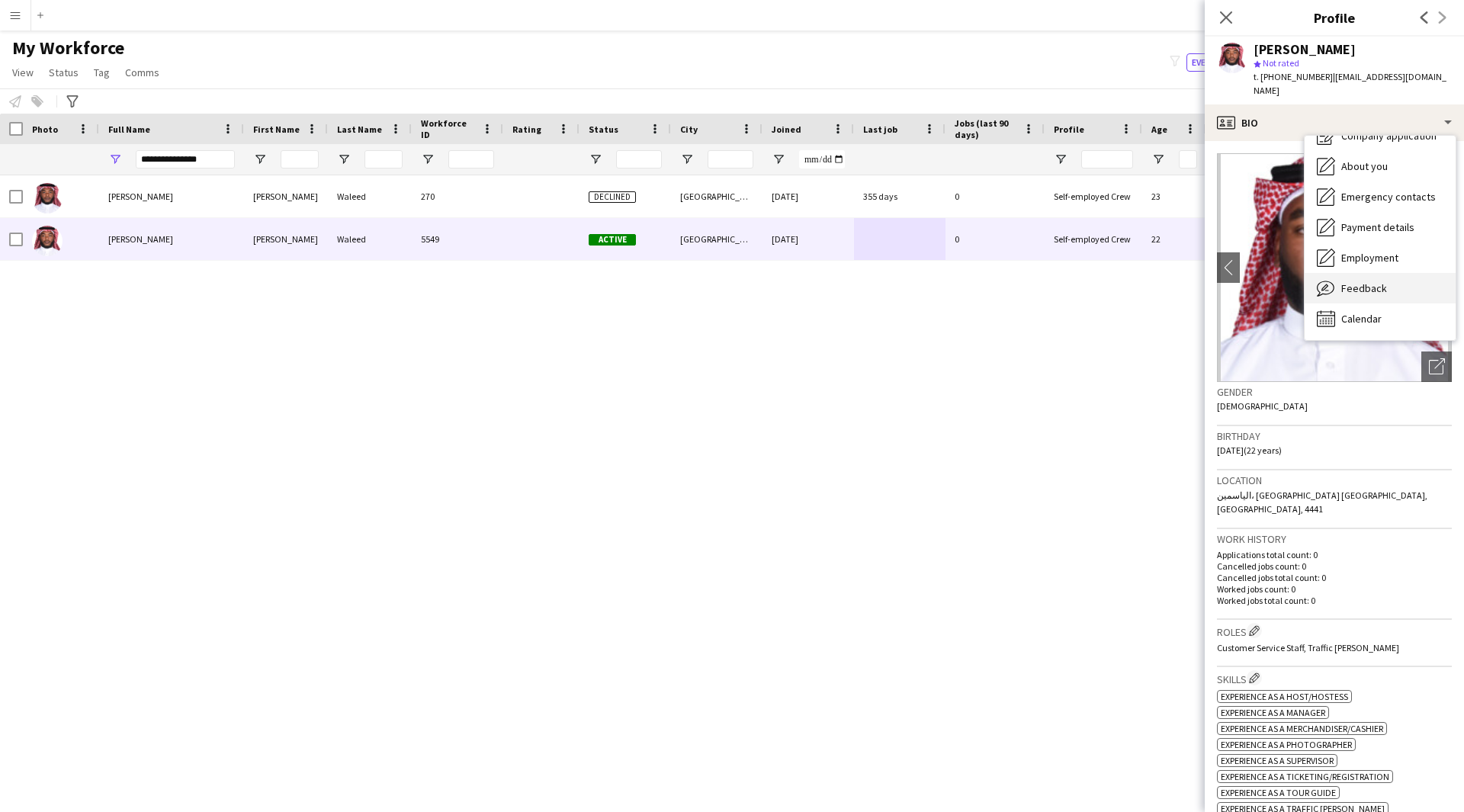
click at [1378, 273] on div "Feedback Feedback" at bounding box center [1380, 288] width 151 height 30
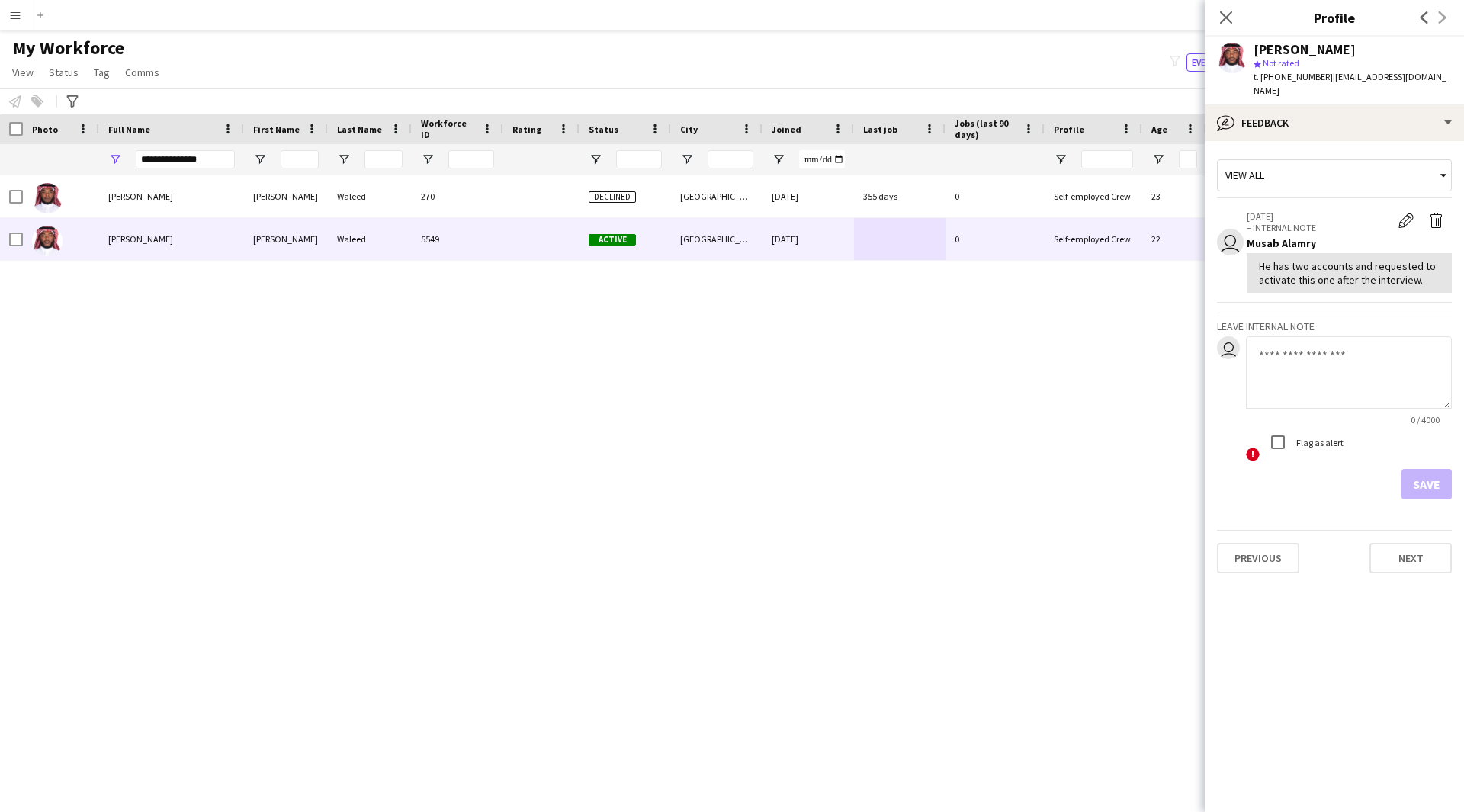
drag, startPoint x: 1422, startPoint y: 268, endPoint x: 1253, endPoint y: 253, distance: 169.7
click at [1253, 253] on div "He has two accounts and requested to activate this one after the interview." at bounding box center [1349, 273] width 205 height 39
copy div "He has two accounts and requested to activate this one after the interview."
click at [1226, 19] on icon "Close pop-in" at bounding box center [1226, 17] width 14 height 14
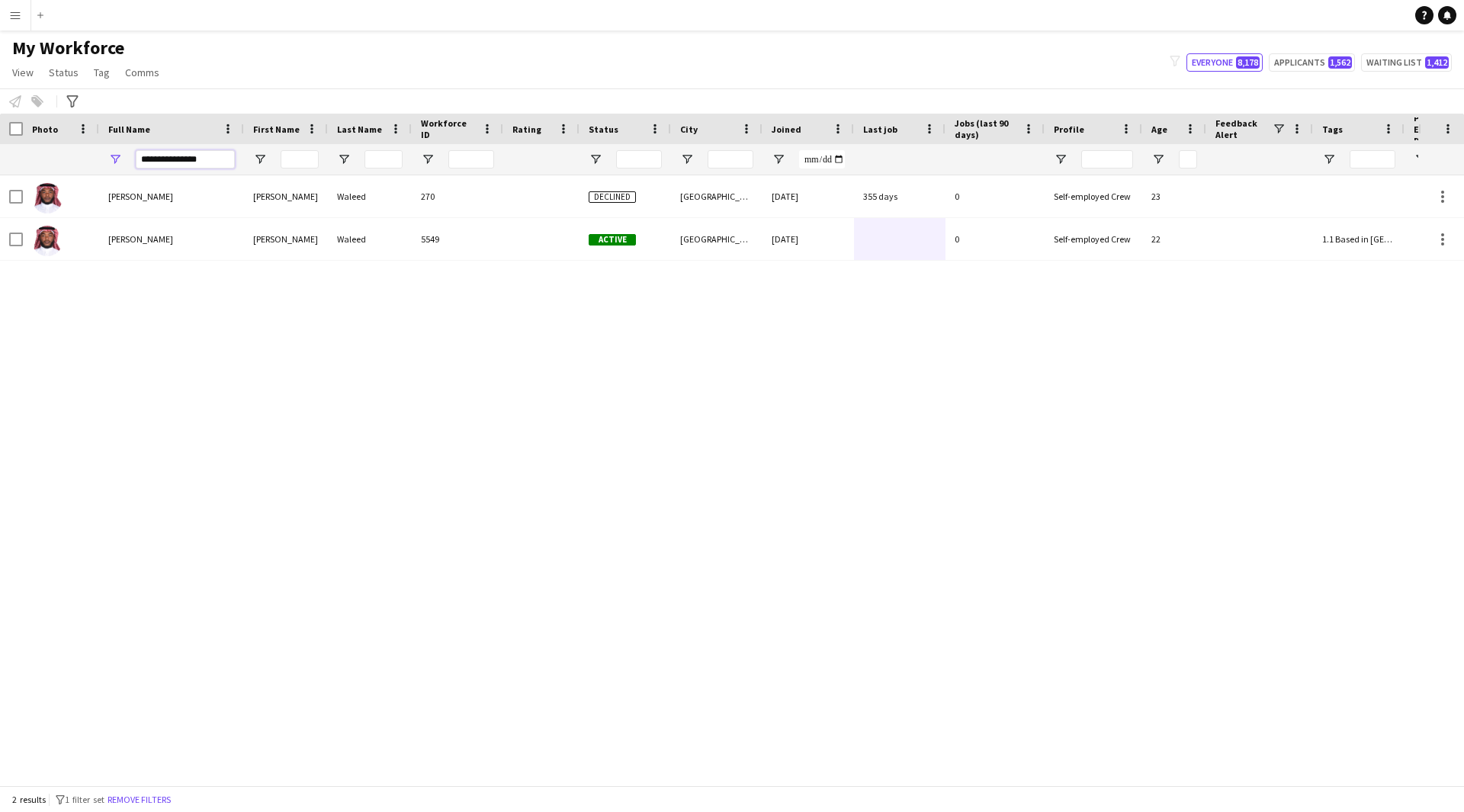
drag, startPoint x: 228, startPoint y: 160, endPoint x: 56, endPoint y: 171, distance: 172.4
click at [56, 171] on div "**********" at bounding box center [855, 160] width 1709 height 30
paste input "****"
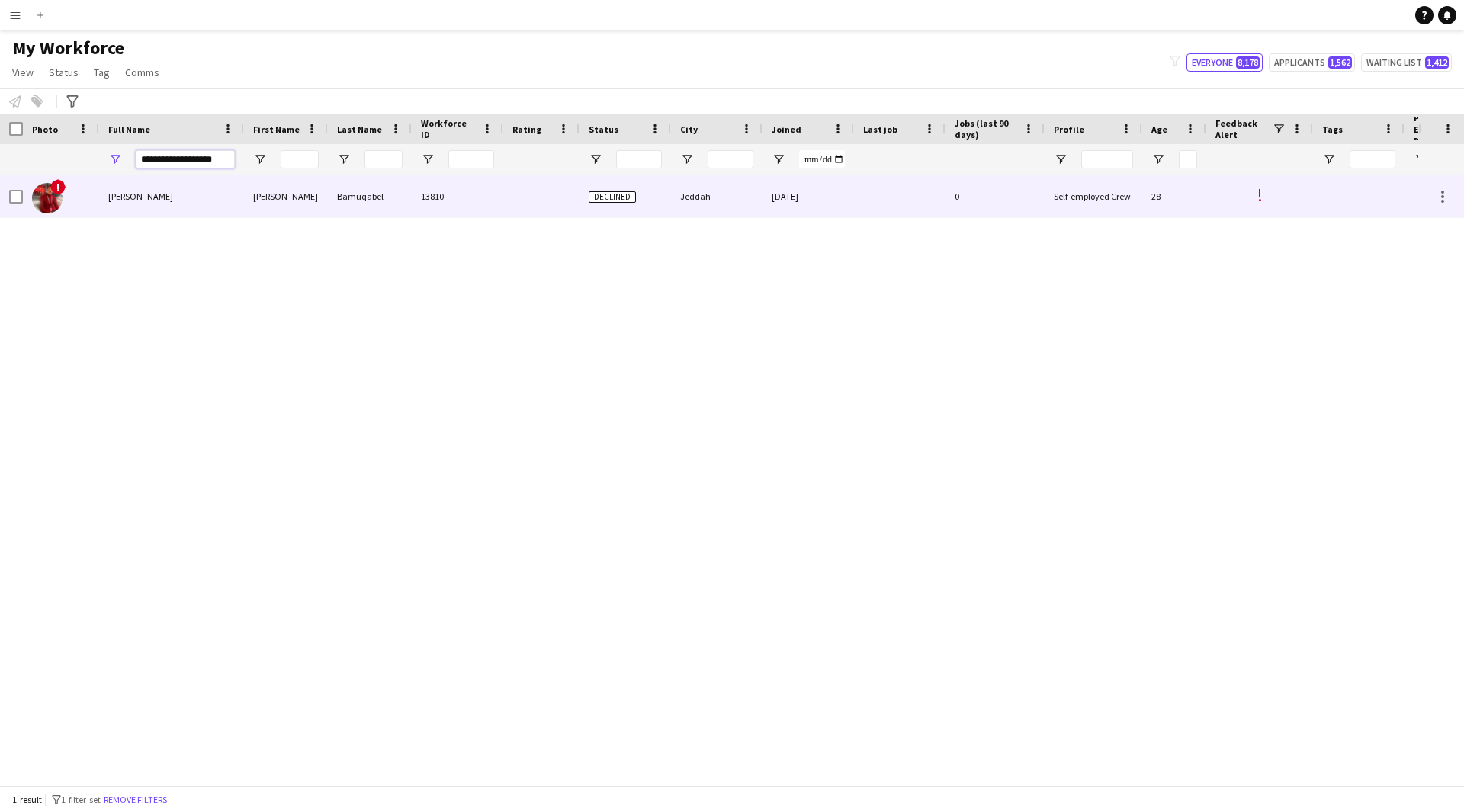
type input "**********"
click at [234, 205] on div "[PERSON_NAME]" at bounding box center [172, 196] width 145 height 42
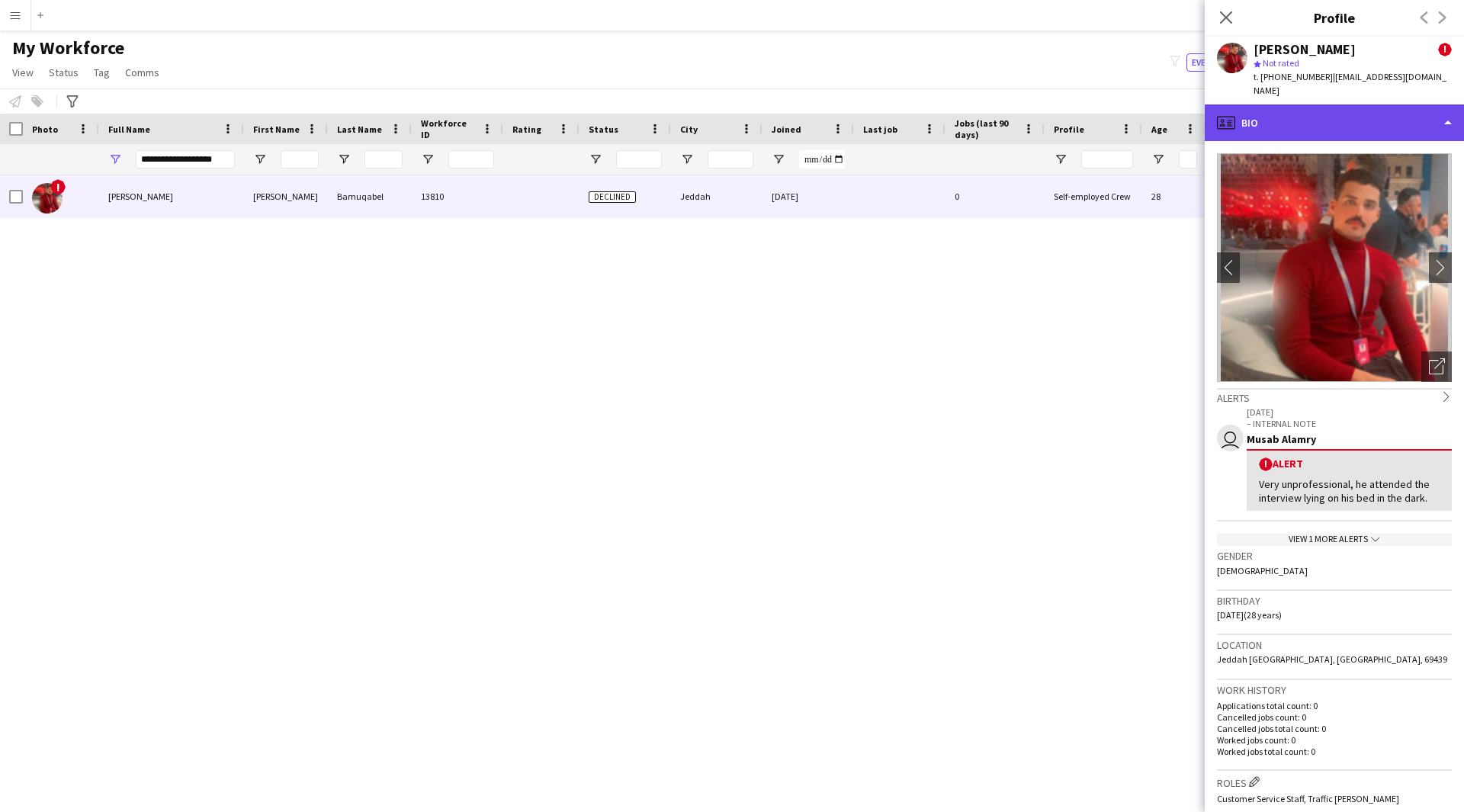
click at [1277, 111] on div "profile Bio" at bounding box center [1334, 123] width 259 height 37
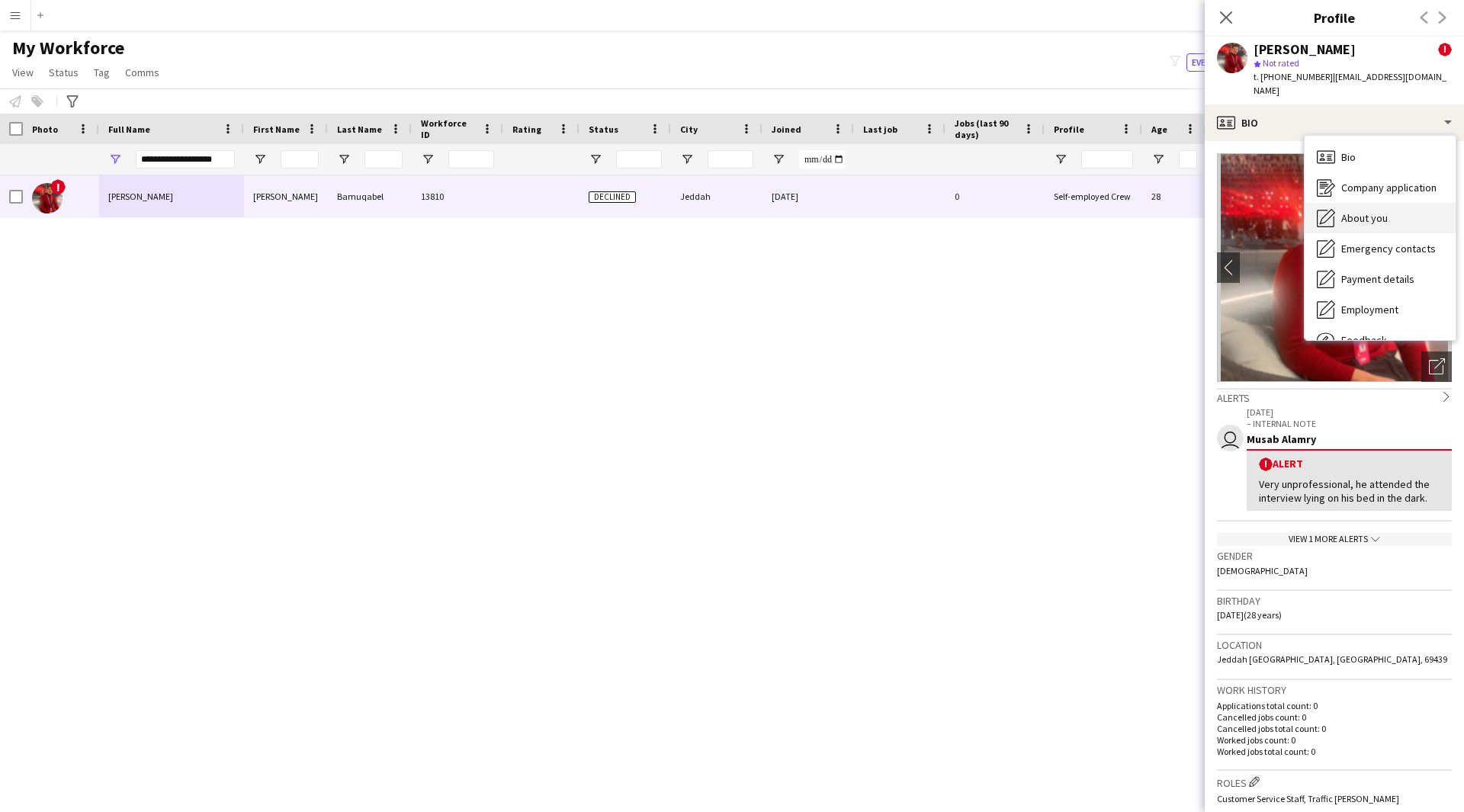
click at [1381, 203] on div "About you About you" at bounding box center [1380, 218] width 151 height 30
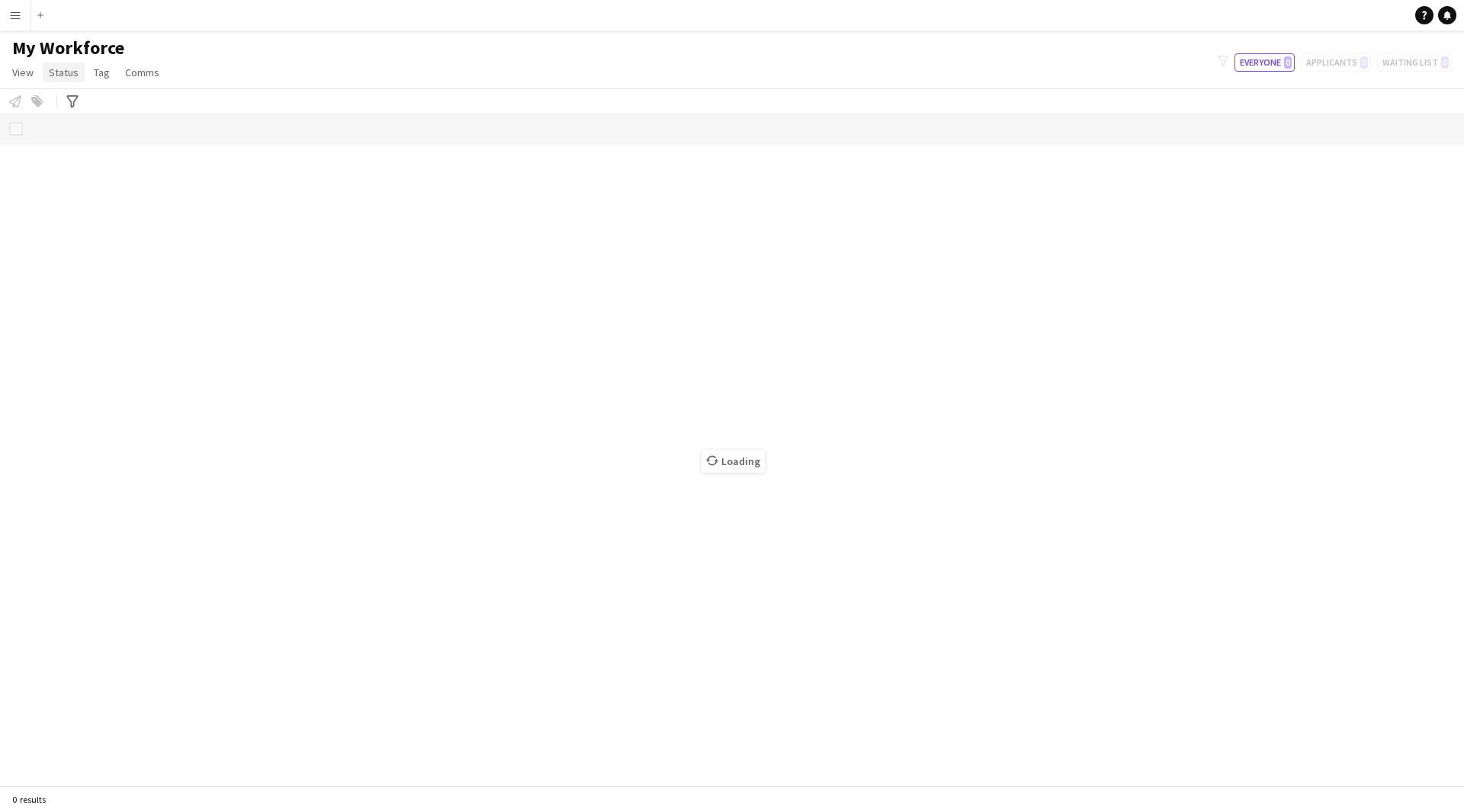
click at [75, 71] on span "Status" at bounding box center [63, 72] width 30 height 14
click at [19, 71] on span "View" at bounding box center [22, 72] width 22 height 14
click at [62, 55] on span "My Workforce" at bounding box center [68, 48] width 112 height 23
click at [11, 8] on button "Menu" at bounding box center [15, 15] width 30 height 30
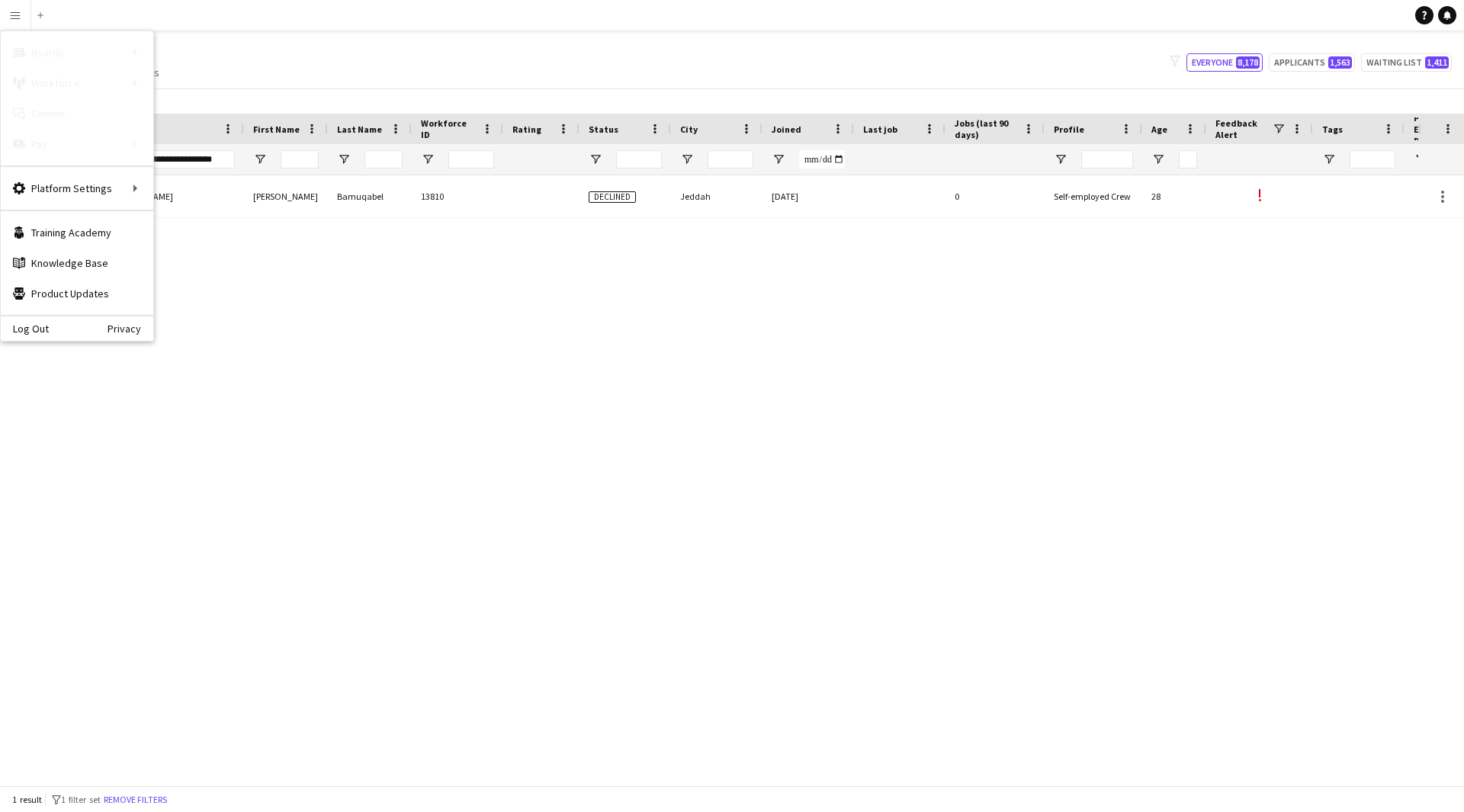
click at [496, 301] on div "! [PERSON_NAME] 13810 Declined Jeddah [DATE] 0 Self-employed Crew 28 ! 21403403…" at bounding box center [709, 475] width 1418 height 599
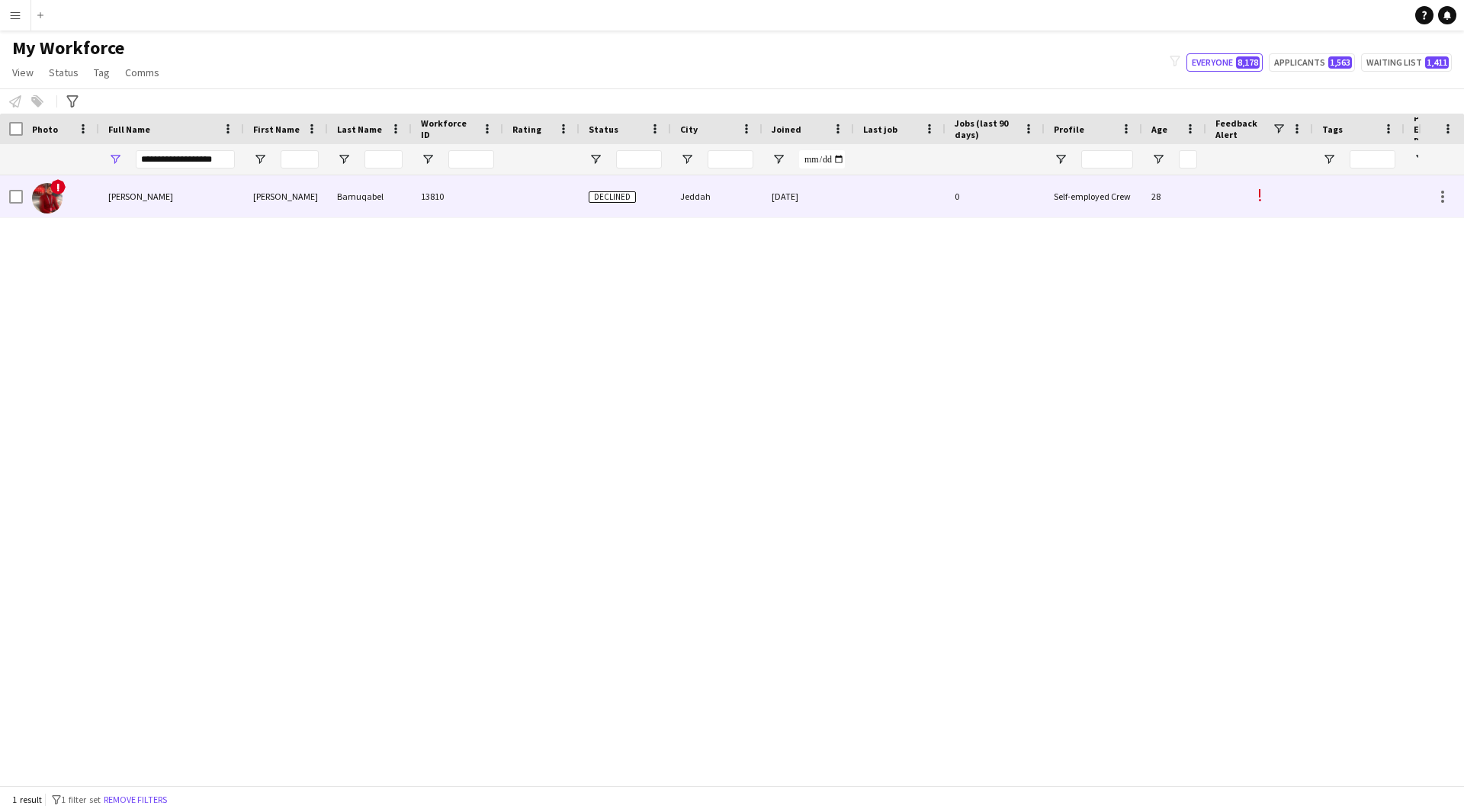
click at [505, 196] on div at bounding box center [541, 196] width 76 height 42
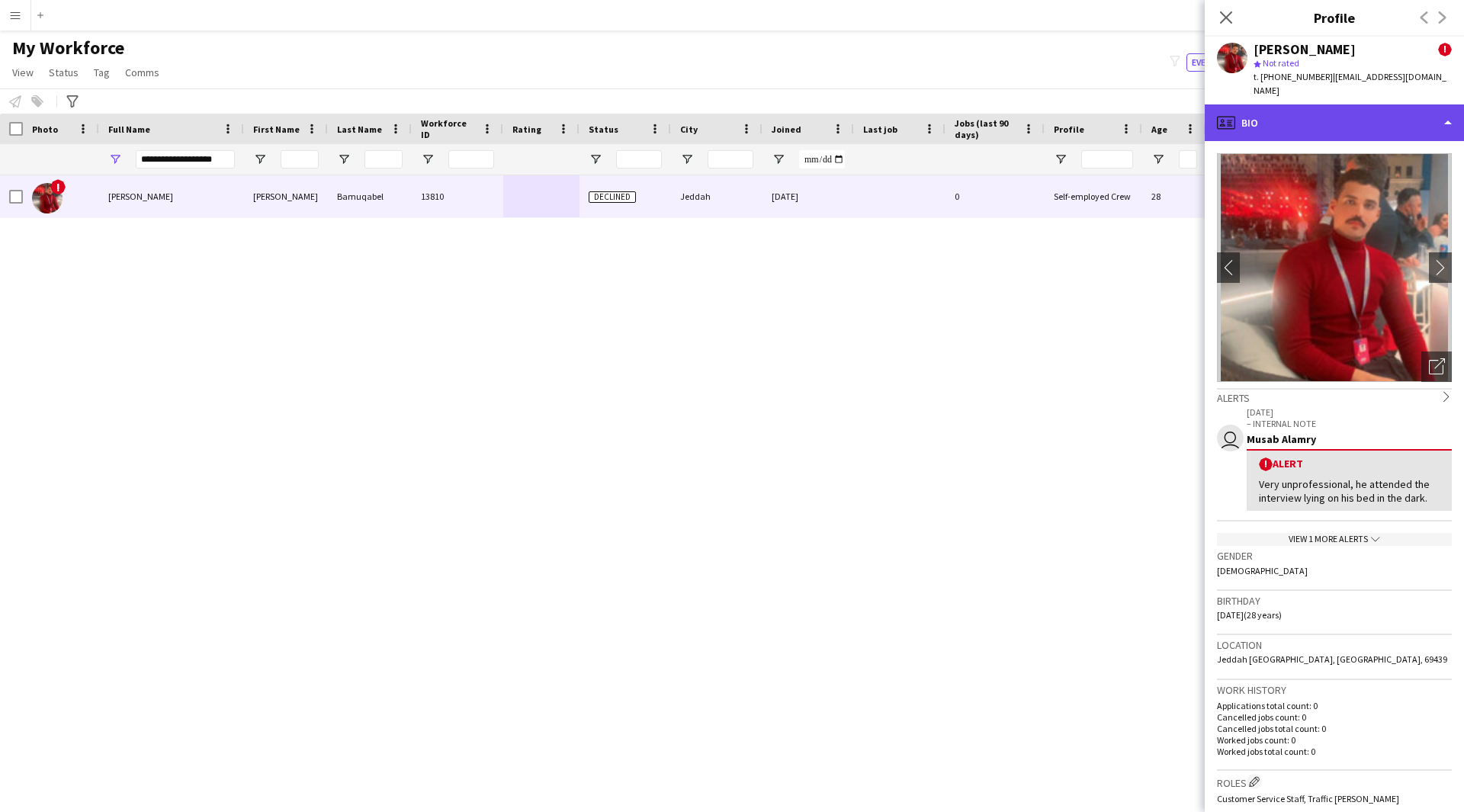
click at [1323, 107] on div "profile Bio" at bounding box center [1334, 123] width 259 height 37
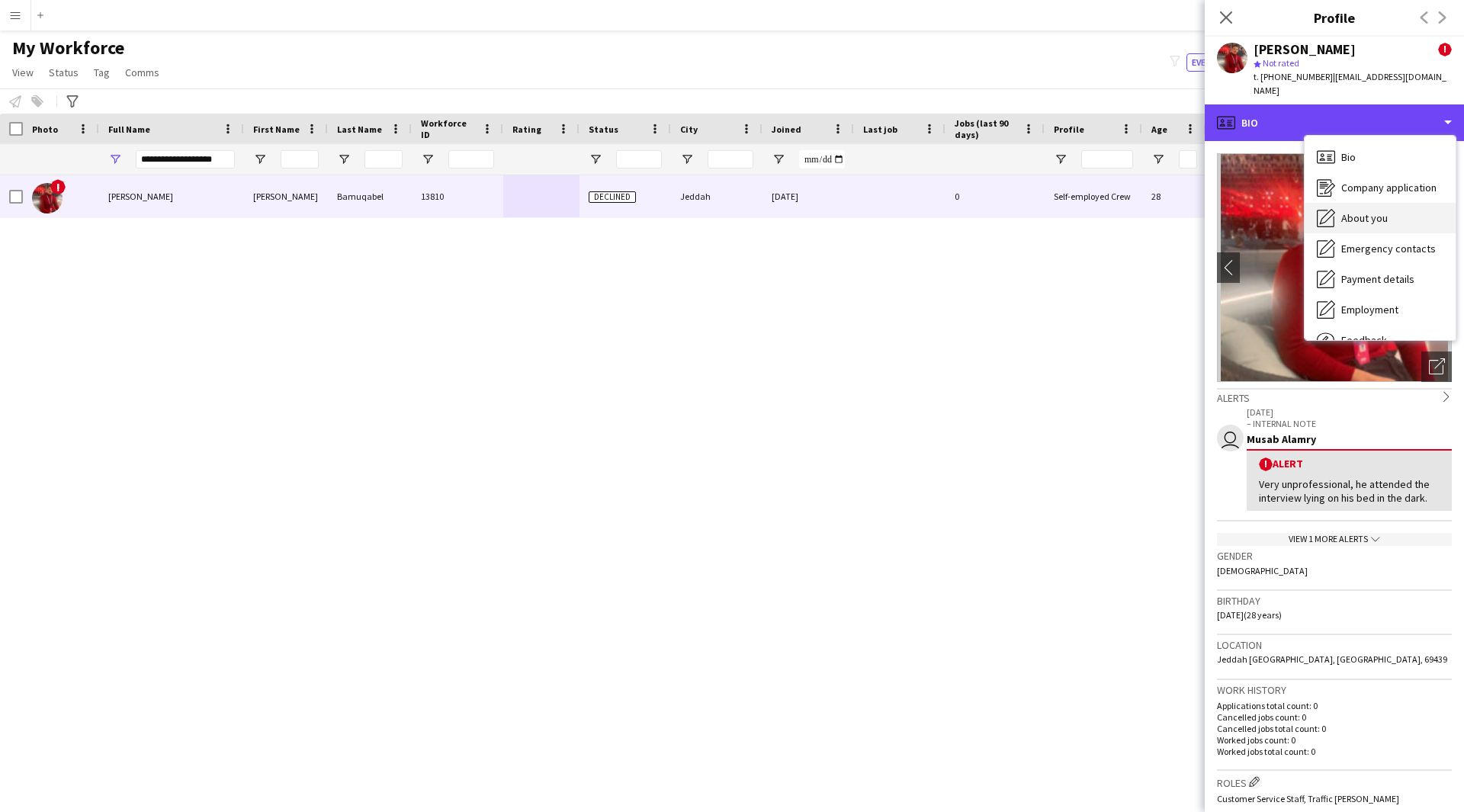
scroll to position [52, 0]
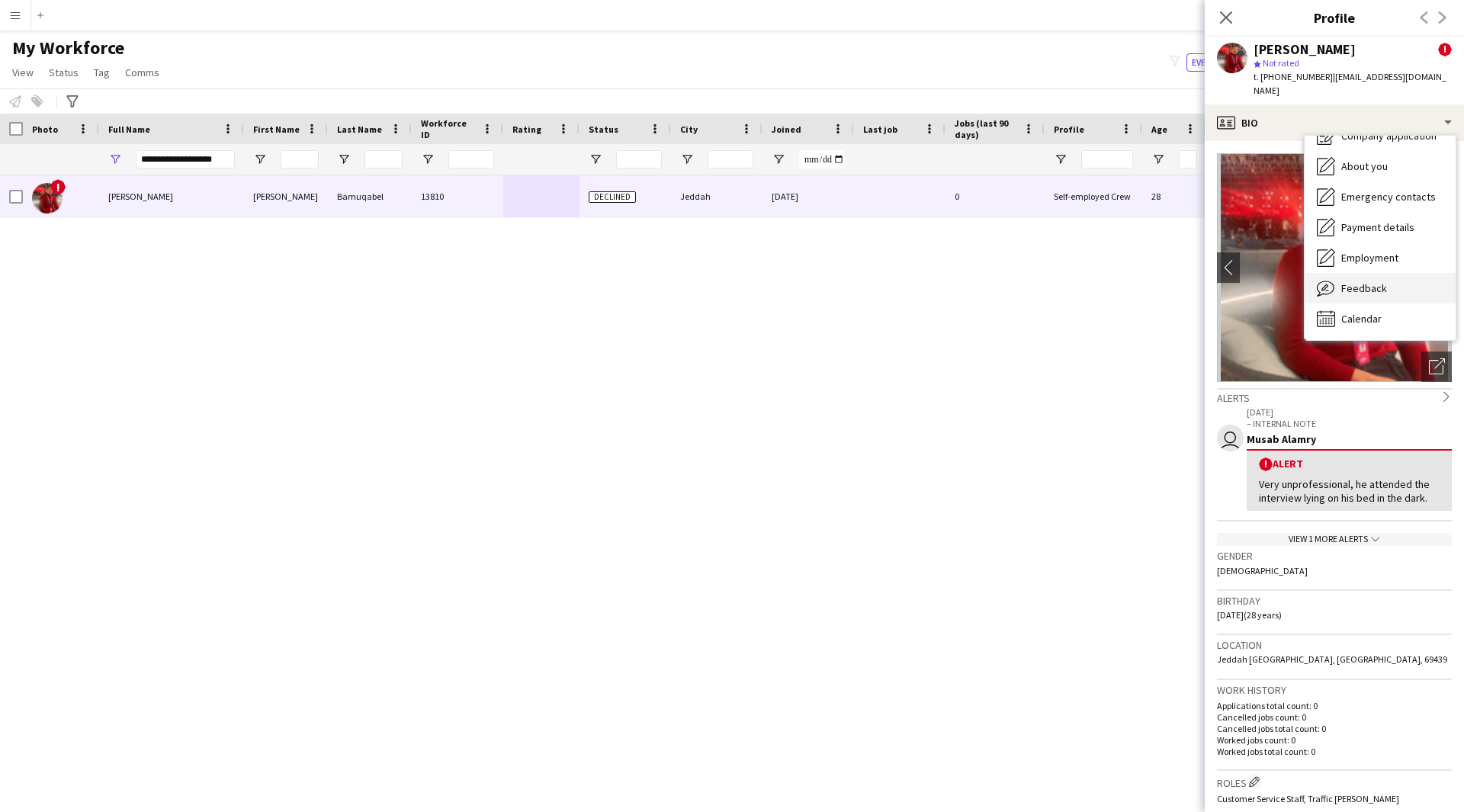
click at [1362, 281] on span "Feedback" at bounding box center [1364, 288] width 46 height 14
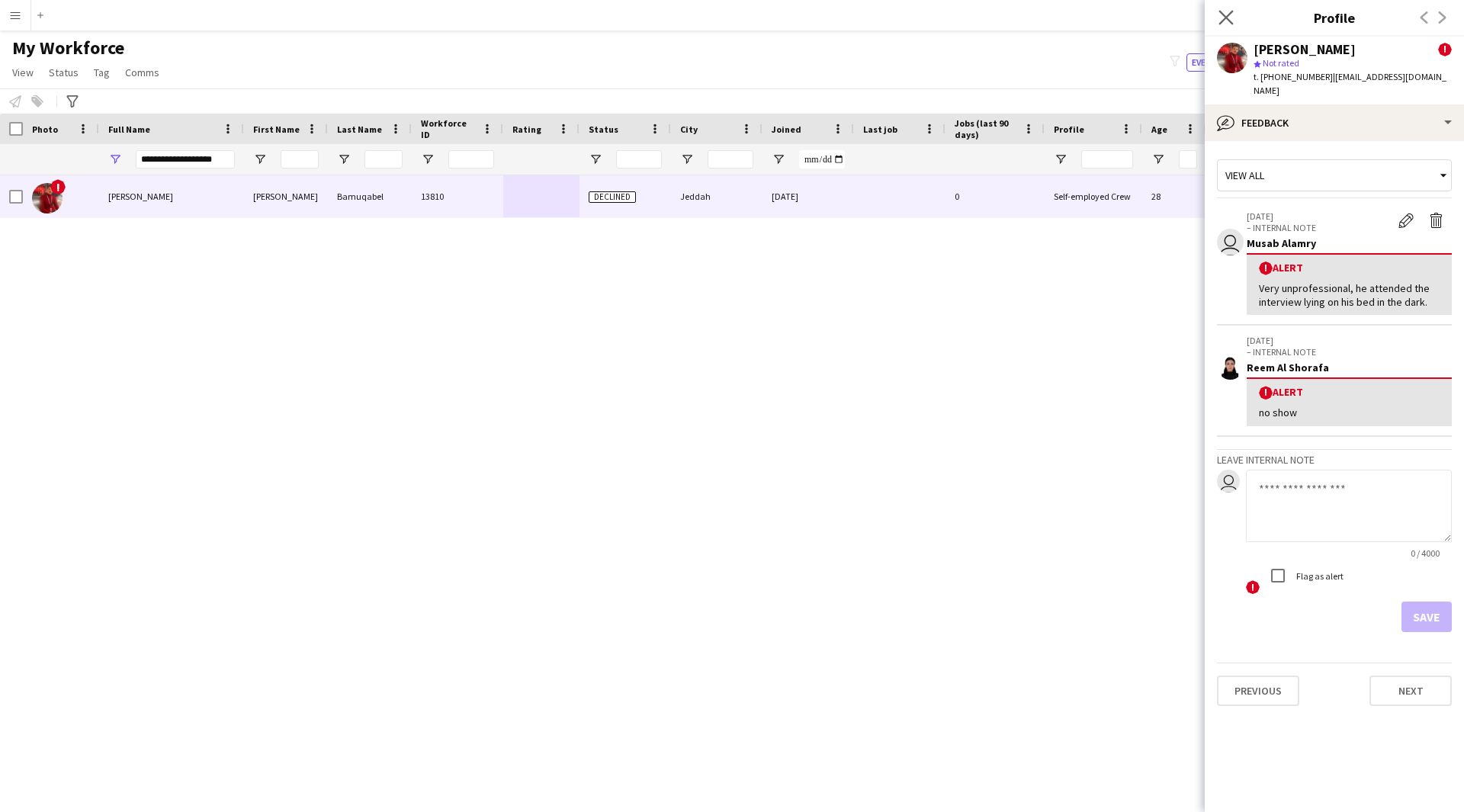
click at [1230, 25] on app-icon "Close pop-in" at bounding box center [1227, 18] width 22 height 22
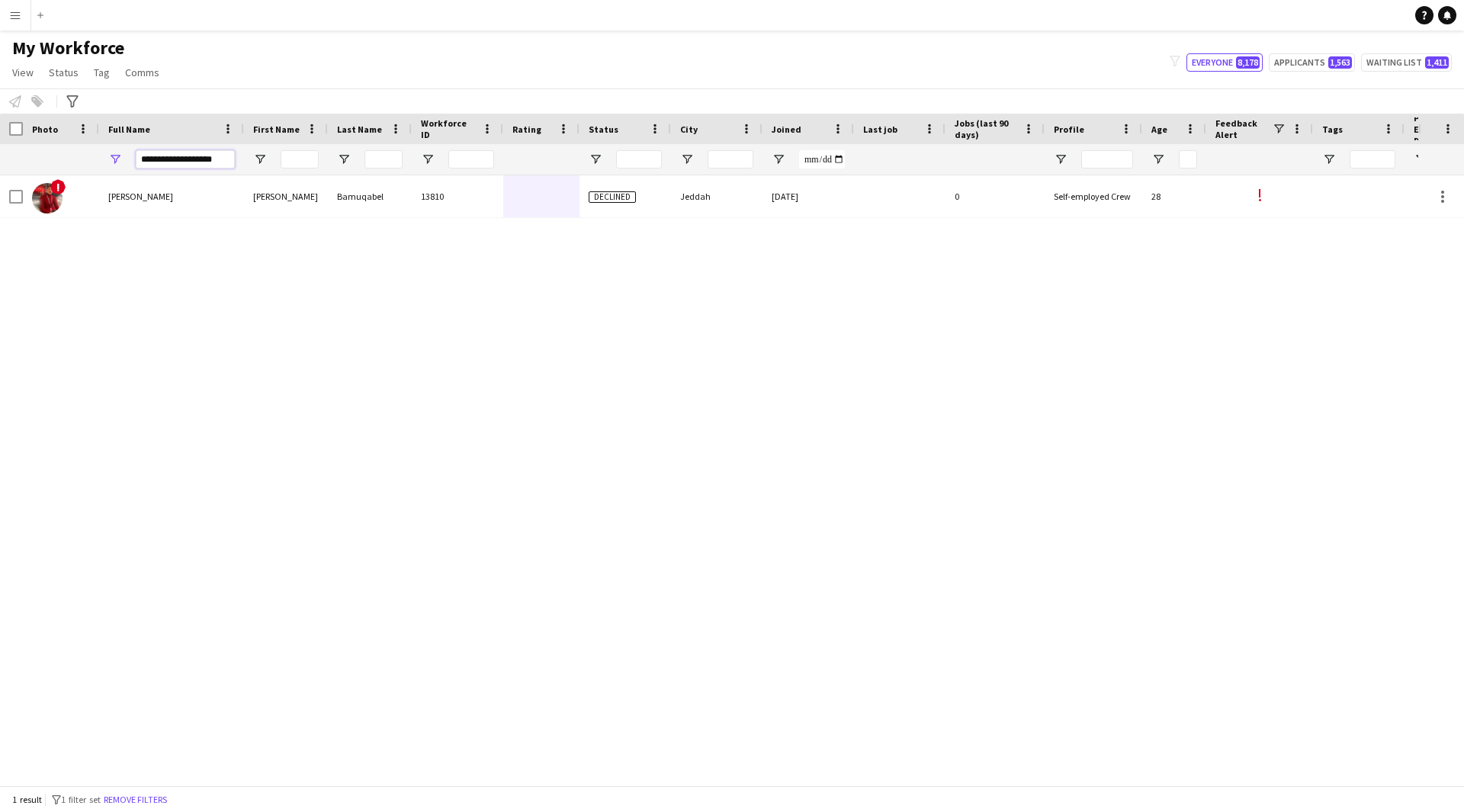
click at [227, 159] on input "**********" at bounding box center [185, 159] width 99 height 18
drag, startPoint x: 227, startPoint y: 159, endPoint x: 87, endPoint y: 169, distance: 140.4
click at [87, 169] on div "**********" at bounding box center [855, 160] width 1709 height 30
paste input "Full Name Filter Input"
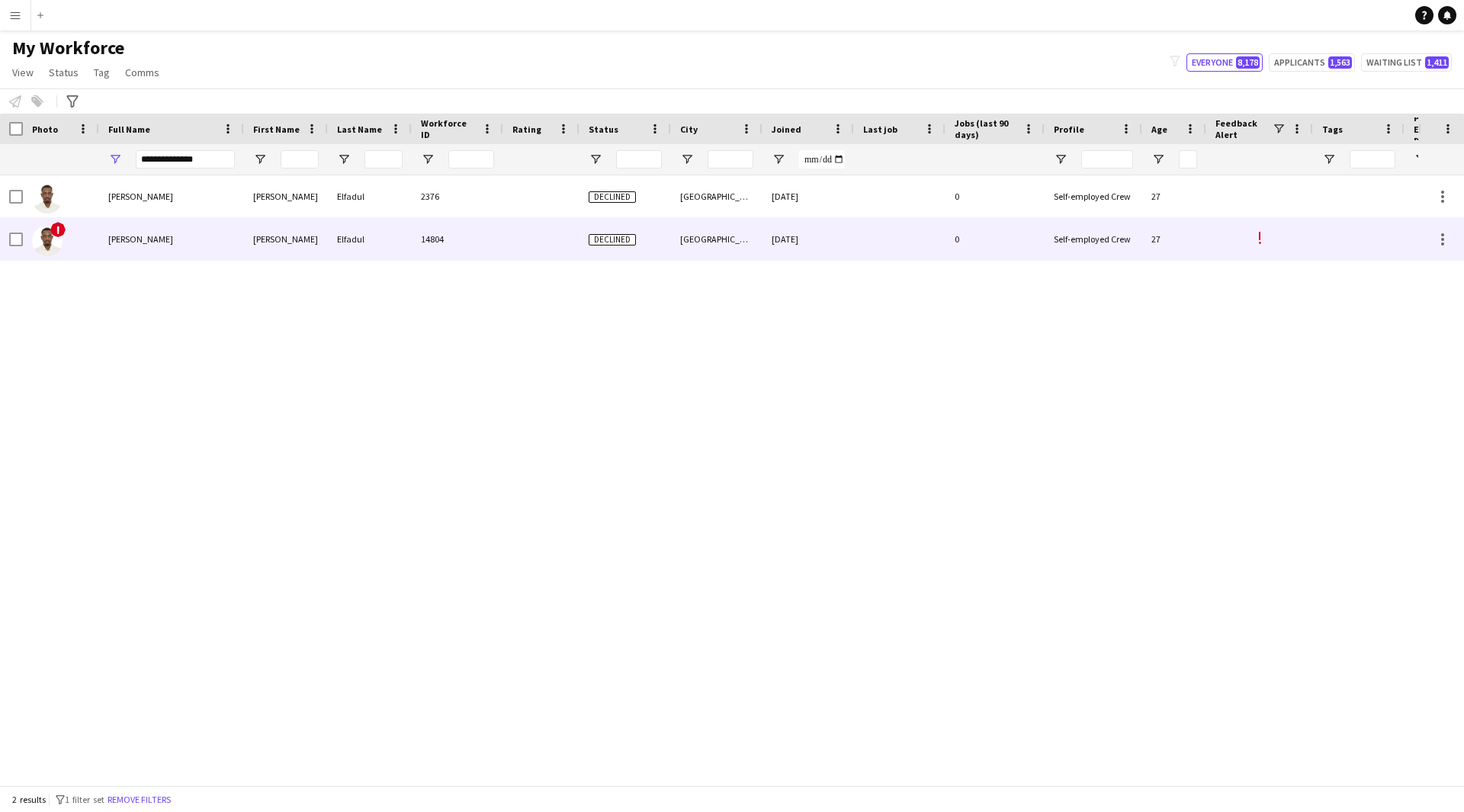
click at [665, 234] on div "Declined" at bounding box center [625, 239] width 91 height 42
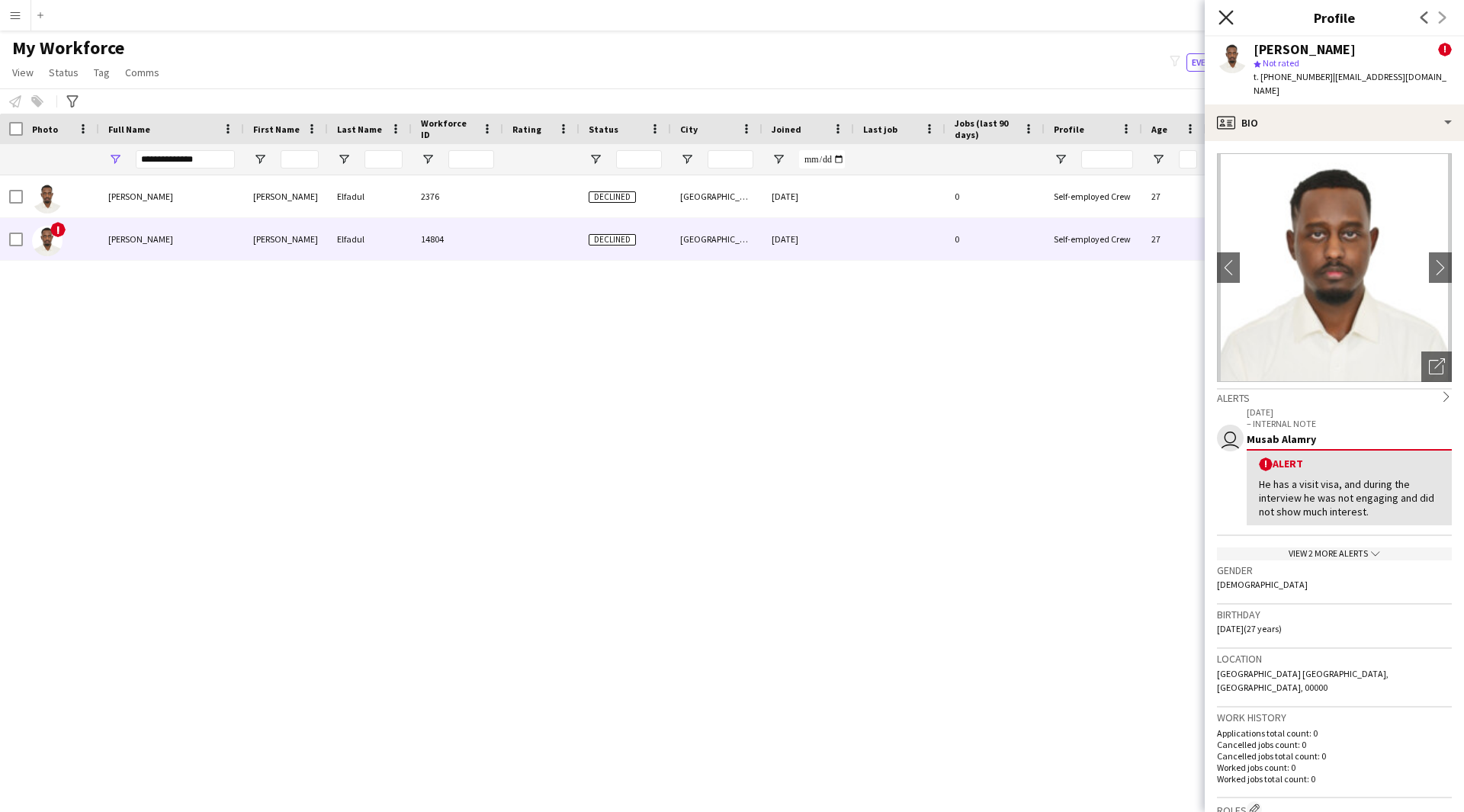
click at [1225, 17] on icon at bounding box center [1226, 17] width 14 height 14
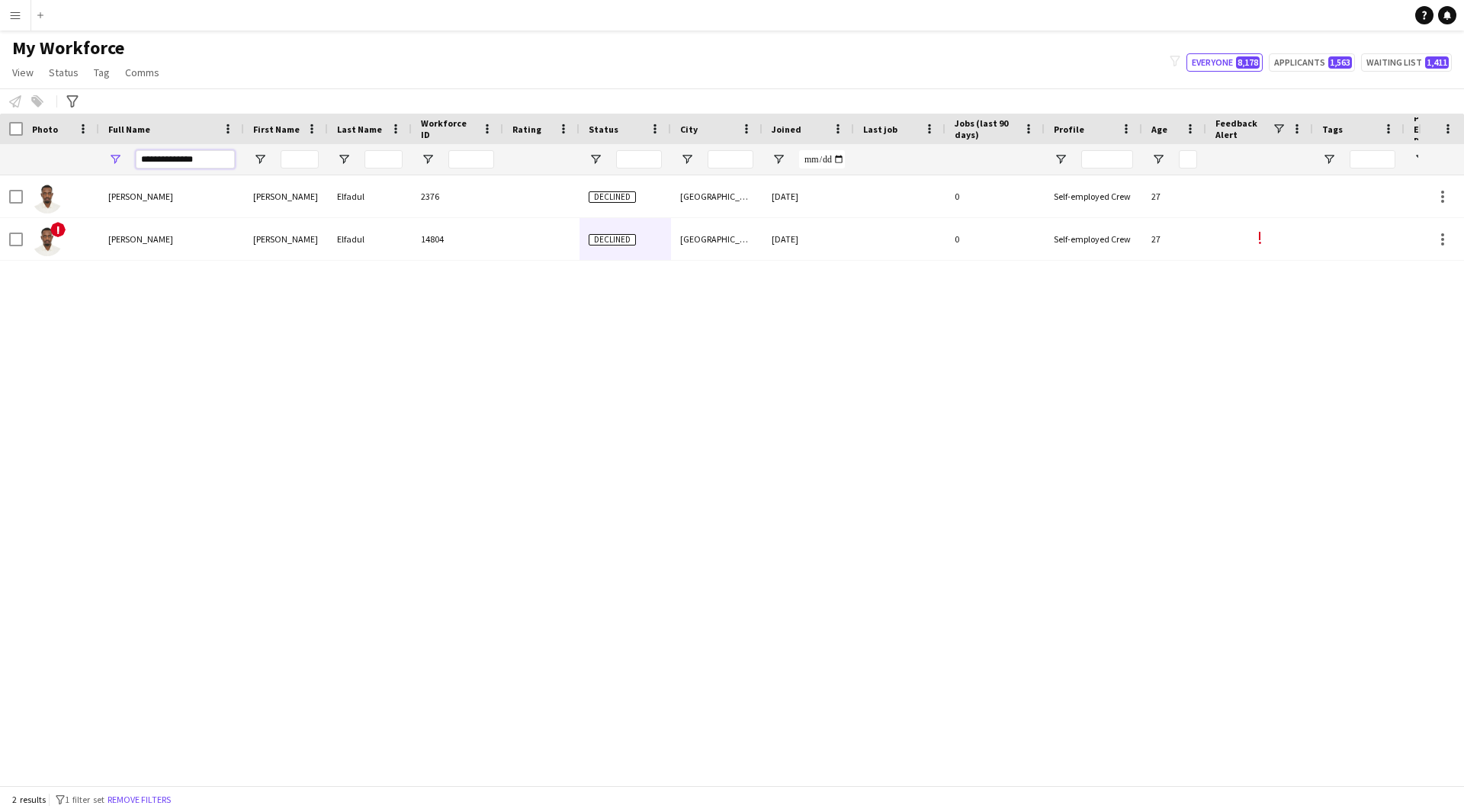
drag, startPoint x: 220, startPoint y: 155, endPoint x: 99, endPoint y: 180, distance: 123.6
click at [99, 180] on div "Workforce Details Profile Data Photo" at bounding box center [732, 450] width 1464 height 672
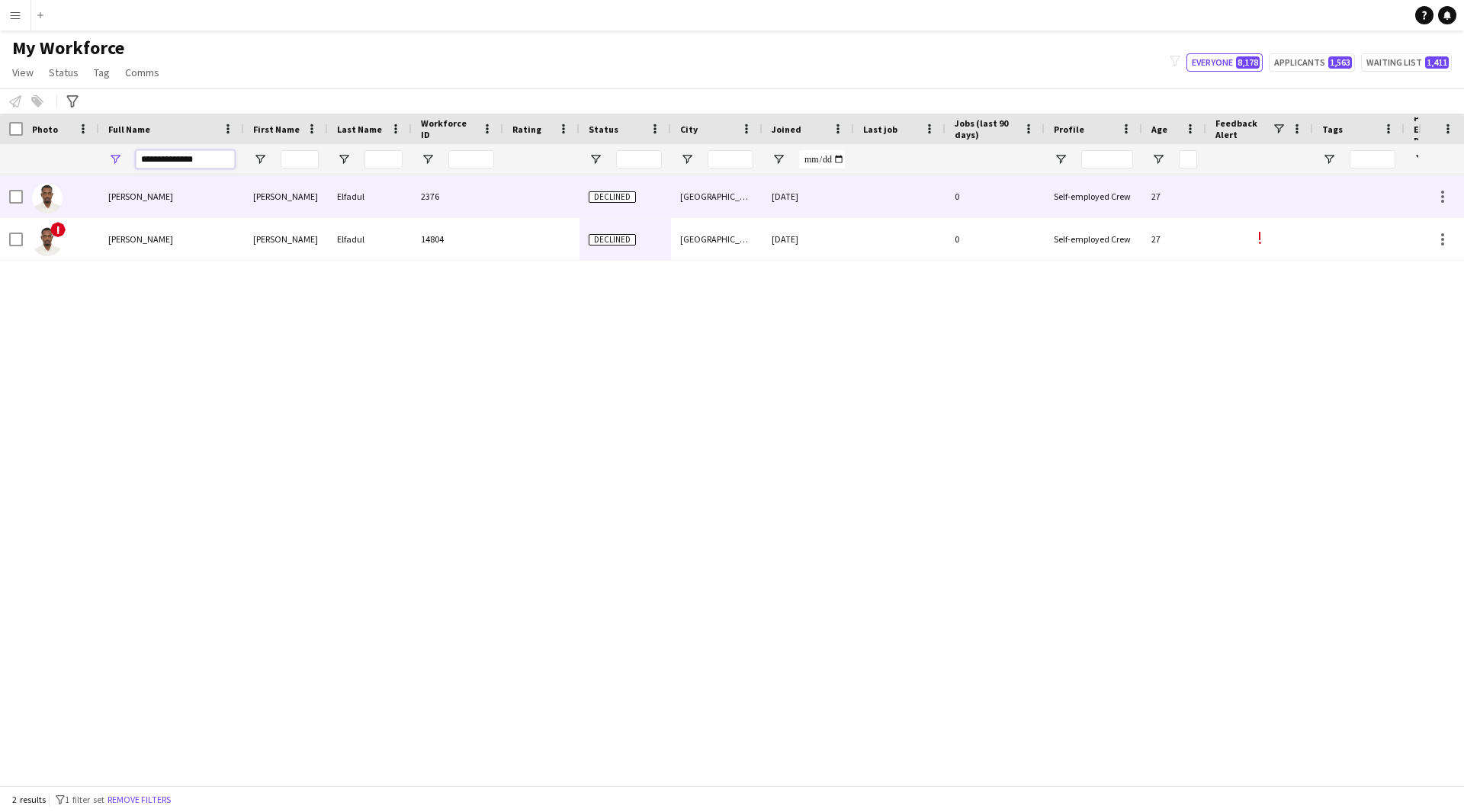
paste input "Full Name Filter Input"
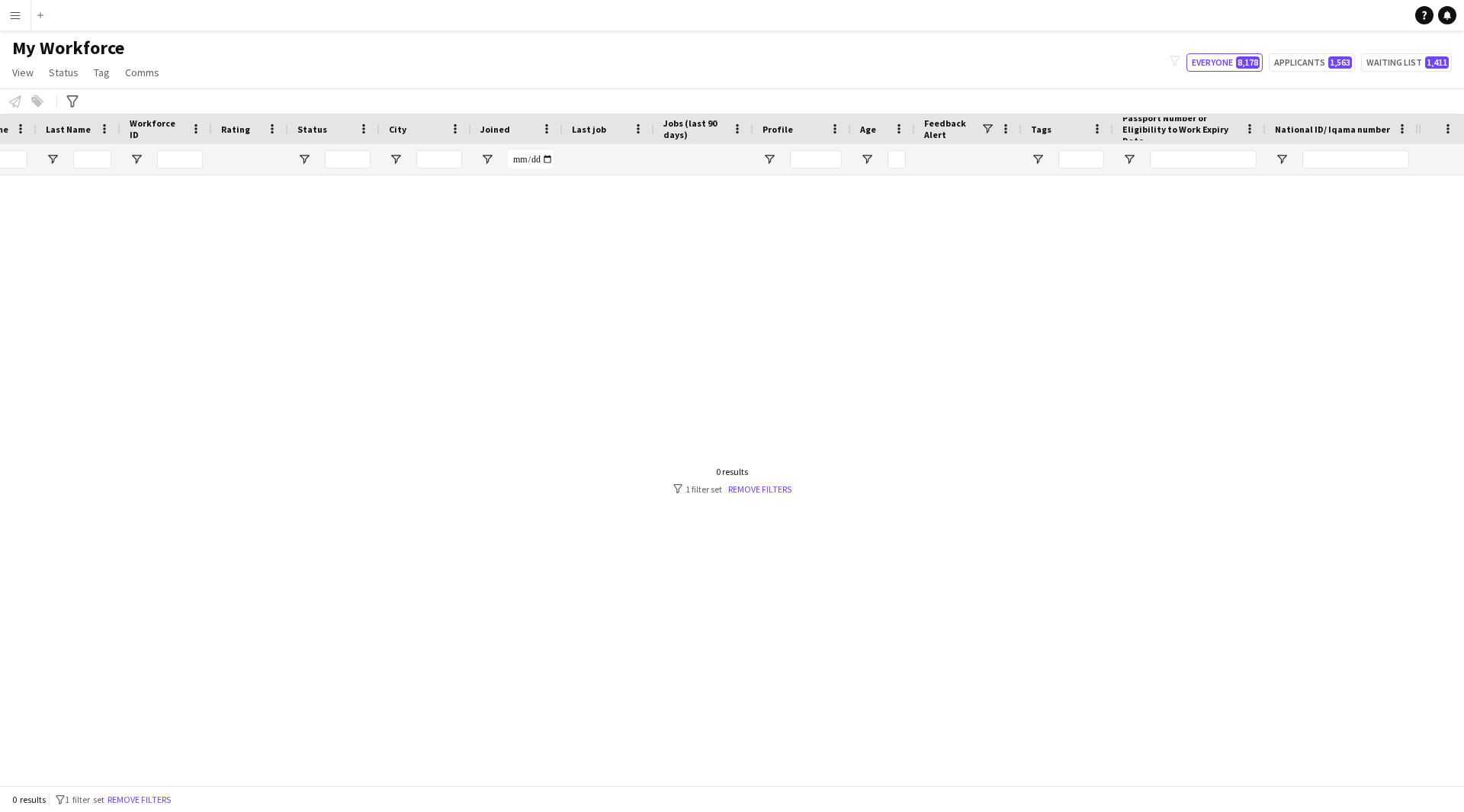
scroll to position [0, 0]
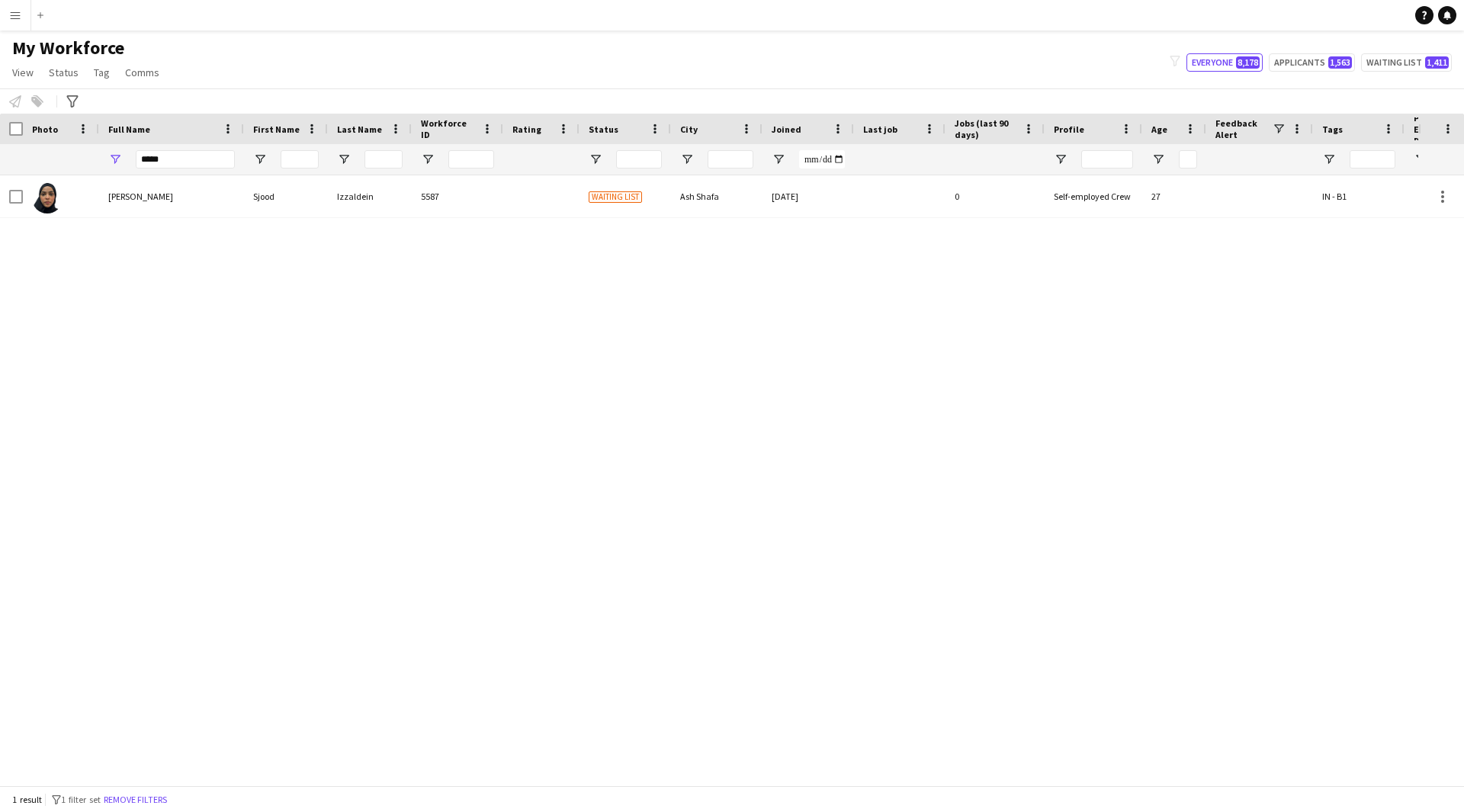
click at [792, 221] on div "Sjood Izzaldein Sjood Izzaldein 5587 Waiting list Ash Shafa [DATE] 0 Self-emplo…" at bounding box center [709, 475] width 1418 height 599
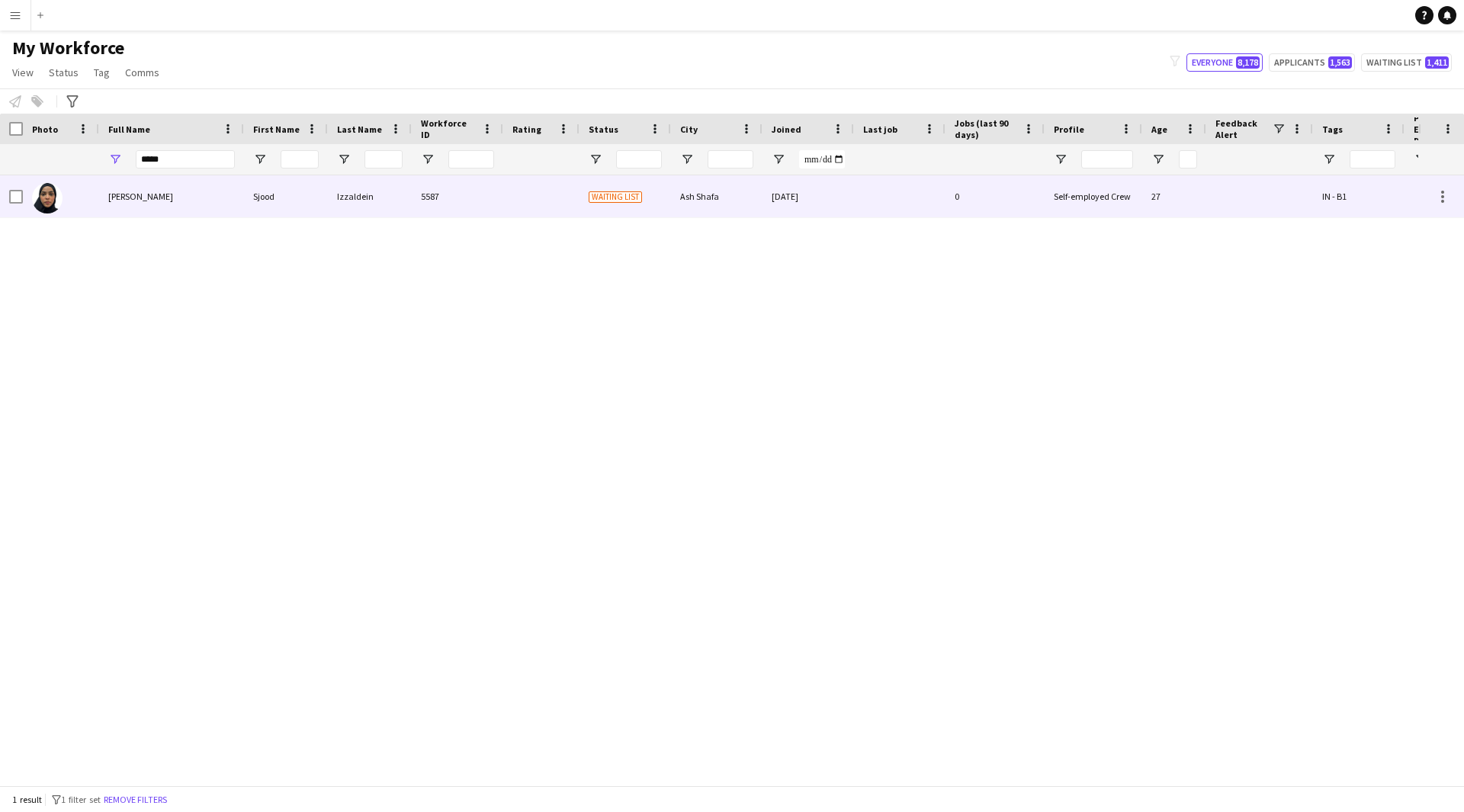
click at [785, 207] on div "[DATE]" at bounding box center [808, 196] width 91 height 42
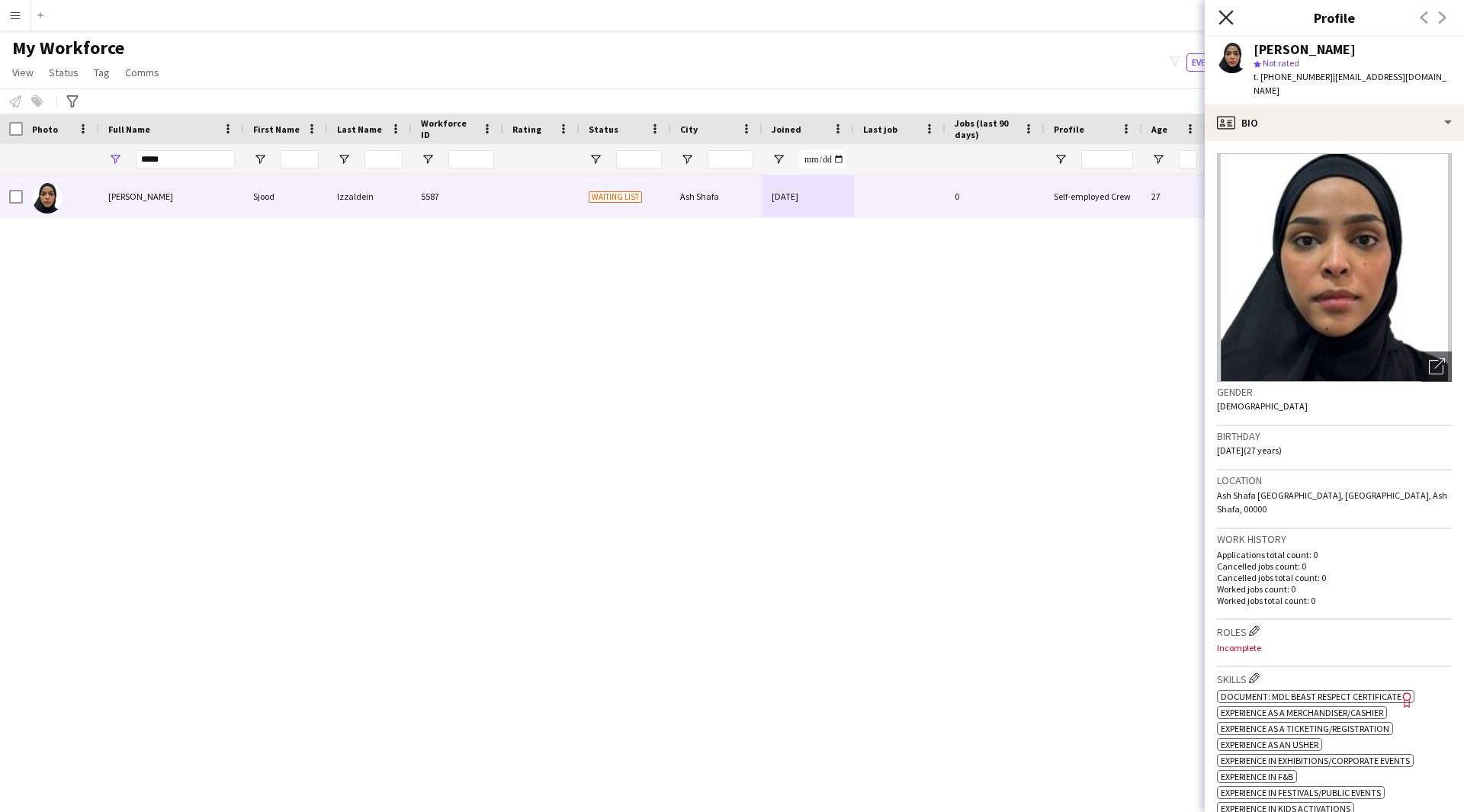
click at [1228, 20] on icon at bounding box center [1226, 17] width 14 height 14
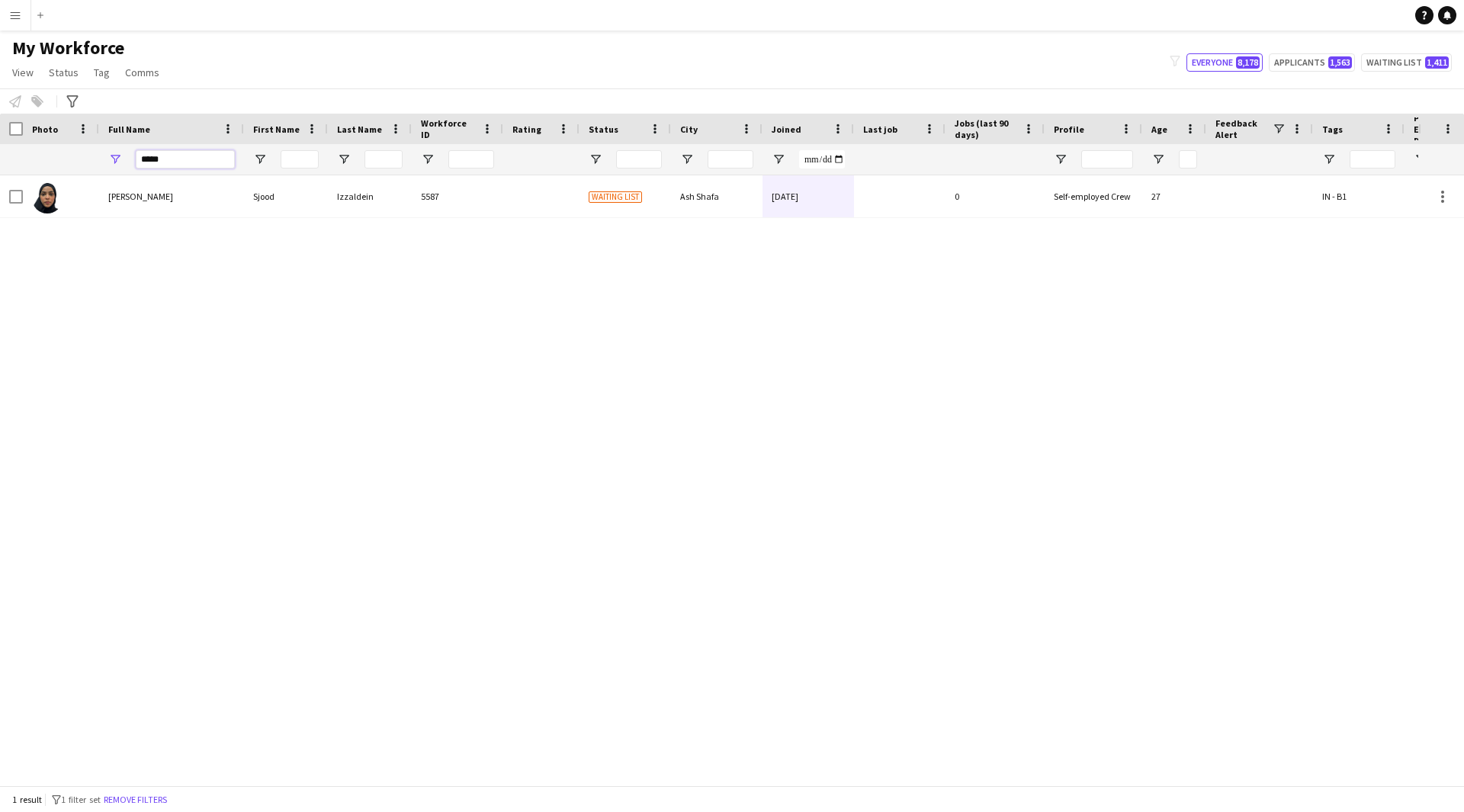
click at [211, 159] on input "*****" at bounding box center [185, 159] width 99 height 18
type input "*"
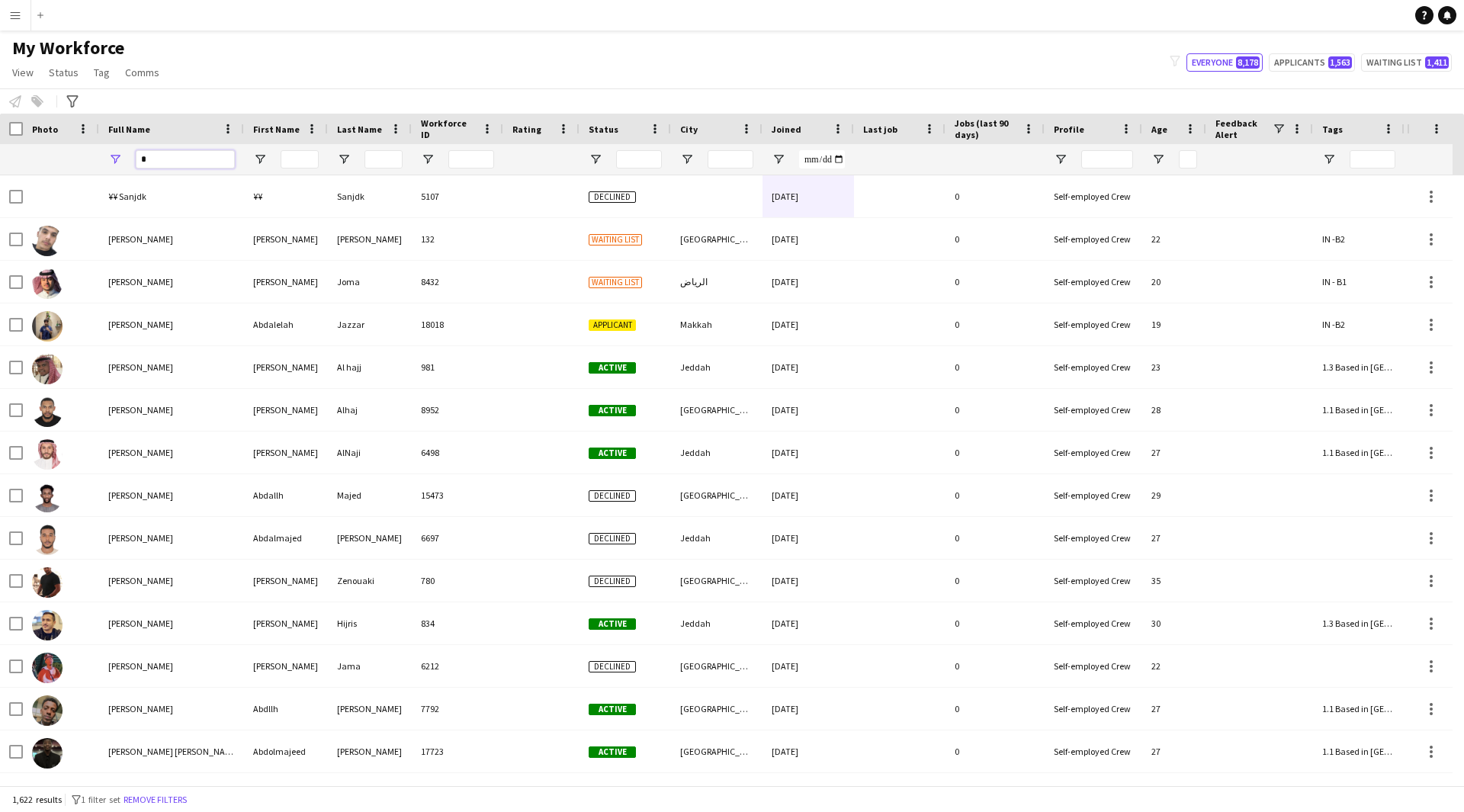
drag, startPoint x: 183, startPoint y: 164, endPoint x: 42, endPoint y: 187, distance: 142.9
click at [42, 187] on div "Workforce Details Profile Data Full Name First Name" at bounding box center [732, 450] width 1464 height 672
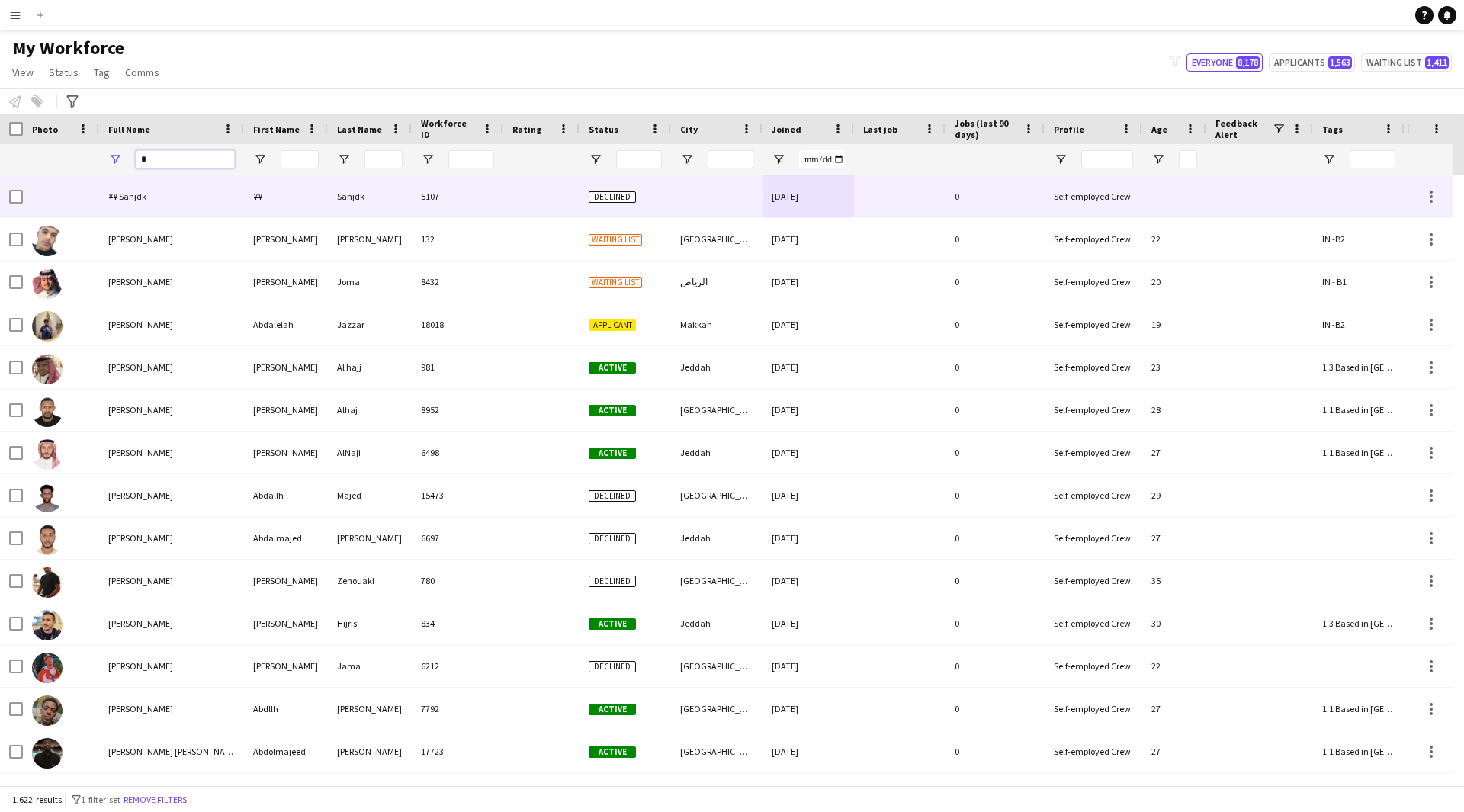
paste input "**********"
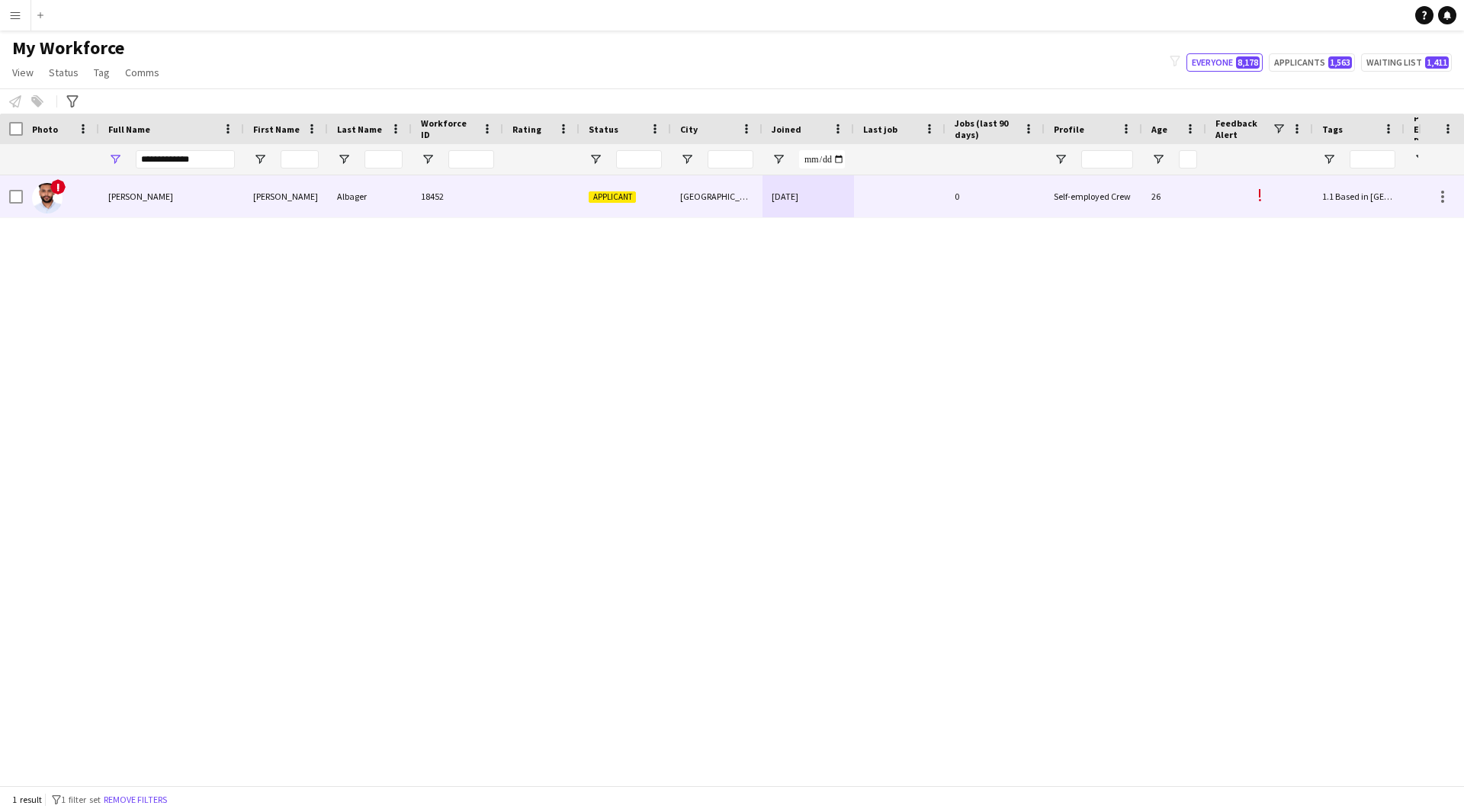
click at [308, 204] on div "[PERSON_NAME]" at bounding box center [285, 196] width 84 height 42
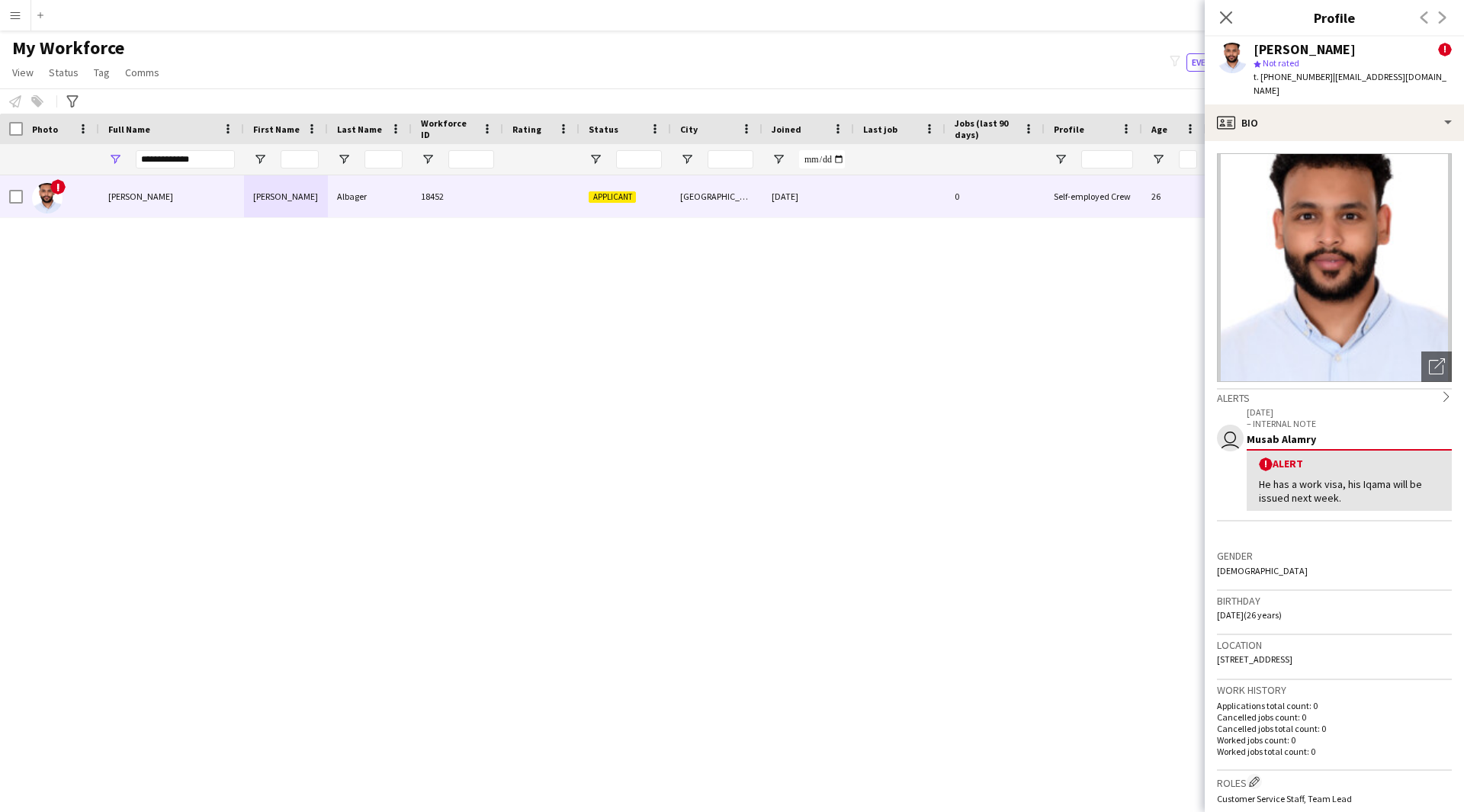
click at [1349, 141] on app-crew-profile-bio "Open photos pop-in Alerts chevron-right user [DATE] – INTERNAL NOTE [PERSON_NAM…" at bounding box center [1334, 476] width 259 height 671
click at [1320, 119] on div "profile Bio" at bounding box center [1334, 123] width 259 height 37
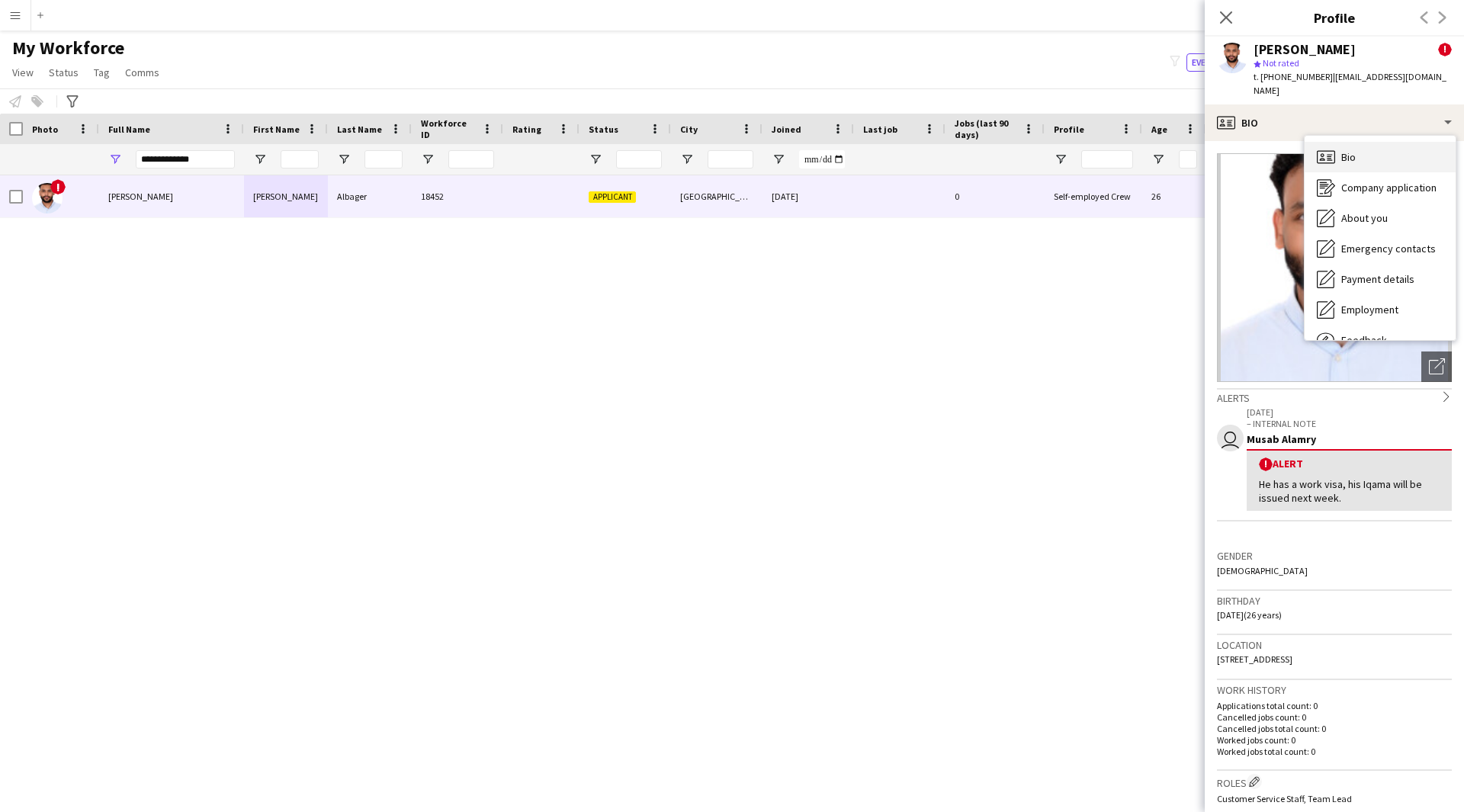
click at [1342, 142] on div "Bio Bio" at bounding box center [1380, 157] width 151 height 30
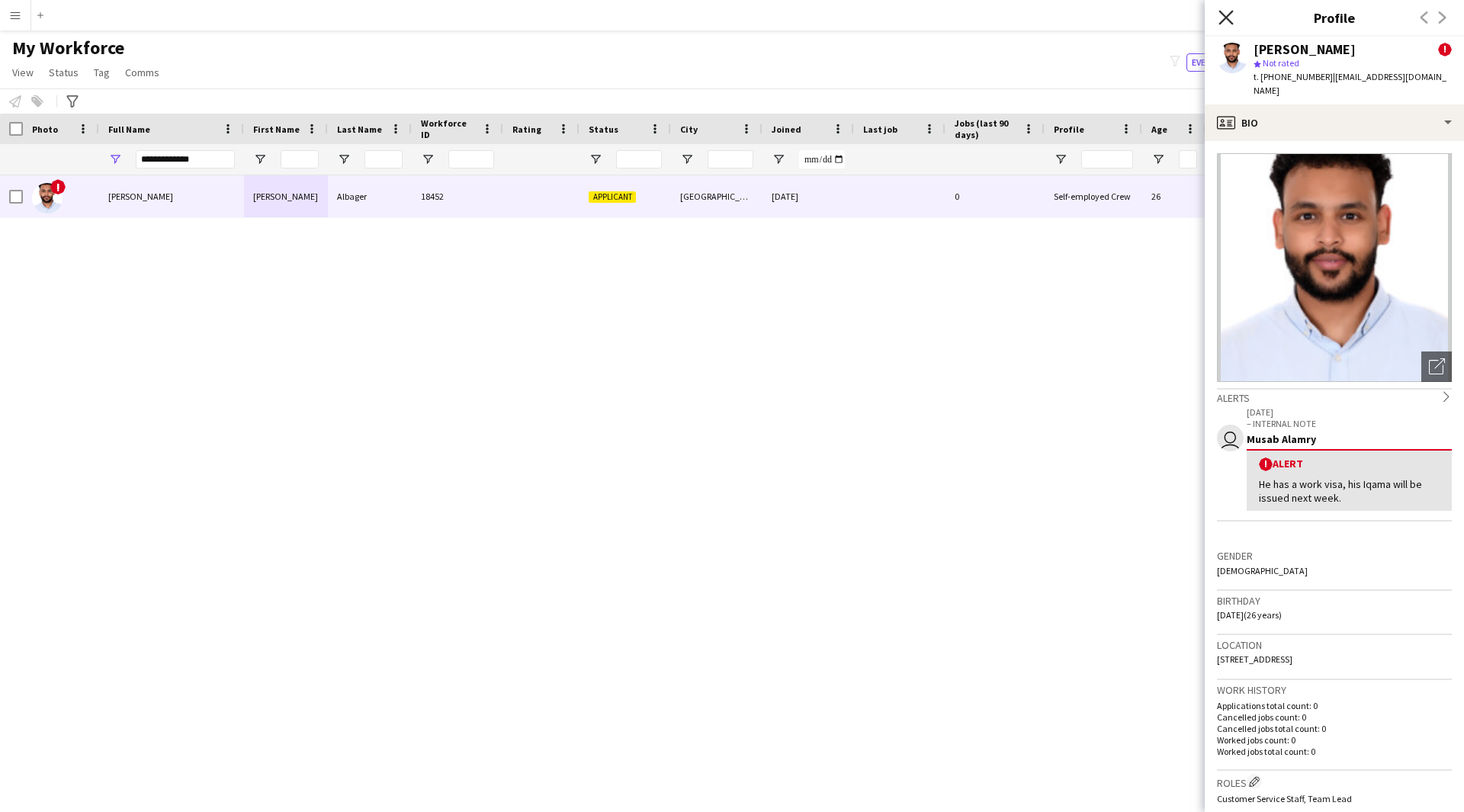
click at [1227, 14] on icon "Close pop-in" at bounding box center [1226, 17] width 14 height 14
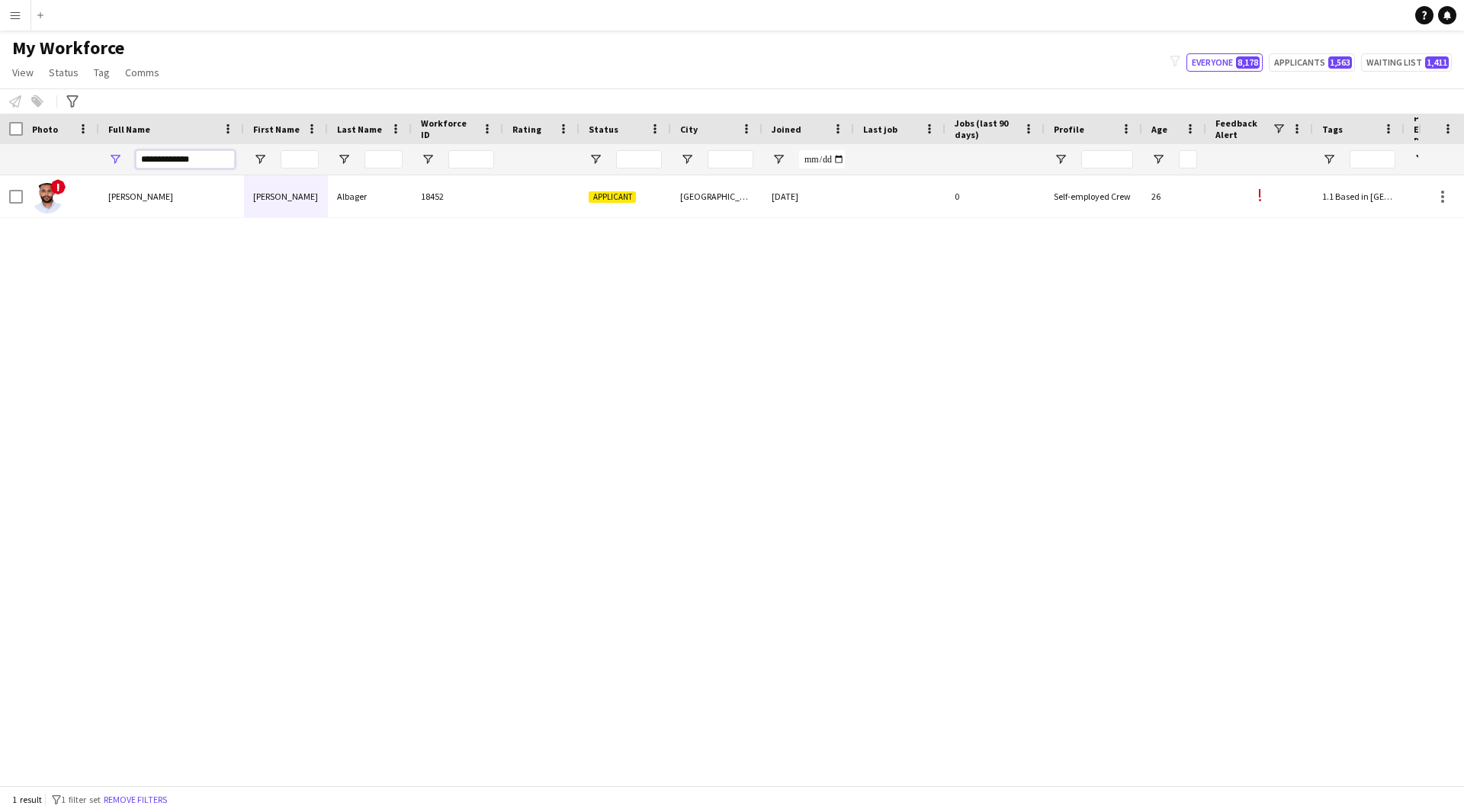
drag, startPoint x: 204, startPoint y: 156, endPoint x: 37, endPoint y: 194, distance: 171.3
click at [37, 194] on div "Workforce Details Profile Data Full Name First Name" at bounding box center [732, 450] width 1464 height 672
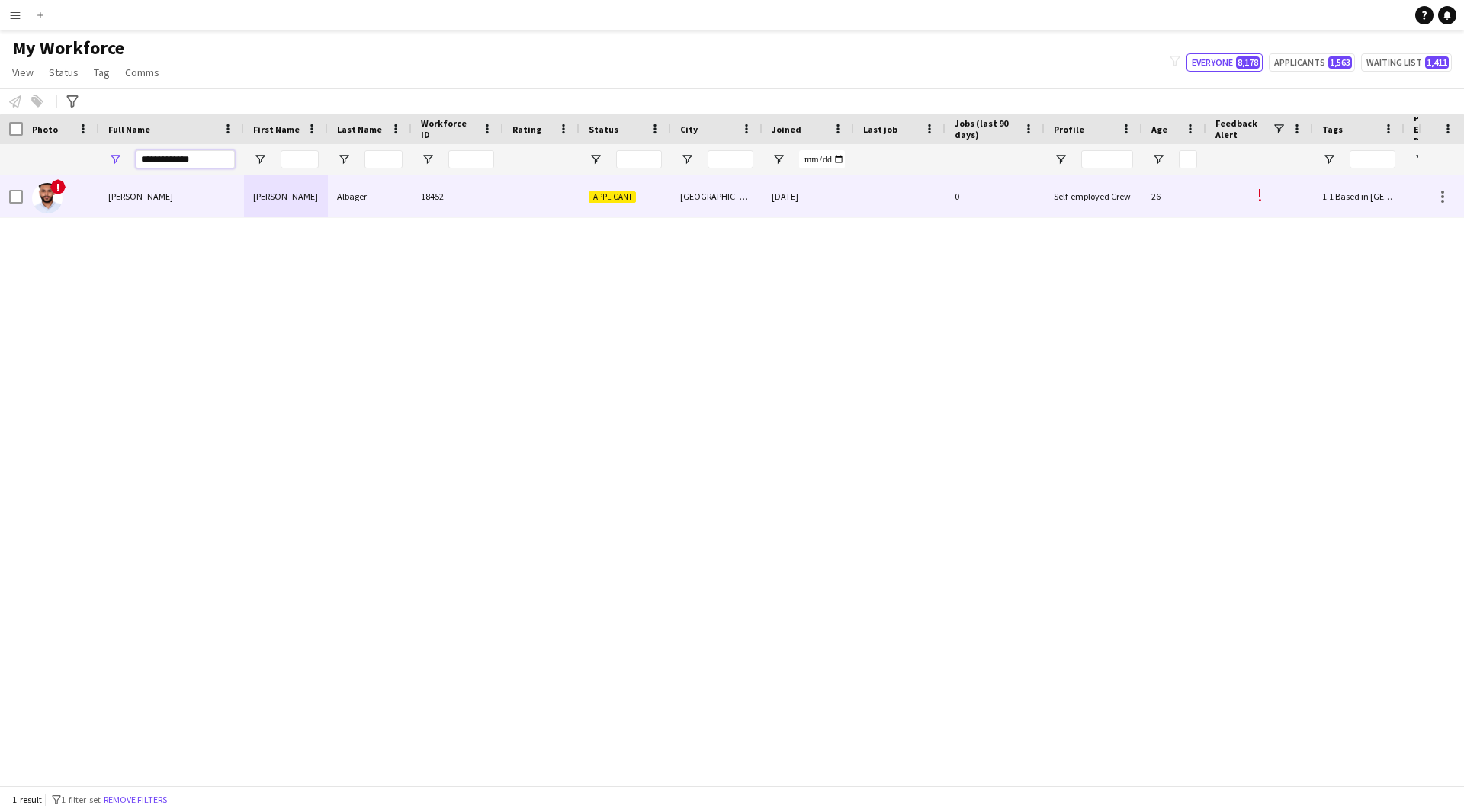
paste input "Full Name Filter Input"
type input "**********"
click at [454, 205] on div "8323" at bounding box center [458, 196] width 91 height 42
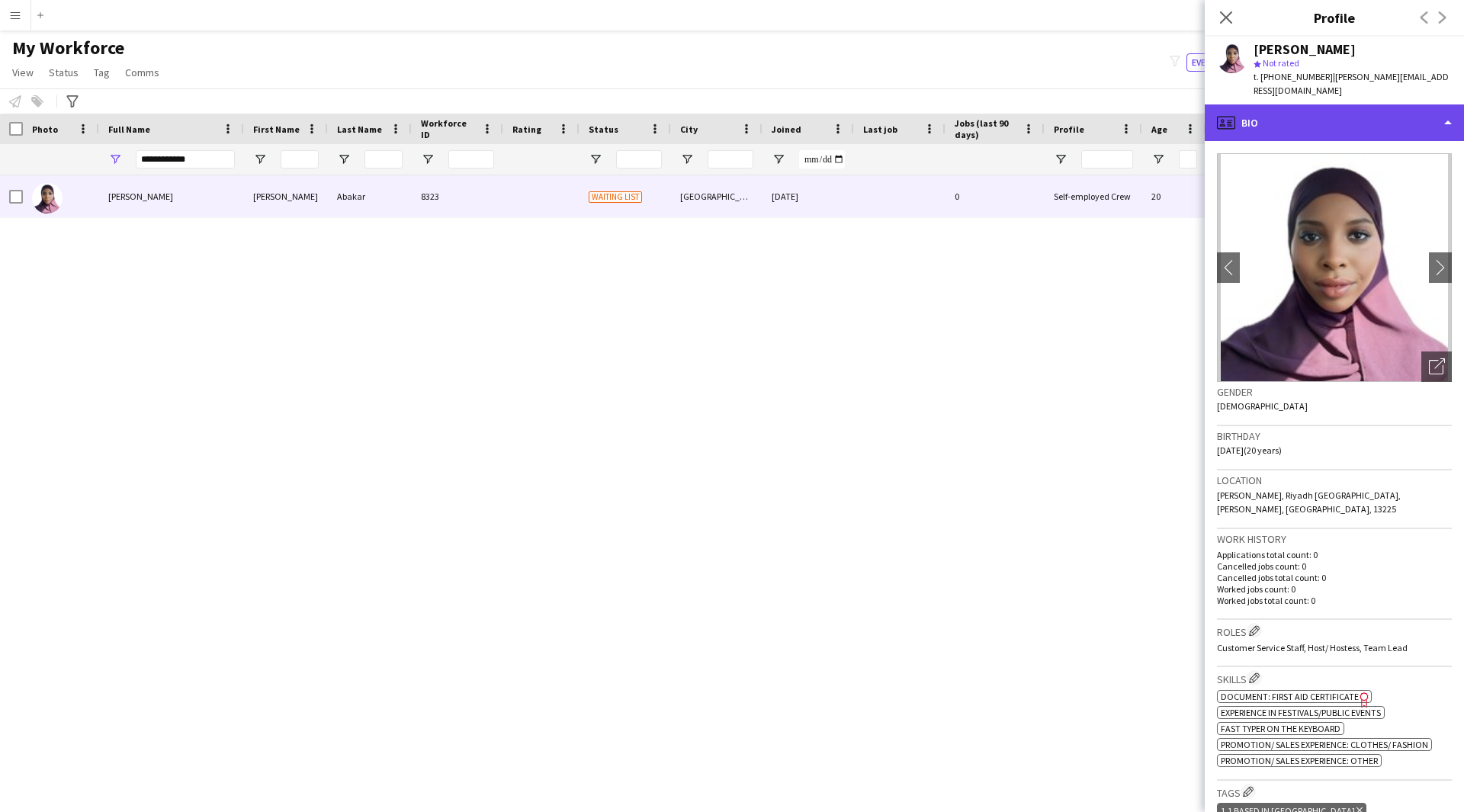
click at [1355, 104] on div "profile Bio" at bounding box center [1334, 123] width 259 height 37
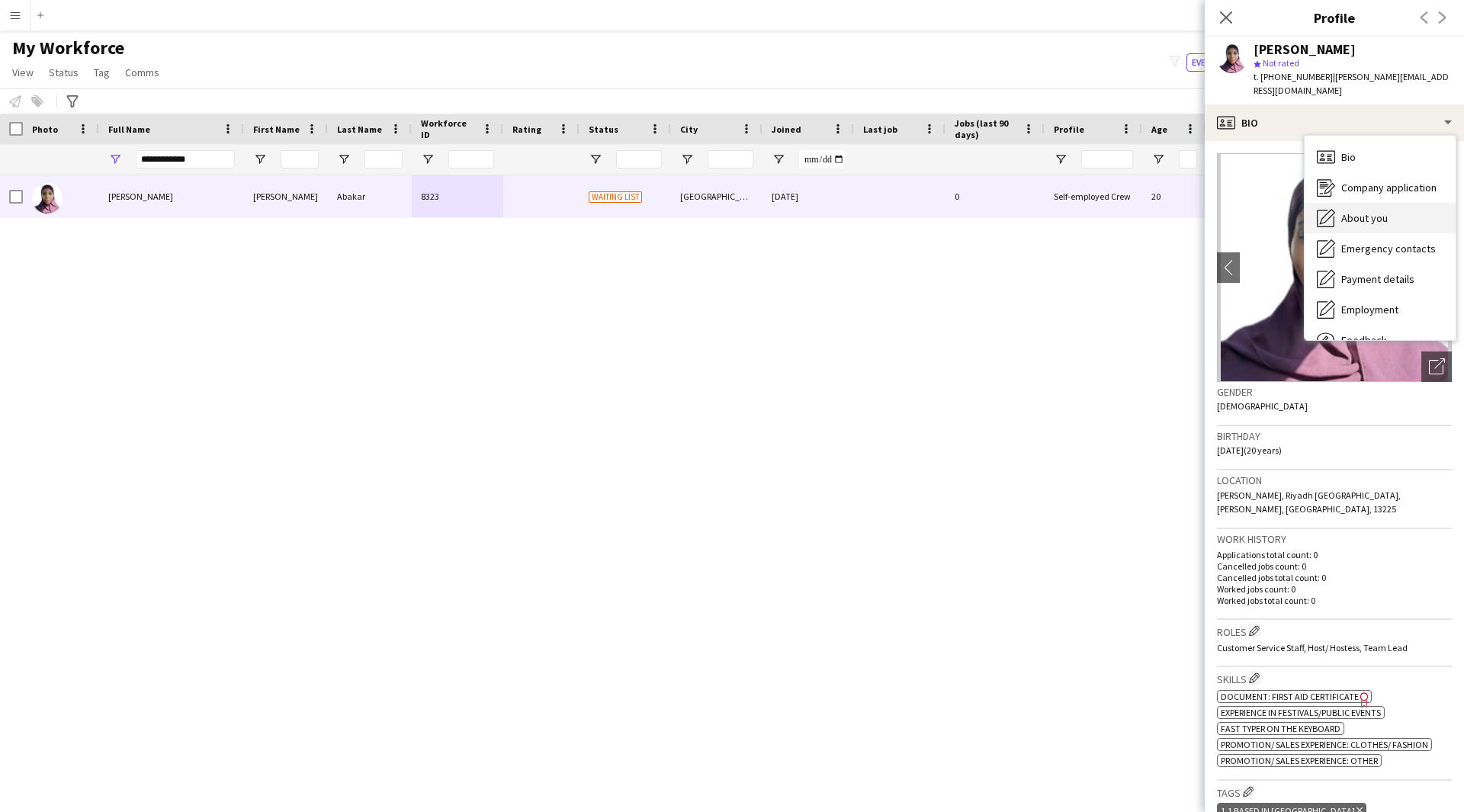
click at [1373, 211] on span "About you" at bounding box center [1365, 217] width 47 height 14
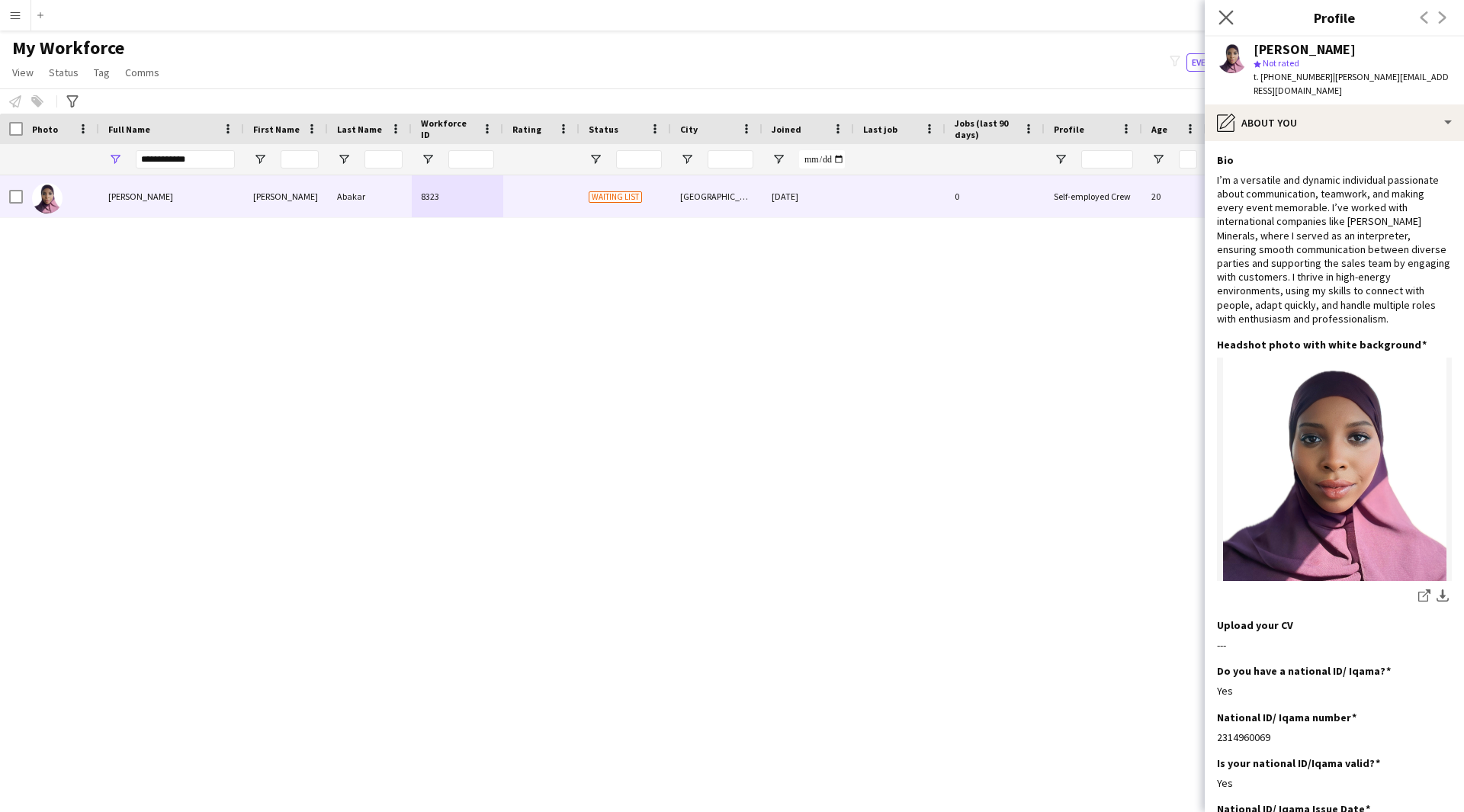
click at [1223, 24] on app-icon "Close pop-in" at bounding box center [1227, 18] width 22 height 22
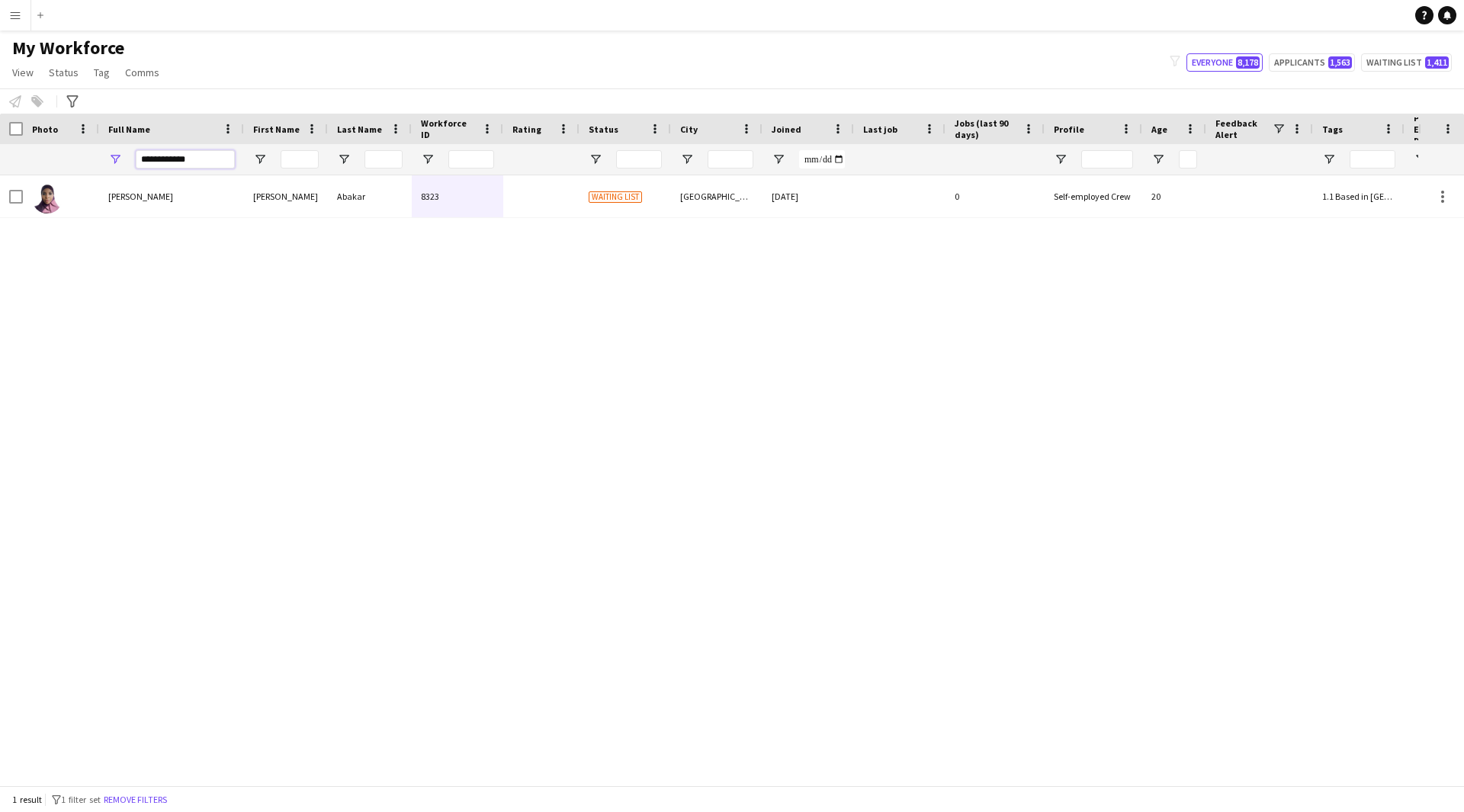
drag, startPoint x: 220, startPoint y: 165, endPoint x: 0, endPoint y: 156, distance: 220.2
click at [0, 156] on div "**********" at bounding box center [855, 160] width 1709 height 30
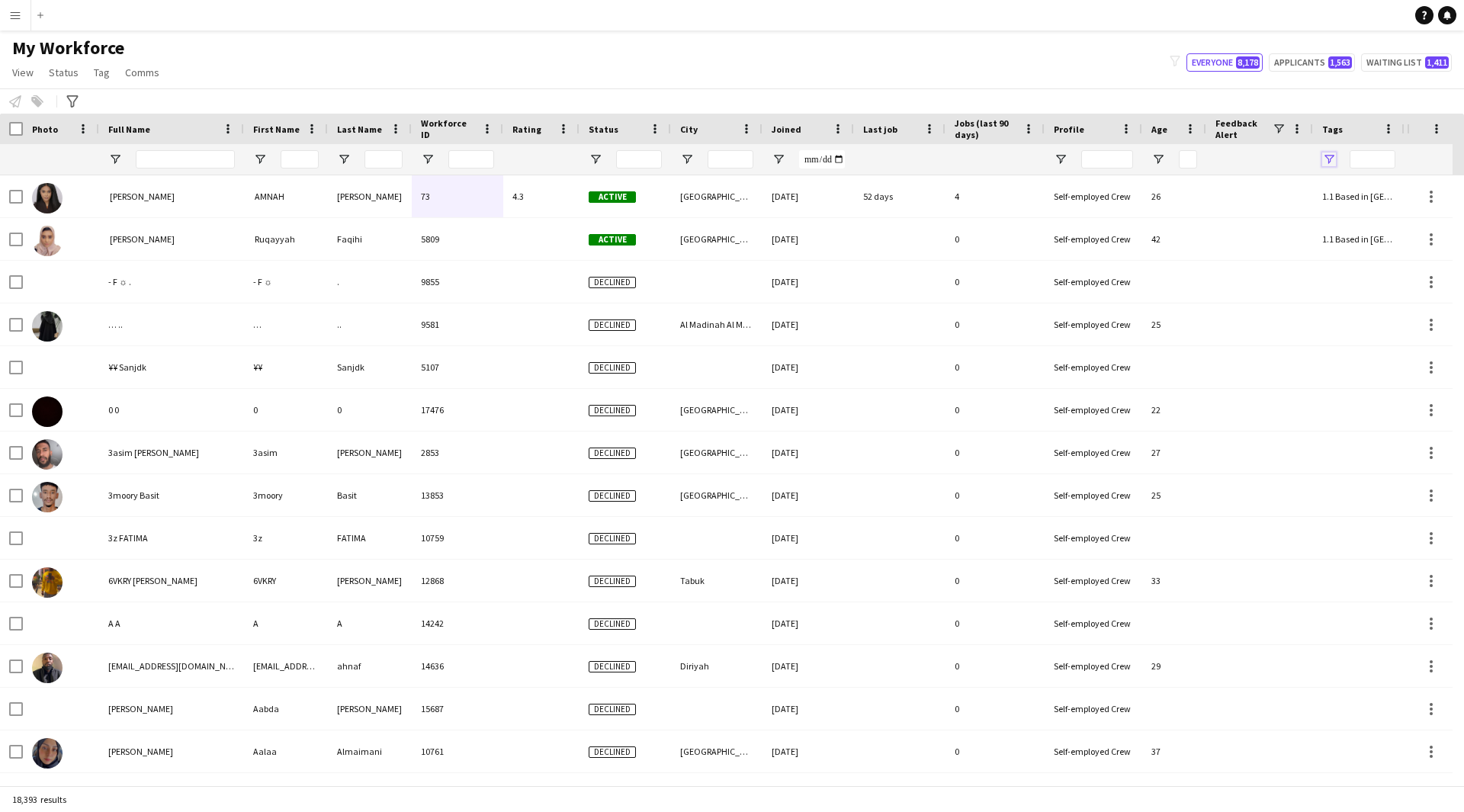
click at [1333, 157] on span "Open Filter Menu" at bounding box center [1329, 159] width 14 height 14
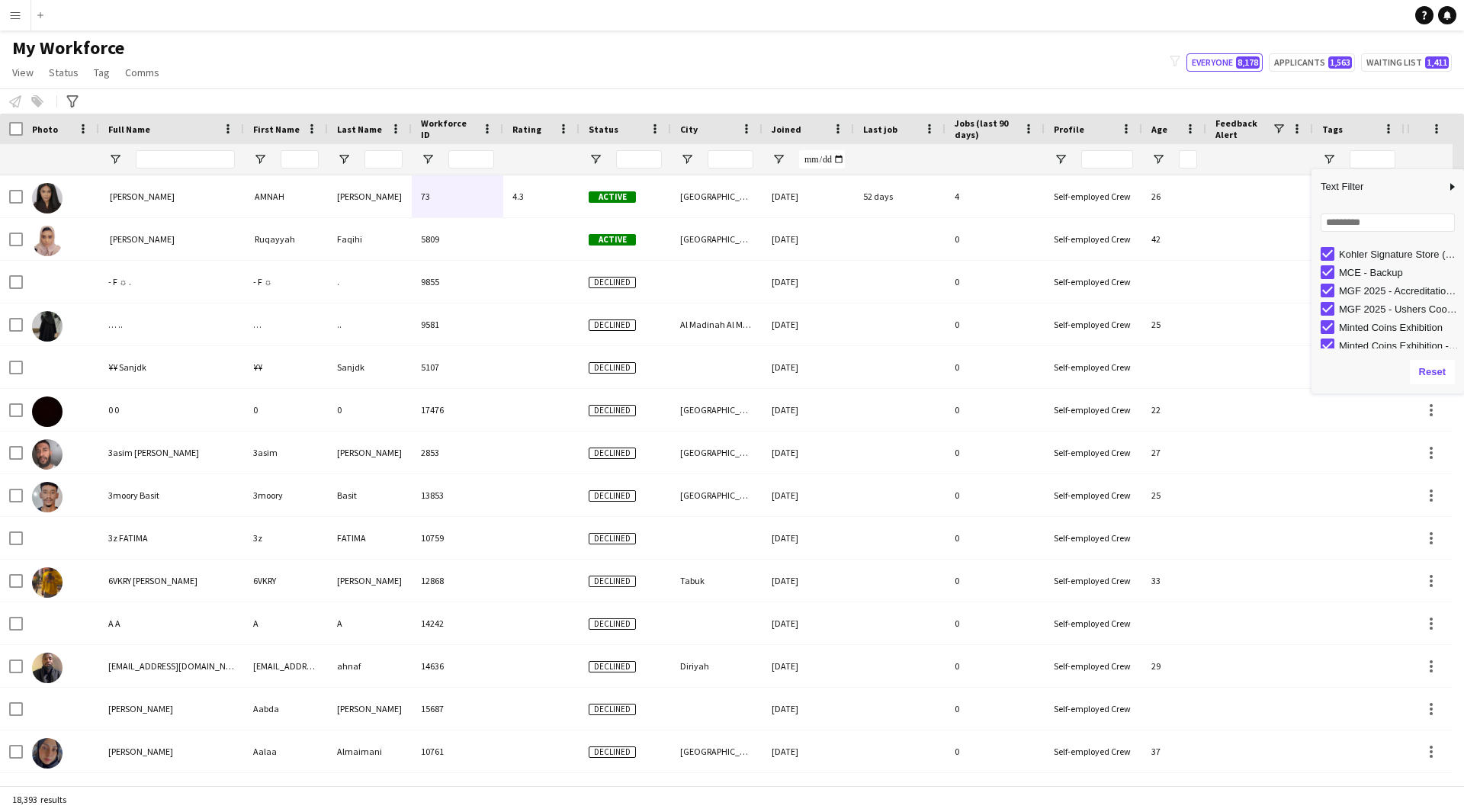
scroll to position [621, 0]
click at [1352, 226] on input "Search filter values" at bounding box center [1387, 222] width 134 height 18
type input "*"
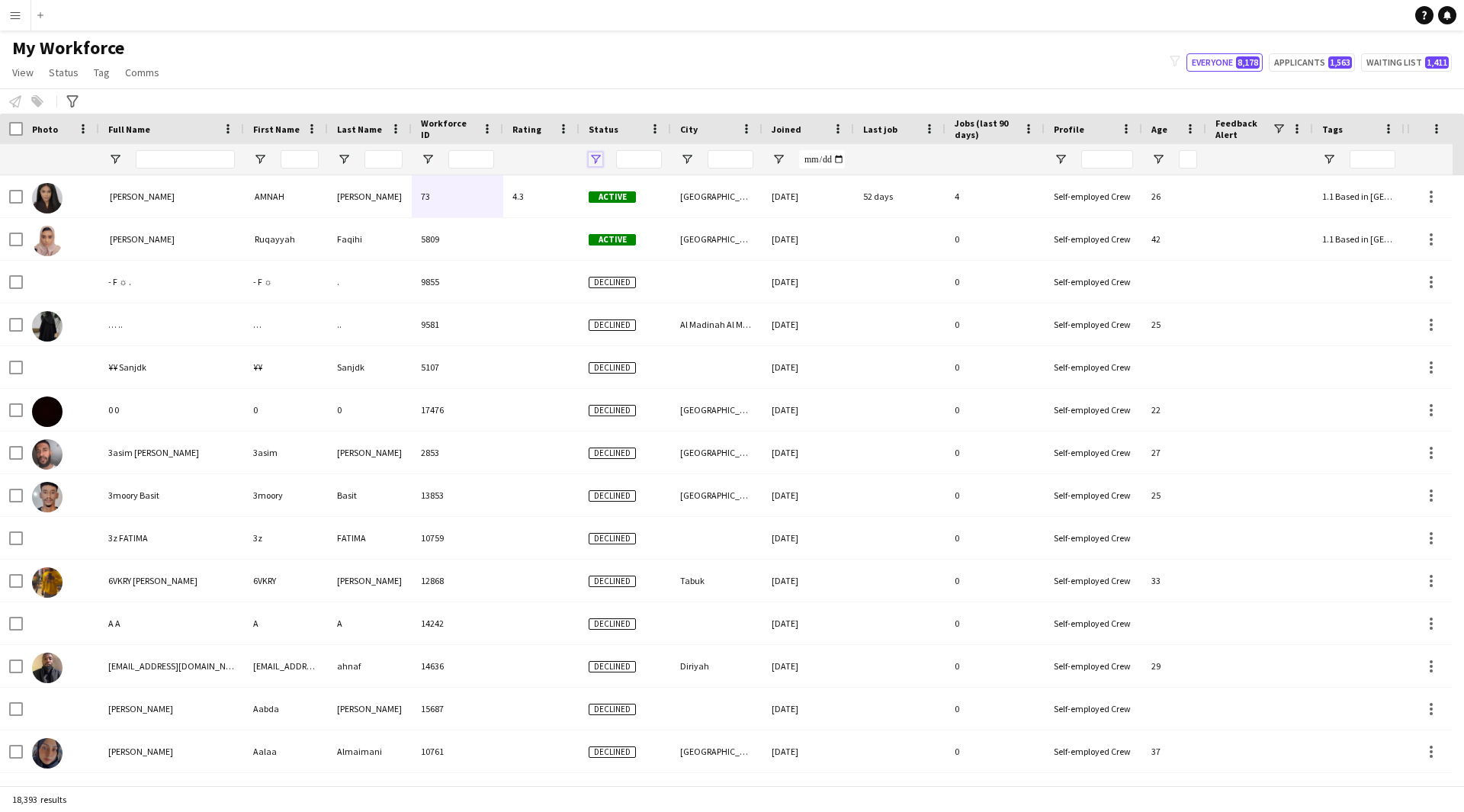
click at [591, 156] on span "Open Filter Menu" at bounding box center [595, 159] width 14 height 14
type input "***"
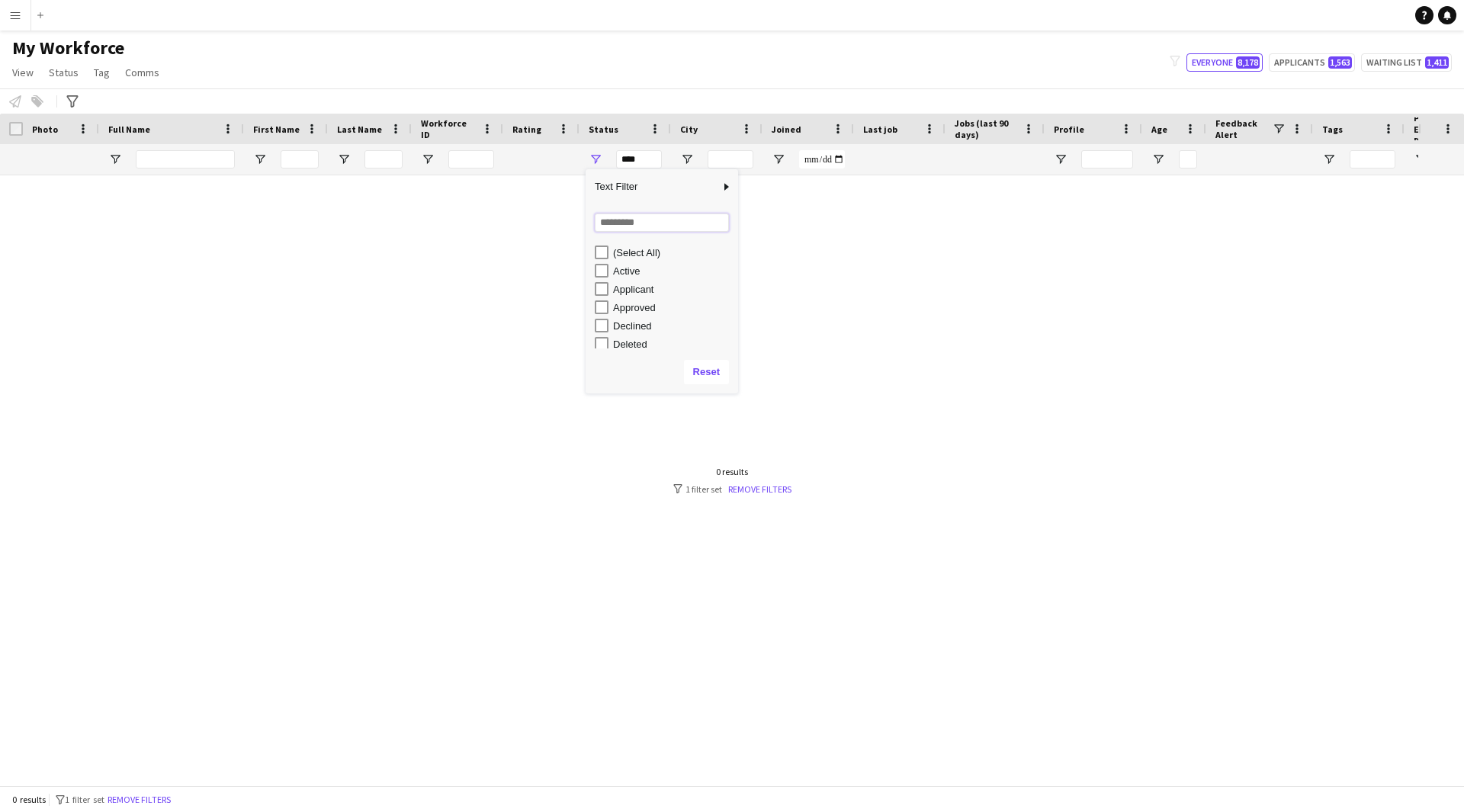
click at [654, 227] on input "Search filter values" at bounding box center [661, 222] width 134 height 18
type input "*"
click at [584, 161] on div "***" at bounding box center [625, 160] width 91 height 30
click at [595, 156] on span "Open Filter Menu" at bounding box center [595, 159] width 14 height 14
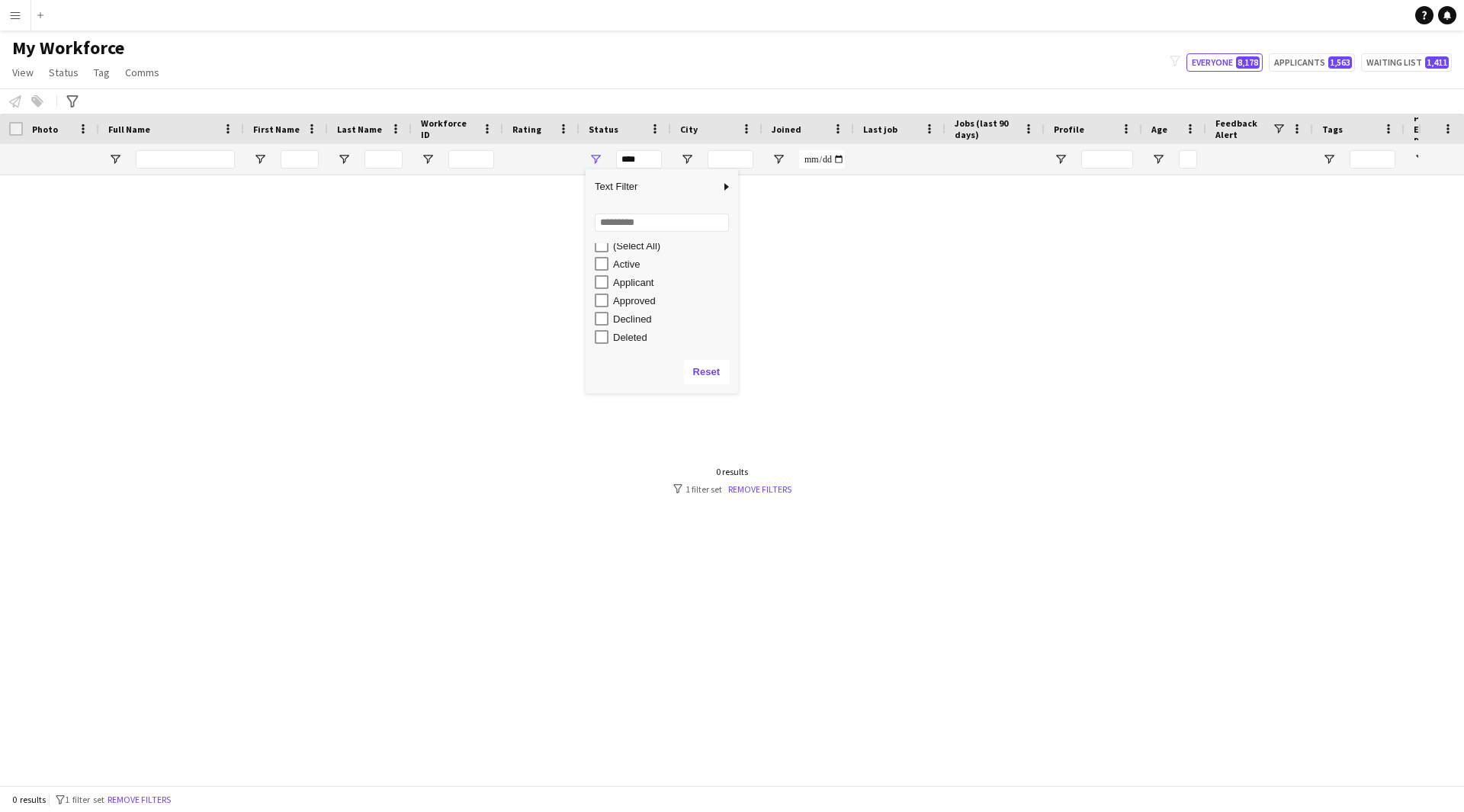
click at [637, 280] on div "Applicant" at bounding box center [673, 282] width 120 height 11
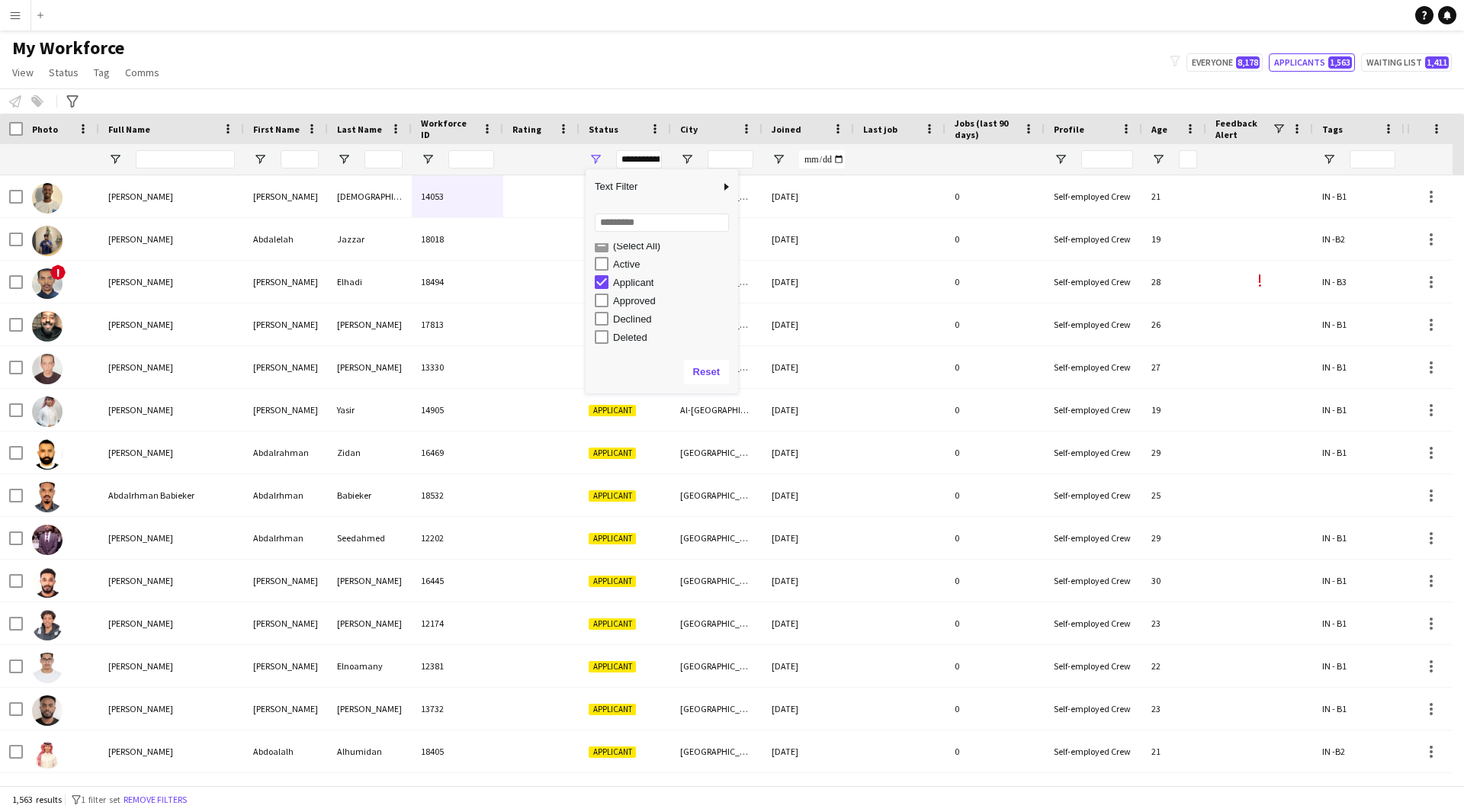
click at [640, 301] on div "Approved" at bounding box center [673, 301] width 120 height 11
click at [649, 302] on div "Approved" at bounding box center [673, 301] width 120 height 11
click at [639, 321] on div "In progress" at bounding box center [673, 321] width 120 height 11
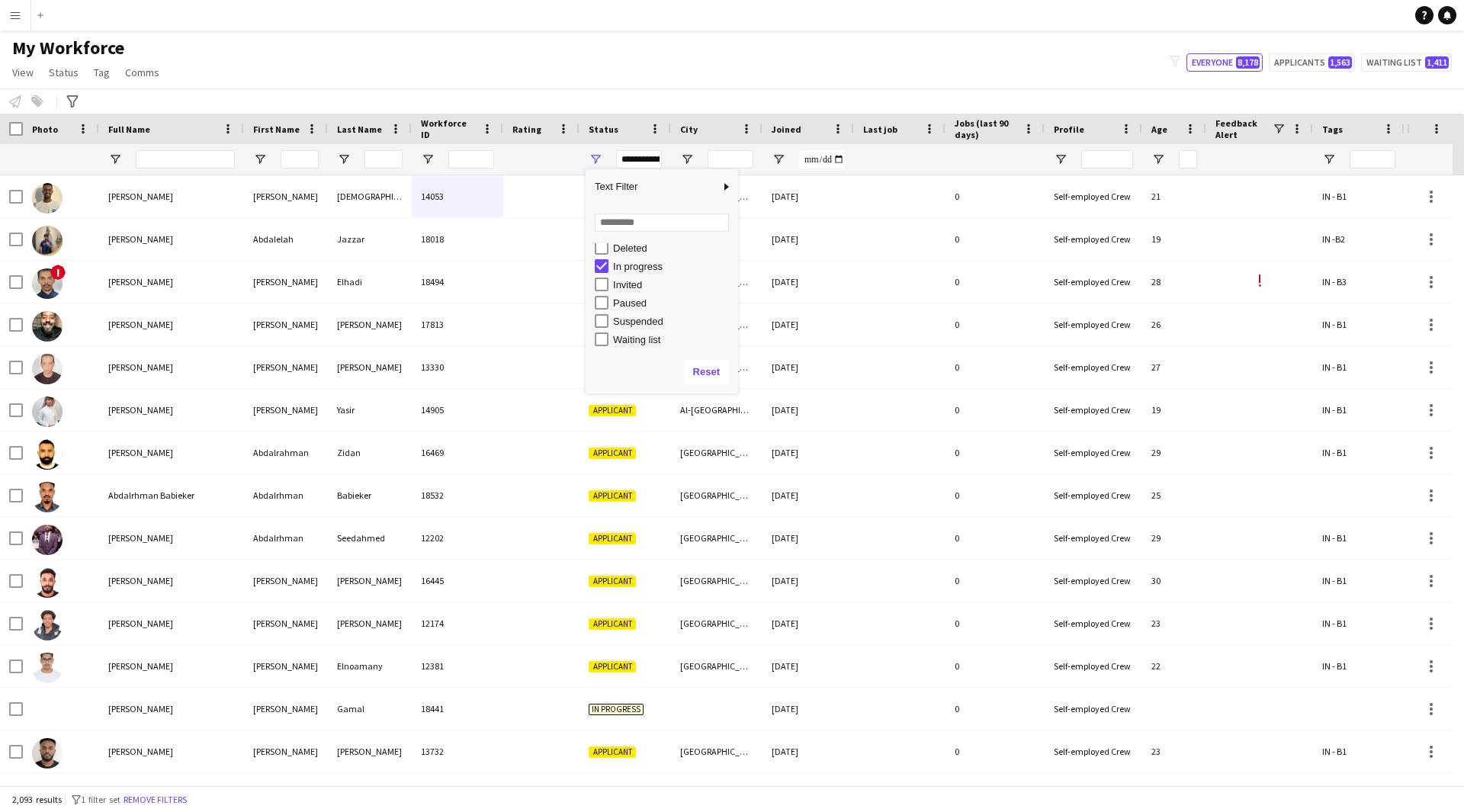
click at [632, 336] on div "Waiting list" at bounding box center [673, 340] width 120 height 11
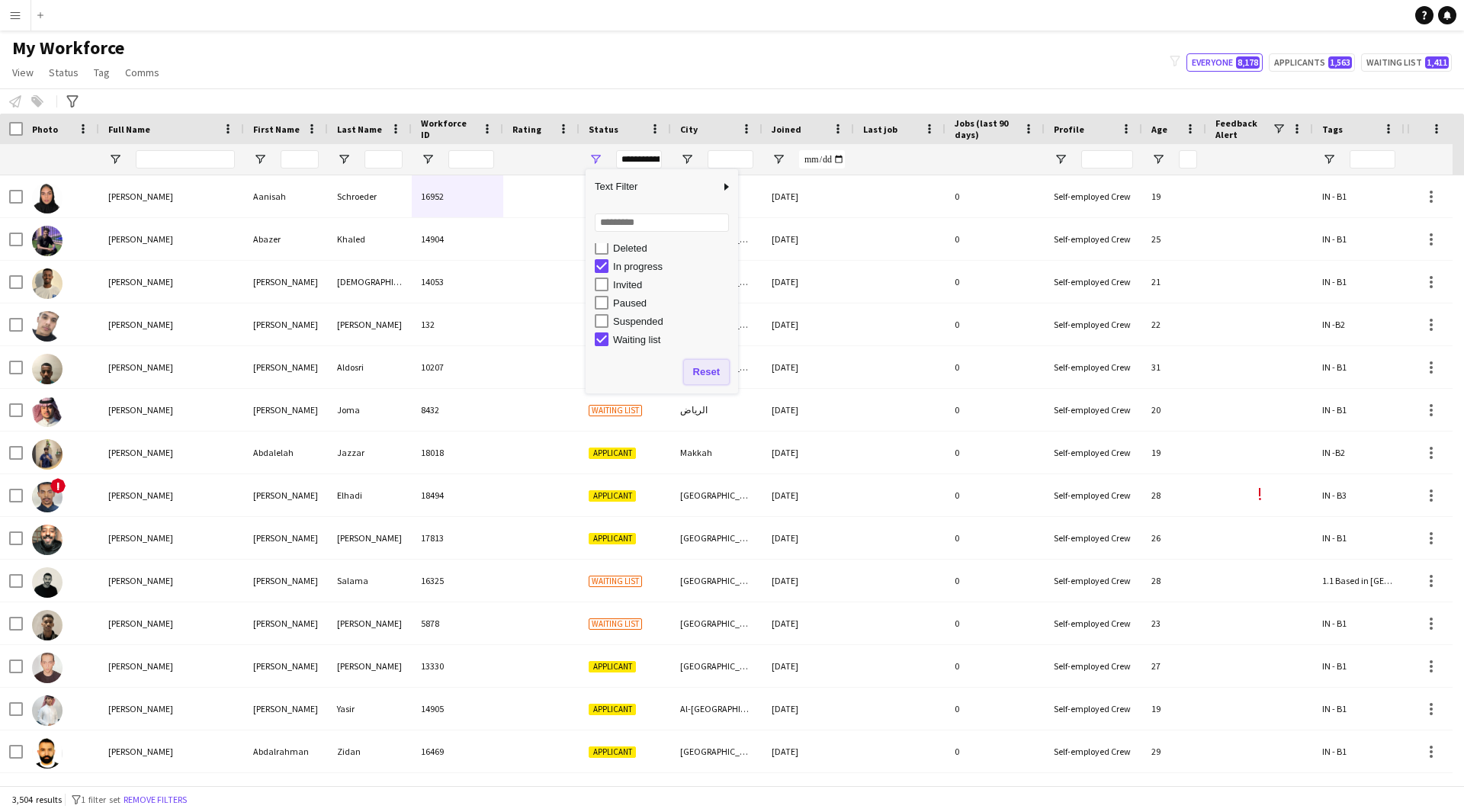
click at [710, 370] on button "Reset" at bounding box center [706, 372] width 45 height 24
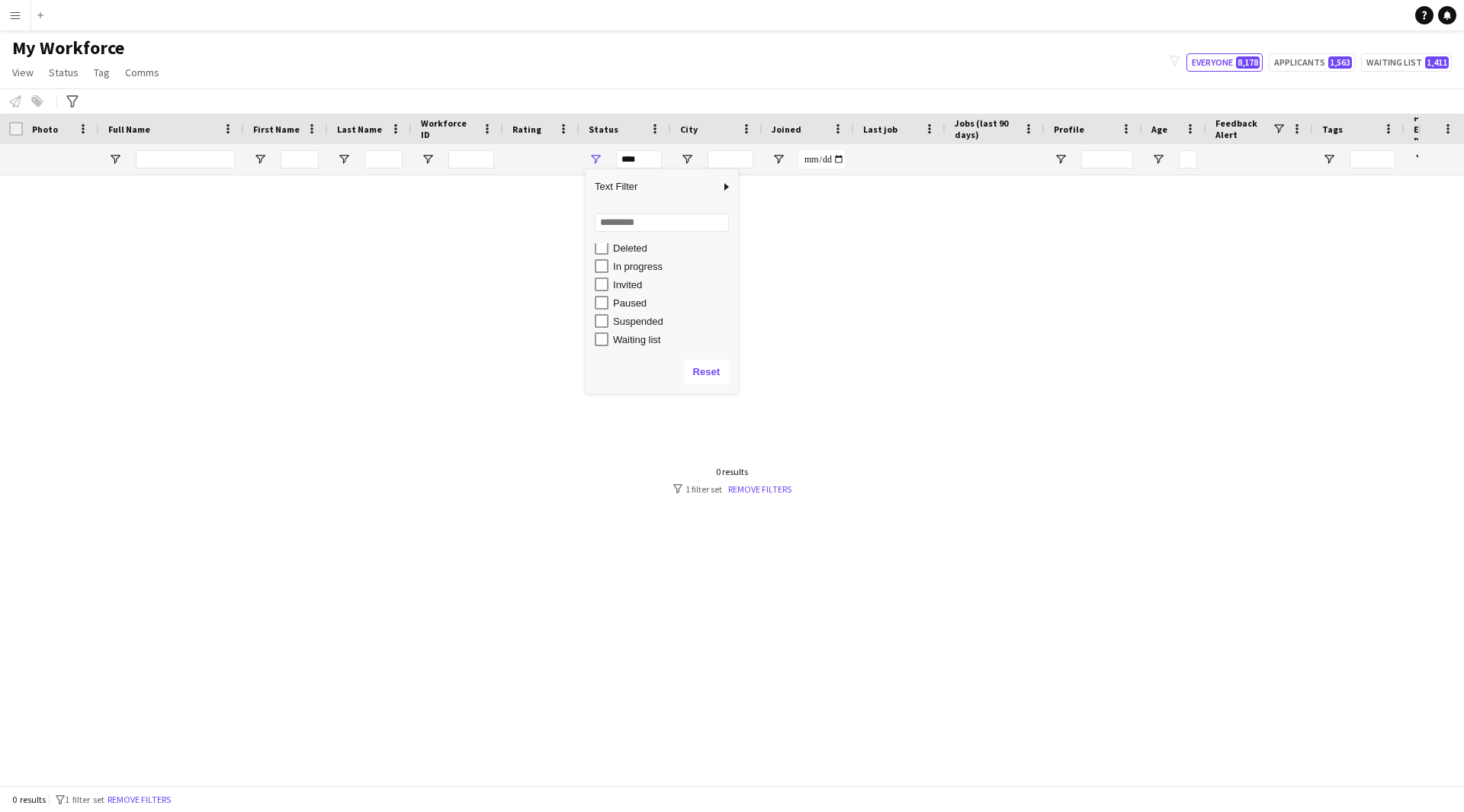
click at [613, 338] on div "Waiting list" at bounding box center [673, 340] width 120 height 11
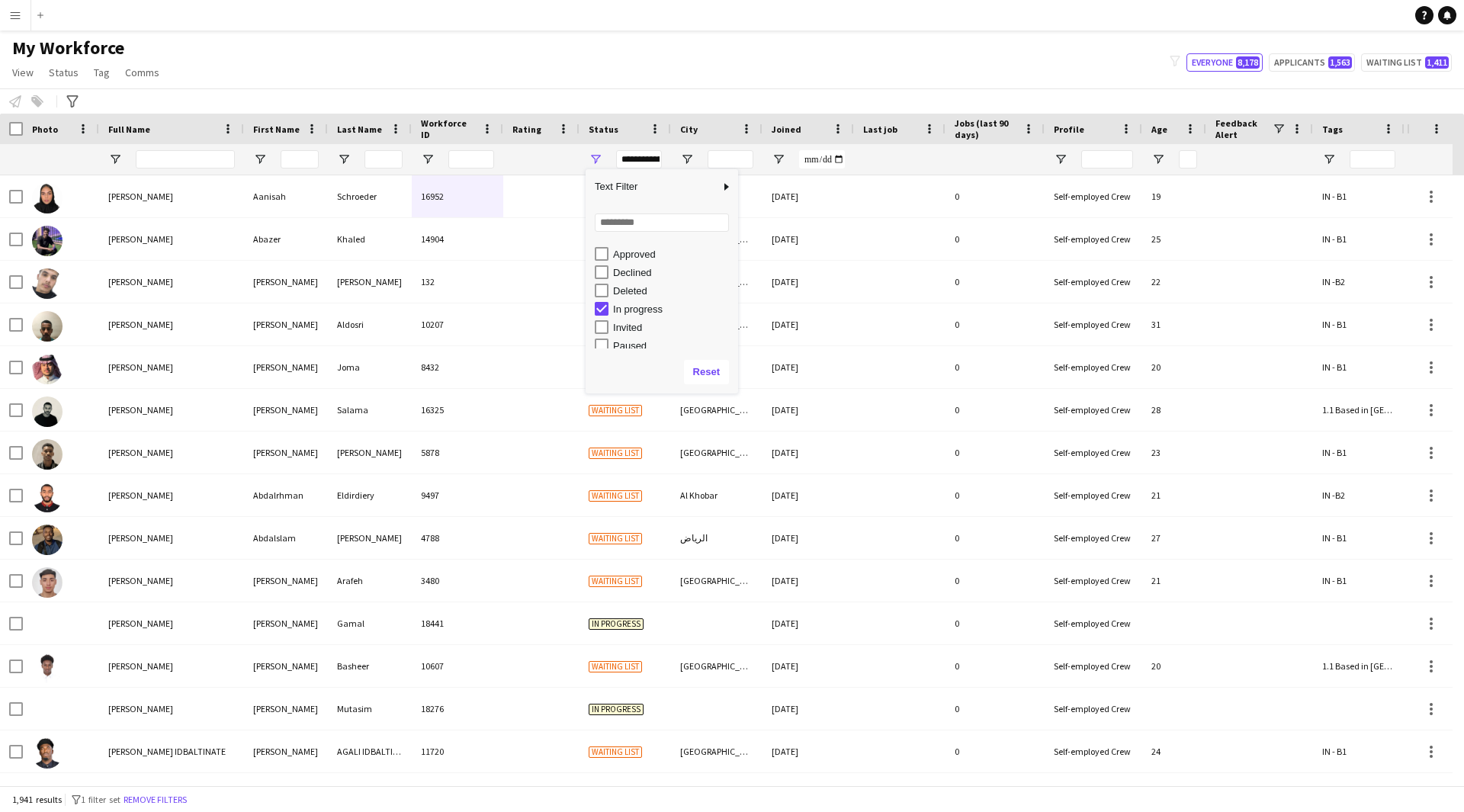
scroll to position [23, 0]
type input "**********"
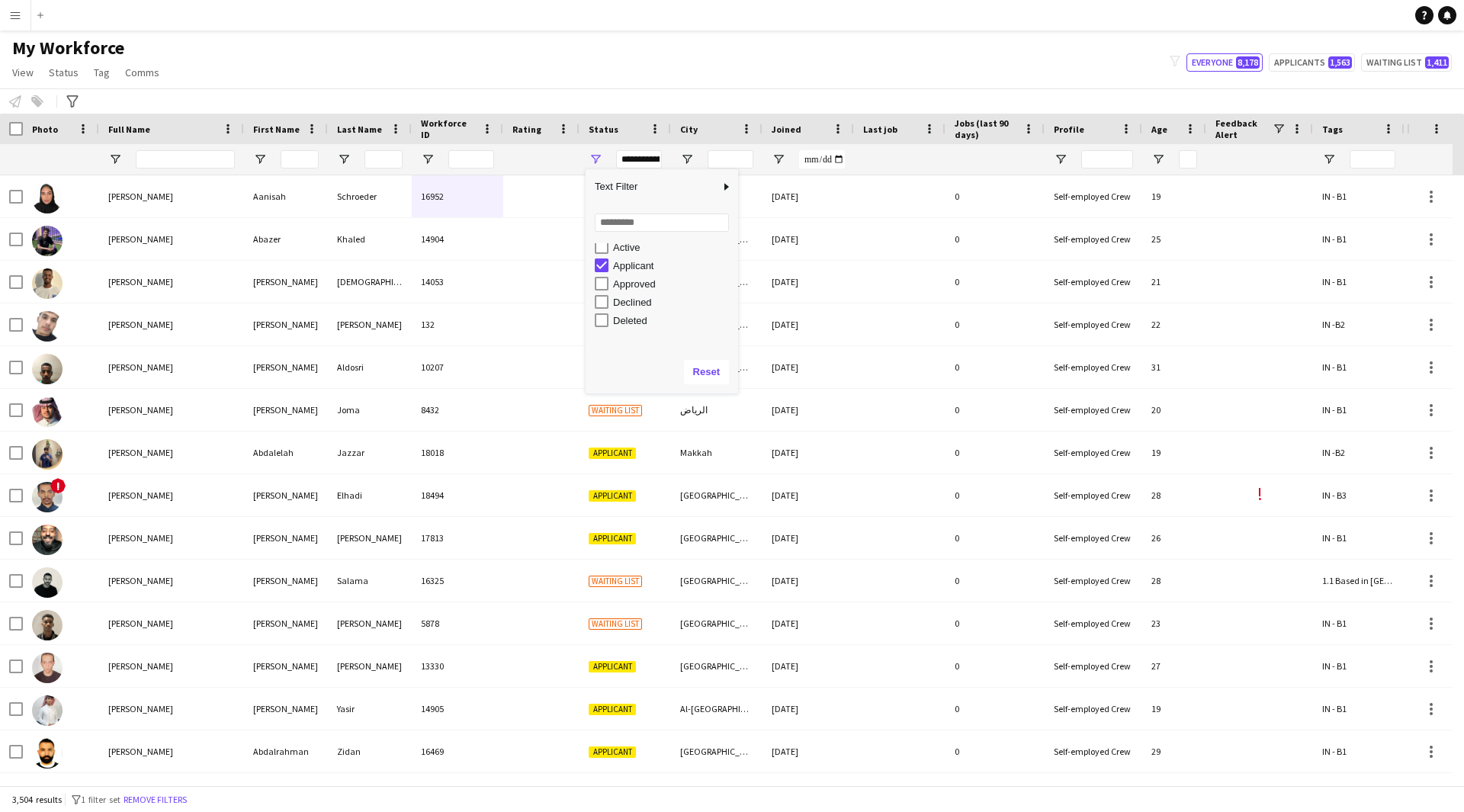
scroll to position [0, 0]
click at [714, 58] on div "My Workforce View Views Default view [PERSON_NAME] [PERSON_NAME] [PERSON_NAME] …" at bounding box center [732, 63] width 1464 height 52
click at [1061, 163] on span "Open Filter Menu" at bounding box center [1060, 159] width 14 height 14
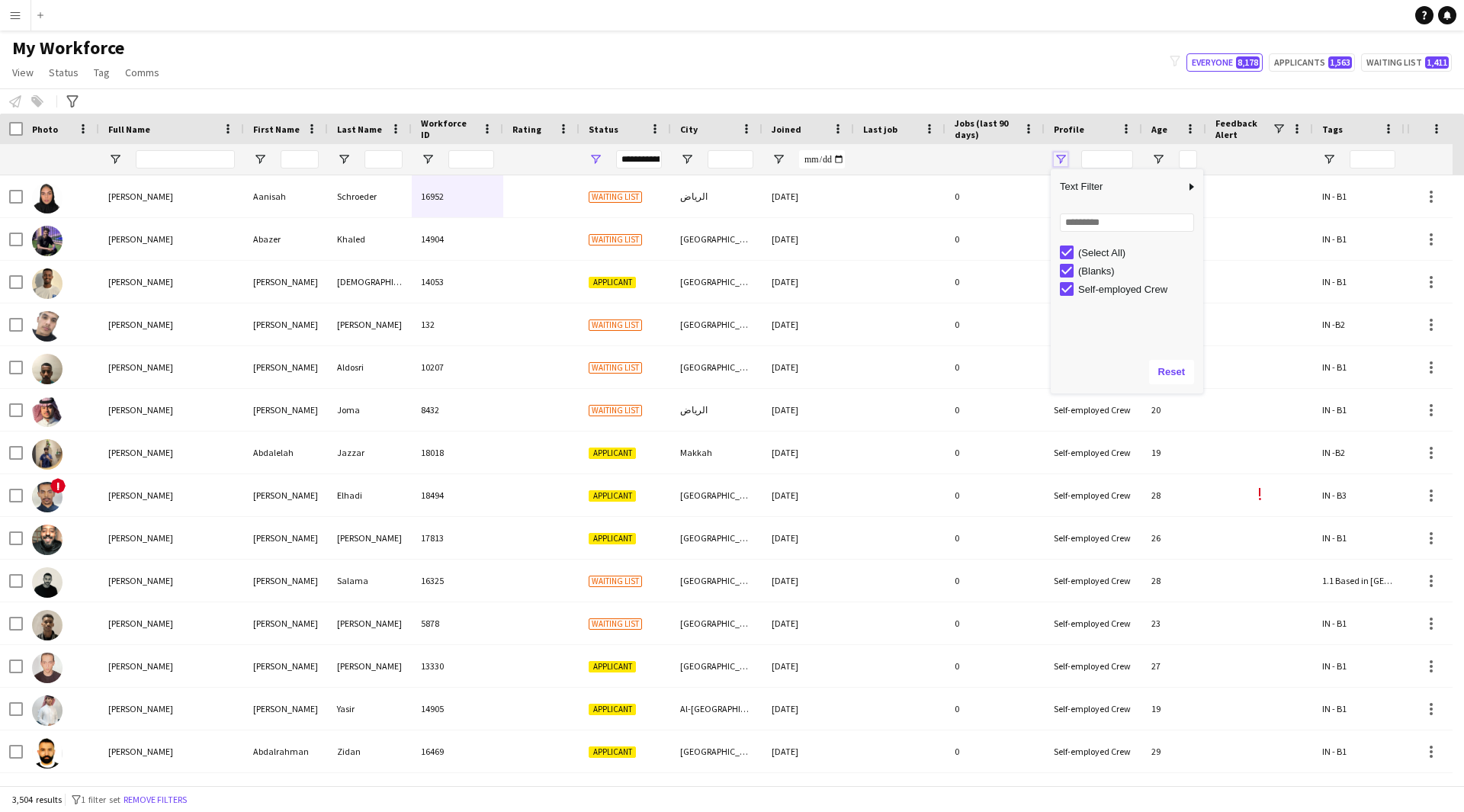
click at [1062, 160] on span "Open Filter Menu" at bounding box center [1060, 159] width 14 height 14
click at [1254, 156] on div at bounding box center [1260, 160] width 88 height 30
click at [1233, 134] on span "Feedback Alert" at bounding box center [1244, 128] width 56 height 23
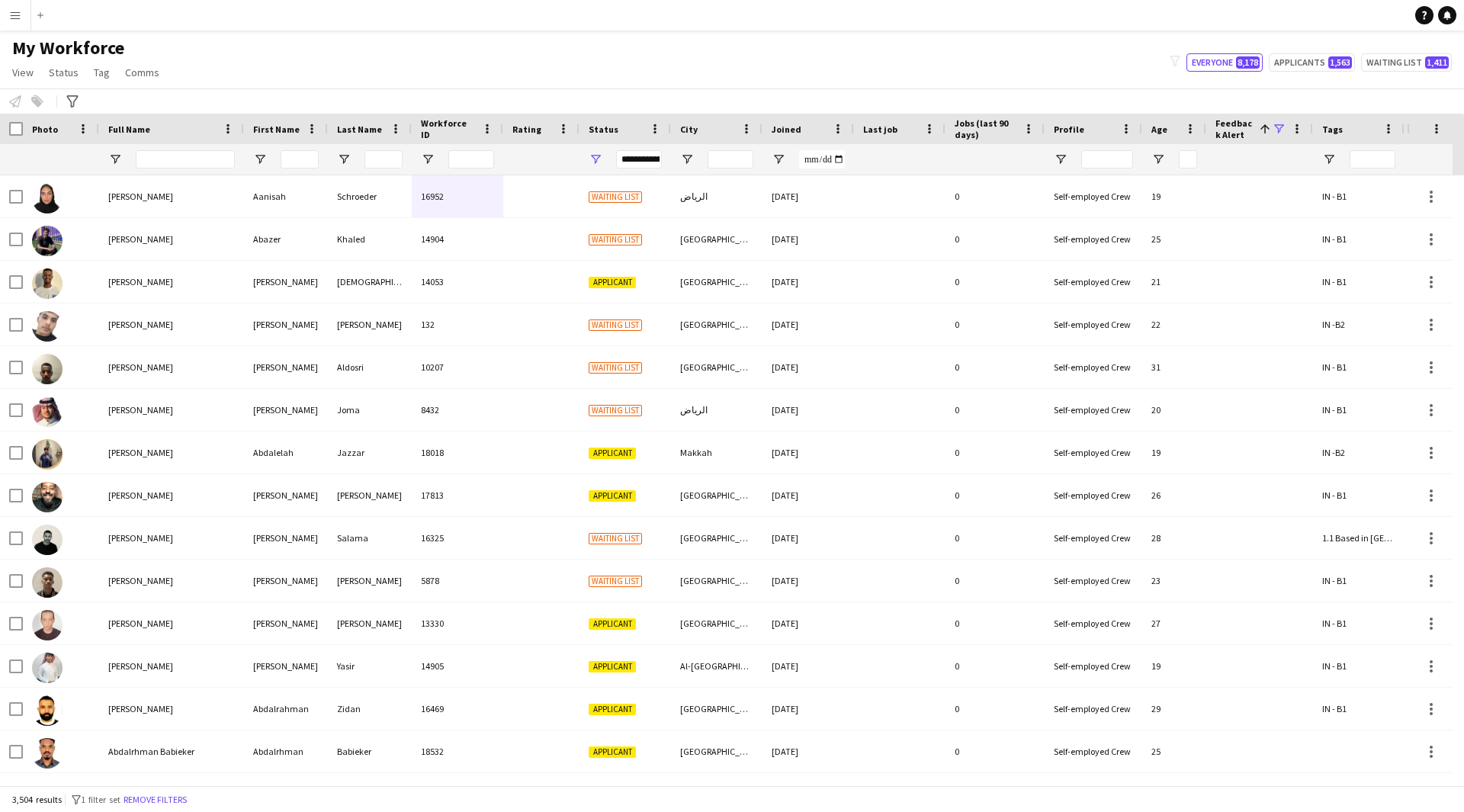
click at [1276, 127] on span at bounding box center [1278, 128] width 14 height 14
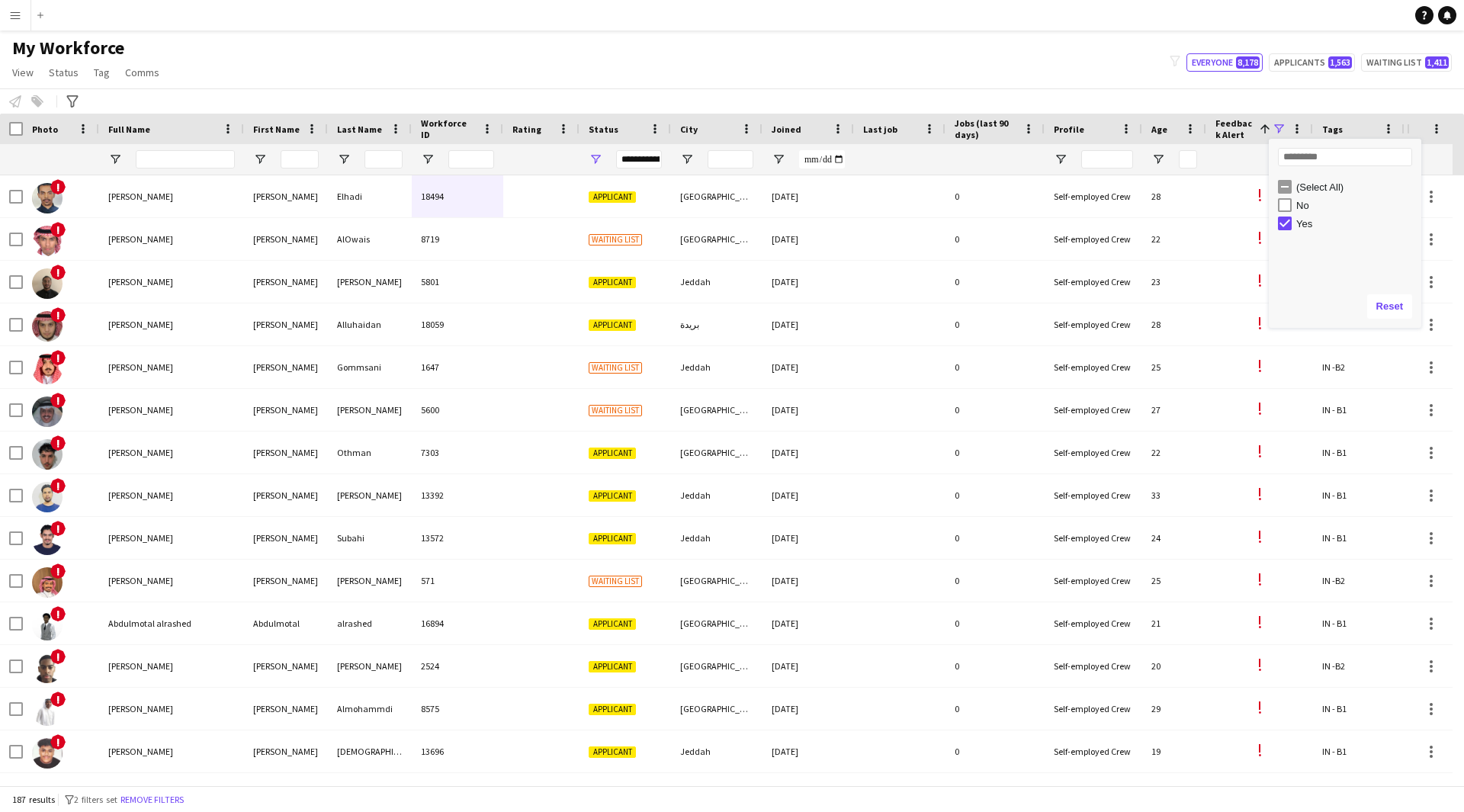
click at [1101, 58] on div "My Workforce View Views Default view [PERSON_NAME] [PERSON_NAME] [PERSON_NAME] …" at bounding box center [732, 63] width 1464 height 52
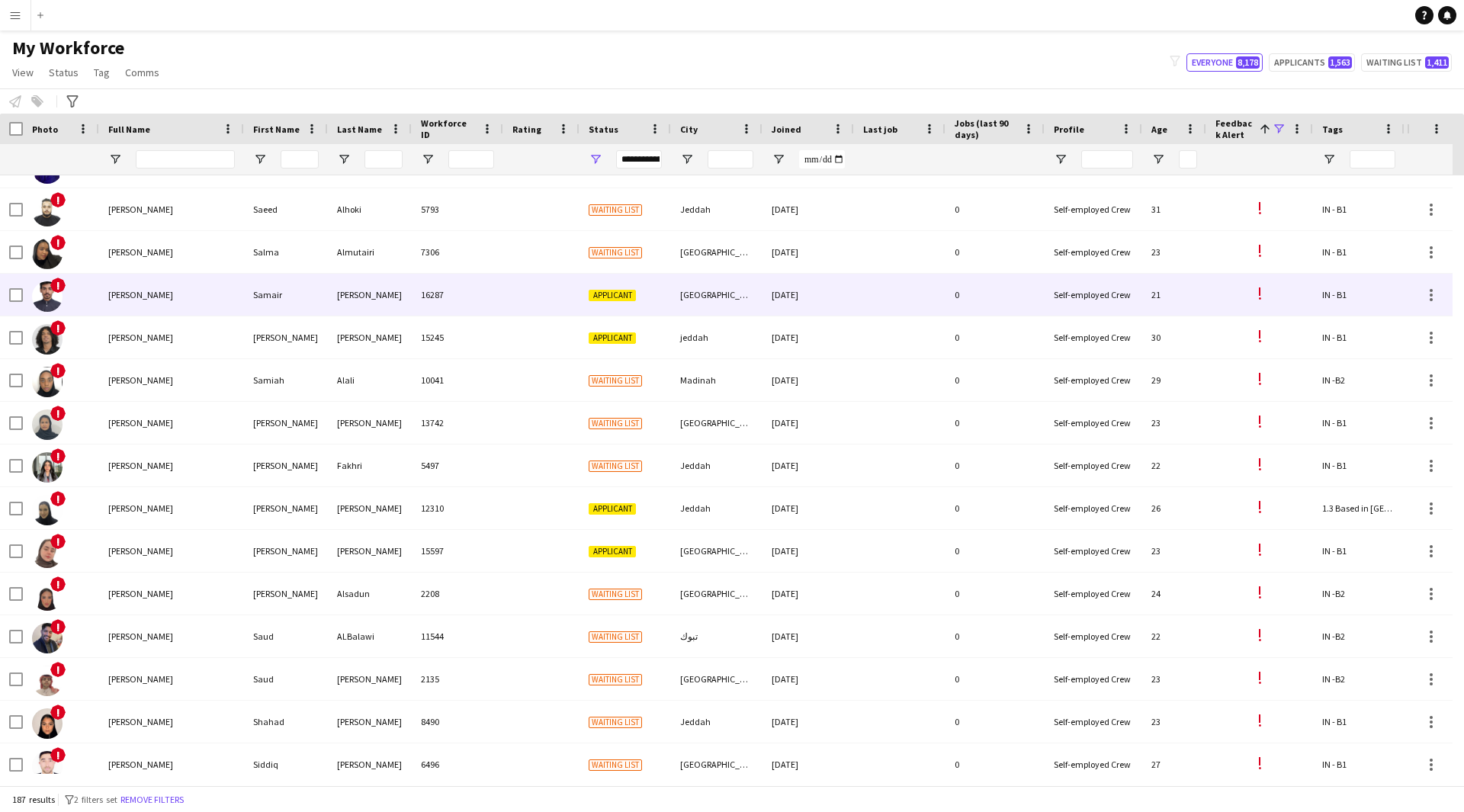
scroll to position [6952, 0]
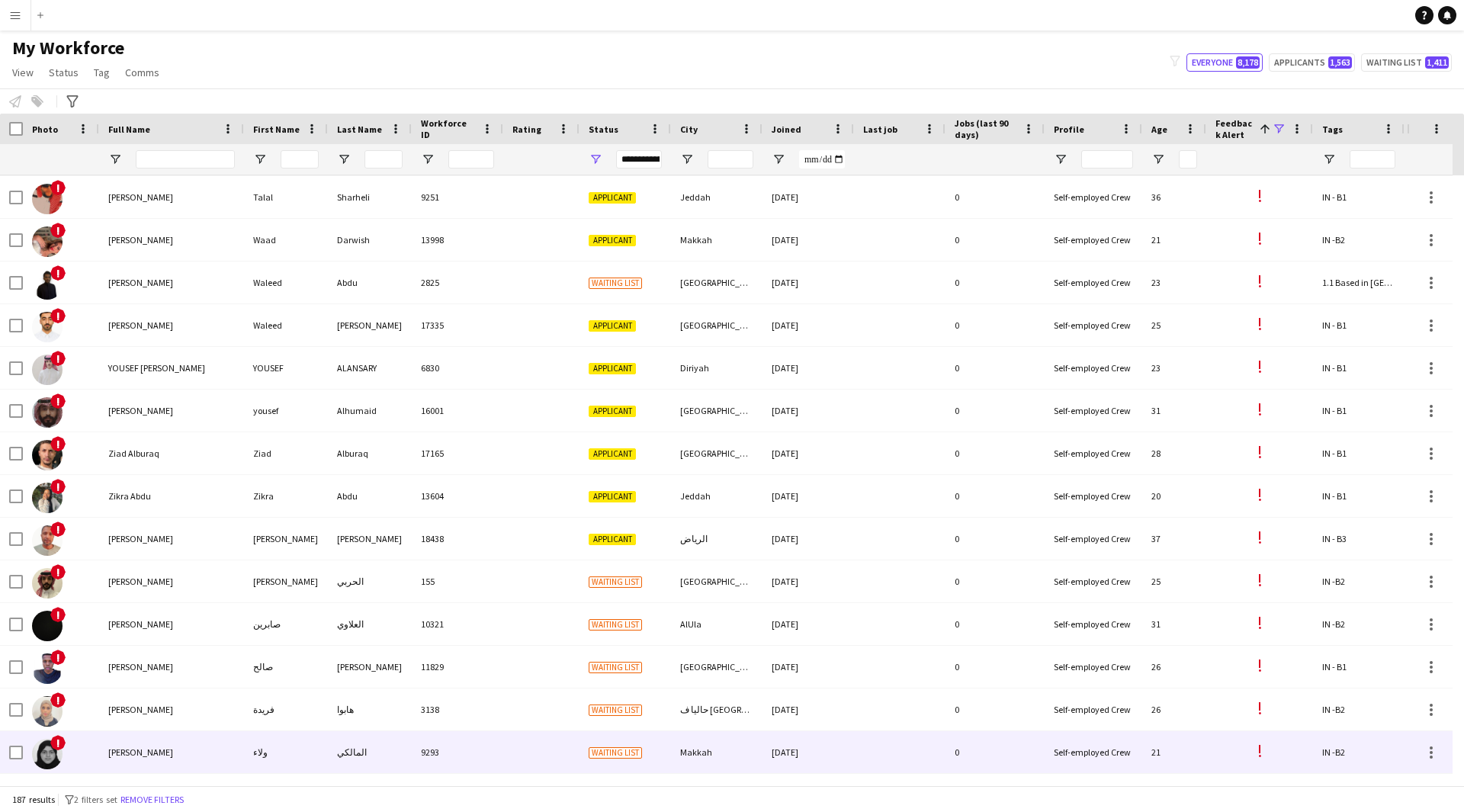
click at [236, 738] on div "[PERSON_NAME]" at bounding box center [172, 752] width 145 height 42
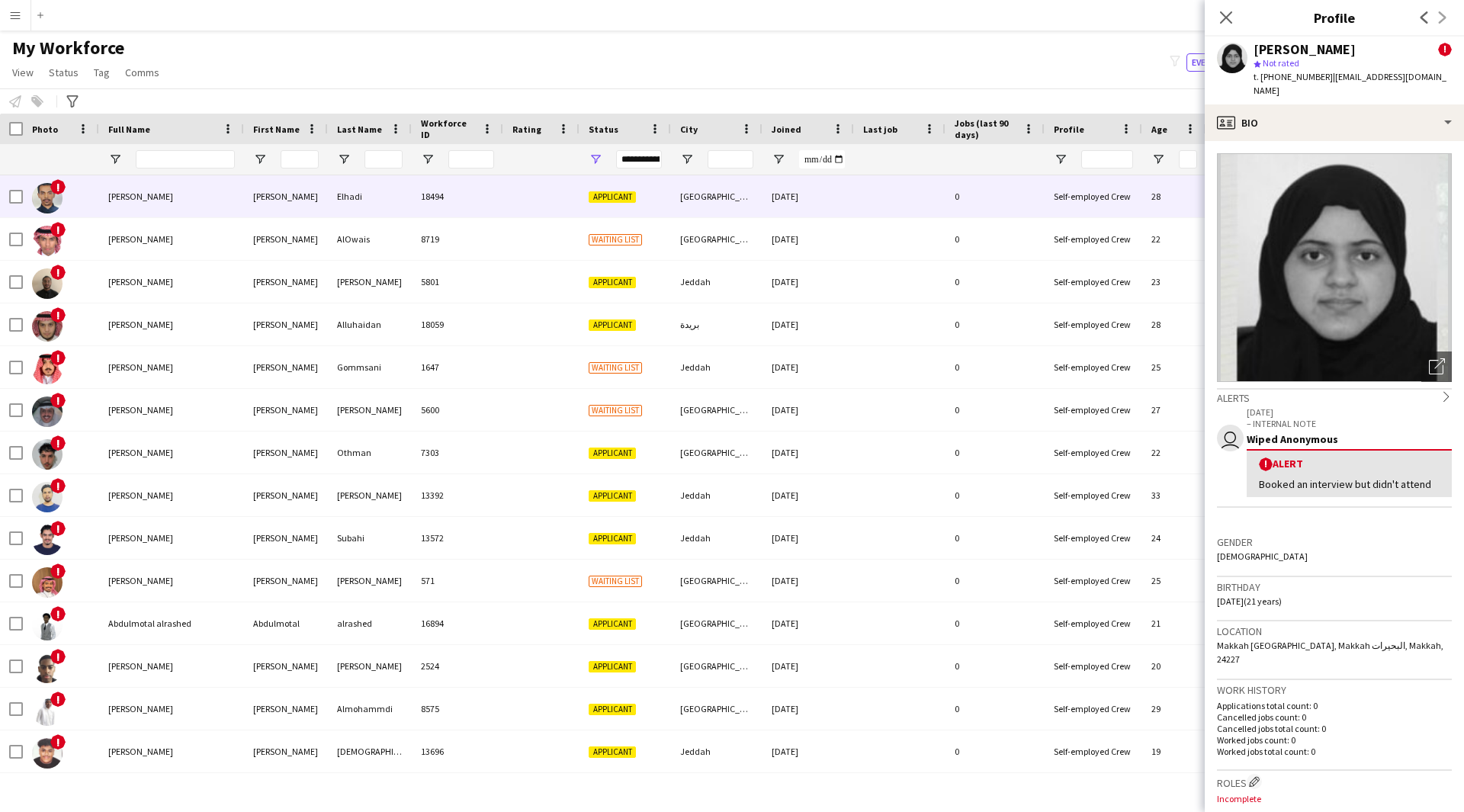
click at [530, 202] on div at bounding box center [541, 196] width 76 height 42
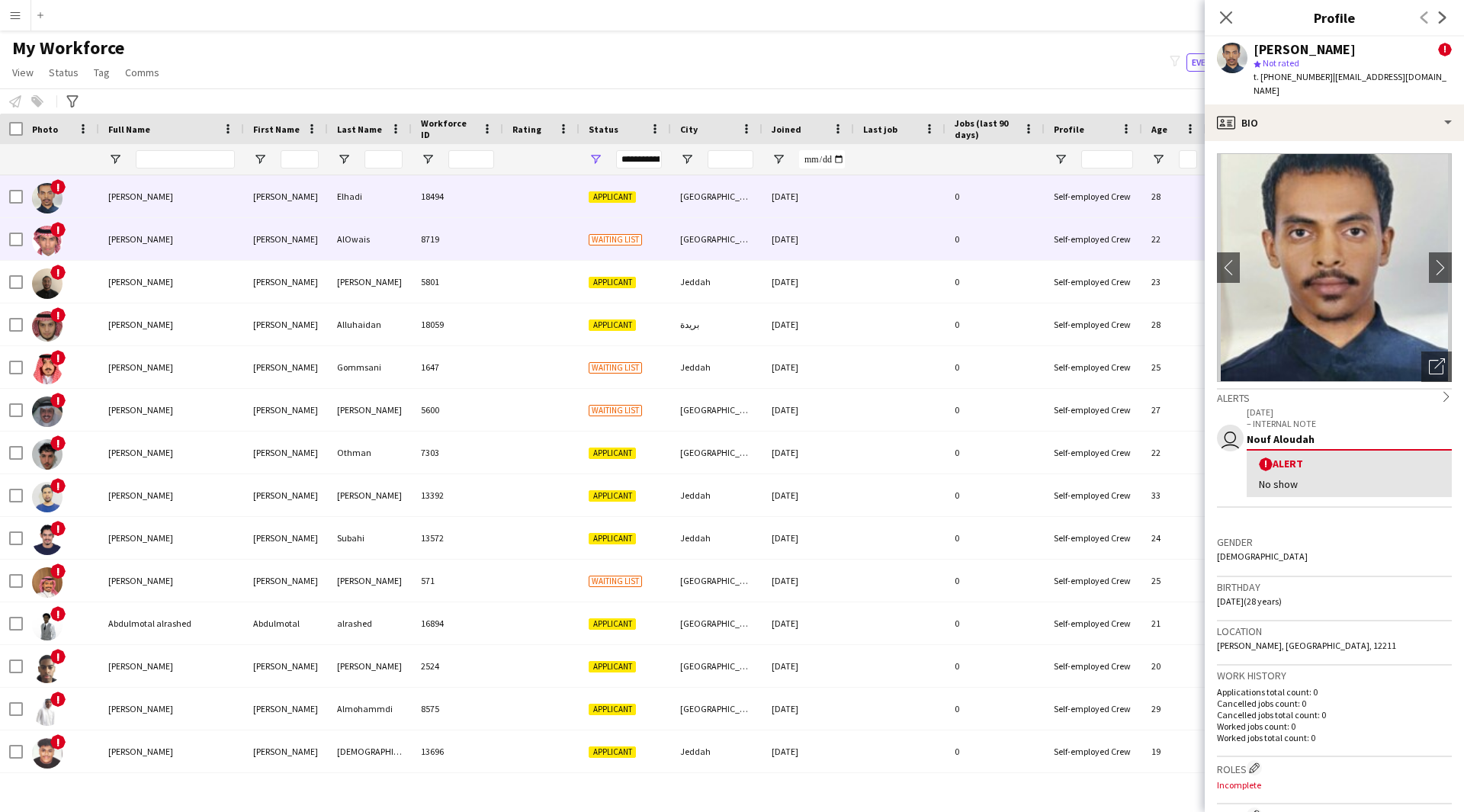
click at [414, 235] on div "8719" at bounding box center [458, 239] width 91 height 42
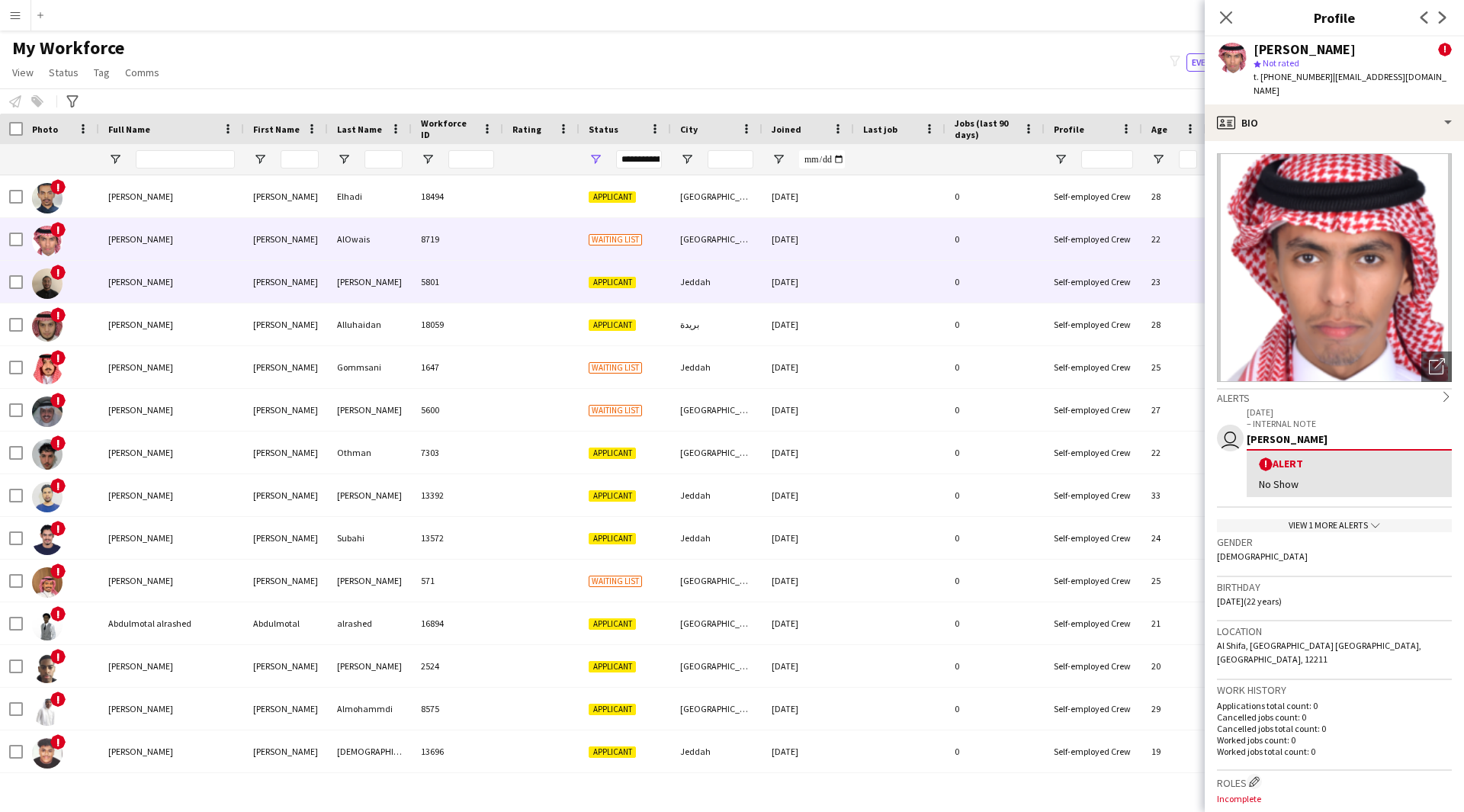
click at [497, 290] on div "5801" at bounding box center [458, 281] width 91 height 42
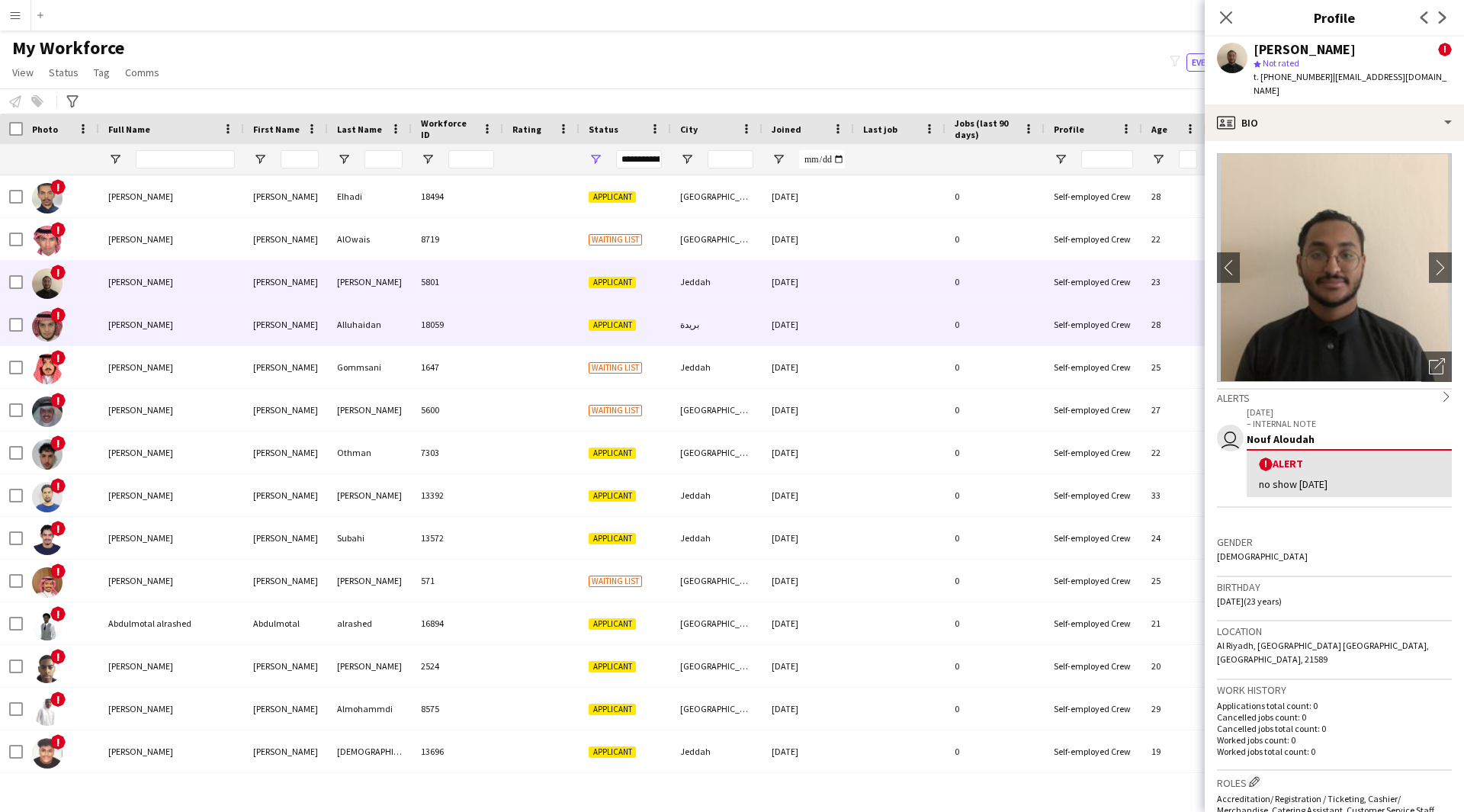
click at [515, 321] on div at bounding box center [541, 325] width 76 height 42
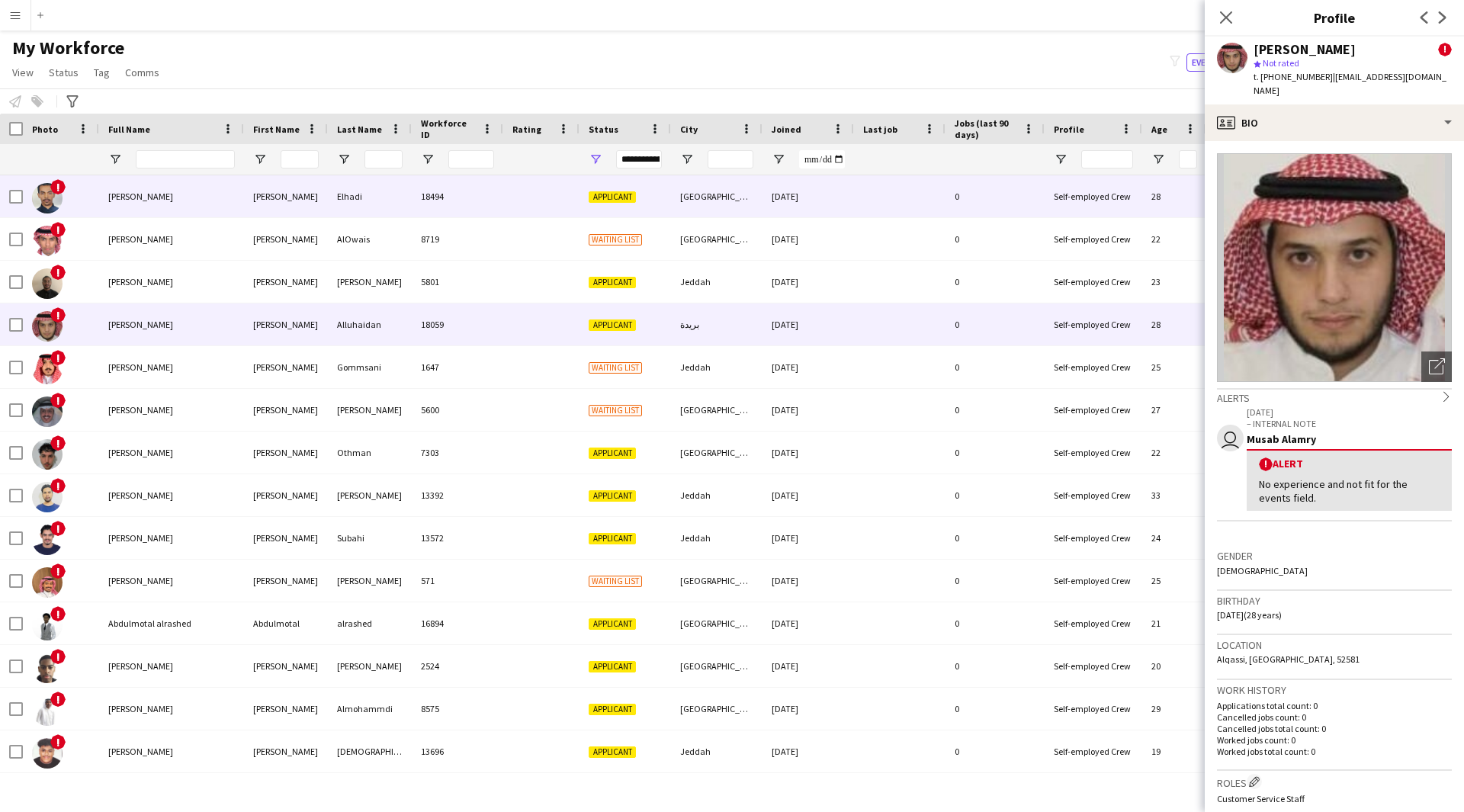
click at [464, 196] on div "18494" at bounding box center [458, 196] width 91 height 42
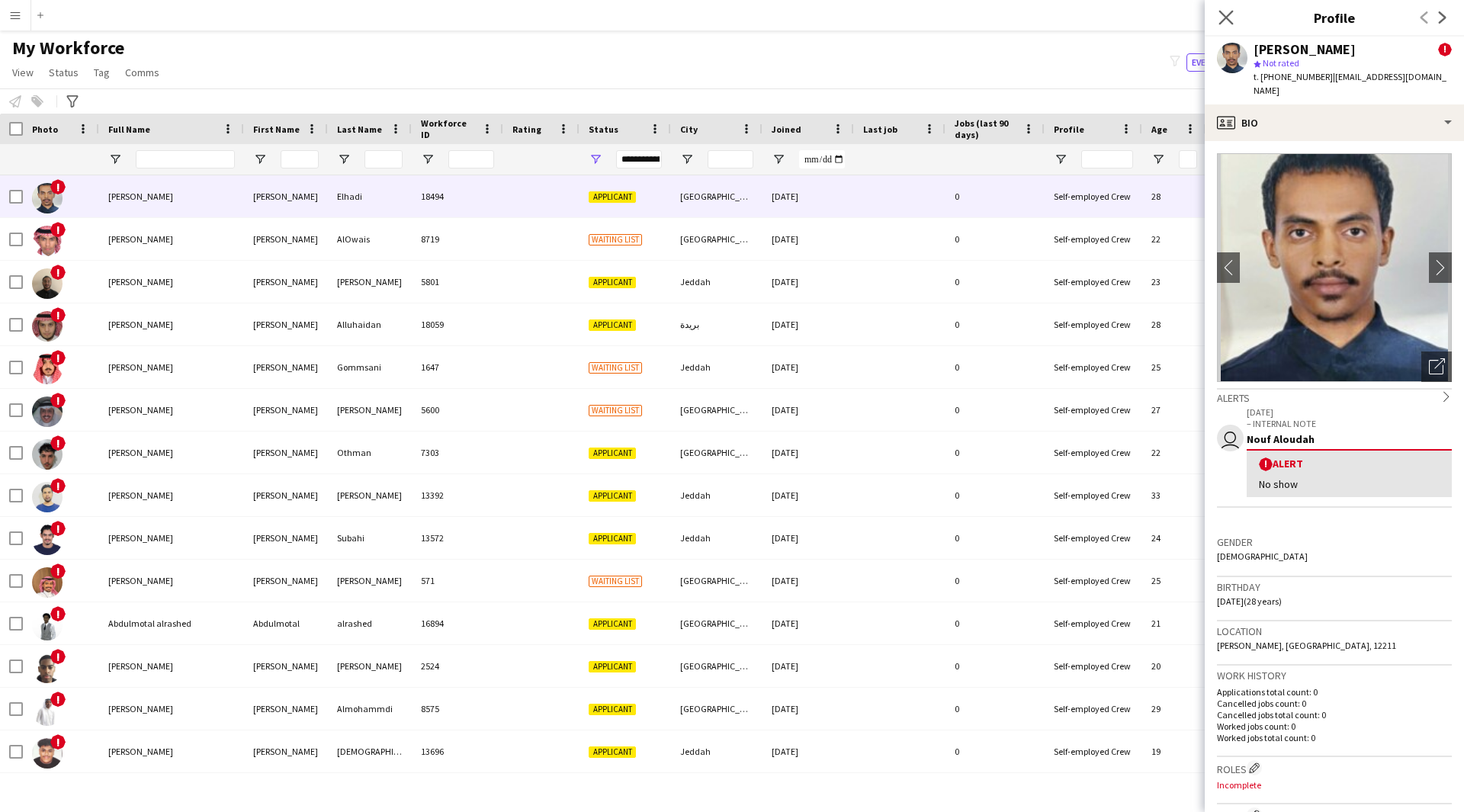
click at [1234, 19] on app-icon "Close pop-in" at bounding box center [1227, 18] width 22 height 22
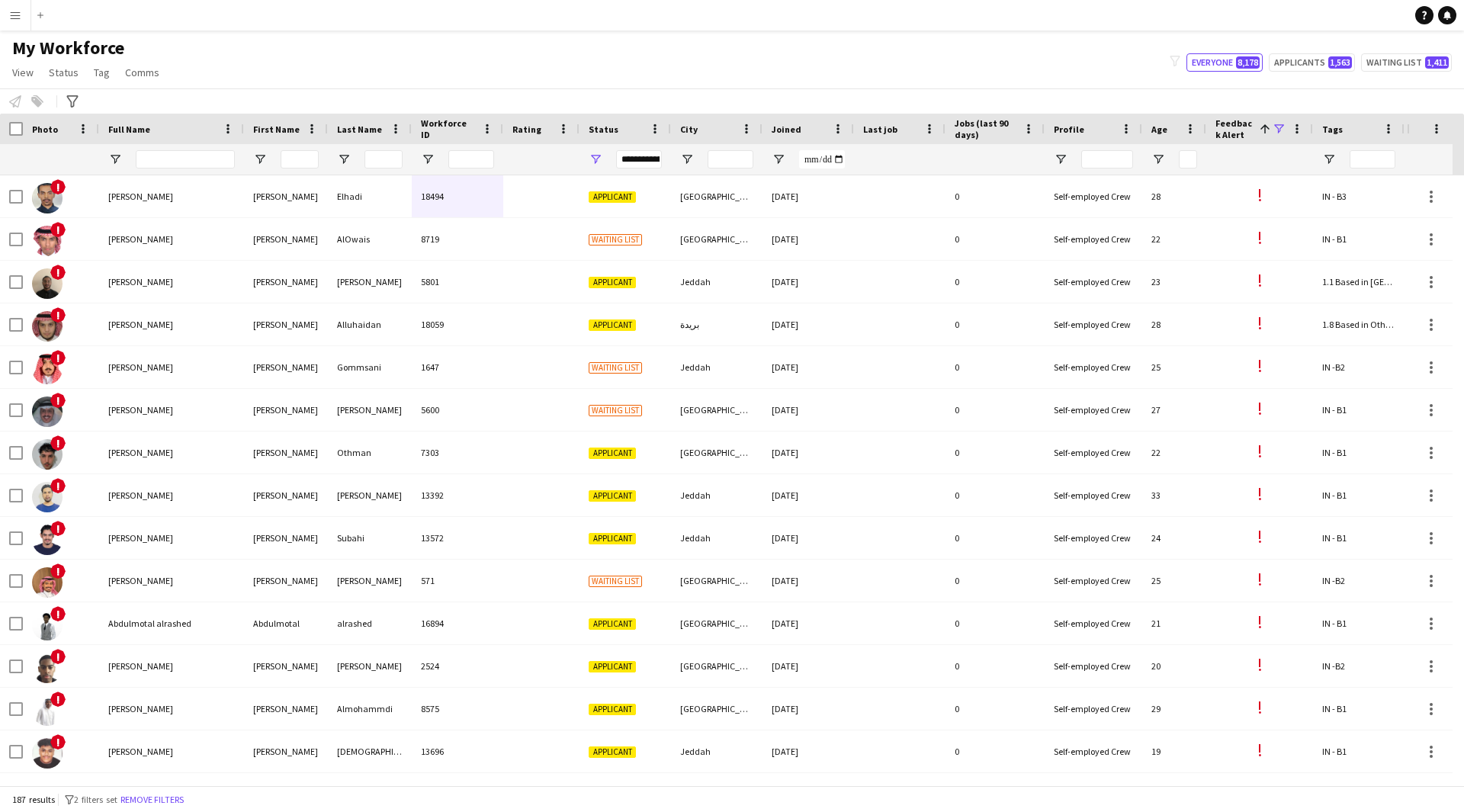
click at [1276, 130] on span at bounding box center [1278, 128] width 14 height 14
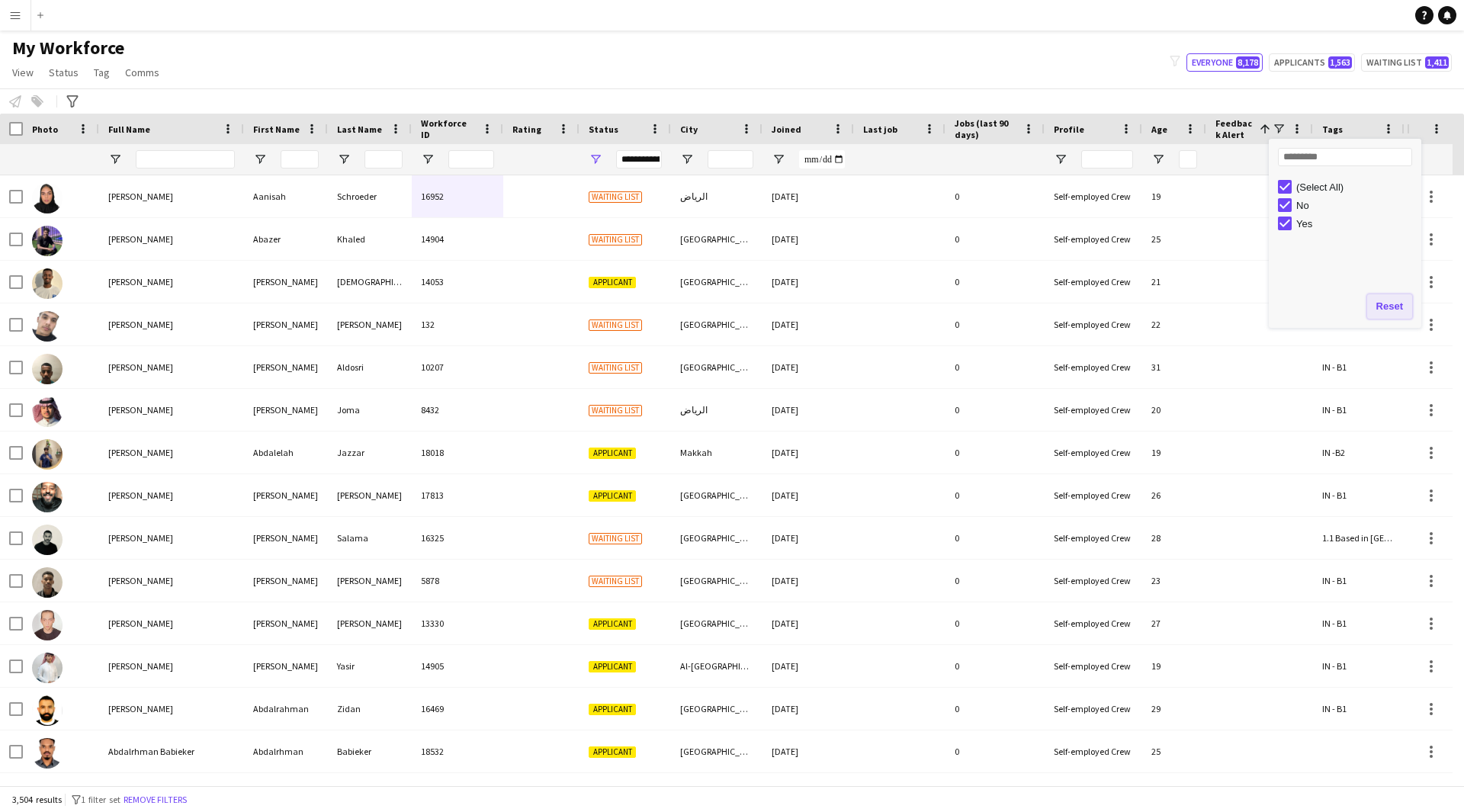
click at [1394, 306] on button "Reset" at bounding box center [1389, 306] width 45 height 24
click at [592, 126] on span "Status" at bounding box center [603, 129] width 30 height 11
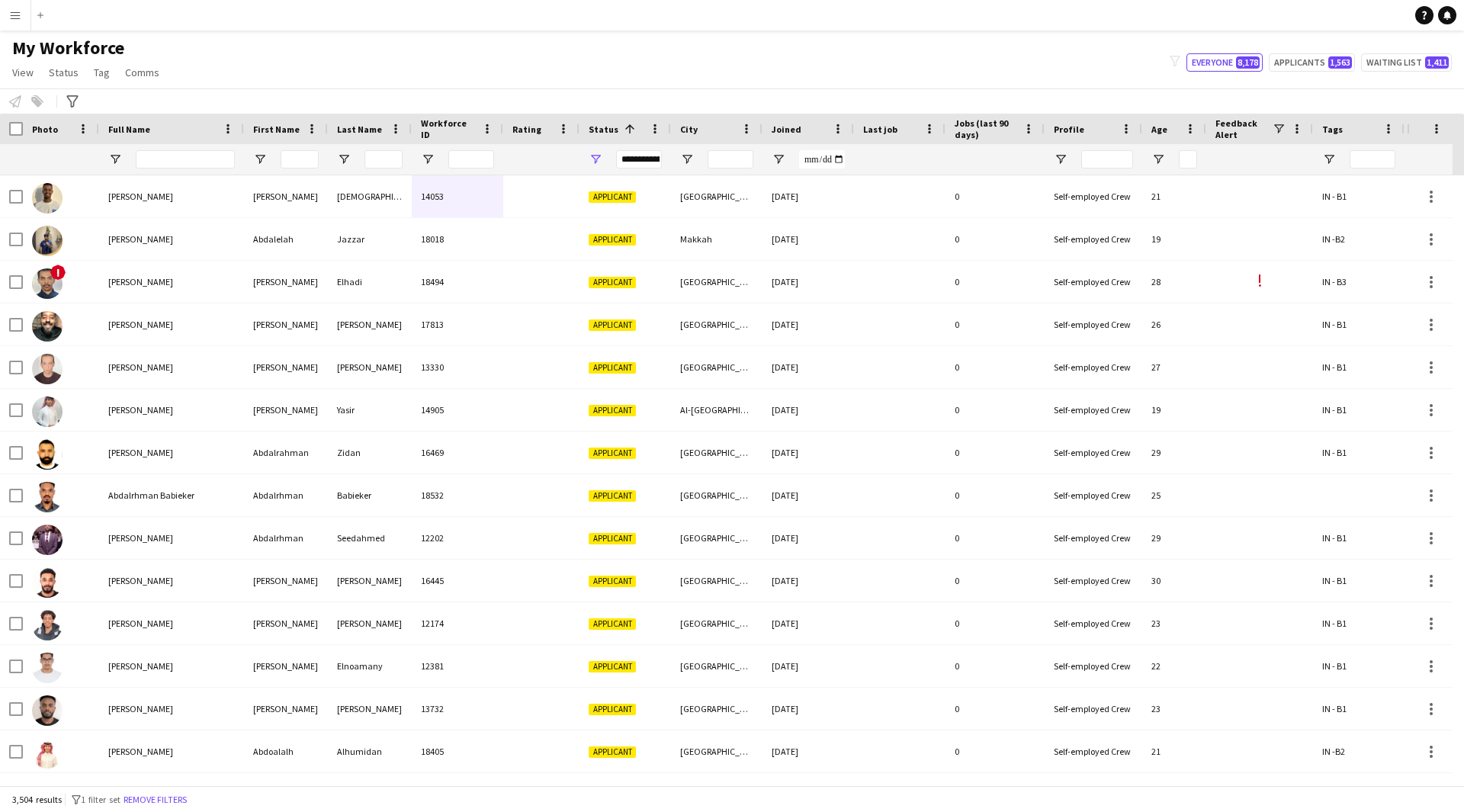
click at [582, 131] on div "Status 1" at bounding box center [625, 129] width 91 height 30
click at [626, 125] on span at bounding box center [629, 128] width 14 height 14
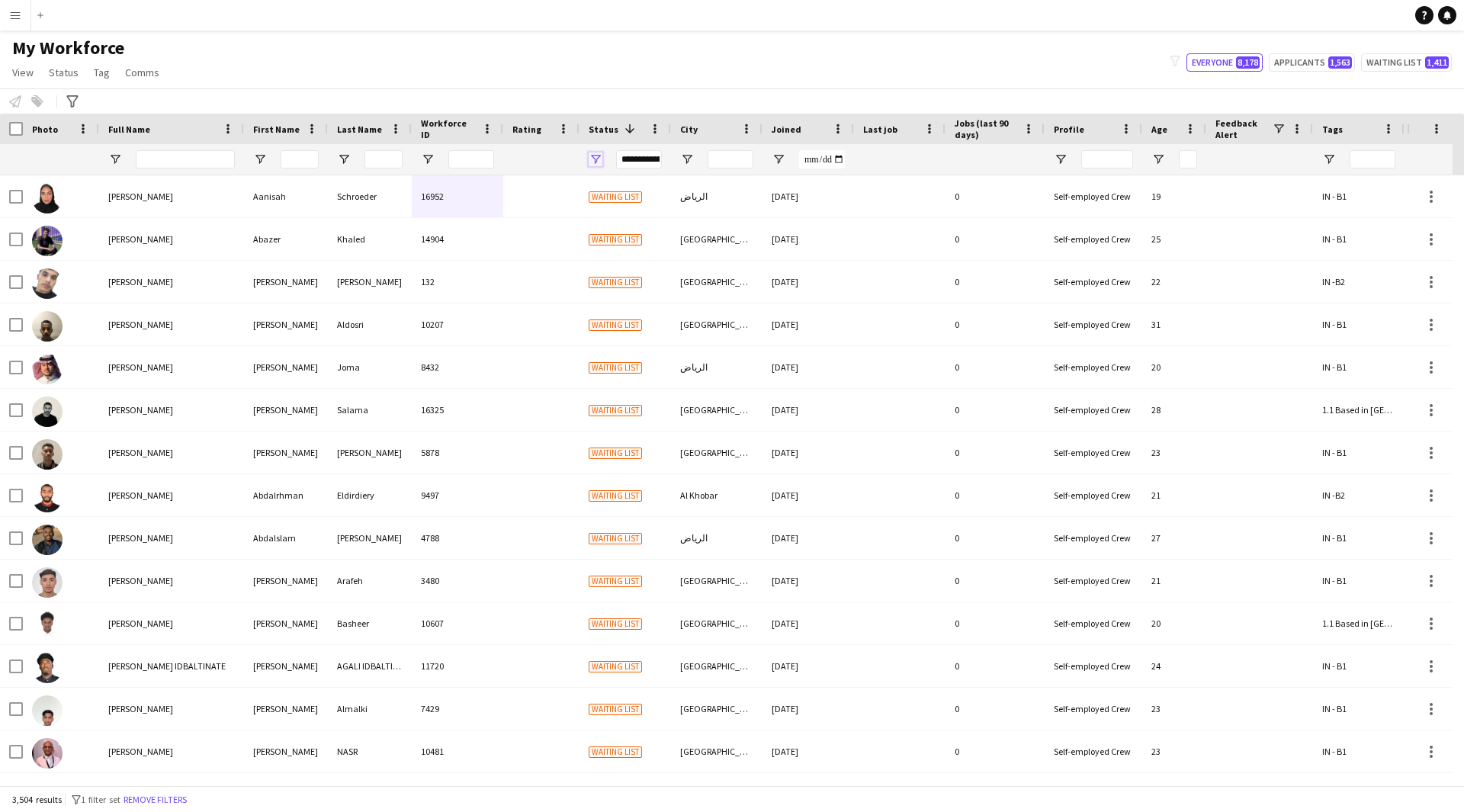
click at [601, 158] on span "Open Filter Menu" at bounding box center [595, 159] width 14 height 14
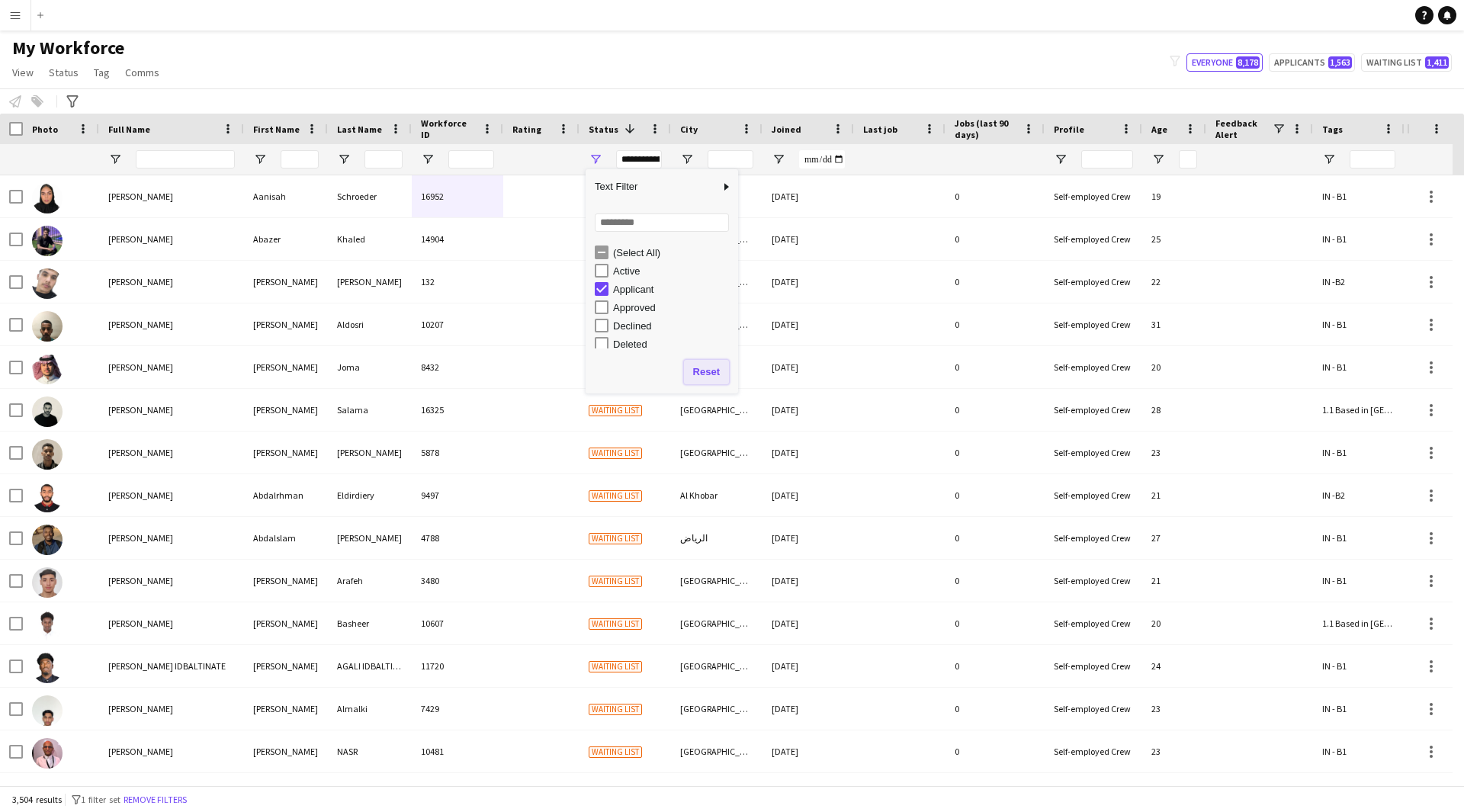
click at [706, 374] on button "Reset" at bounding box center [706, 372] width 45 height 24
click at [766, 38] on div "My Workforce View Views Default view [PERSON_NAME] [PERSON_NAME] [PERSON_NAME] …" at bounding box center [732, 63] width 1464 height 52
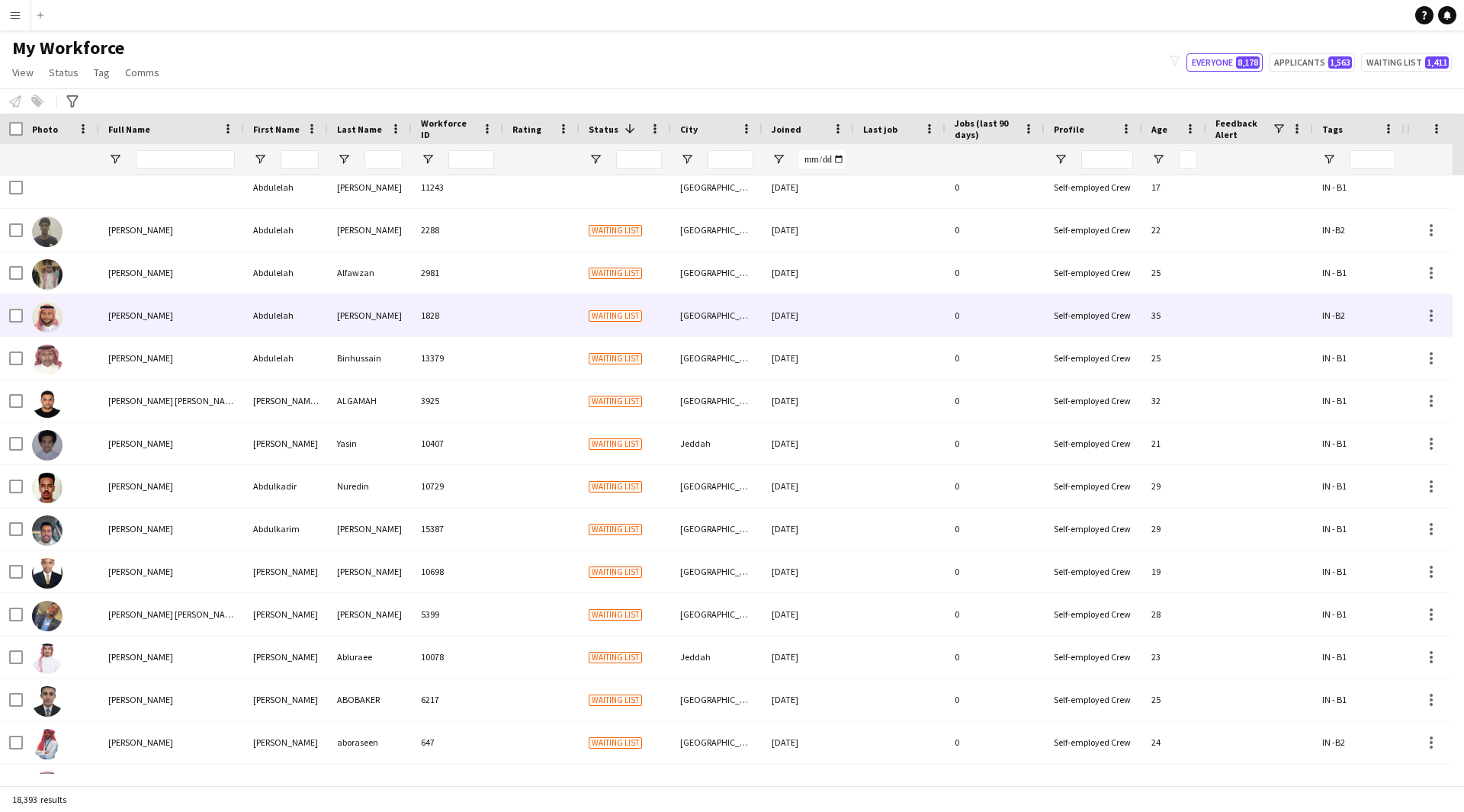
scroll to position [881, 0]
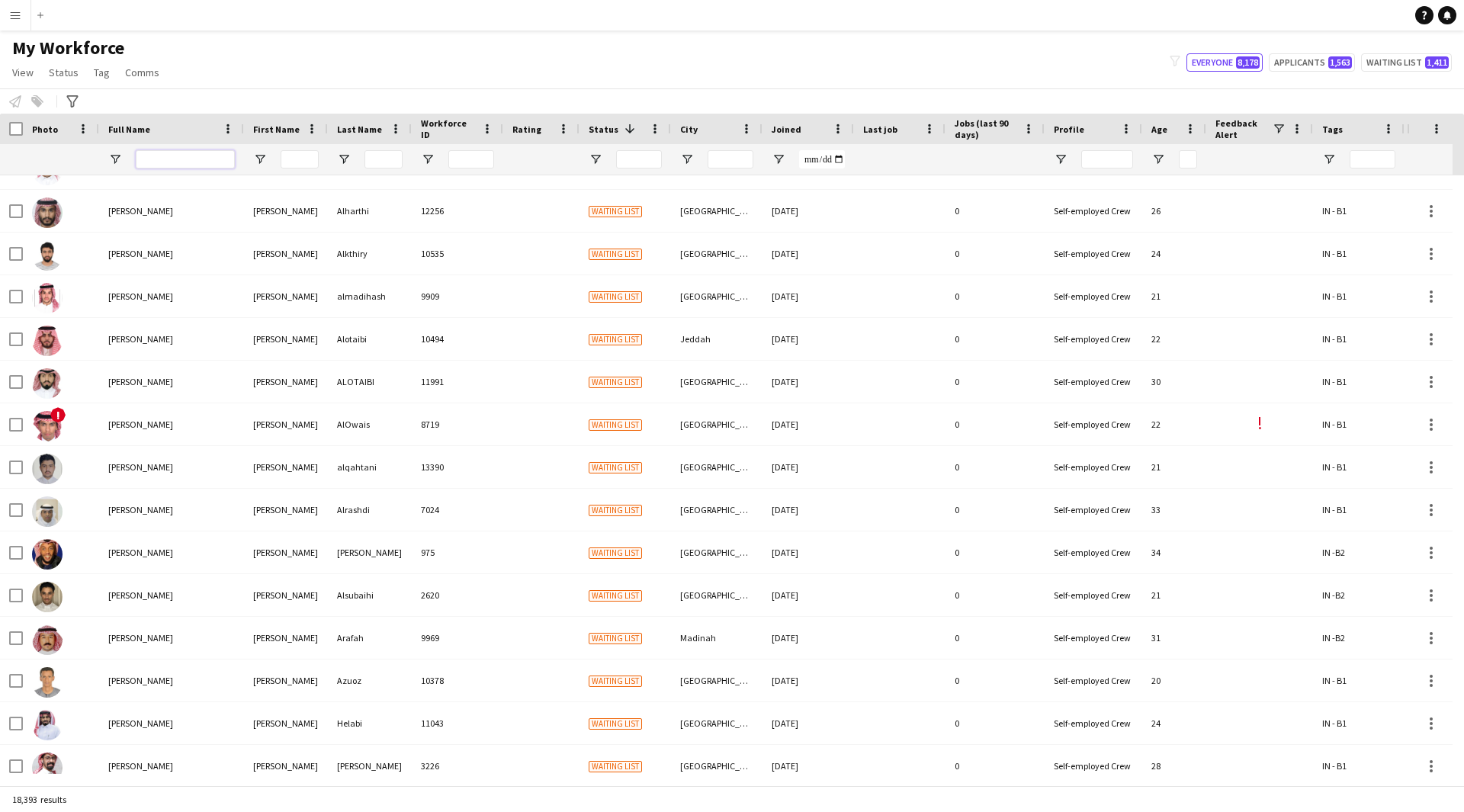
click at [192, 166] on input "Full Name Filter Input" at bounding box center [185, 159] width 99 height 18
paste input "**********"
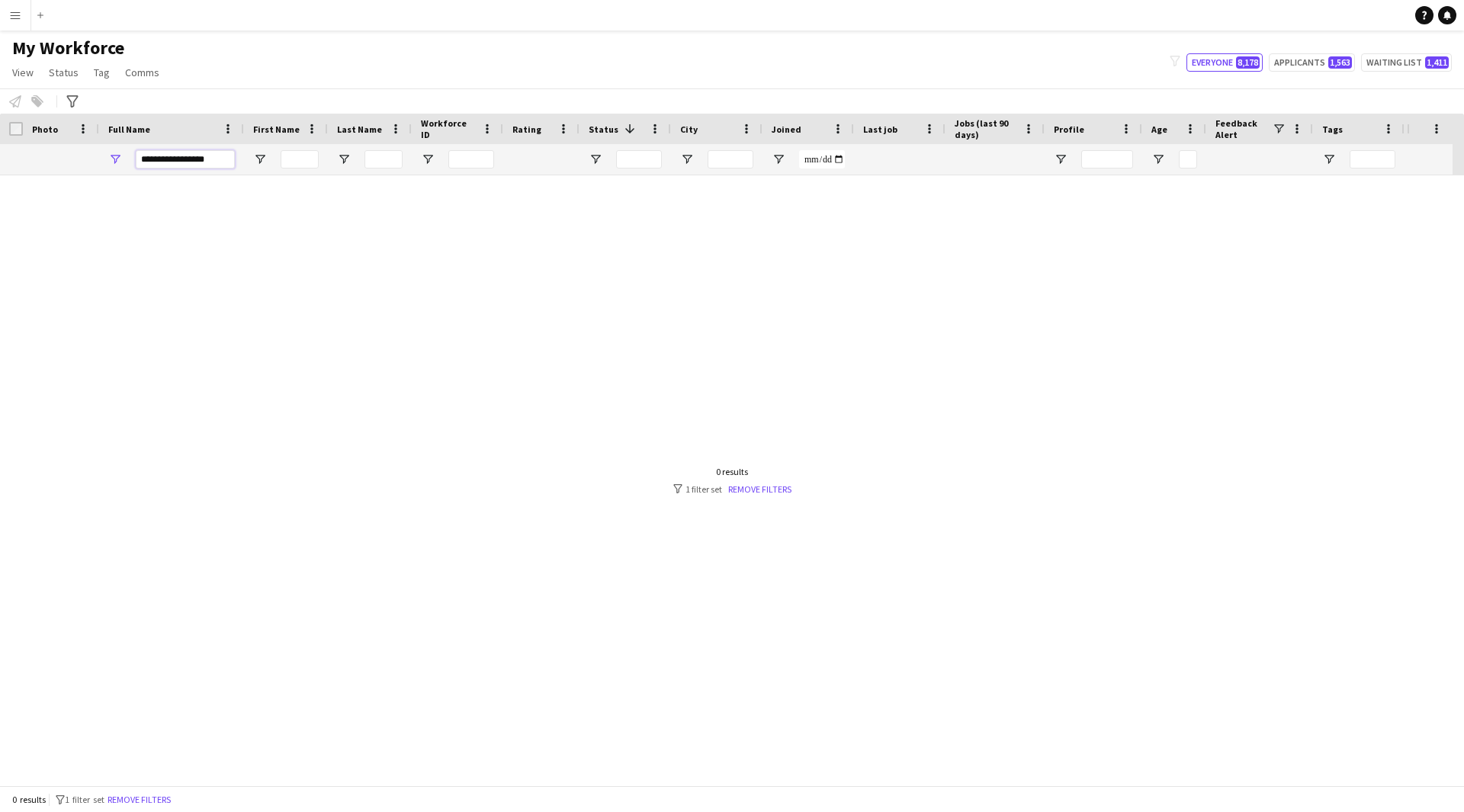
scroll to position [0, 0]
type input "**********"
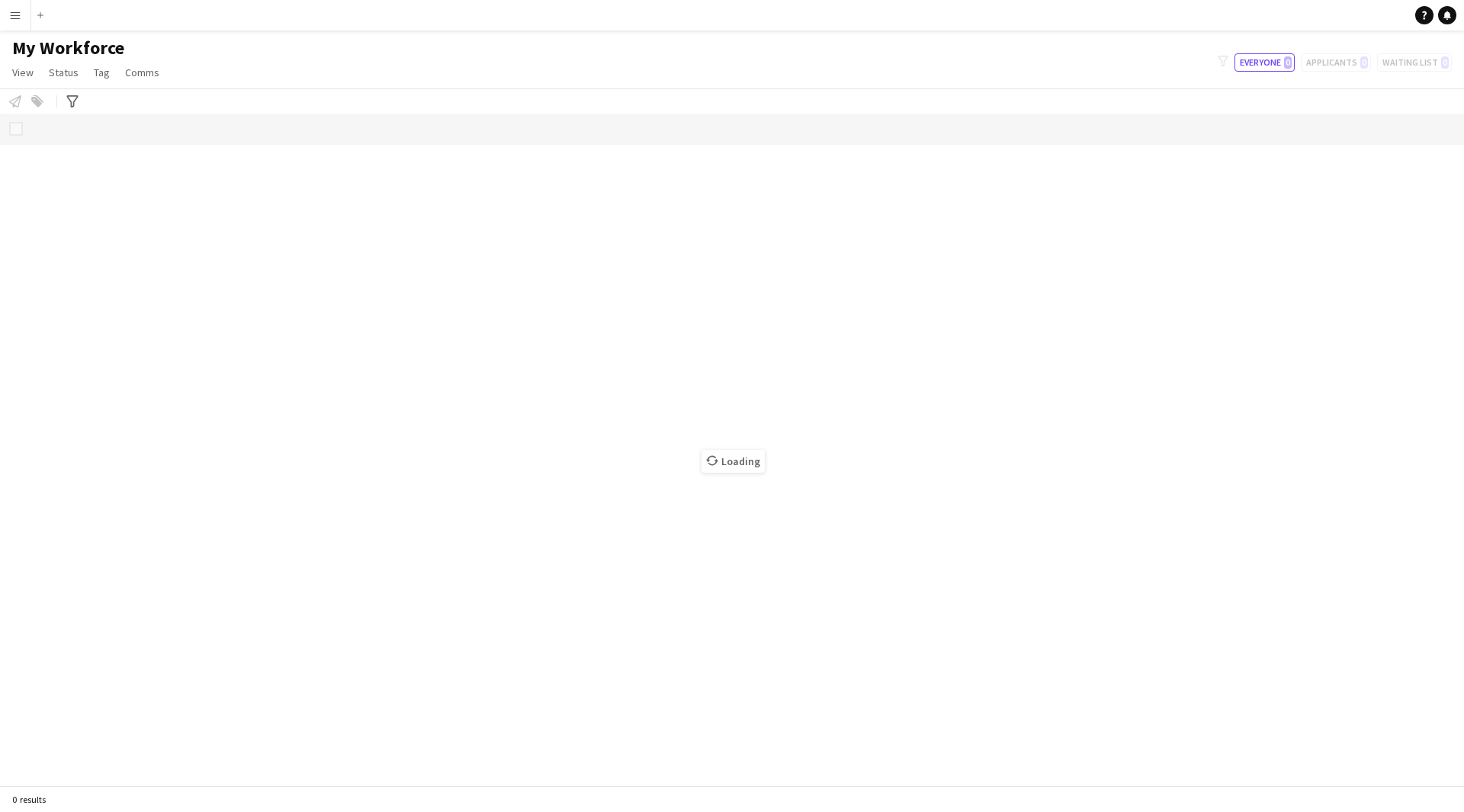
click at [13, 23] on button "Menu" at bounding box center [15, 15] width 30 height 30
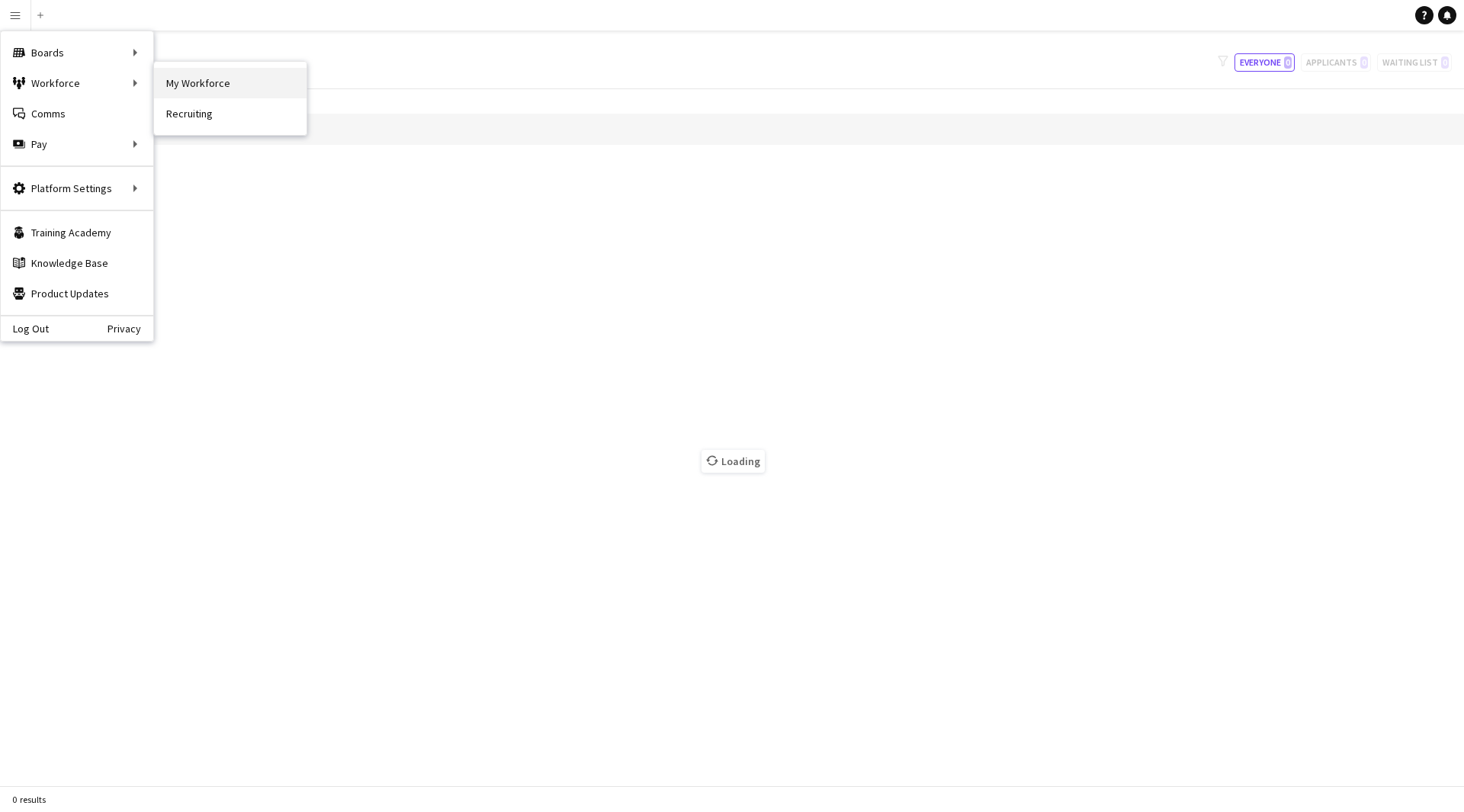
click at [209, 87] on link "My Workforce" at bounding box center [230, 83] width 152 height 30
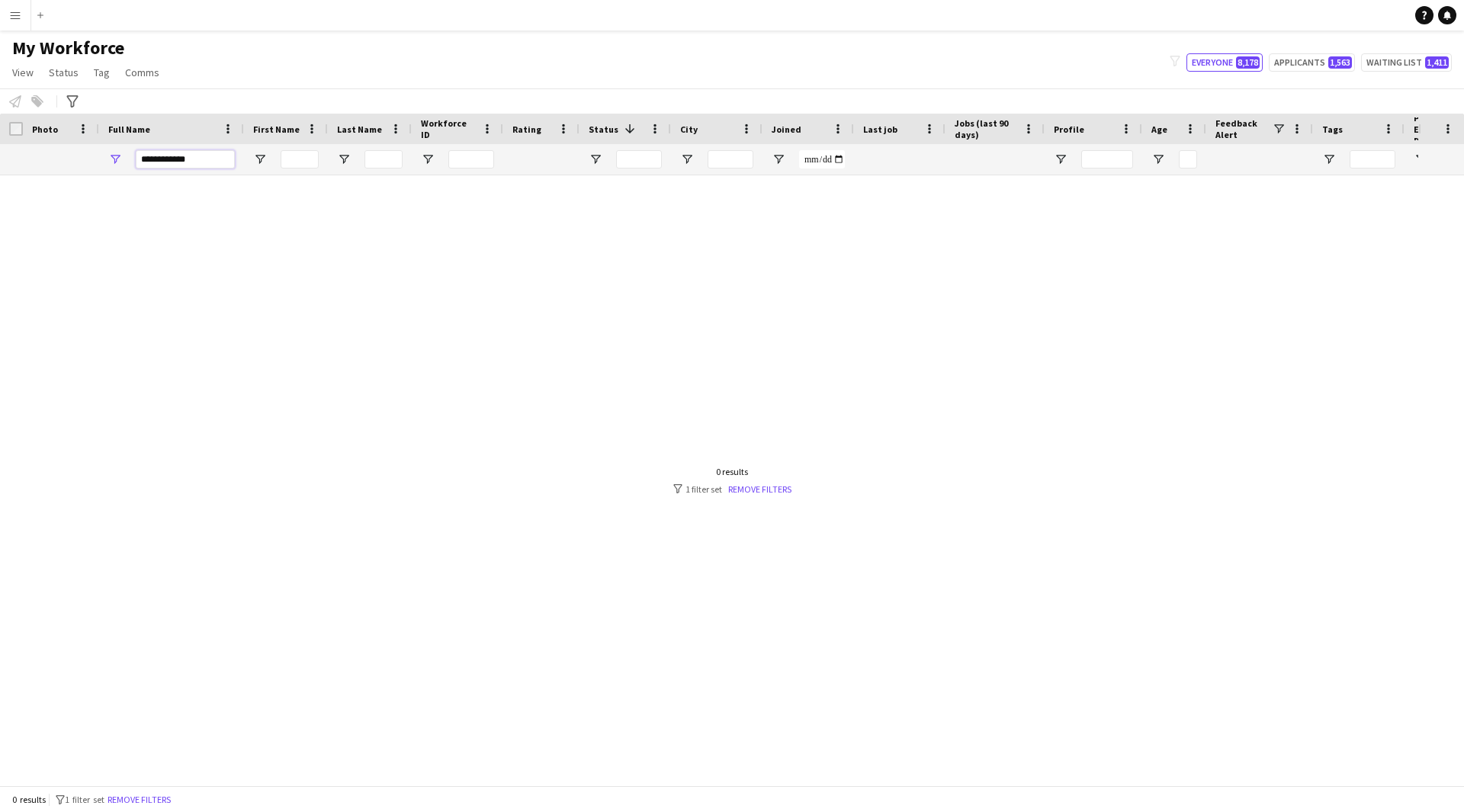
drag, startPoint x: 214, startPoint y: 165, endPoint x: 60, endPoint y: 148, distance: 154.9
click at [60, 148] on div "**********" at bounding box center [855, 160] width 1709 height 30
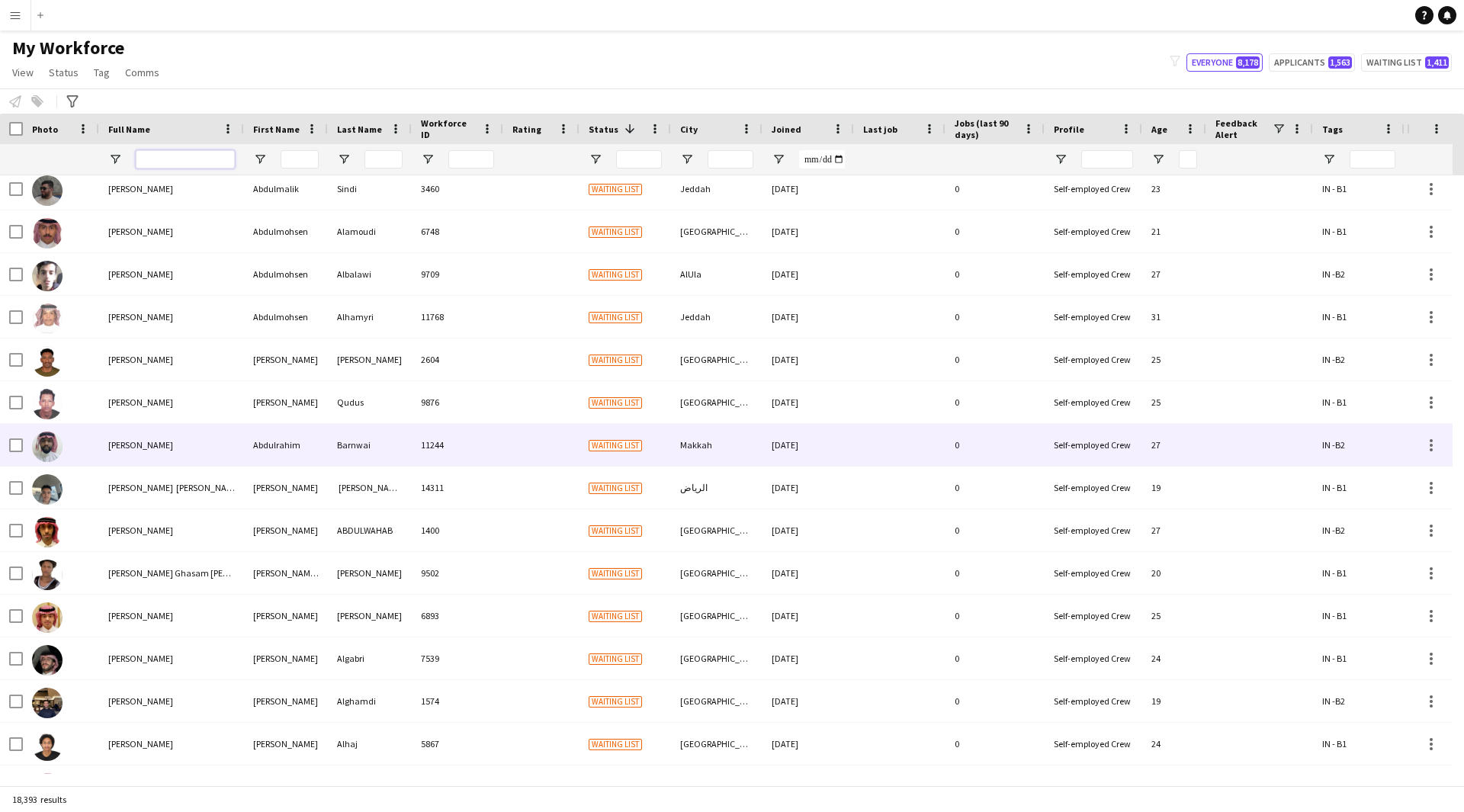
scroll to position [5203, 0]
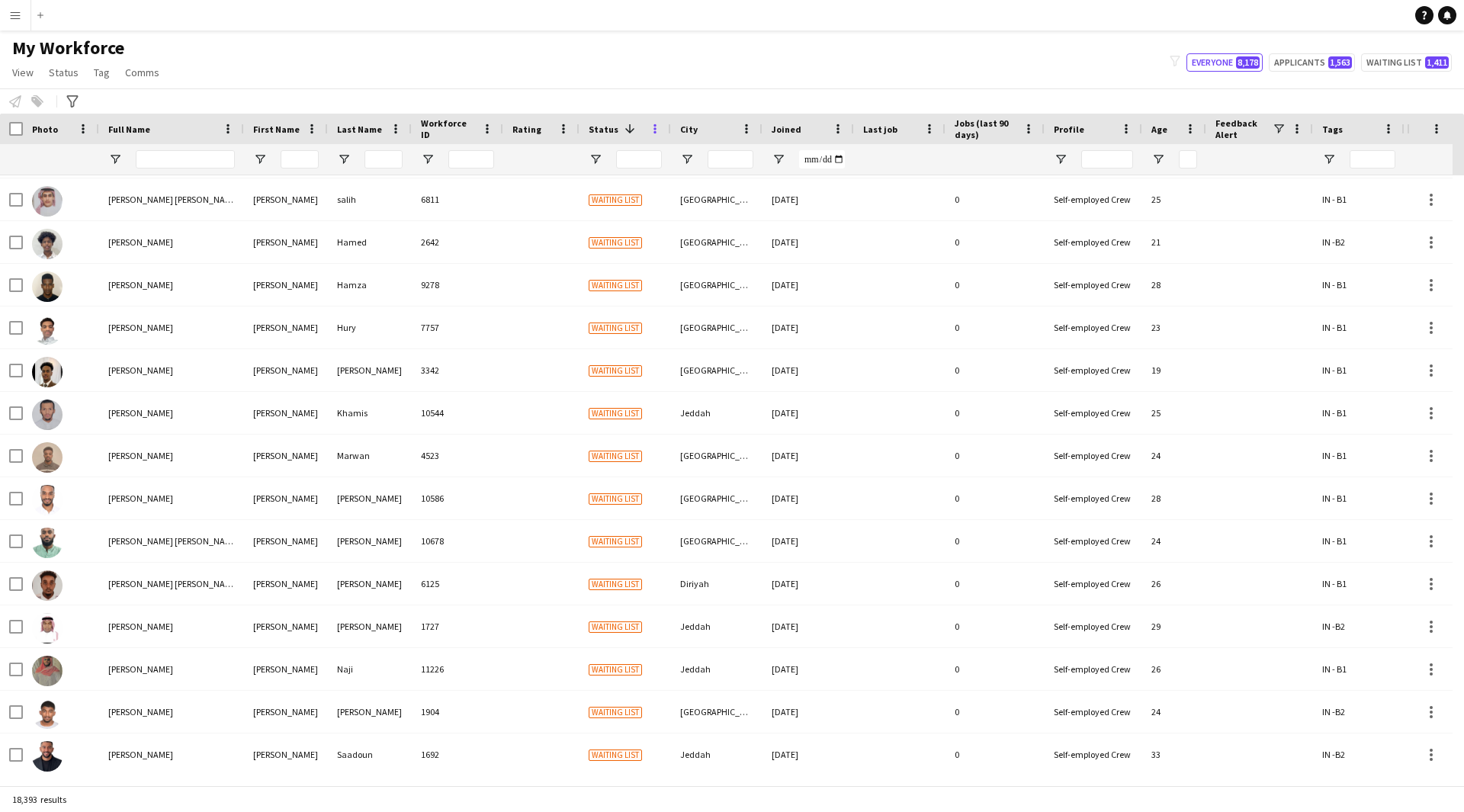
click at [657, 126] on span at bounding box center [654, 128] width 14 height 14
click at [623, 128] on span at bounding box center [629, 128] width 14 height 14
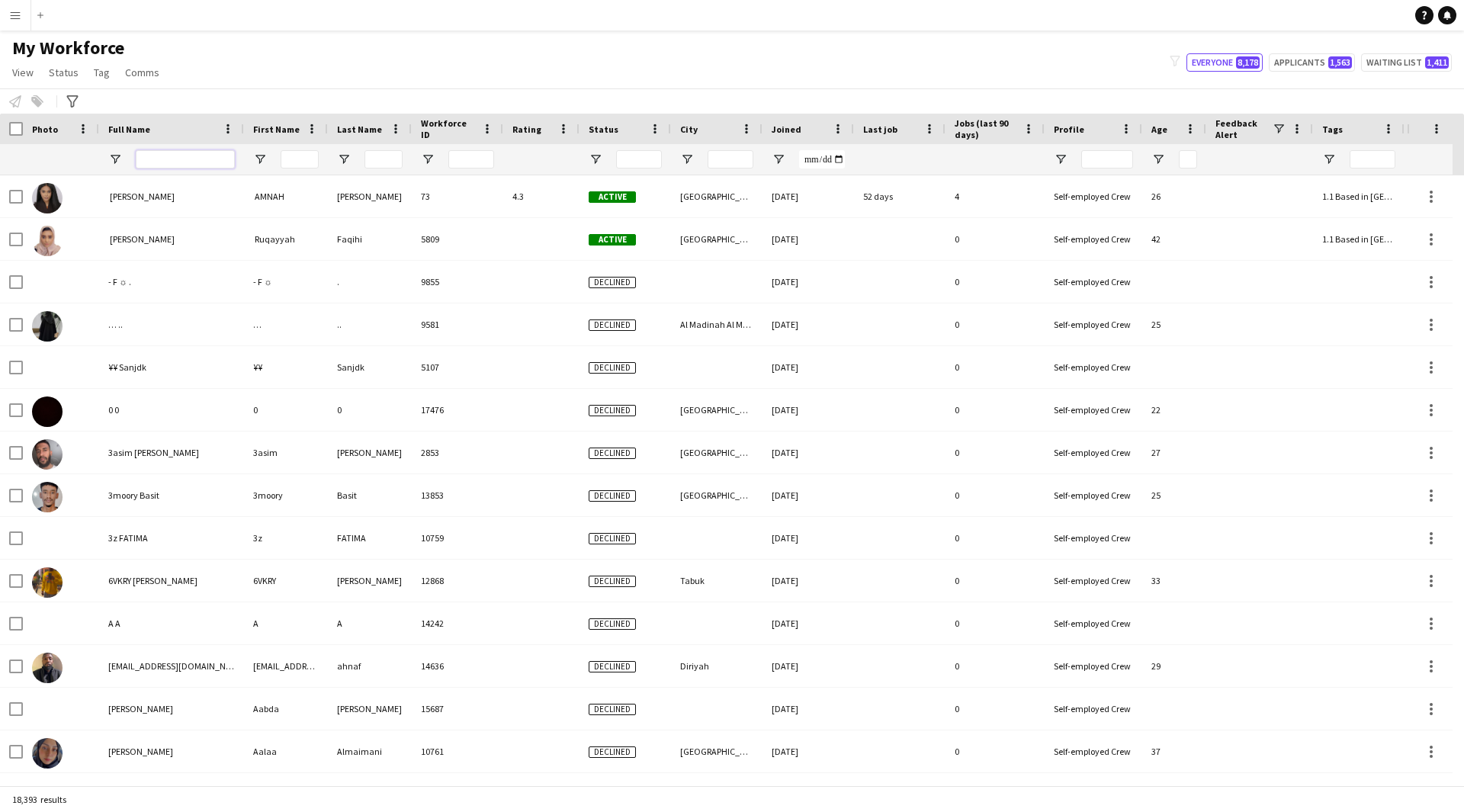
click at [202, 156] on input "Full Name Filter Input" at bounding box center [185, 159] width 99 height 18
paste input "**********"
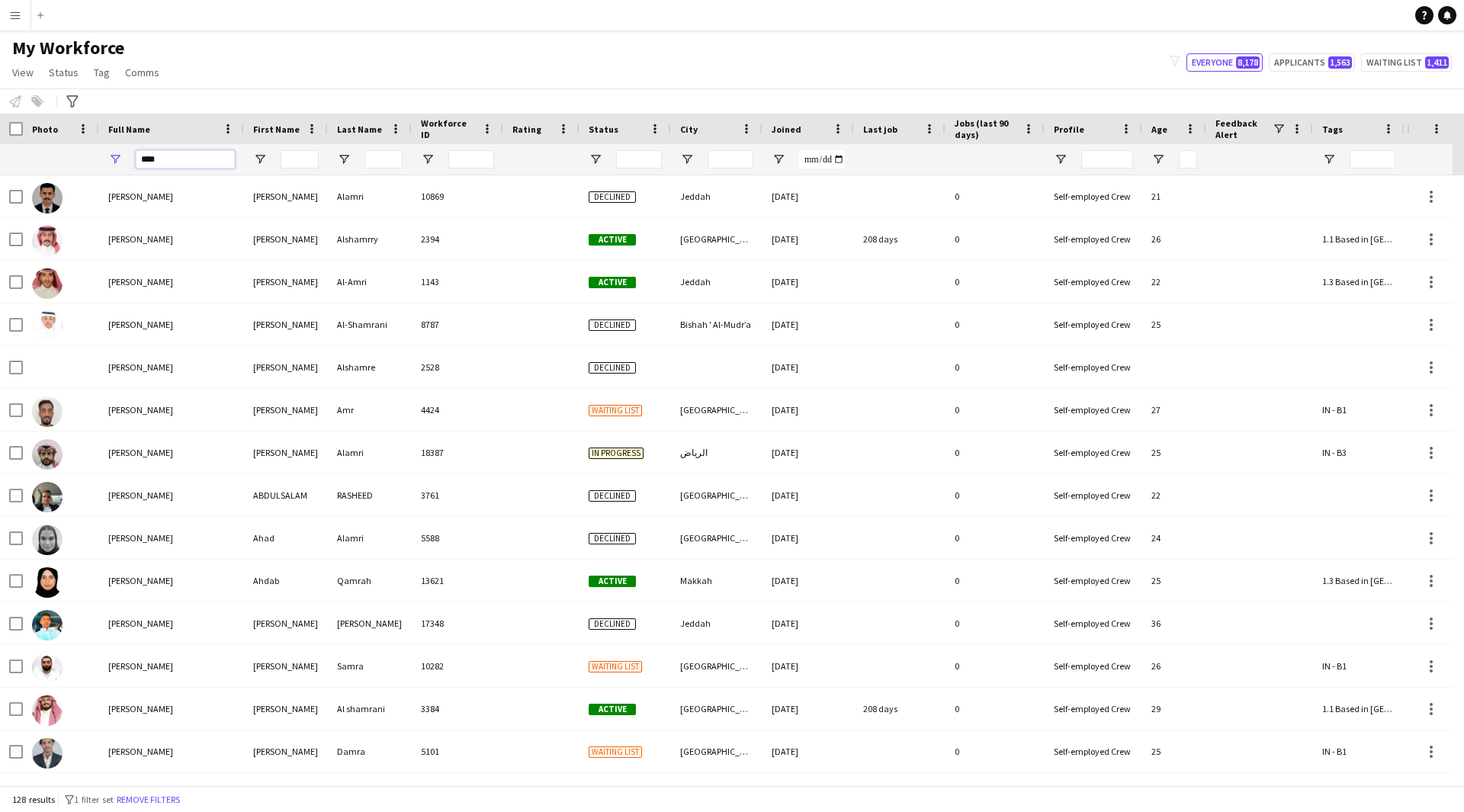
type input "***"
drag, startPoint x: 224, startPoint y: 162, endPoint x: 0, endPoint y: 166, distance: 224.0
click at [0, 166] on div "***" at bounding box center [855, 160] width 1709 height 30
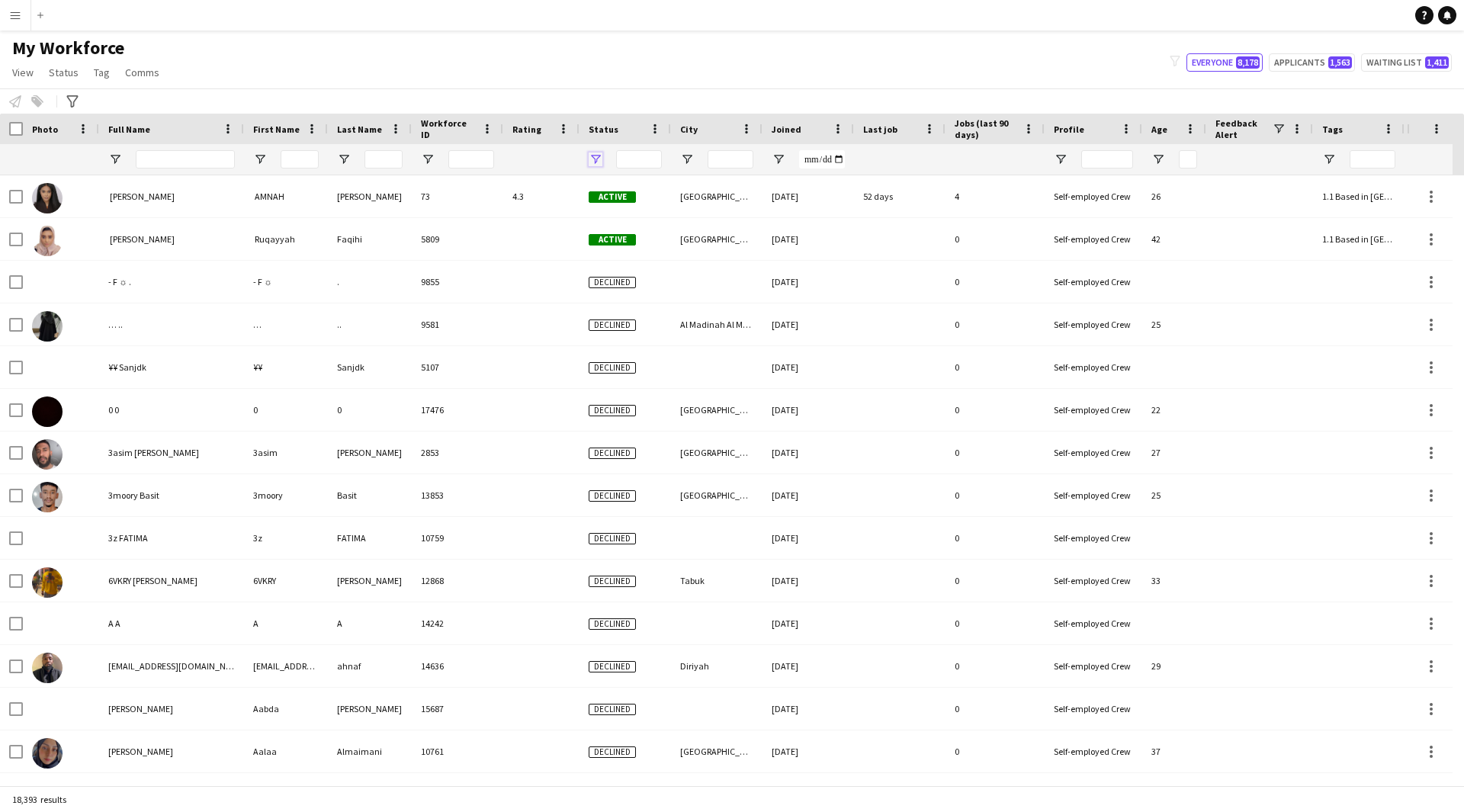
click at [599, 164] on span "Open Filter Menu" at bounding box center [595, 159] width 14 height 14
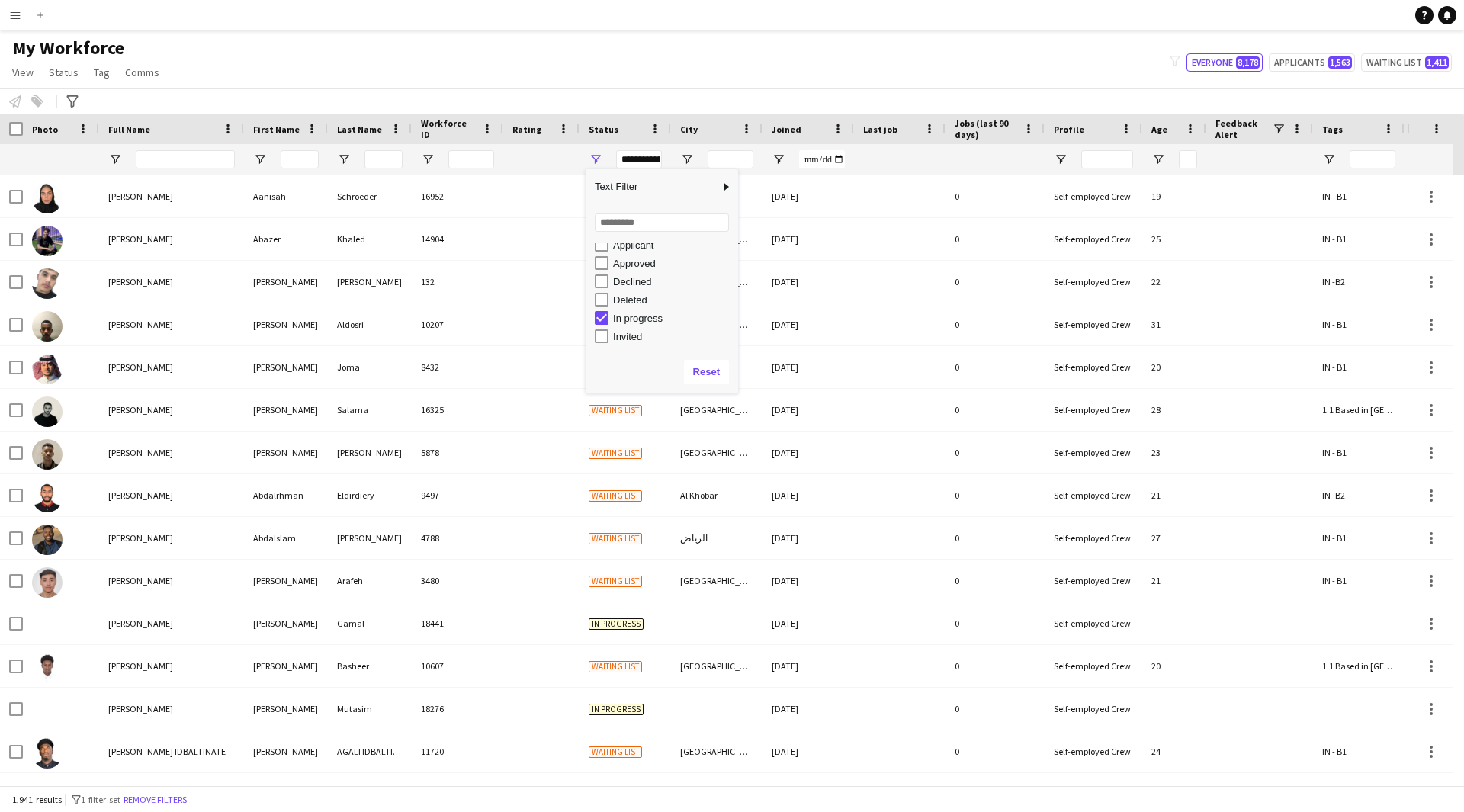
scroll to position [34, 0]
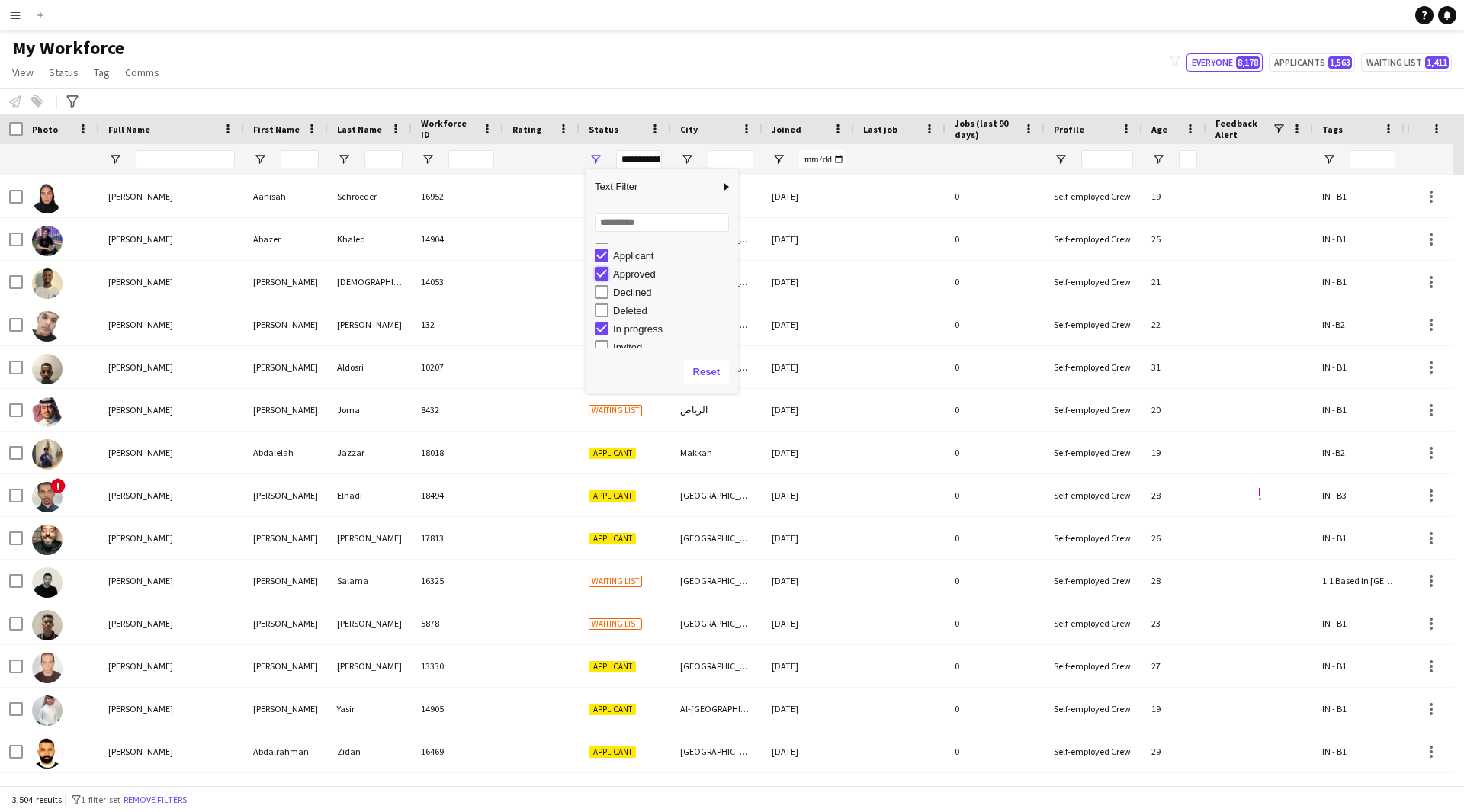
type input "**********"
click at [793, 59] on div "My Workforce View Views Default view [PERSON_NAME] [PERSON_NAME] [PERSON_NAME] …" at bounding box center [732, 63] width 1464 height 52
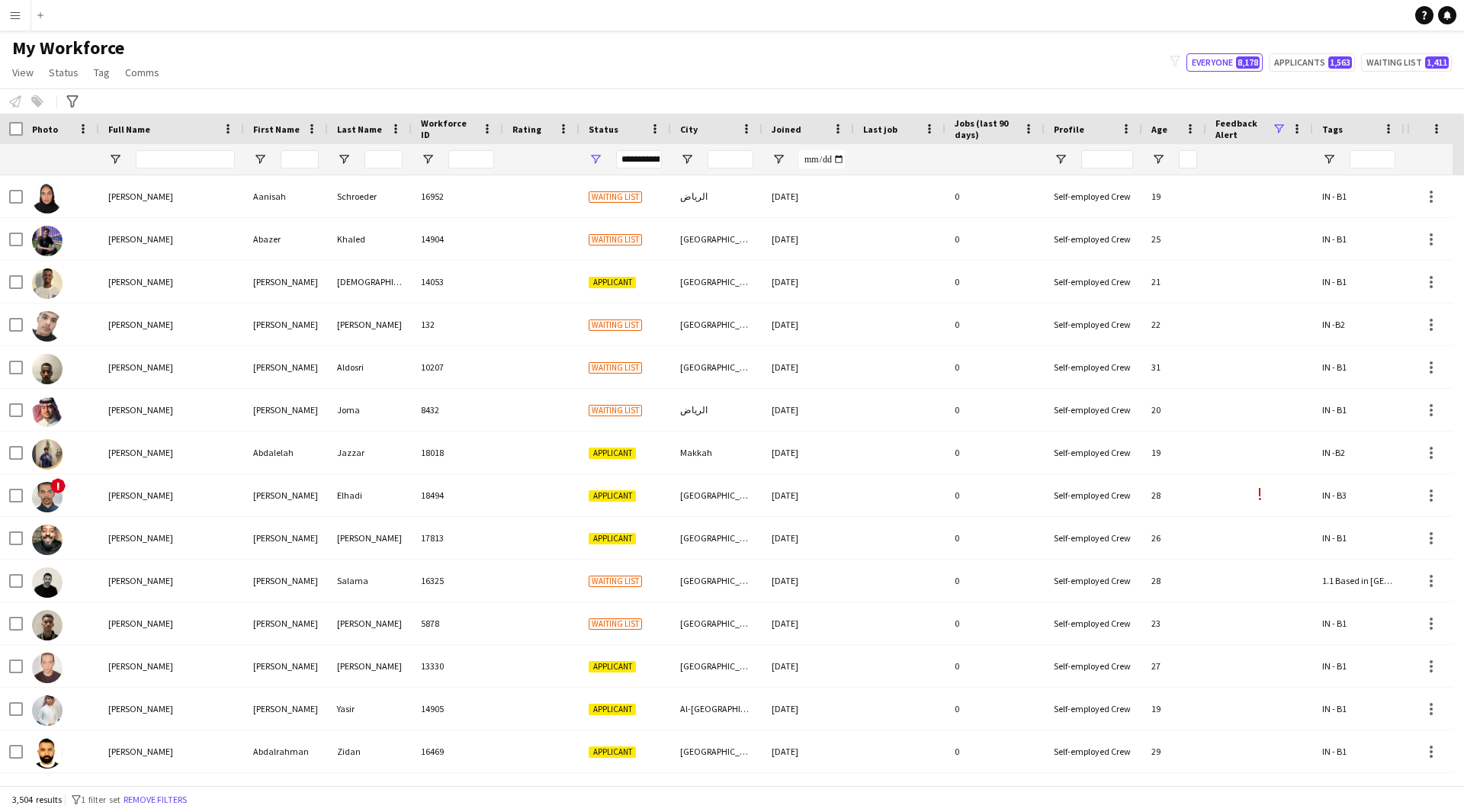
click at [1284, 131] on span at bounding box center [1278, 128] width 14 height 14
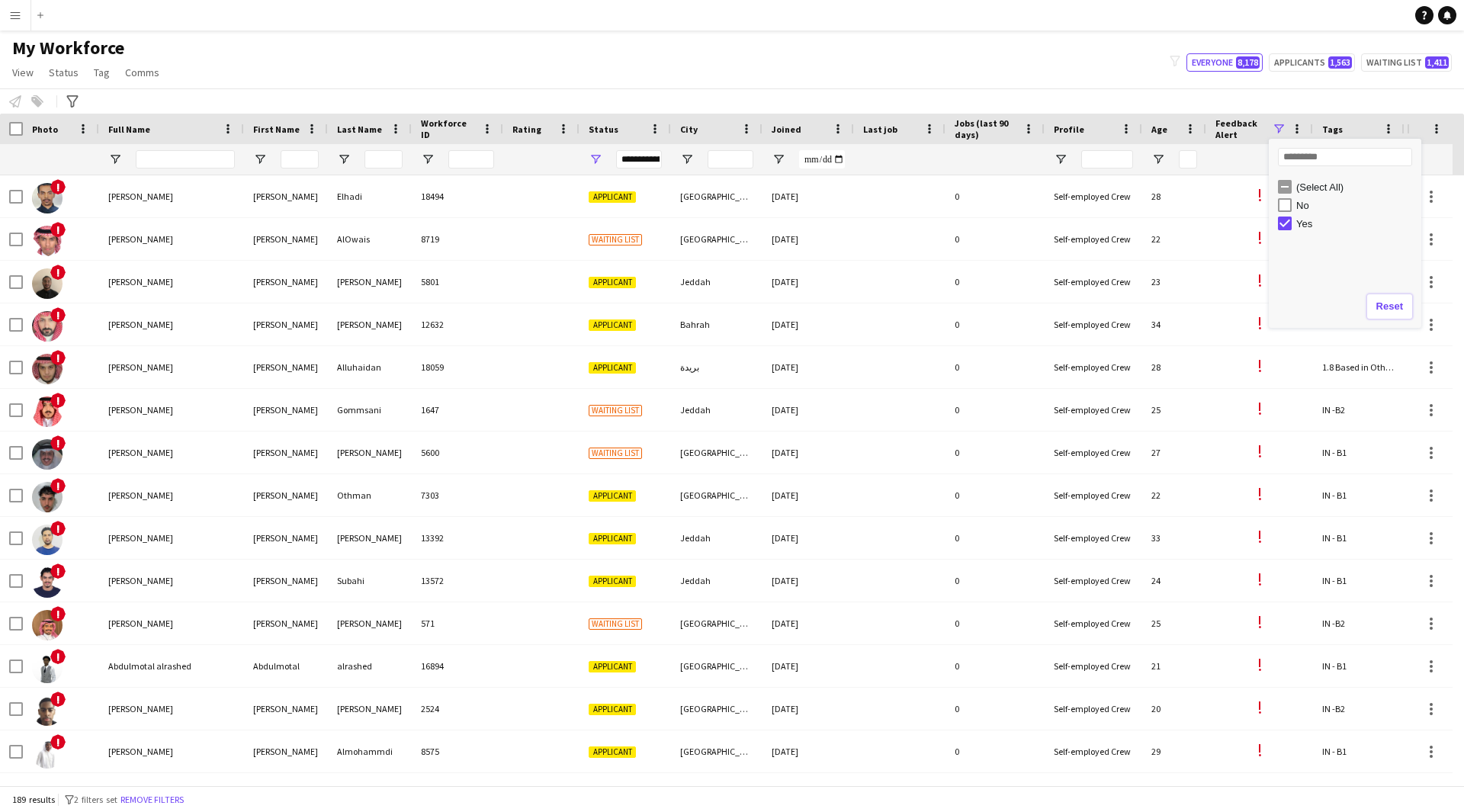
drag, startPoint x: 1393, startPoint y: 311, endPoint x: 1045, endPoint y: 102, distance: 405.9
click at [1045, 102] on main "My Workforce View Views Default view [PERSON_NAME] [PERSON_NAME] [PERSON_NAME] …" at bounding box center [732, 410] width 1464 height 761
click at [1045, 102] on div "Notify workforce Add to tag Select at least one crew to tag him or her. Advance…" at bounding box center [732, 100] width 1464 height 25
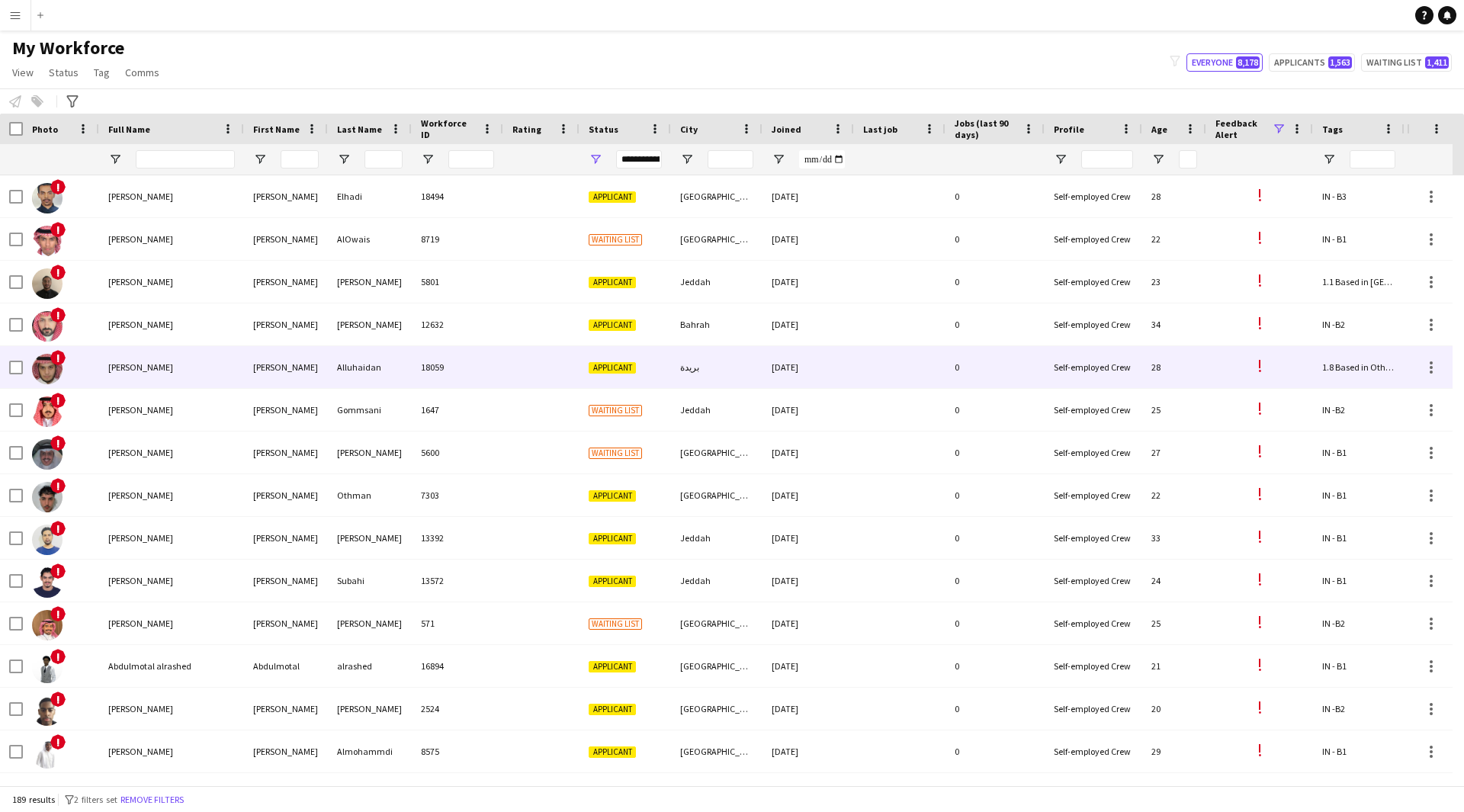
click at [425, 384] on div "18059" at bounding box center [458, 367] width 91 height 42
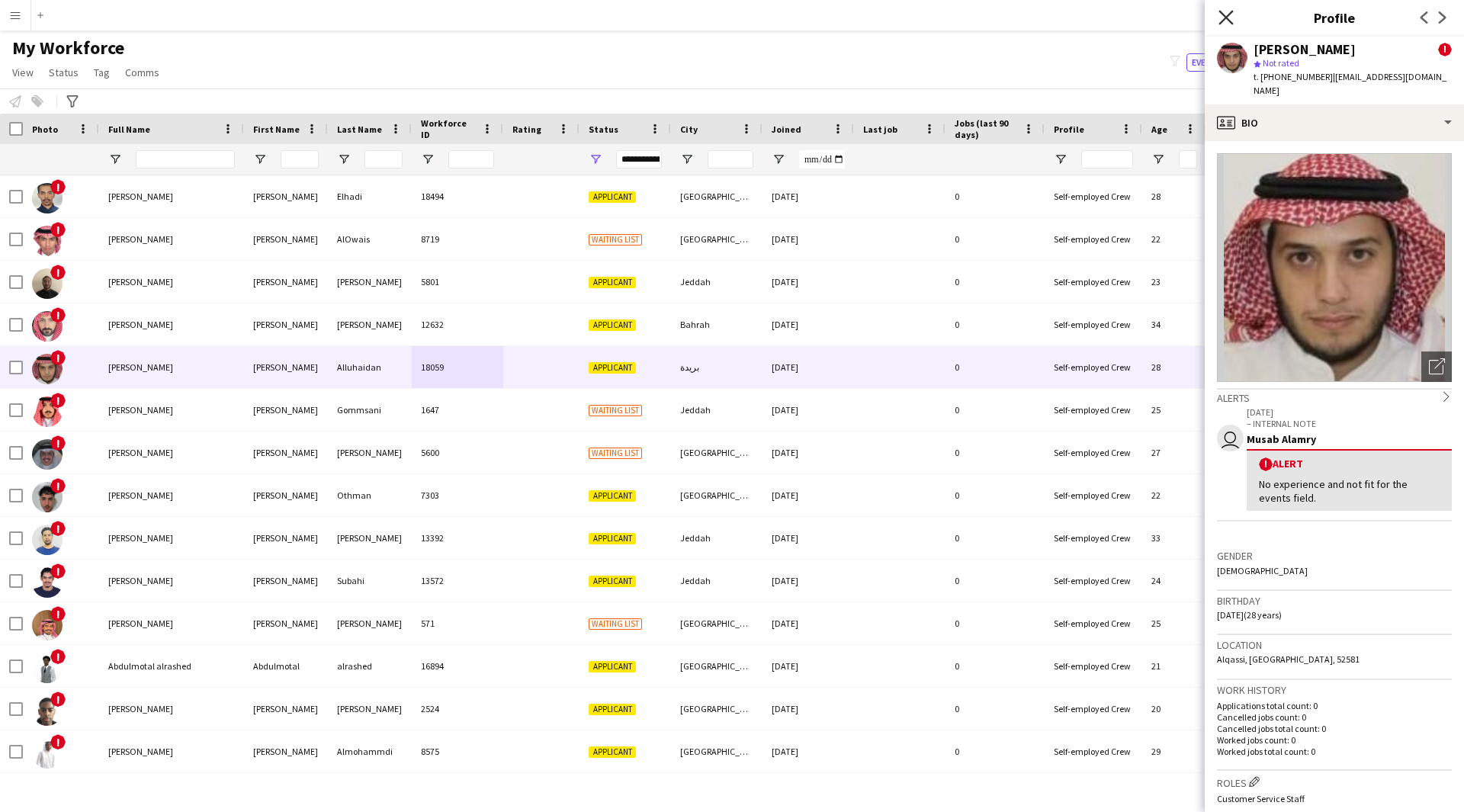
click at [1226, 23] on icon "Close pop-in" at bounding box center [1226, 17] width 14 height 14
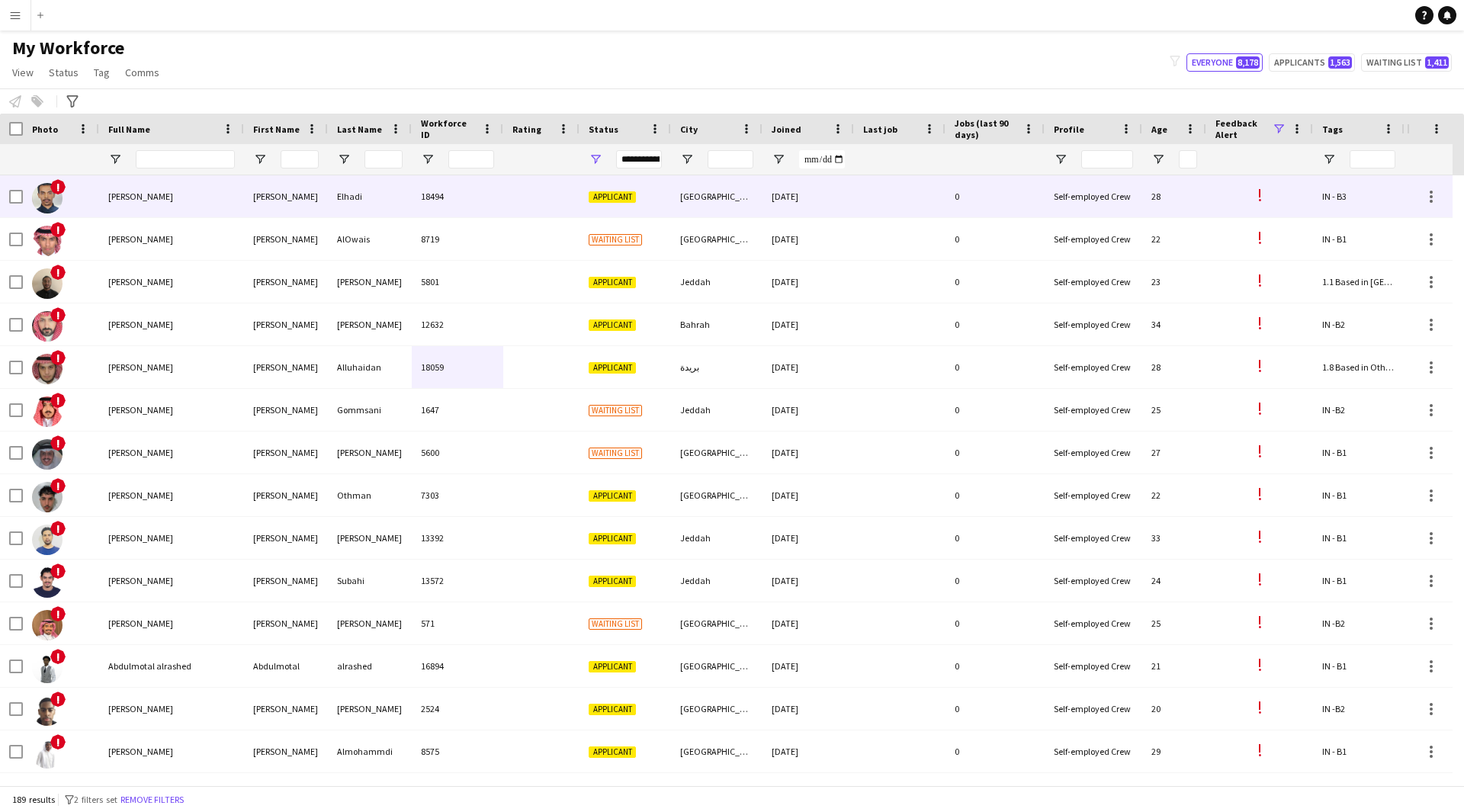
click at [547, 198] on div at bounding box center [541, 196] width 76 height 42
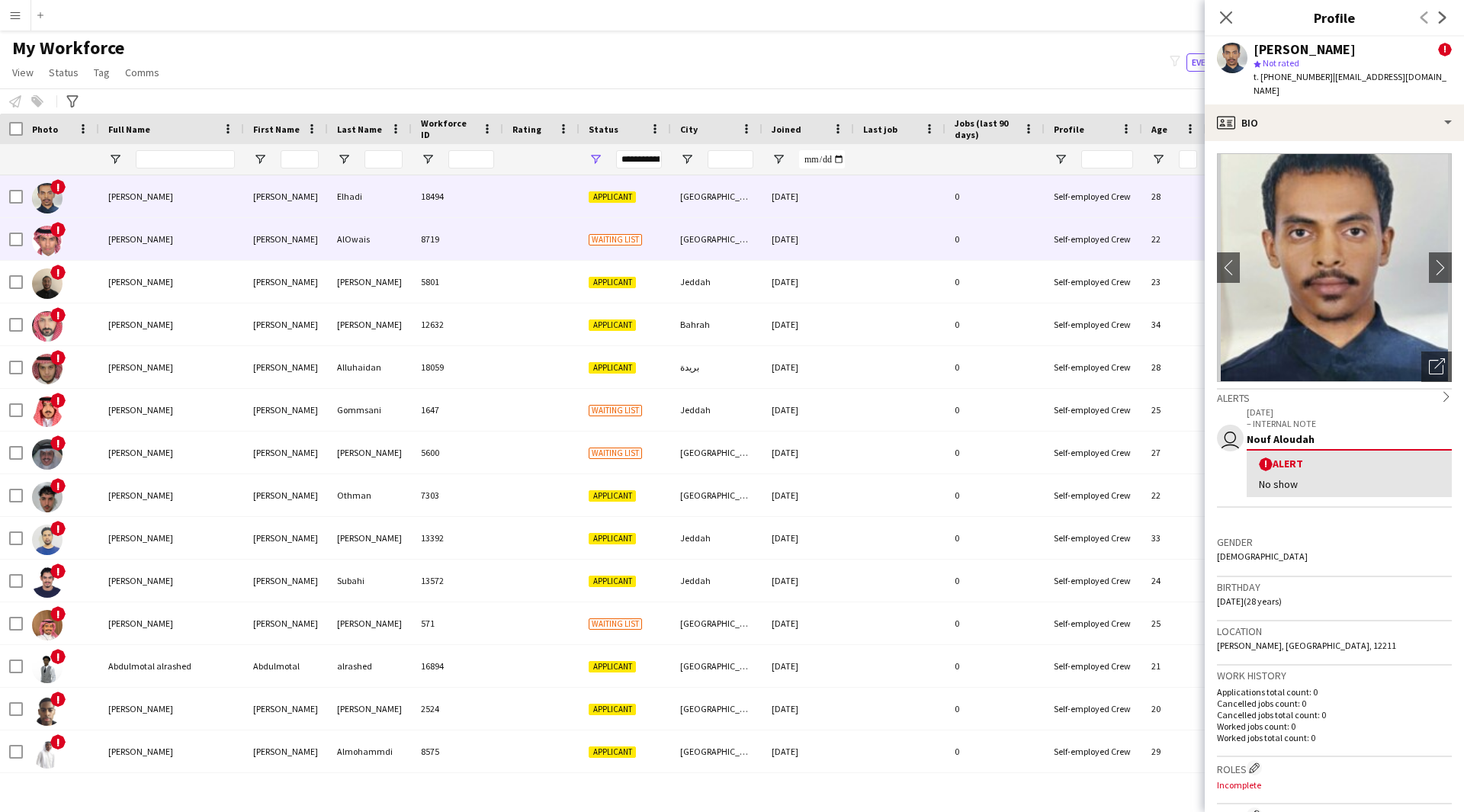
click at [705, 246] on div "[GEOGRAPHIC_DATA]" at bounding box center [717, 239] width 91 height 42
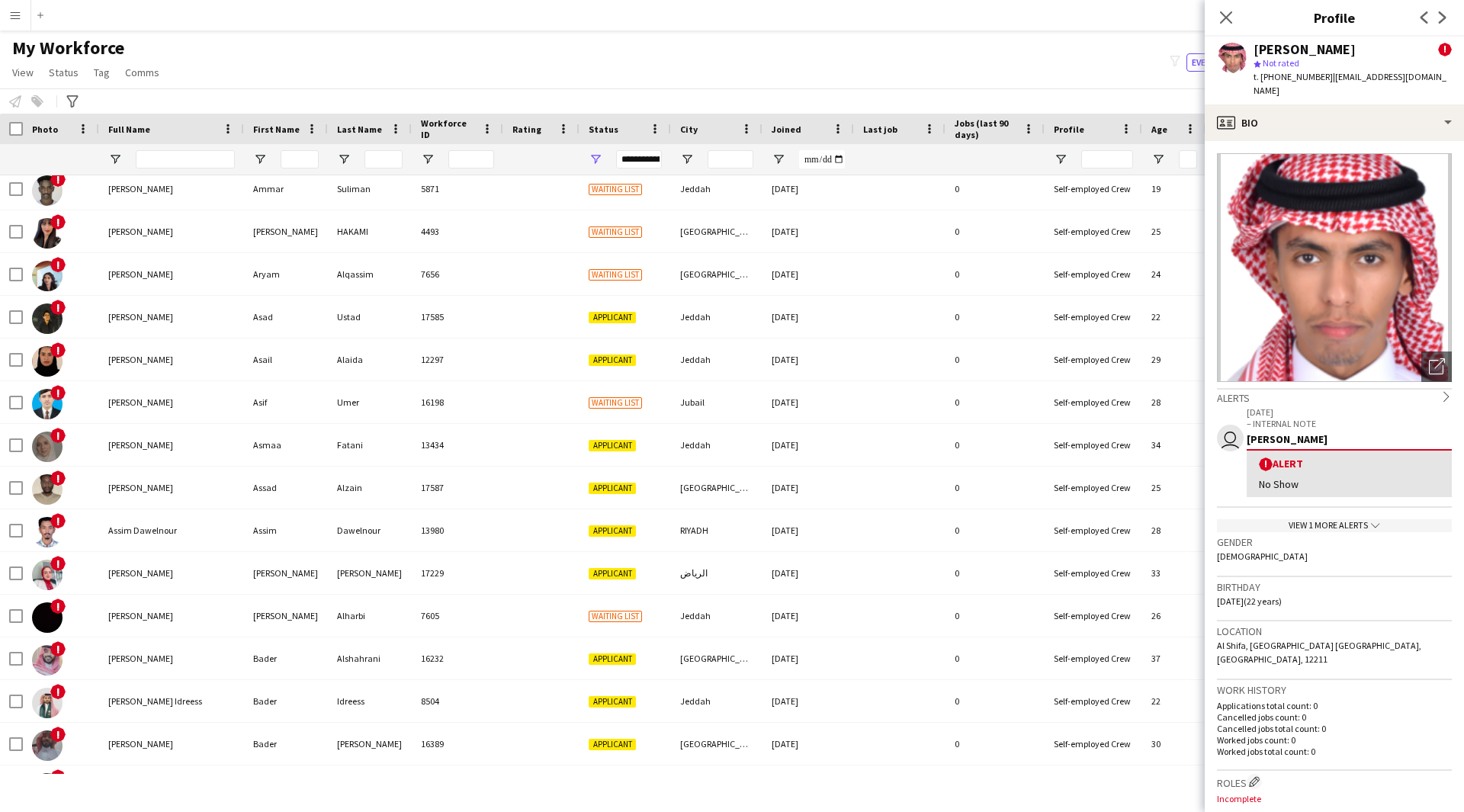
scroll to position [1374, 0]
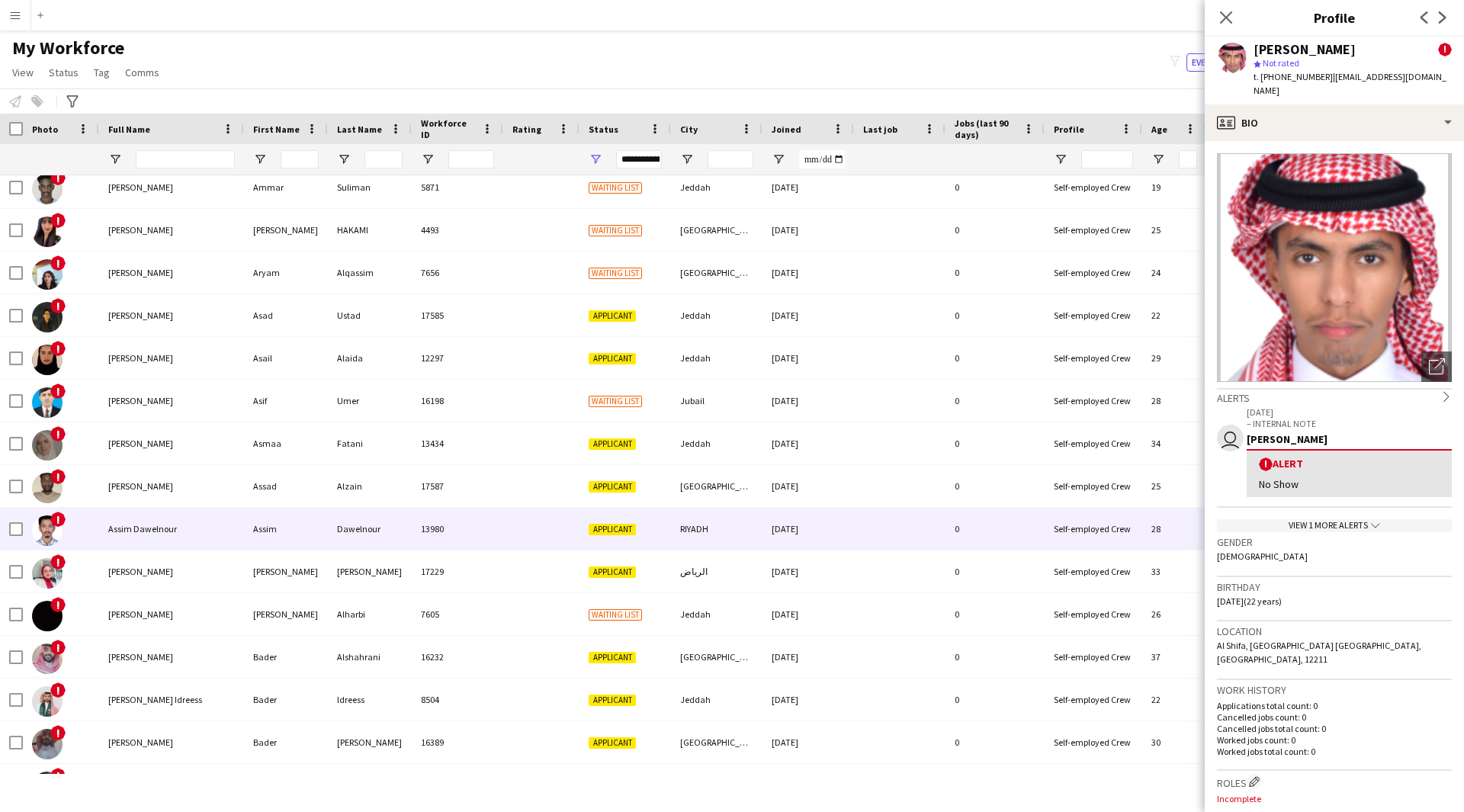
click at [533, 507] on div at bounding box center [541, 528] width 76 height 42
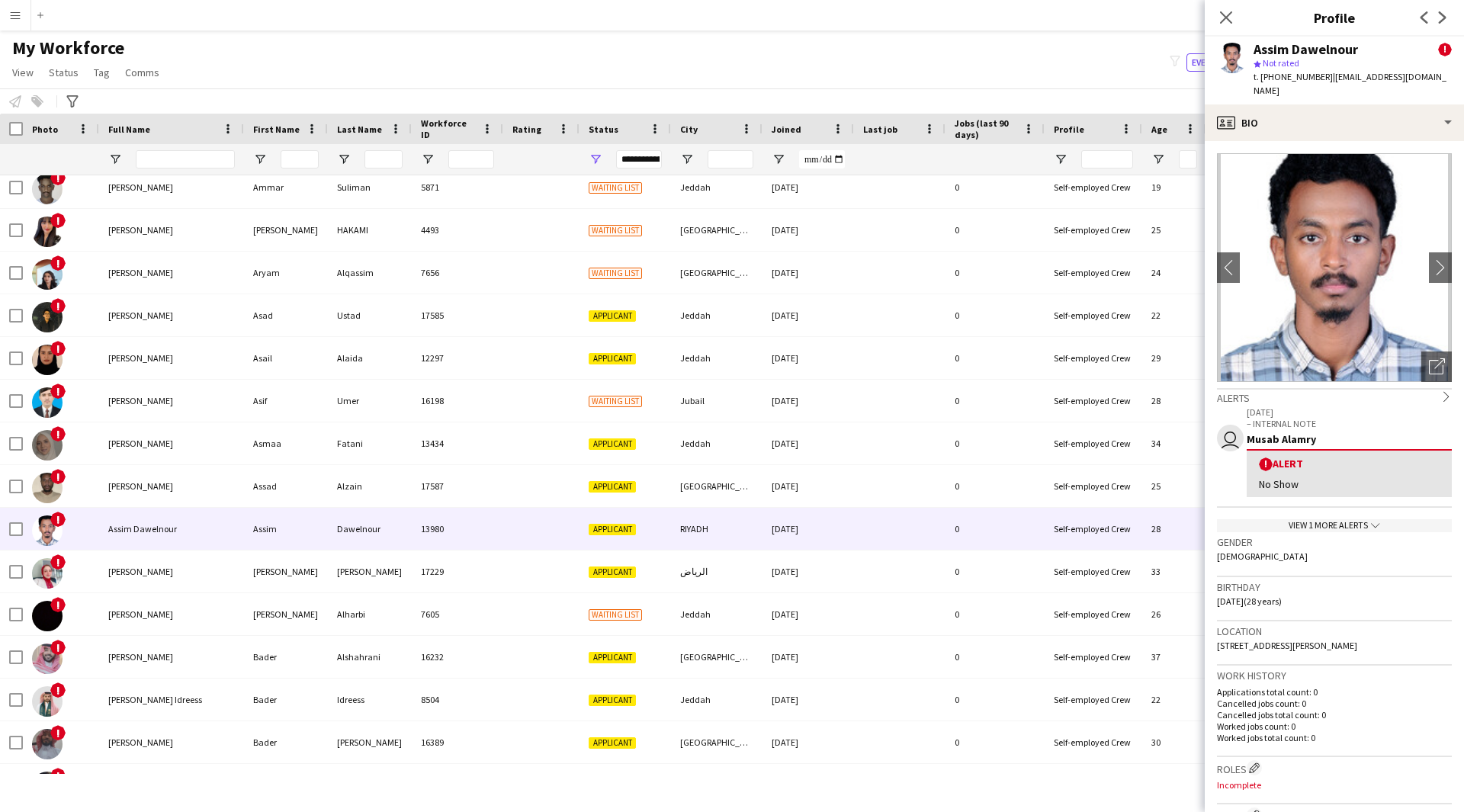
scroll to position [1656, 0]
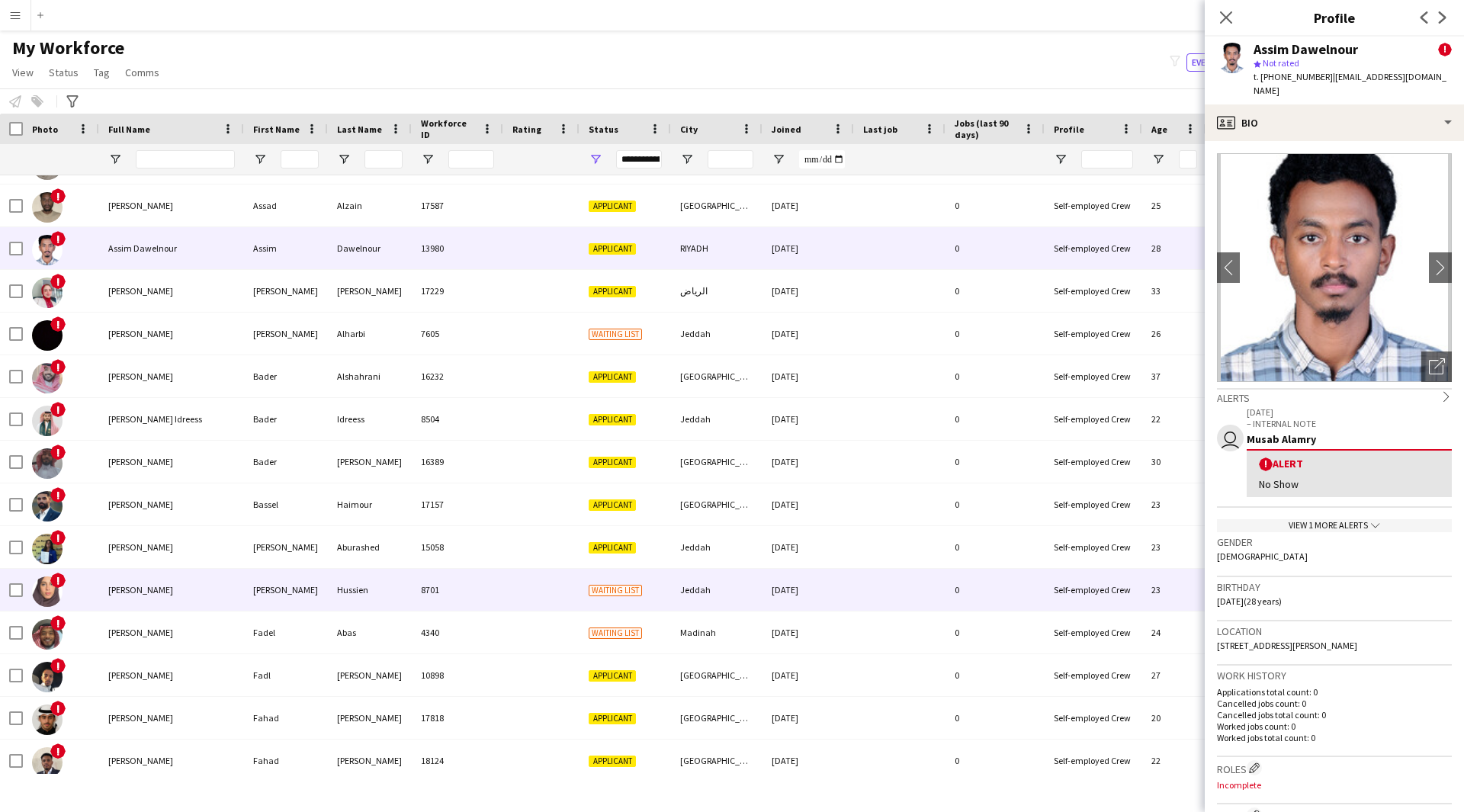
click at [560, 609] on div at bounding box center [541, 590] width 76 height 42
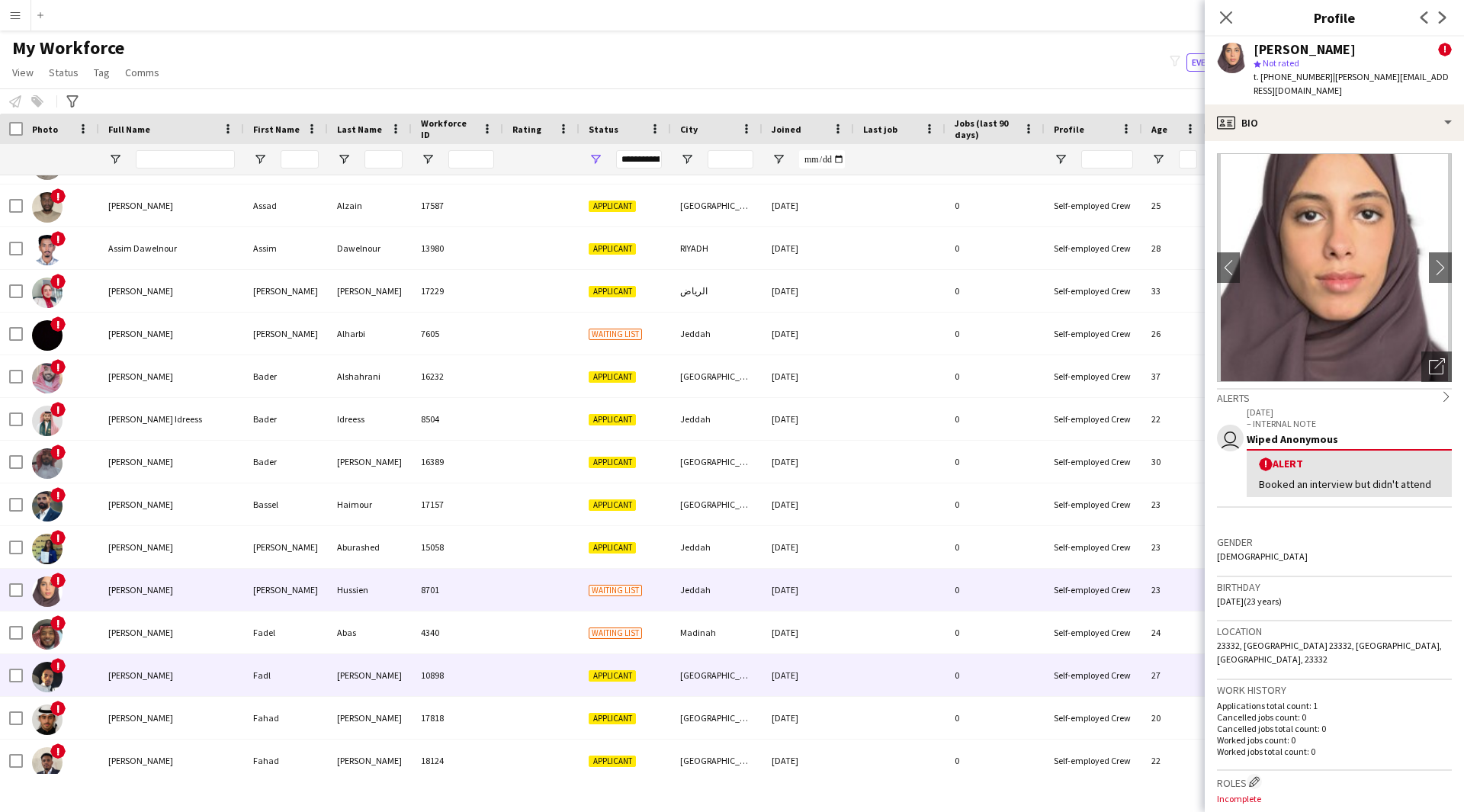
scroll to position [1779, 0]
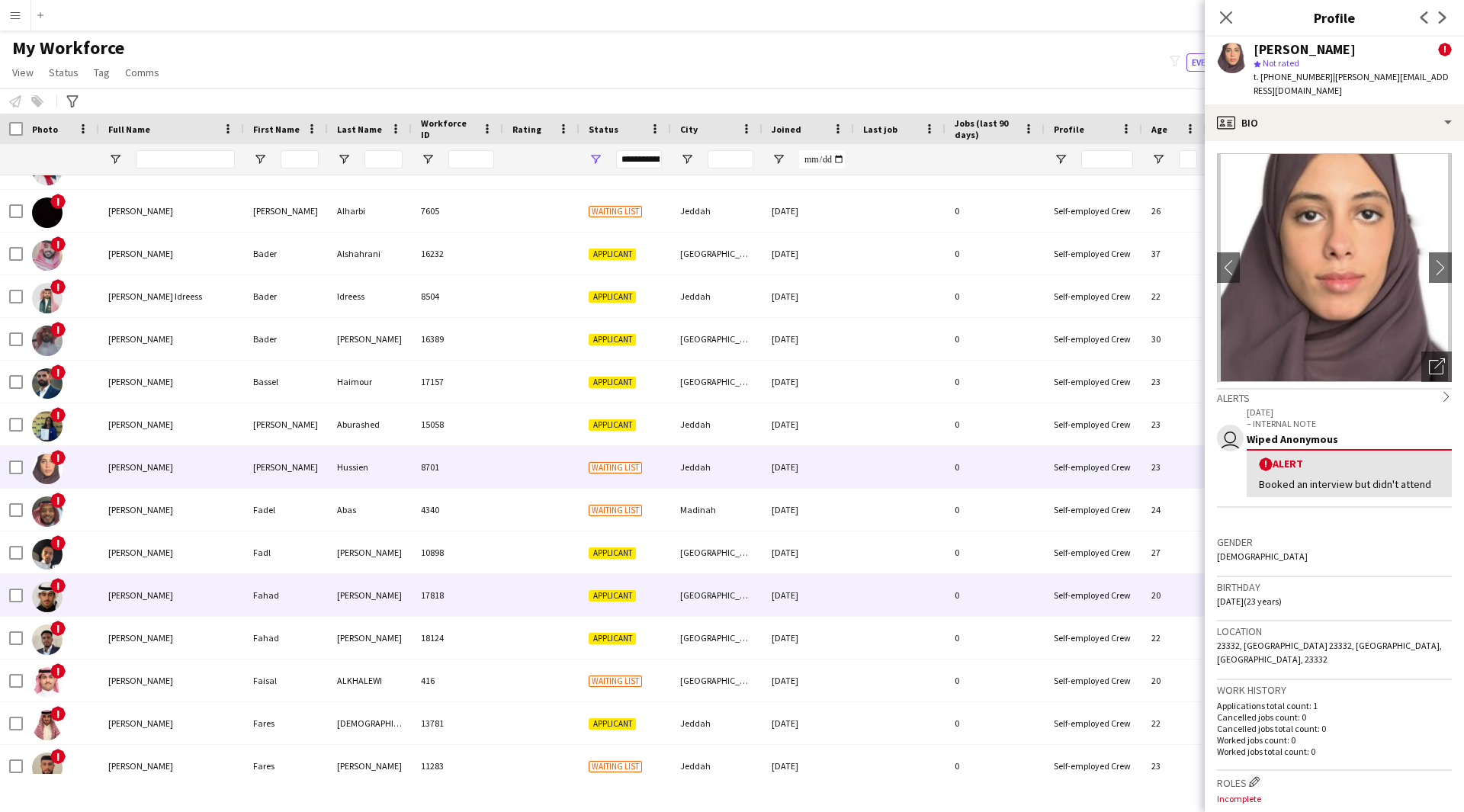
click at [524, 578] on div at bounding box center [541, 595] width 76 height 42
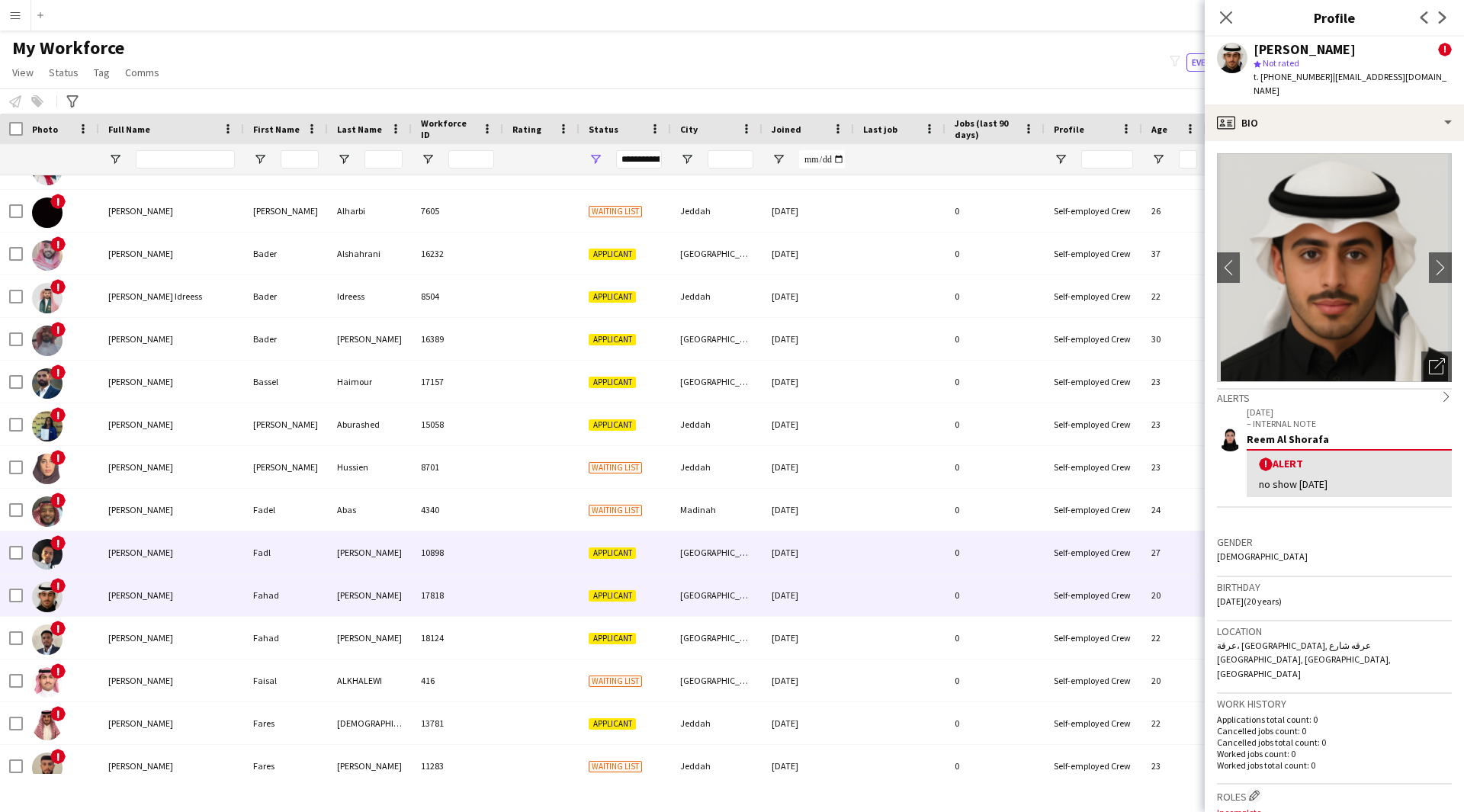
click at [534, 543] on div at bounding box center [541, 552] width 76 height 42
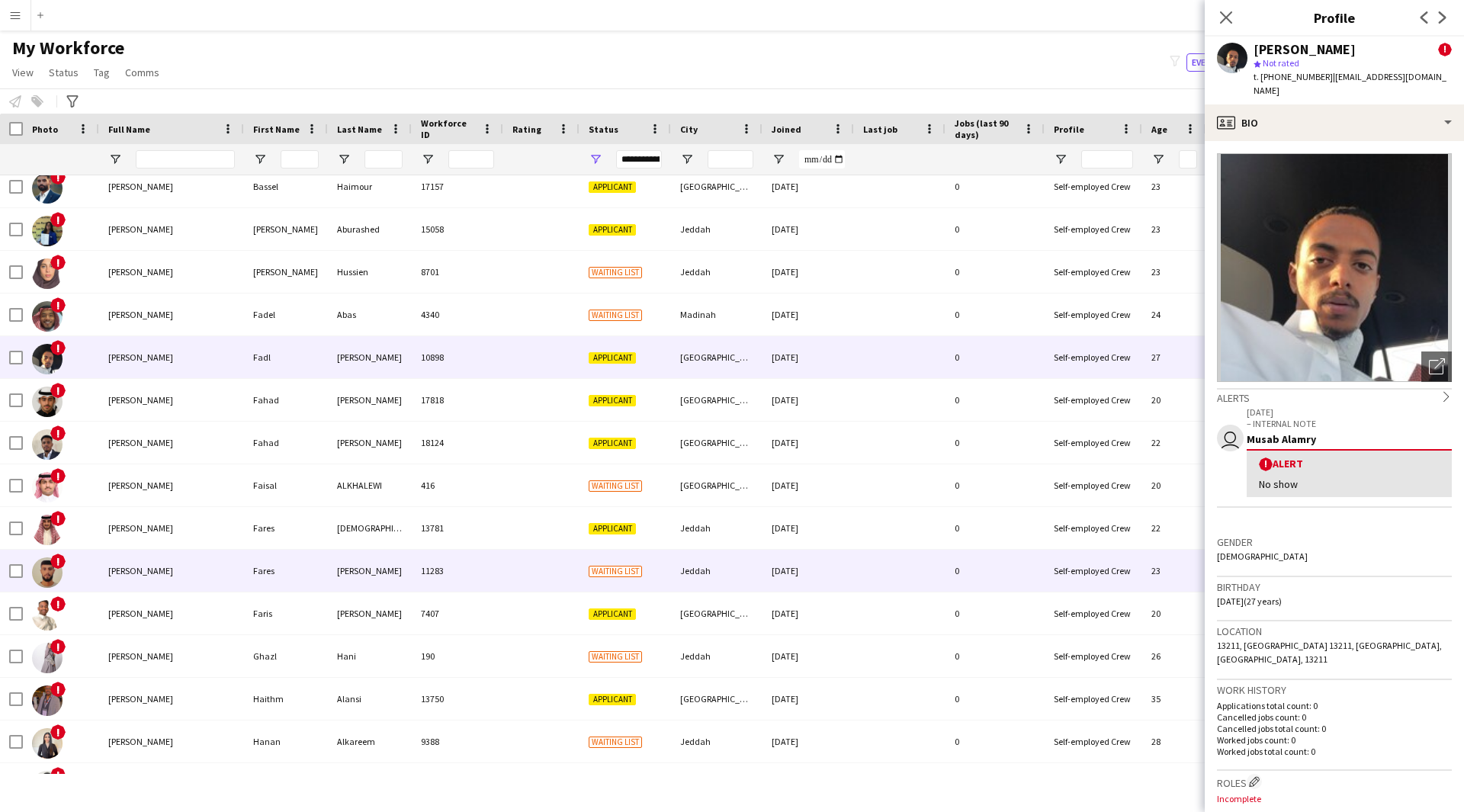
scroll to position [1974, 0]
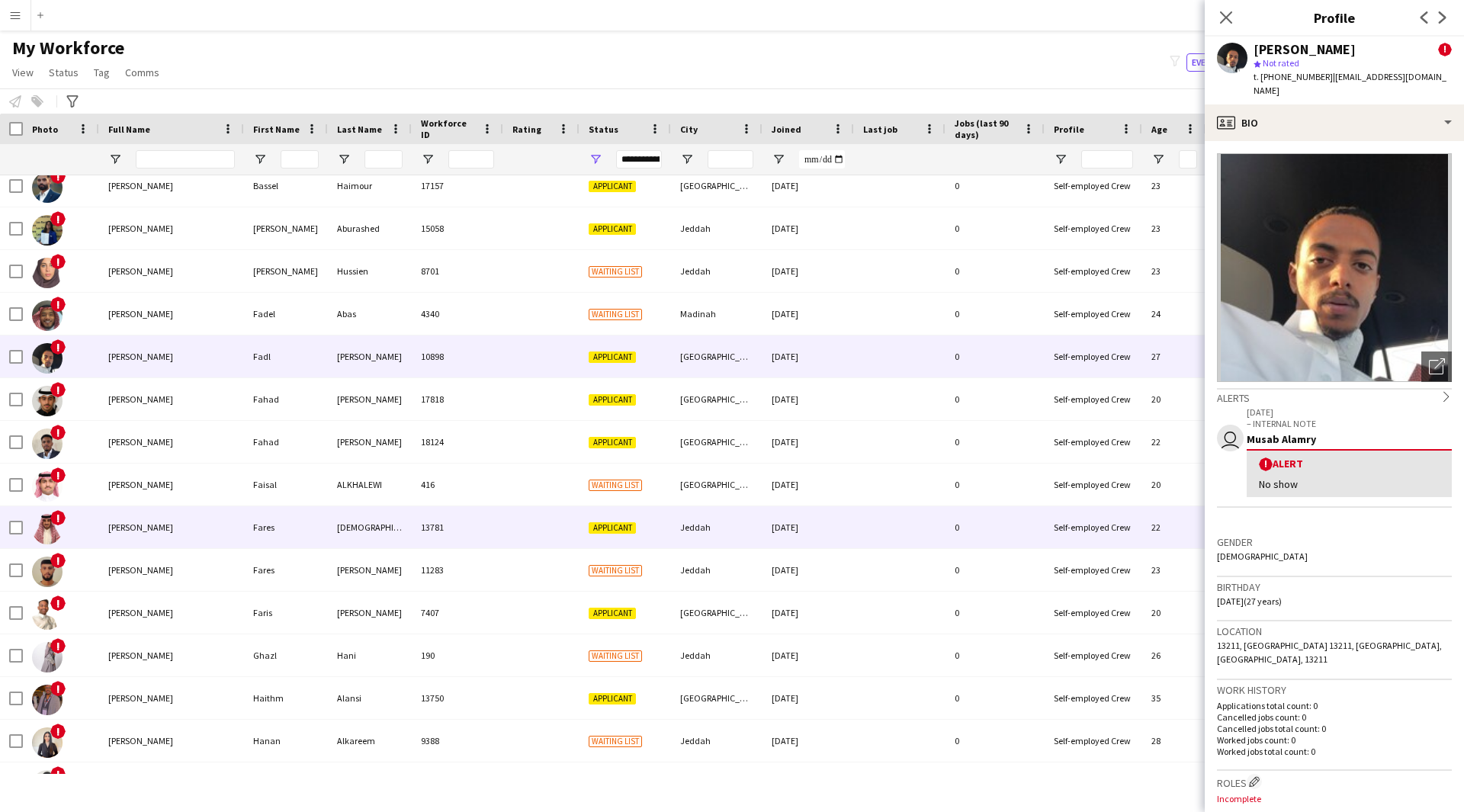
click at [548, 538] on div at bounding box center [541, 527] width 76 height 42
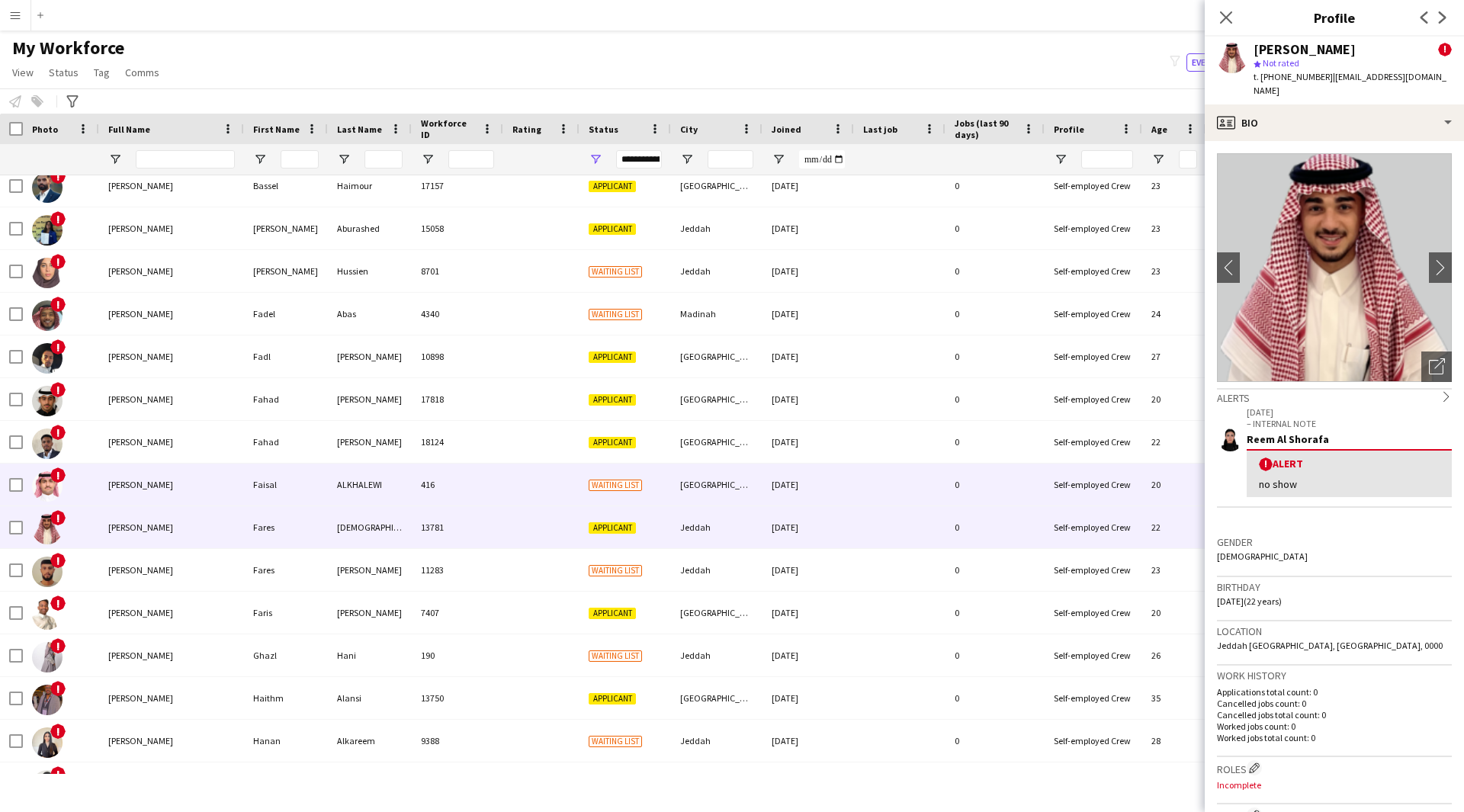
click at [544, 499] on div at bounding box center [541, 484] width 76 height 42
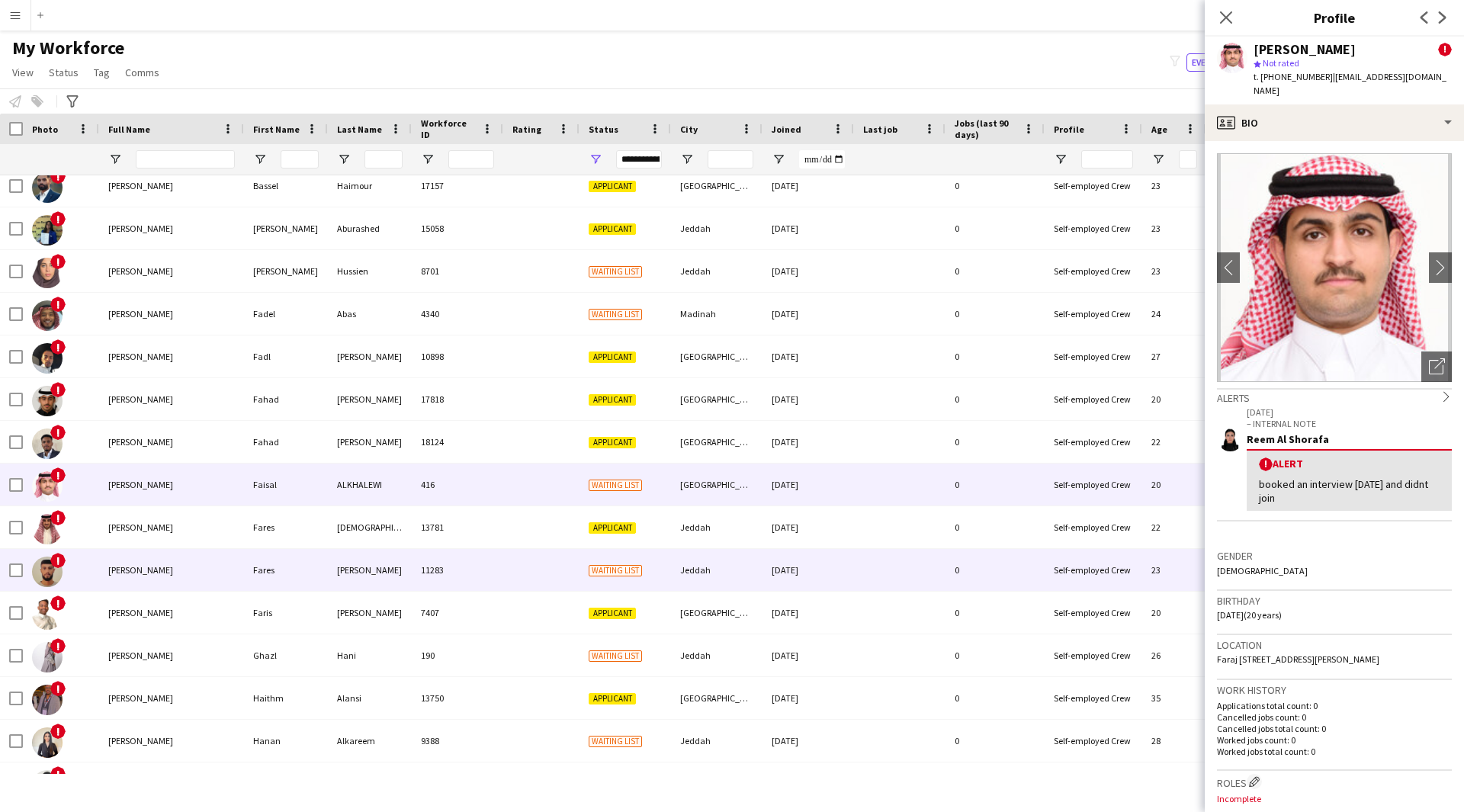
click at [537, 580] on div at bounding box center [541, 570] width 76 height 42
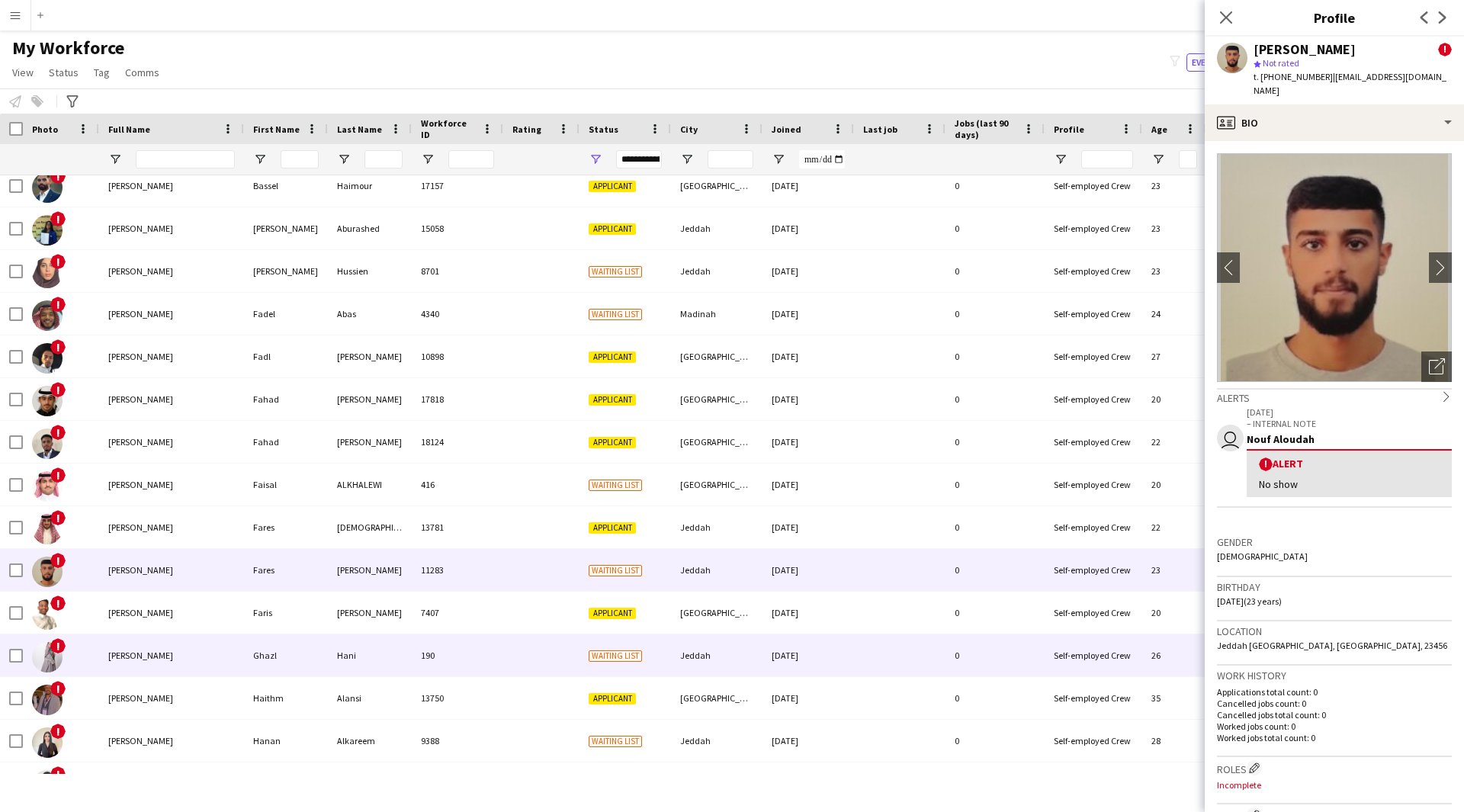
click at [532, 641] on div at bounding box center [541, 655] width 76 height 42
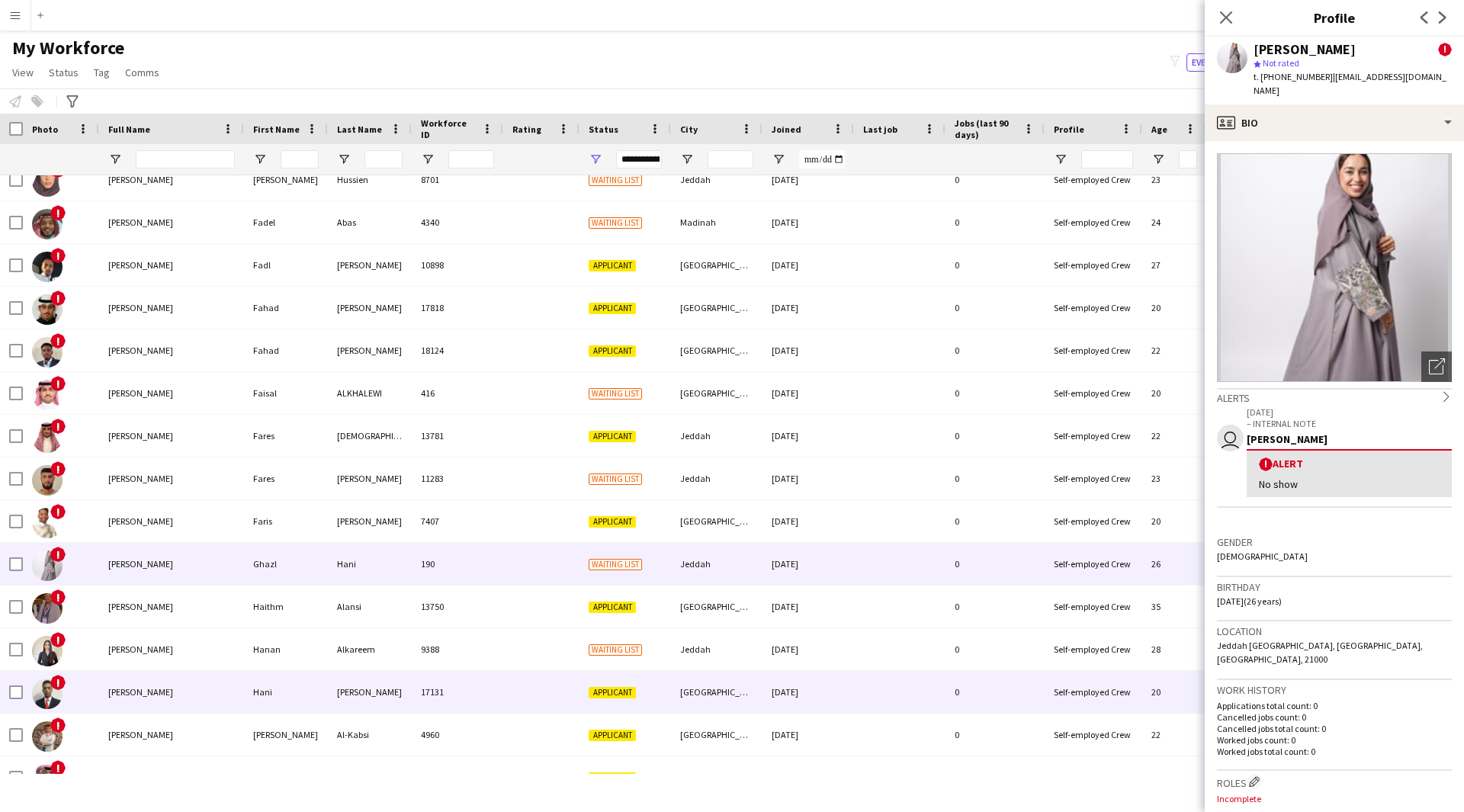
click at [526, 677] on div at bounding box center [541, 692] width 76 height 42
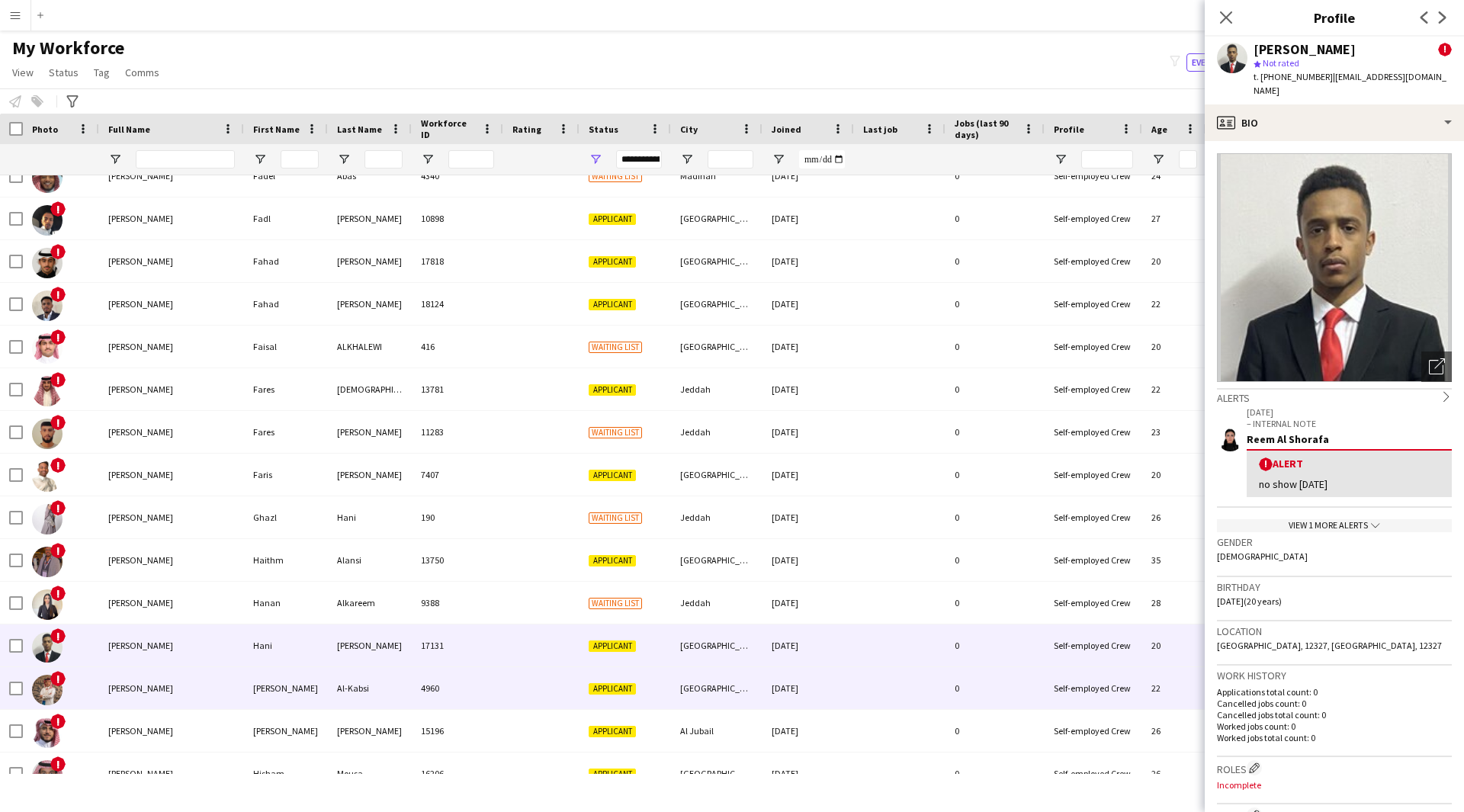
click at [520, 695] on div at bounding box center [541, 688] width 76 height 42
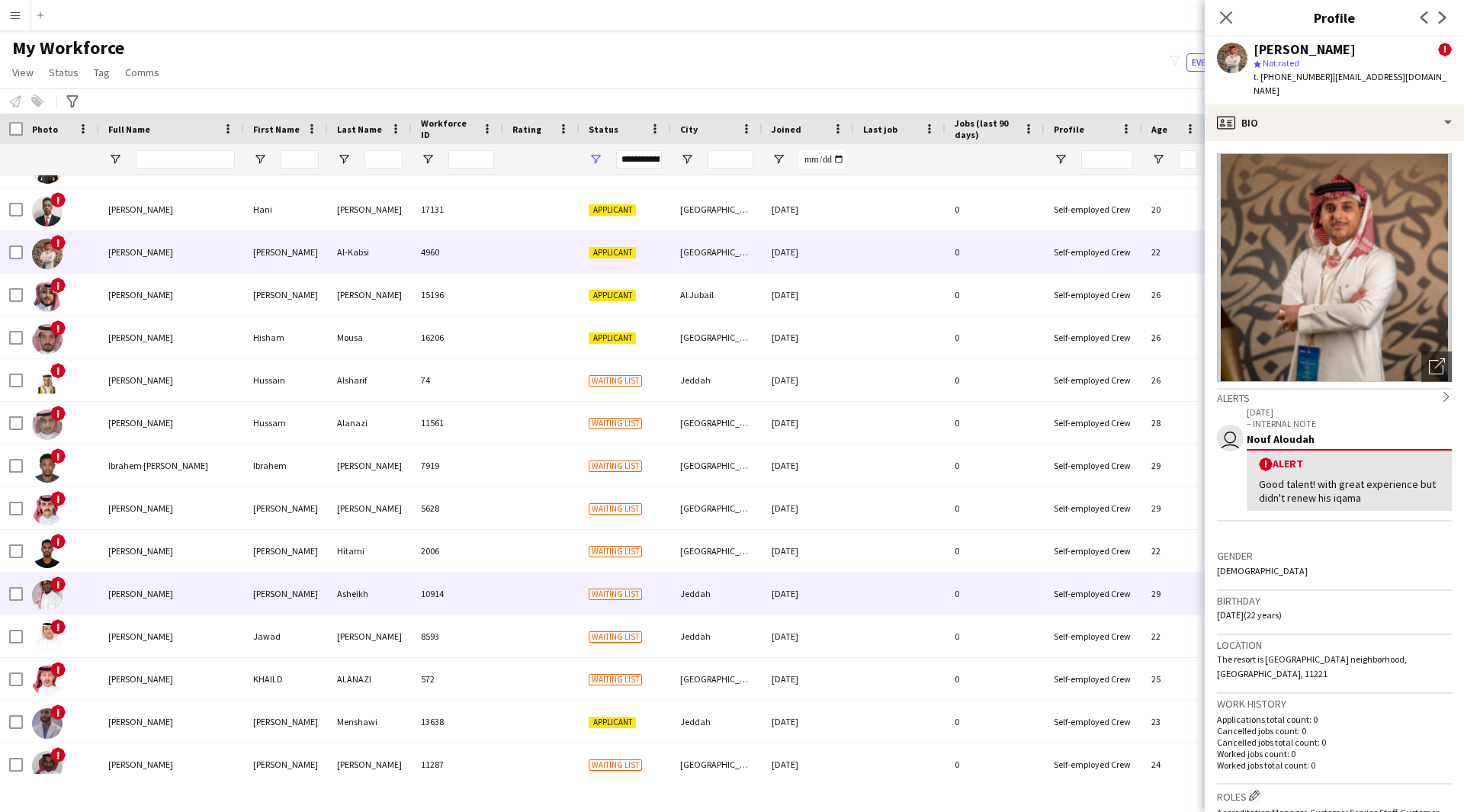
click at [665, 587] on div "Waiting list" at bounding box center [625, 593] width 91 height 42
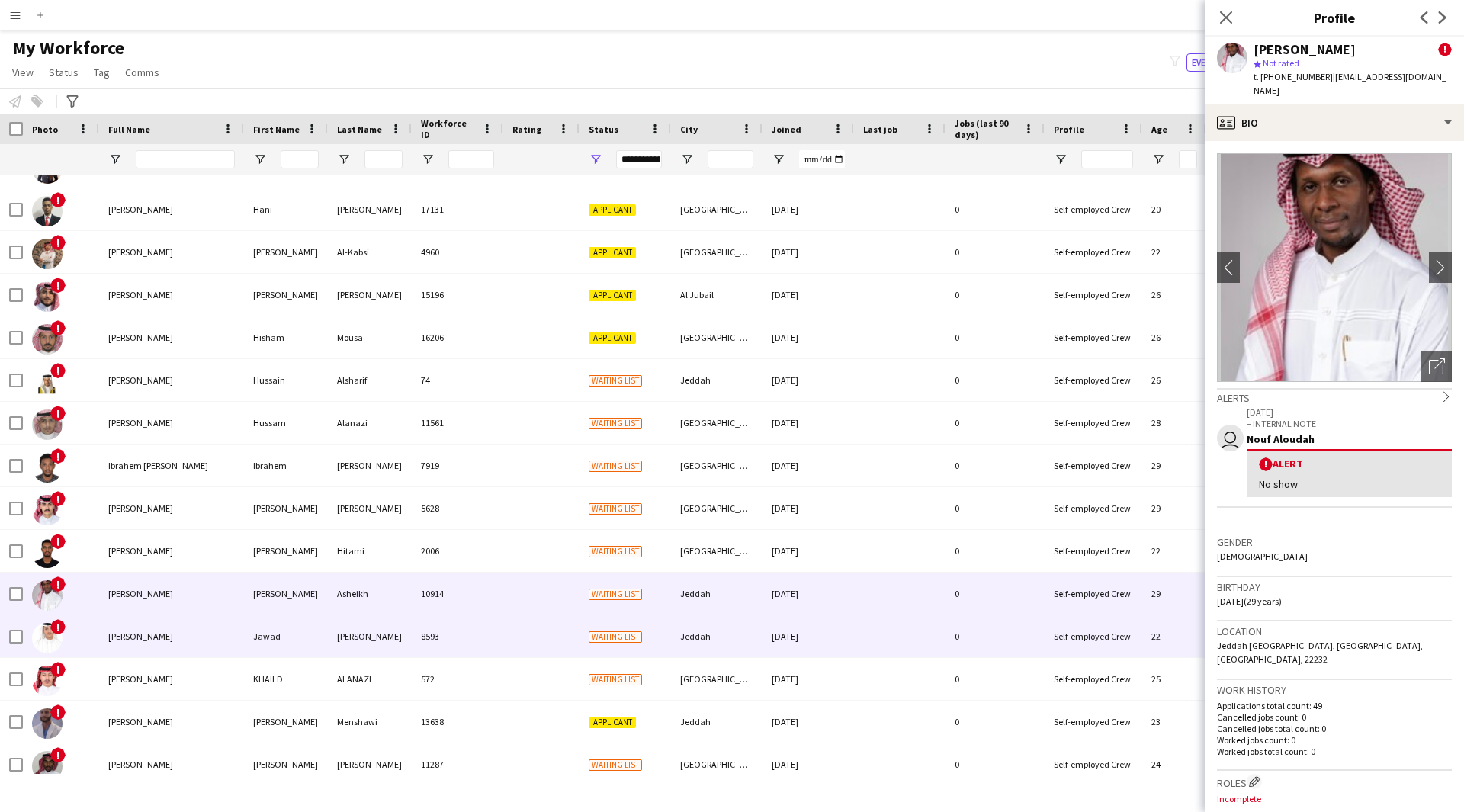
click at [675, 644] on div "Jeddah" at bounding box center [717, 636] width 91 height 42
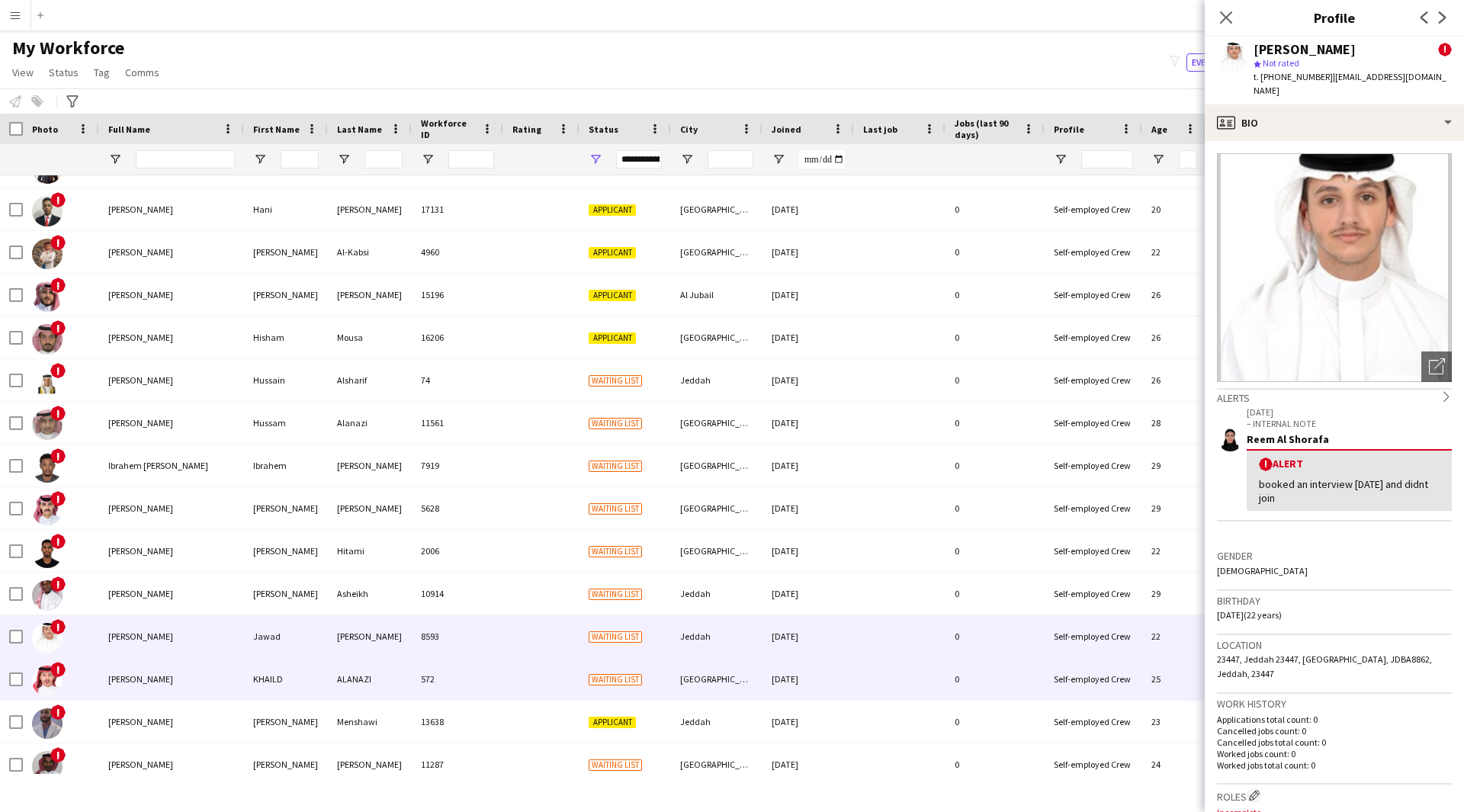
click at [673, 670] on div "[GEOGRAPHIC_DATA]" at bounding box center [717, 679] width 91 height 42
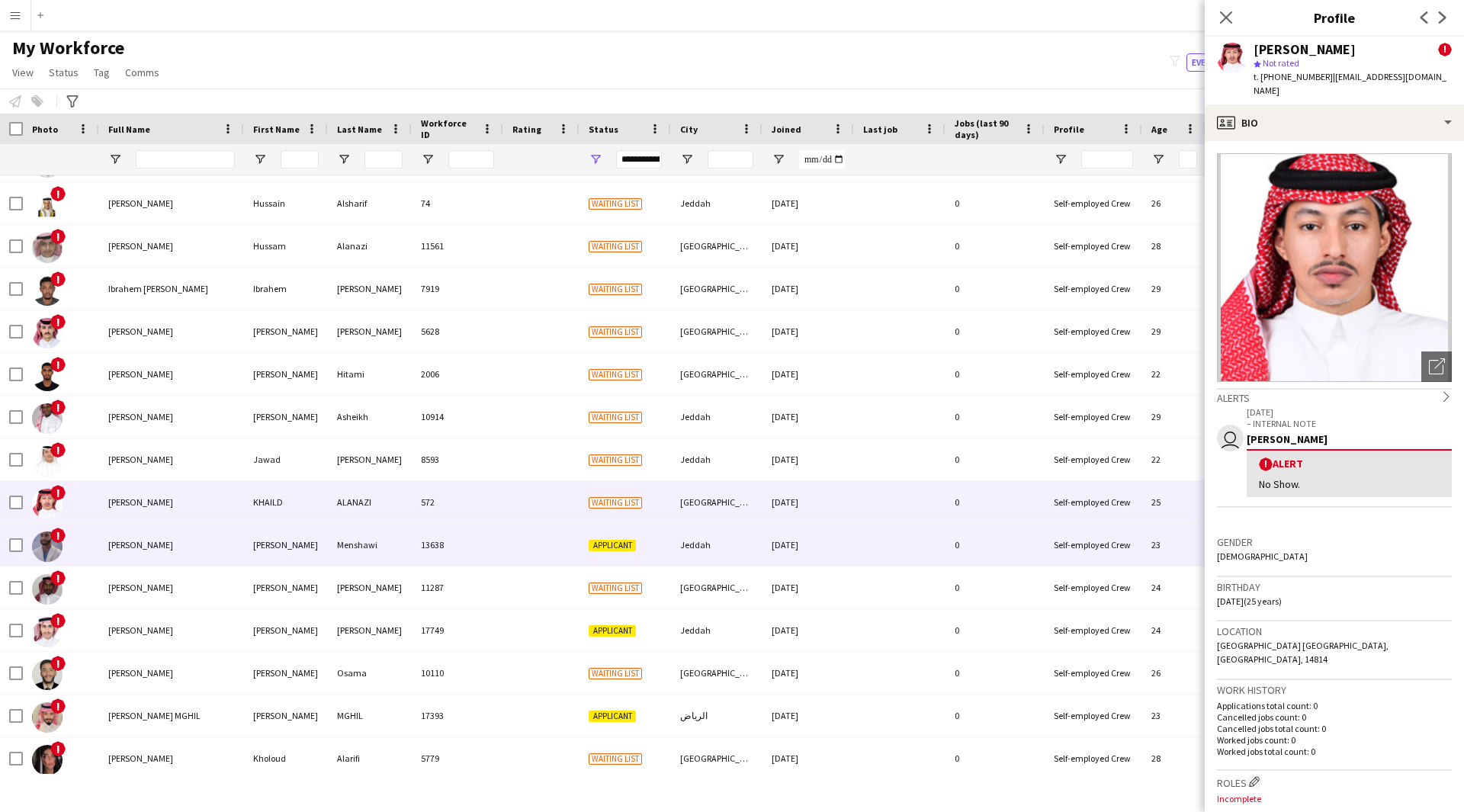
click at [659, 543] on div "Applicant" at bounding box center [625, 544] width 91 height 42
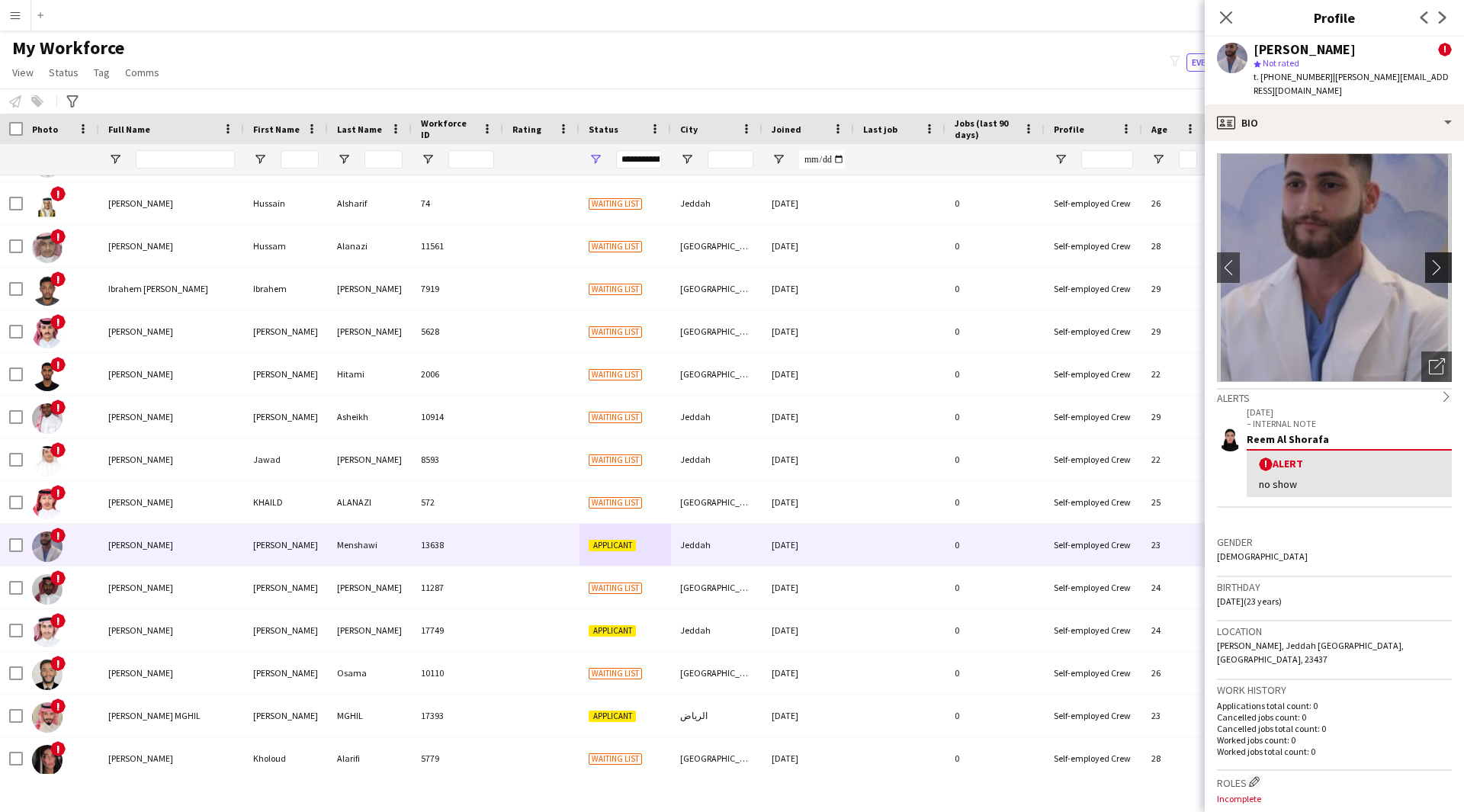
click at [1429, 259] on app-icon "chevron-right" at bounding box center [1440, 267] width 23 height 16
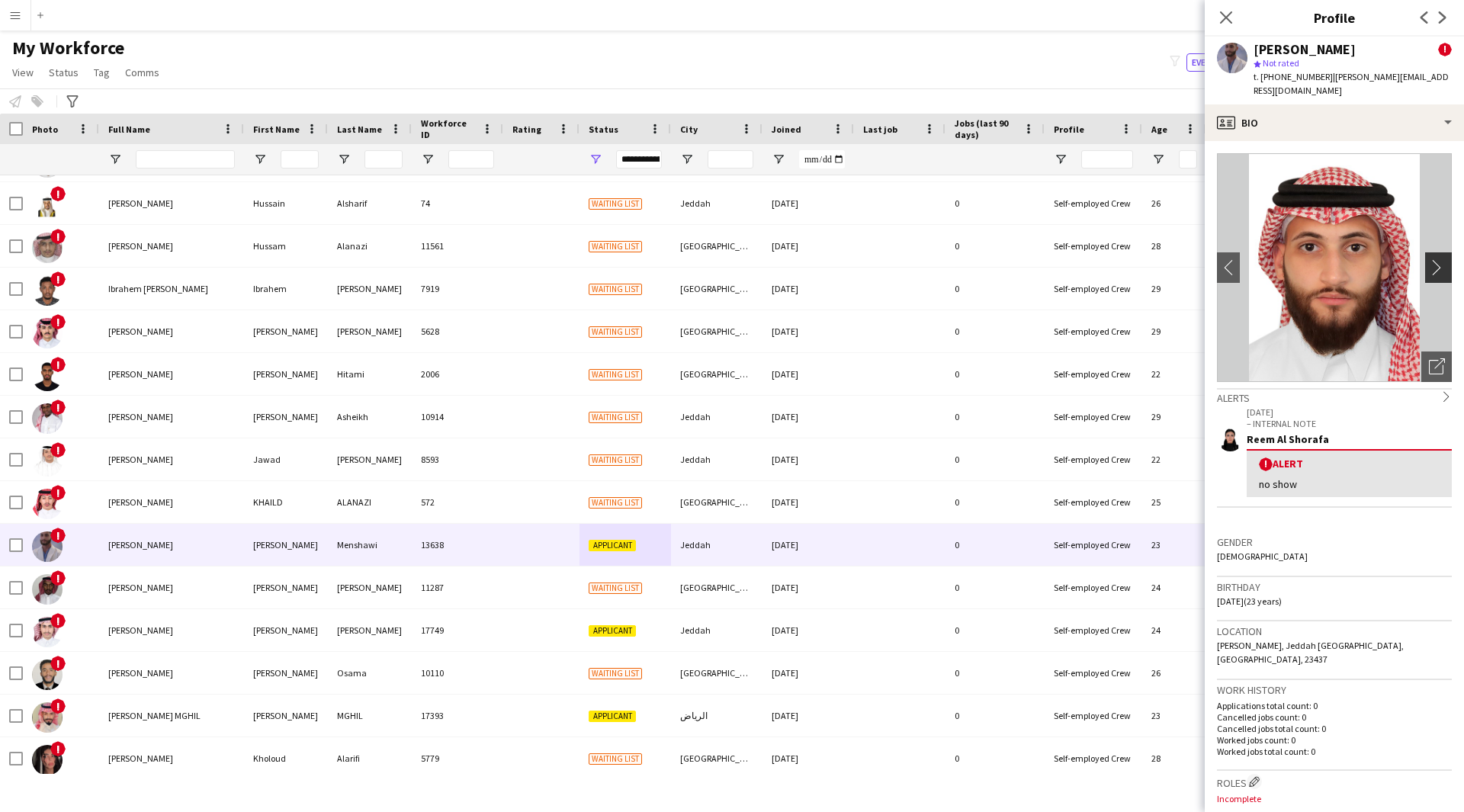
click at [1436, 259] on app-icon "chevron-right" at bounding box center [1440, 267] width 23 height 16
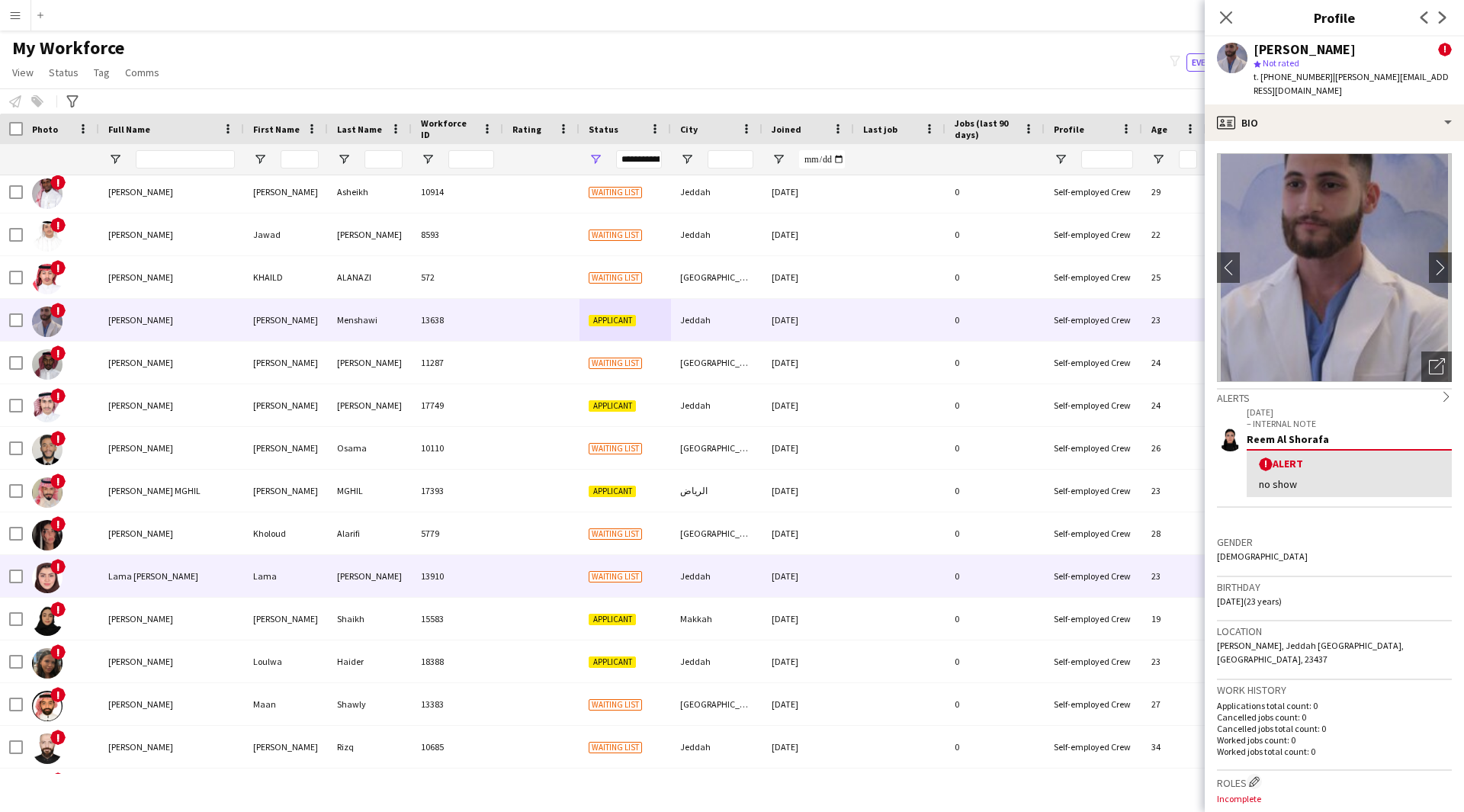
click at [738, 561] on div "Jeddah" at bounding box center [717, 576] width 91 height 42
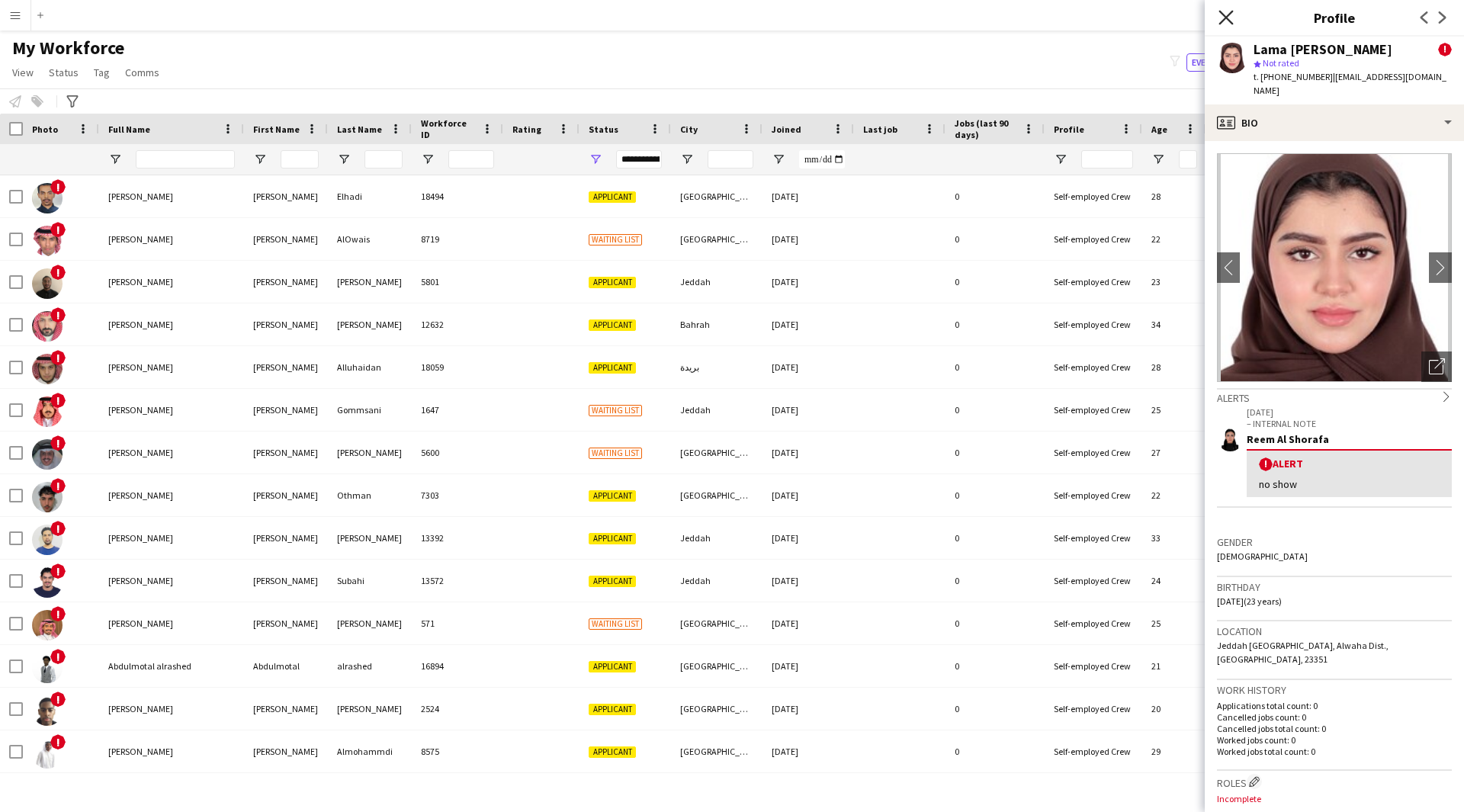
click at [1225, 16] on icon at bounding box center [1226, 17] width 14 height 14
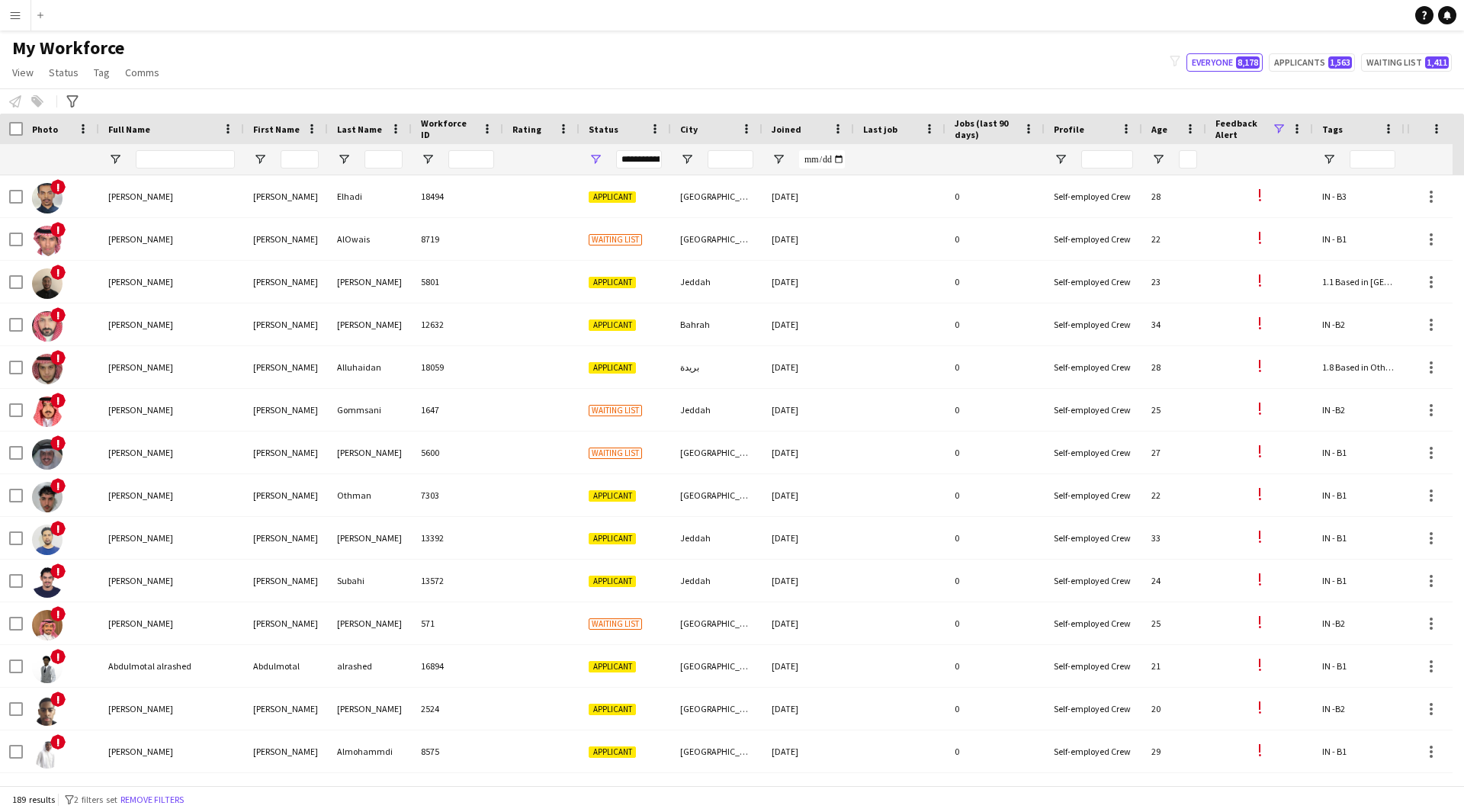
click at [1283, 131] on span at bounding box center [1278, 128] width 14 height 14
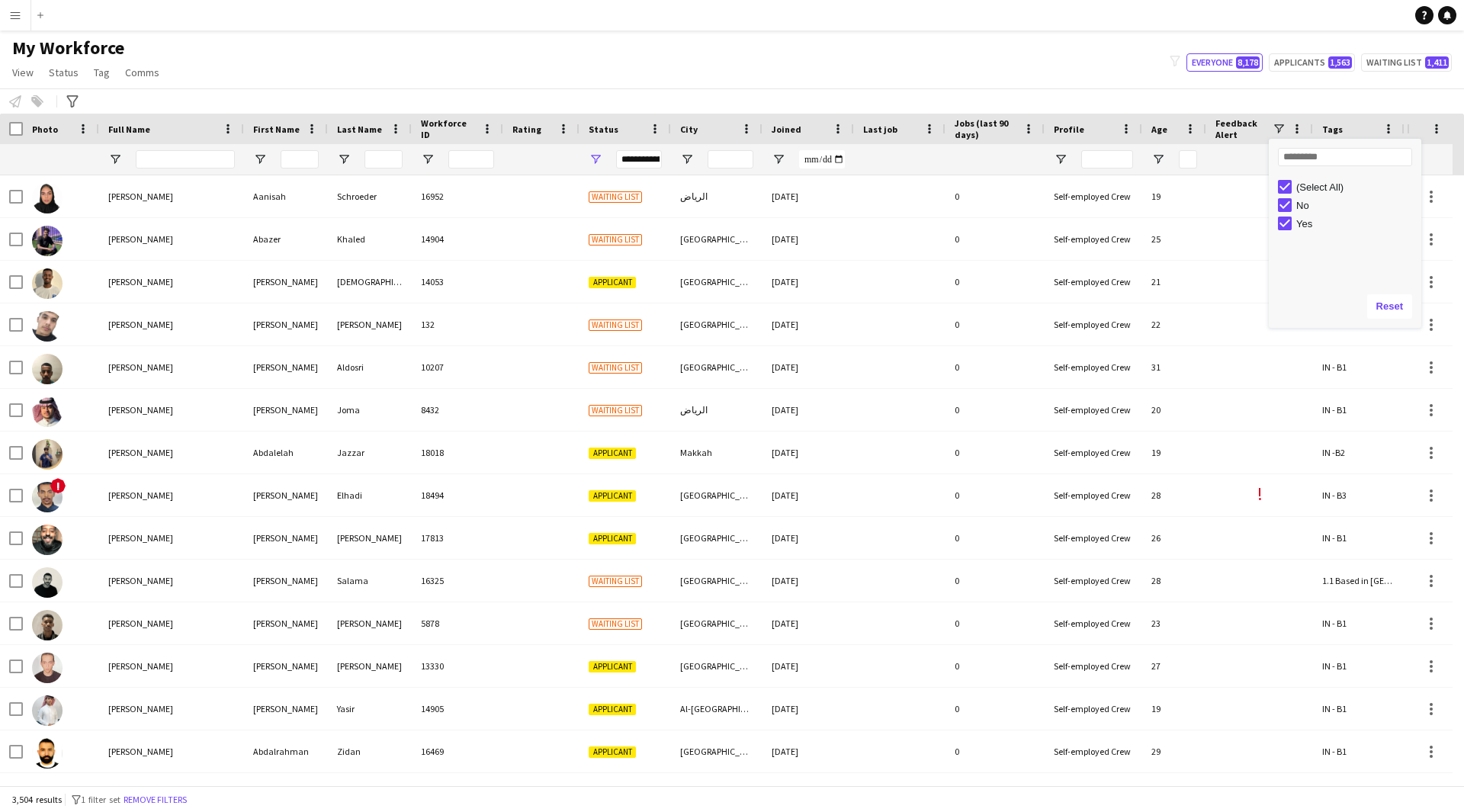
click at [932, 94] on div "Notify workforce Add to tag Select at least one crew to tag him or her. Advance…" at bounding box center [732, 100] width 1464 height 25
click at [601, 160] on span "Open Filter Menu" at bounding box center [595, 159] width 14 height 14
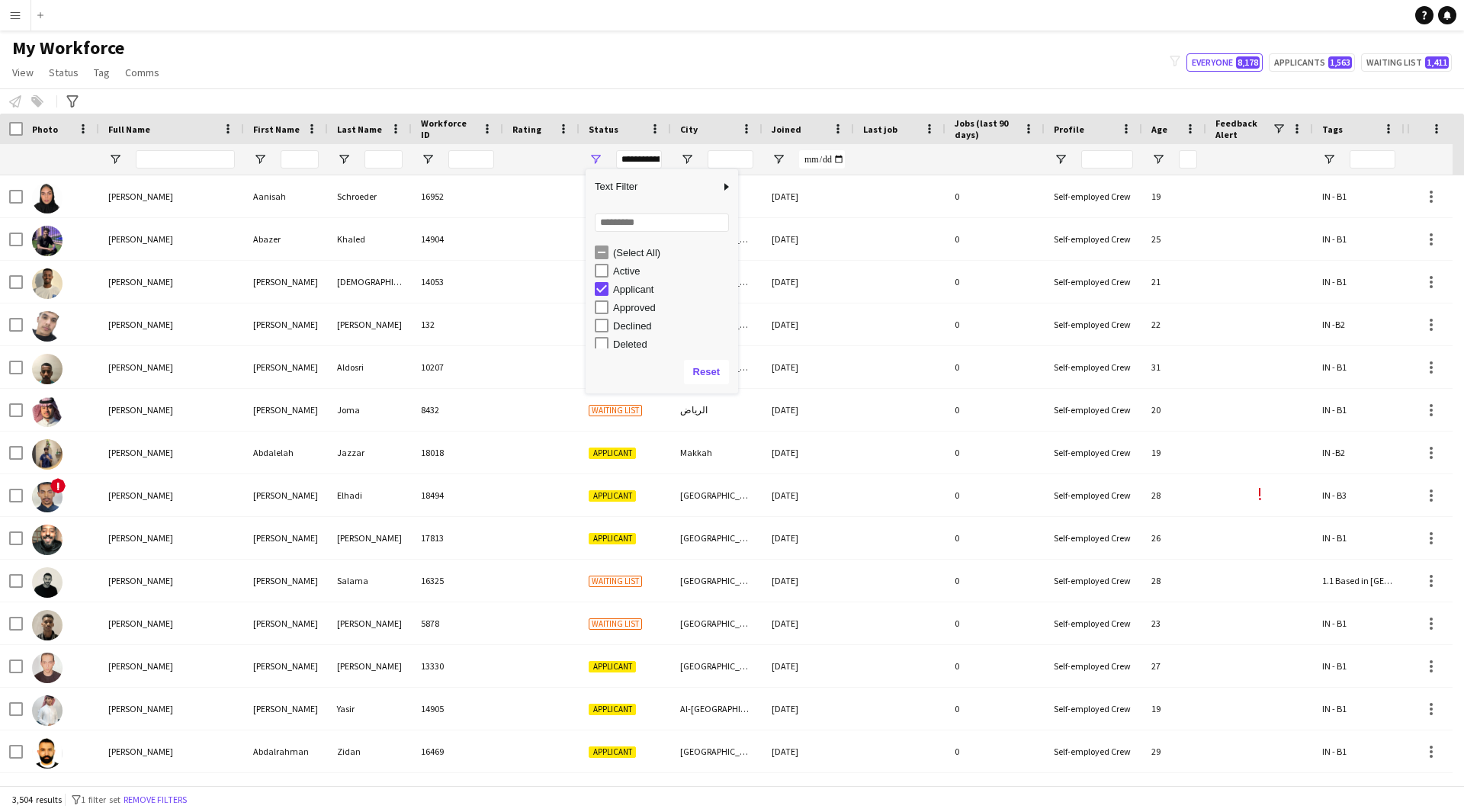
click at [625, 250] on div "(Select All)" at bounding box center [673, 252] width 120 height 11
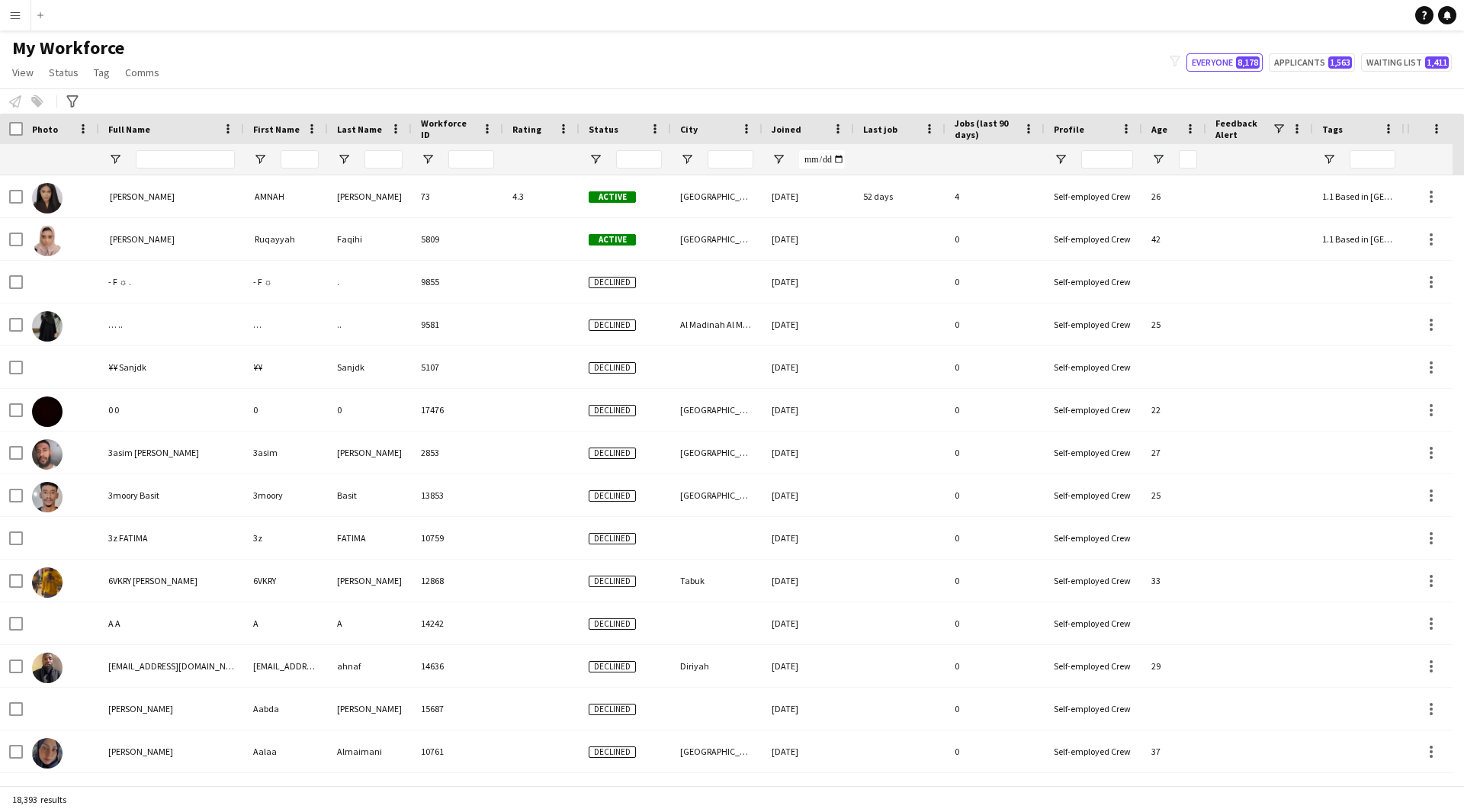
click at [710, 60] on div "My Workforce View Views Default view [PERSON_NAME] [PERSON_NAME] [PERSON_NAME] …" at bounding box center [732, 63] width 1464 height 52
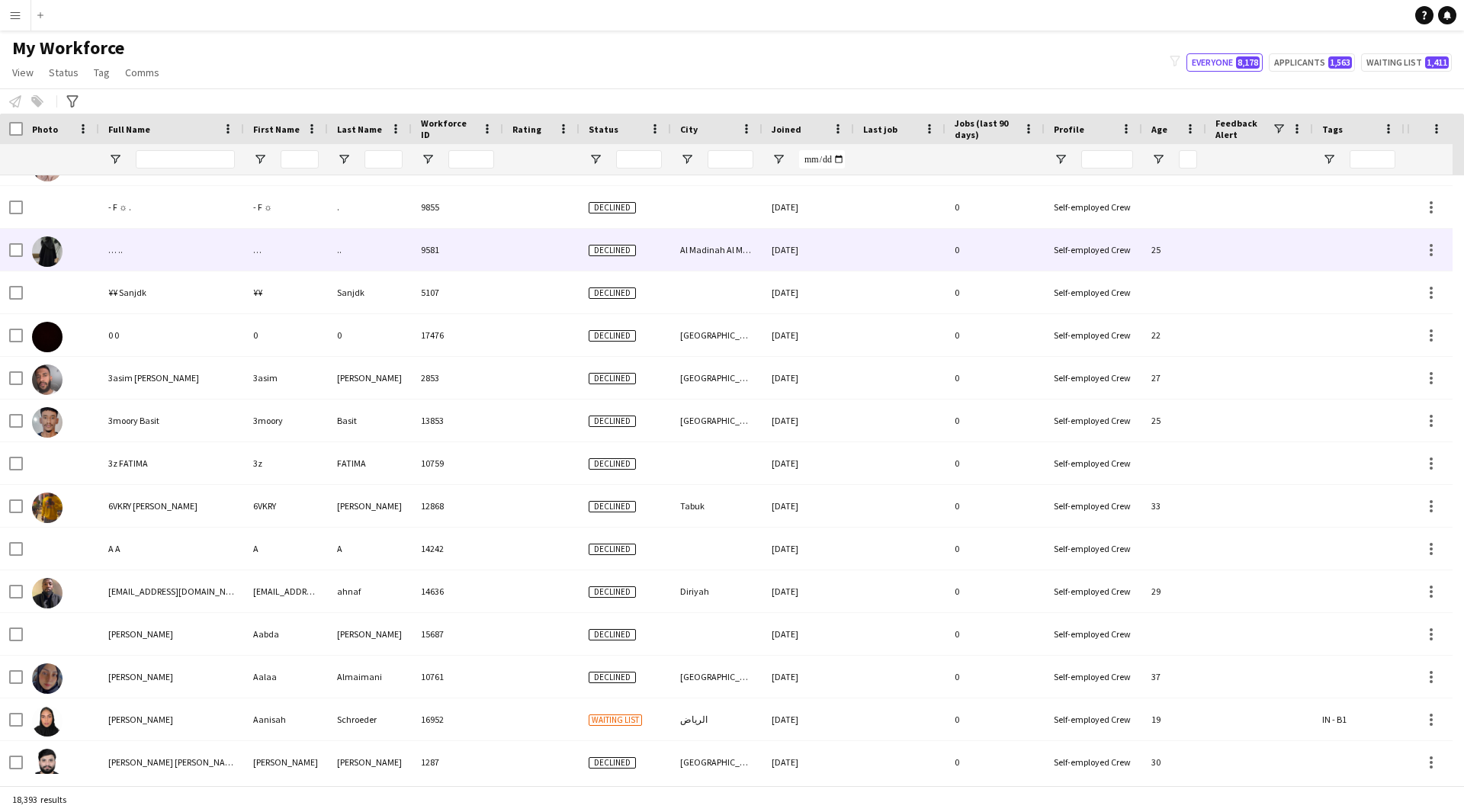
scroll to position [0, 0]
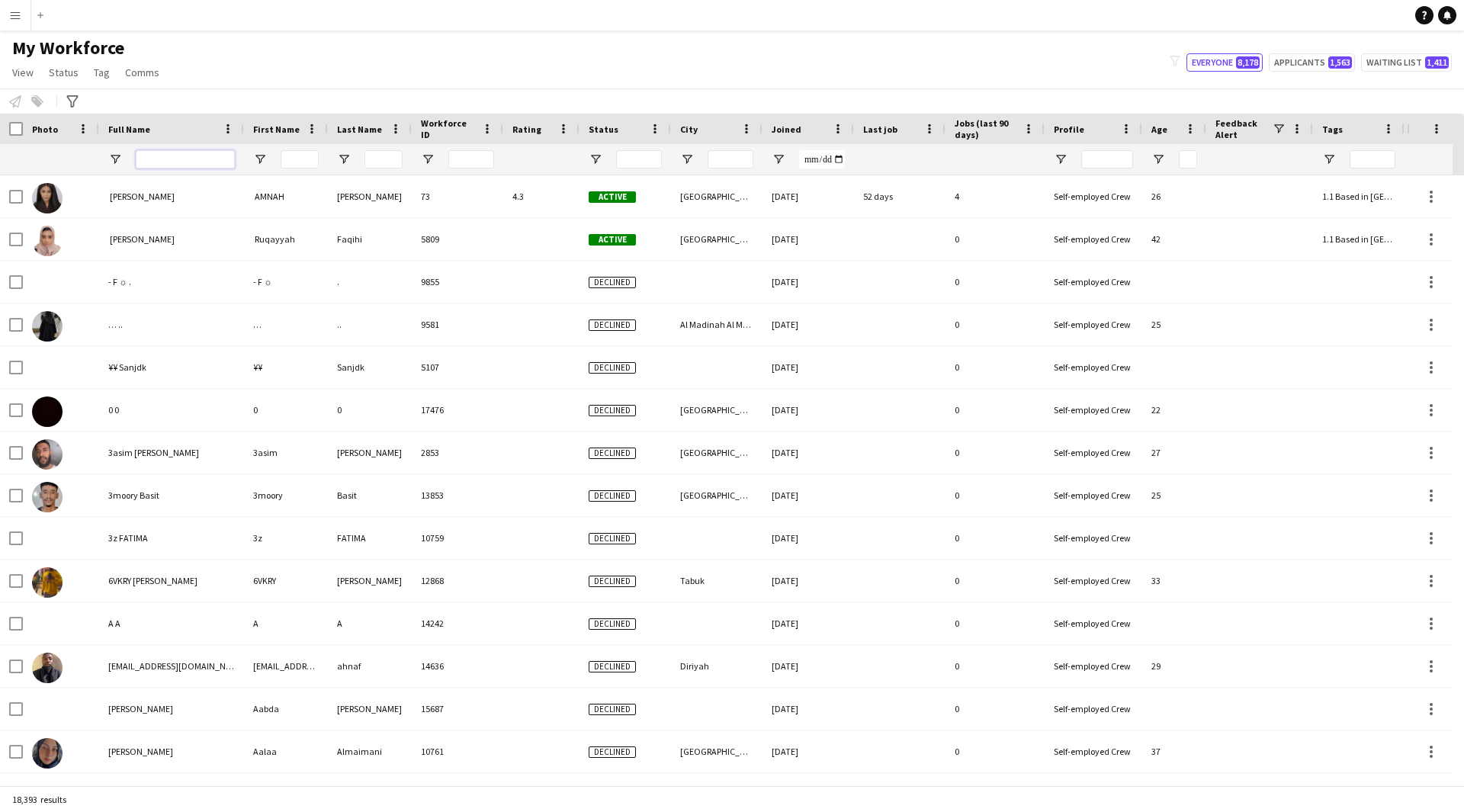
click at [215, 152] on input "Full Name Filter Input" at bounding box center [185, 159] width 99 height 18
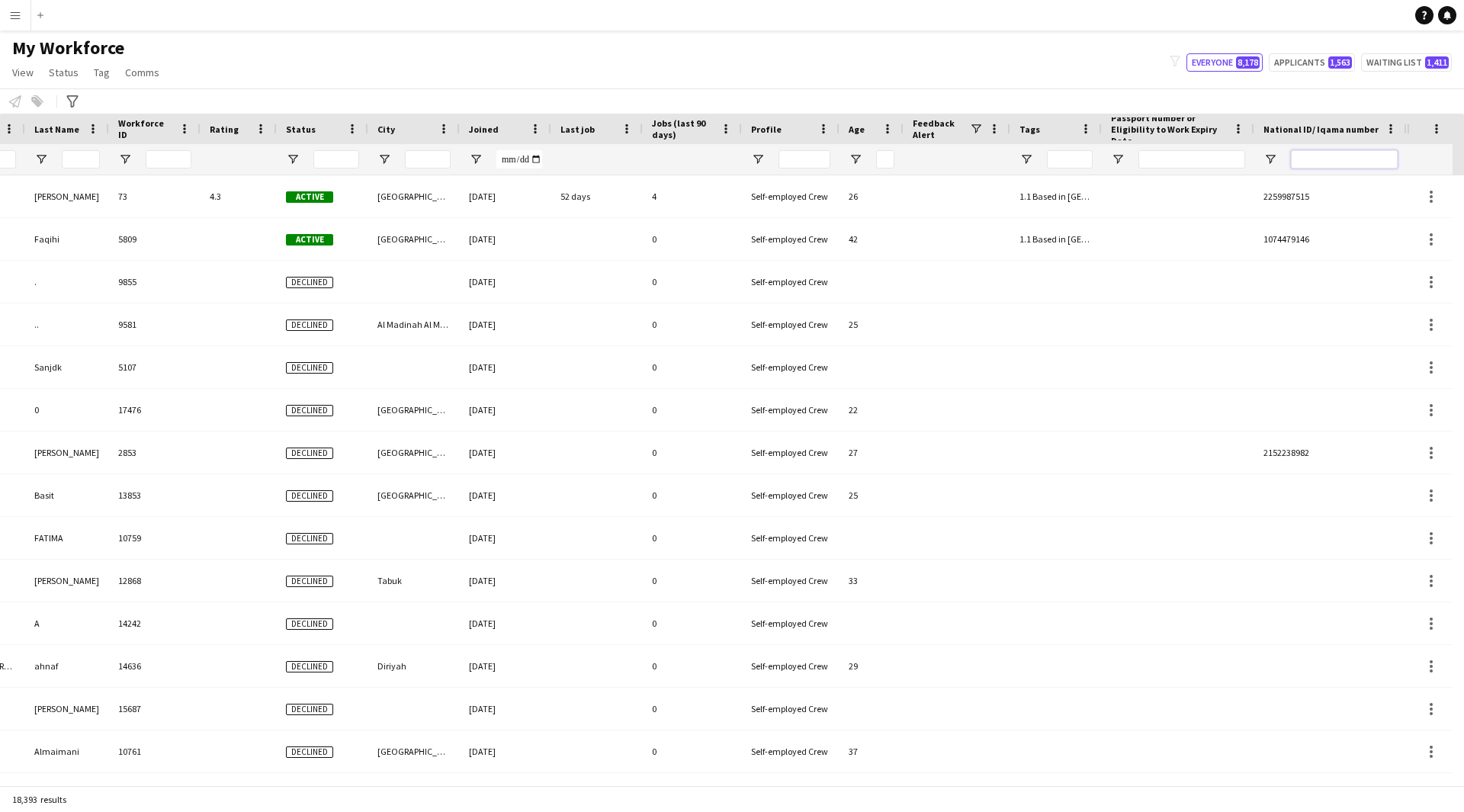
click at [1334, 160] on input "National ID/ Iqama number Filter Input" at bounding box center [1344, 159] width 107 height 18
paste input "**********"
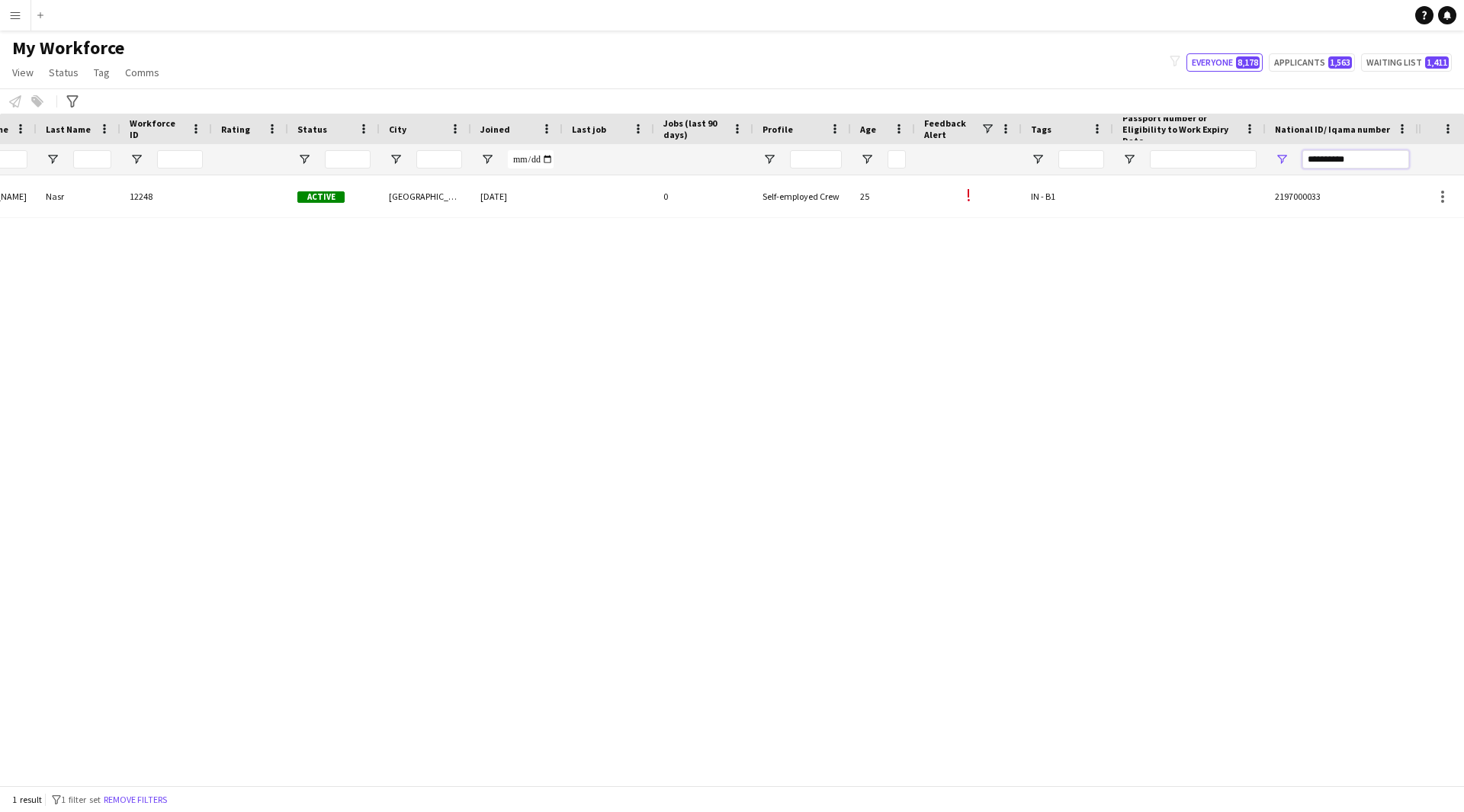
scroll to position [0, 291]
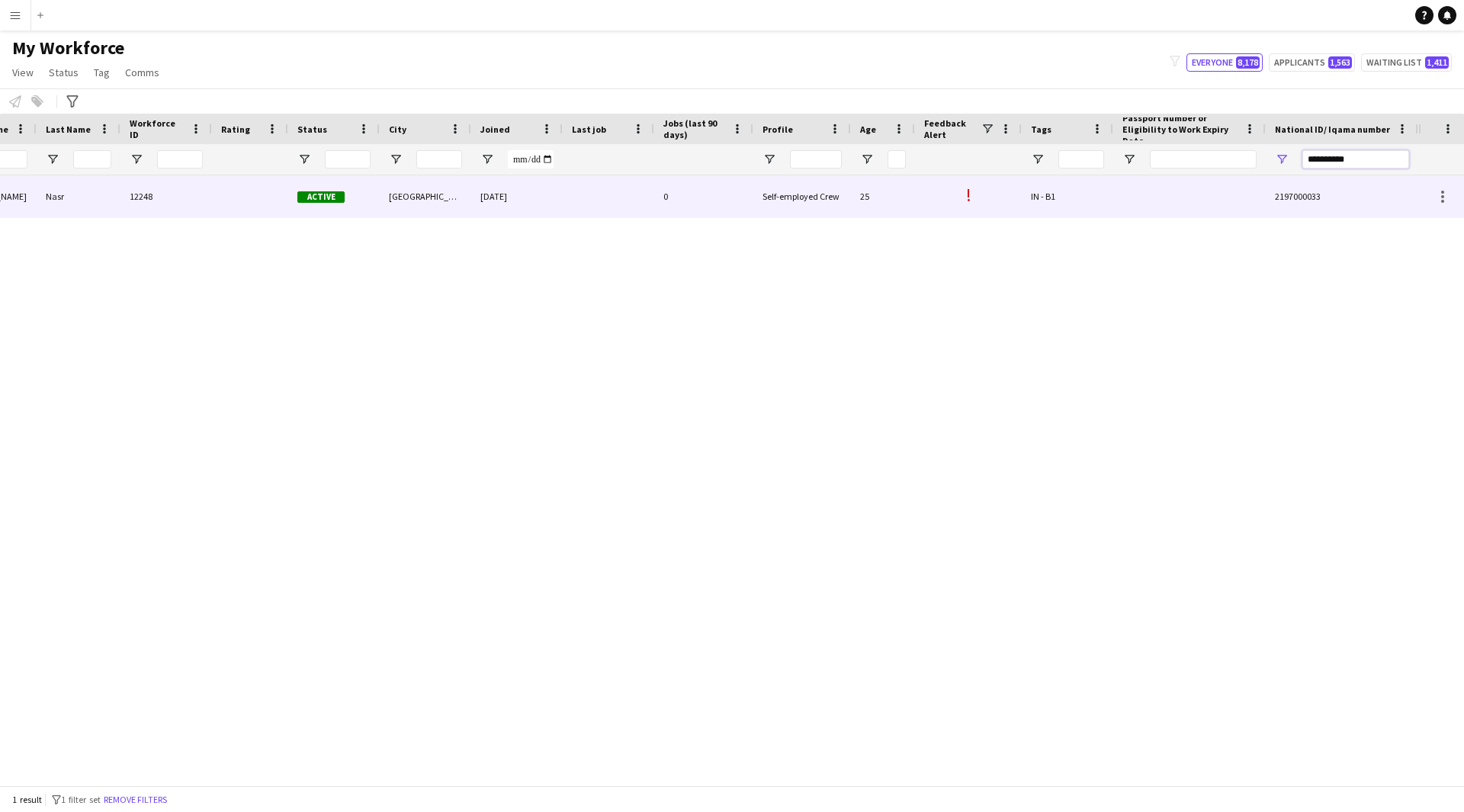
type input "**********"
click at [872, 187] on div "25" at bounding box center [883, 196] width 64 height 42
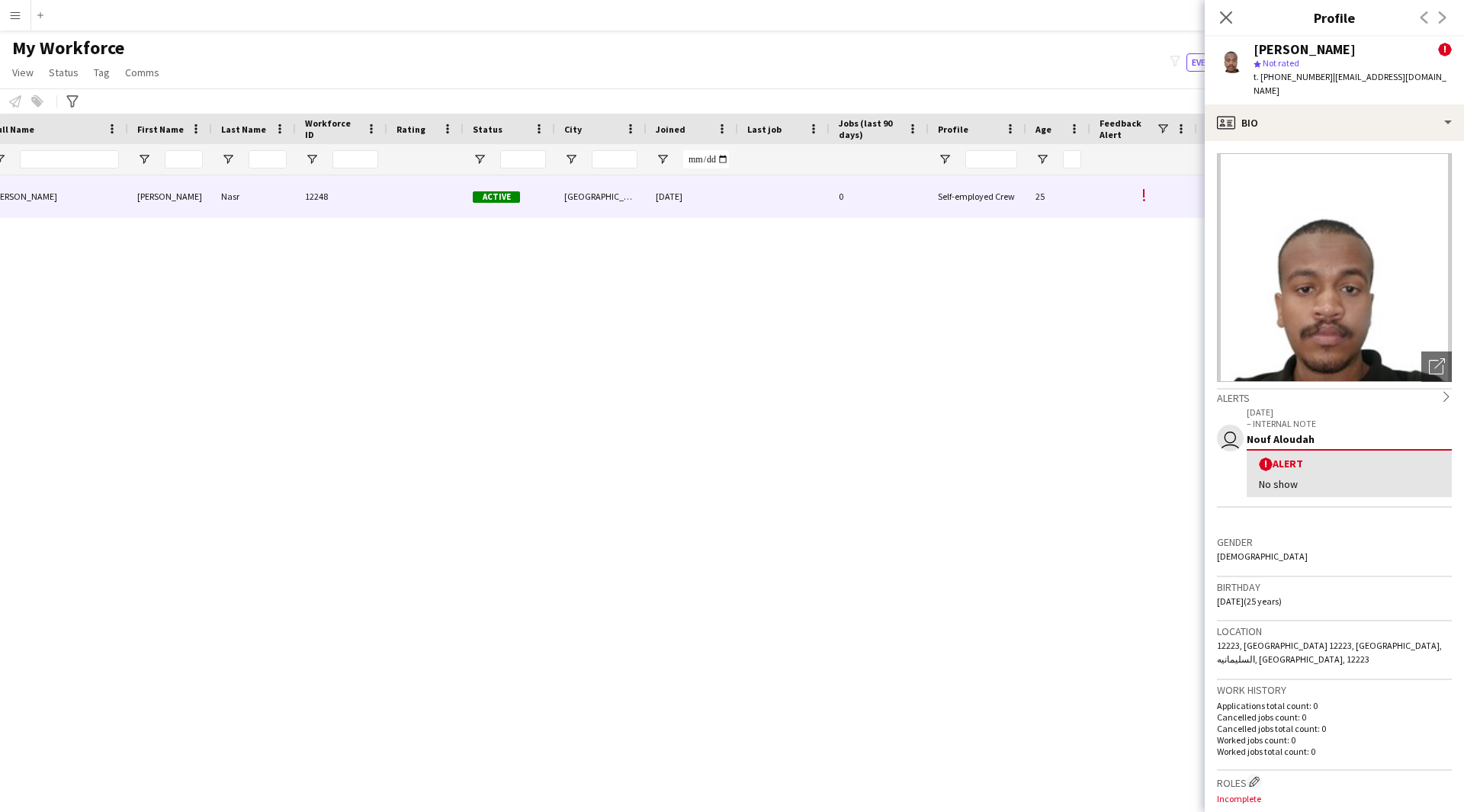
scroll to position [0, 86]
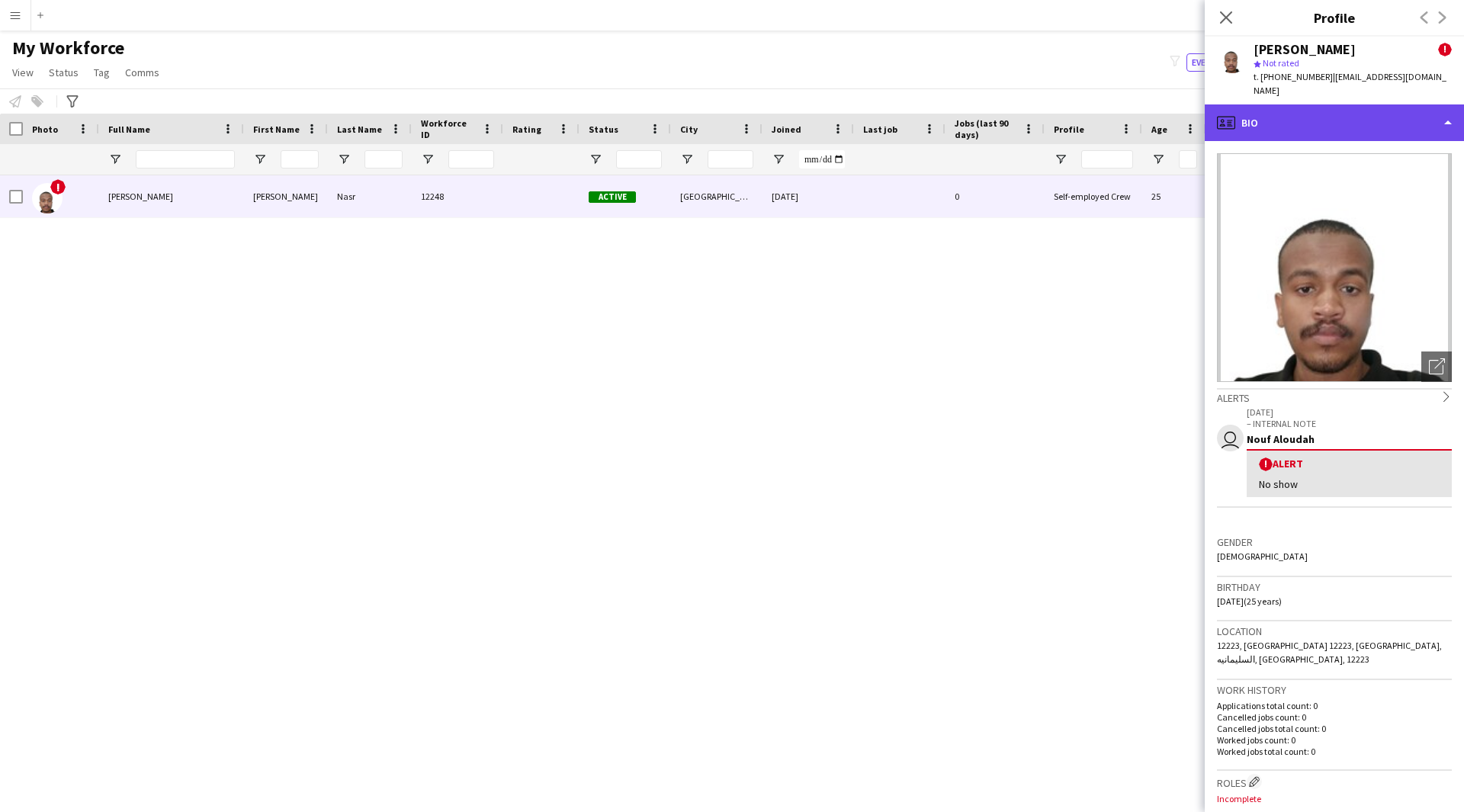
click at [1288, 120] on div "profile Bio" at bounding box center [1334, 123] width 259 height 37
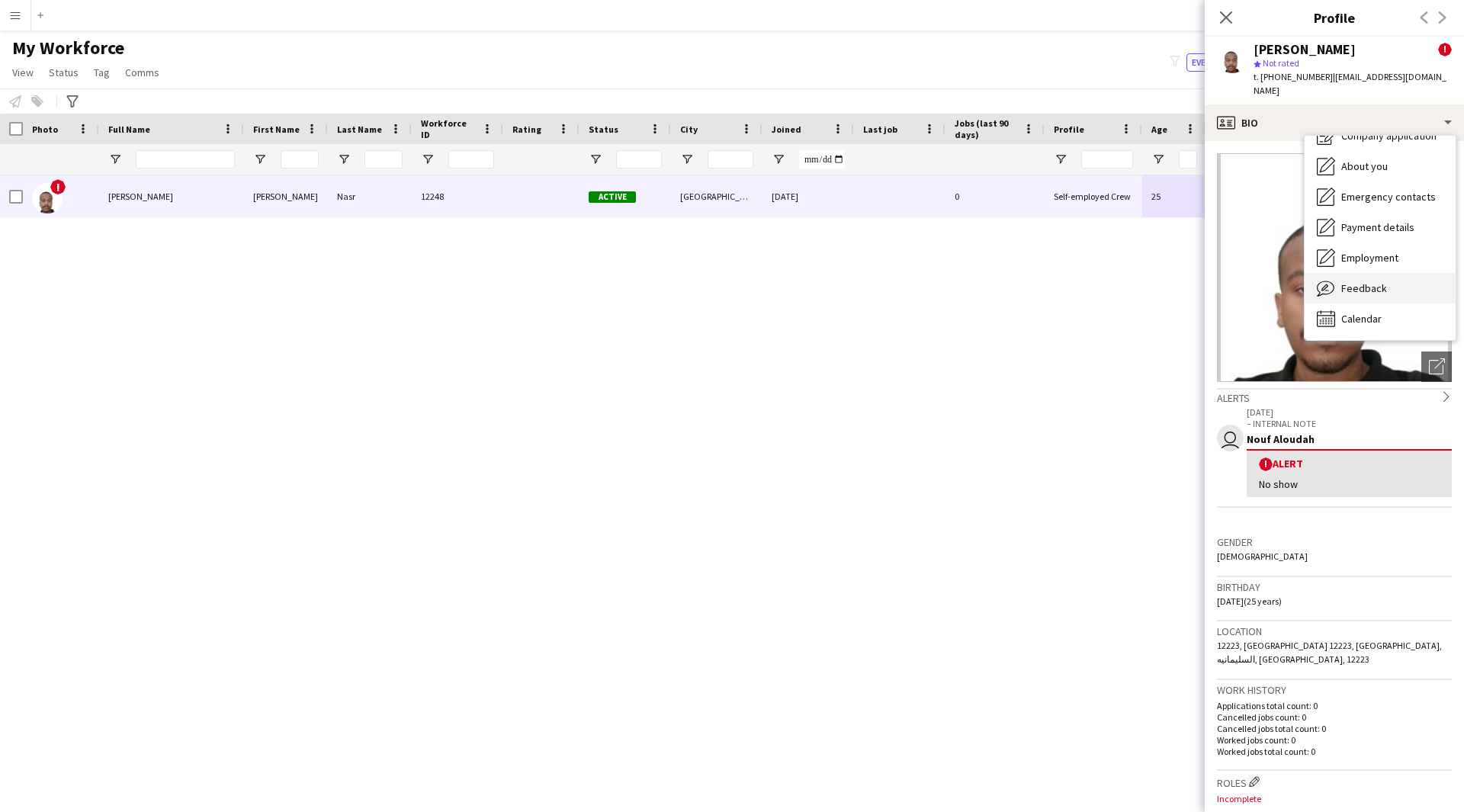
click at [1380, 281] on span "Feedback" at bounding box center [1364, 288] width 46 height 14
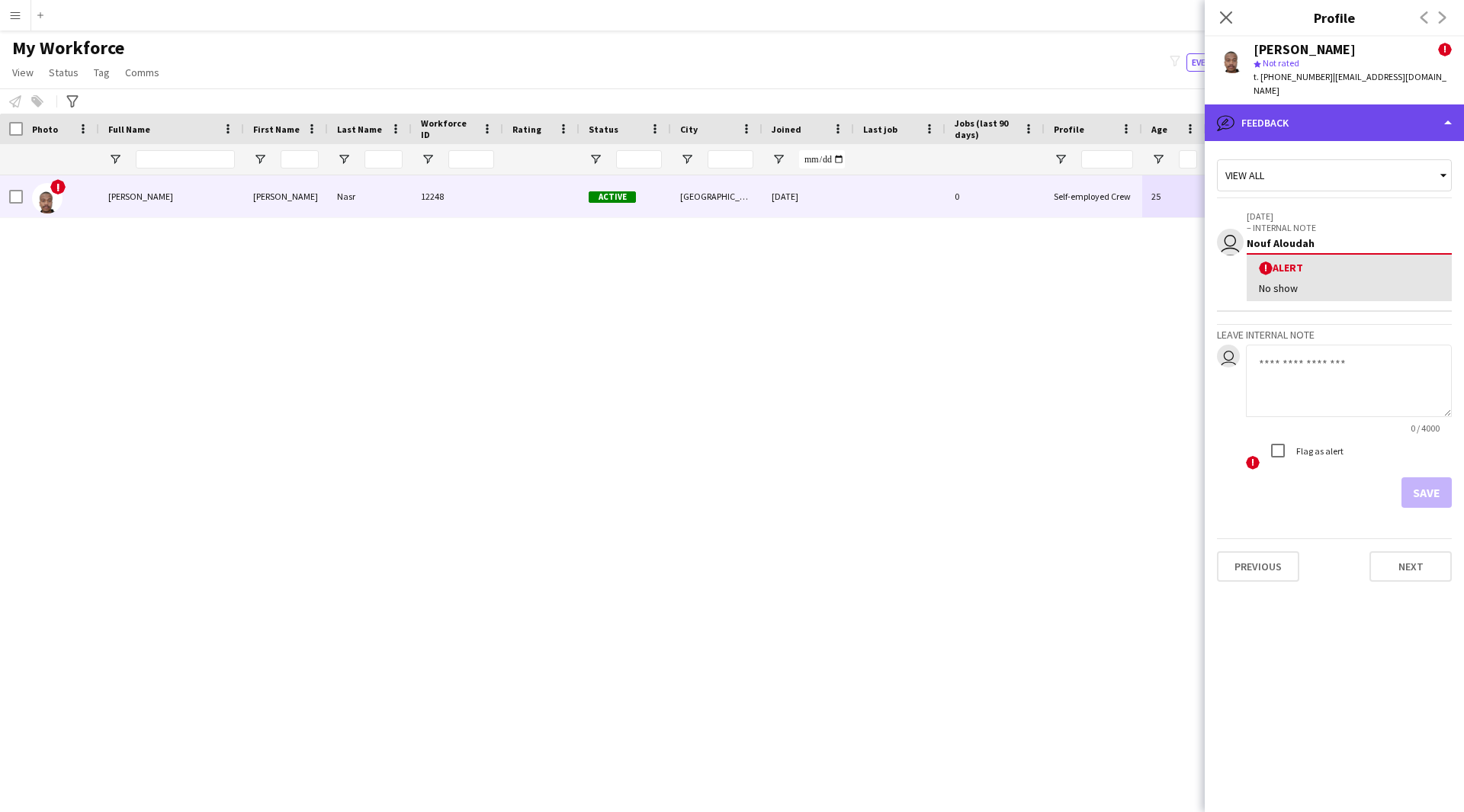
click at [1295, 107] on div "bubble-pencil Feedback" at bounding box center [1334, 123] width 259 height 37
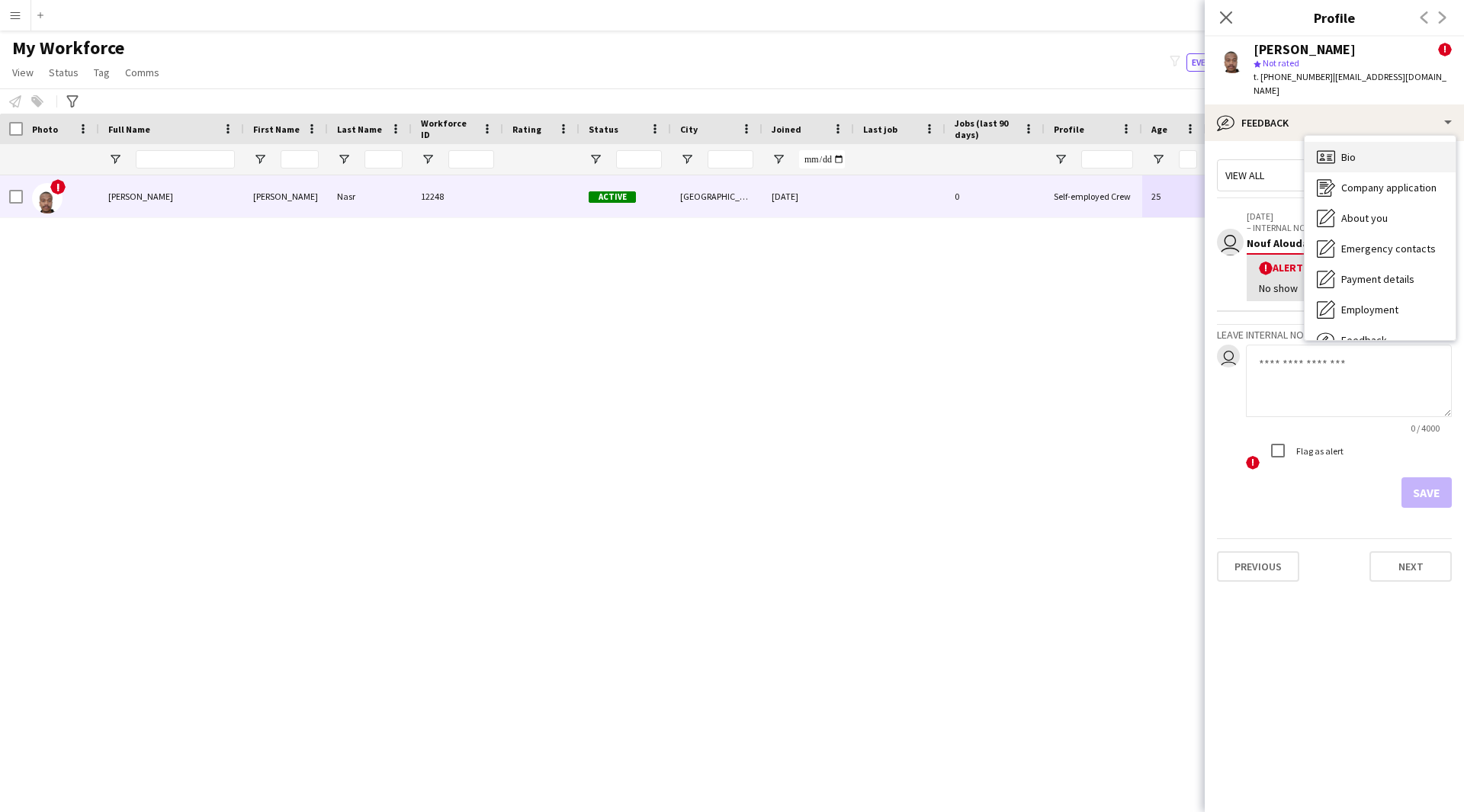
click at [1362, 142] on div "Bio Bio" at bounding box center [1380, 157] width 151 height 30
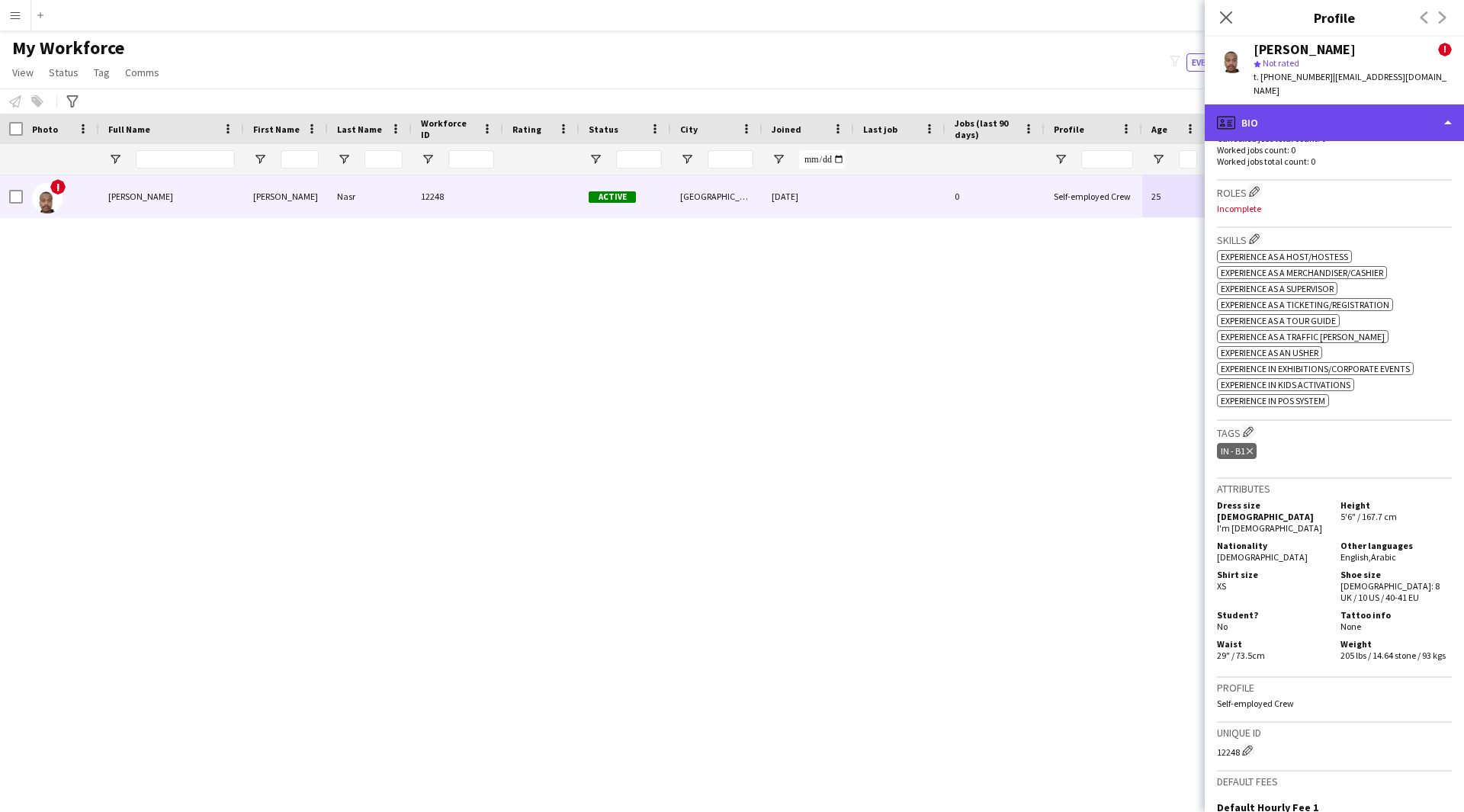
click at [1294, 104] on div "profile Bio" at bounding box center [1334, 123] width 259 height 37
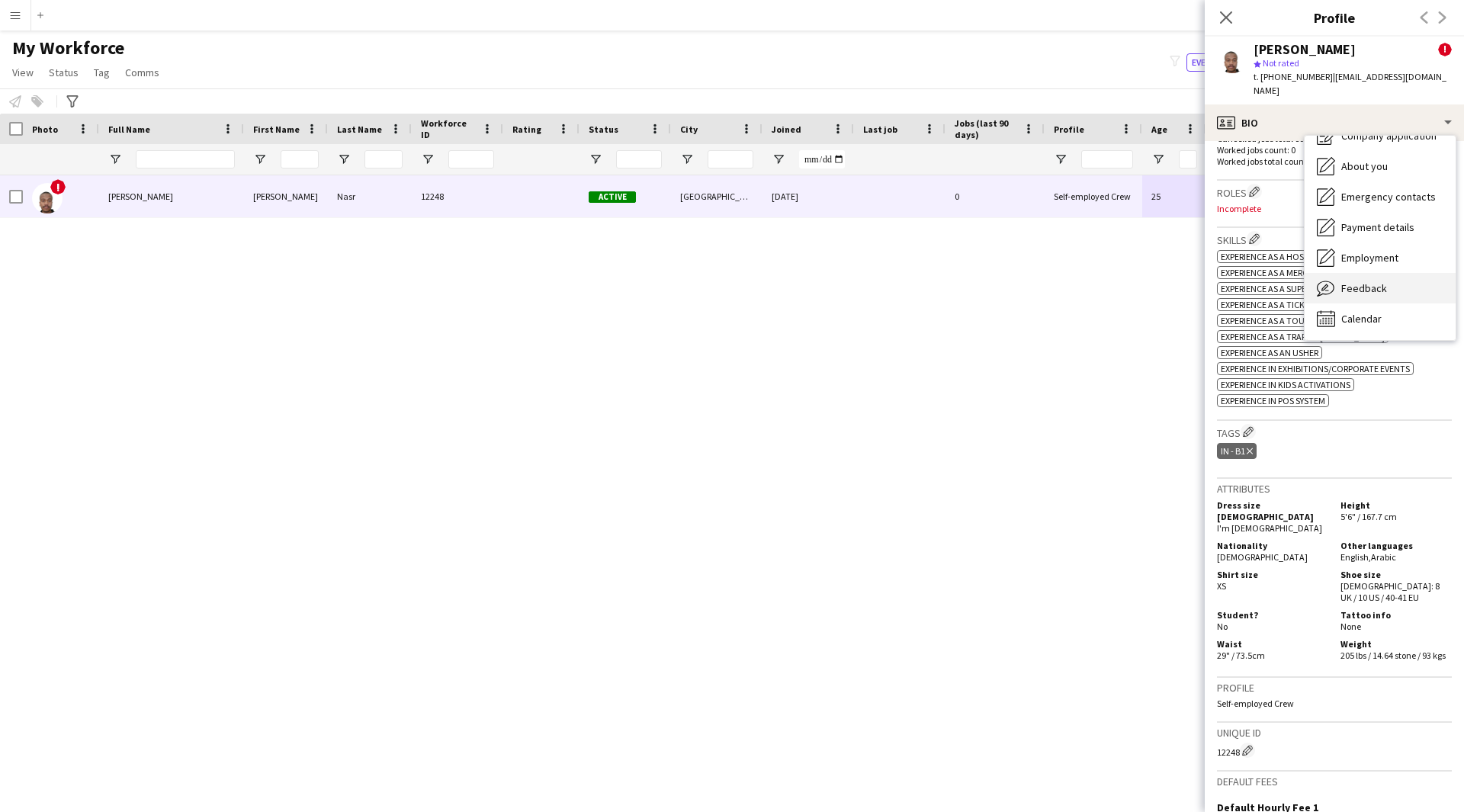
click at [1381, 281] on span "Feedback" at bounding box center [1364, 288] width 46 height 14
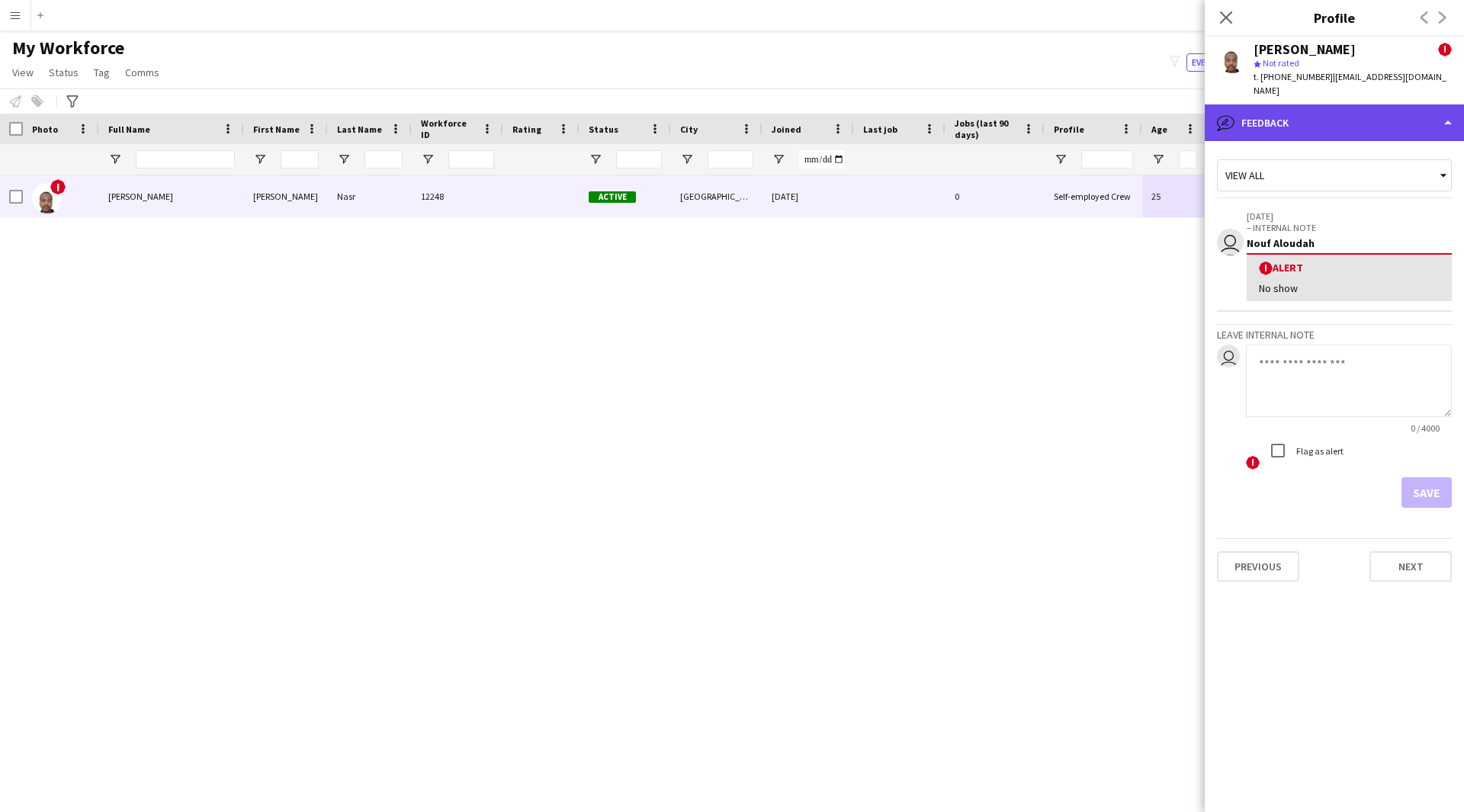
click at [1272, 104] on div "bubble-pencil Feedback" at bounding box center [1334, 123] width 259 height 37
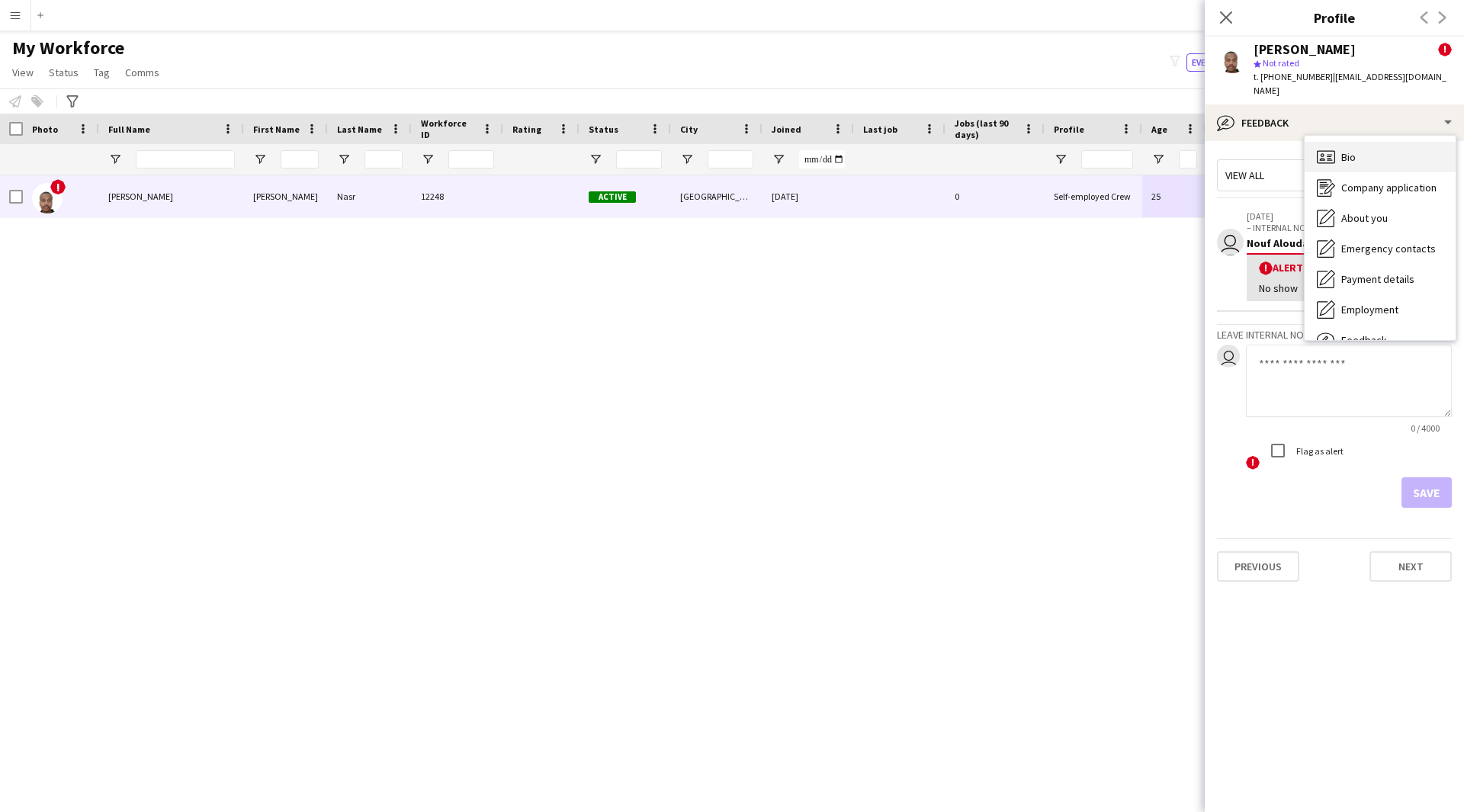
click at [1351, 150] on span "Bio" at bounding box center [1349, 156] width 14 height 14
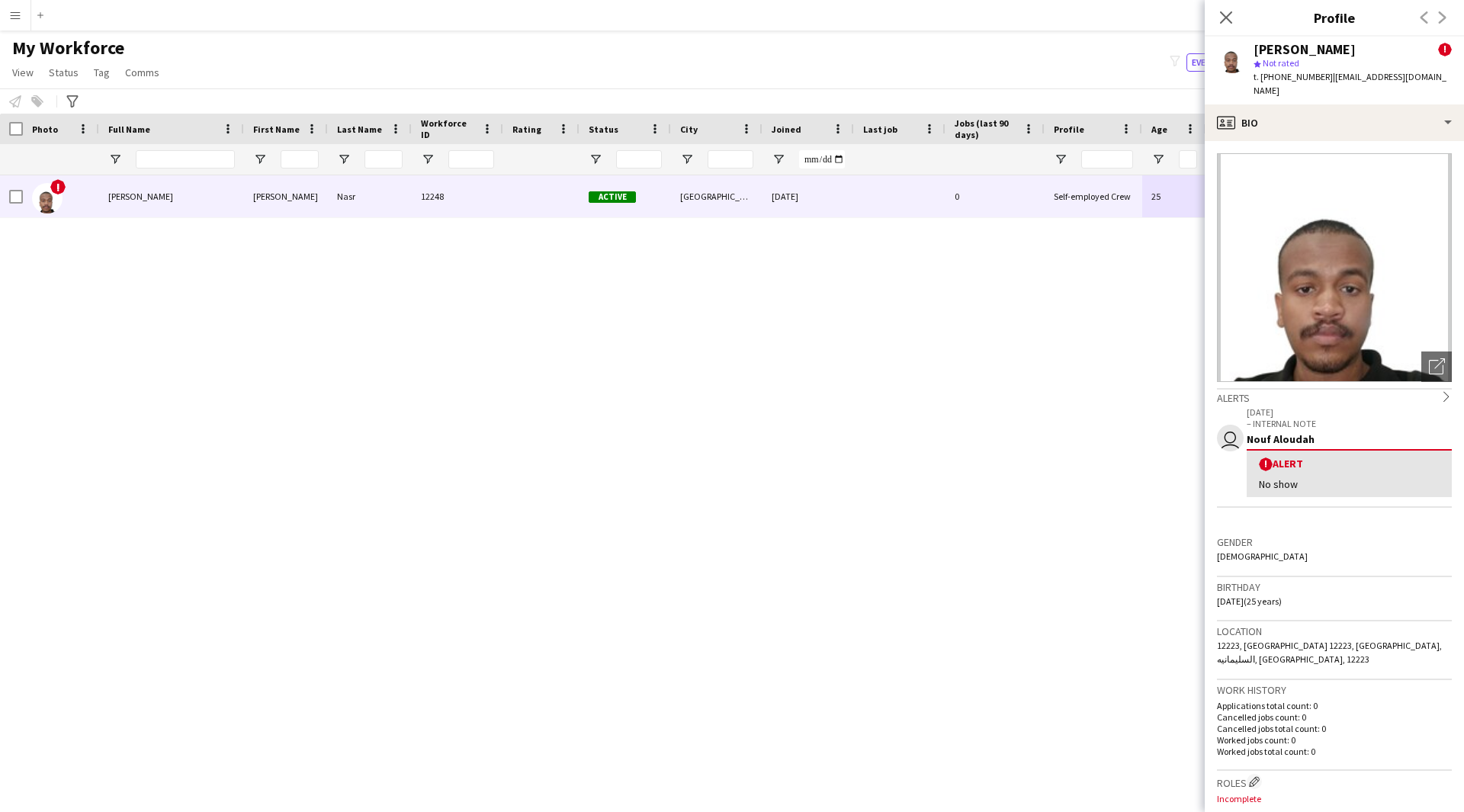
click at [932, 725] on div "Abdulrahman Nasr Abdulrahman Nasr 12248 Active Riyadh 08-11-2024 0 Self-employe…" at bounding box center [709, 475] width 1418 height 599
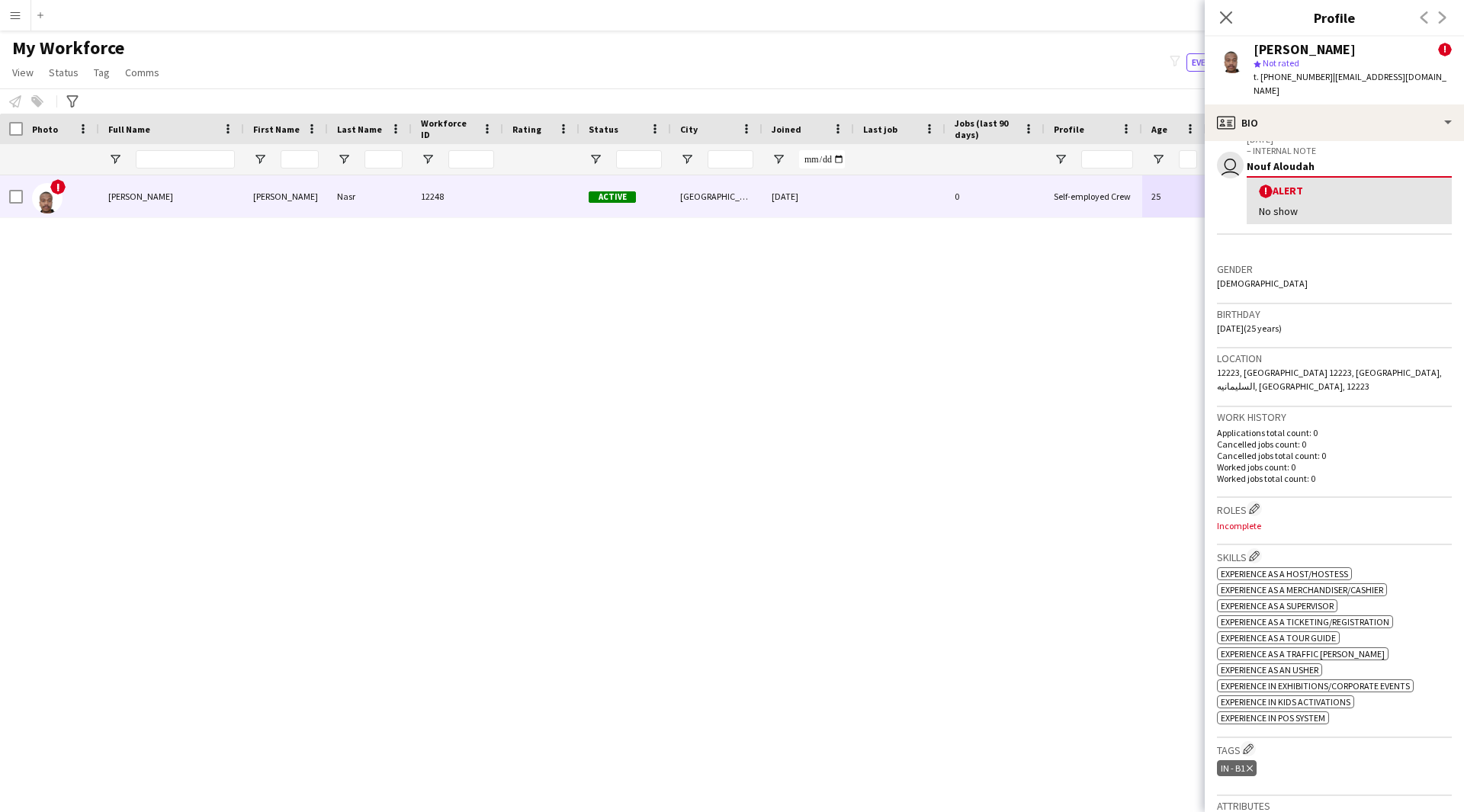
scroll to position [0, 0]
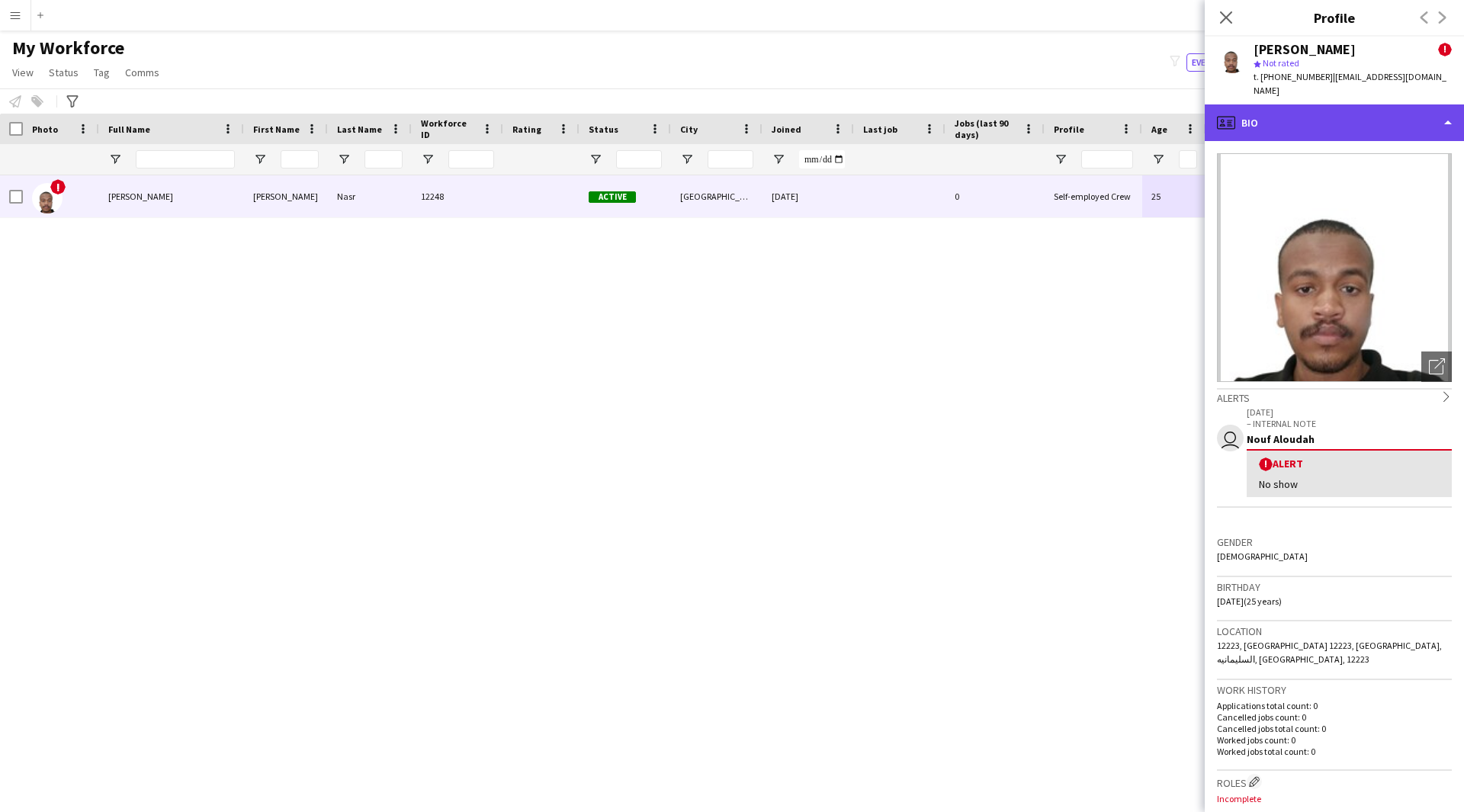
click at [1288, 104] on div "profile Bio" at bounding box center [1334, 123] width 259 height 37
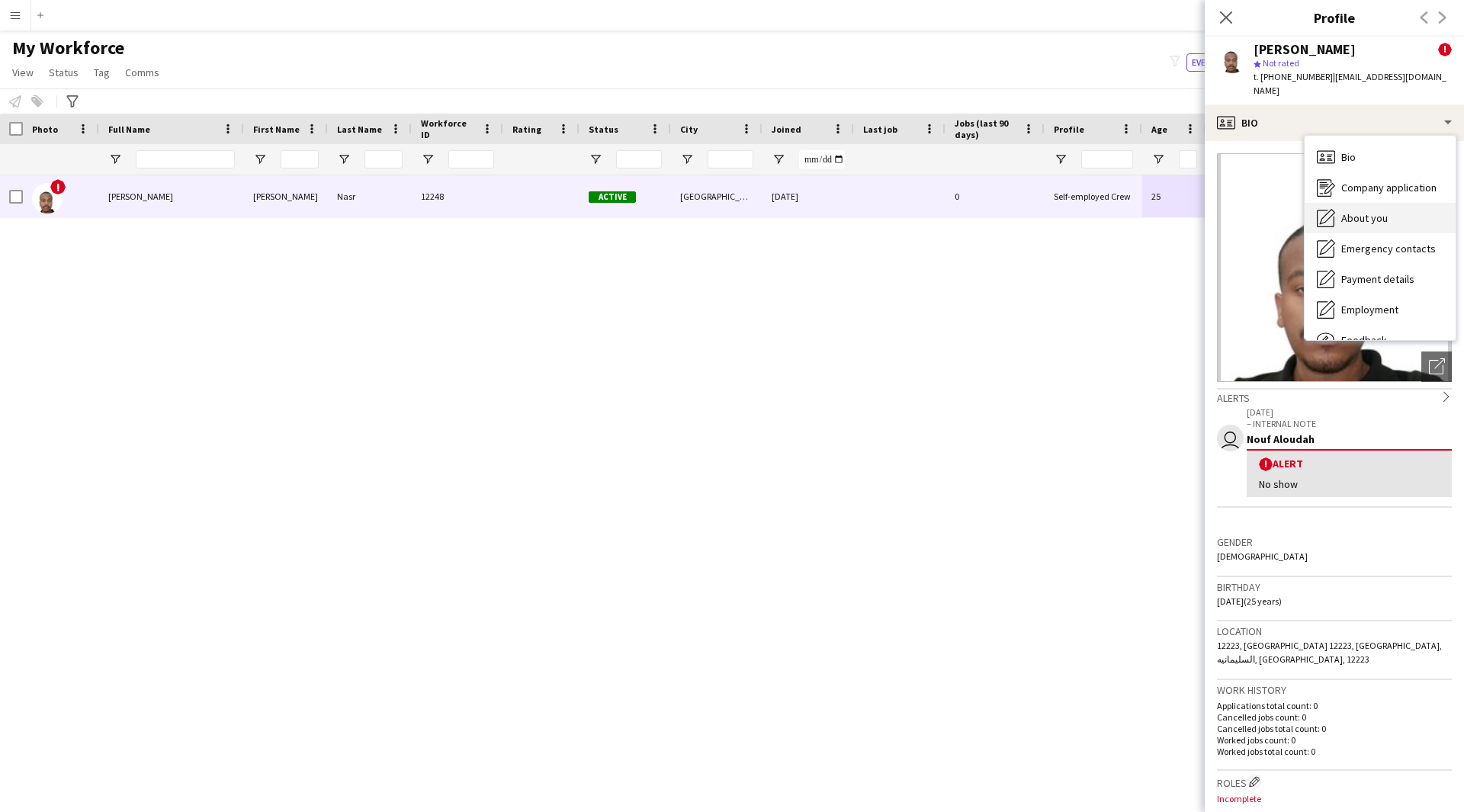
click at [1341, 212] on div "About you About you" at bounding box center [1380, 218] width 151 height 30
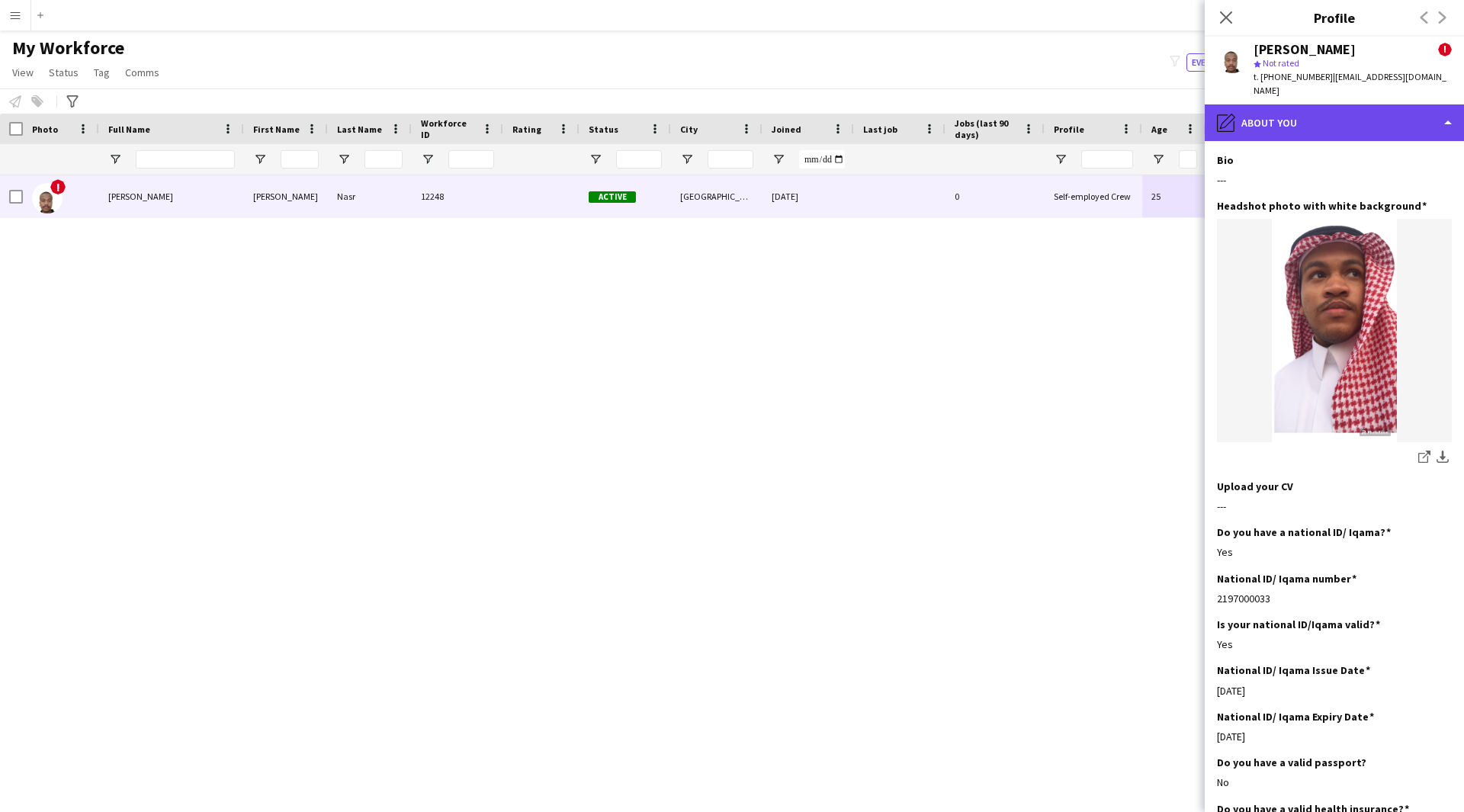
click at [1345, 107] on div "pencil4 About you" at bounding box center [1334, 123] width 259 height 37
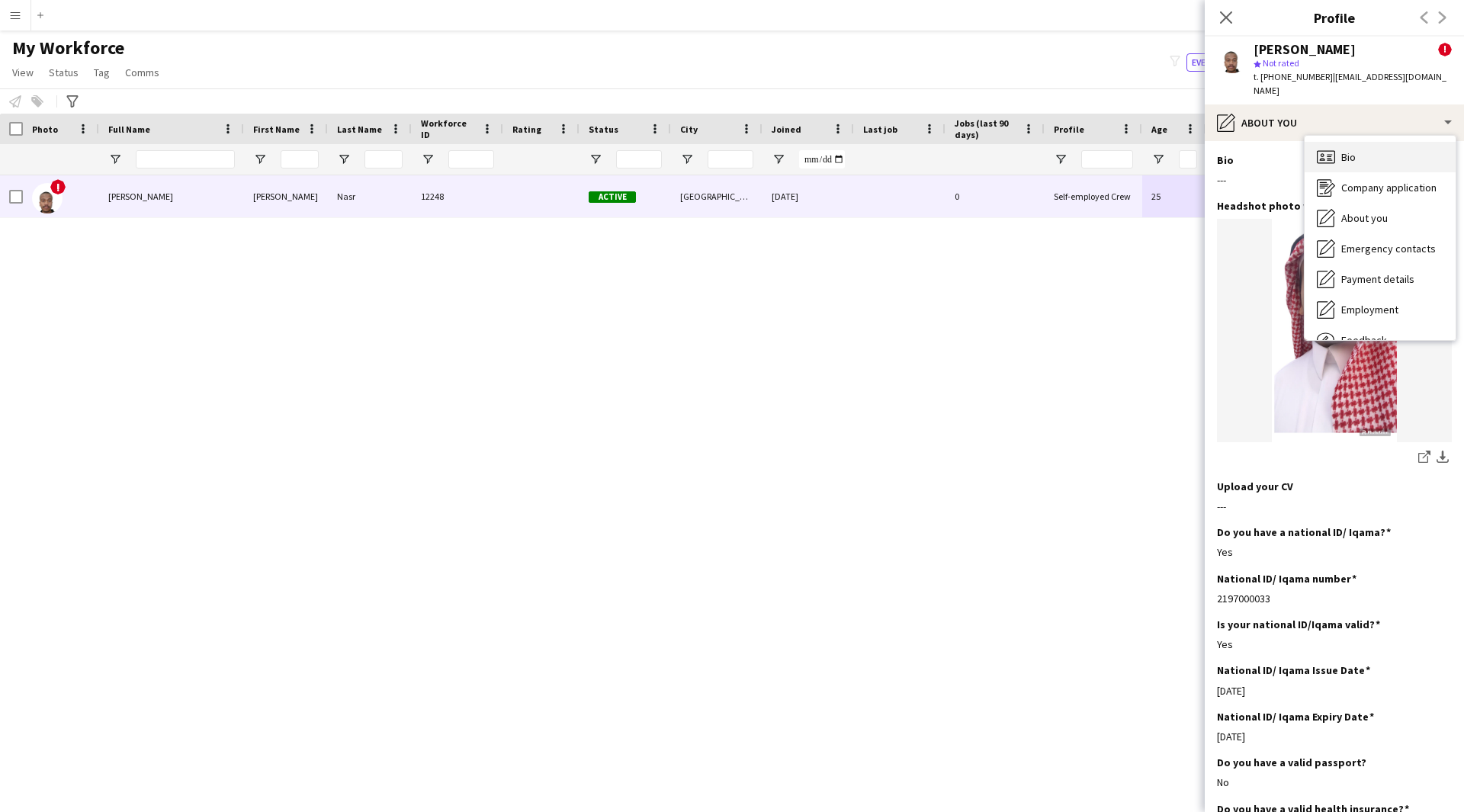
click at [1357, 142] on div "Bio Bio" at bounding box center [1380, 157] width 151 height 30
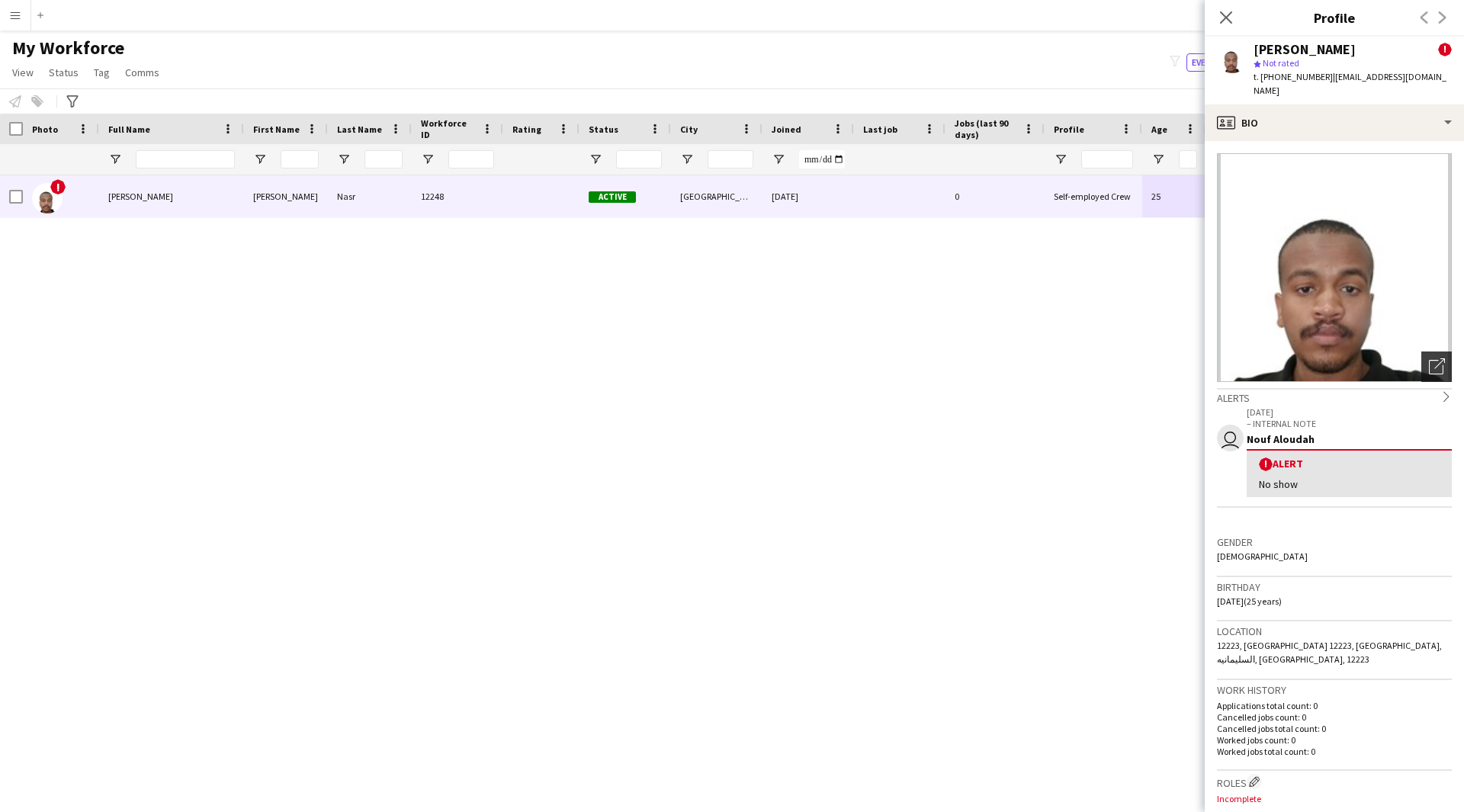
click at [1429, 358] on icon "Open photos pop-in" at bounding box center [1437, 366] width 16 height 16
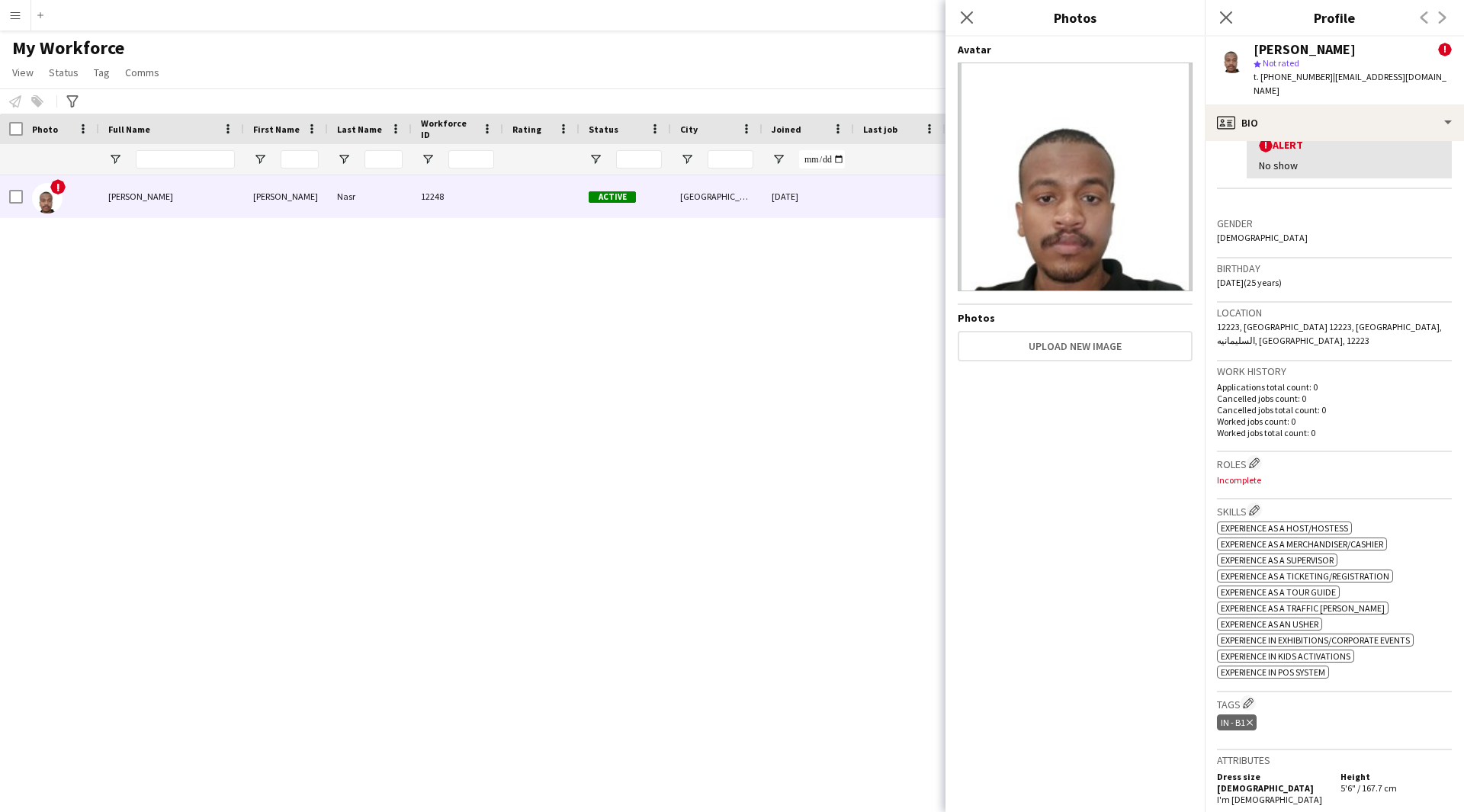
scroll to position [320, 0]
click at [1262, 454] on button "Edit crew company roles" at bounding box center [1254, 461] width 15 height 15
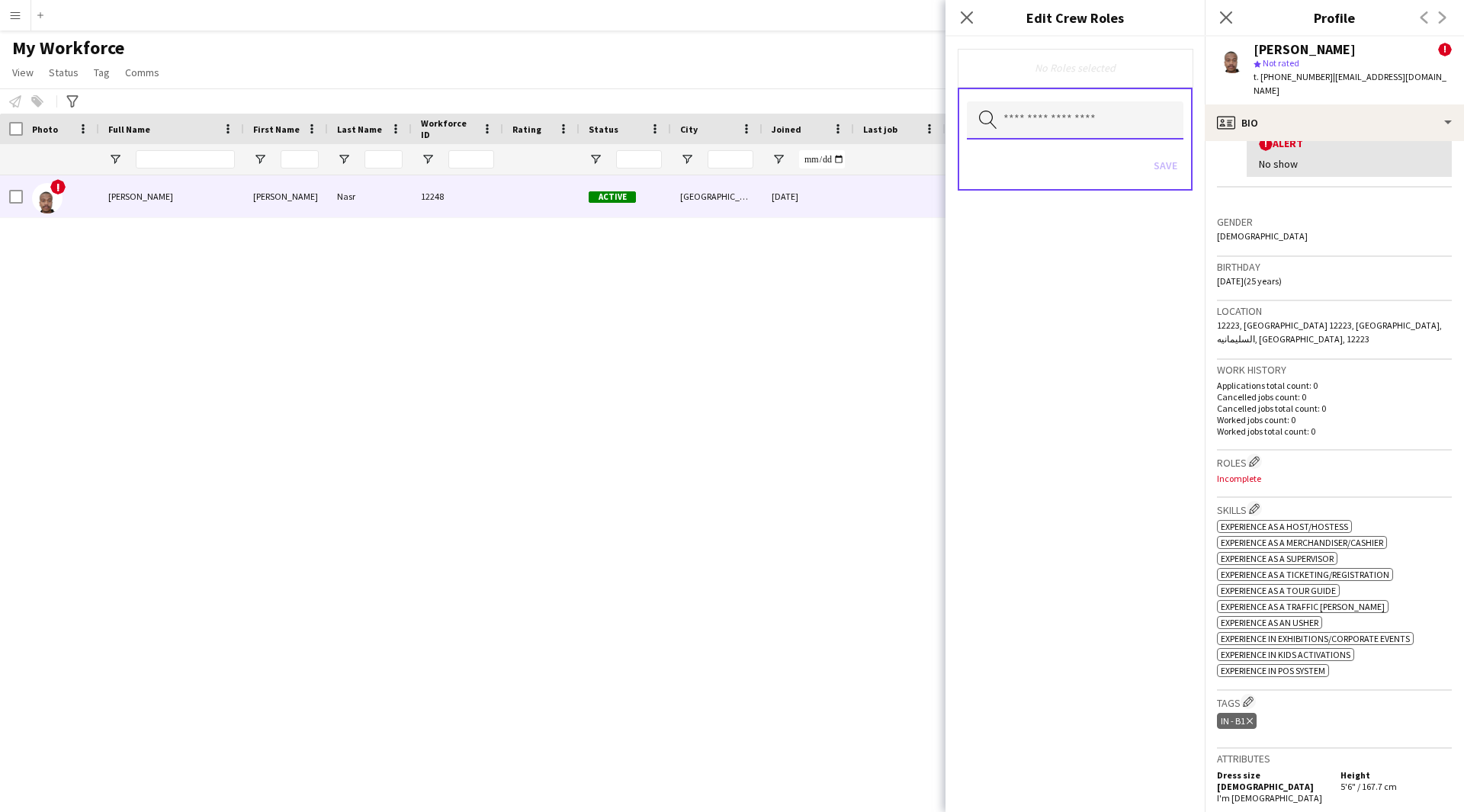
click at [1007, 125] on input "text" at bounding box center [1075, 120] width 216 height 38
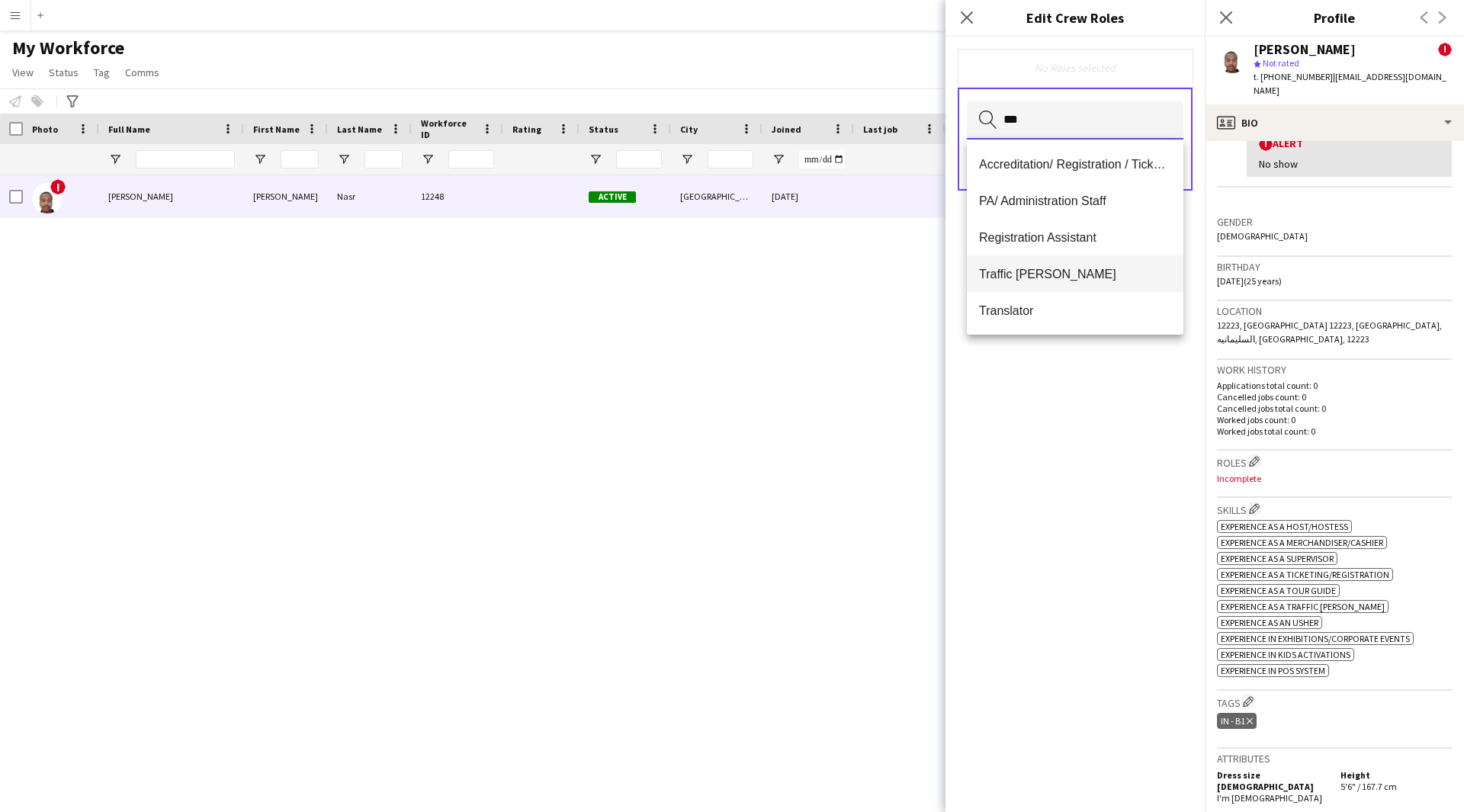
type input "***"
click at [1027, 276] on span "Traffic [PERSON_NAME]" at bounding box center [1075, 274] width 192 height 14
type input "*"
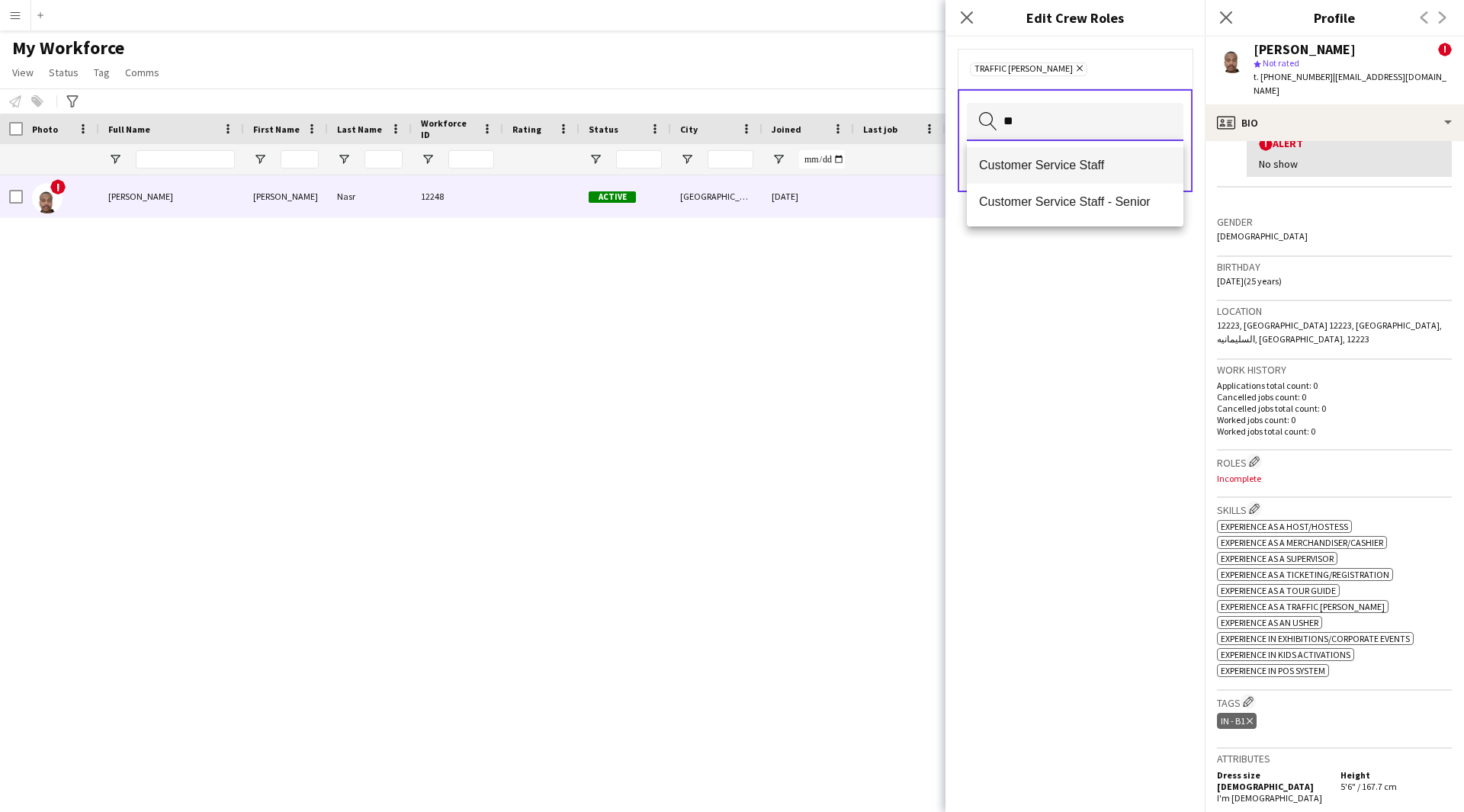
type input "**"
click at [1058, 169] on span "Customer Service Staff" at bounding box center [1075, 165] width 192 height 14
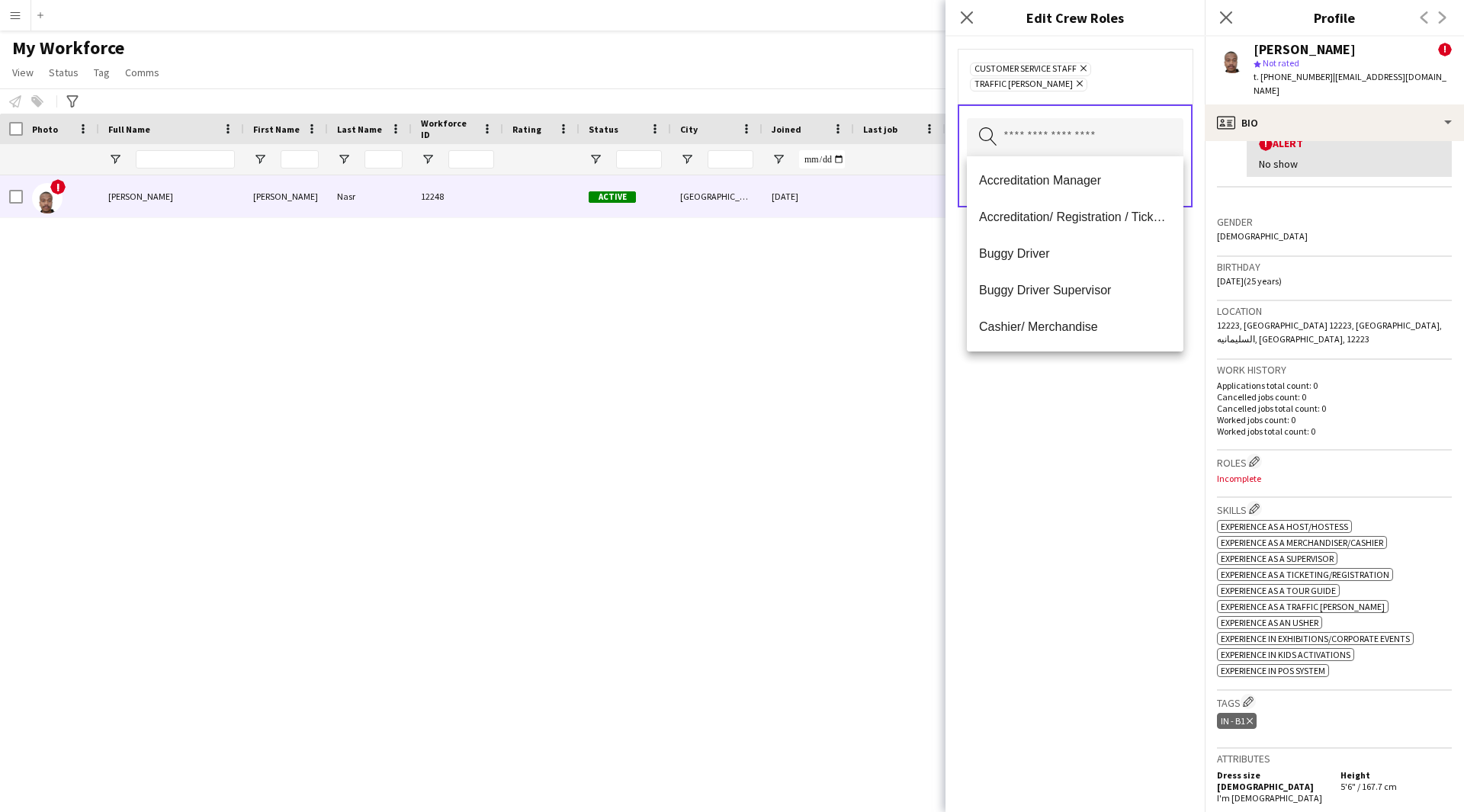
click at [1078, 427] on div "Customer Service Staff Remove Traffic Marshall Remove Search by role type Save" at bounding box center [1074, 424] width 259 height 775
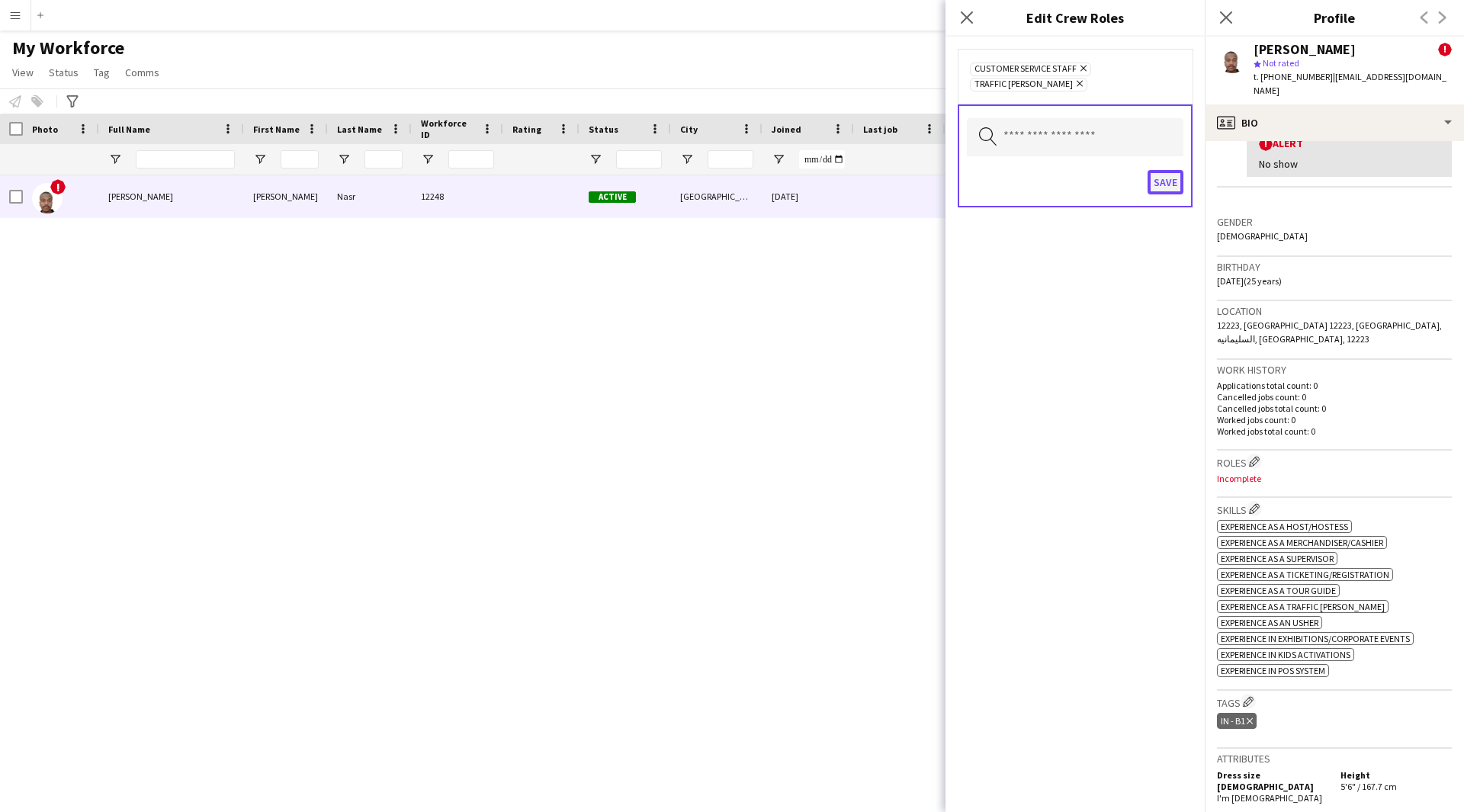
click at [1165, 180] on button "Save" at bounding box center [1165, 182] width 36 height 24
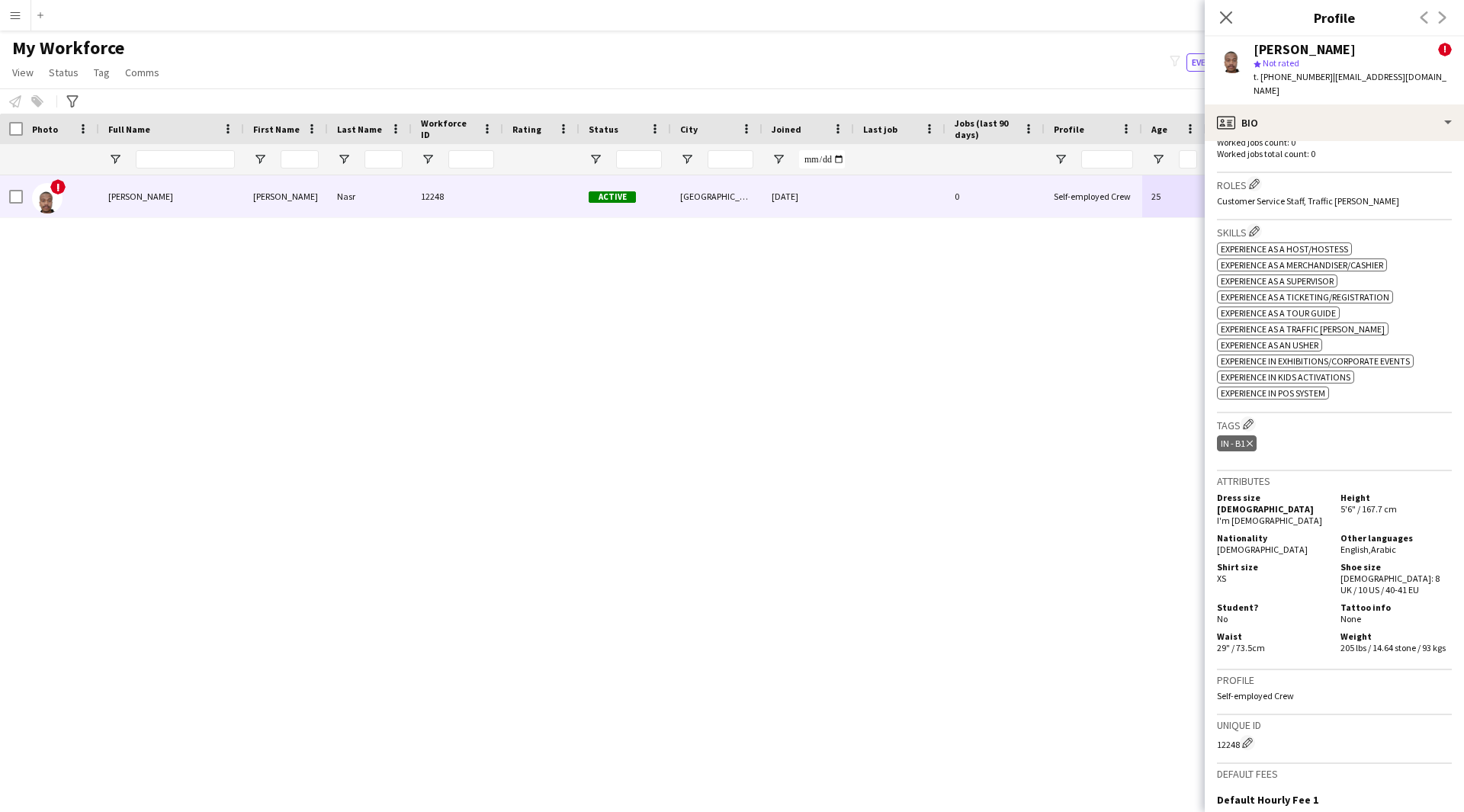
scroll to position [633, 0]
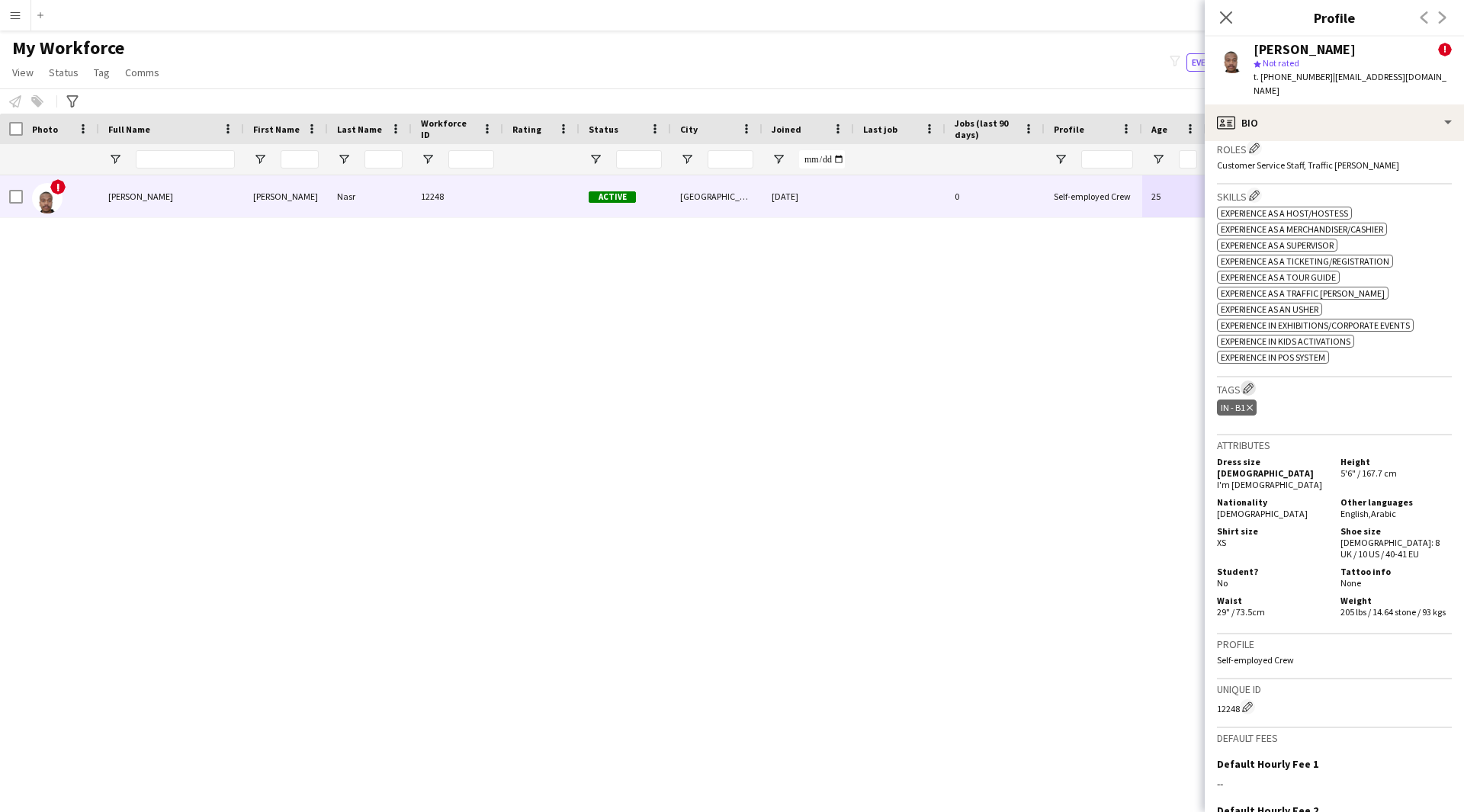
click at [1254, 382] on app-icon "Edit crew company tags" at bounding box center [1248, 387] width 10 height 10
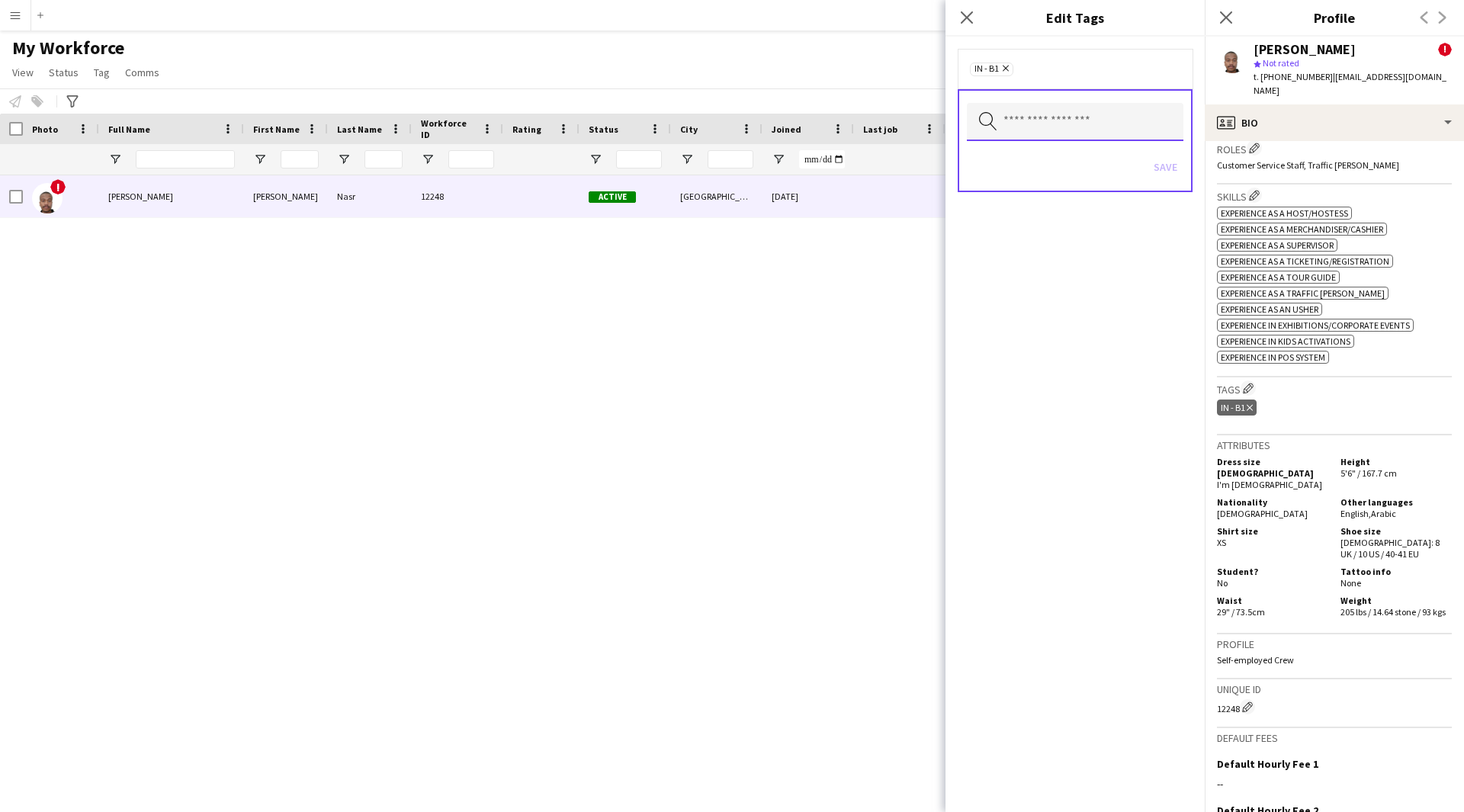
click at [1056, 118] on input "text" at bounding box center [1075, 122] width 216 height 38
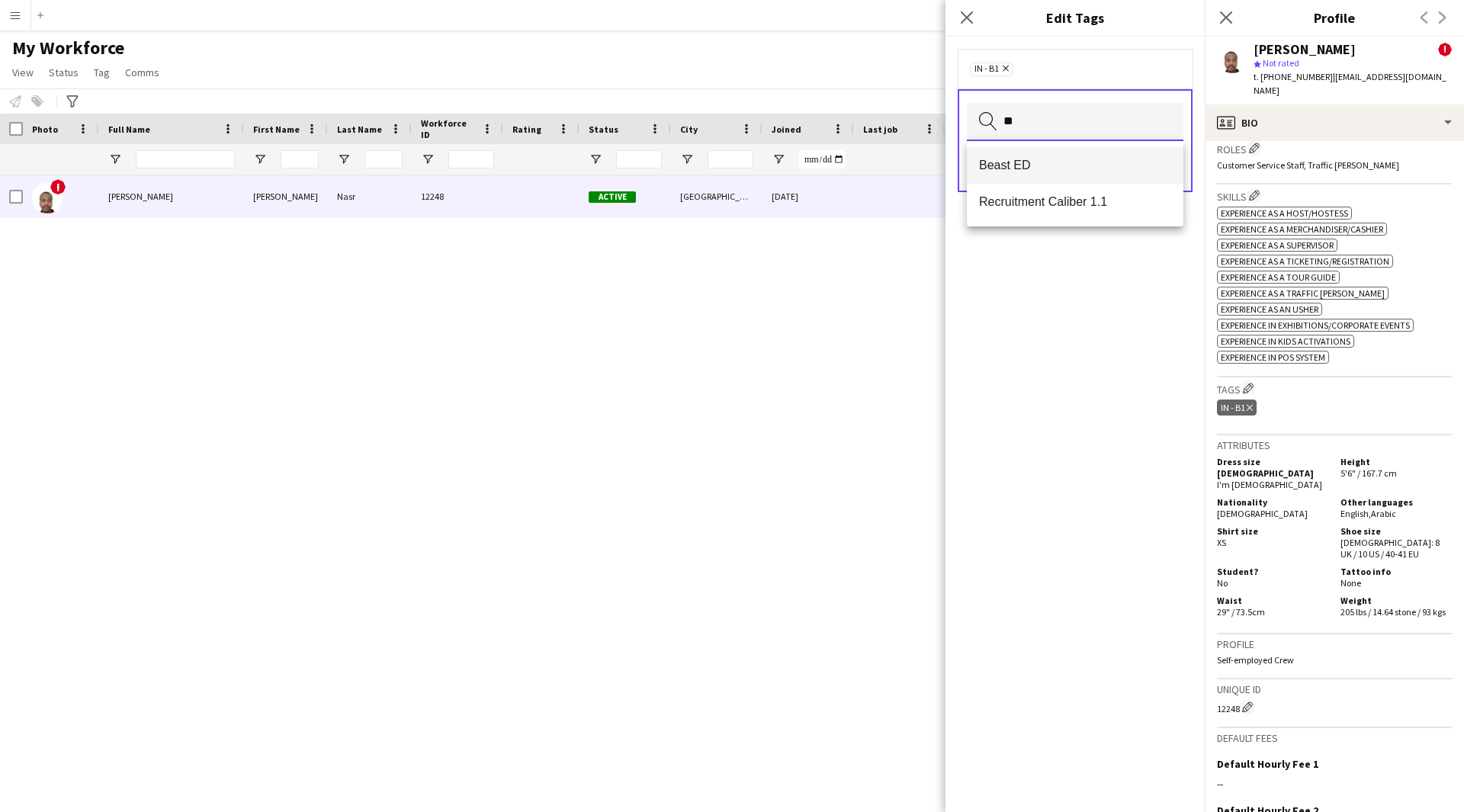
type input "*"
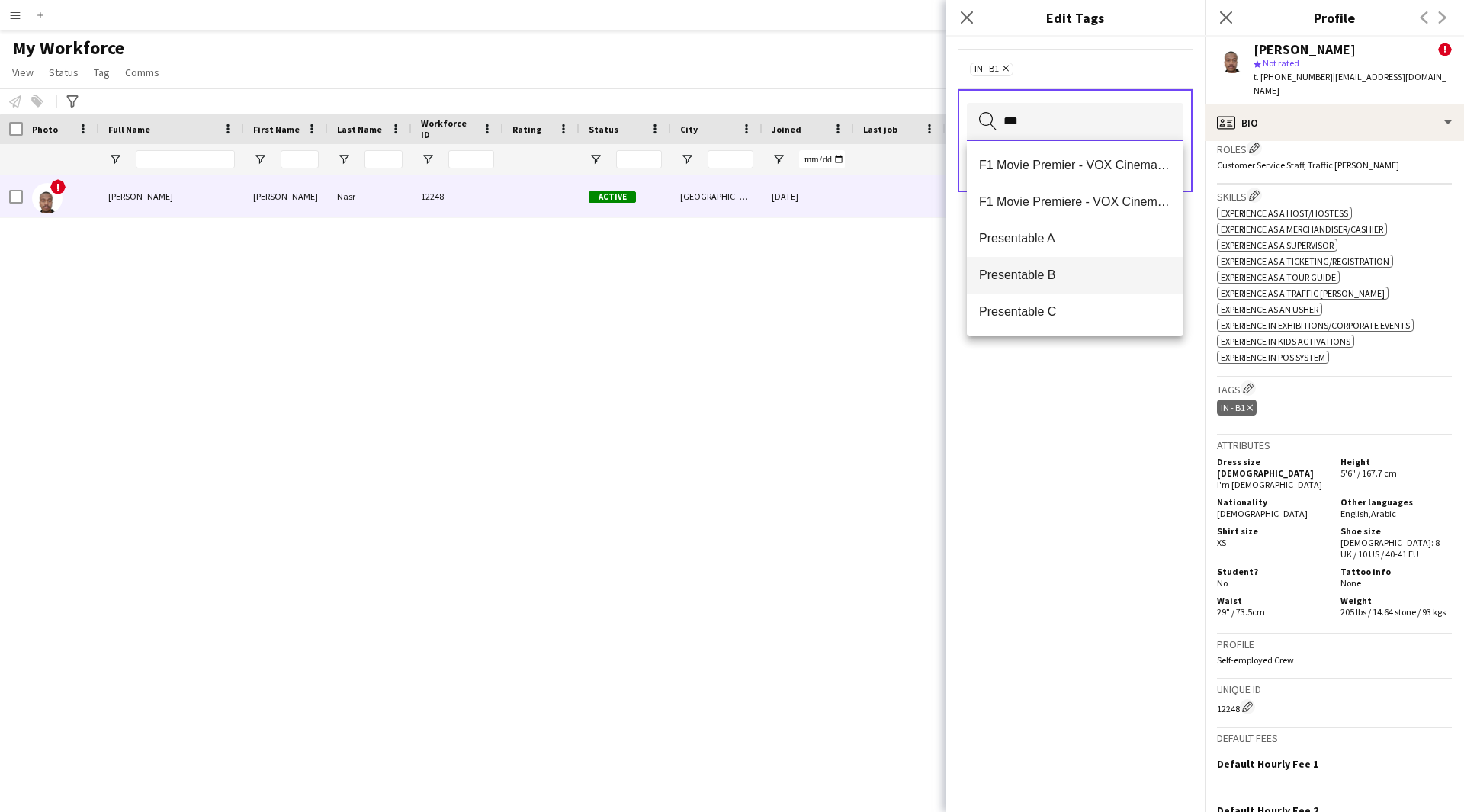
type input "***"
click at [1056, 280] on span "Presentable B" at bounding box center [1075, 275] width 192 height 14
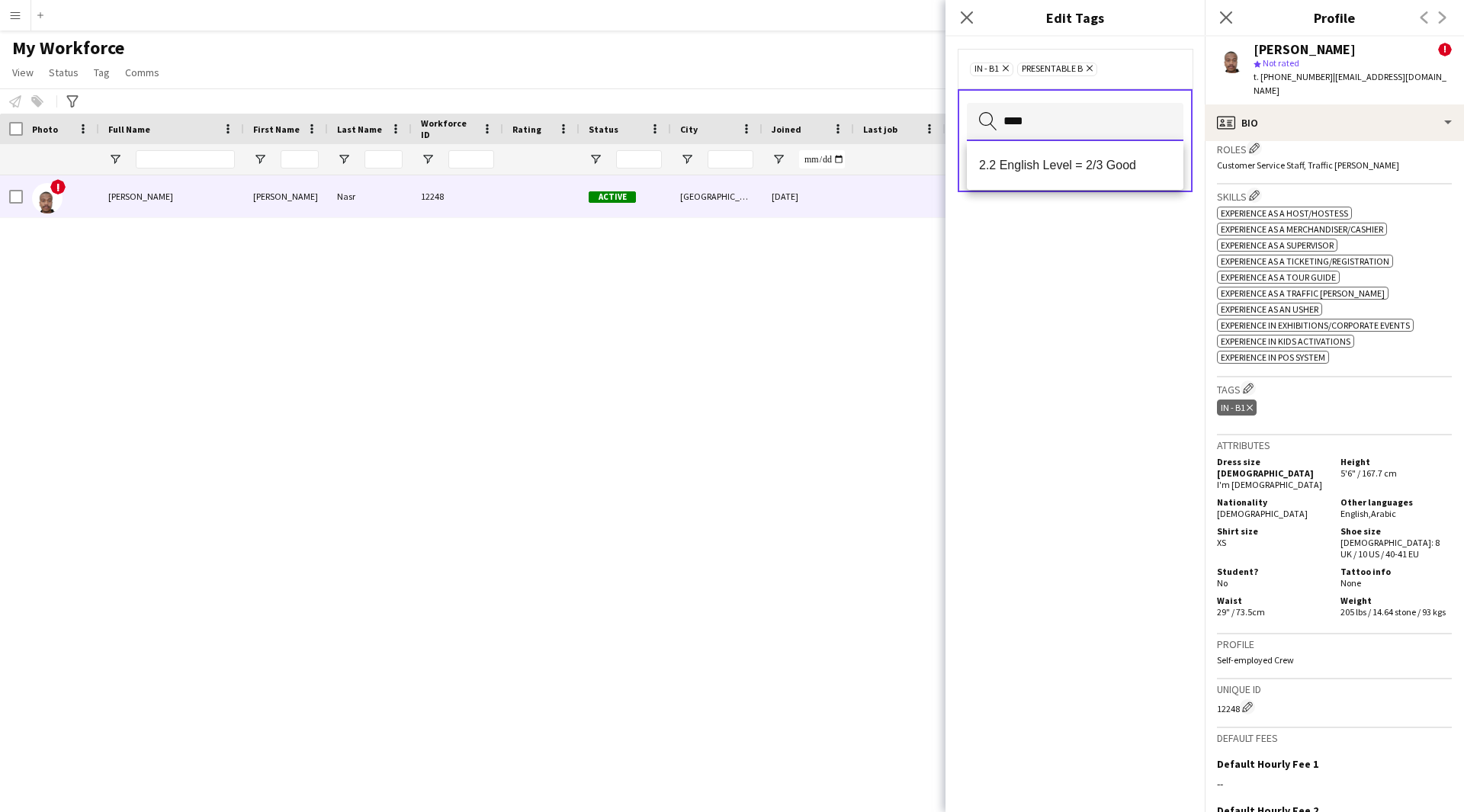
type input "****"
click at [1061, 191] on div "**** Search by tag name Save" at bounding box center [1075, 140] width 235 height 103
click at [1058, 126] on input "****" at bounding box center [1075, 122] width 216 height 38
click at [1100, 175] on mat-option "2.2 English Level = 2/3 Good" at bounding box center [1075, 166] width 216 height 37
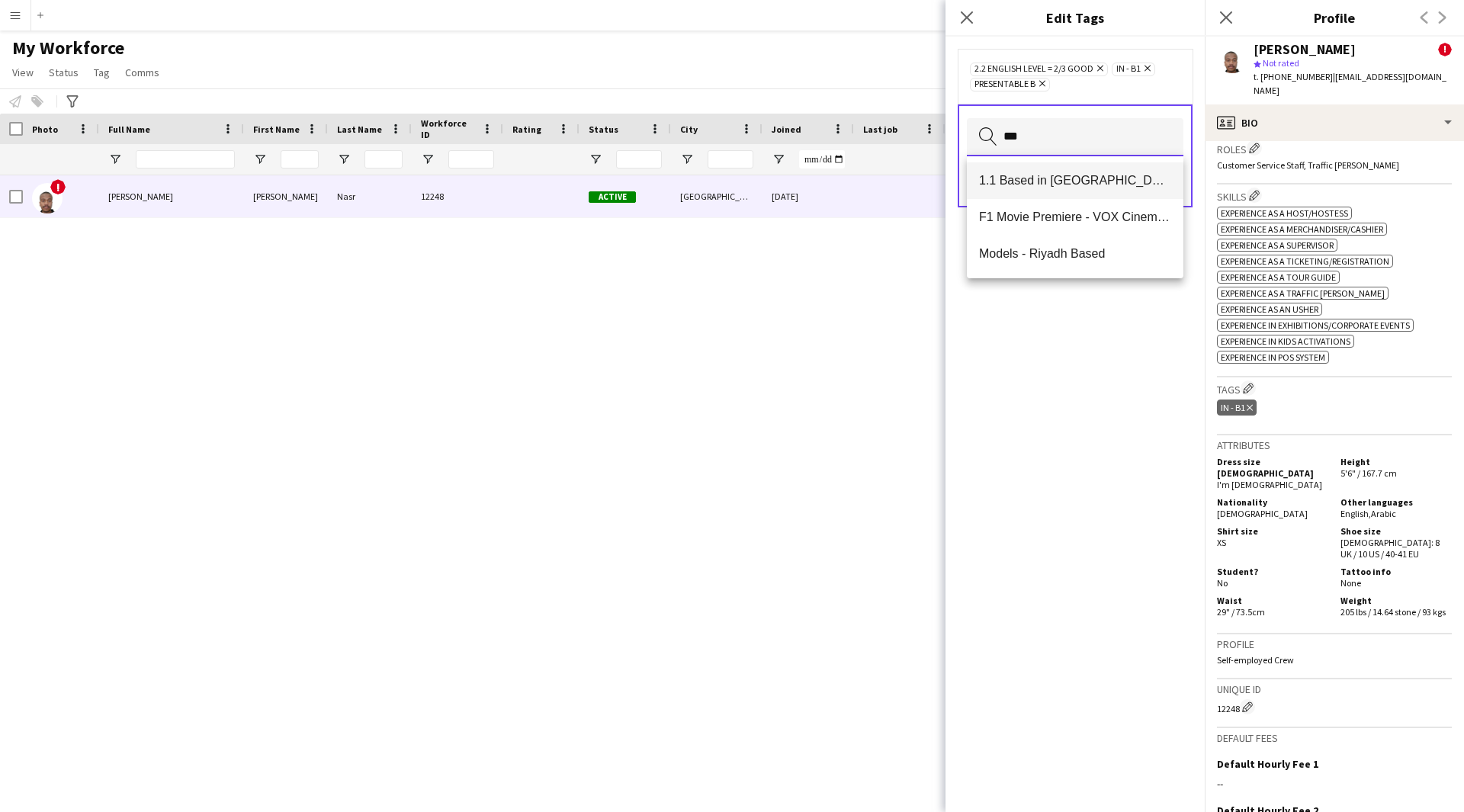
type input "***"
click at [1039, 185] on span "1.1 Based in [GEOGRAPHIC_DATA]" at bounding box center [1075, 180] width 192 height 14
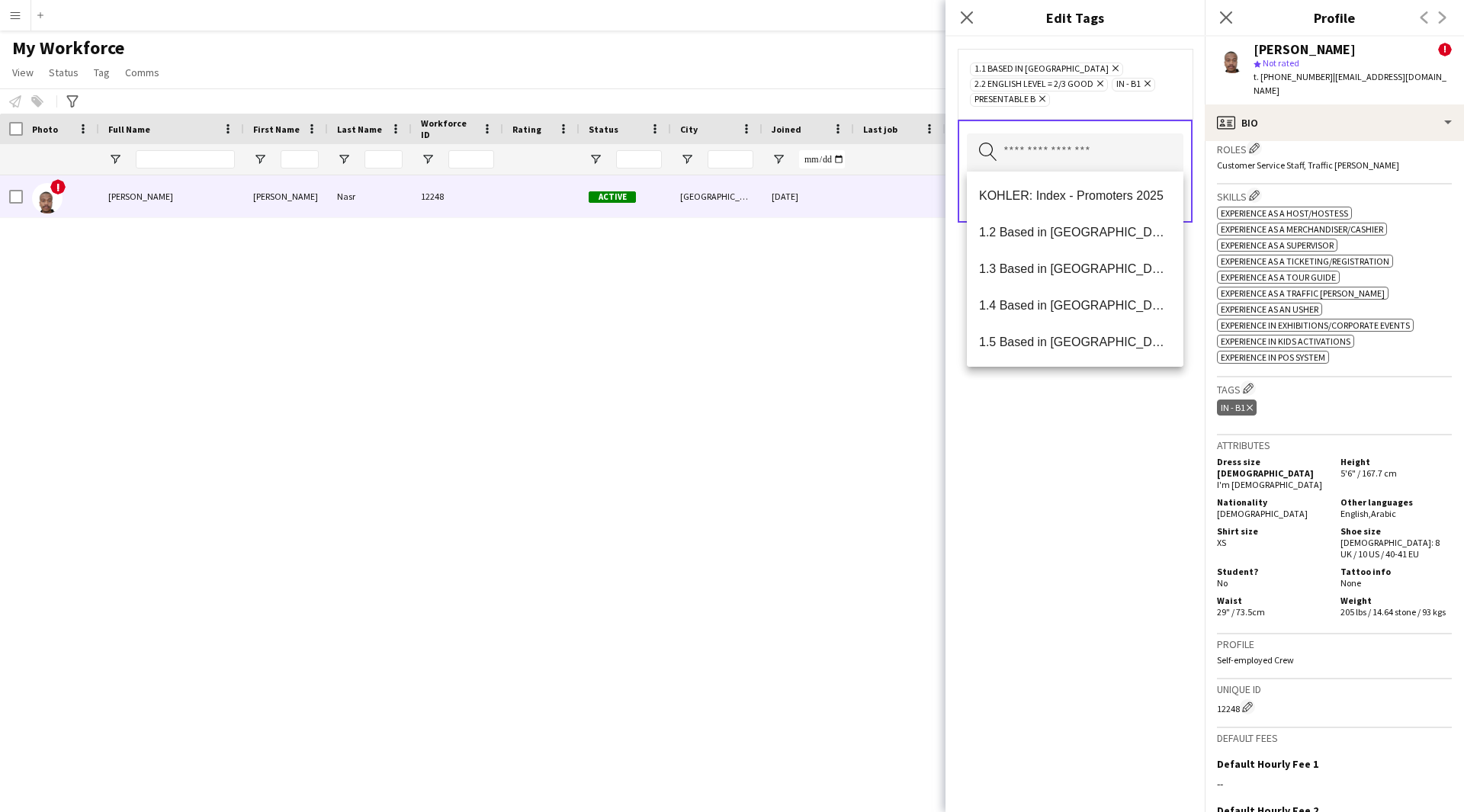
click at [1109, 702] on div "1.1 Based in Riyadh Remove 2.2 English Level = 2/3 Good Remove IN - B1 Remove P…" at bounding box center [1074, 424] width 259 height 775
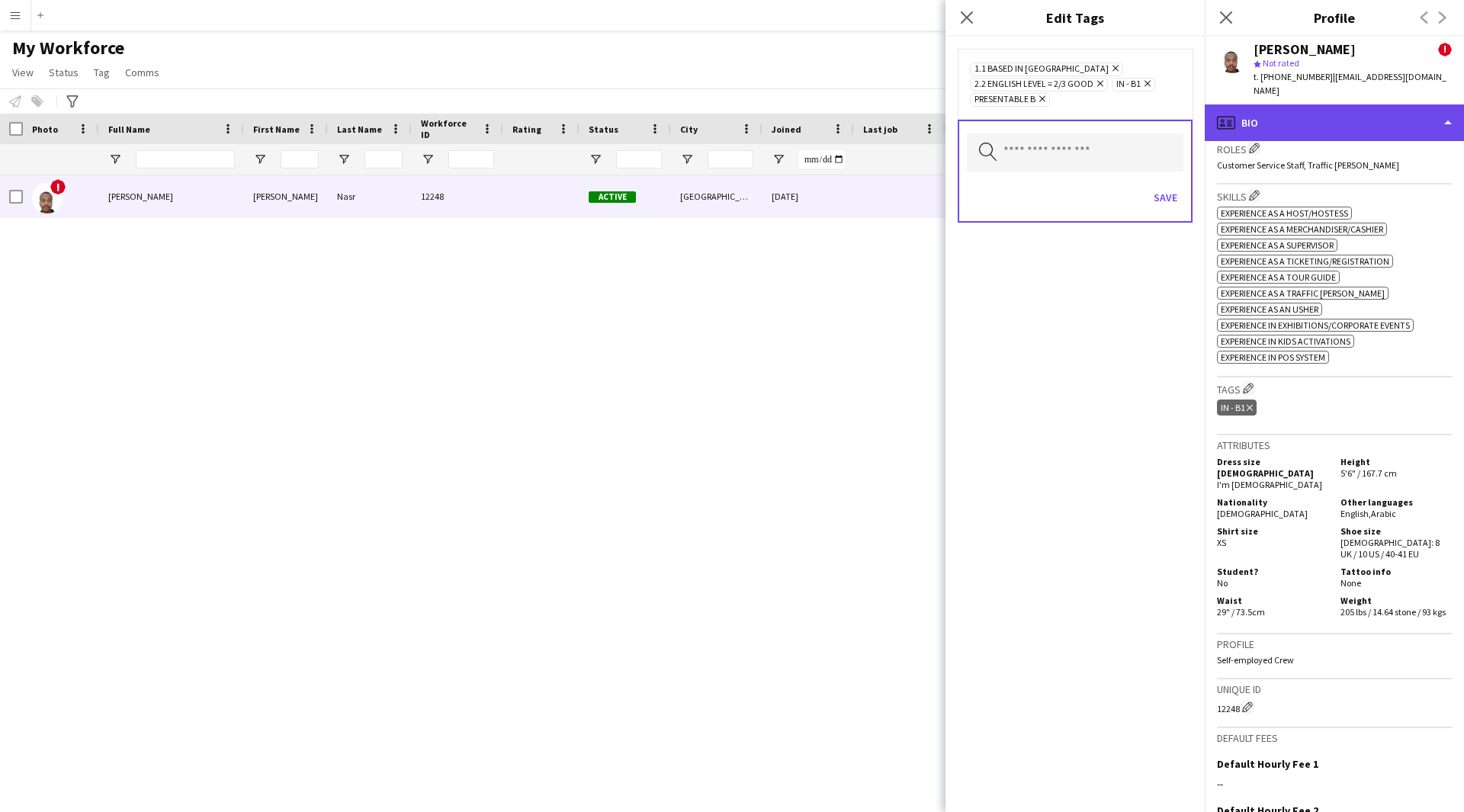
click at [1316, 104] on div "profile Bio" at bounding box center [1334, 123] width 259 height 37
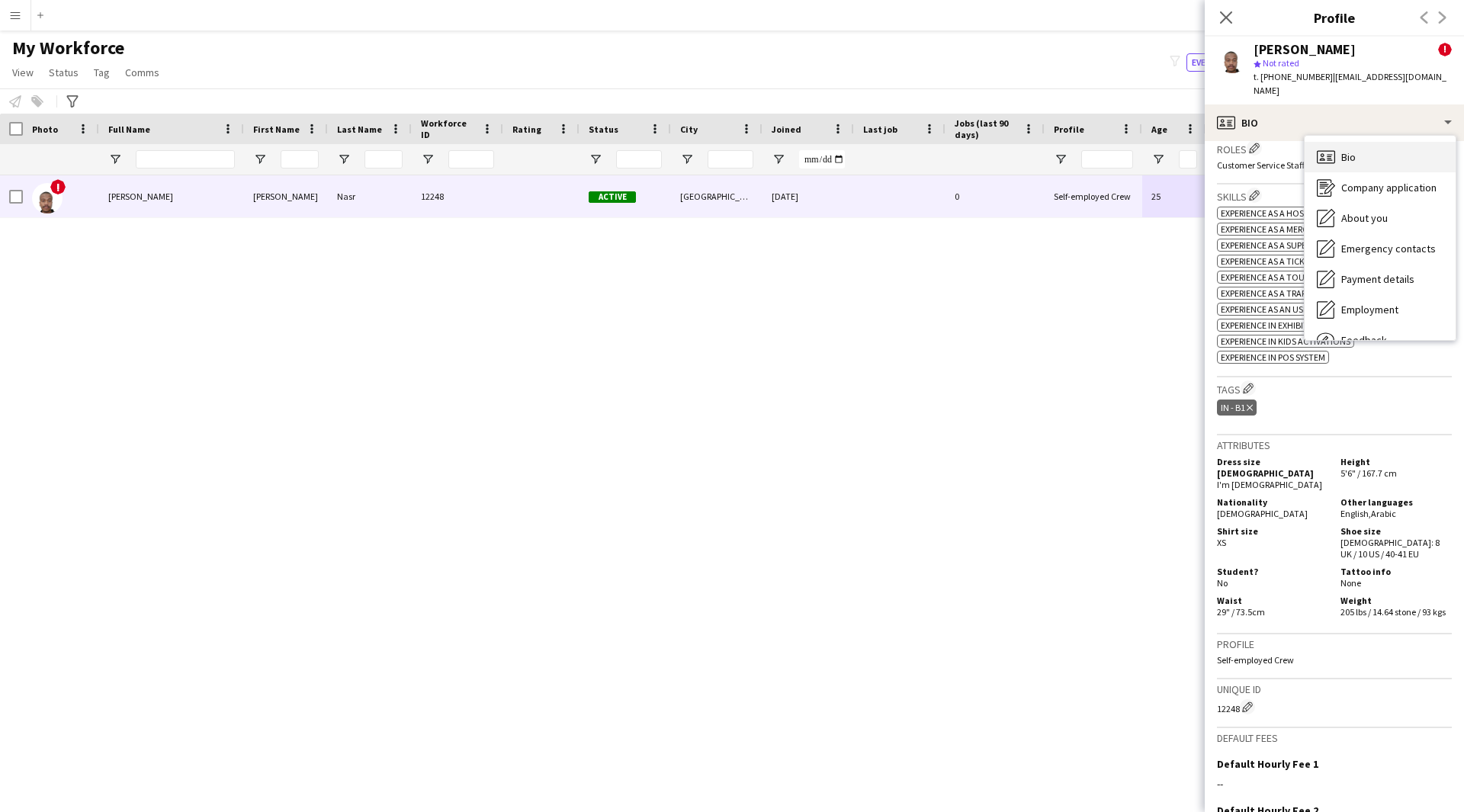
click at [1346, 150] on span "Bio" at bounding box center [1349, 156] width 14 height 14
click at [1248, 382] on app-icon "Edit crew company tags" at bounding box center [1248, 387] width 10 height 10
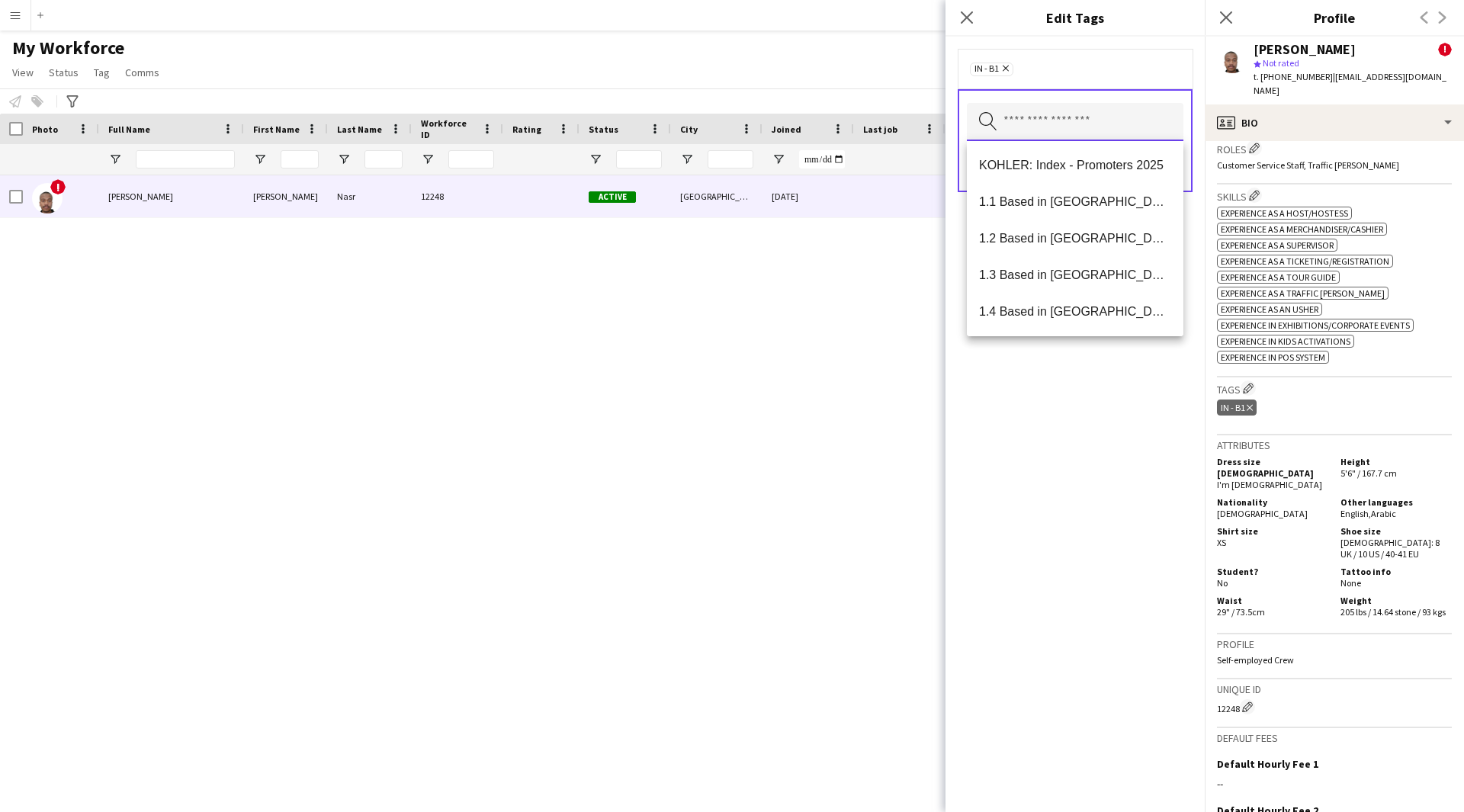
click at [1115, 114] on input "text" at bounding box center [1075, 122] width 216 height 38
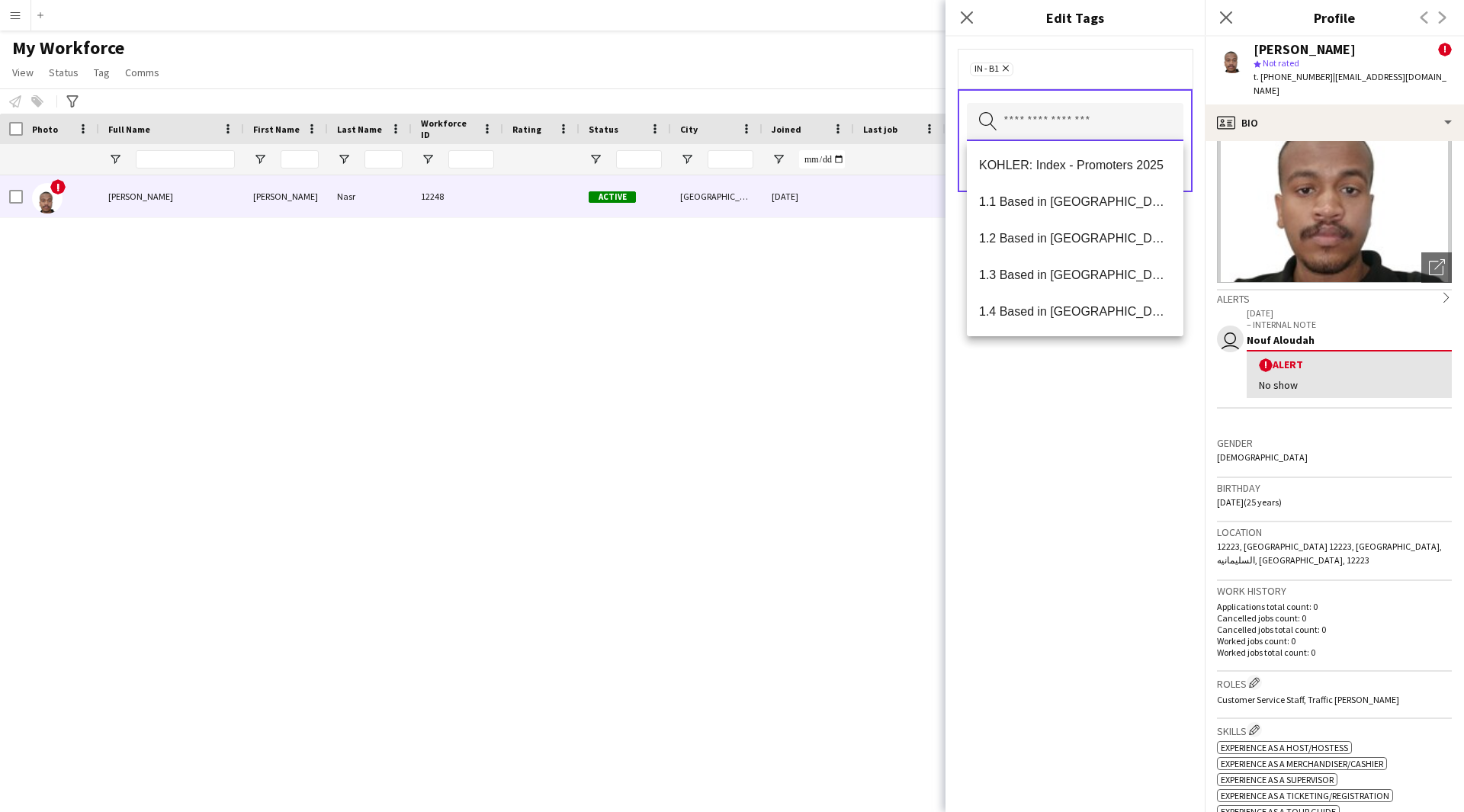
scroll to position [99, 0]
click at [1086, 208] on span "1.1 Based in [GEOGRAPHIC_DATA]" at bounding box center [1075, 202] width 192 height 14
type input "***"
click at [1039, 274] on span "Presentable B" at bounding box center [1075, 275] width 192 height 14
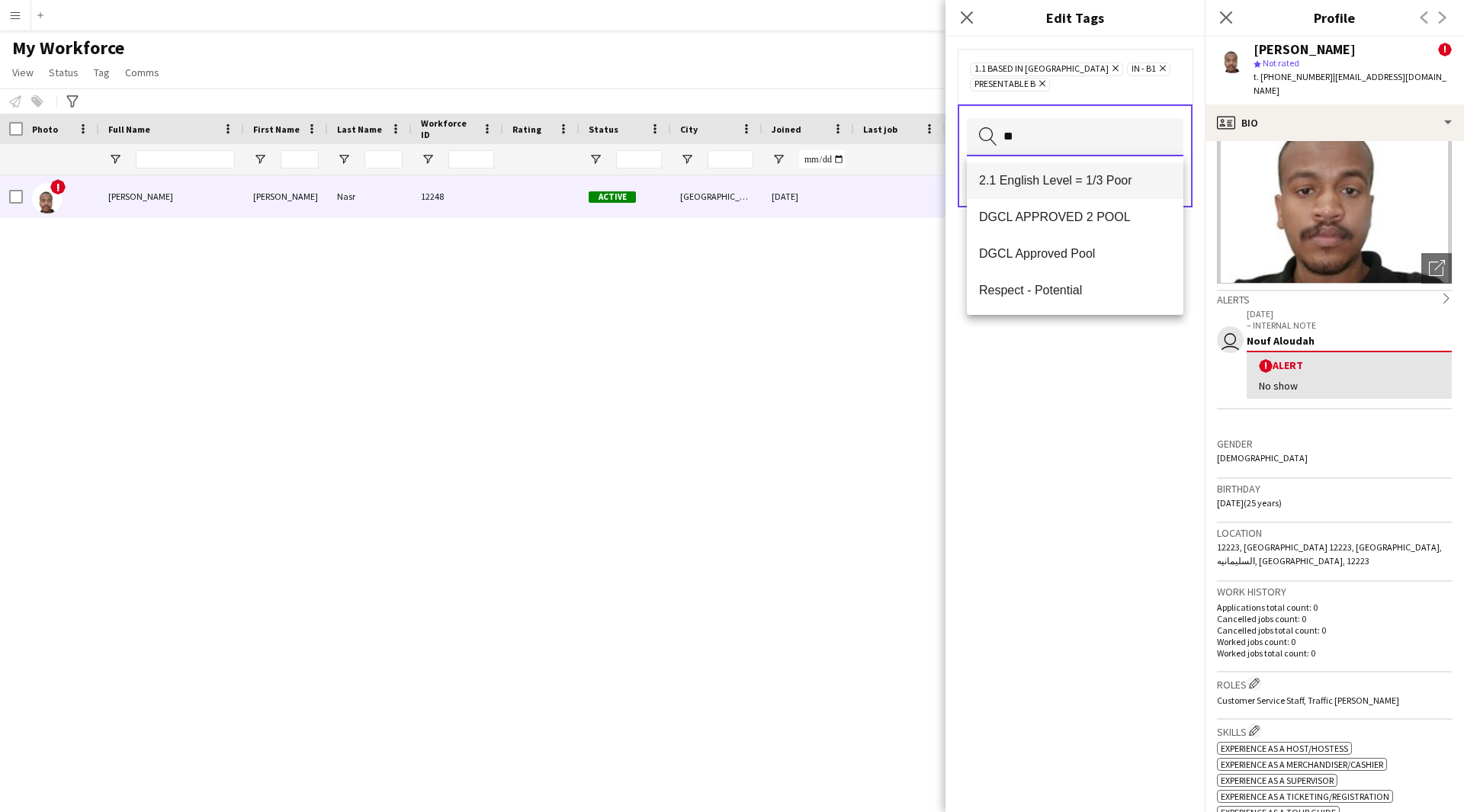
type input "**"
click at [1096, 194] on mat-option "2.1 English Level = 1/3 Poor" at bounding box center [1075, 181] width 216 height 37
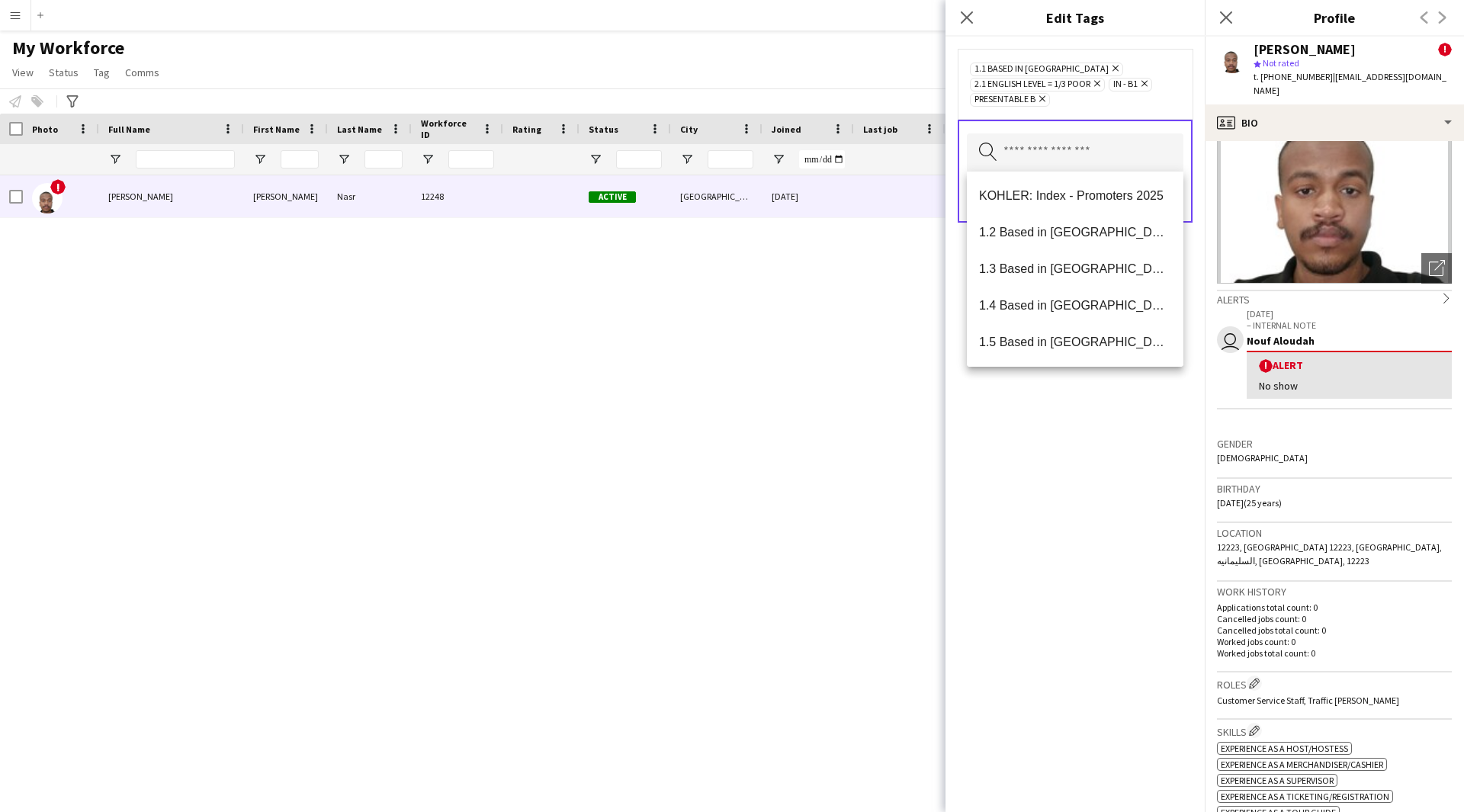
click at [1086, 479] on div "1.1 Based in Riyadh Remove 2.1 English Level = 1/3 Poor Remove IN - B1 Remove P…" at bounding box center [1074, 424] width 259 height 775
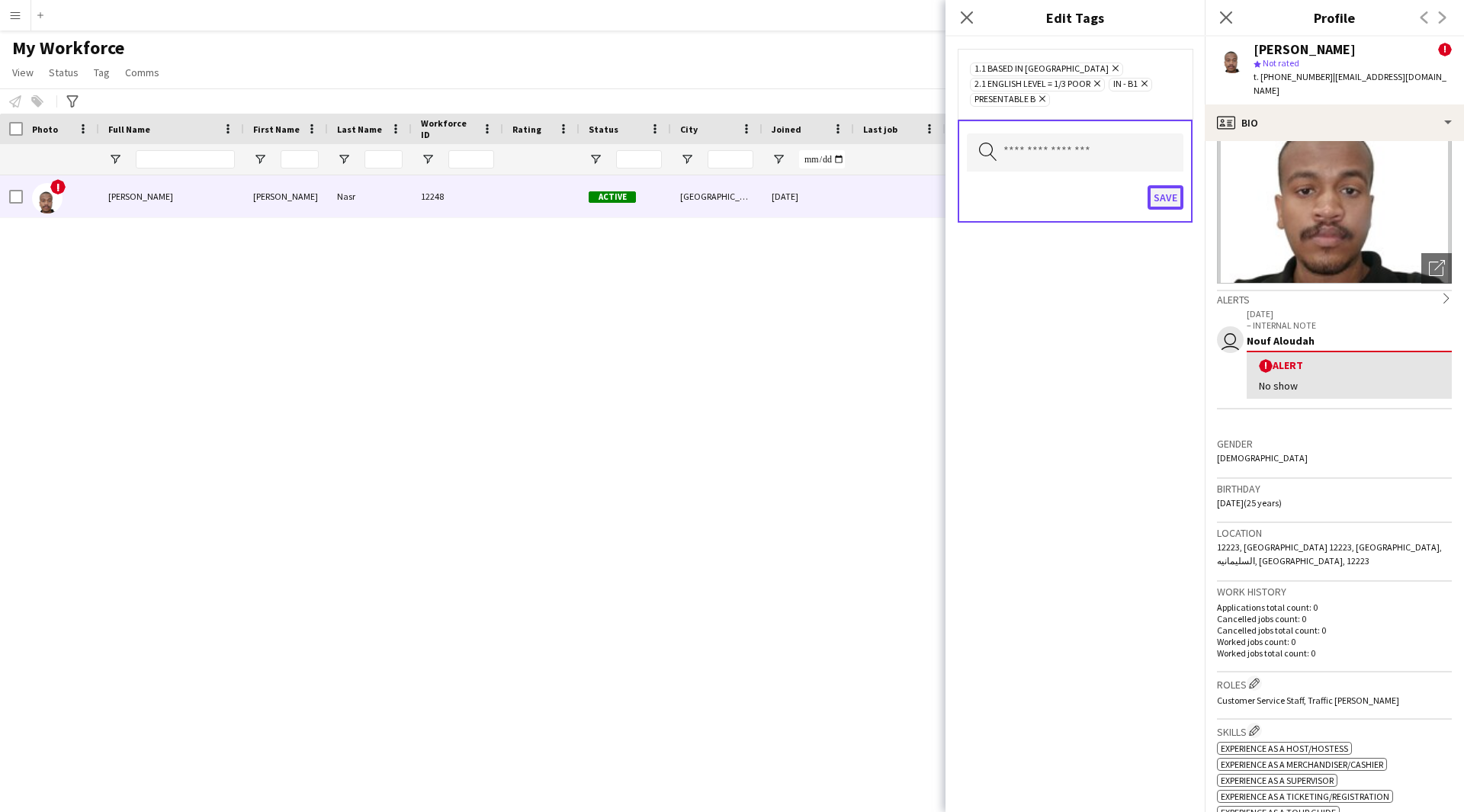
click at [1159, 200] on button "Save" at bounding box center [1165, 197] width 36 height 24
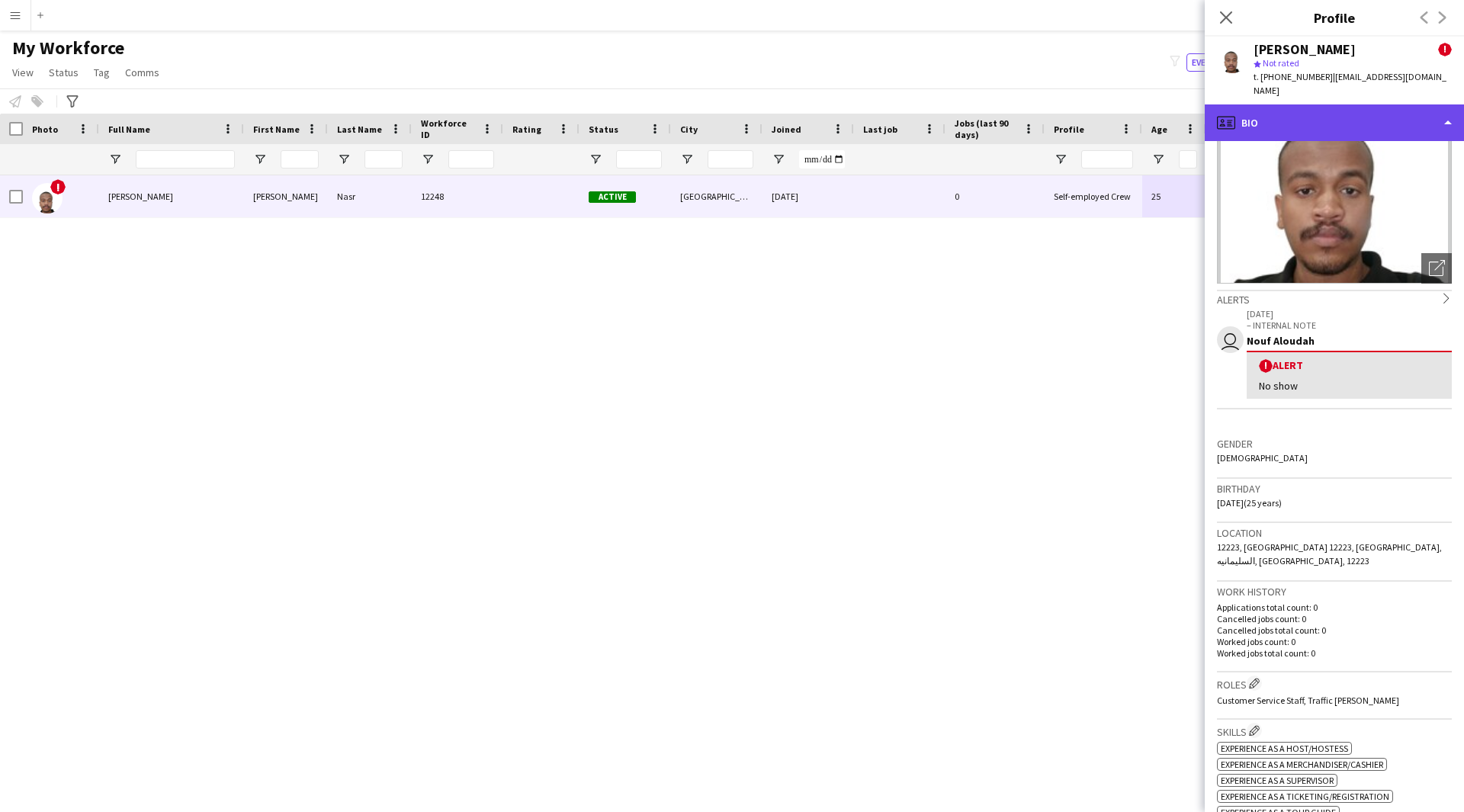
click at [1333, 117] on div "profile Bio" at bounding box center [1334, 123] width 259 height 37
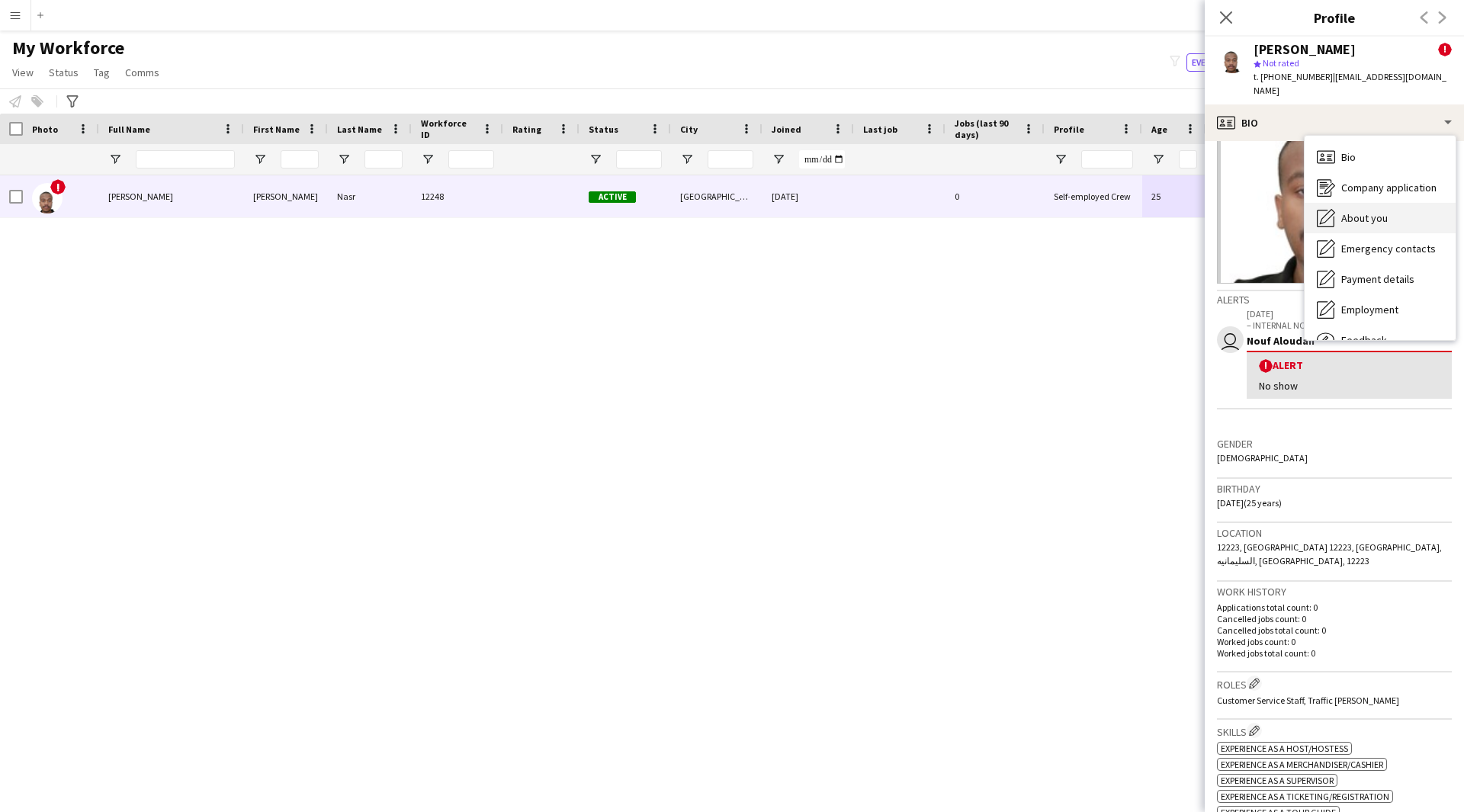
click at [1353, 203] on div "About you About you" at bounding box center [1380, 218] width 151 height 30
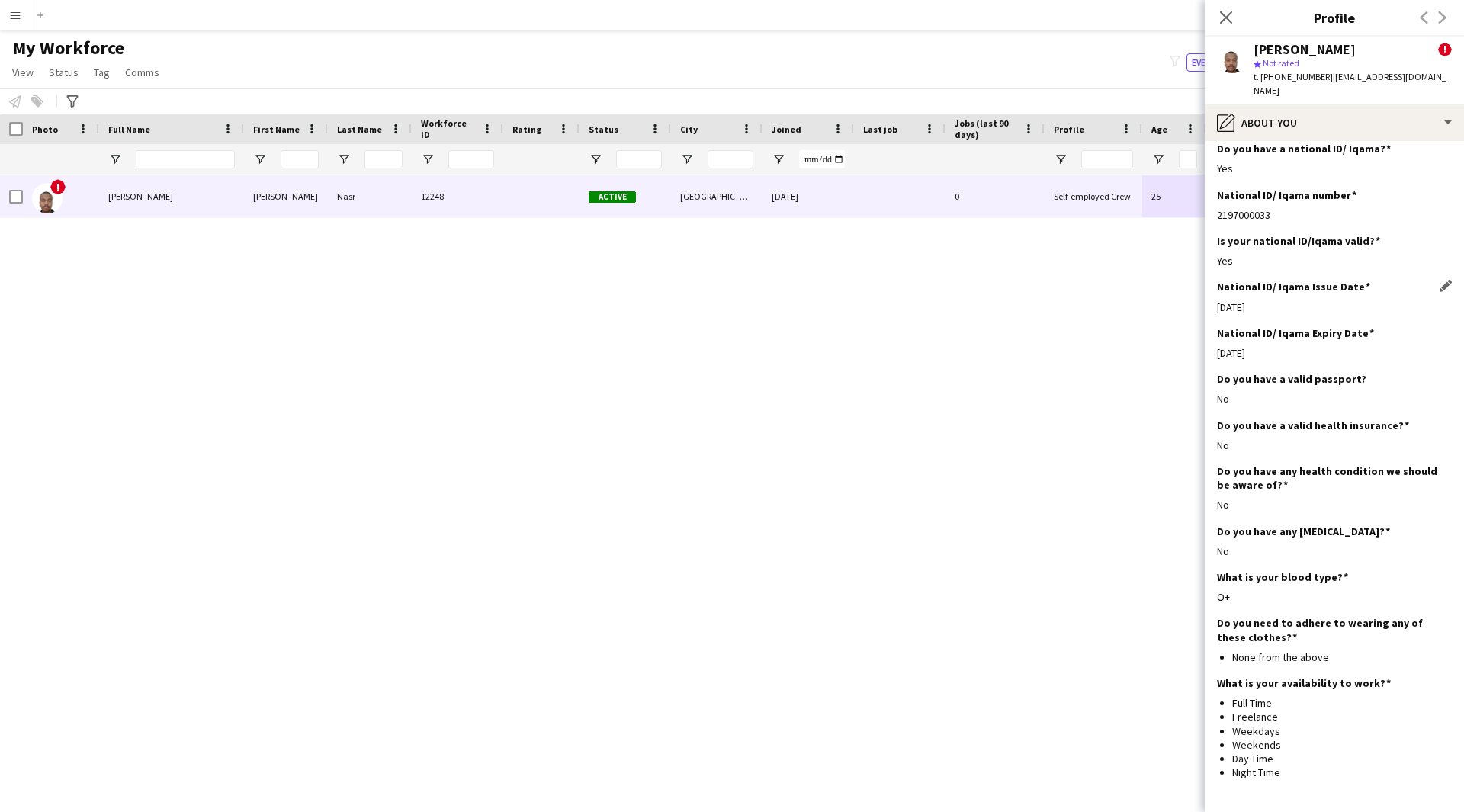
scroll to position [386, 0]
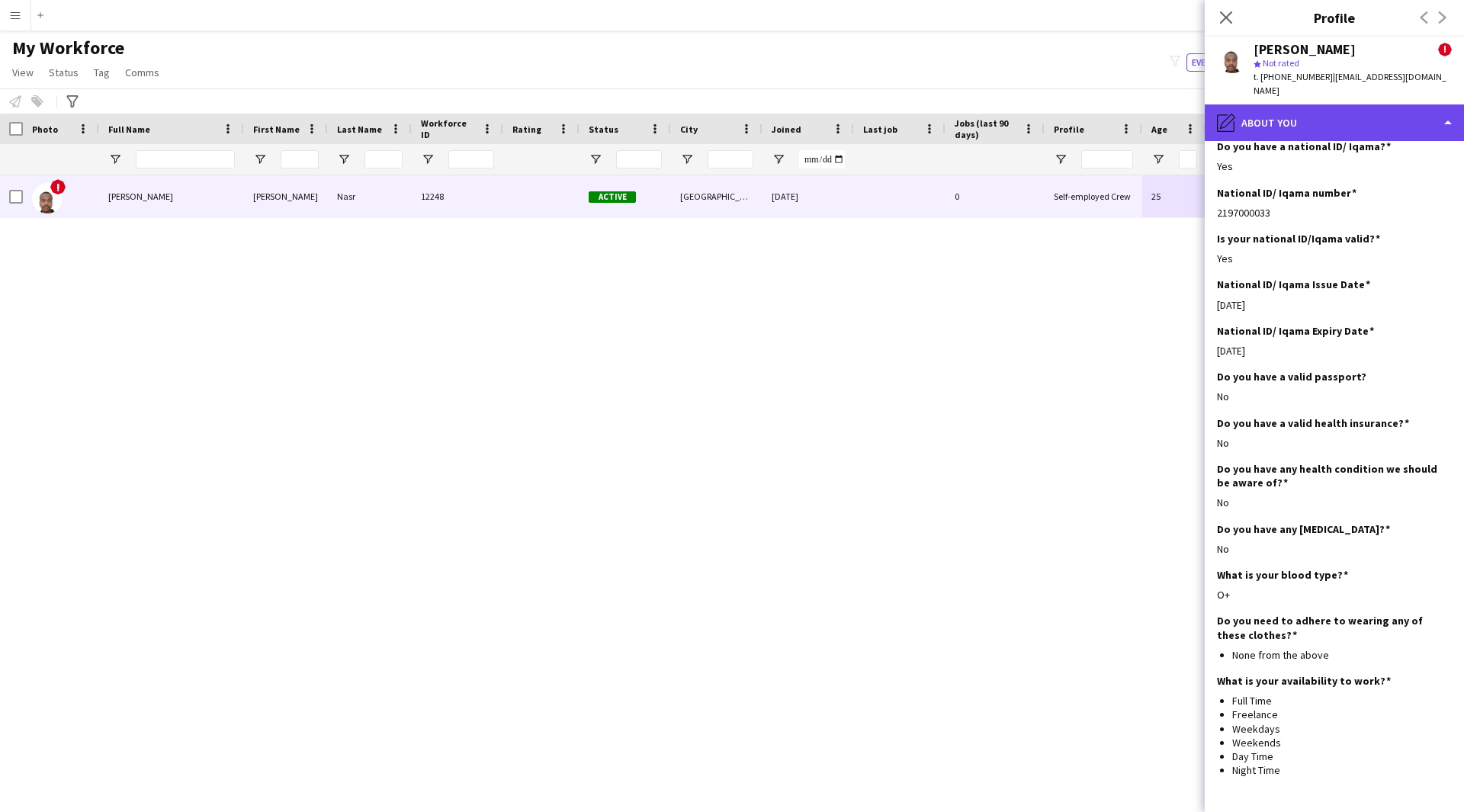
click at [1317, 107] on div "pencil4 About you" at bounding box center [1334, 123] width 259 height 37
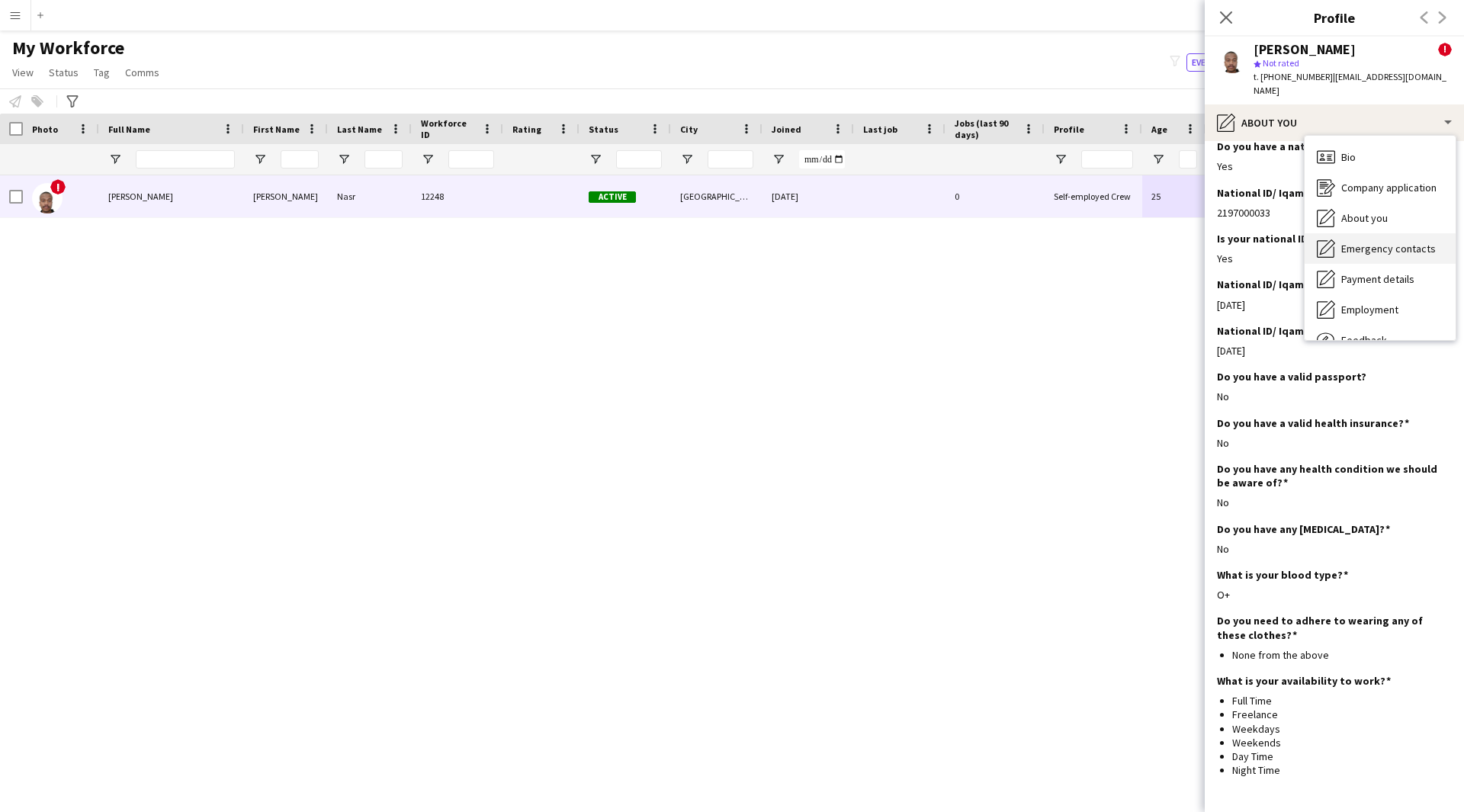
click at [1370, 241] on span "Emergency contacts" at bounding box center [1389, 248] width 95 height 14
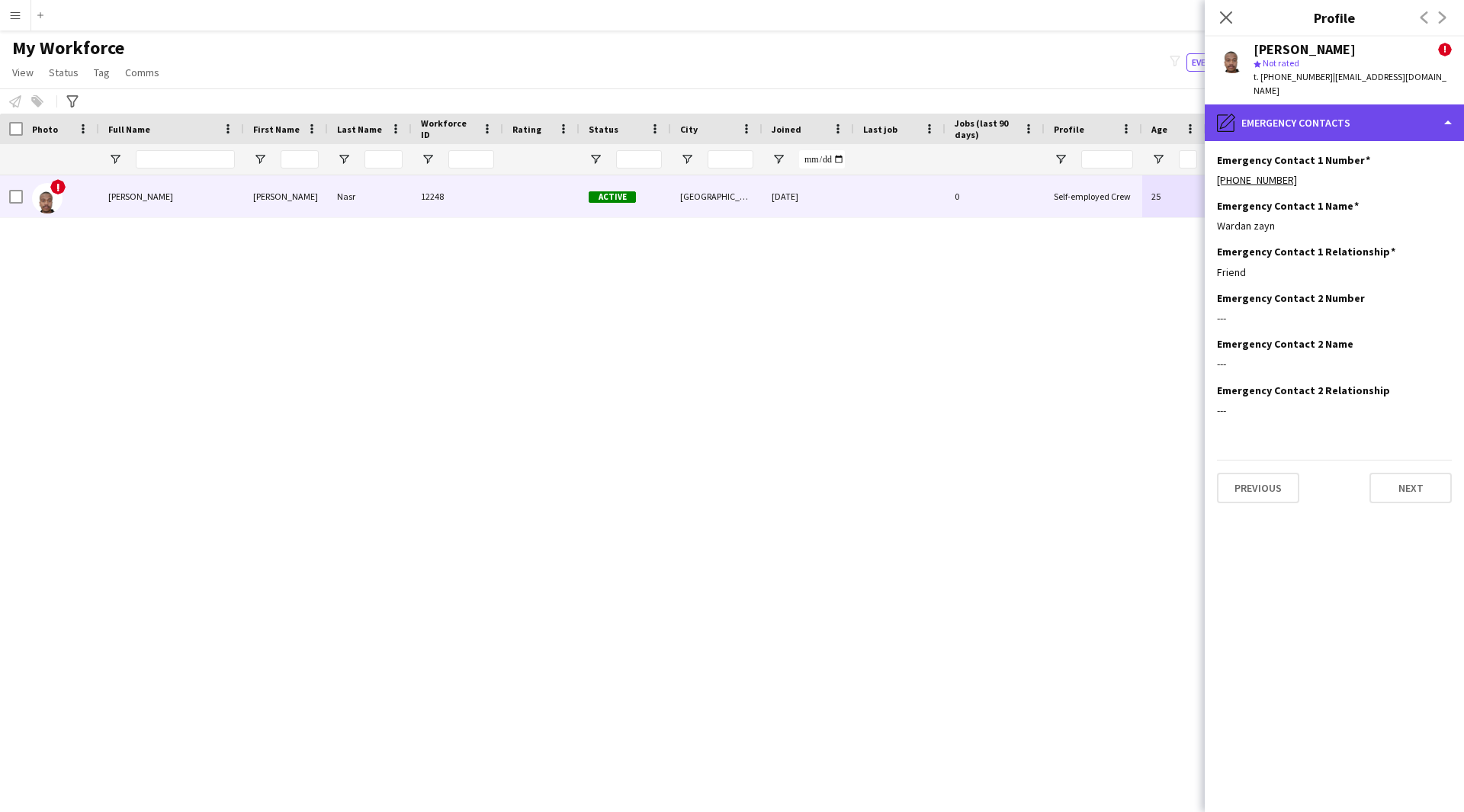
click at [1295, 115] on div "pencil4 Emergency contacts" at bounding box center [1334, 123] width 259 height 37
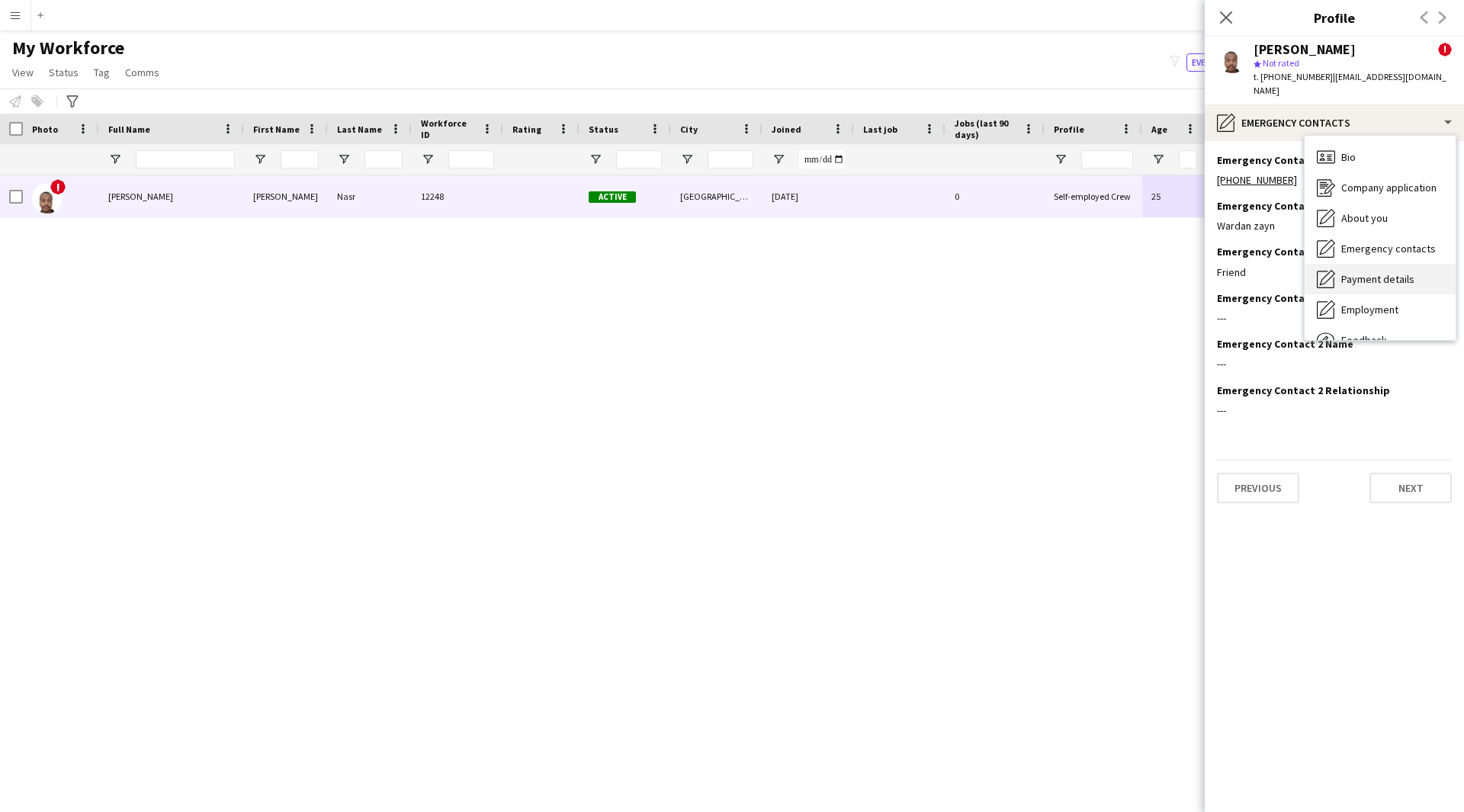
click at [1388, 277] on div "Payment details Payment details" at bounding box center [1380, 279] width 151 height 30
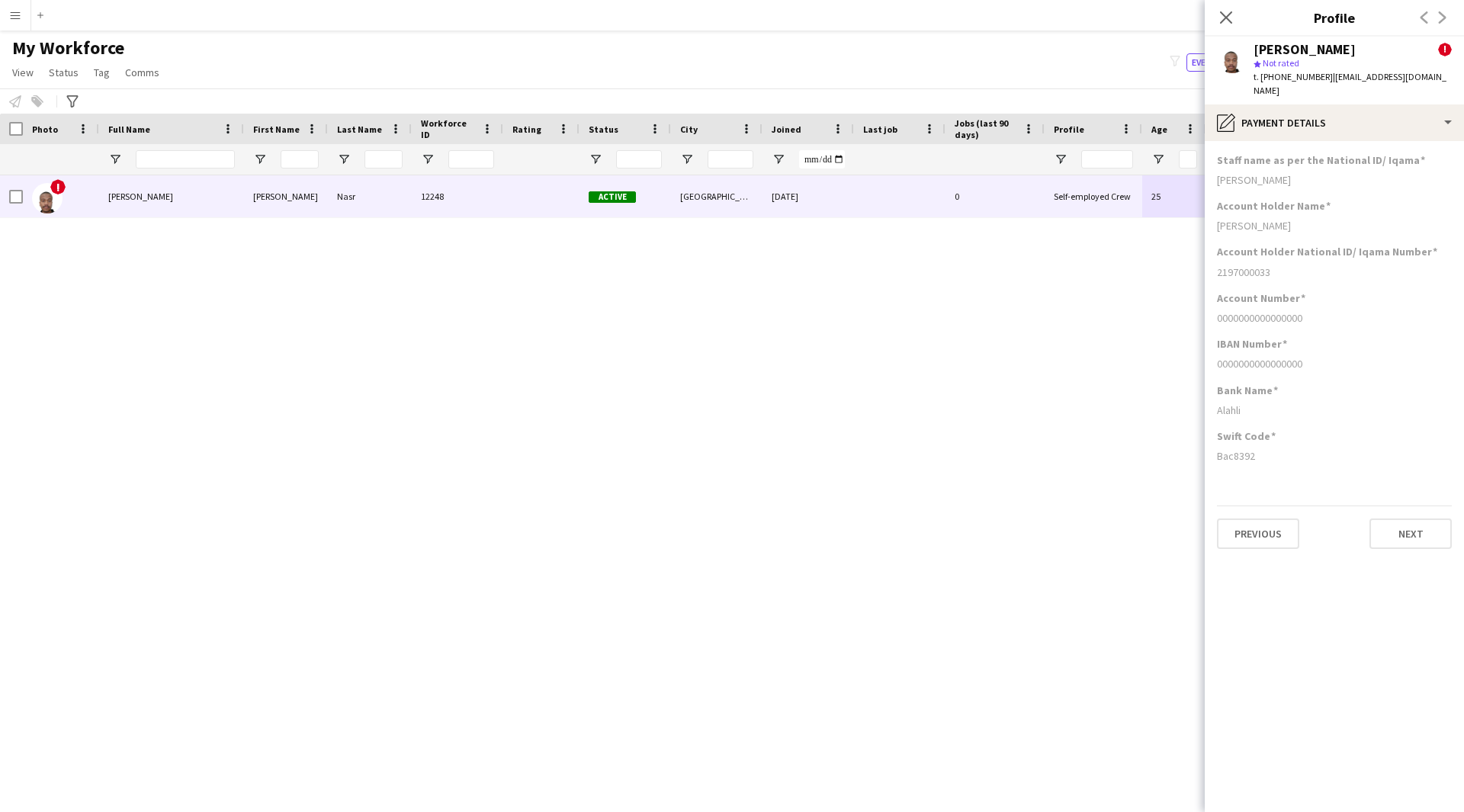
click at [1256, 364] on div "IBAN Number 0000000000000000" at bounding box center [1334, 359] width 235 height 46
drag, startPoint x: 1261, startPoint y: 400, endPoint x: 1203, endPoint y: 403, distance: 58.1
click at [1203, 403] on body "Menu Boards Boards Boards All jobs Status Workforce Workforce My Workforce Recr…" at bounding box center [732, 406] width 1464 height 812
click at [1310, 104] on div "pencil4 Payment details" at bounding box center [1334, 123] width 259 height 37
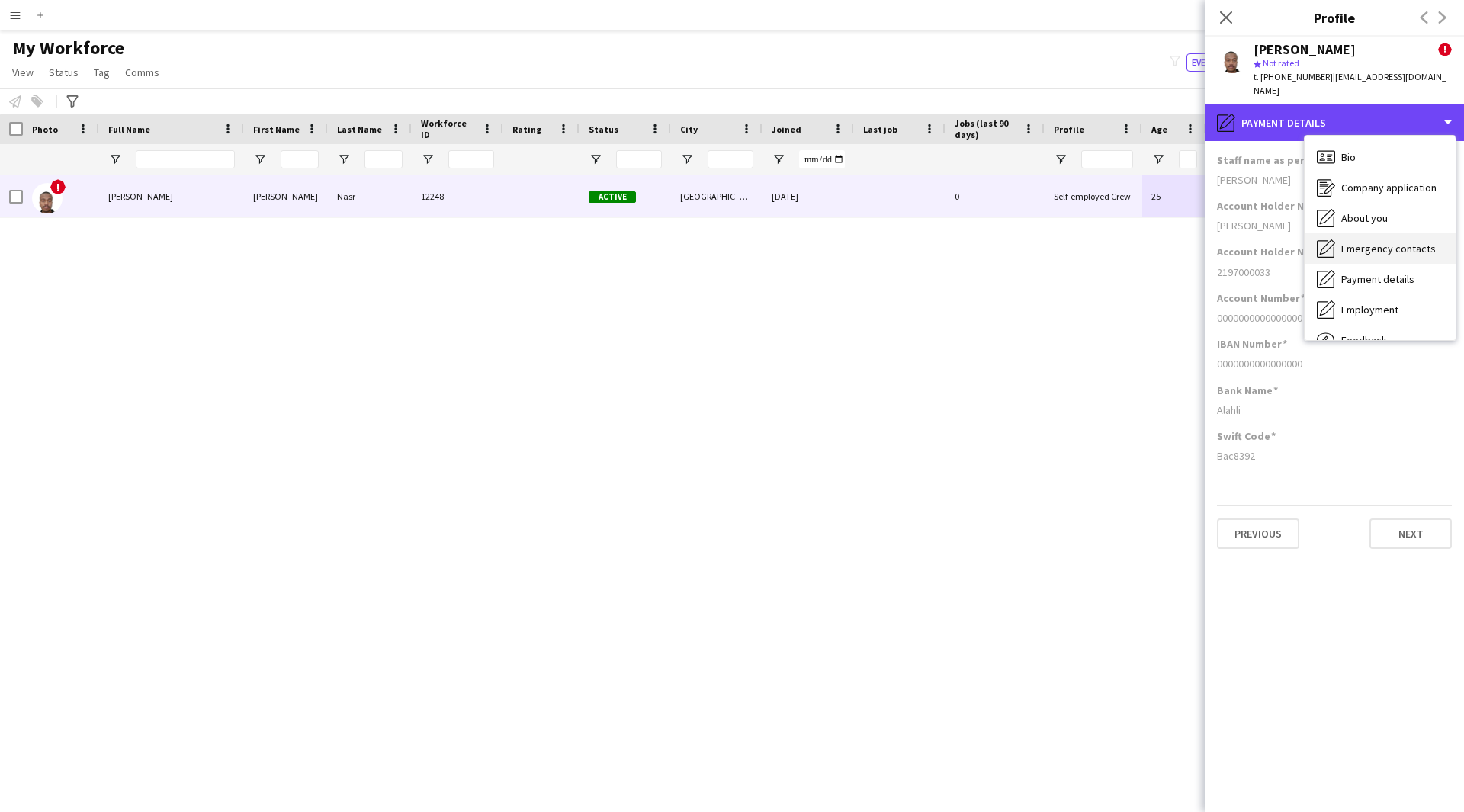
scroll to position [52, 0]
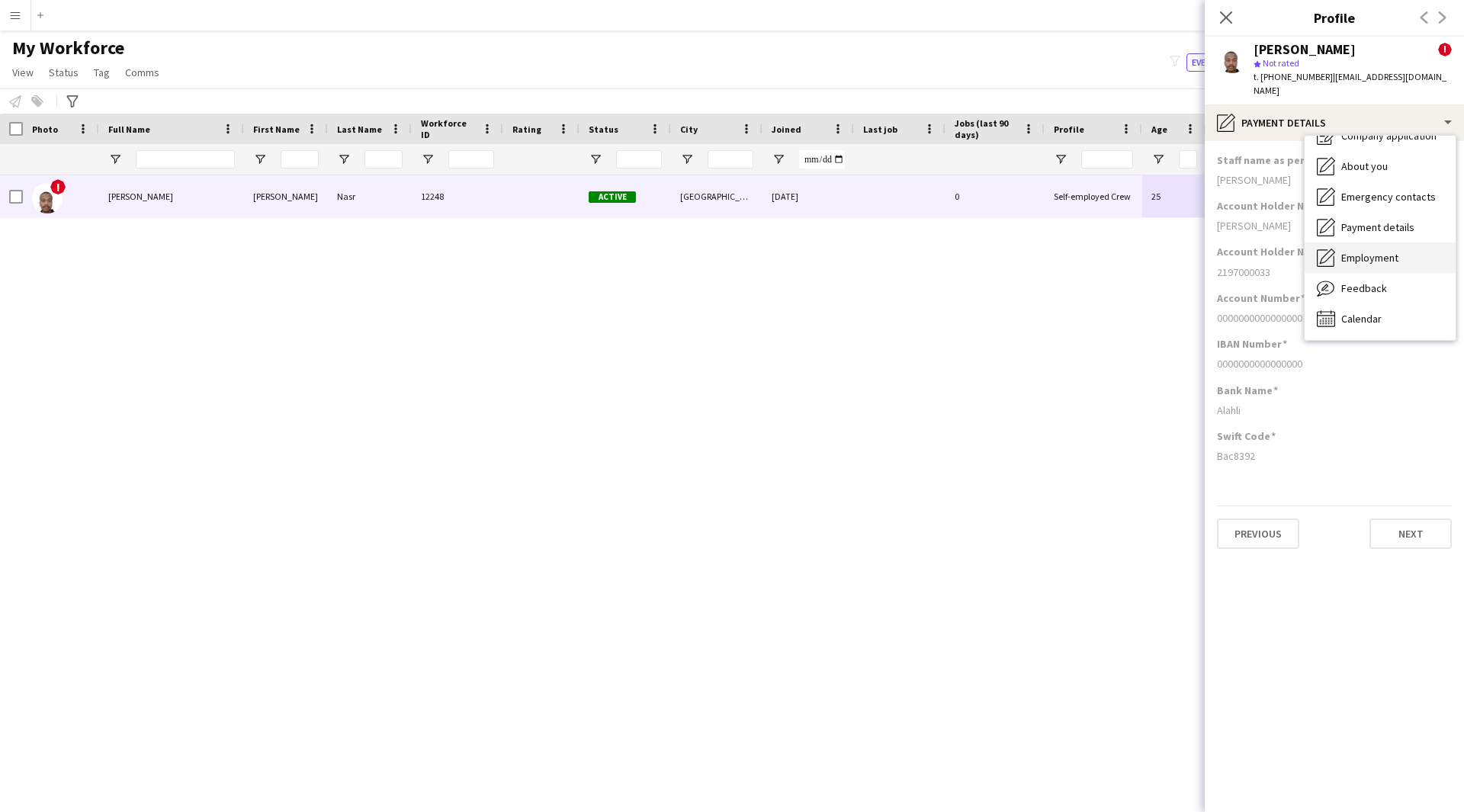
click at [1354, 251] on span "Employment" at bounding box center [1369, 257] width 57 height 14
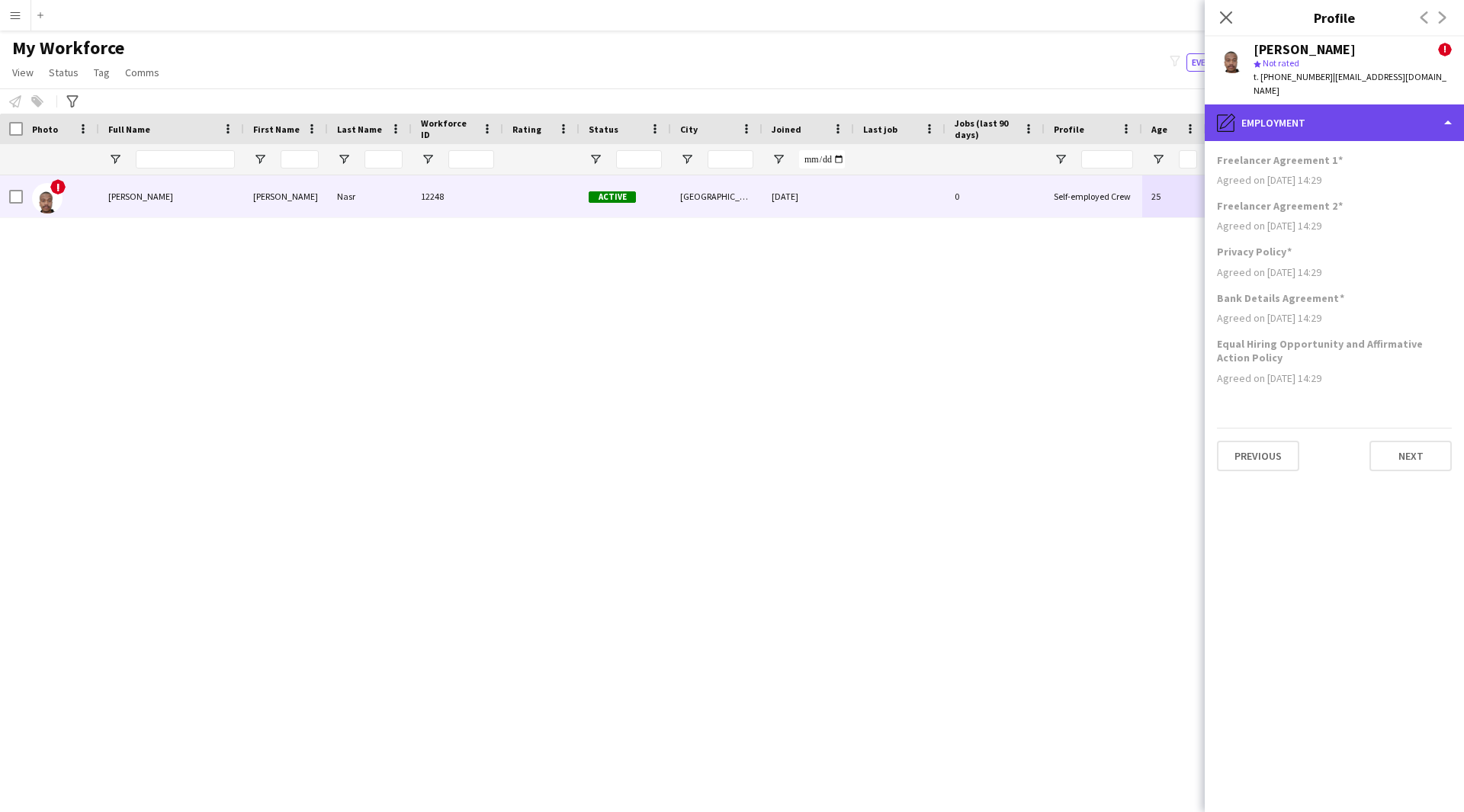
click at [1305, 104] on div "pencil4 Employment" at bounding box center [1334, 123] width 259 height 37
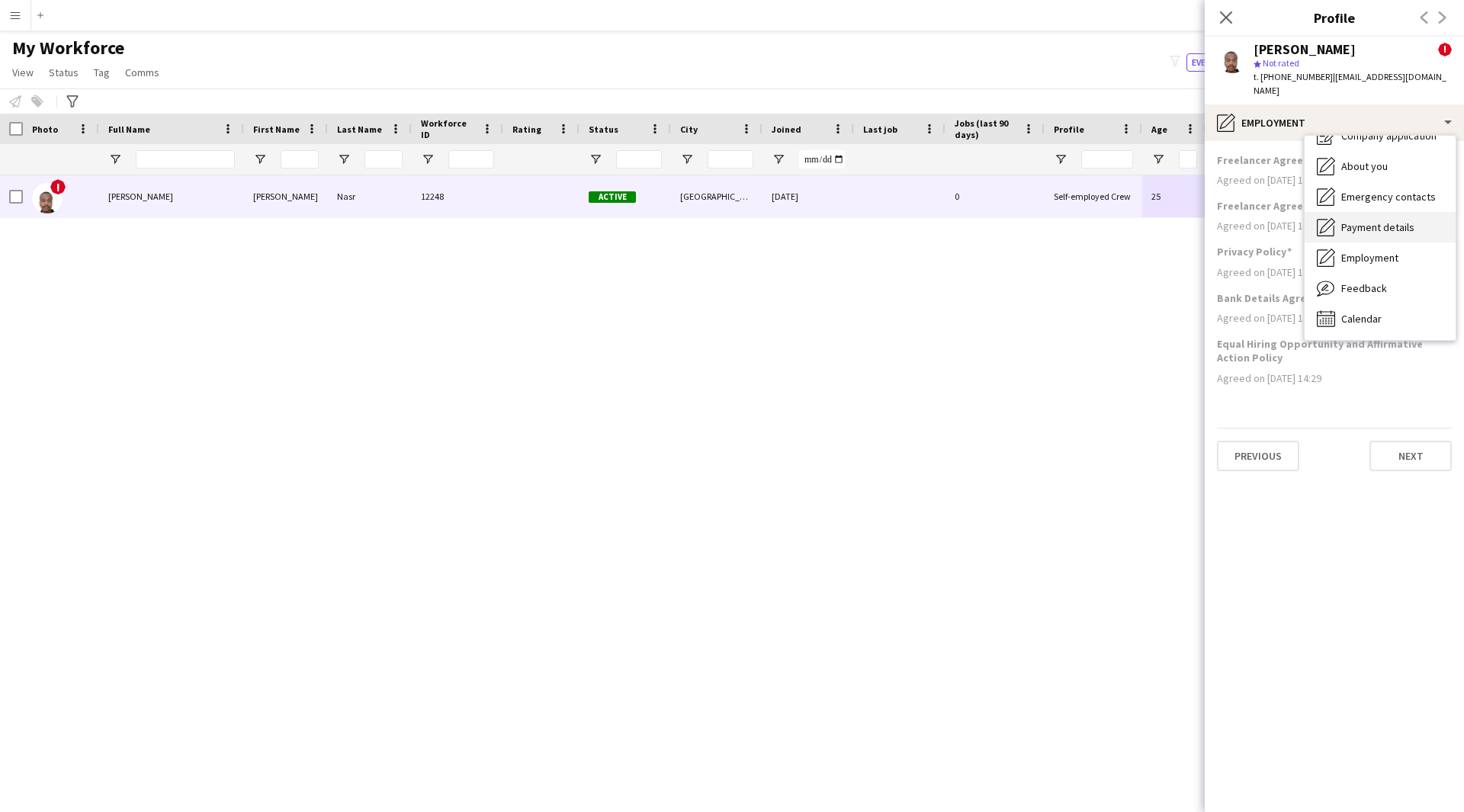
click at [1381, 220] on span "Payment details" at bounding box center [1377, 227] width 73 height 14
